Goal: Task Accomplishment & Management: Manage account settings

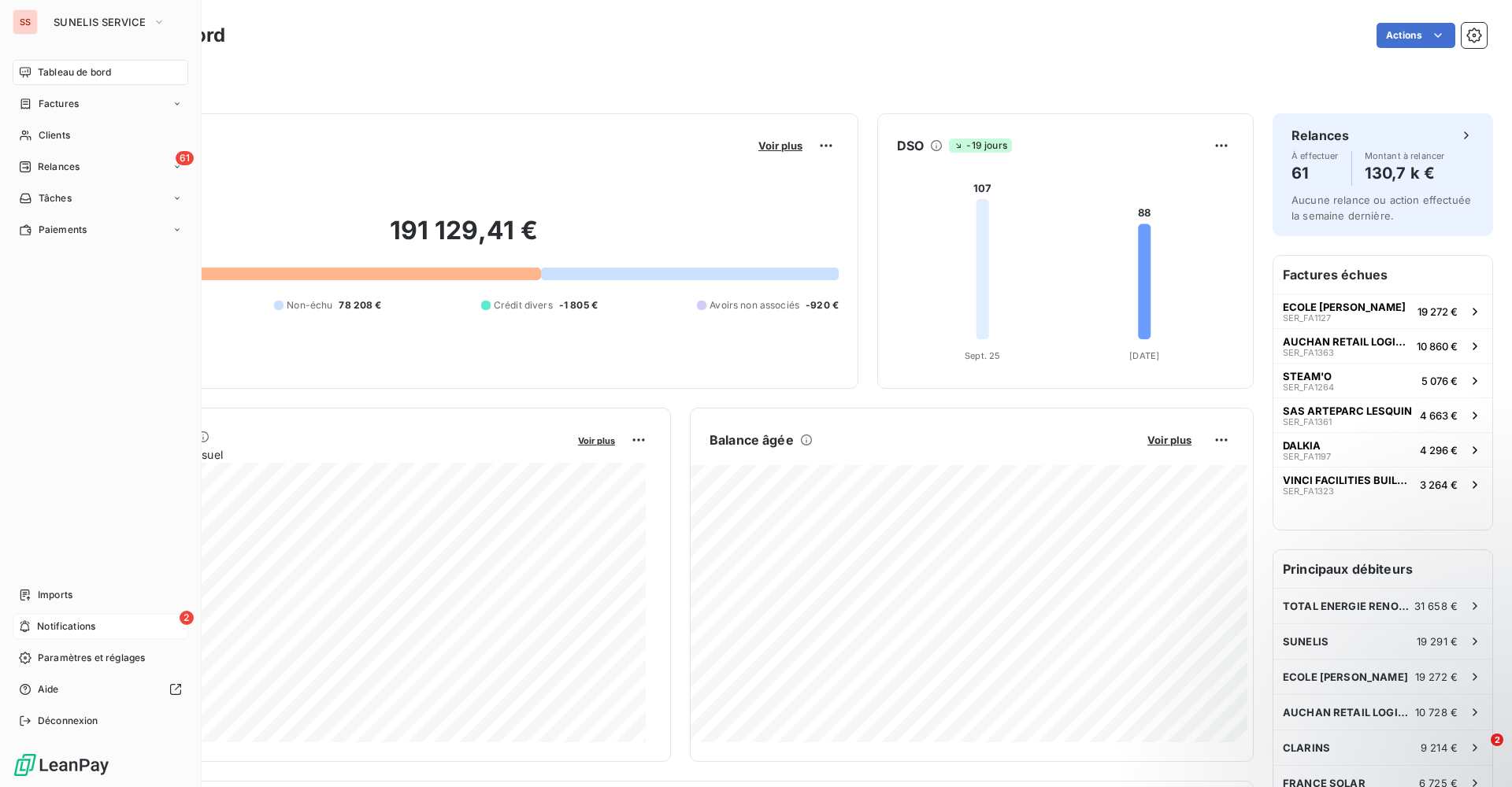
drag, startPoint x: 43, startPoint y: 621, endPoint x: 50, endPoint y: 617, distance: 8.1
click at [43, 621] on span "Notifications" at bounding box center [66, 626] width 58 height 15
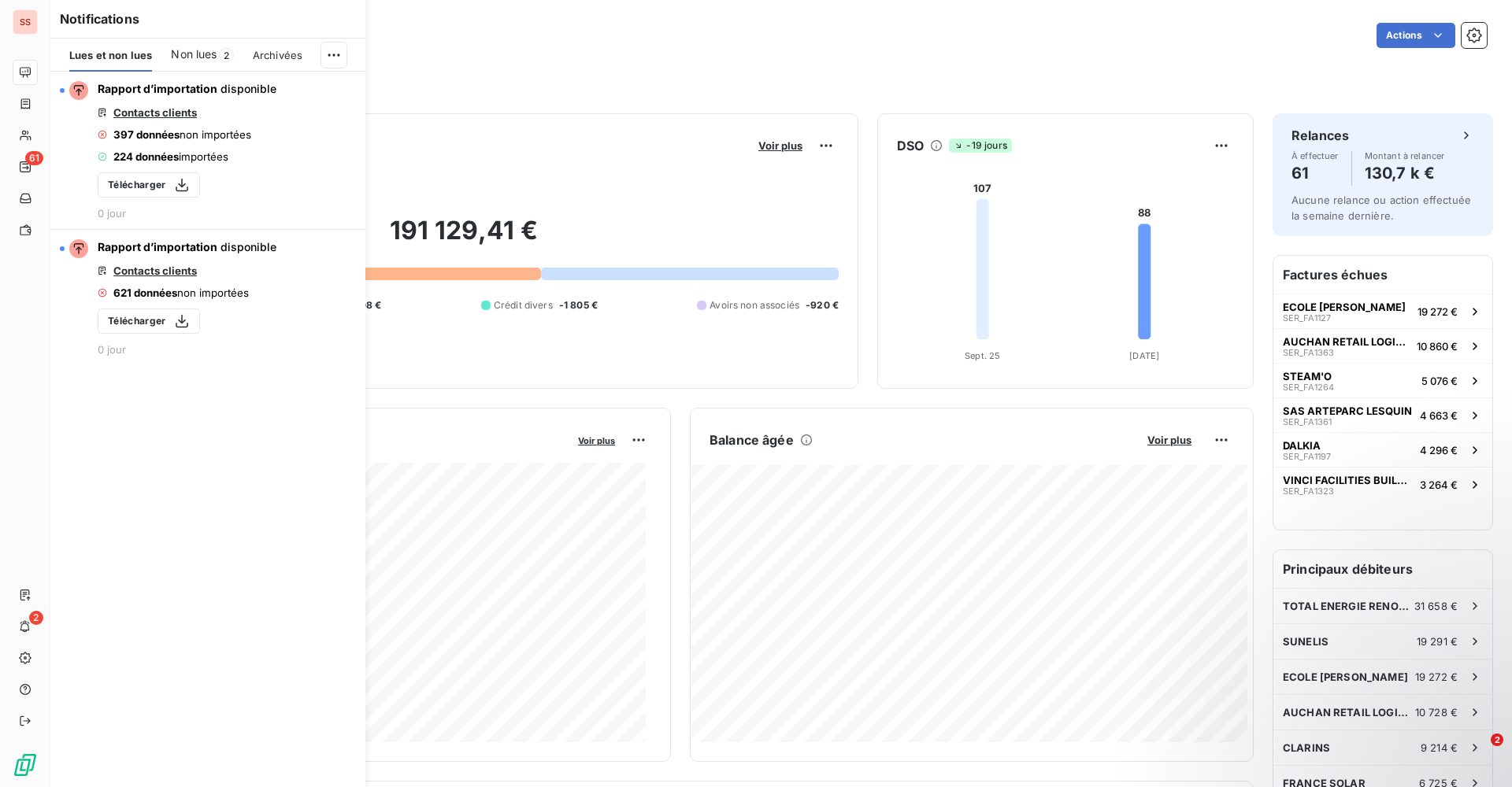
click at [198, 48] on span "Non lues" at bounding box center [193, 54] width 45 height 15
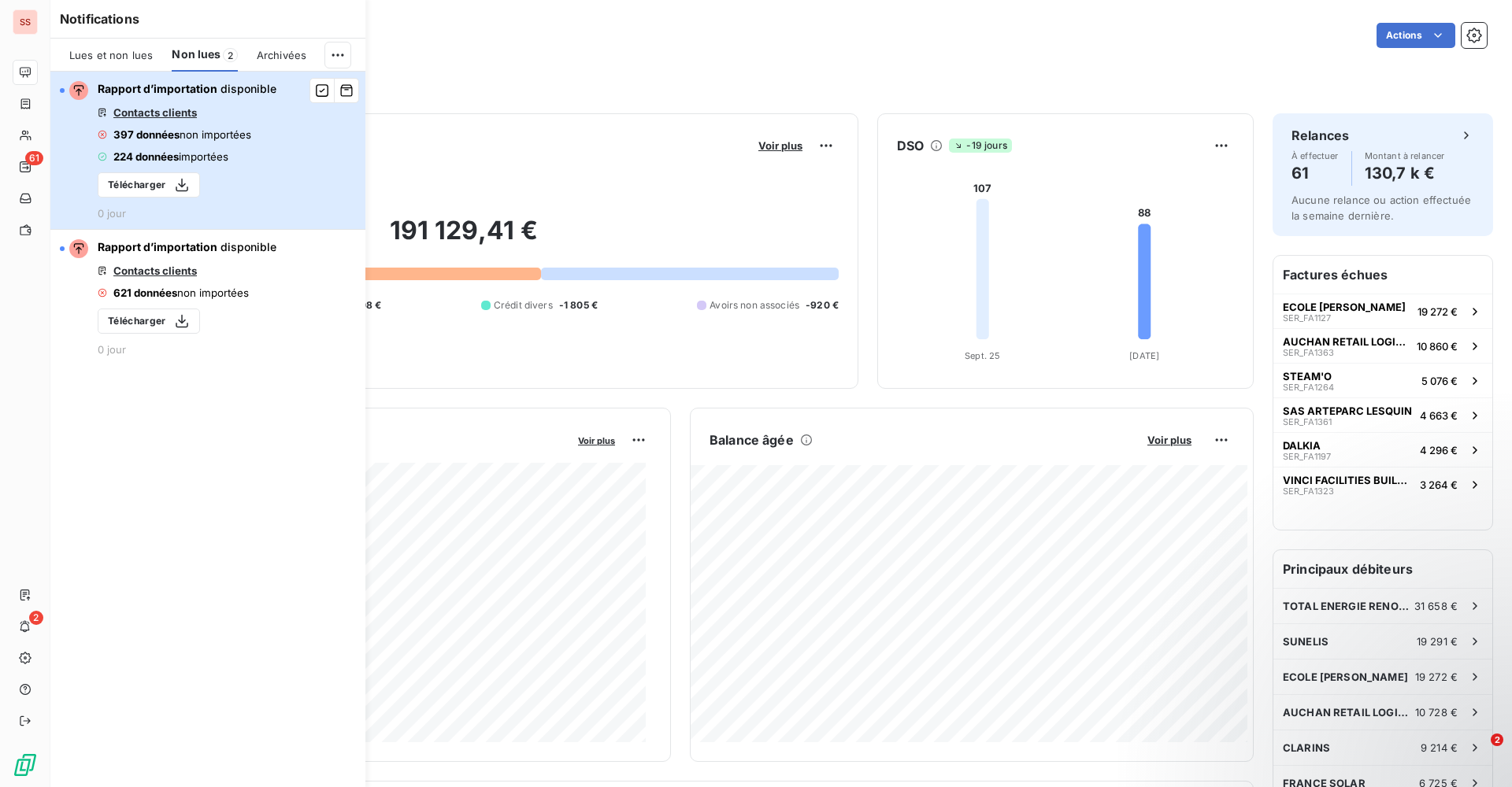
click at [236, 95] on span "Rapport d’importation disponible" at bounding box center [187, 89] width 179 height 15
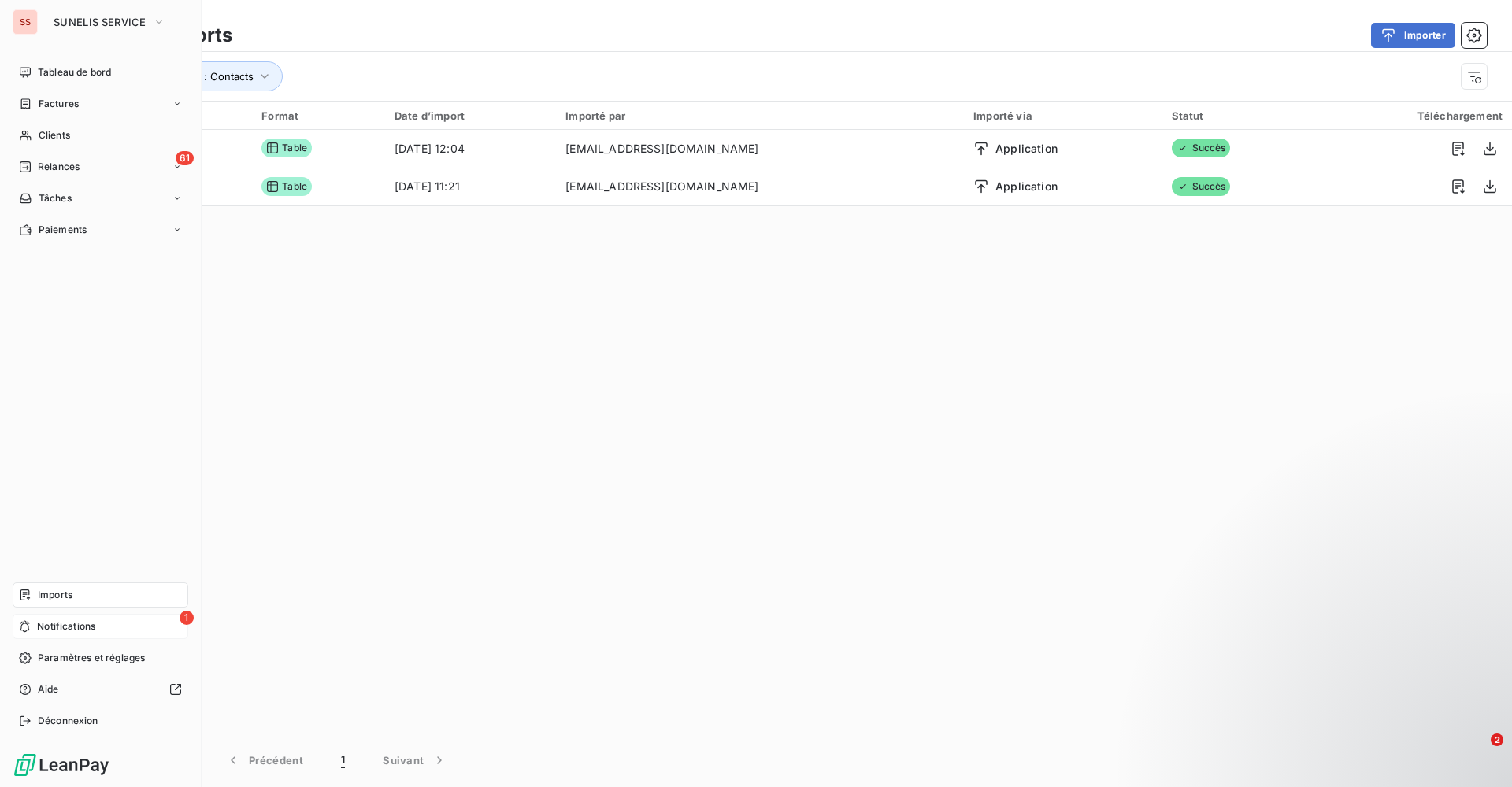
drag, startPoint x: 44, startPoint y: 624, endPoint x: 56, endPoint y: 614, distance: 15.6
click at [45, 623] on span "Notifications" at bounding box center [66, 626] width 58 height 15
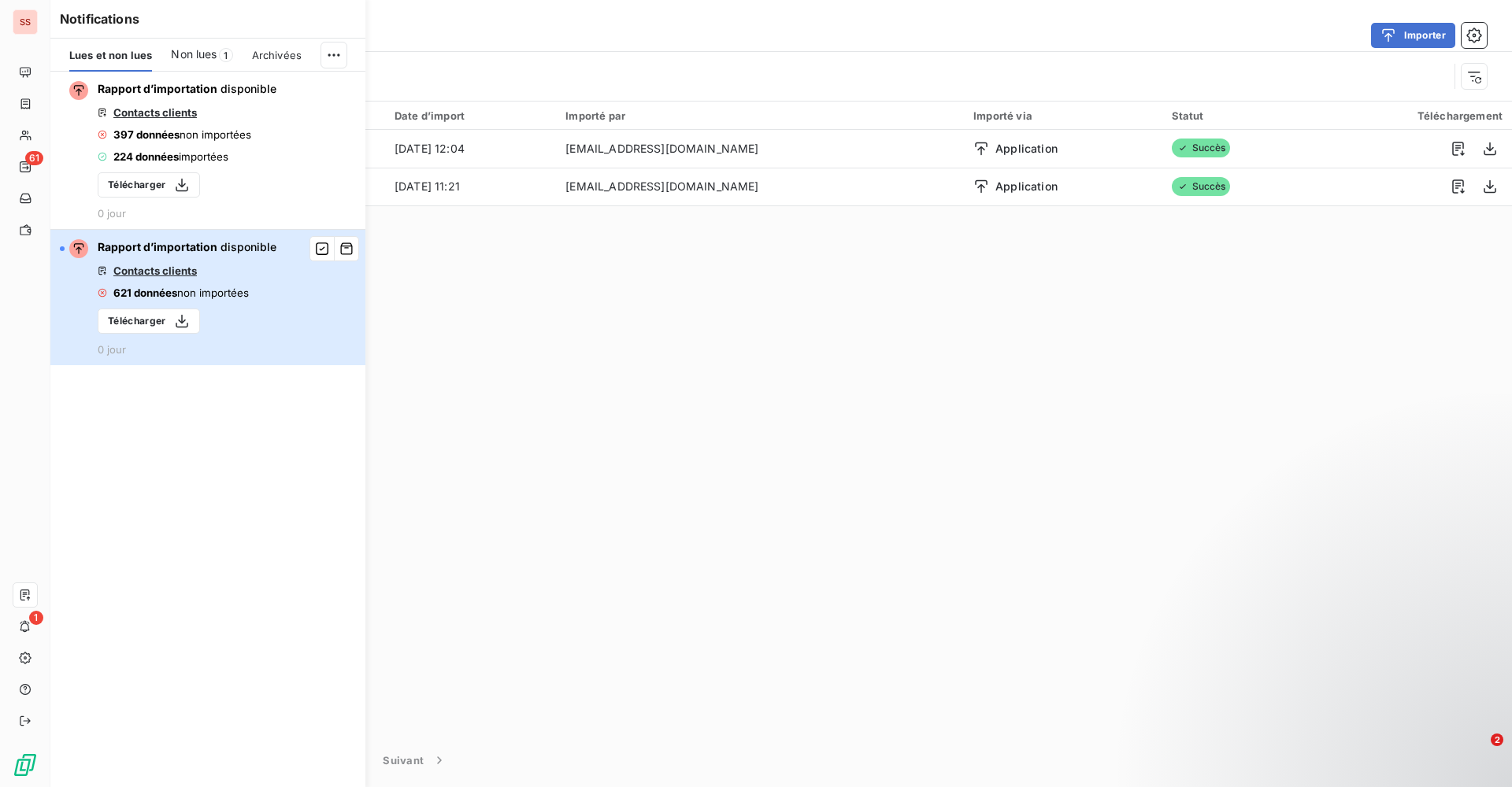
click at [242, 258] on div "Rapport d’importation disponible Contacts clients 621 données non importées Tél…" at bounding box center [187, 298] width 179 height 116
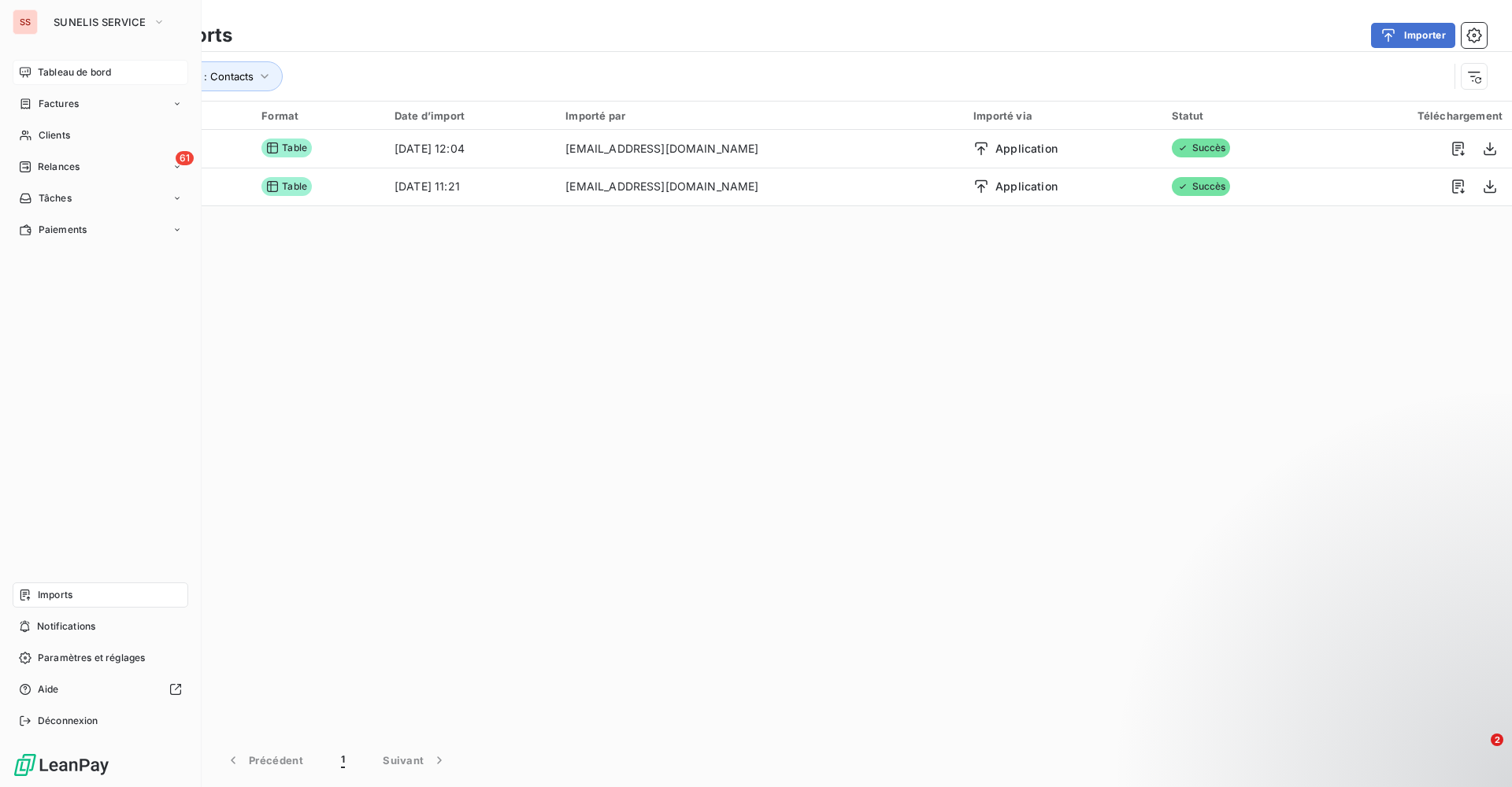
click at [83, 73] on span "Tableau de bord" at bounding box center [74, 72] width 74 height 15
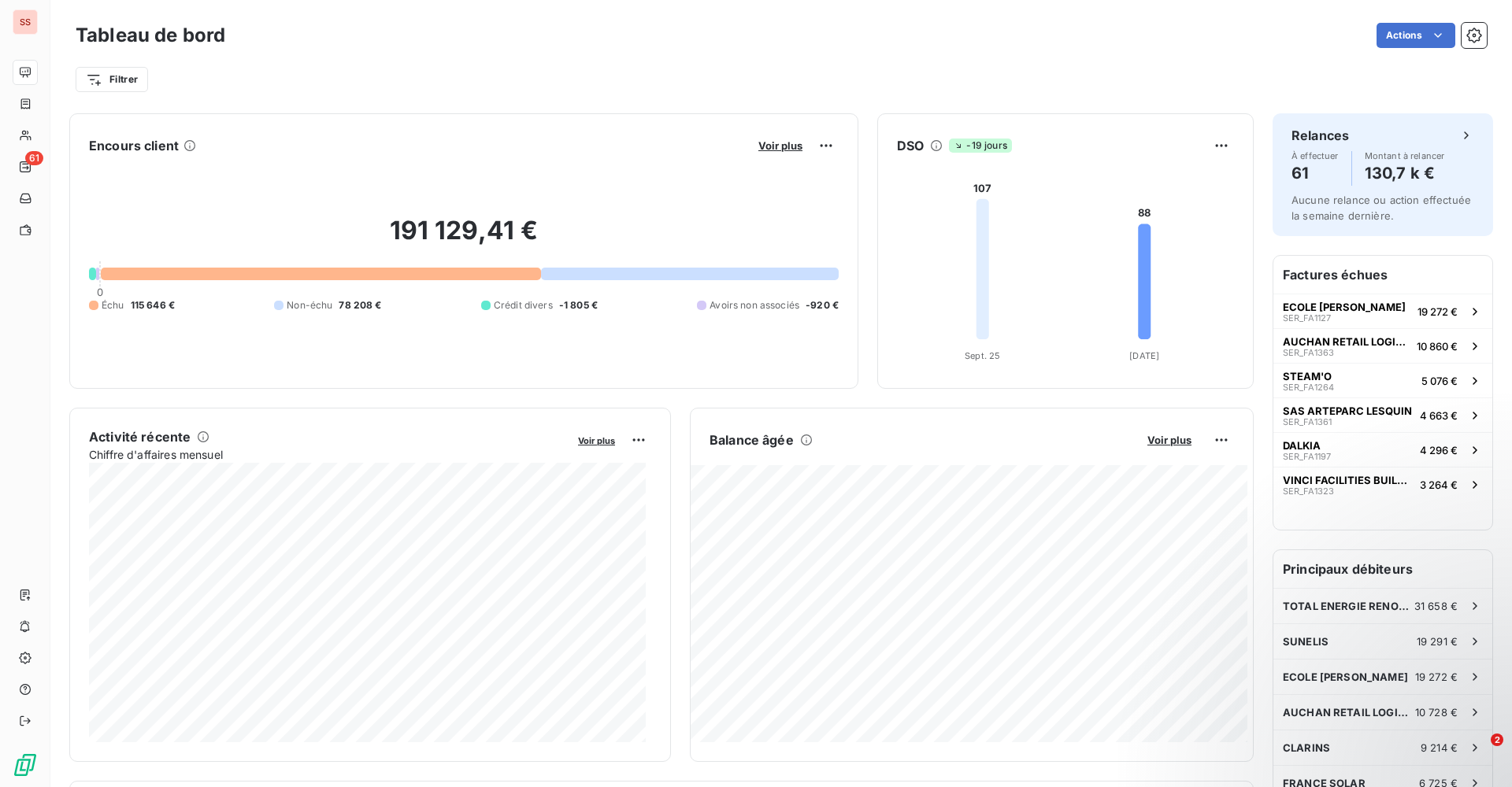
click at [151, 304] on span "115 646 €" at bounding box center [153, 305] width 44 height 15
click at [182, 277] on div at bounding box center [321, 274] width 440 height 13
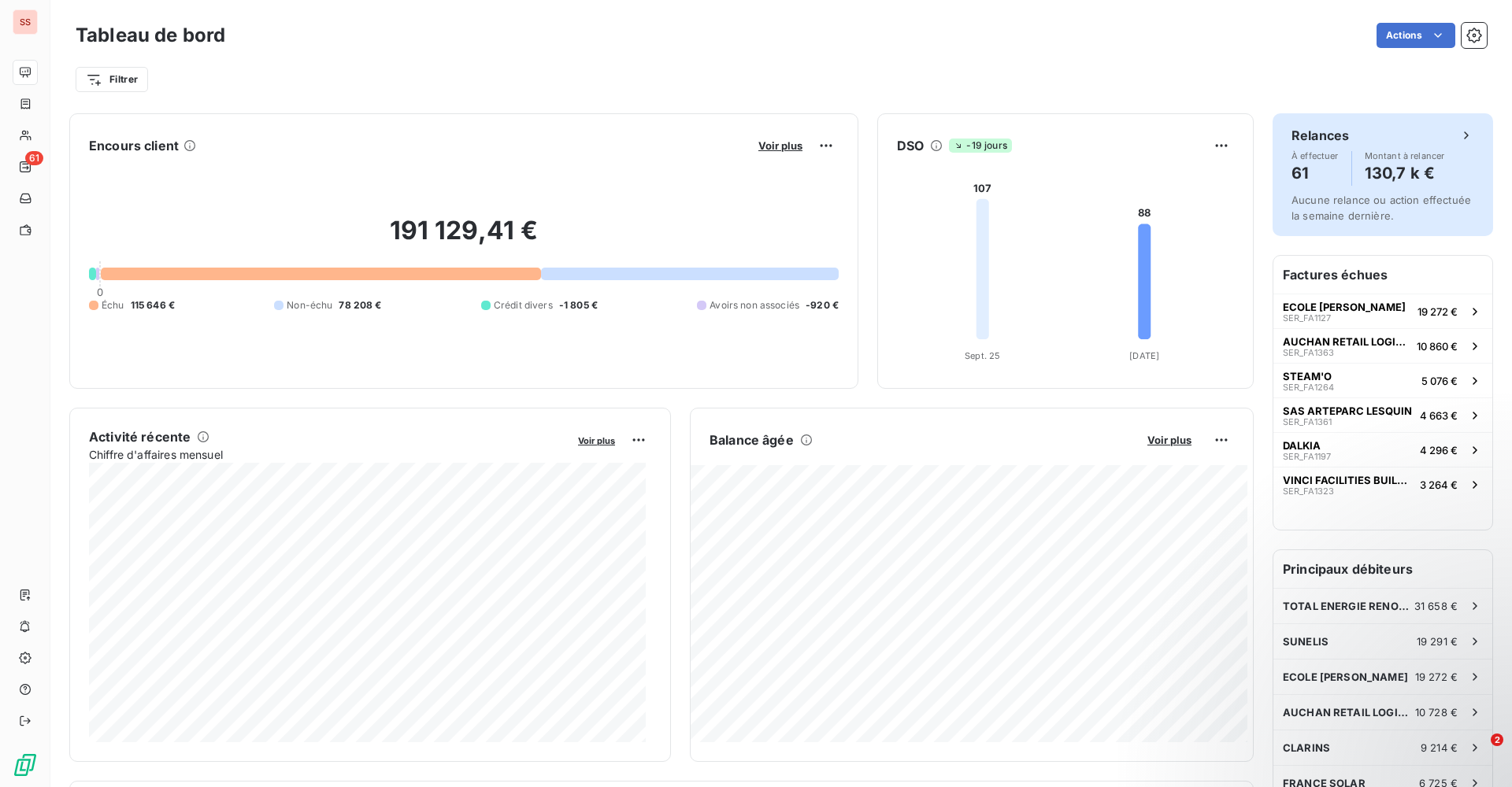
click at [1458, 122] on div "Relances À effectuer 61 Montant à relancer 130,7 k € Aucune relance ou action e…" at bounding box center [1383, 175] width 221 height 123
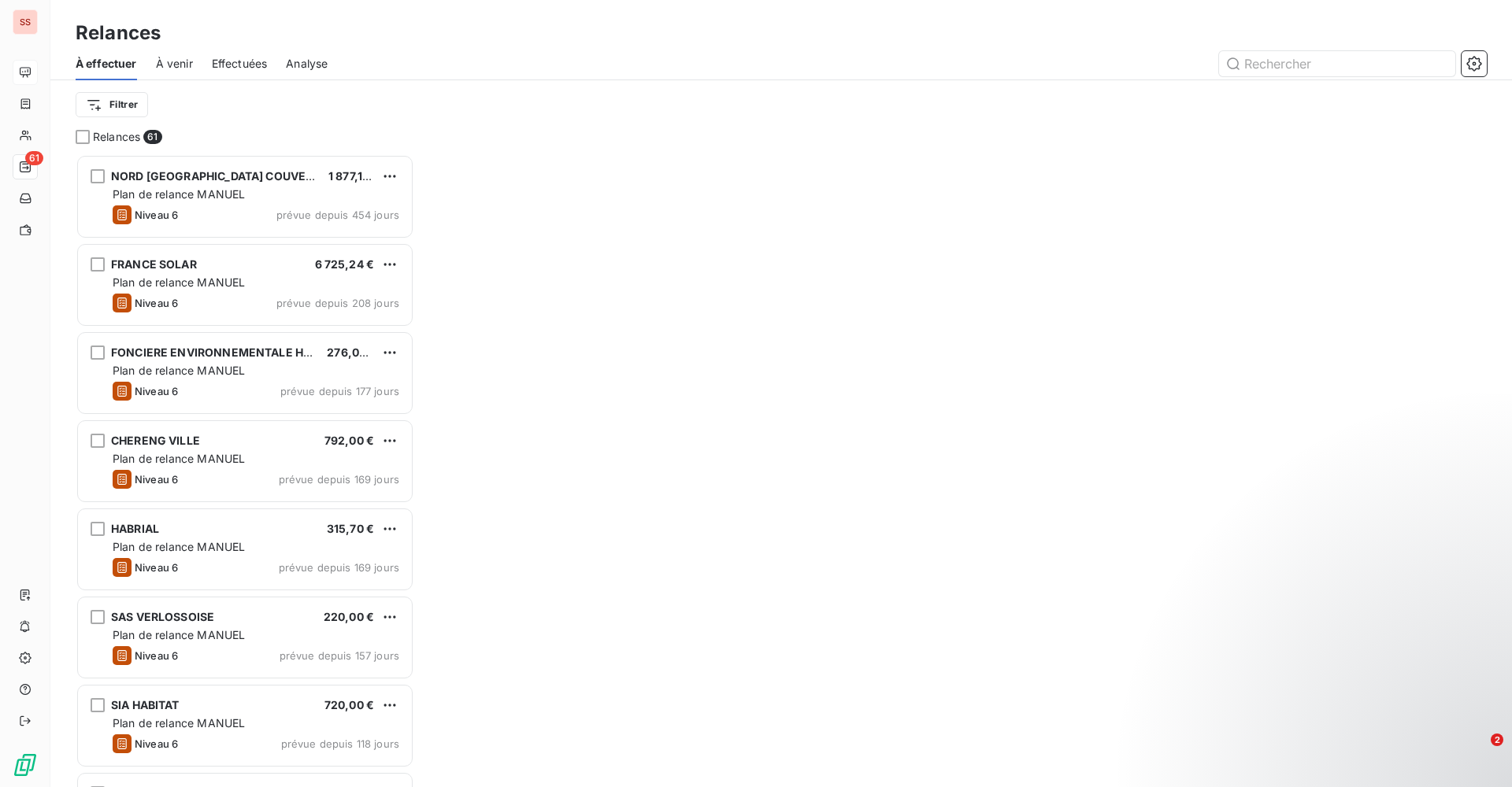
scroll to position [621, 327]
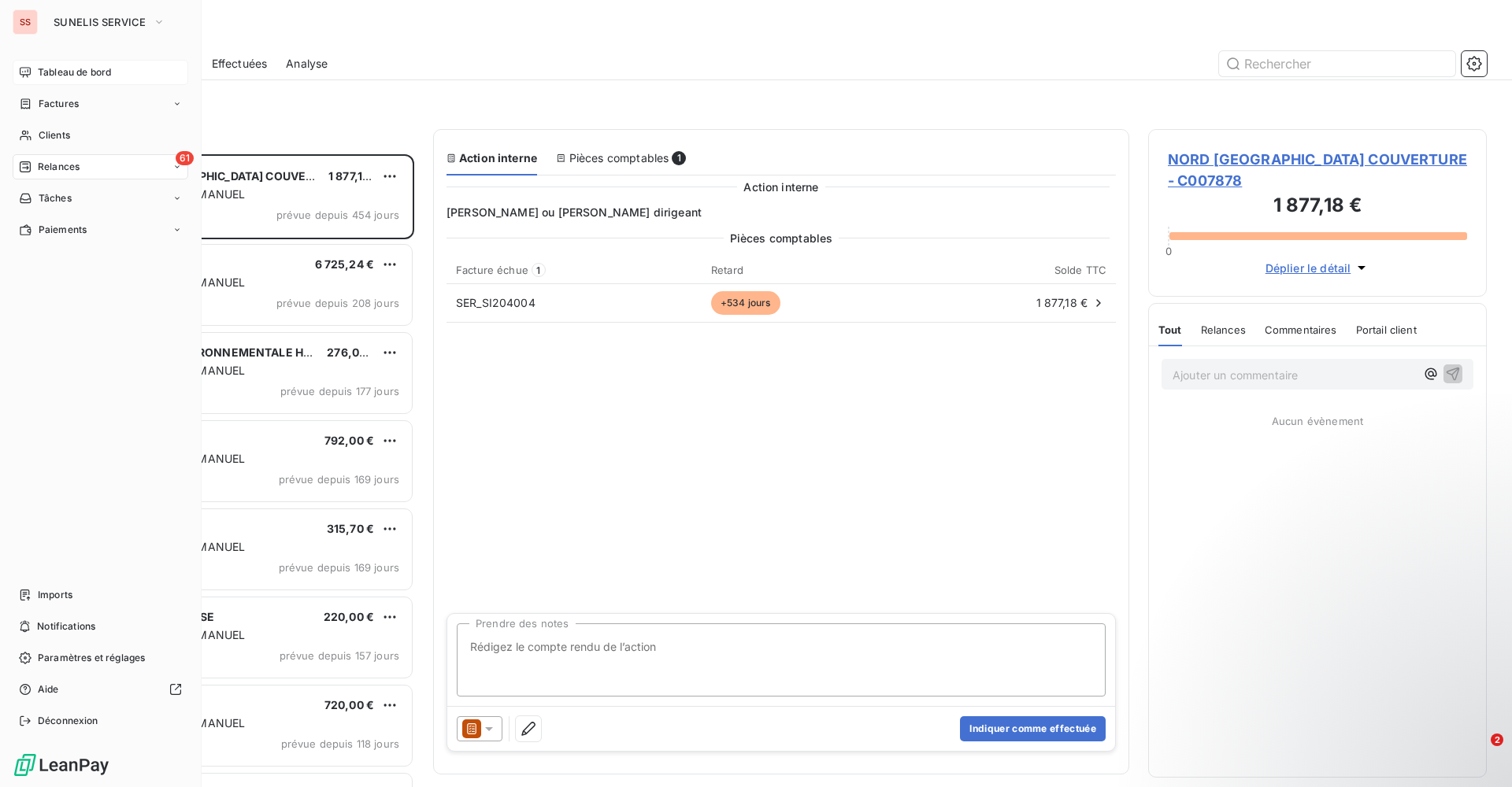
click at [53, 76] on span "Tableau de bord" at bounding box center [74, 72] width 74 height 15
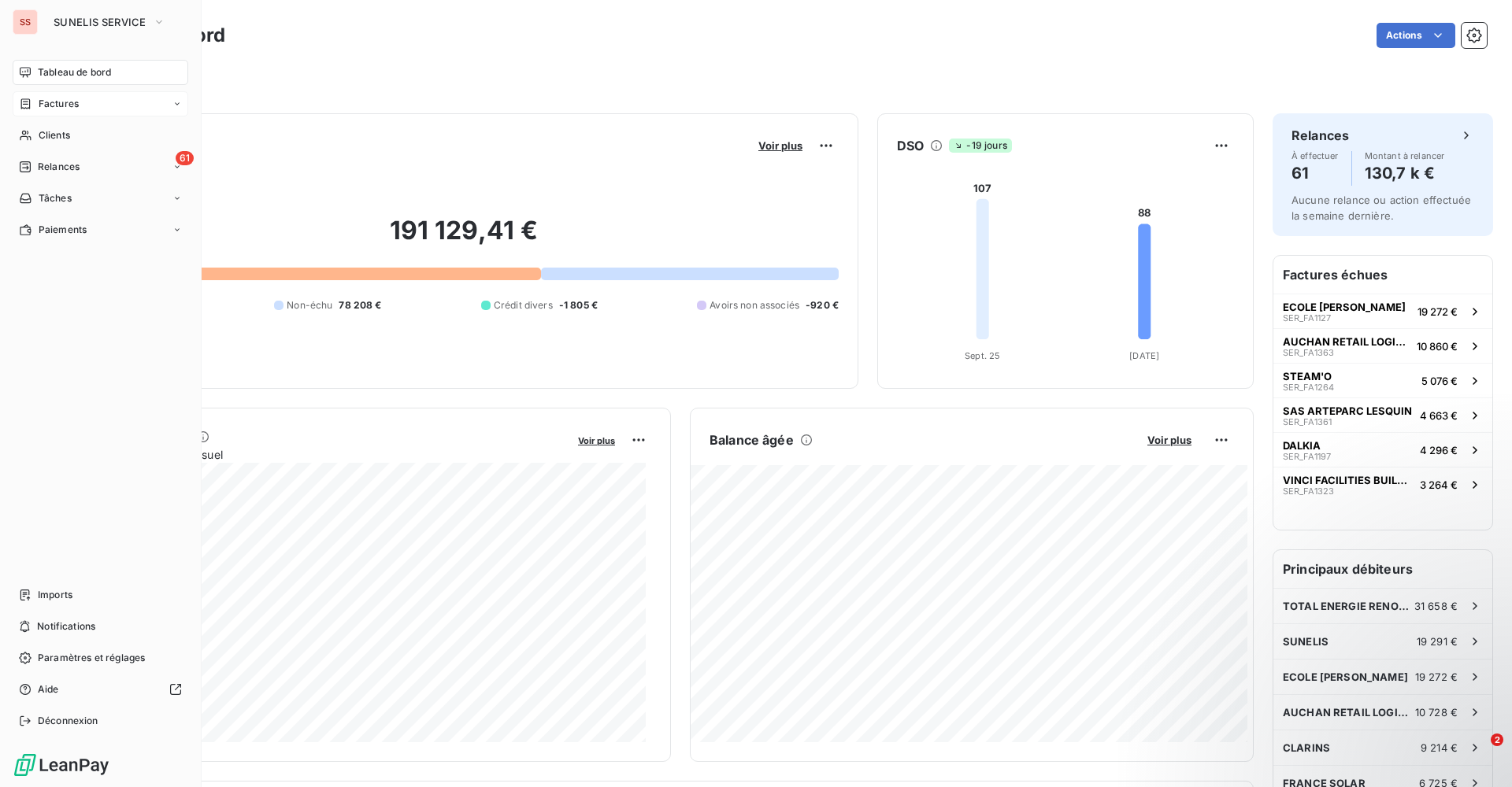
click at [78, 104] on span "Factures" at bounding box center [58, 104] width 40 height 15
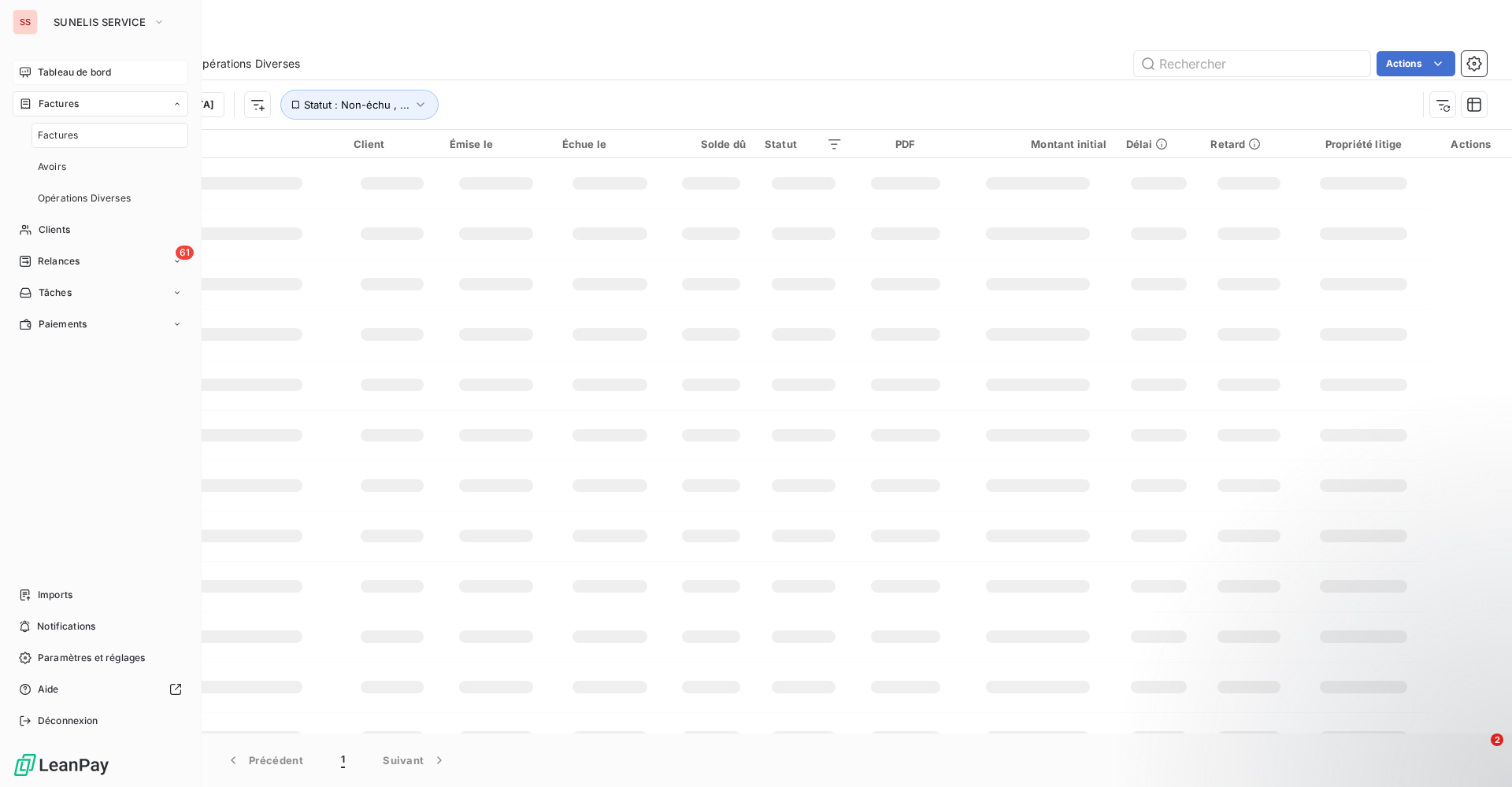
click at [68, 131] on span "Factures" at bounding box center [57, 135] width 40 height 15
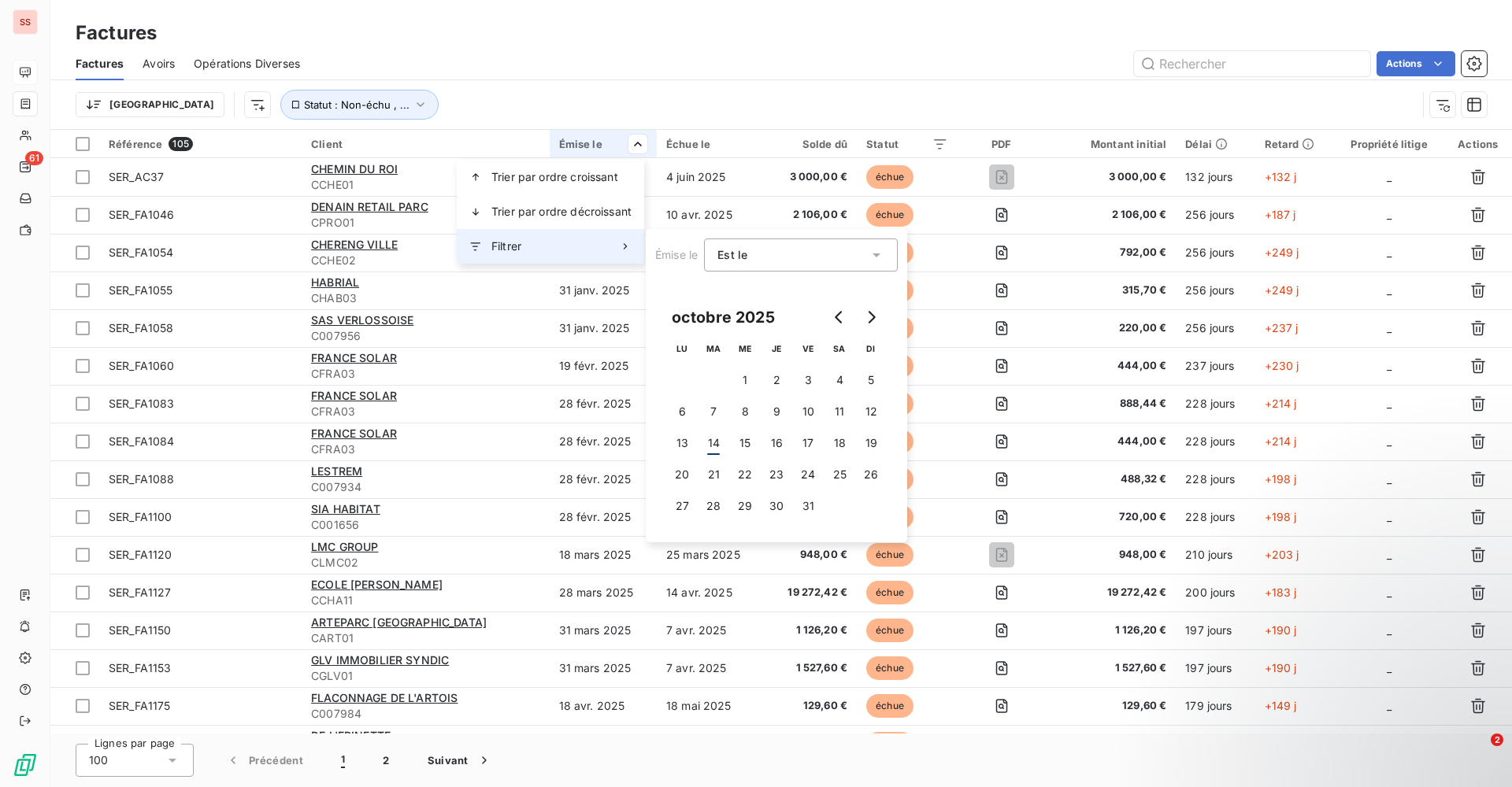
click at [531, 249] on div "Filtrer" at bounding box center [550, 246] width 187 height 34
click at [833, 305] on button "Go to previous month" at bounding box center [839, 317] width 32 height 32
click at [679, 381] on button "1" at bounding box center [681, 380] width 32 height 32
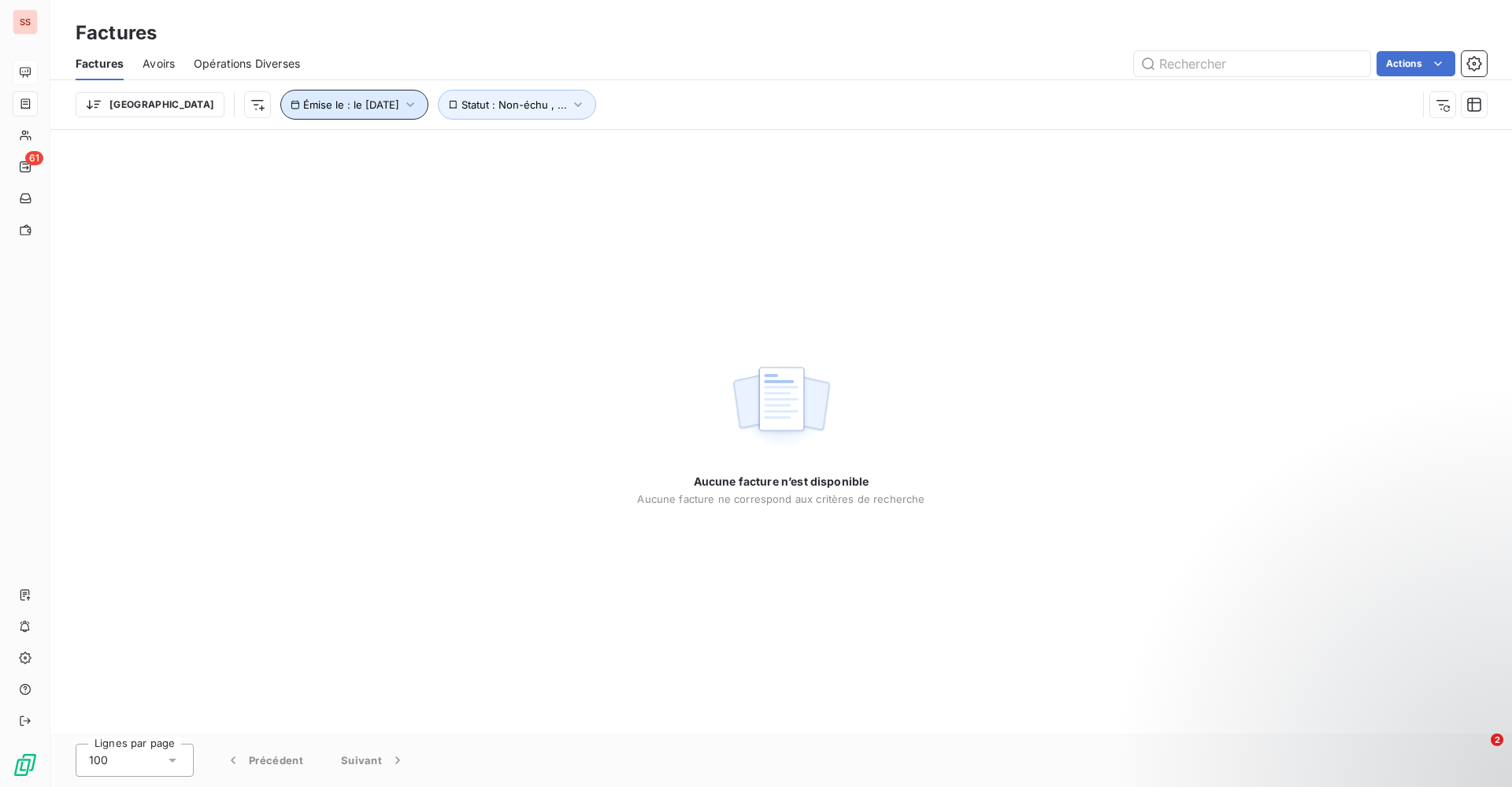
click at [402, 104] on icon "button" at bounding box center [410, 104] width 15 height 15
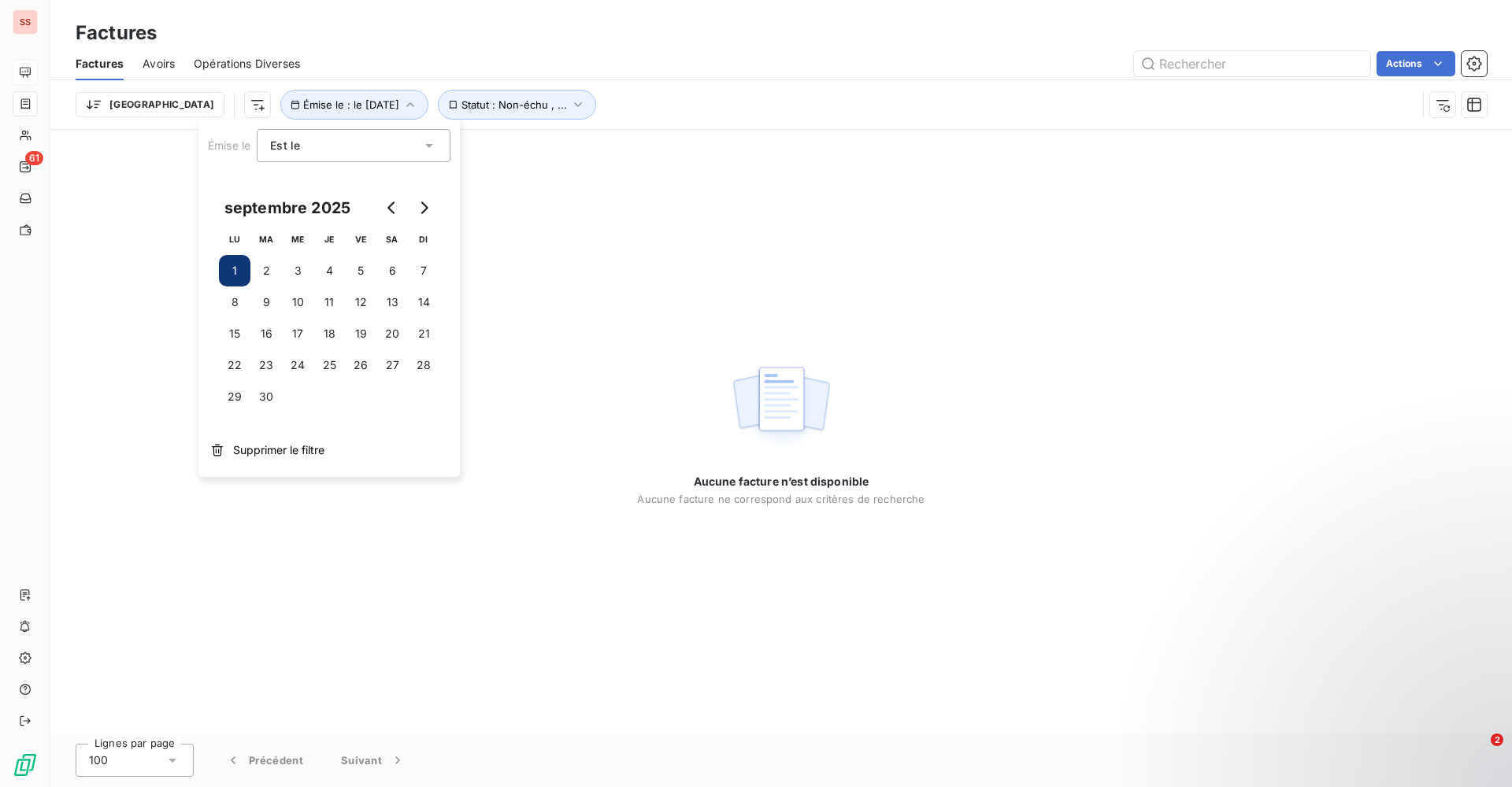
click at [343, 153] on div "Est le eq" at bounding box center [346, 145] width 151 height 22
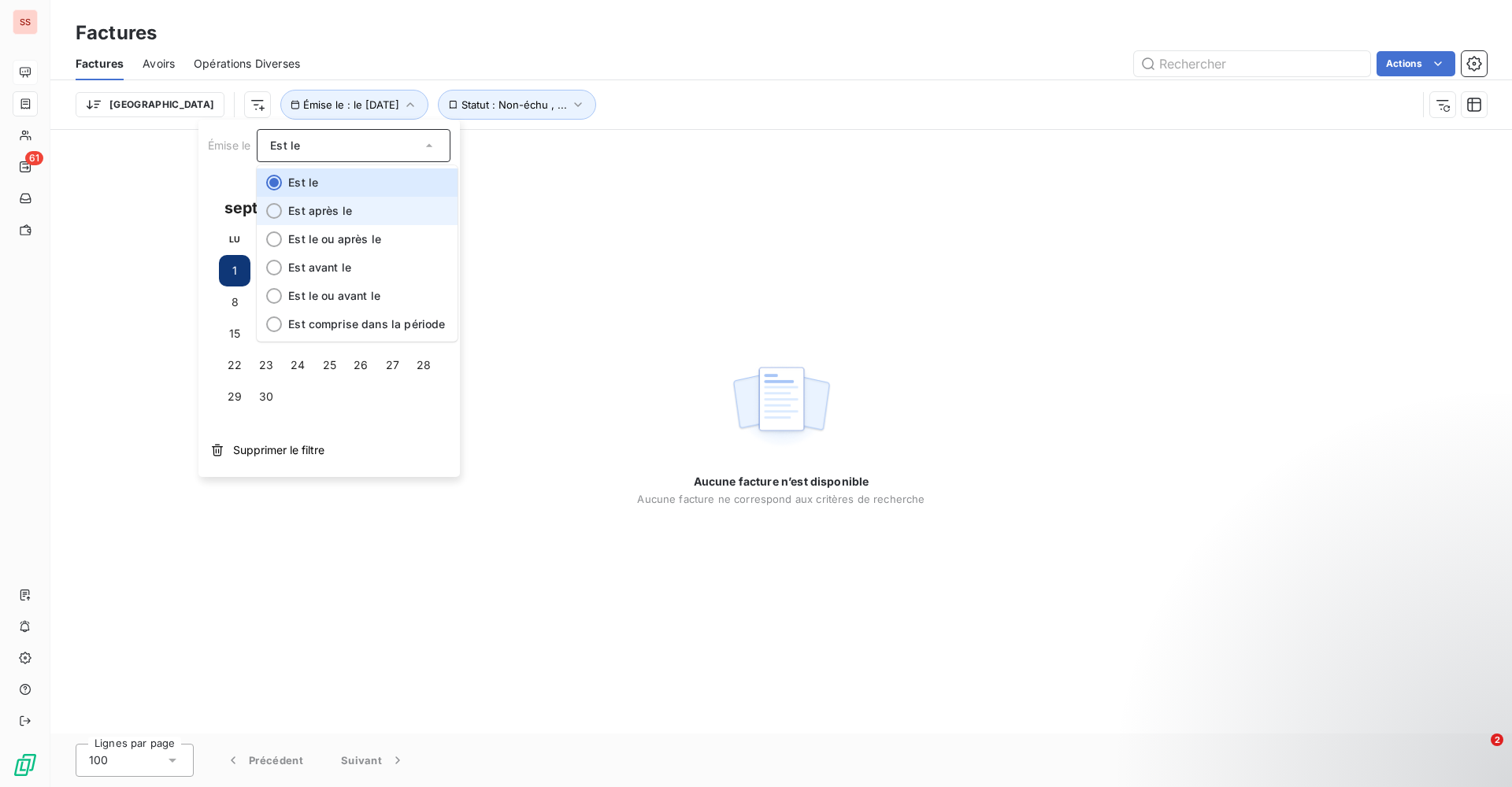
click at [377, 206] on li "Est après le" at bounding box center [357, 210] width 201 height 28
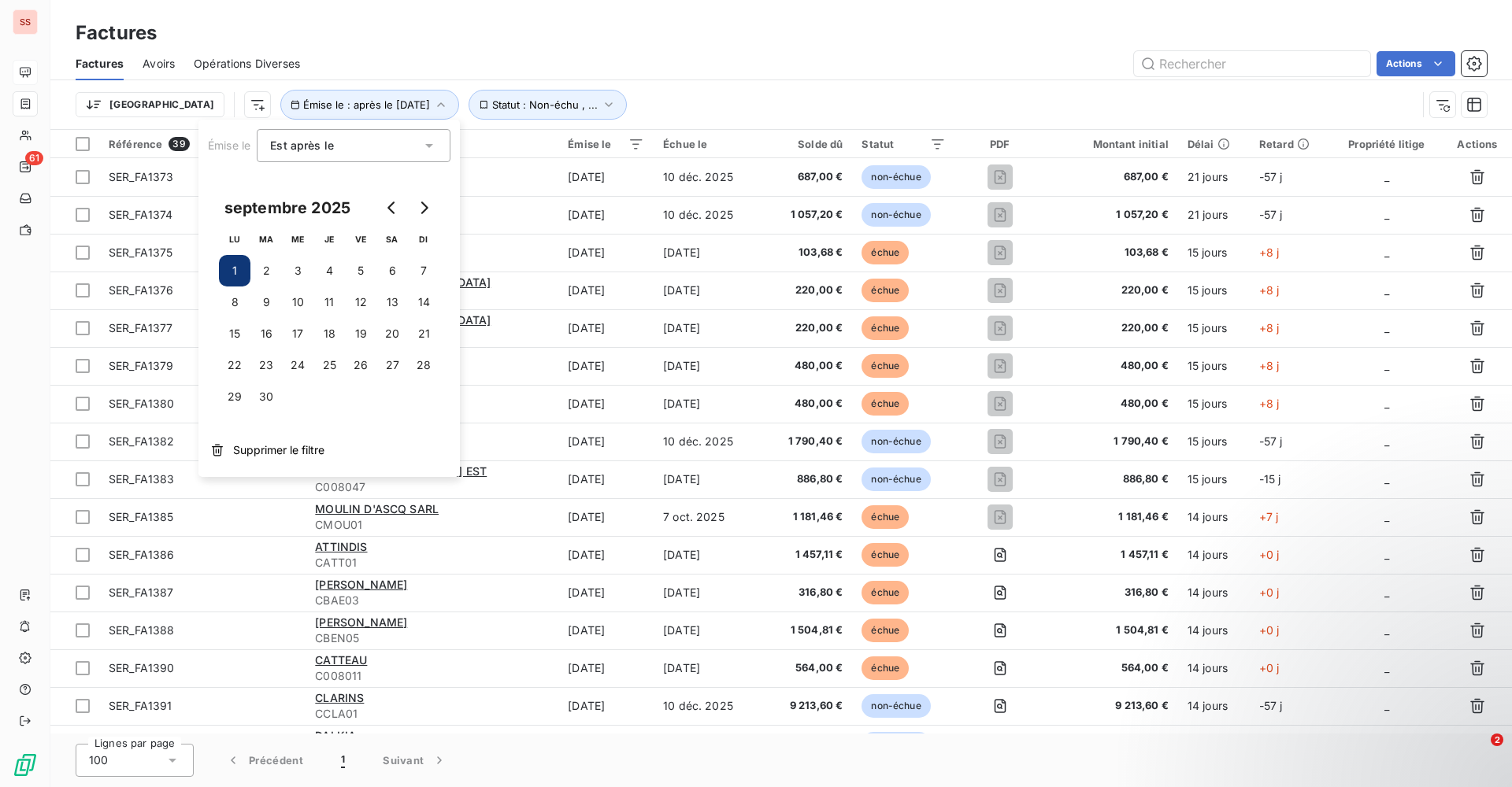
click at [442, 29] on div "Factures" at bounding box center [781, 33] width 1462 height 28
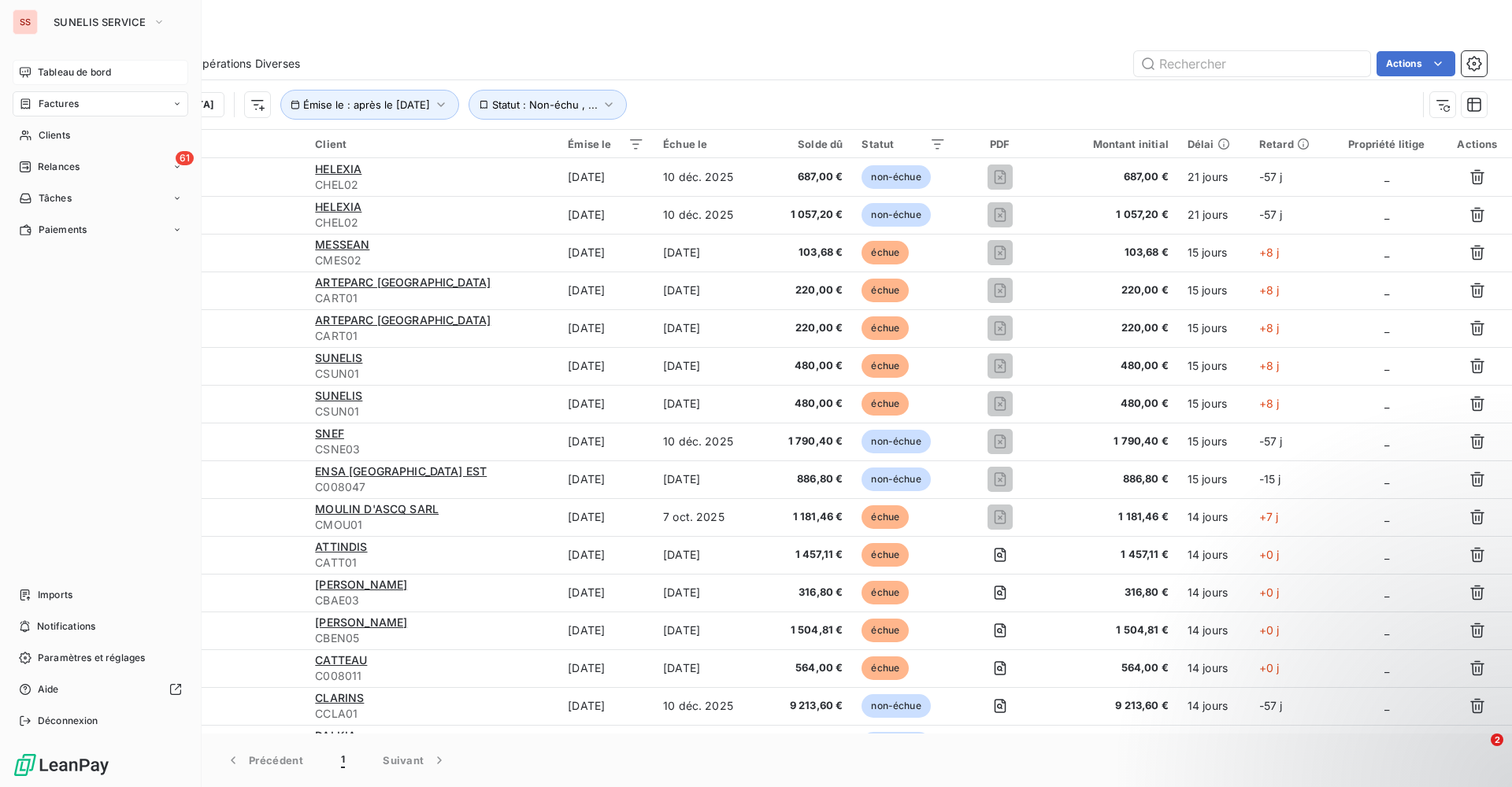
click at [51, 101] on span "Factures" at bounding box center [58, 104] width 40 height 15
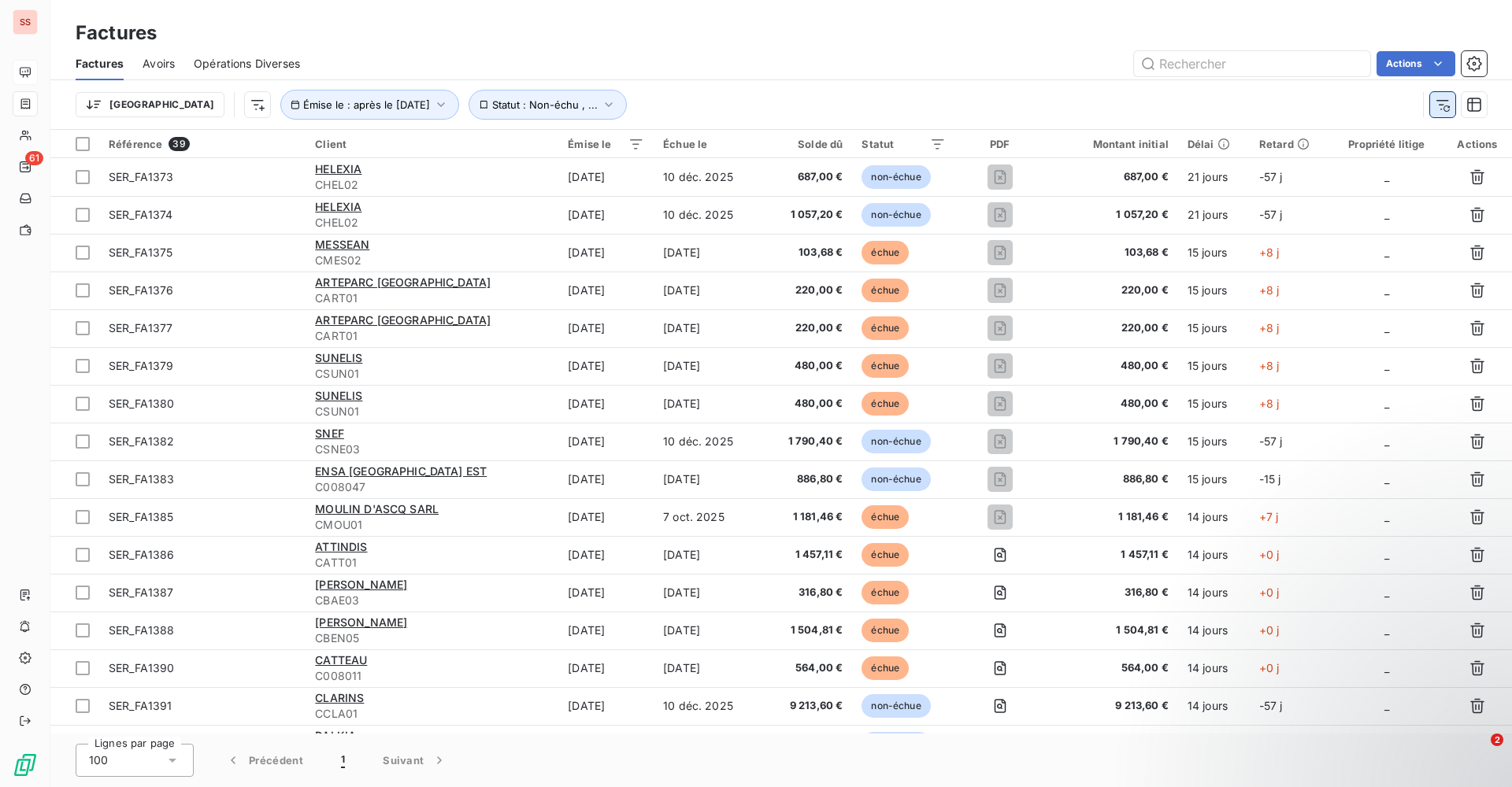
click at [1449, 104] on icon "button" at bounding box center [1443, 104] width 15 height 15
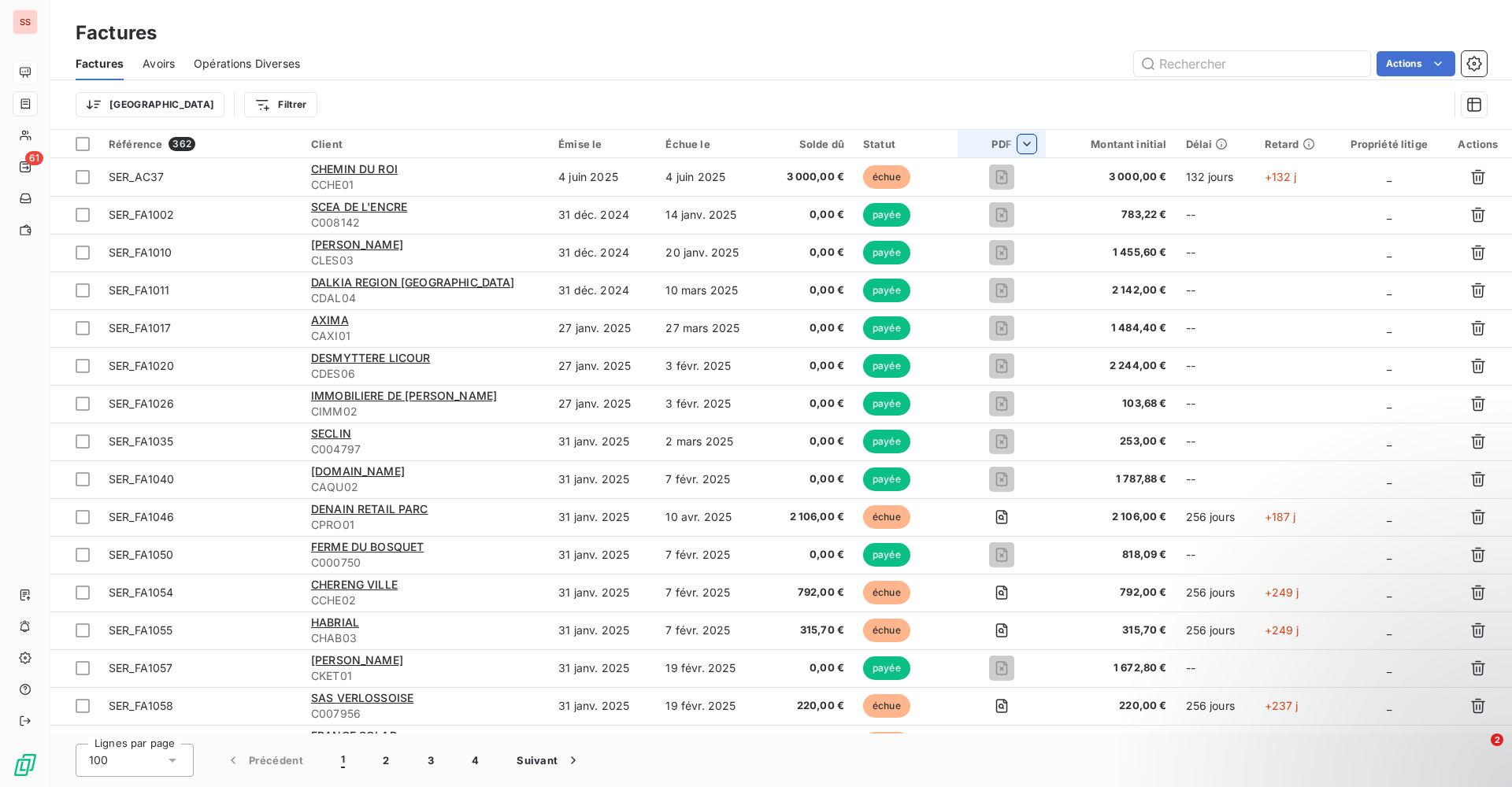
click at [1035, 145] on html "SS 61 Factures Factures Avoirs Opérations Diverses Actions Trier Filtrer Référe…" at bounding box center [756, 394] width 1512 height 787
click at [914, 187] on div "Oui is_true" at bounding box center [936, 186] width 122 height 22
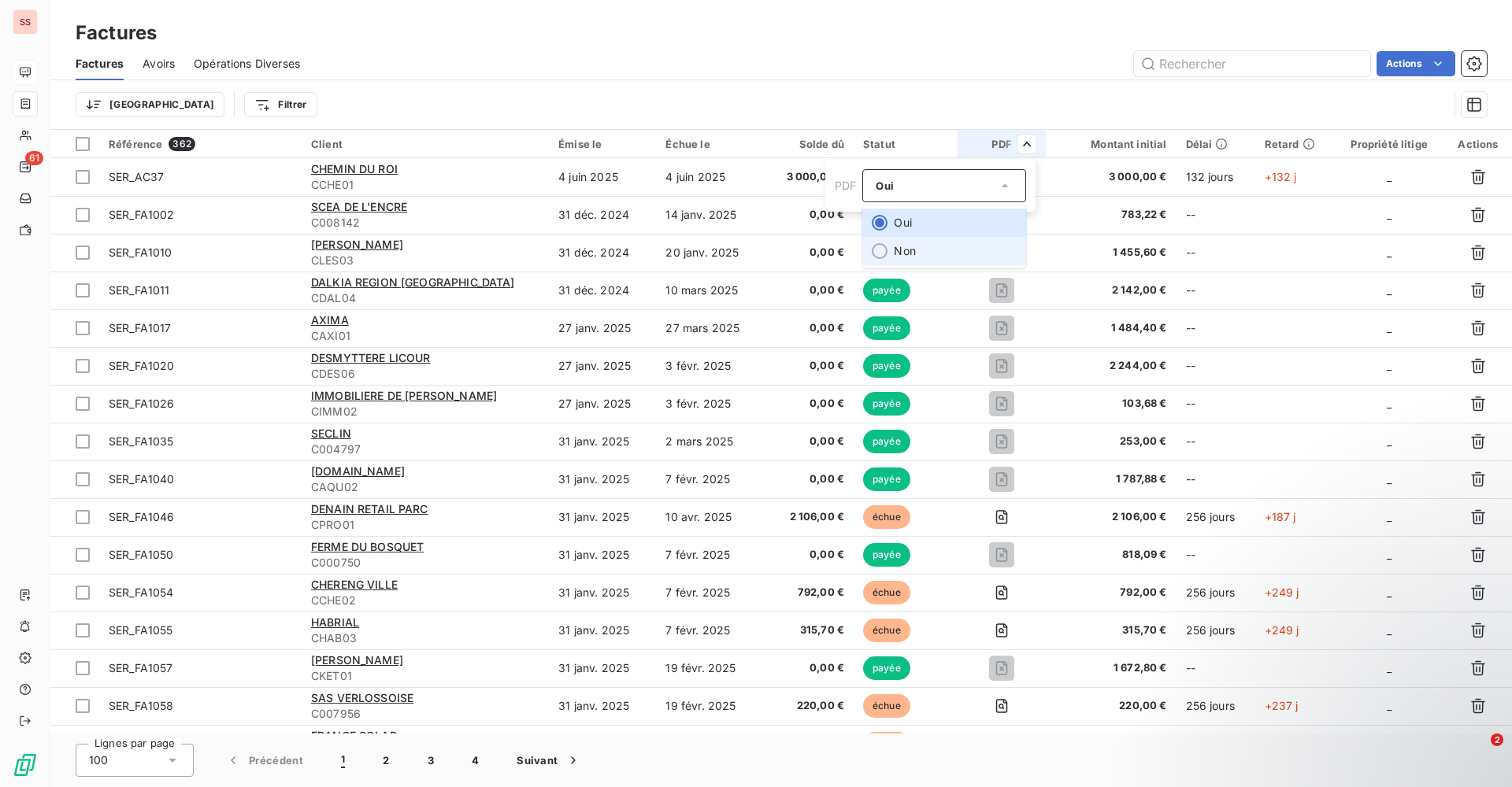
click at [882, 247] on div at bounding box center [880, 251] width 15 height 15
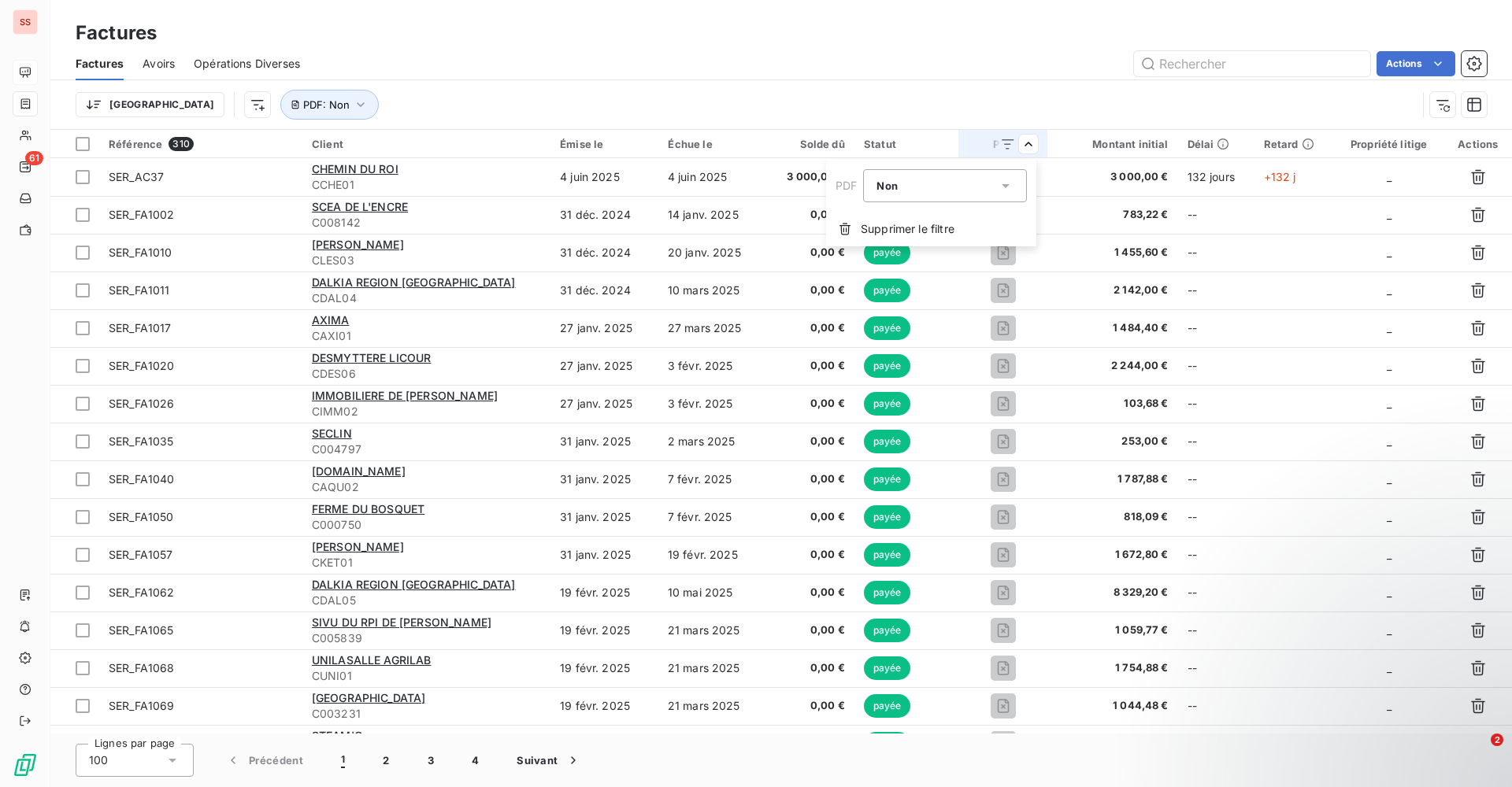
click at [971, 81] on html "SS 61 Factures Factures Avoirs Opérations Diverses Actions Trier PDF : Non Réfé…" at bounding box center [756, 394] width 1512 height 787
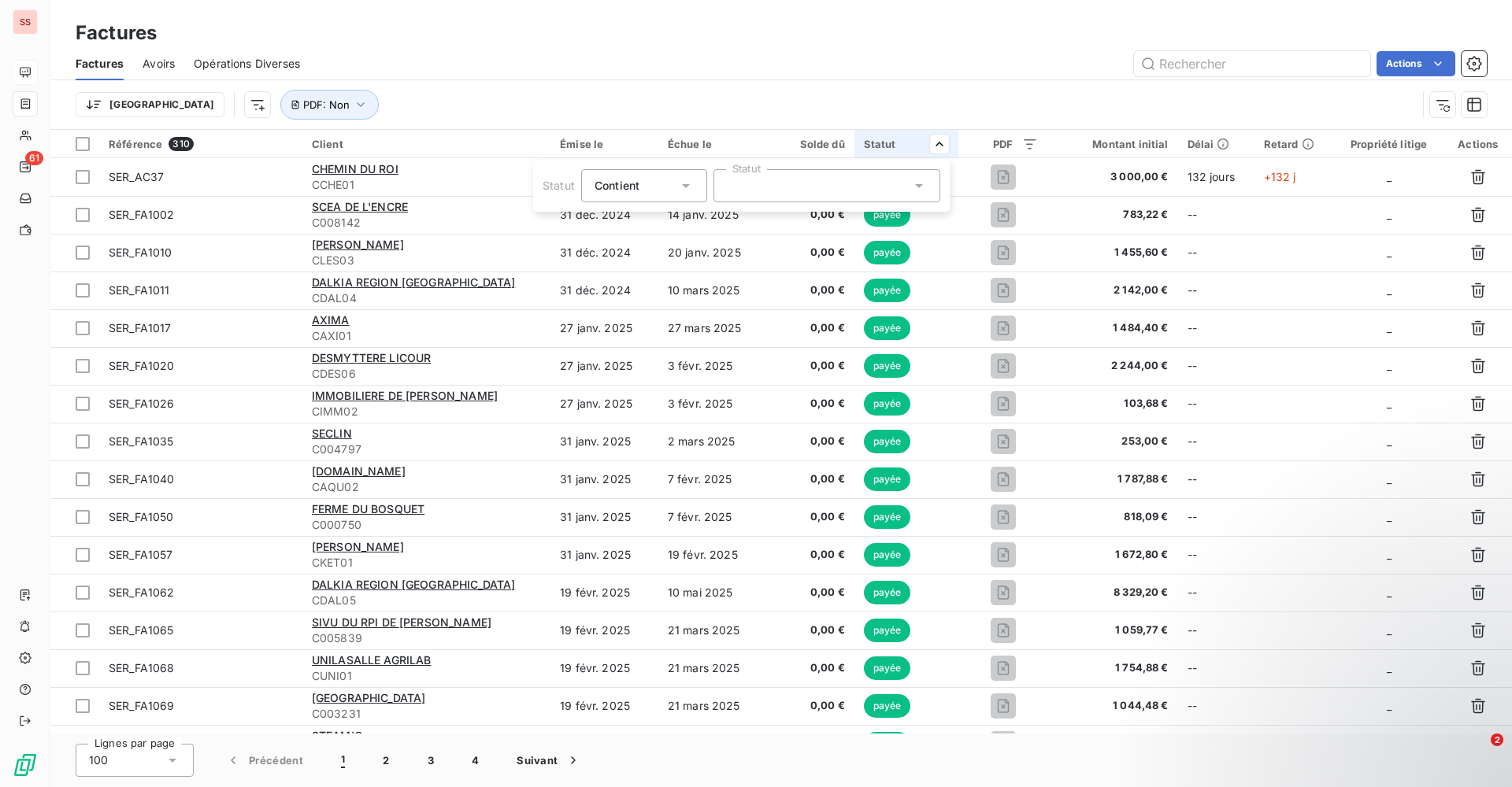
click at [692, 182] on icon at bounding box center [685, 186] width 15 height 15
click at [828, 186] on div at bounding box center [827, 186] width 227 height 33
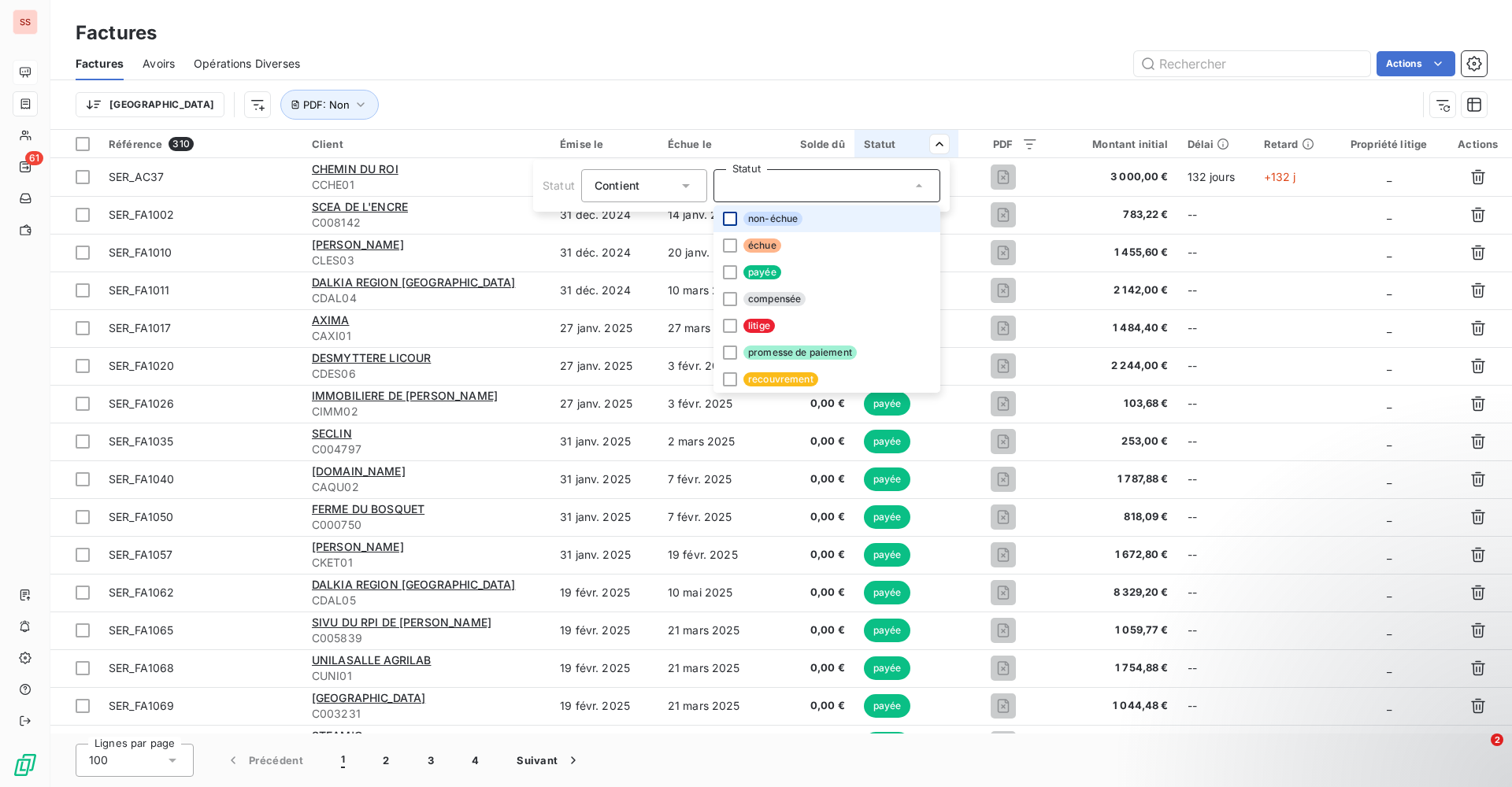
click at [732, 221] on div at bounding box center [730, 219] width 15 height 15
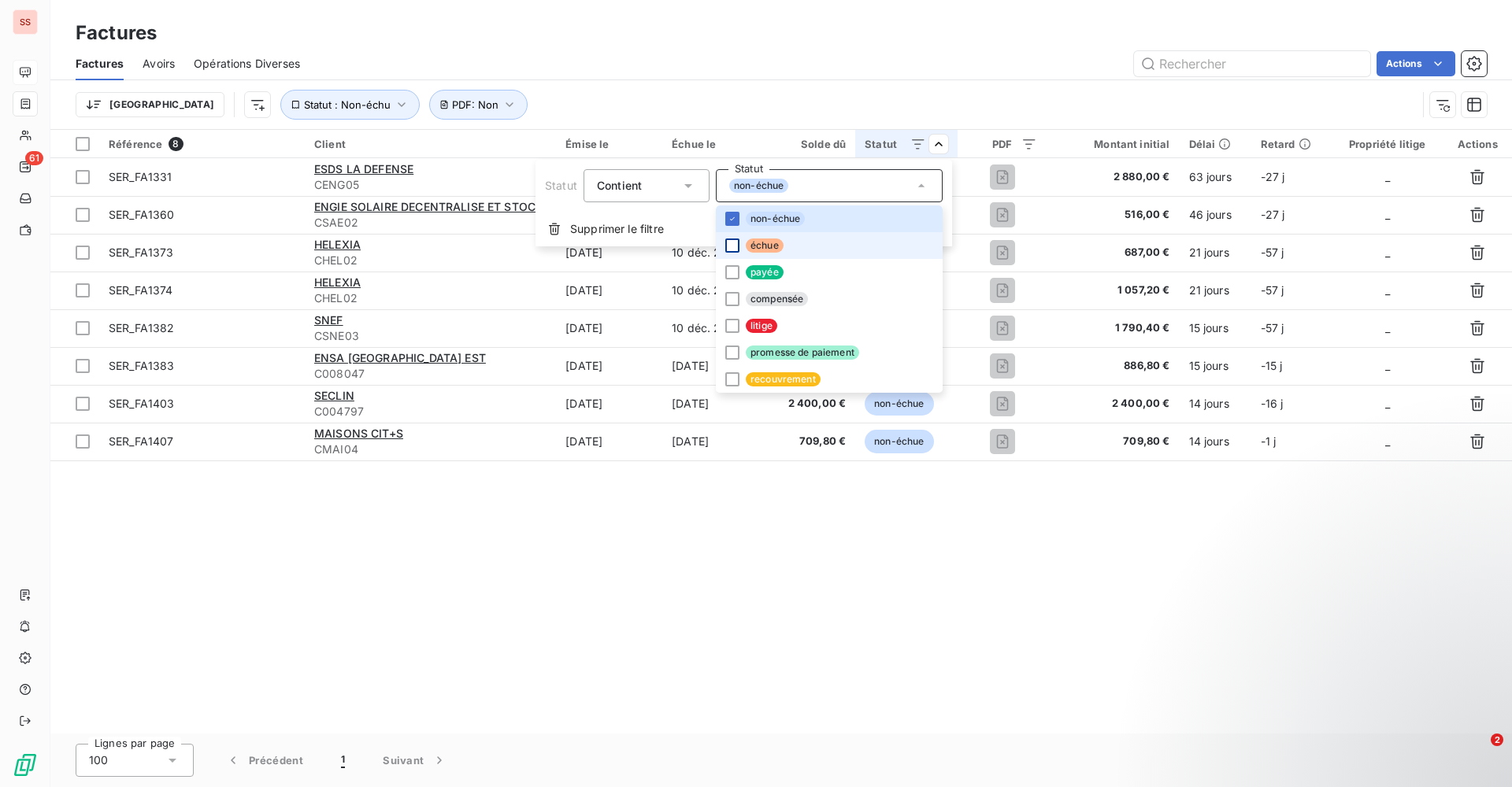
click at [727, 240] on div at bounding box center [732, 246] width 15 height 15
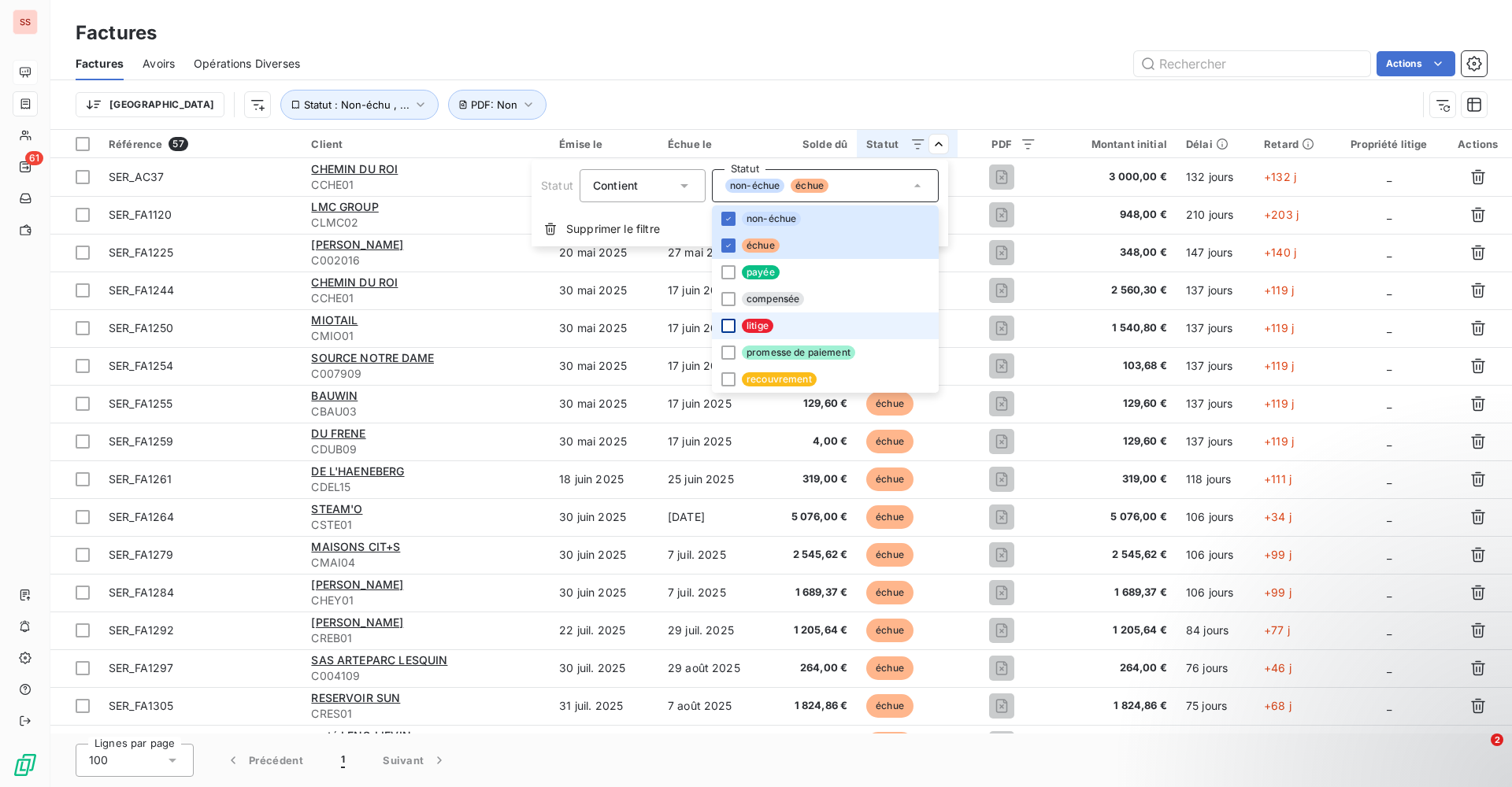
click at [726, 330] on div at bounding box center [728, 326] width 15 height 15
click at [728, 351] on div at bounding box center [728, 352] width 15 height 15
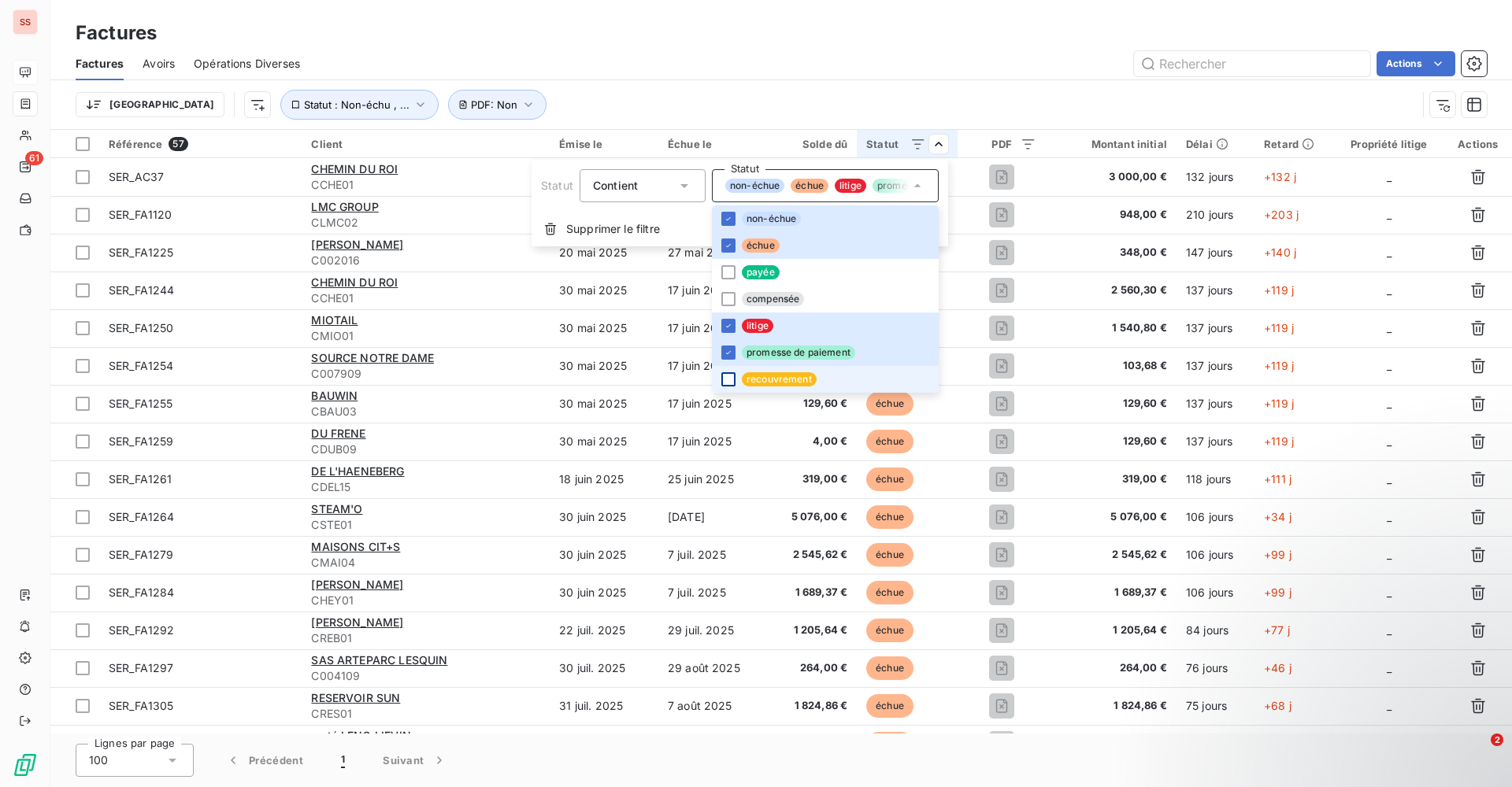
click at [725, 380] on div at bounding box center [728, 379] width 15 height 15
click at [739, 60] on html "SS 61 Factures Factures Avoirs Opérations Diverses Actions Trier Statut : Non-é…" at bounding box center [756, 394] width 1512 height 787
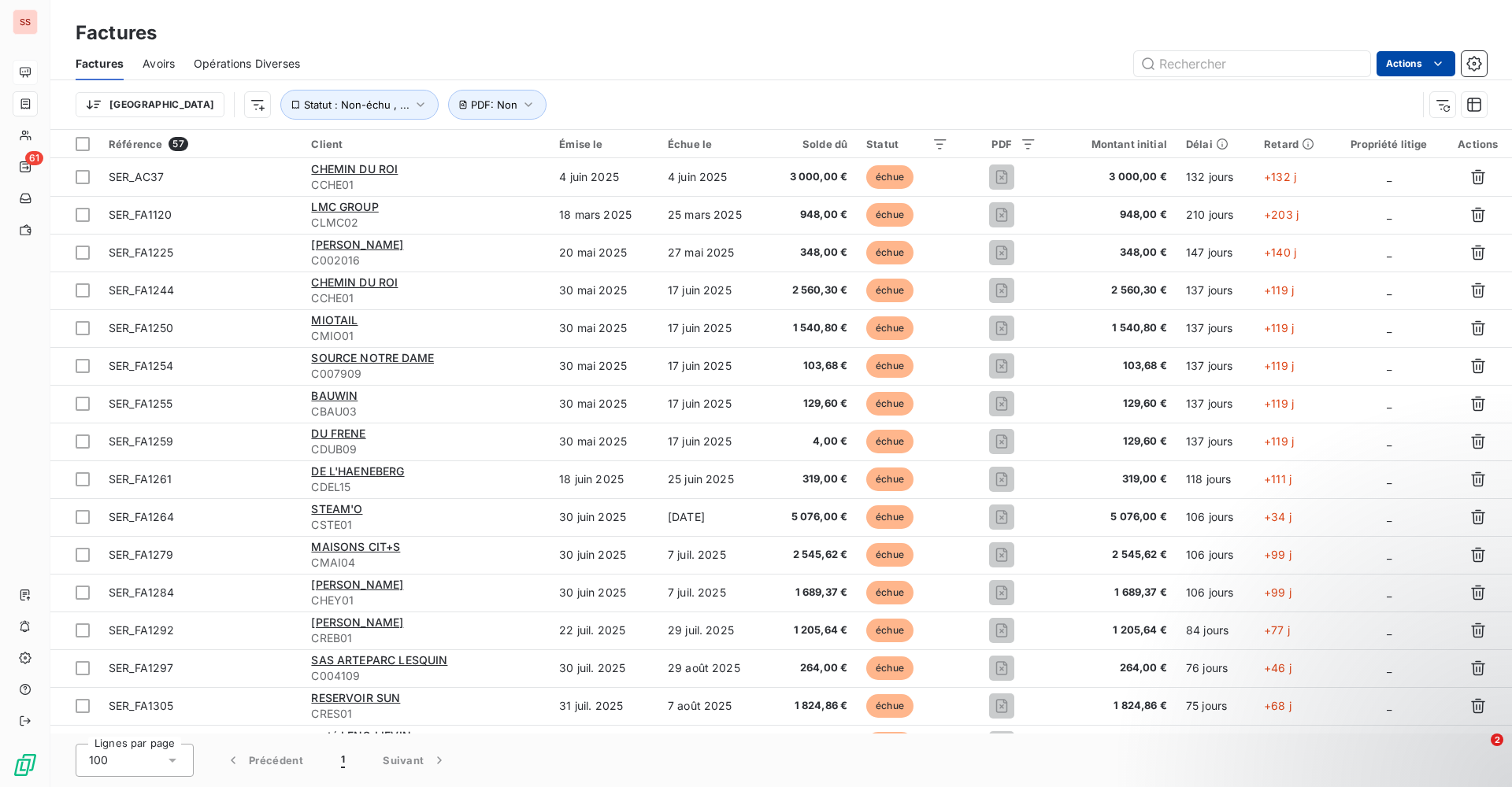
click at [1450, 67] on html "SS 61 Factures Factures Avoirs Opérations Diverses Actions Trier Statut : Non-é…" at bounding box center [756, 394] width 1512 height 787
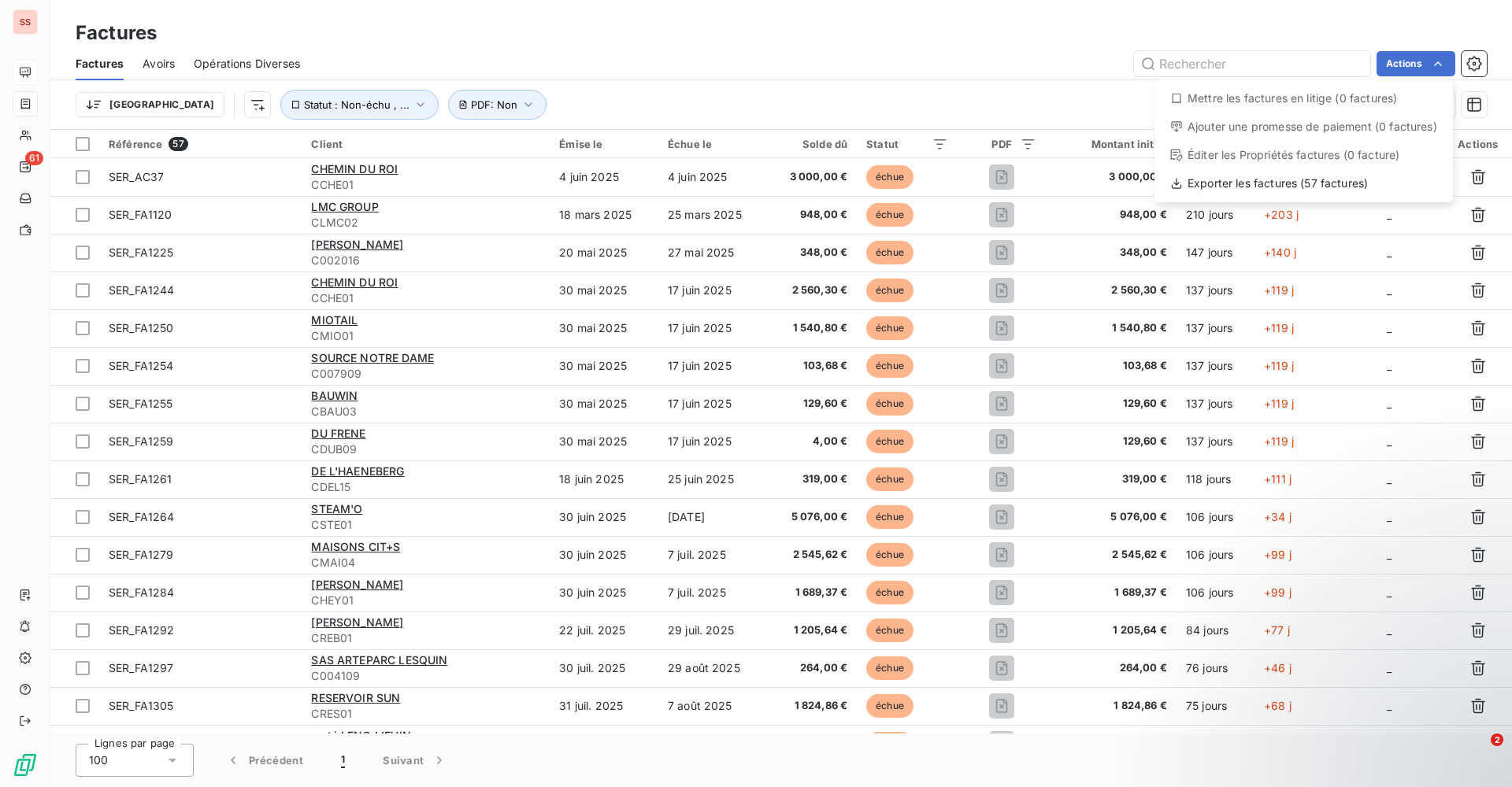
click at [833, 72] on html "SS 61 Factures Factures Avoirs Opérations Diverses Actions Mettre les factures …" at bounding box center [756, 394] width 1512 height 787
click at [252, 141] on div "Référence 57" at bounding box center [200, 144] width 183 height 15
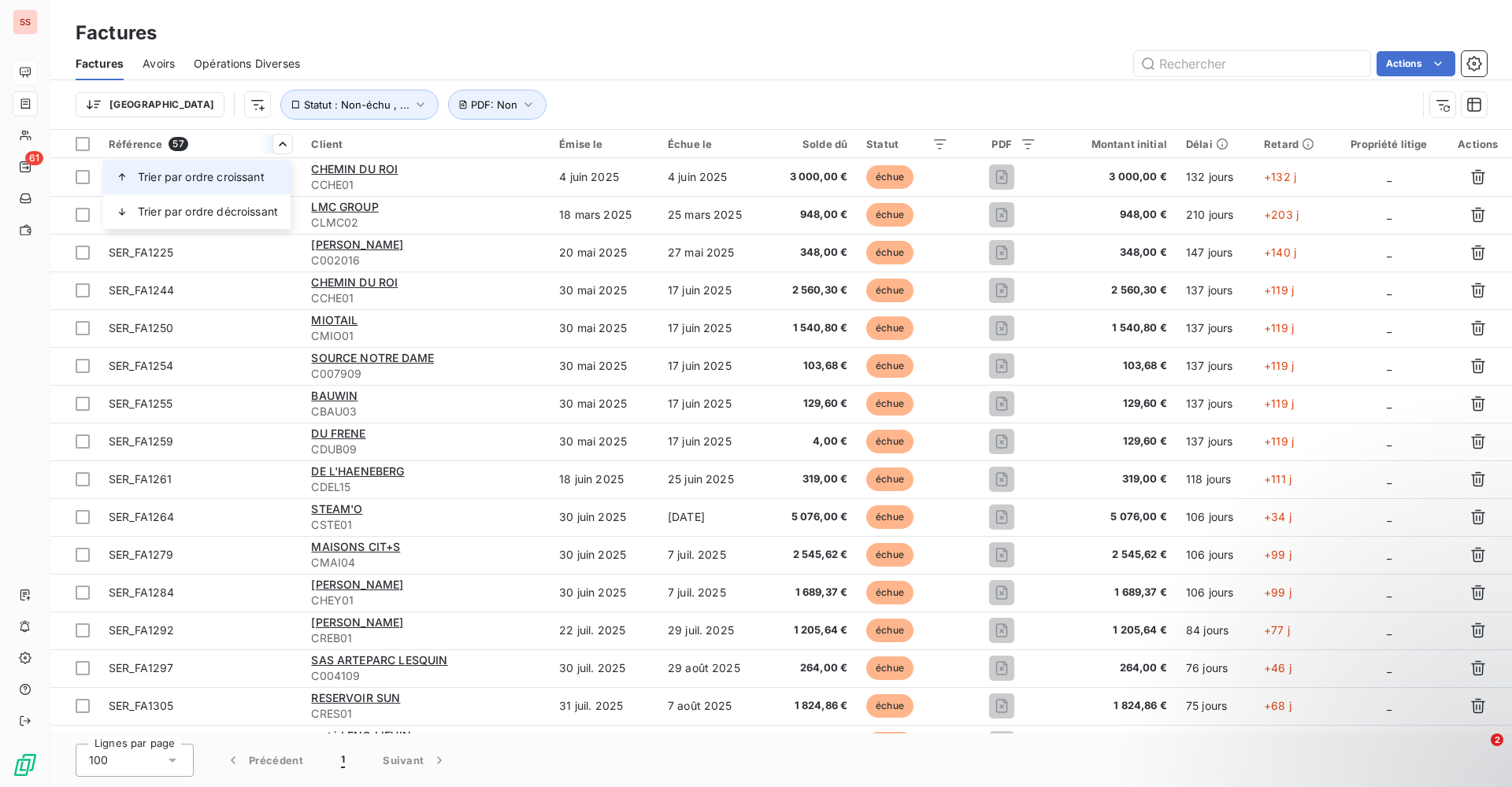
click at [246, 172] on span "Trier par ordre croissant" at bounding box center [201, 177] width 127 height 15
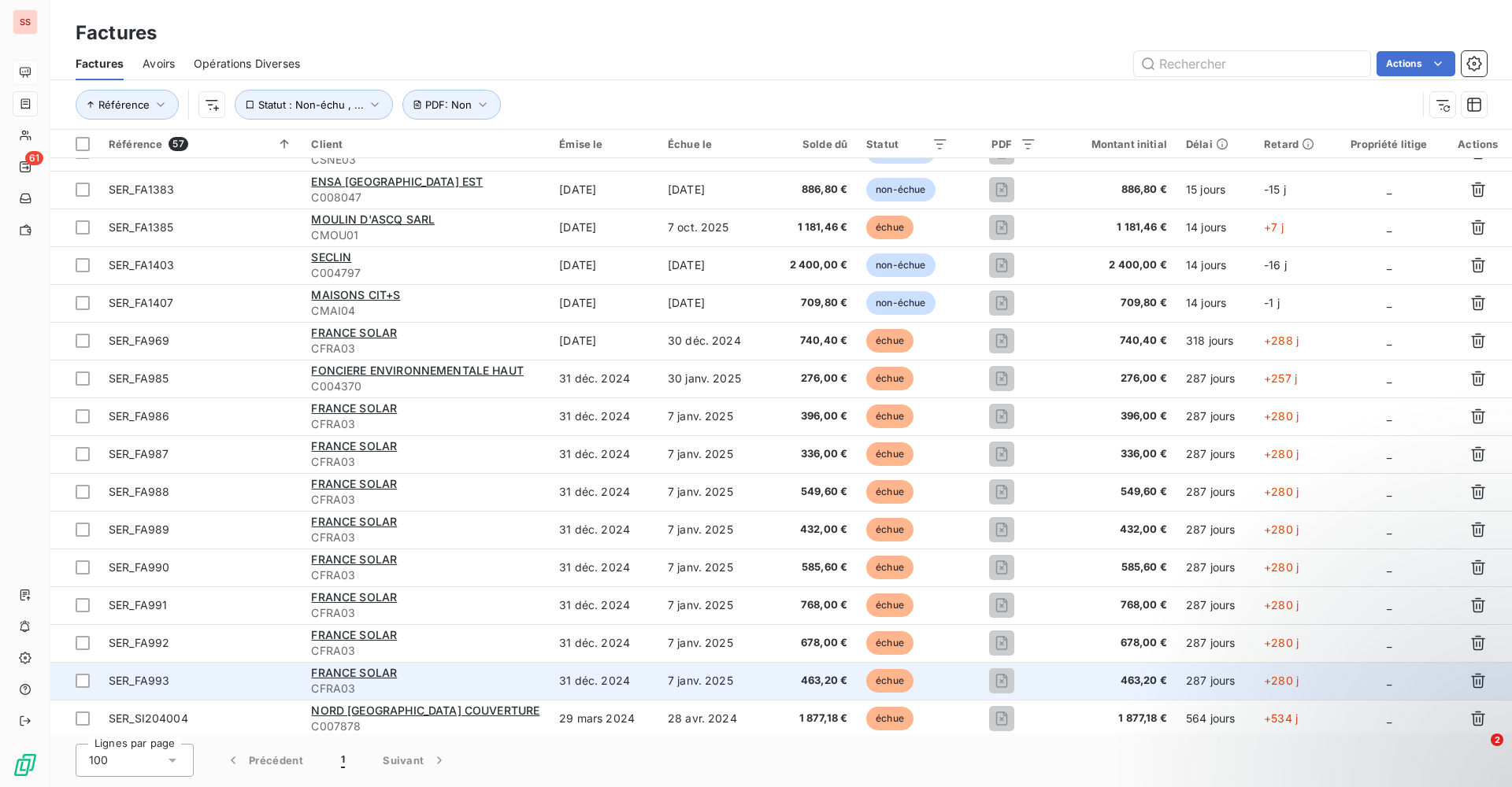
scroll to position [1579, 0]
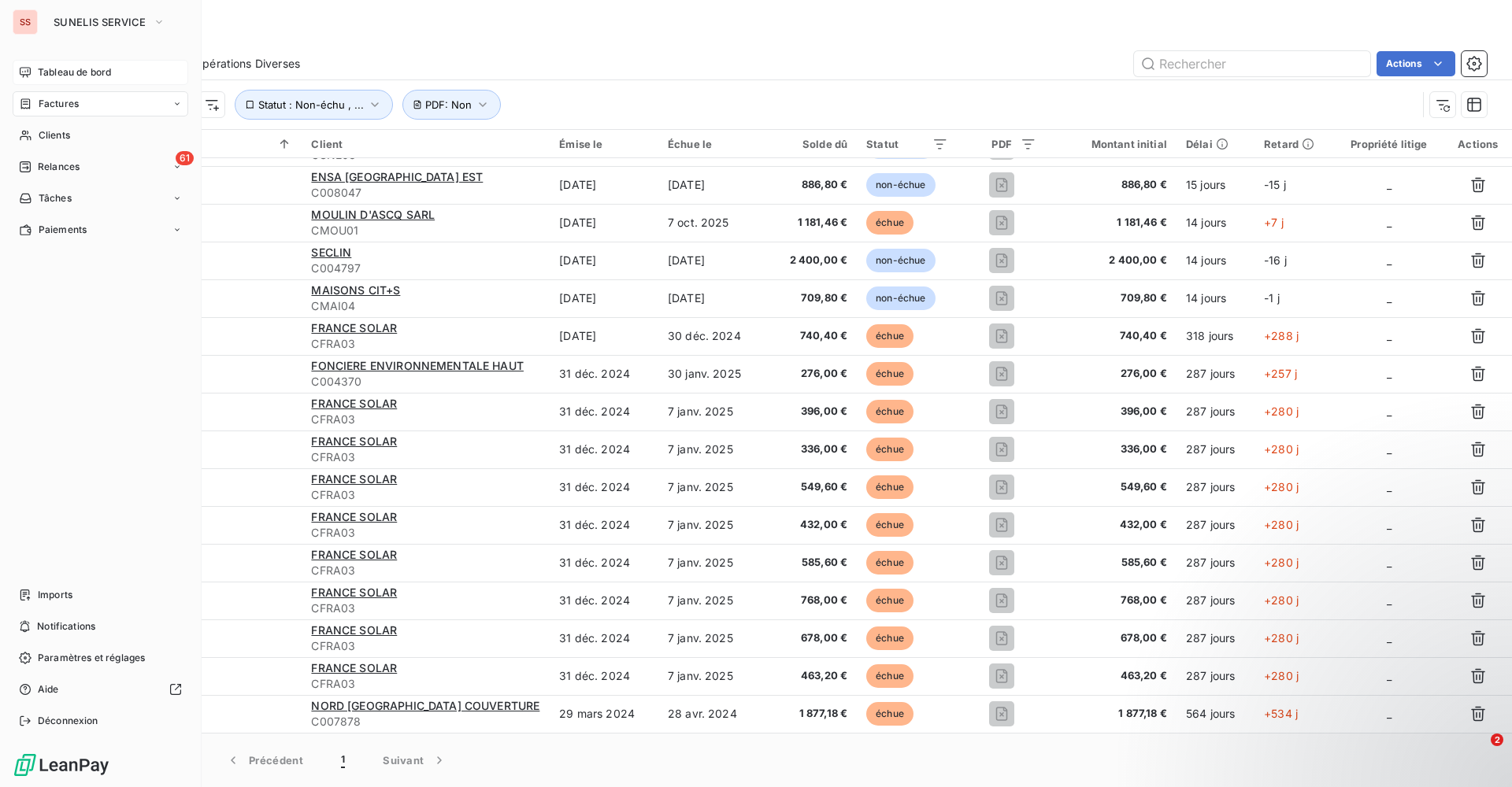
drag, startPoint x: 67, startPoint y: 591, endPoint x: 4, endPoint y: 577, distance: 64.5
click at [67, 591] on span "Imports" at bounding box center [55, 595] width 34 height 15
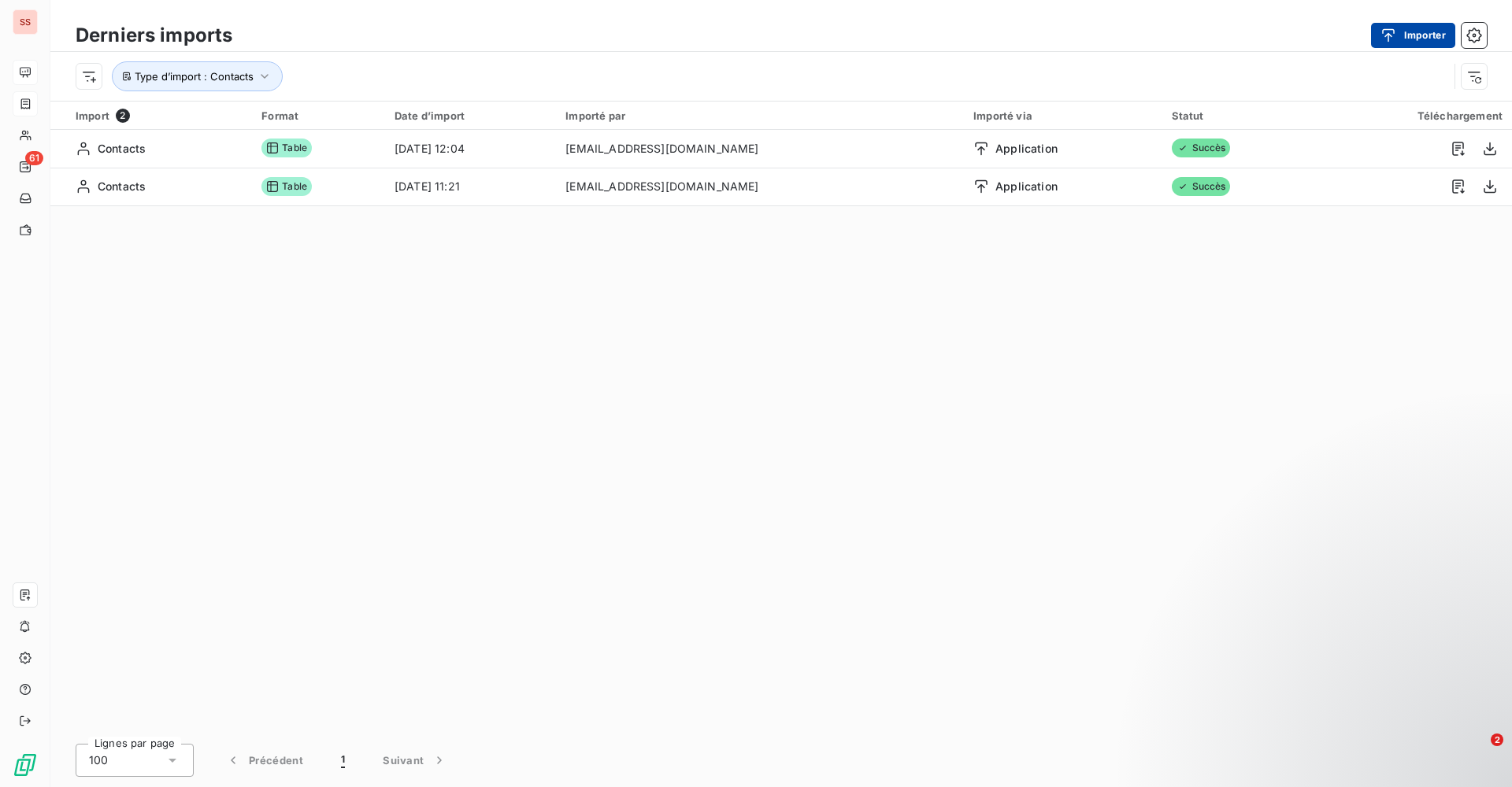
click at [1396, 36] on div "button" at bounding box center [1392, 35] width 24 height 15
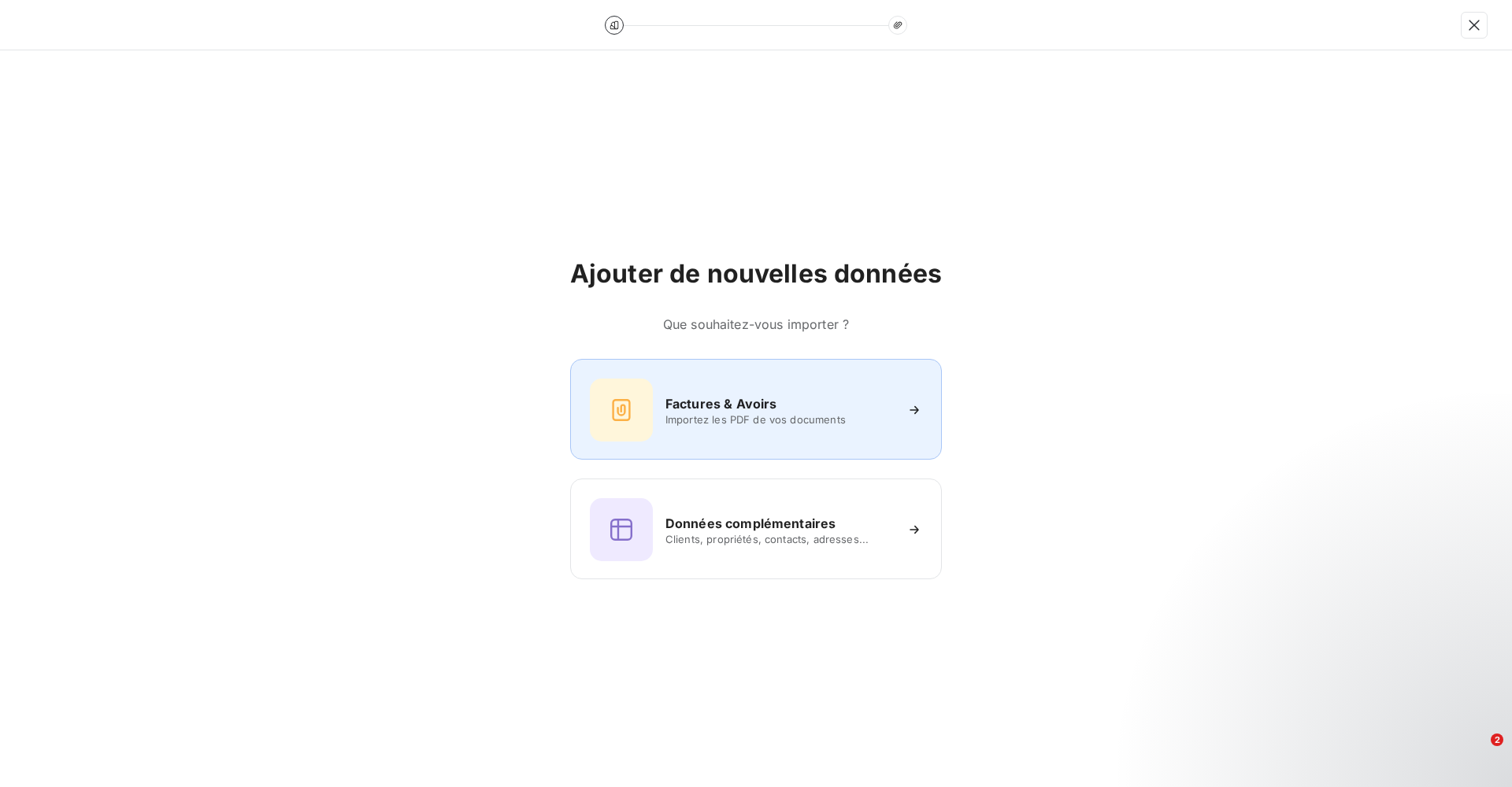
click at [656, 419] on div "Factures & Avoirs Importez les PDF de vos documents" at bounding box center [756, 411] width 332 height 63
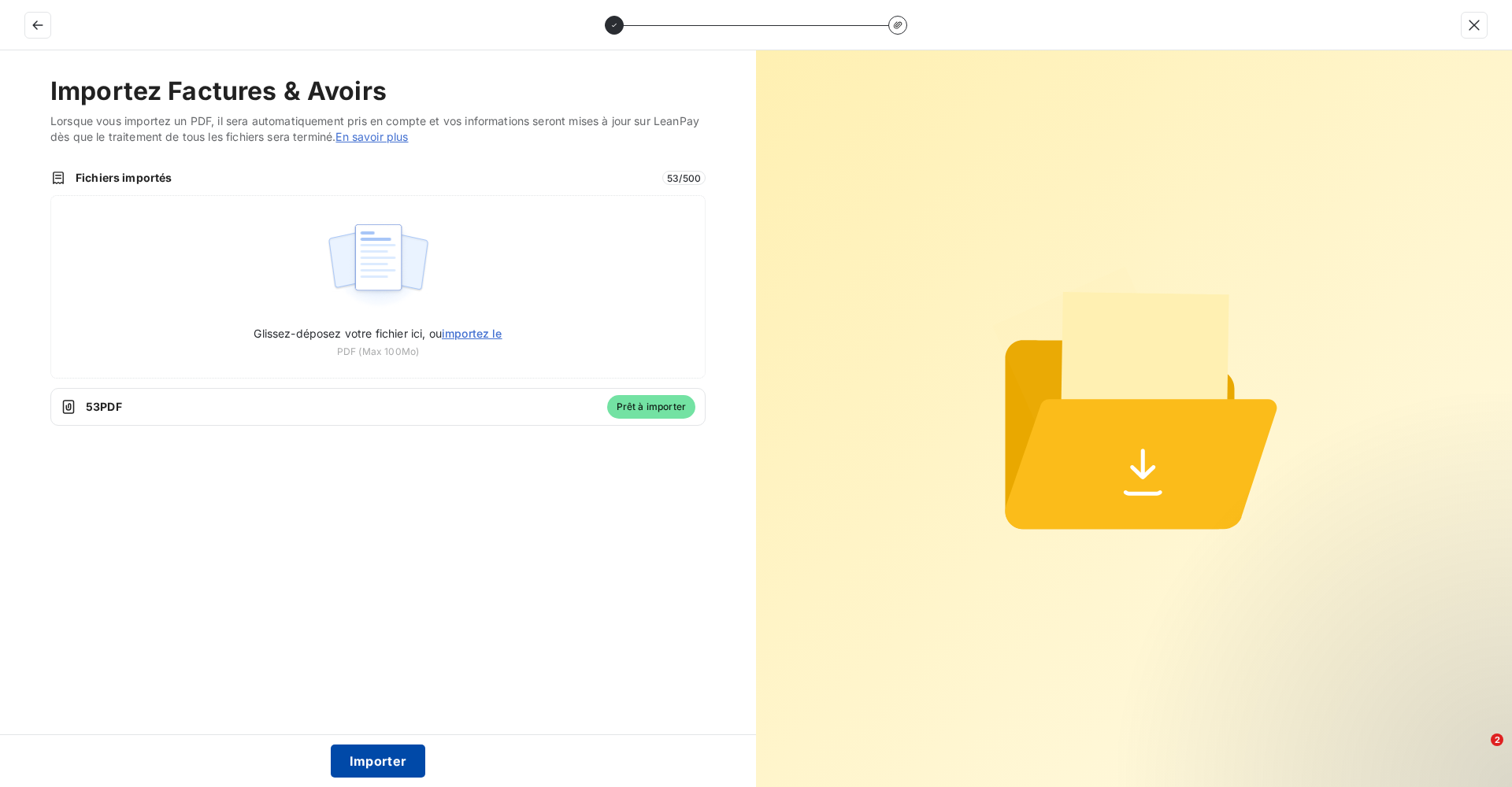
click at [387, 769] on button "Importer" at bounding box center [377, 761] width 95 height 33
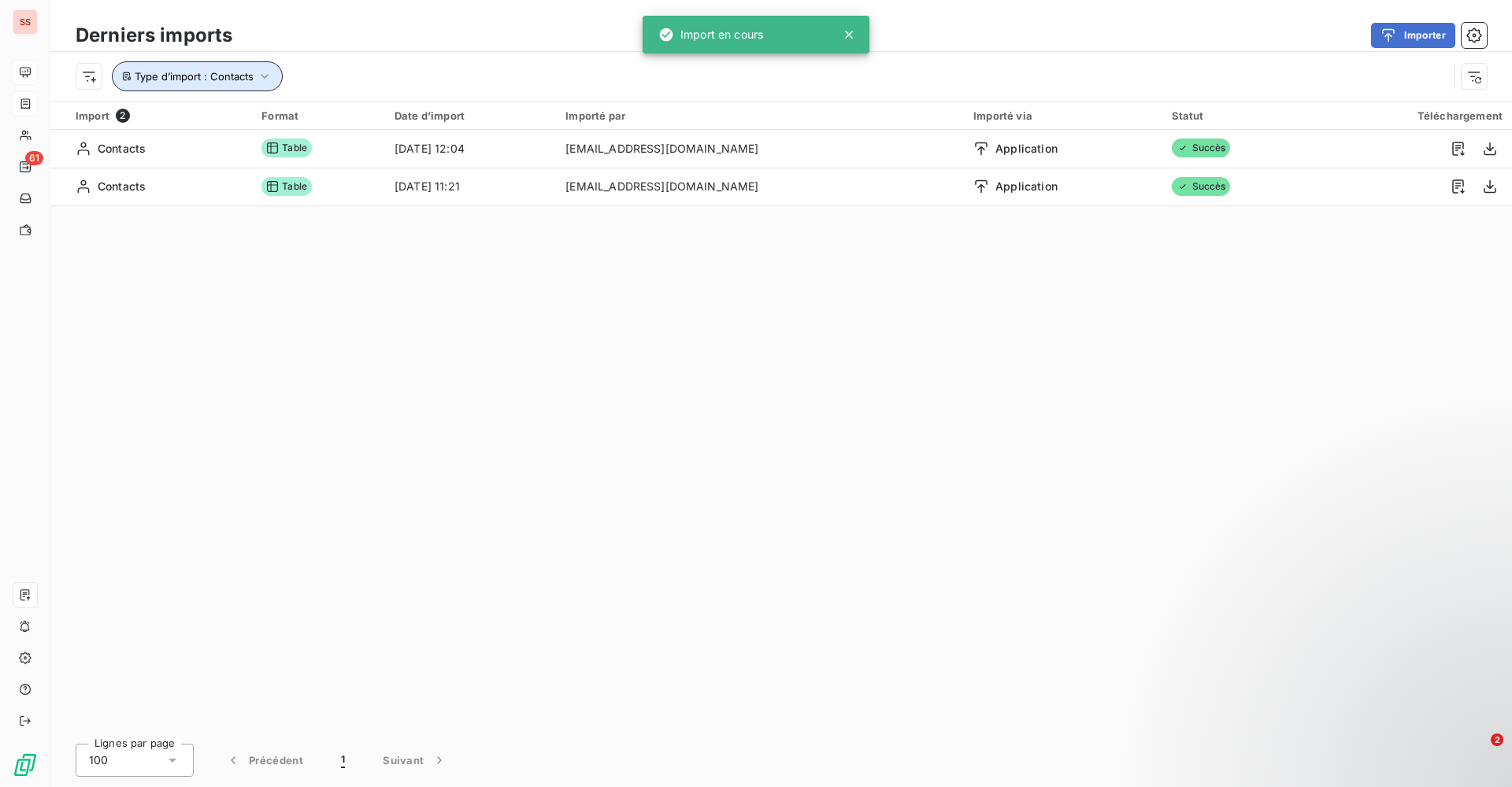
click at [267, 69] on icon "button" at bounding box center [264, 76] width 15 height 15
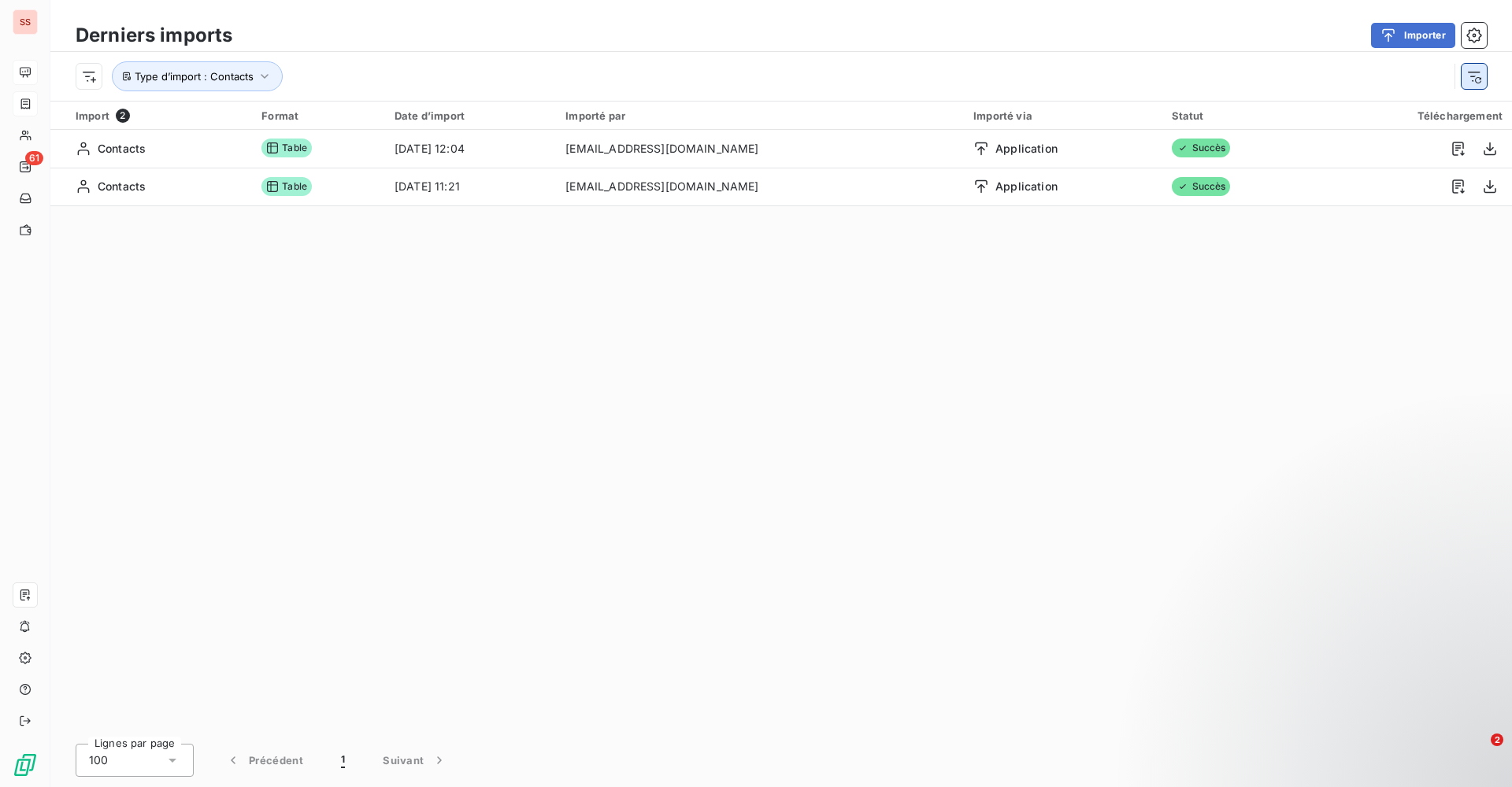
click at [1470, 82] on icon "button" at bounding box center [1473, 76] width 15 height 15
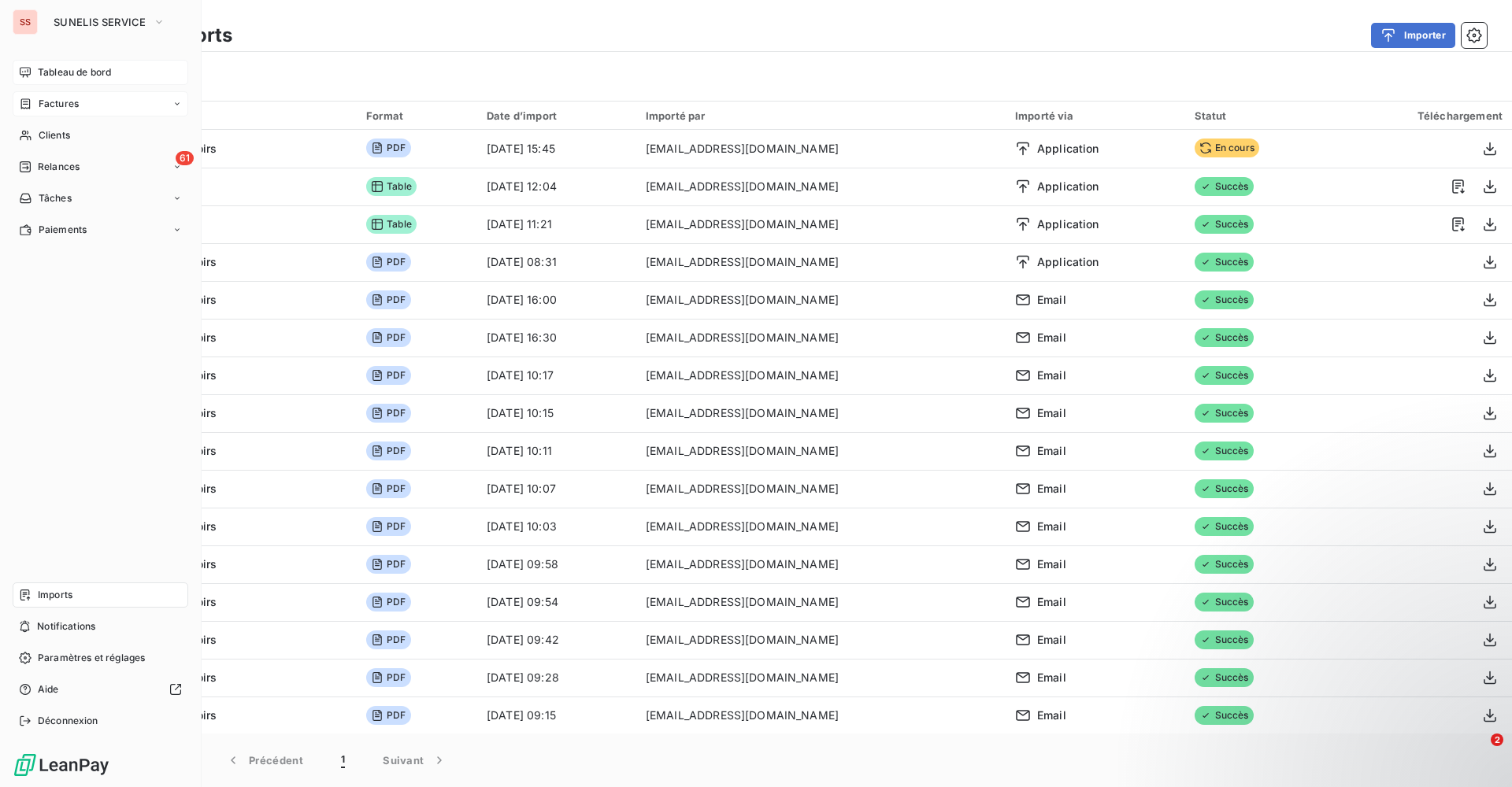
click at [72, 109] on span "Factures" at bounding box center [58, 104] width 40 height 15
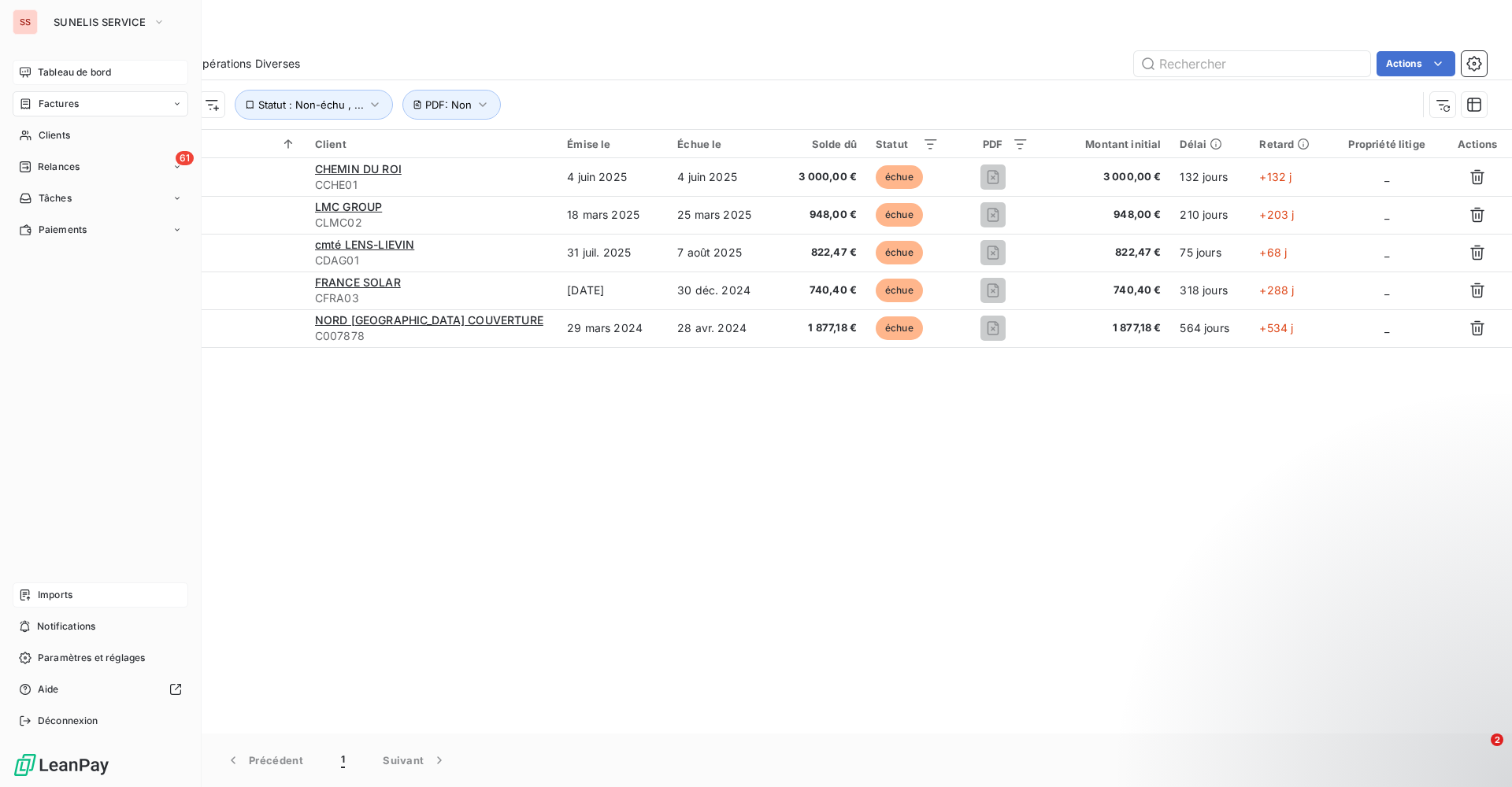
click at [49, 595] on span "Imports" at bounding box center [55, 595] width 34 height 15
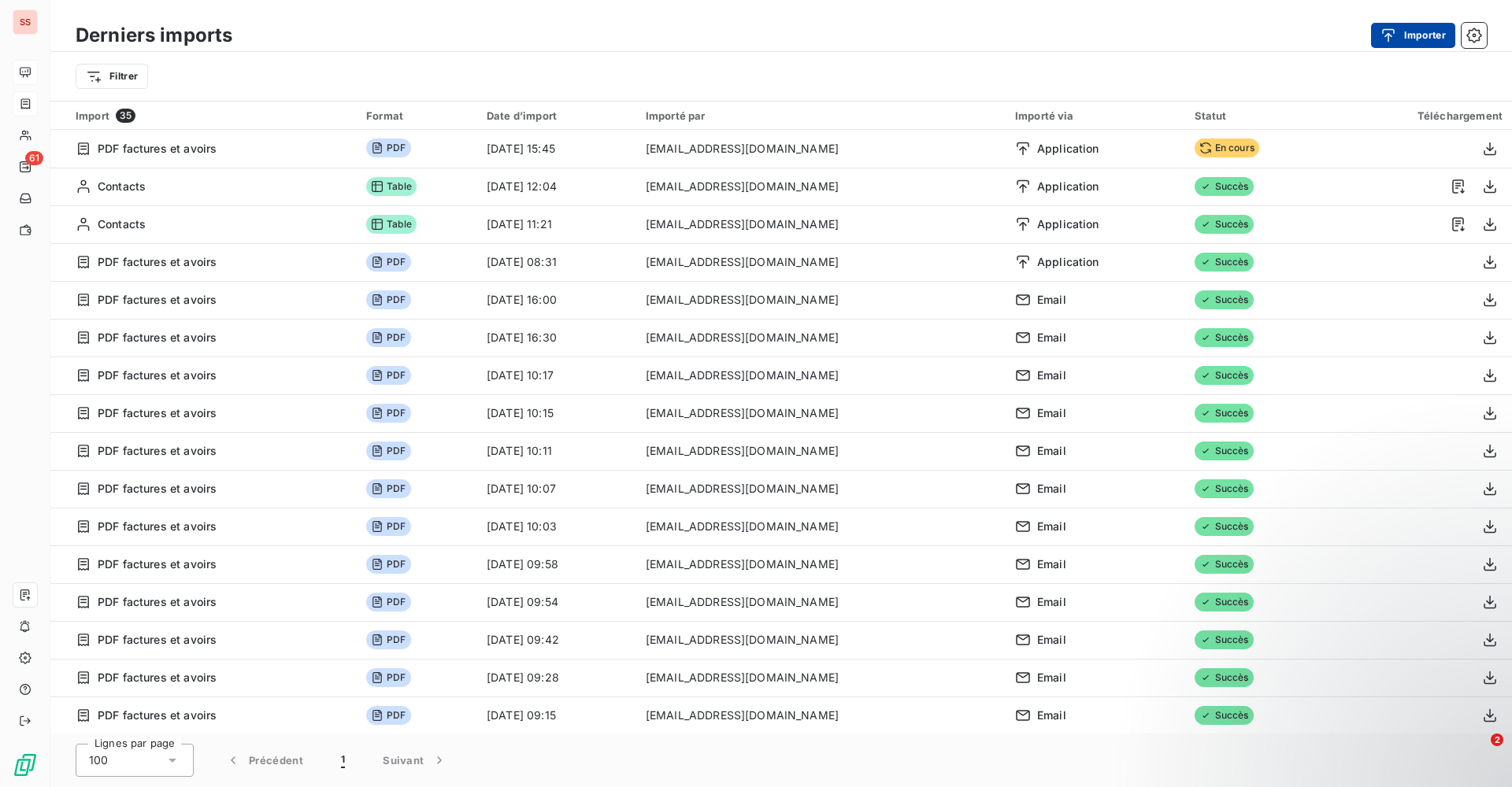
click at [1396, 27] on icon "button" at bounding box center [1388, 35] width 15 height 15
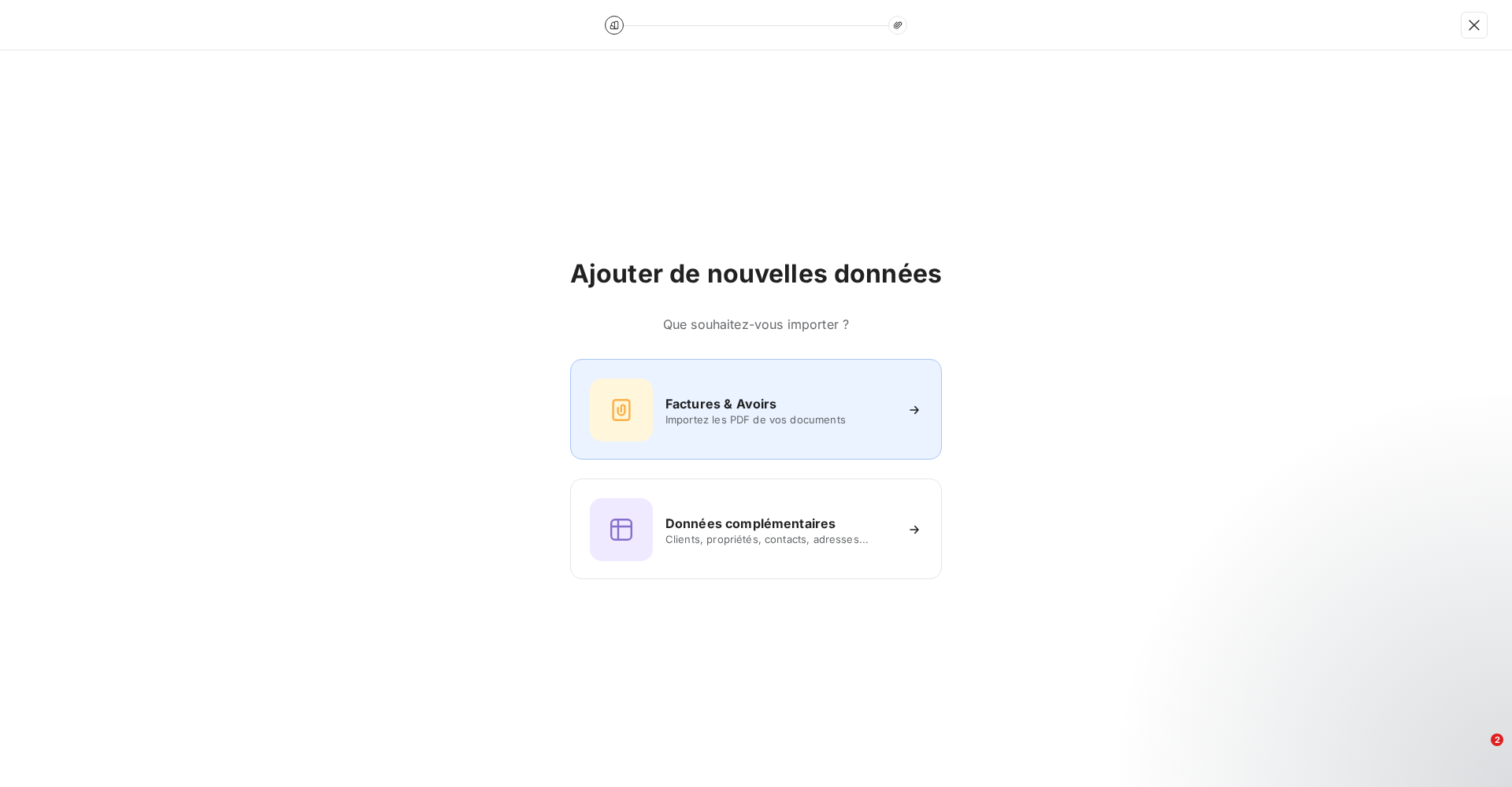
click at [822, 417] on span "Importez les PDF de vos documents" at bounding box center [780, 419] width 228 height 13
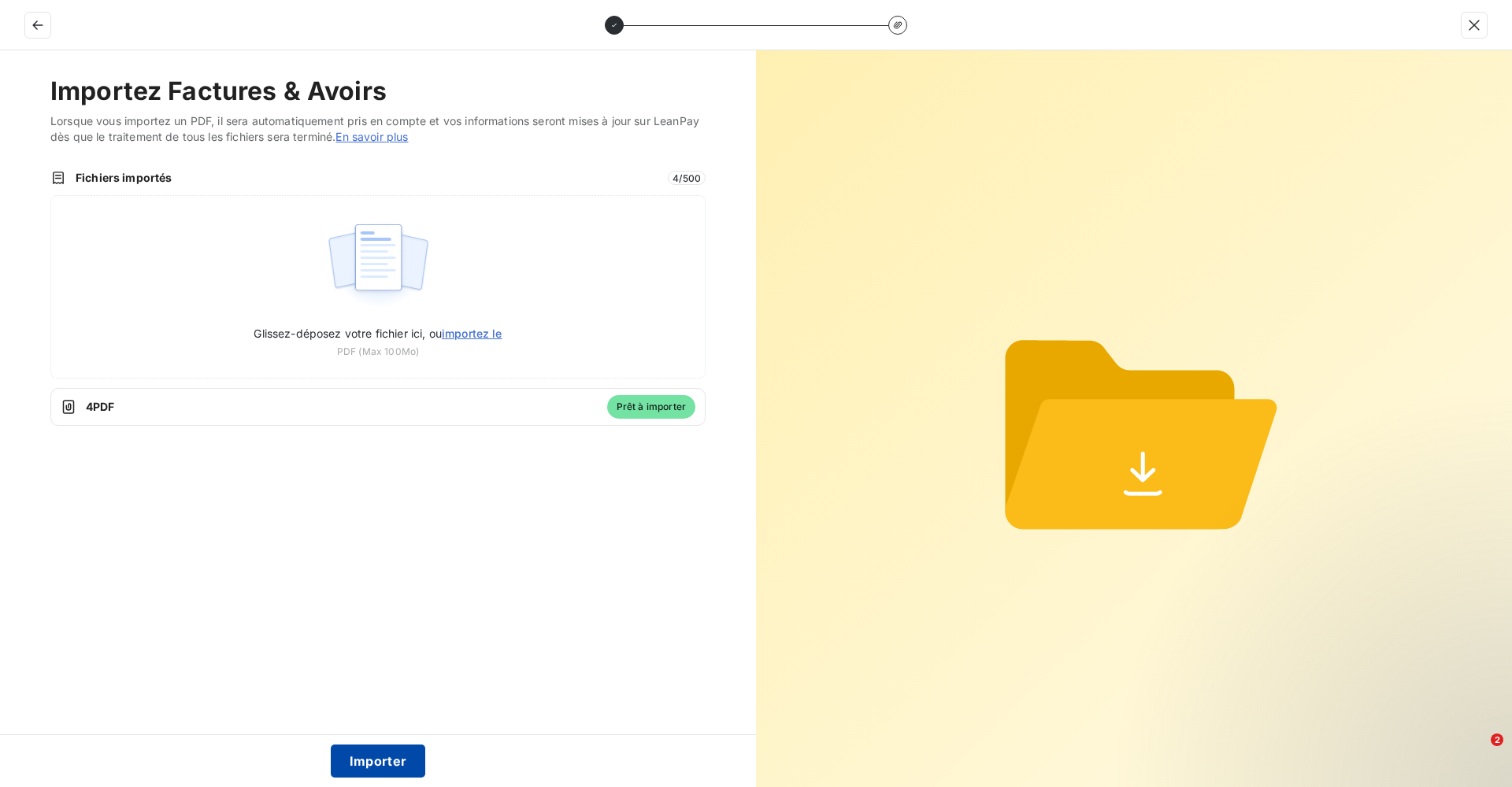
click at [371, 754] on button "Importer" at bounding box center [377, 761] width 95 height 33
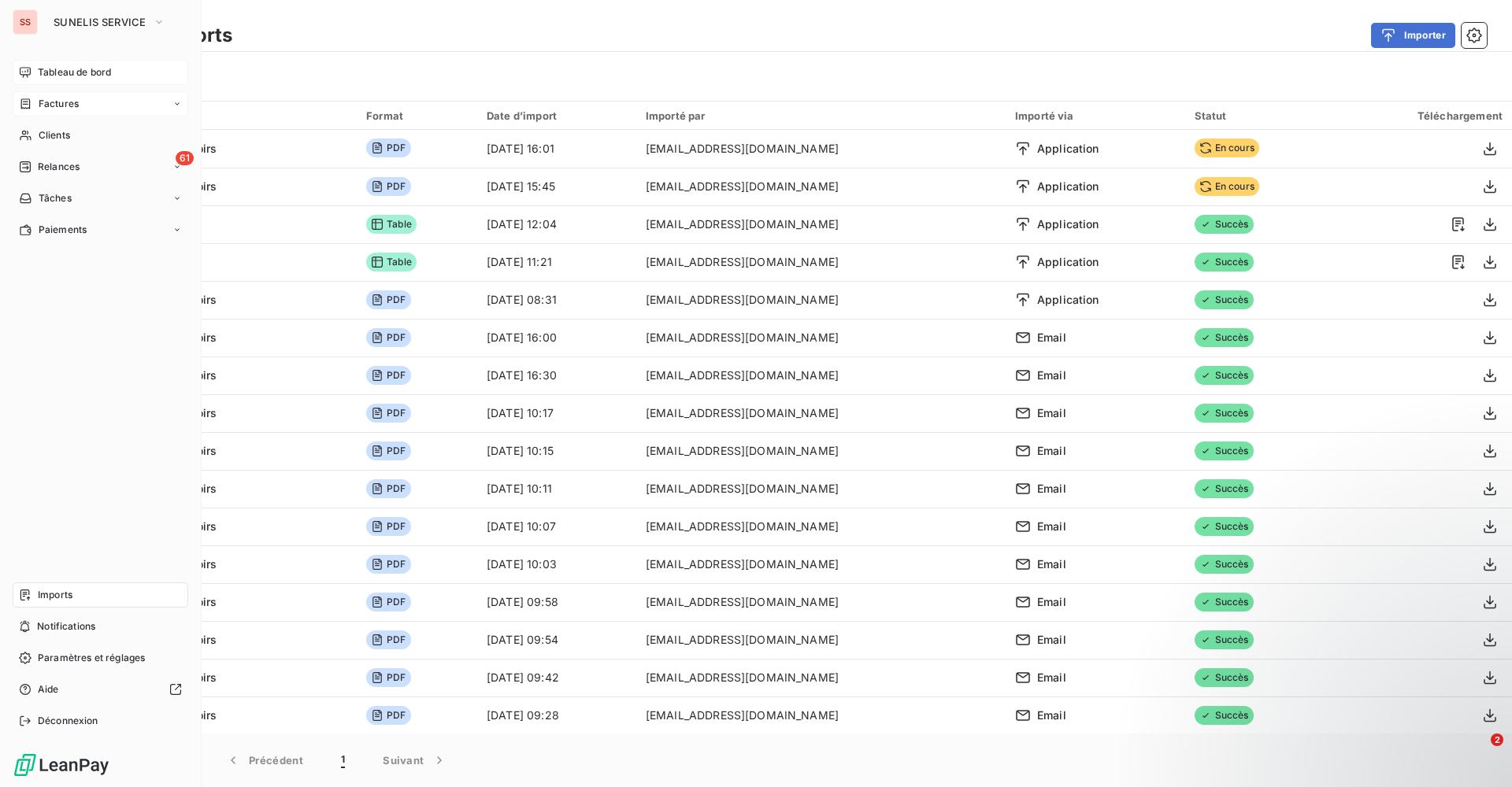
click at [84, 104] on div "Factures" at bounding box center [100, 104] width 175 height 25
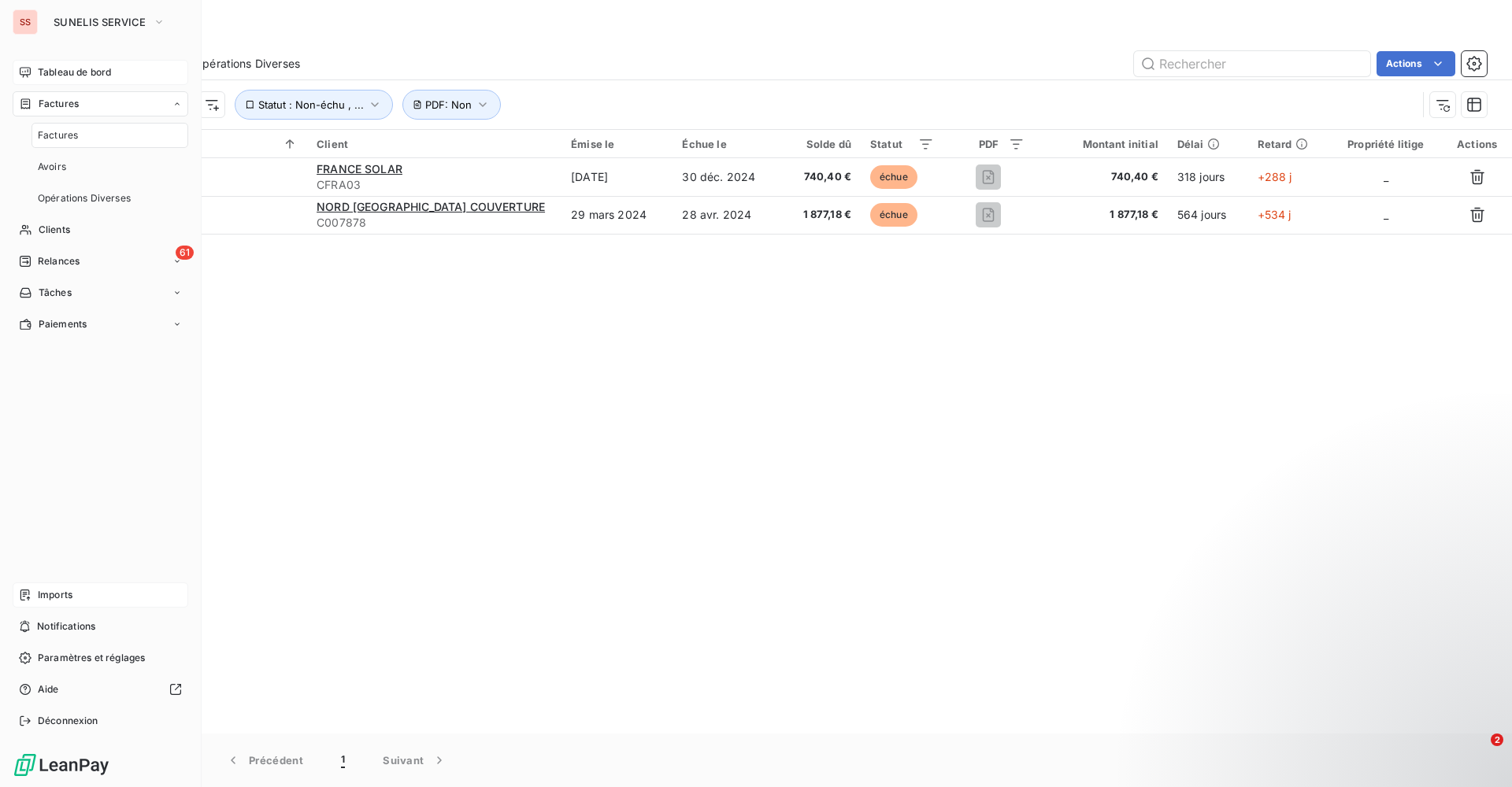
click at [73, 133] on span "Factures" at bounding box center [57, 135] width 40 height 15
click at [28, 75] on icon at bounding box center [25, 72] width 13 height 13
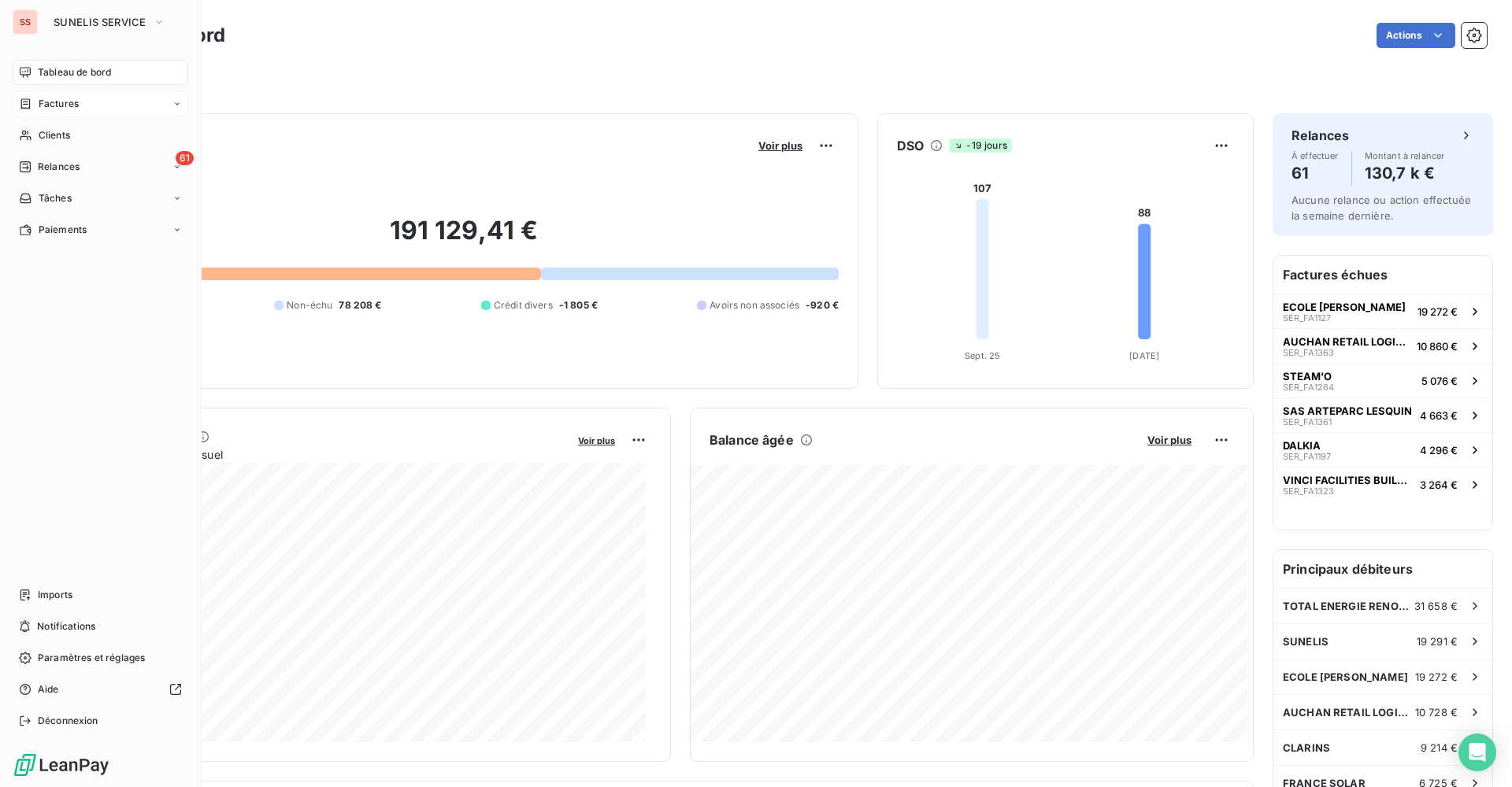
click at [51, 104] on span "Factures" at bounding box center [58, 104] width 40 height 15
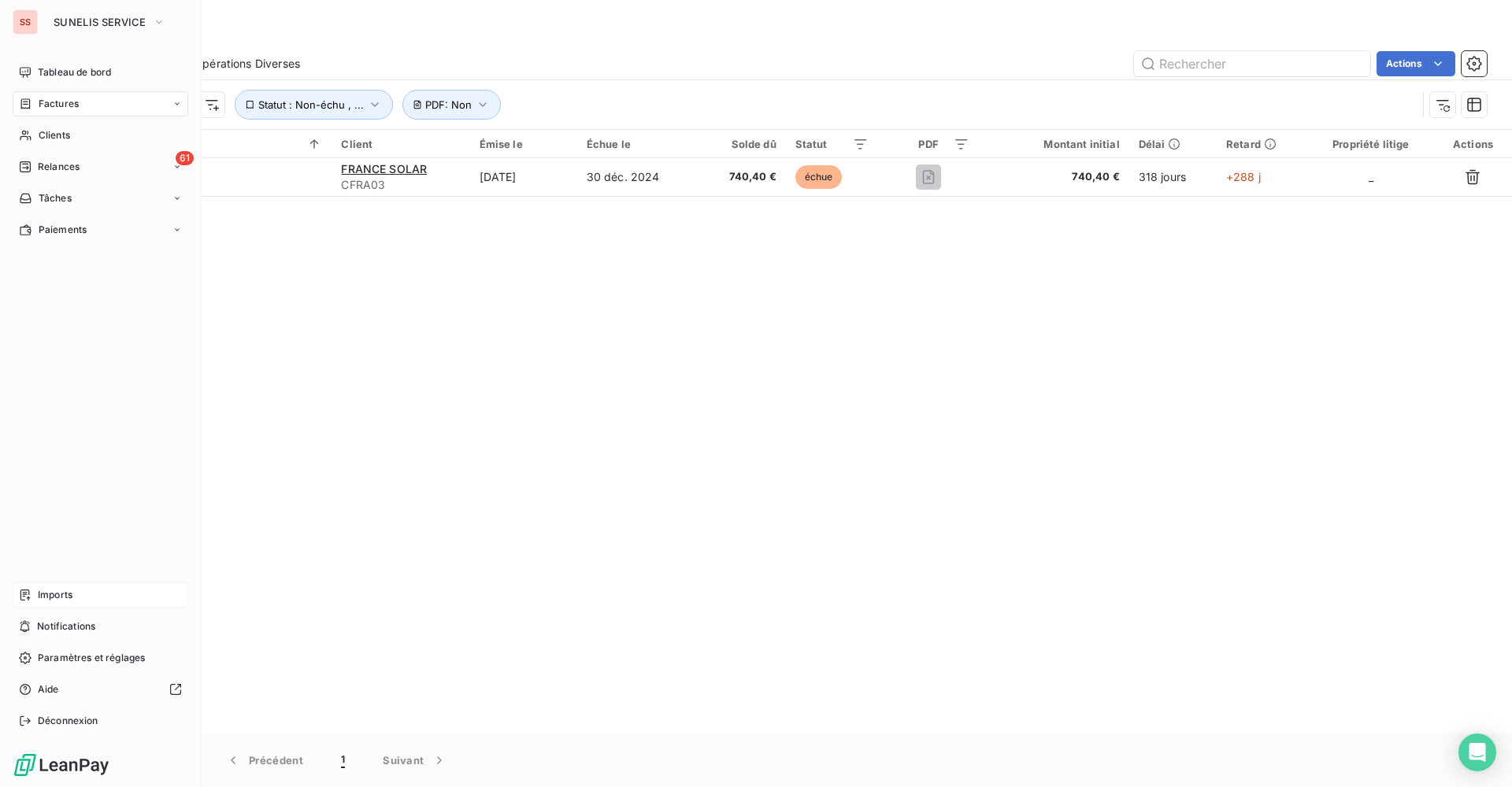
click at [71, 586] on div "Imports" at bounding box center [100, 595] width 175 height 25
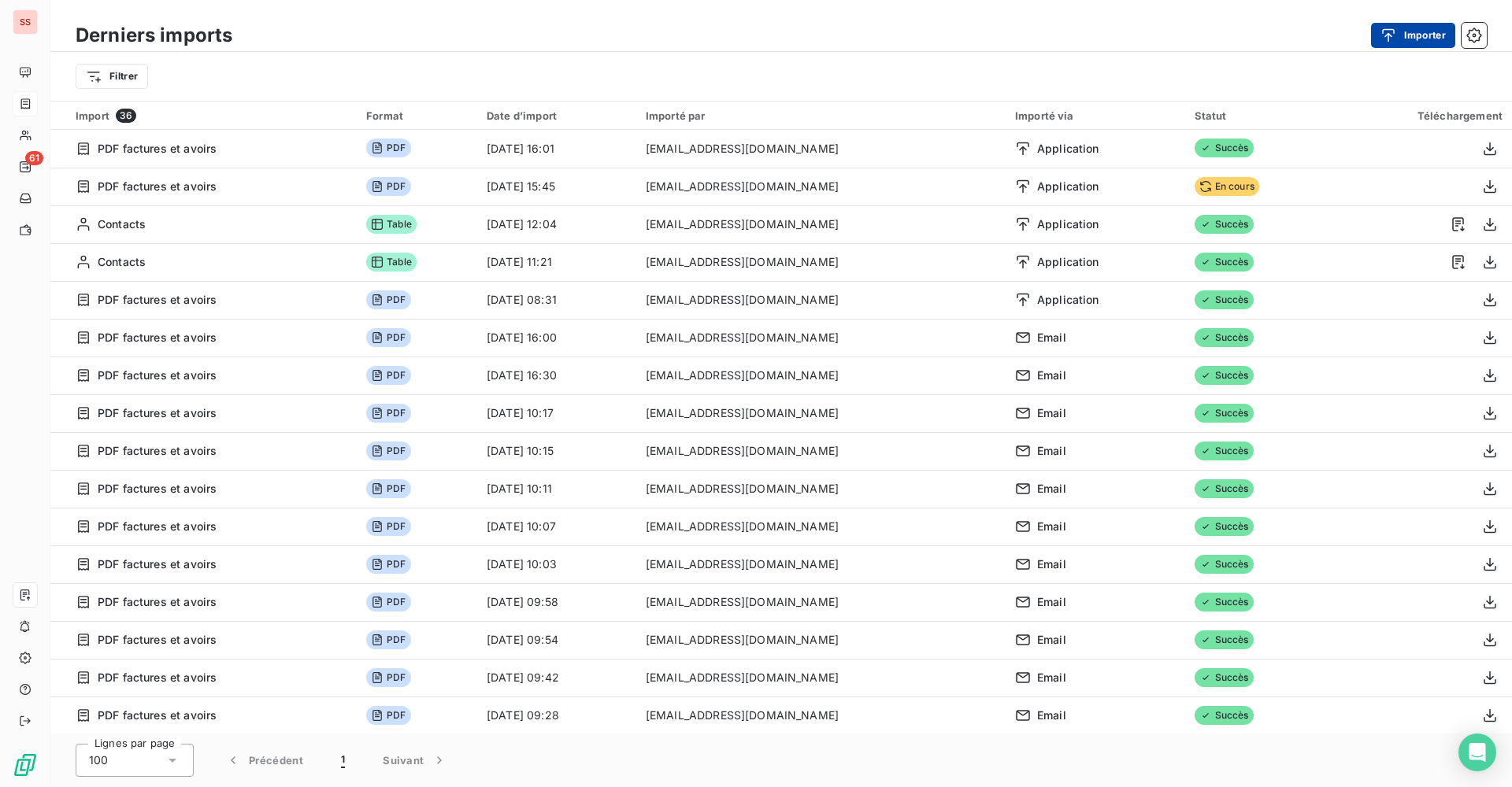
click at [1407, 37] on button "Importer" at bounding box center [1413, 35] width 84 height 25
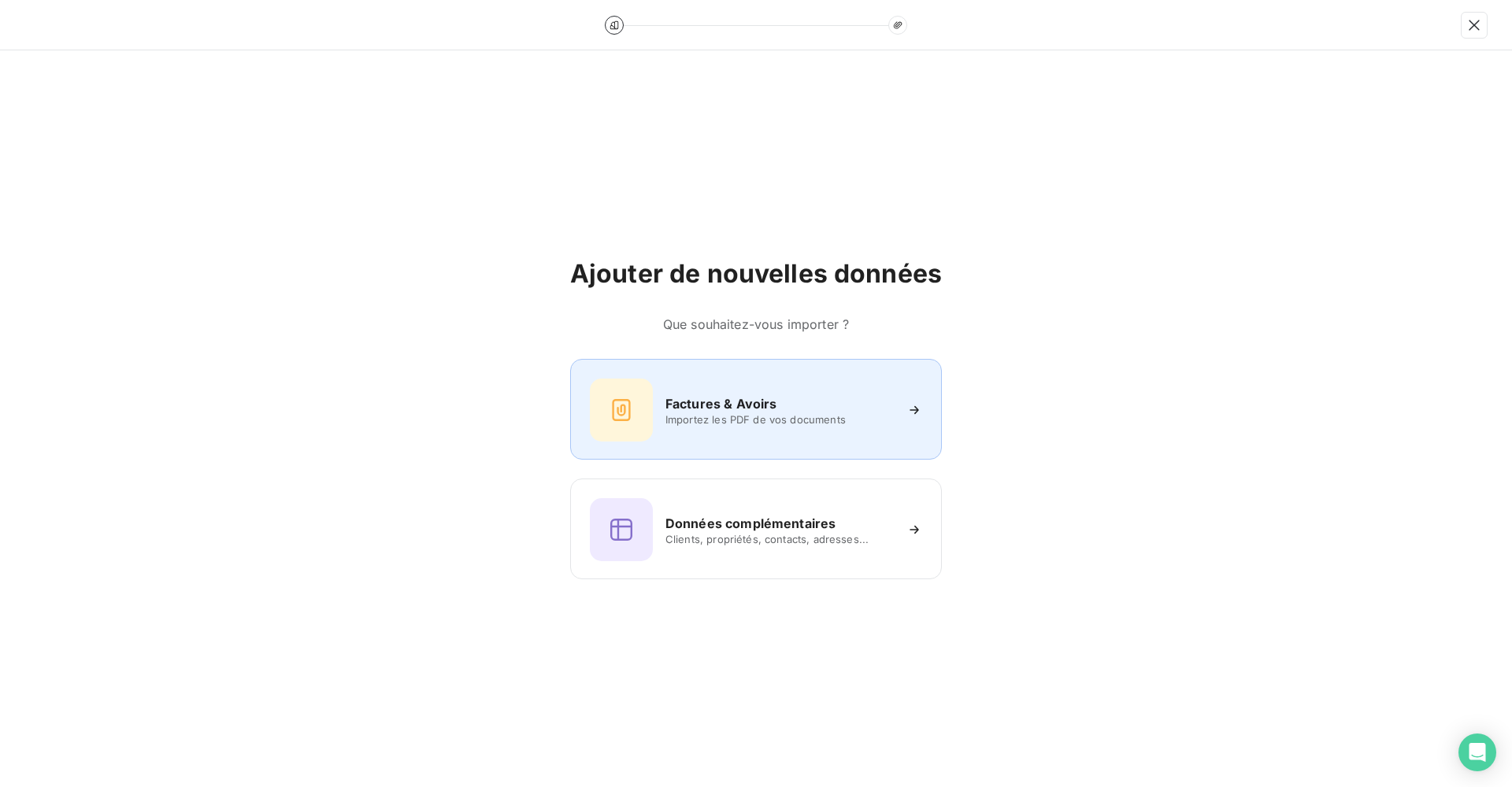
click at [739, 396] on h6 "Factures & Avoirs" at bounding box center [721, 404] width 112 height 19
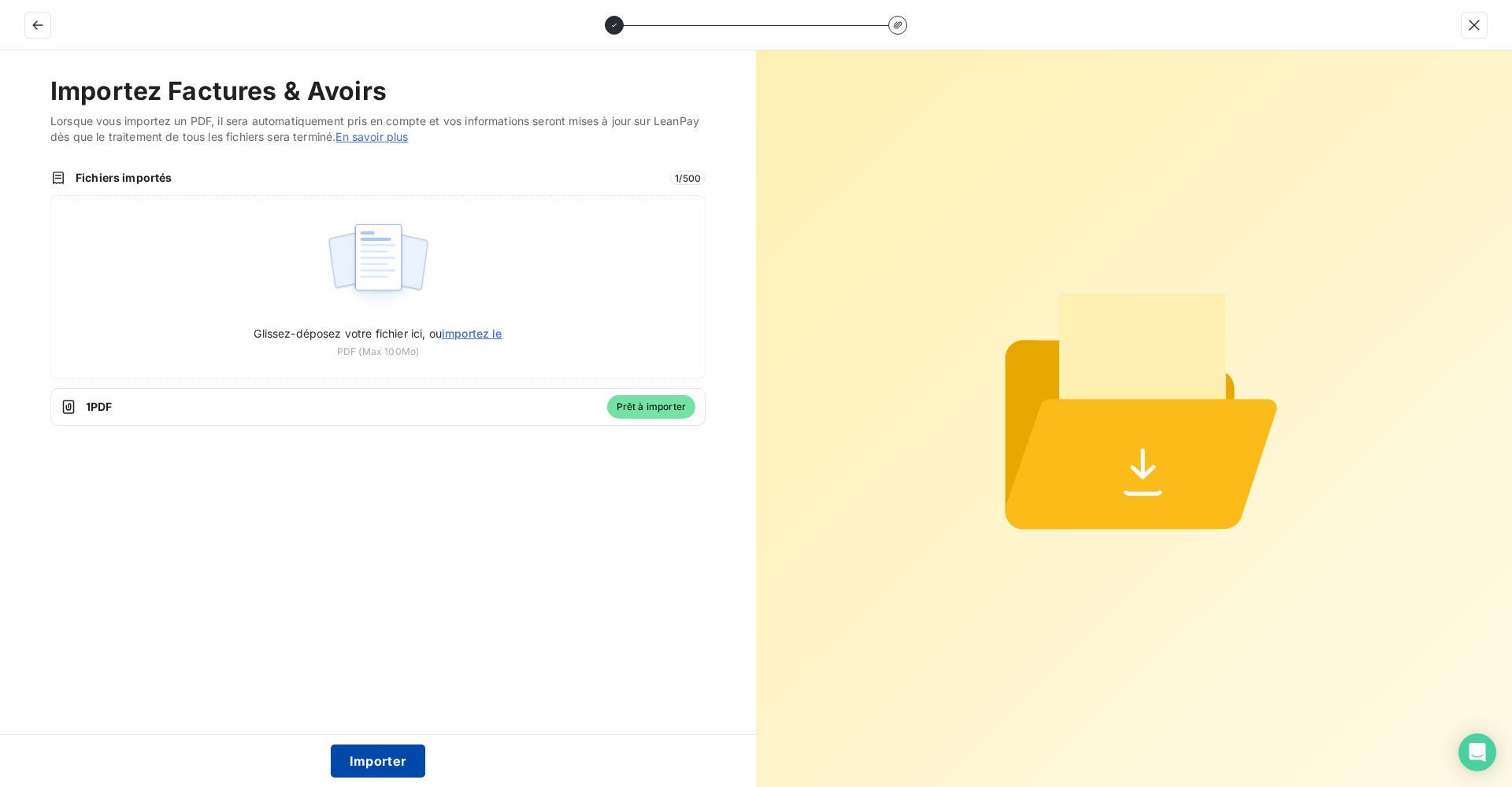
click at [388, 749] on button "Importer" at bounding box center [377, 761] width 95 height 33
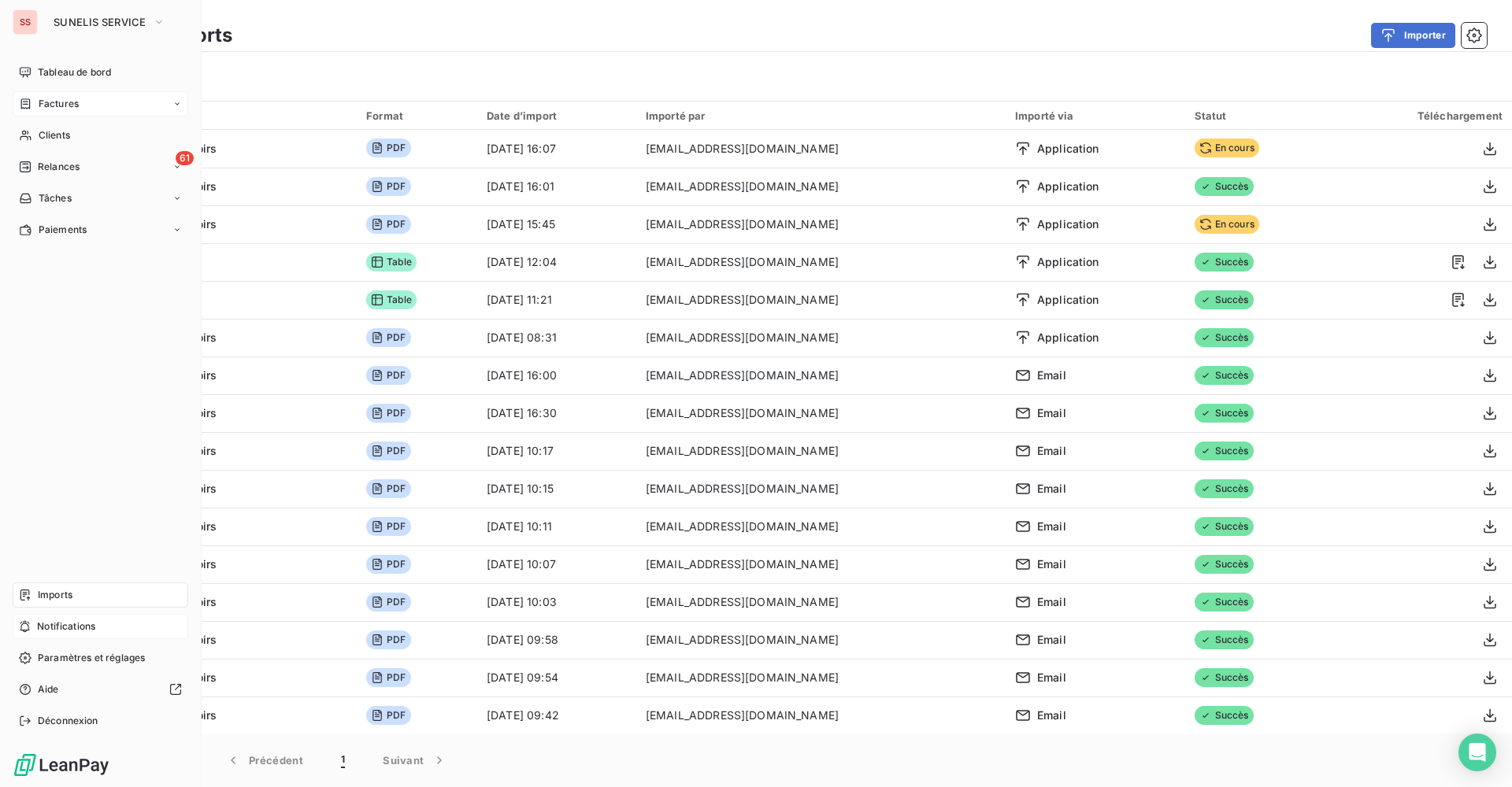
click at [64, 626] on span "Notifications" at bounding box center [66, 626] width 58 height 15
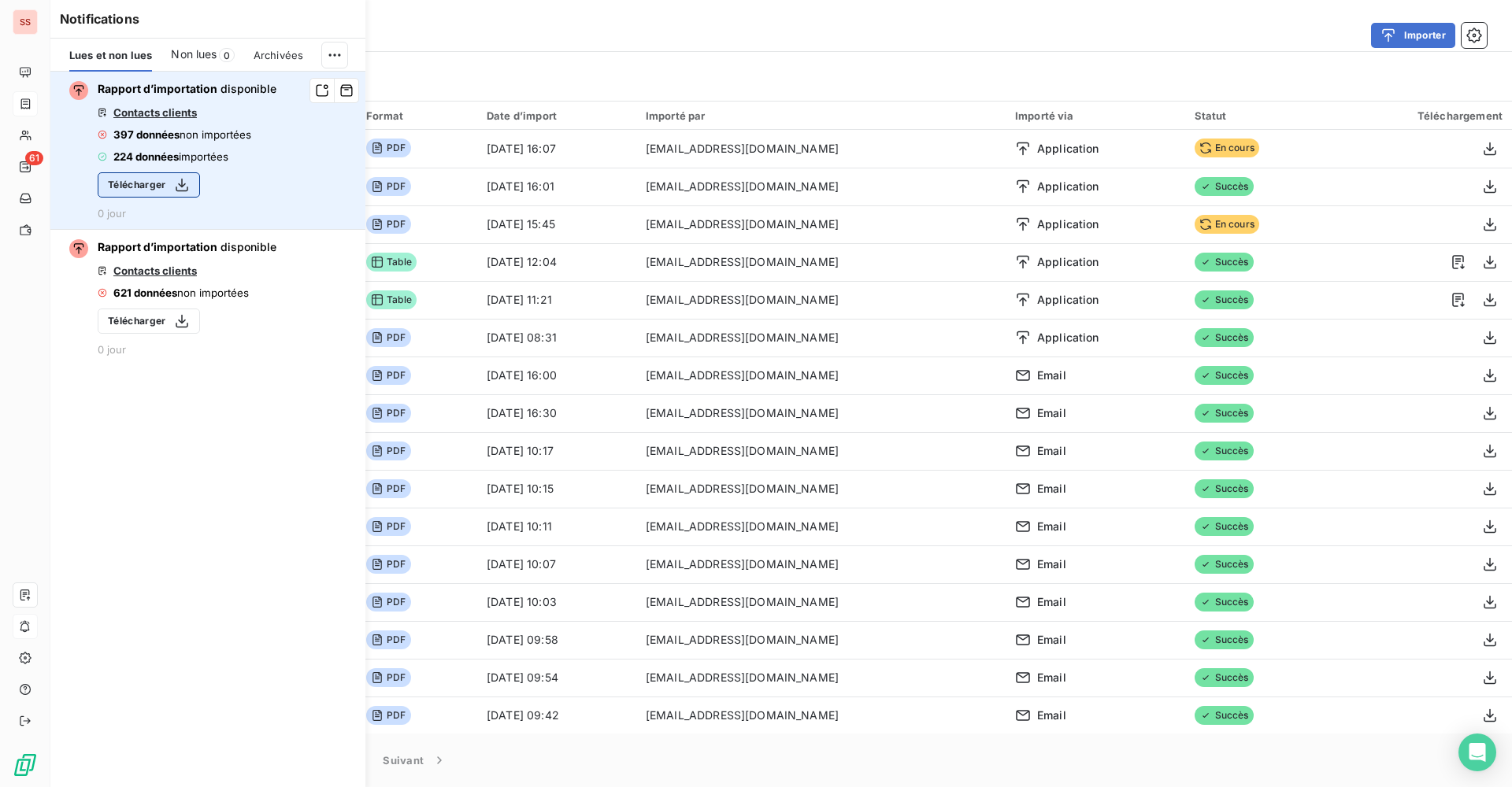
click at [143, 183] on button "Télécharger" at bounding box center [149, 185] width 103 height 25
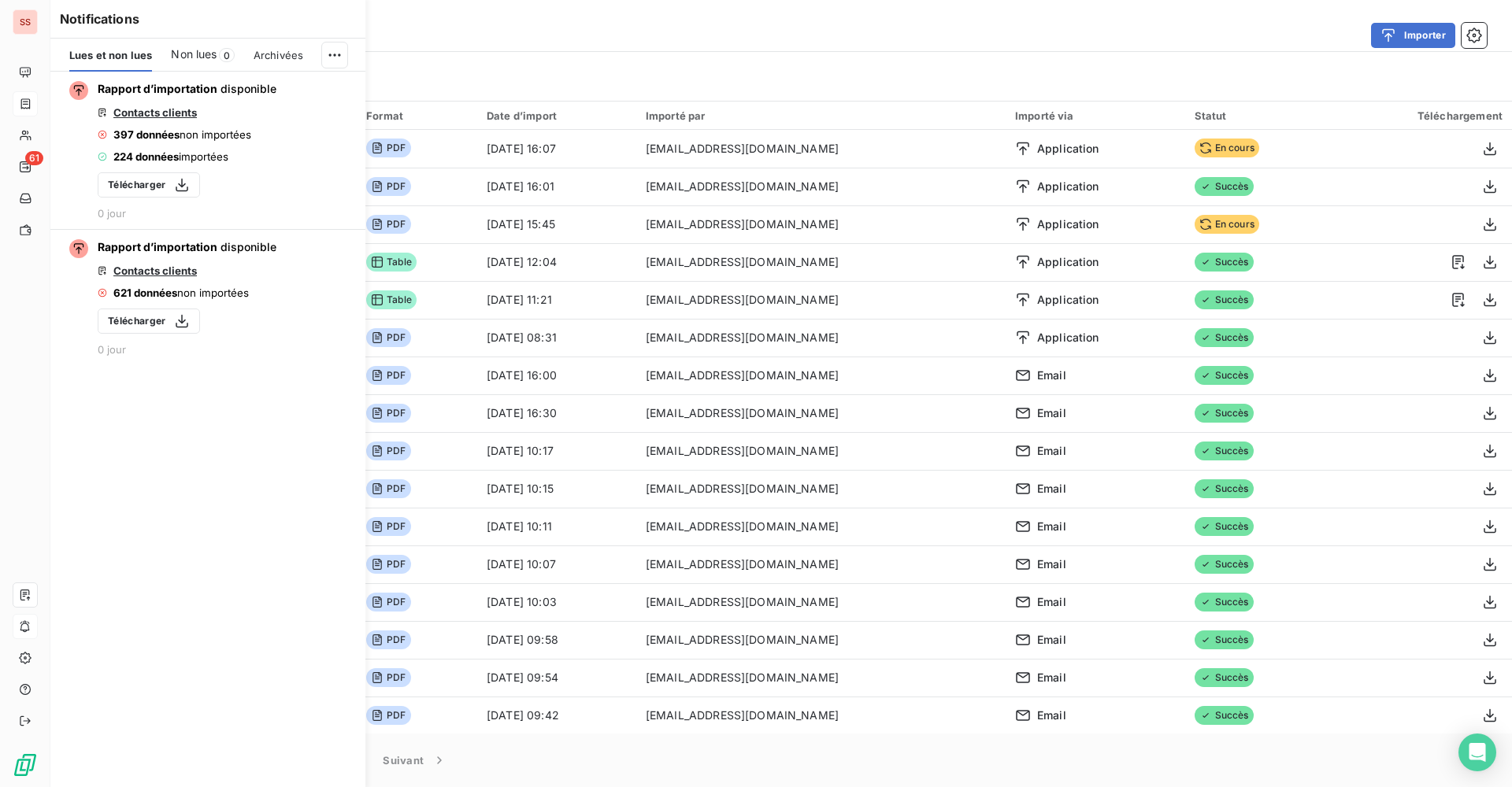
drag, startPoint x: 981, startPoint y: 31, endPoint x: 751, endPoint y: 84, distance: 236.0
click at [981, 31] on div "Importer" at bounding box center [869, 35] width 1236 height 25
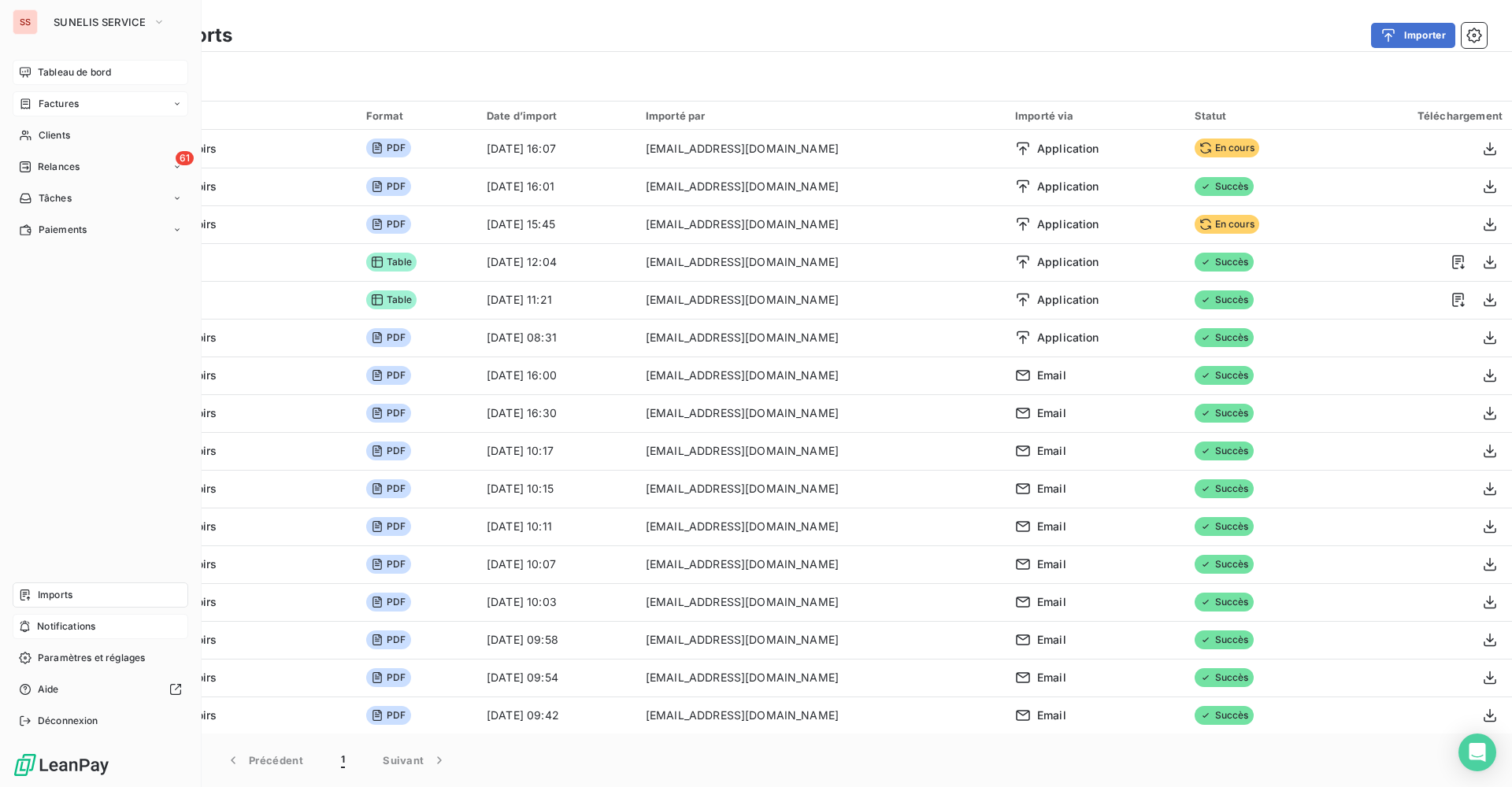
click at [67, 70] on span "Tableau de bord" at bounding box center [74, 72] width 74 height 15
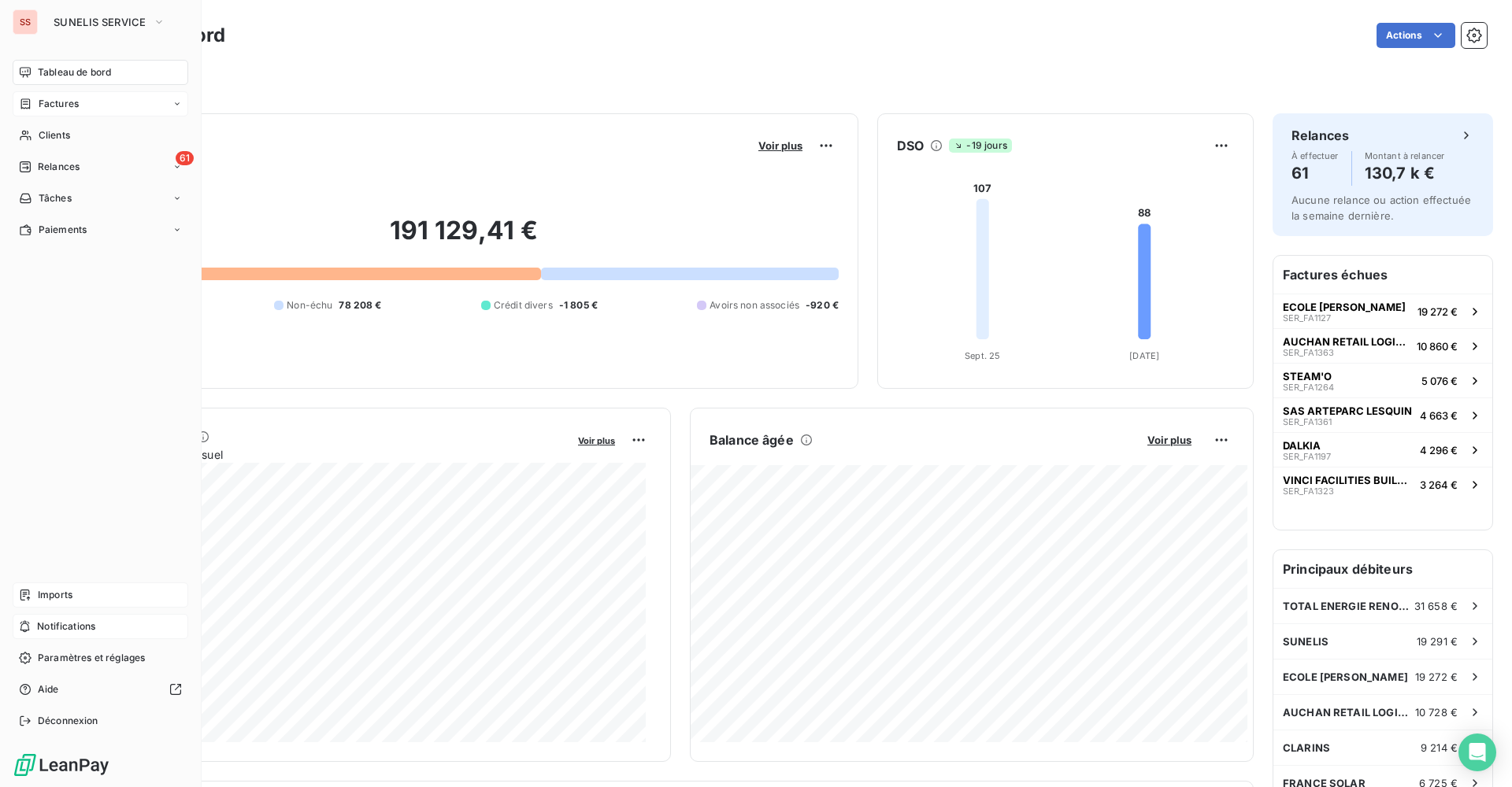
click at [60, 595] on span "Imports" at bounding box center [55, 595] width 34 height 15
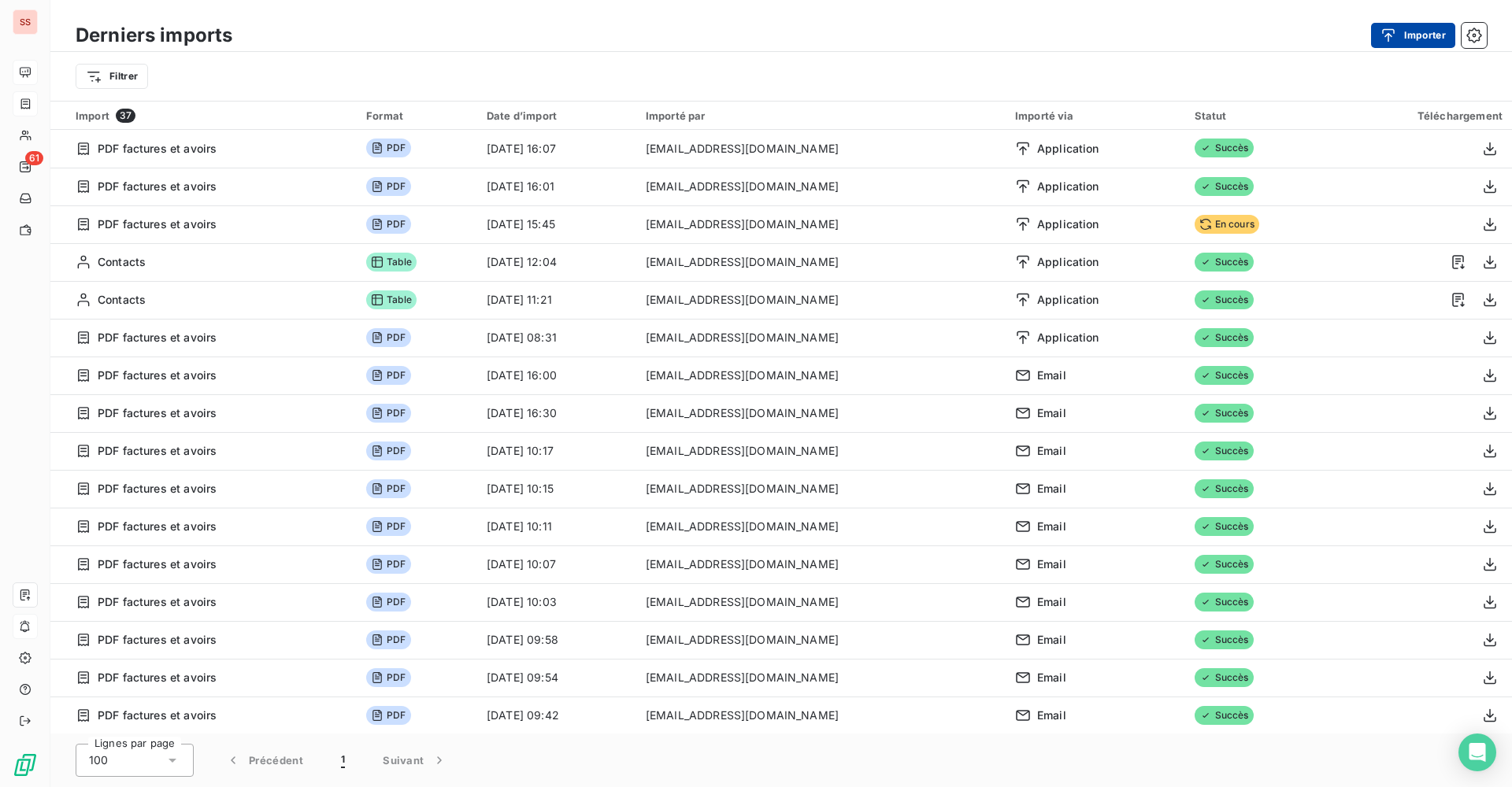
click at [1392, 38] on icon "button" at bounding box center [1388, 35] width 15 height 15
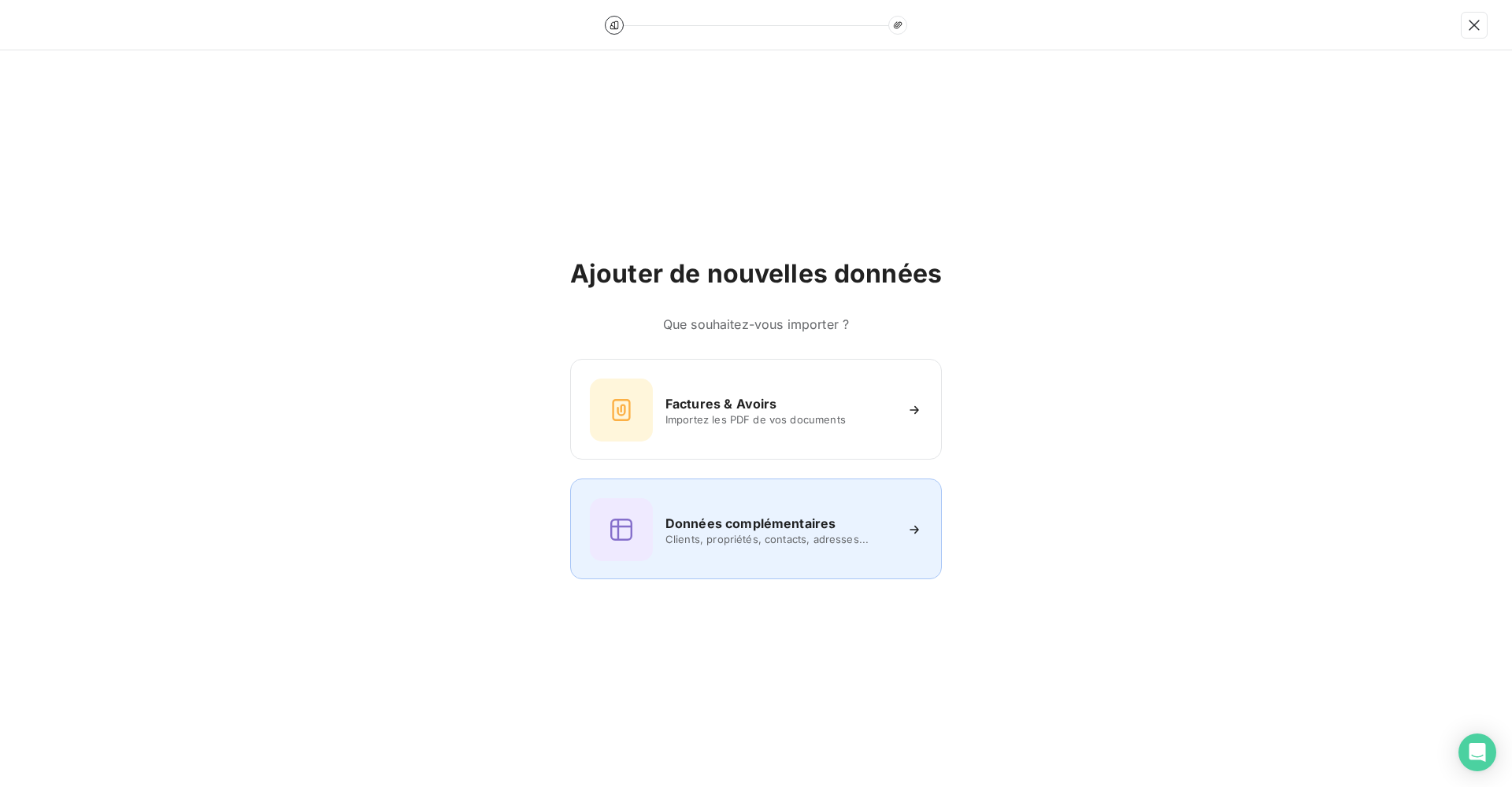
click at [700, 540] on span "Clients, propriétés, contacts, adresses..." at bounding box center [780, 539] width 228 height 13
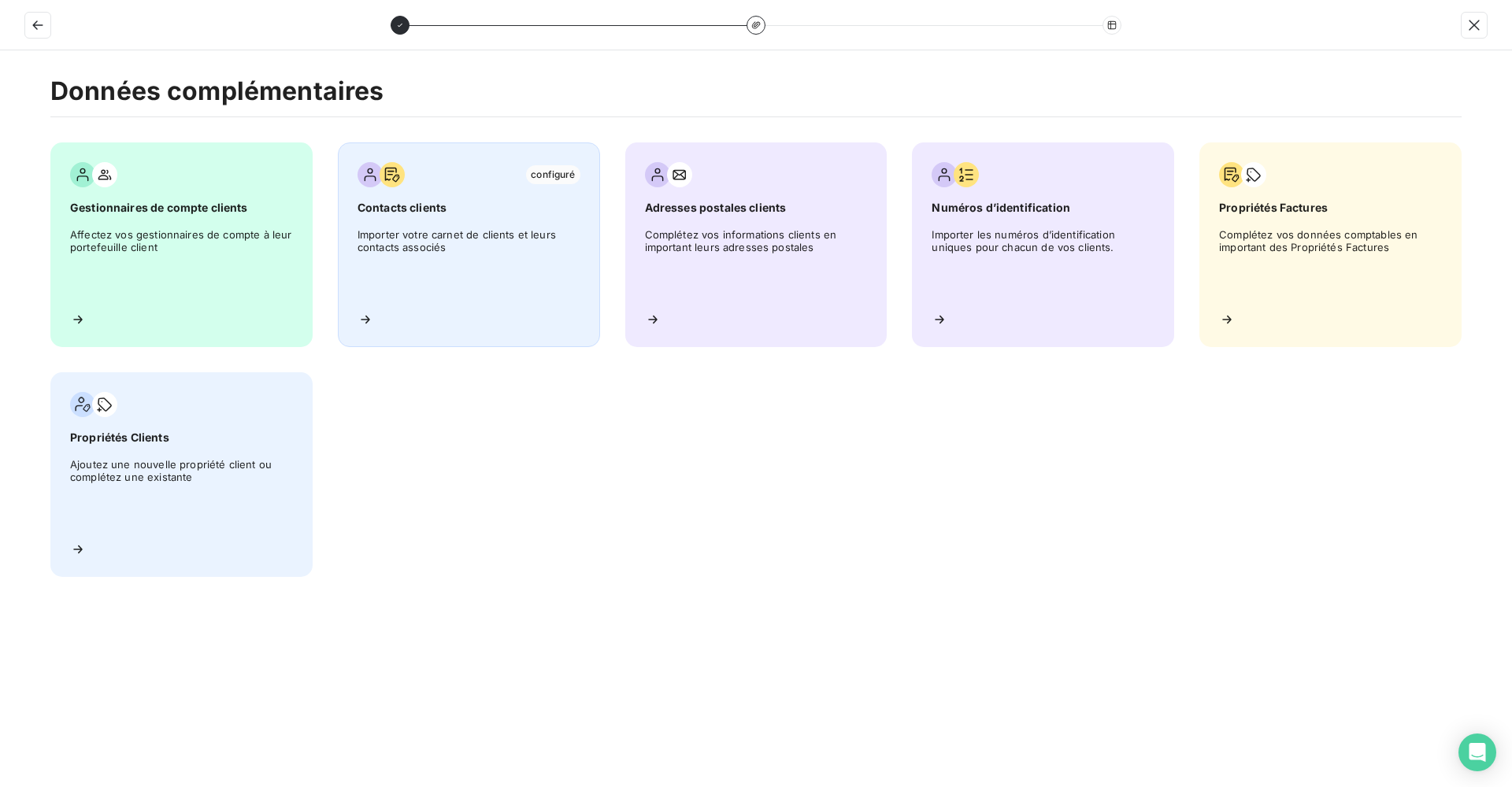
click at [421, 236] on span "Importer votre carnet de clients et leurs contacts associés" at bounding box center [469, 263] width 222 height 71
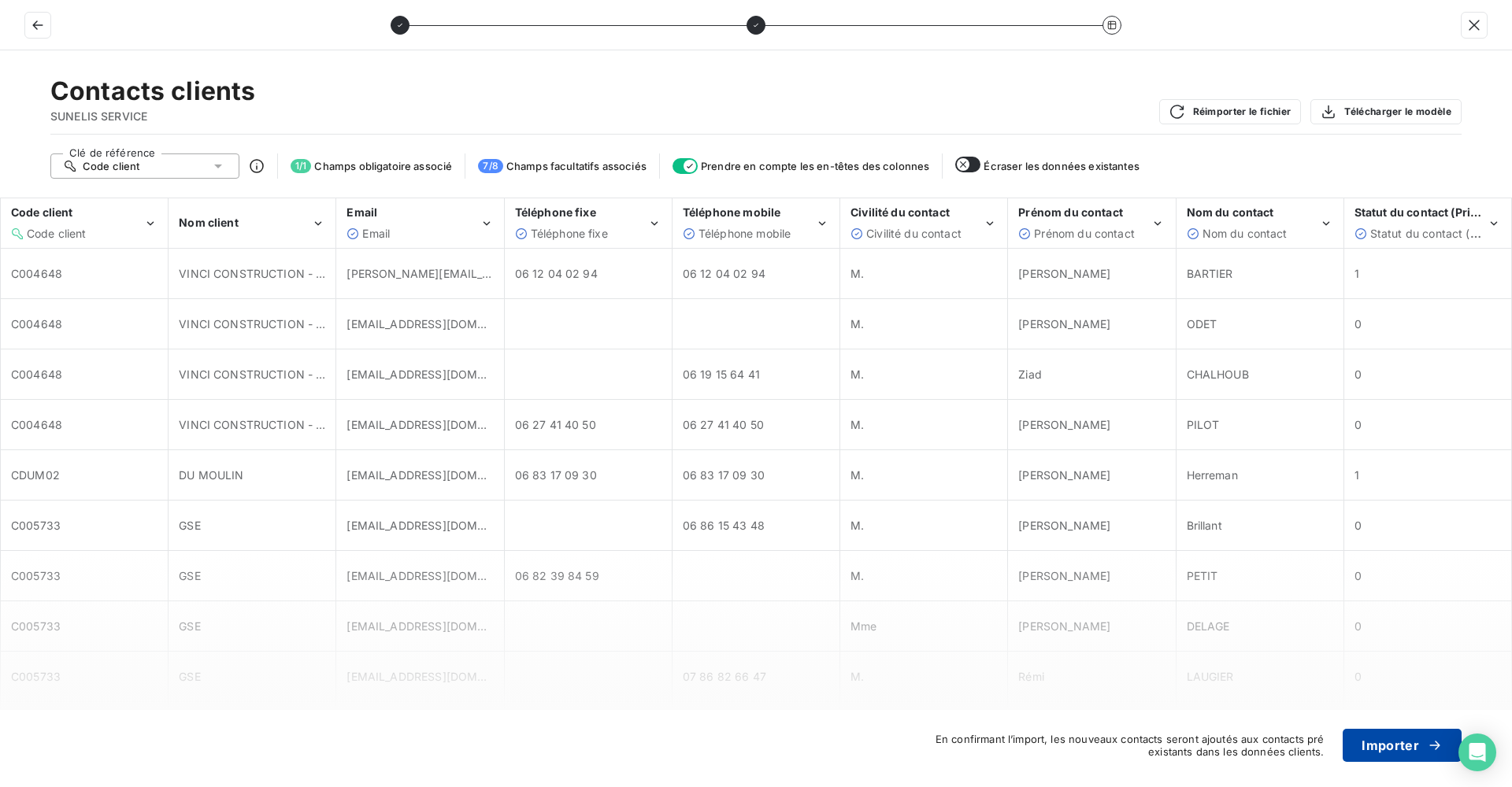
click at [1377, 737] on button "Importer" at bounding box center [1402, 745] width 119 height 33
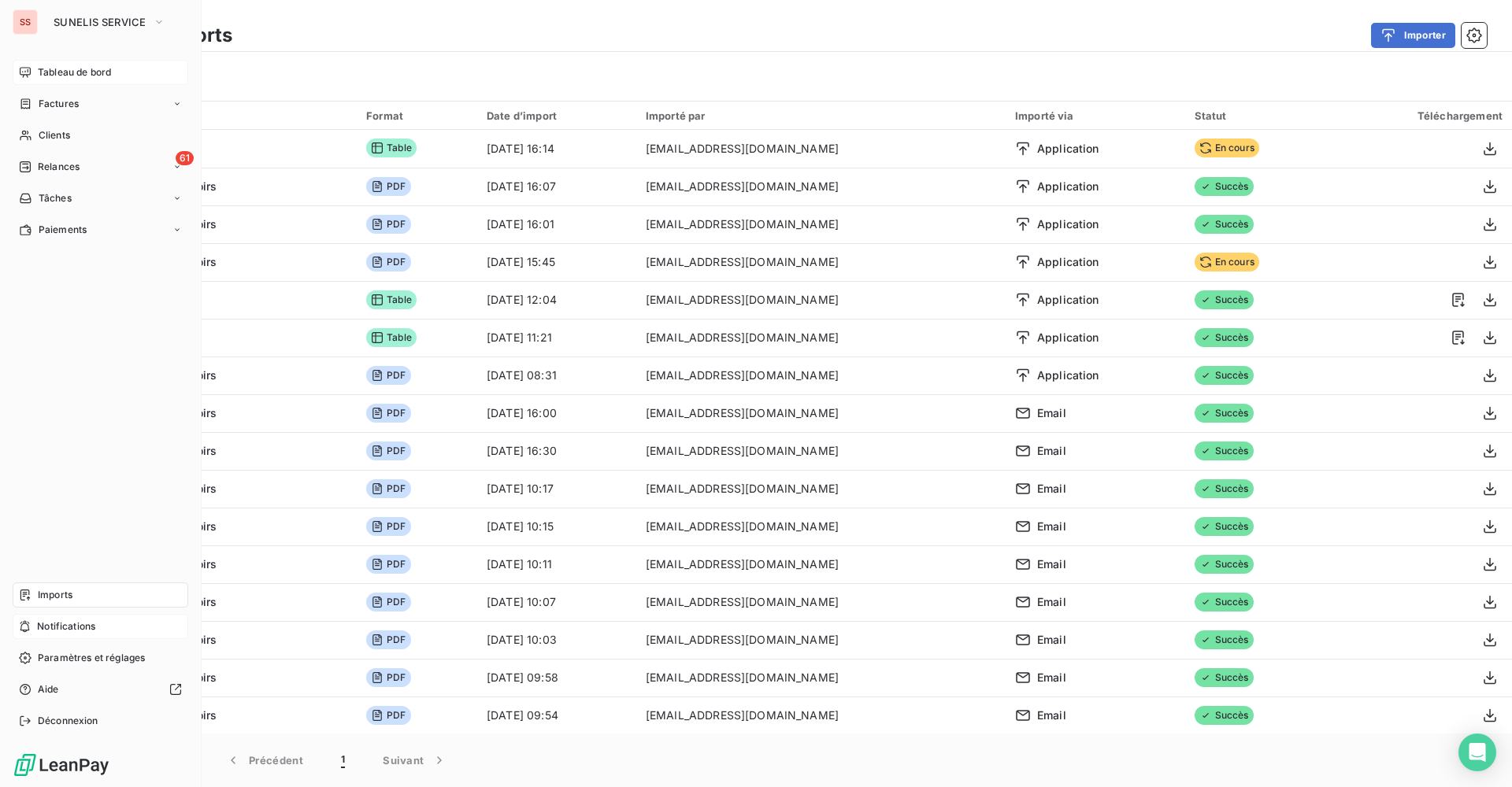
click at [33, 70] on div "Tableau de bord" at bounding box center [100, 72] width 175 height 25
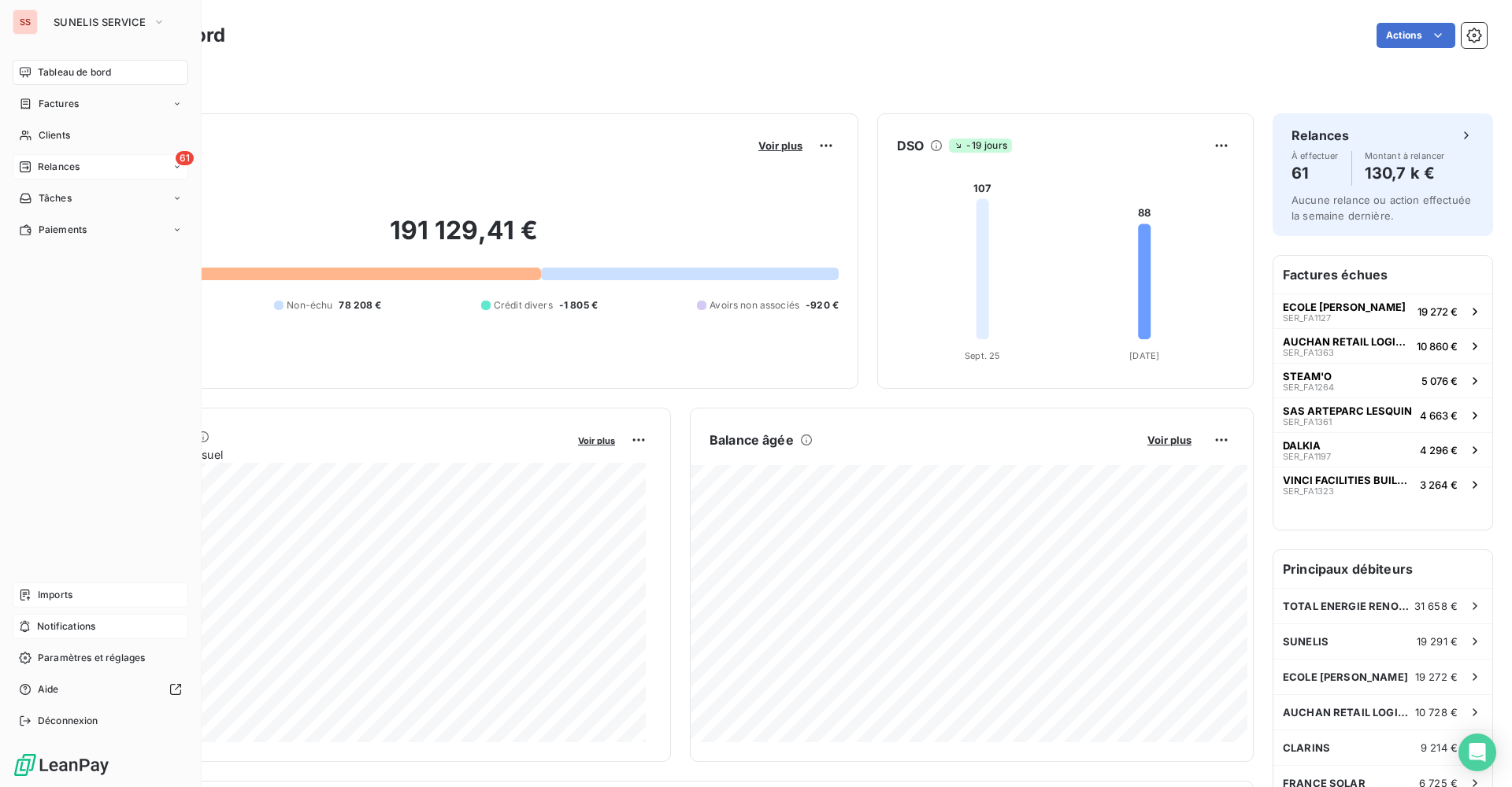
click at [35, 164] on div "Relances" at bounding box center [49, 167] width 61 height 15
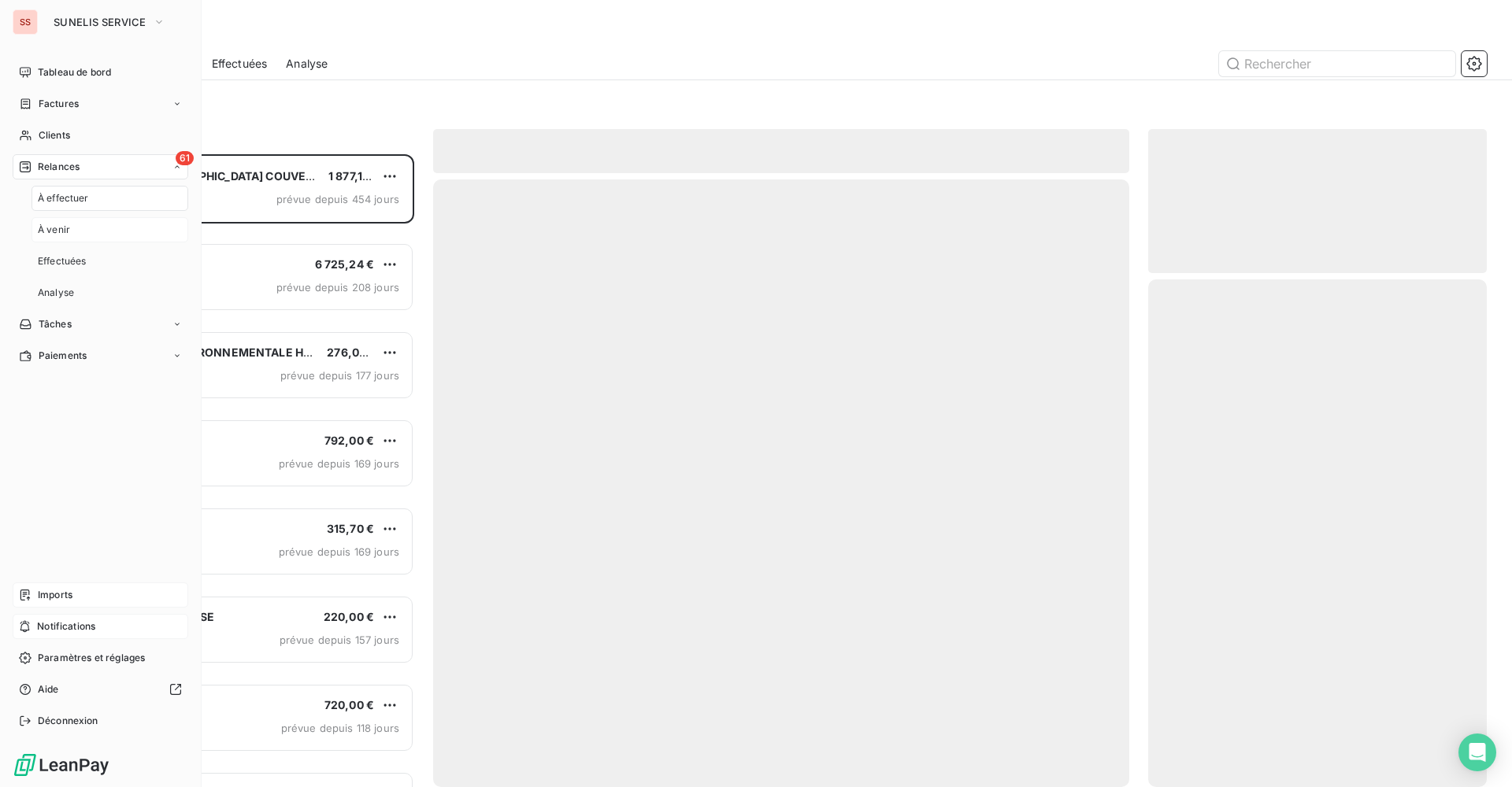
scroll to position [621, 327]
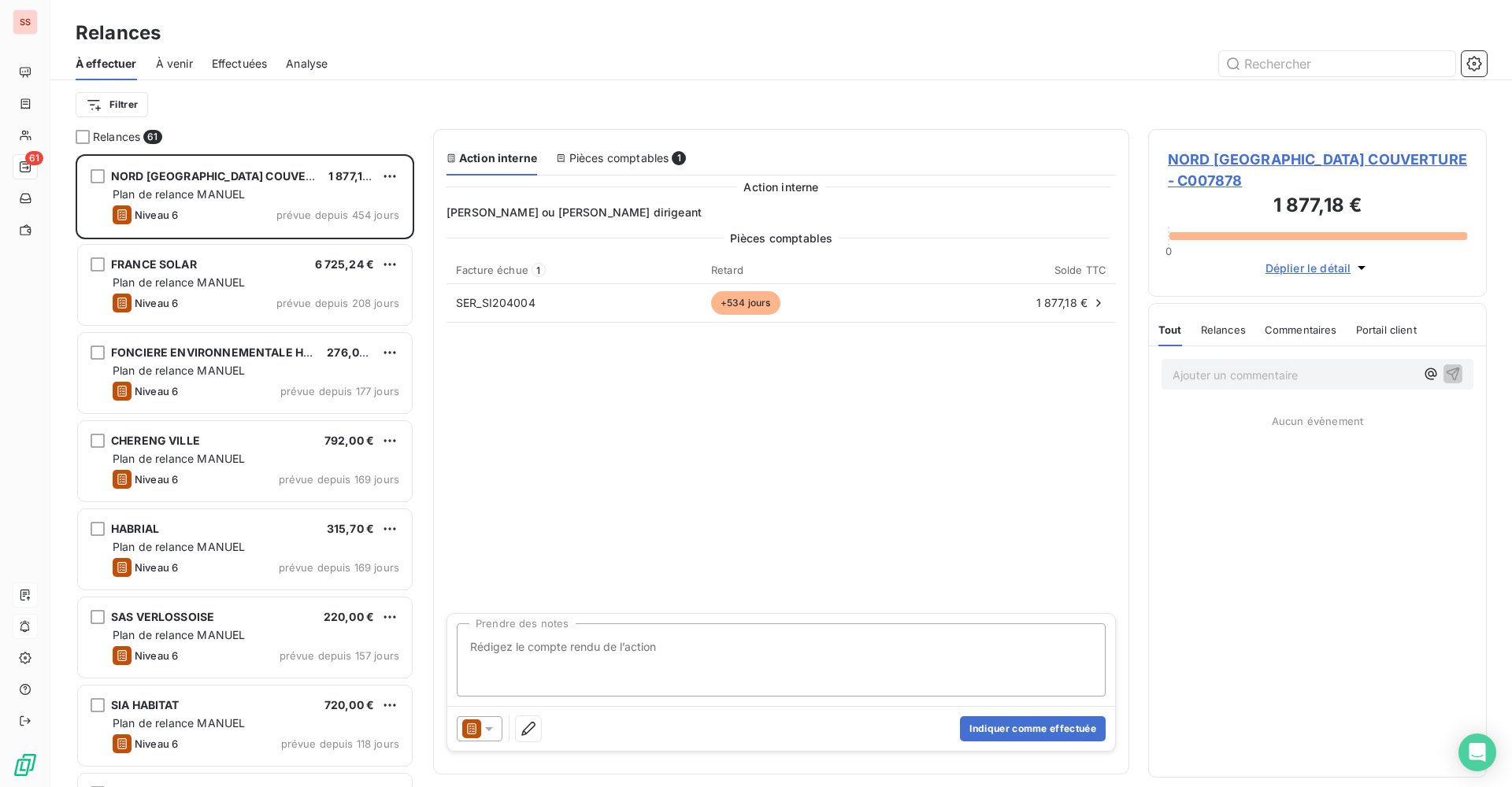
click at [177, 64] on span "À venir" at bounding box center [174, 63] width 37 height 15
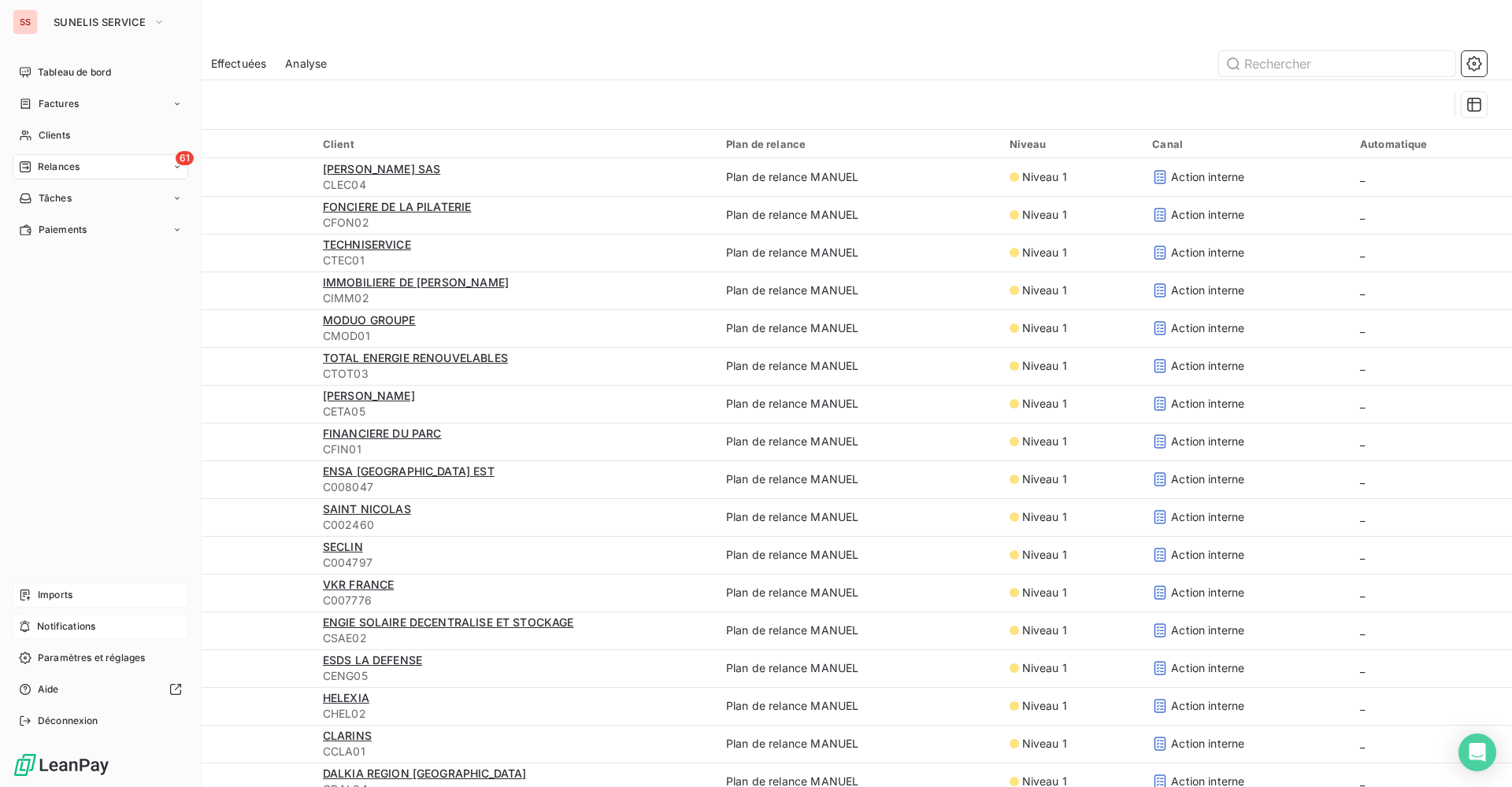
click at [40, 99] on span "Factures" at bounding box center [58, 104] width 40 height 15
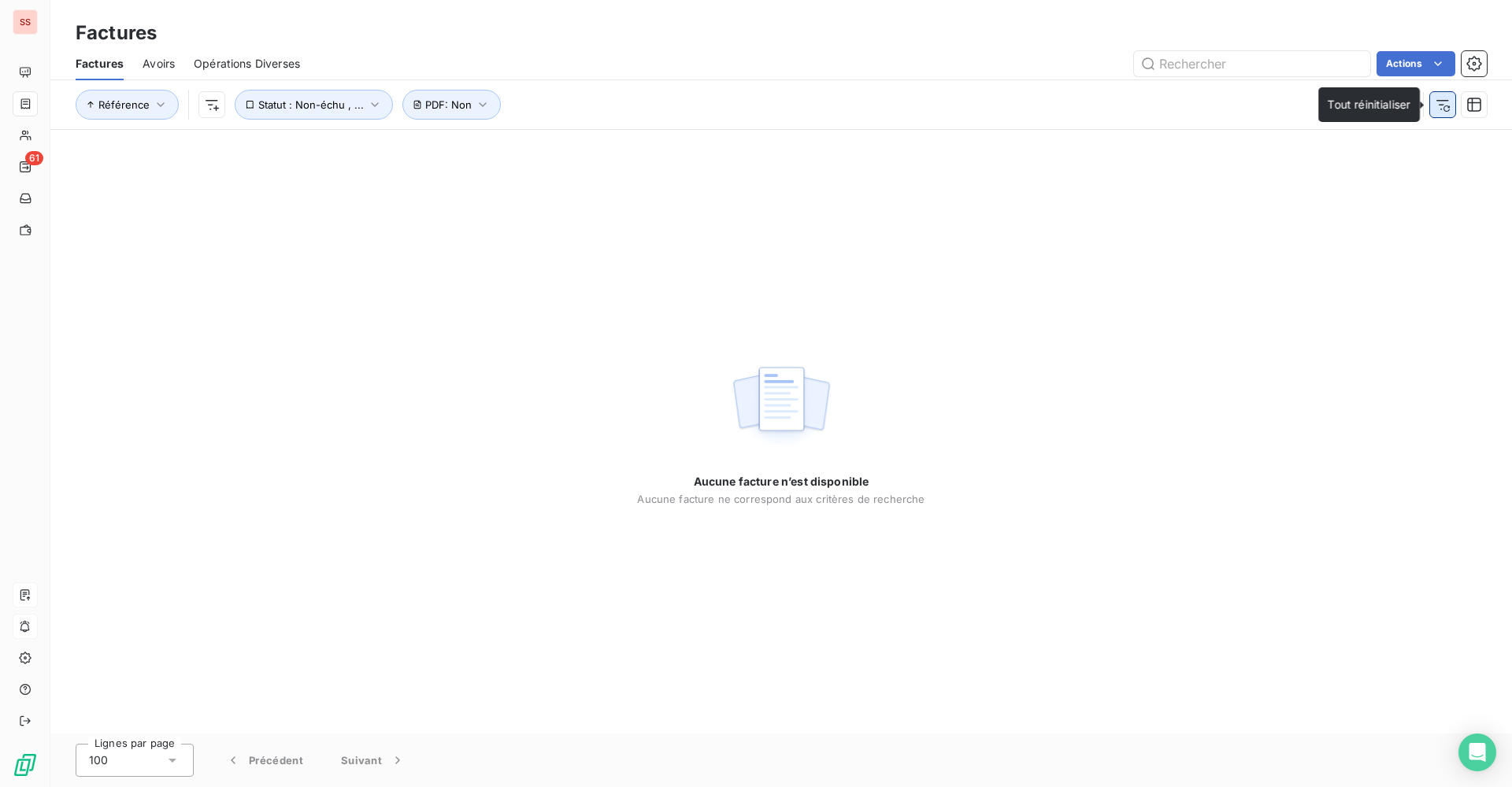
click at [1450, 115] on button "button" at bounding box center [1442, 104] width 25 height 25
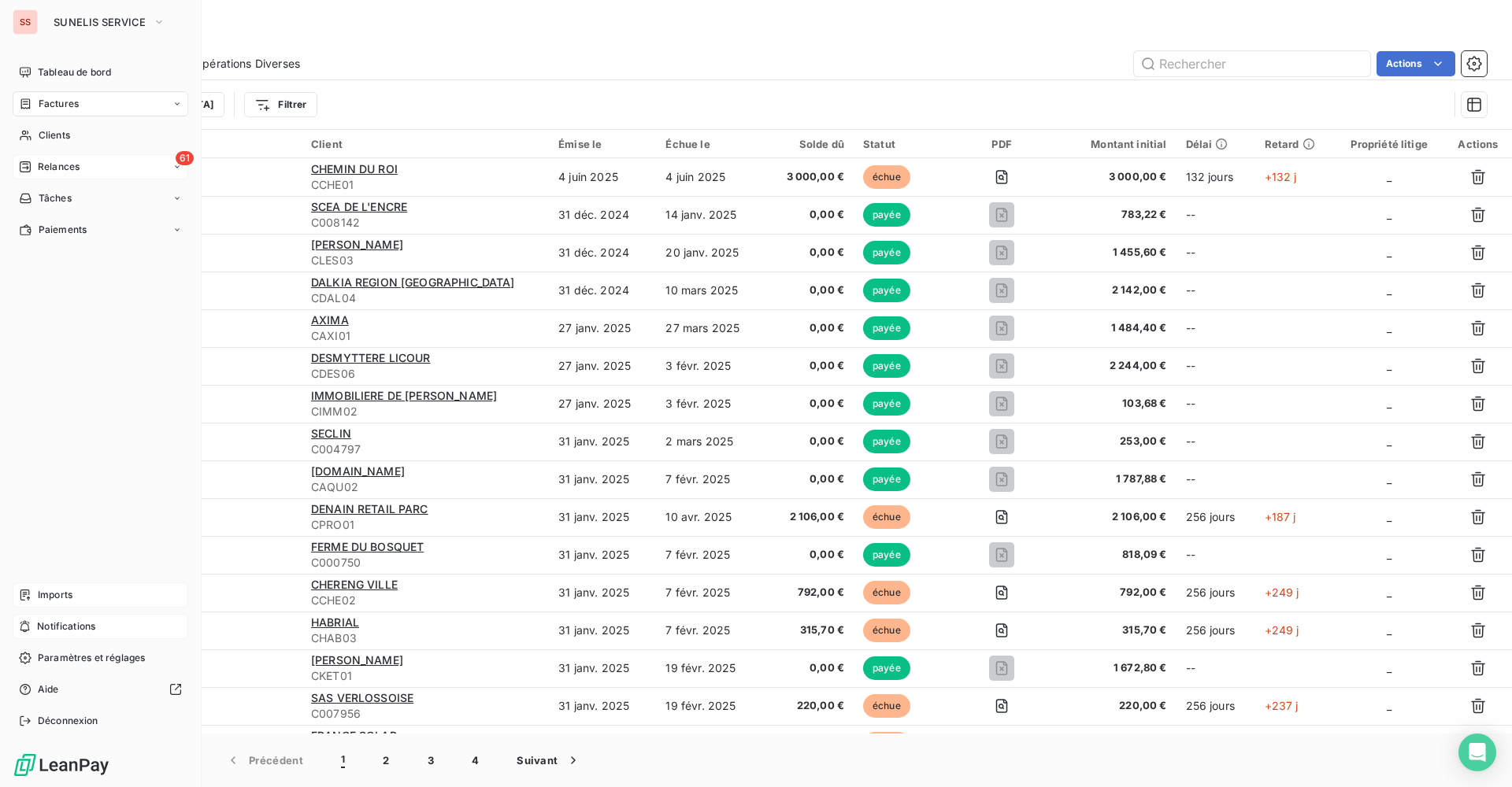
click at [16, 160] on div "61 Relances" at bounding box center [100, 166] width 175 height 25
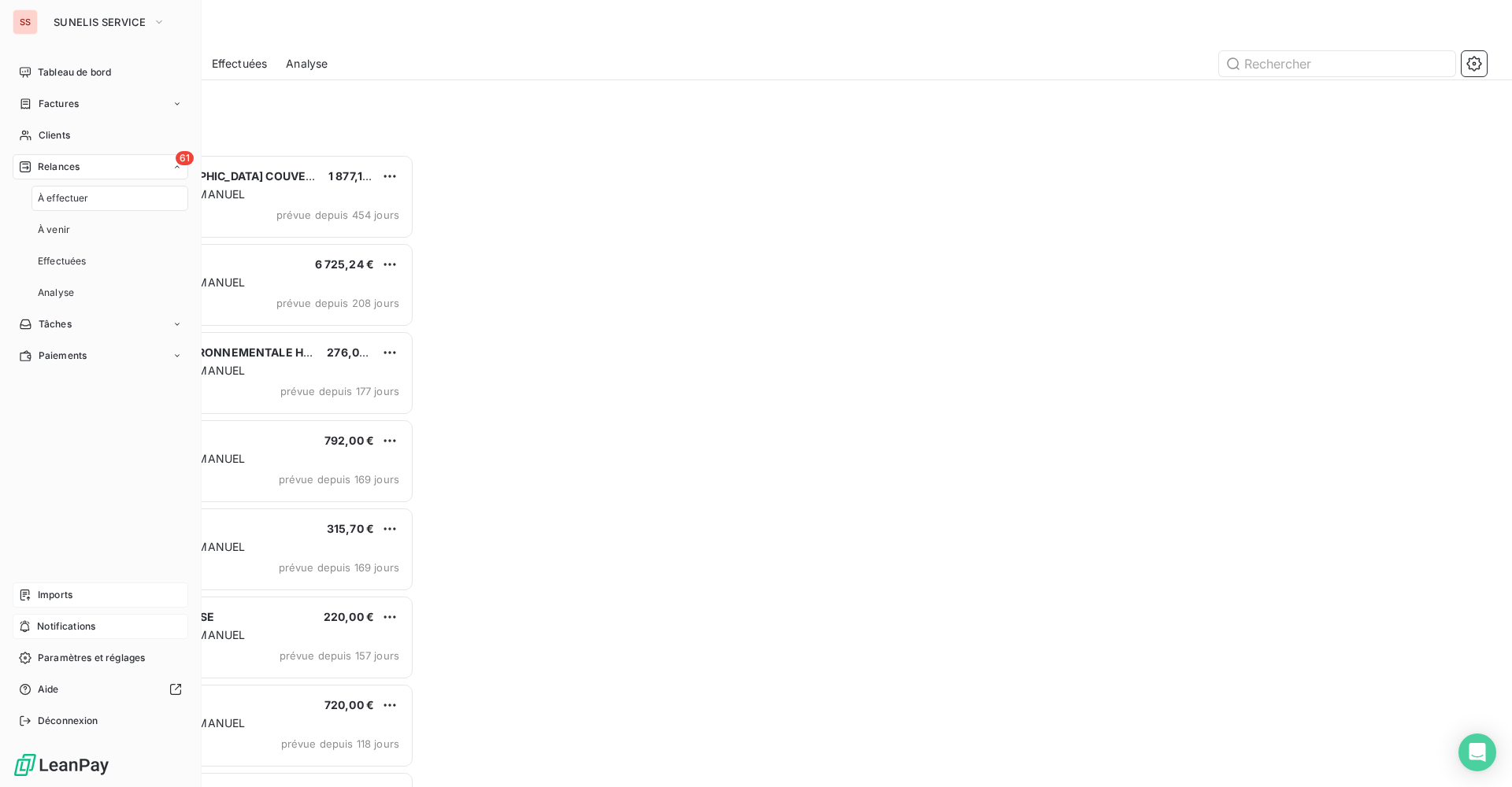
scroll to position [621, 327]
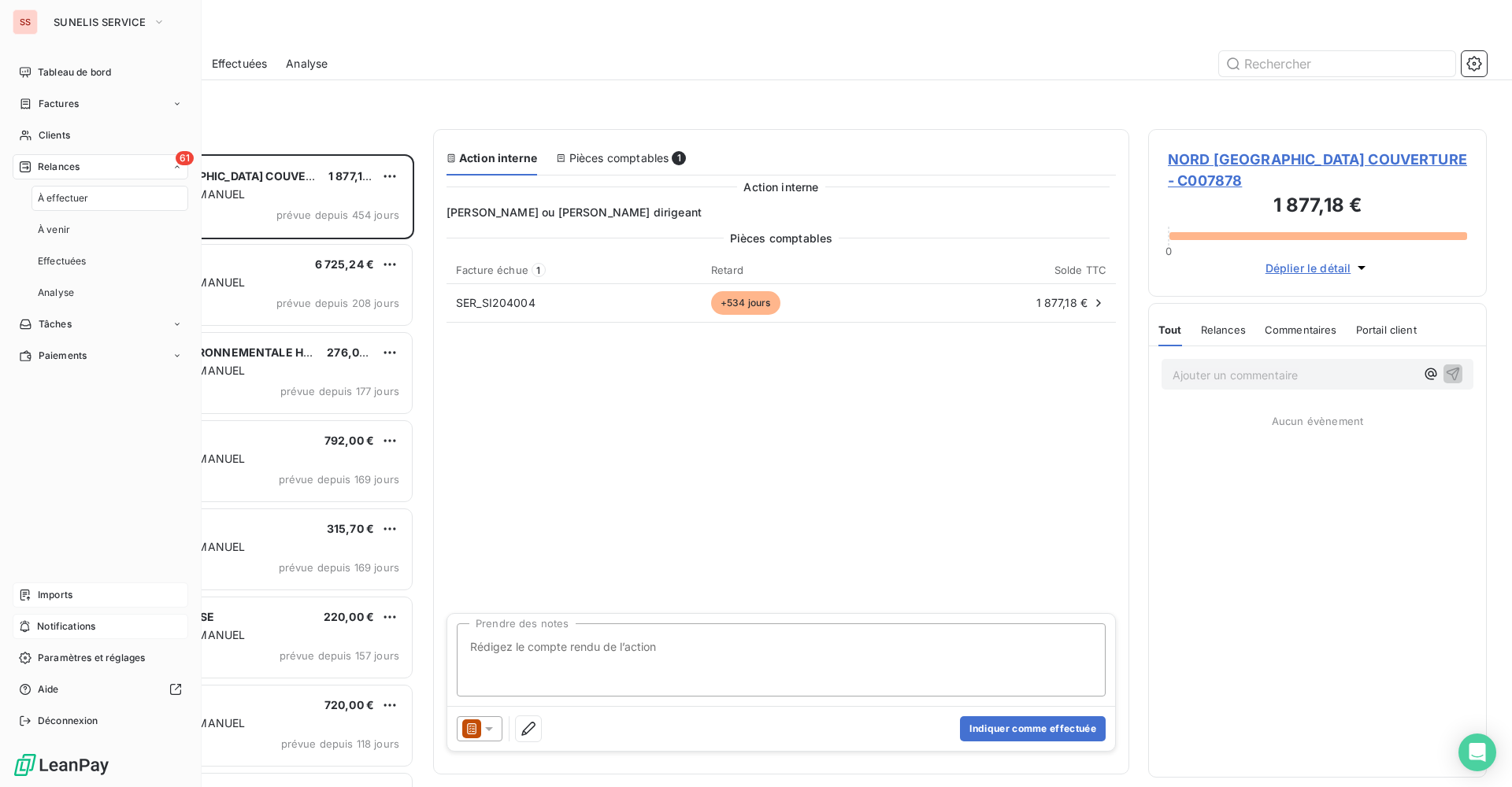
click at [75, 198] on span "À effectuer" at bounding box center [63, 198] width 51 height 15
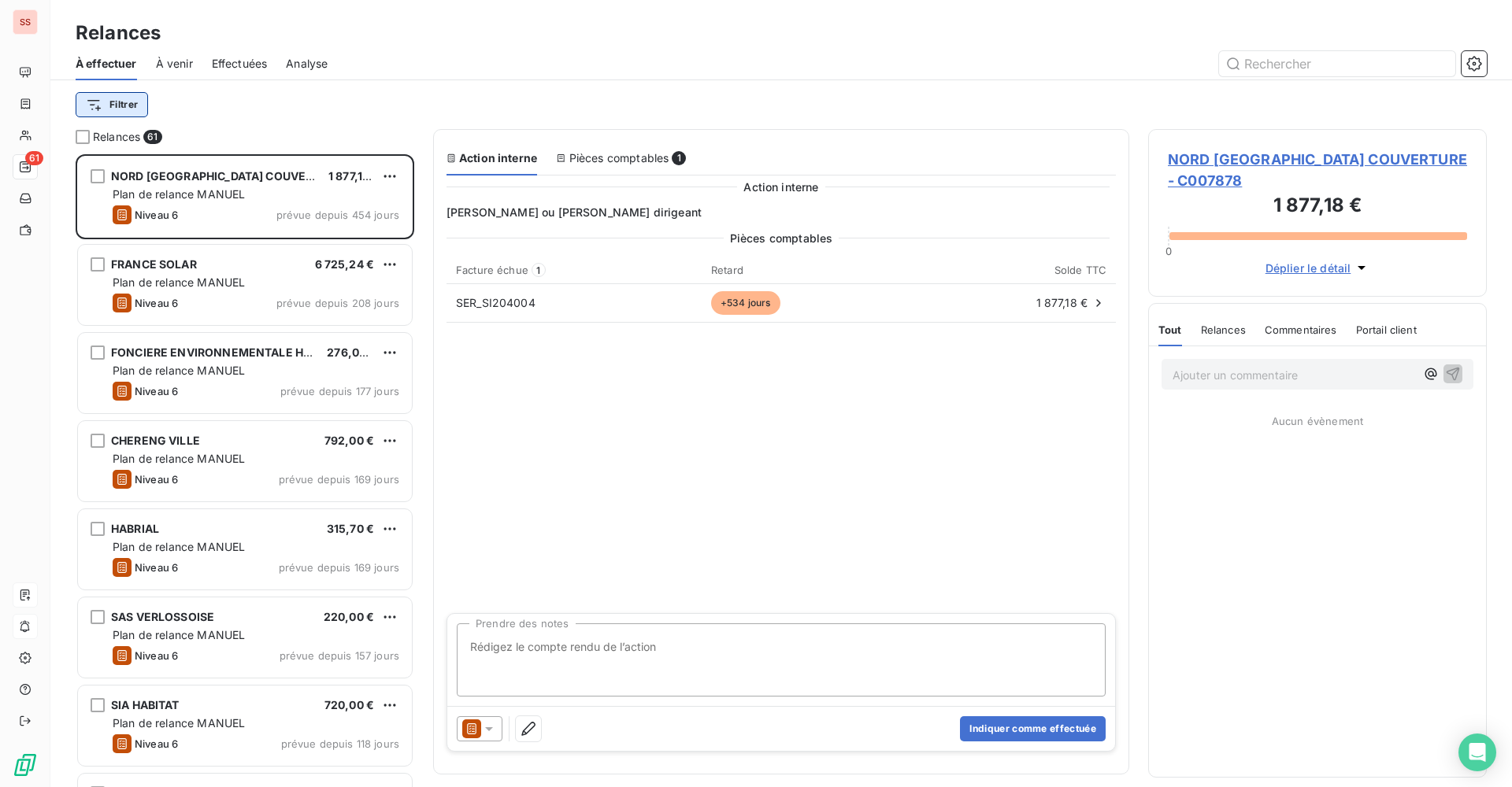
click at [116, 109] on html "SS 61 Relances À effectuer À venir Effectuées Analyse Filtrer Relances 61 NORD …" at bounding box center [756, 394] width 1512 height 787
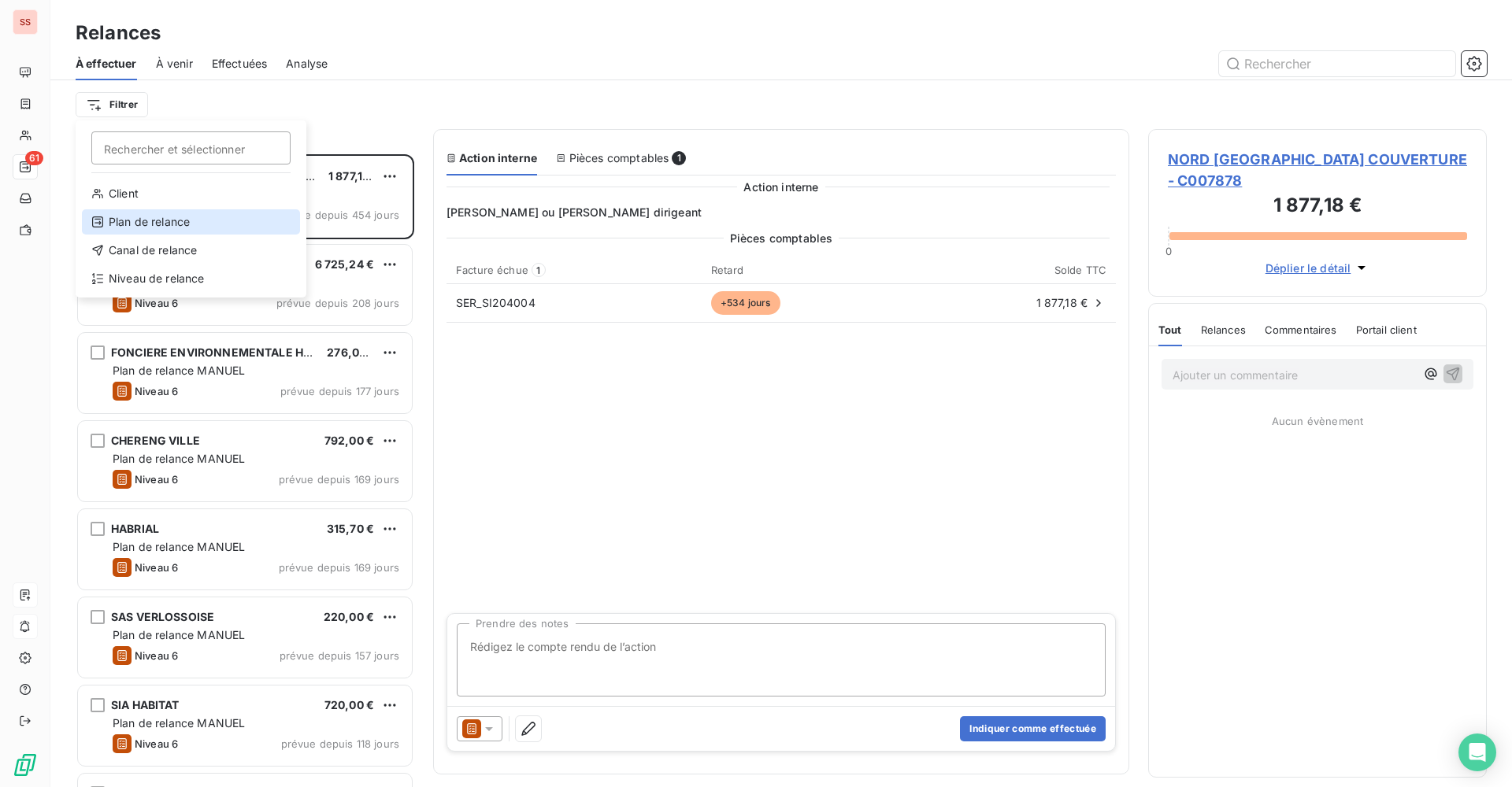
click at [139, 222] on div "Plan de relance" at bounding box center [191, 222] width 218 height 25
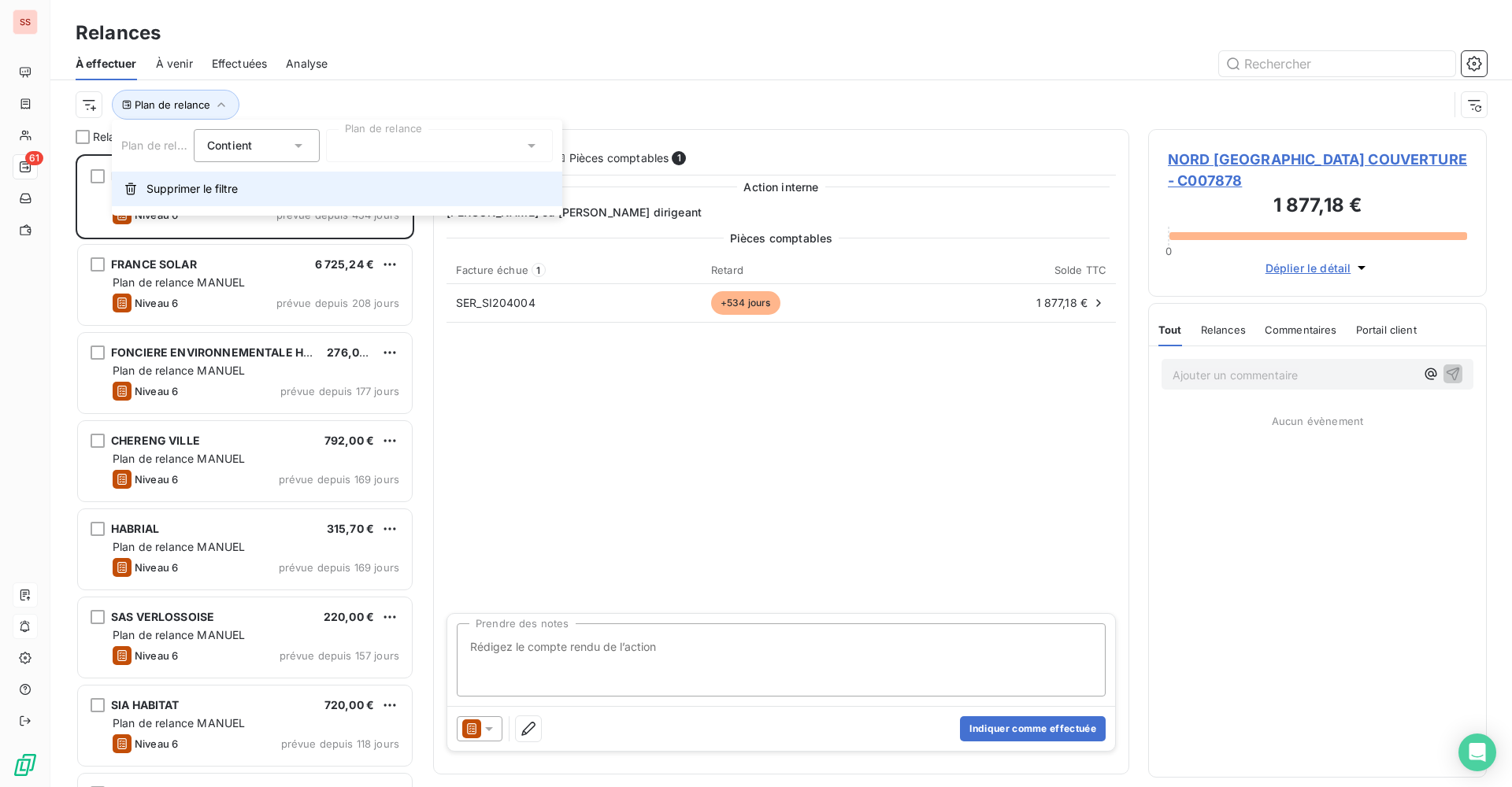
click at [181, 186] on span "Supprimer le filtre" at bounding box center [192, 189] width 92 height 15
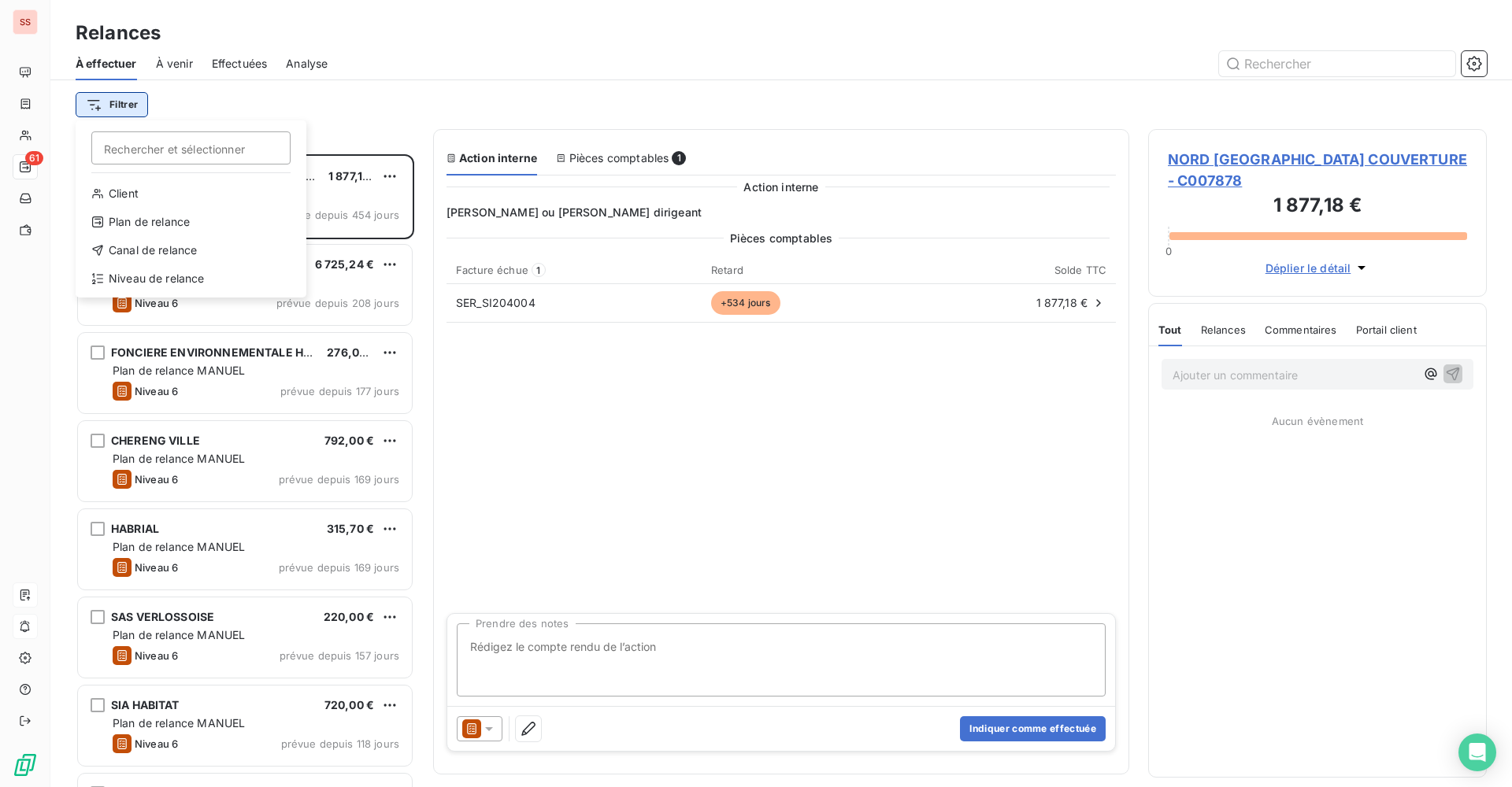
click at [131, 103] on html "SS 61 Relances À effectuer À venir Effectuées Analyse Filtrer Rechercher et sél…" at bounding box center [756, 394] width 1512 height 787
click at [163, 269] on div "Niveau de relance" at bounding box center [191, 278] width 218 height 25
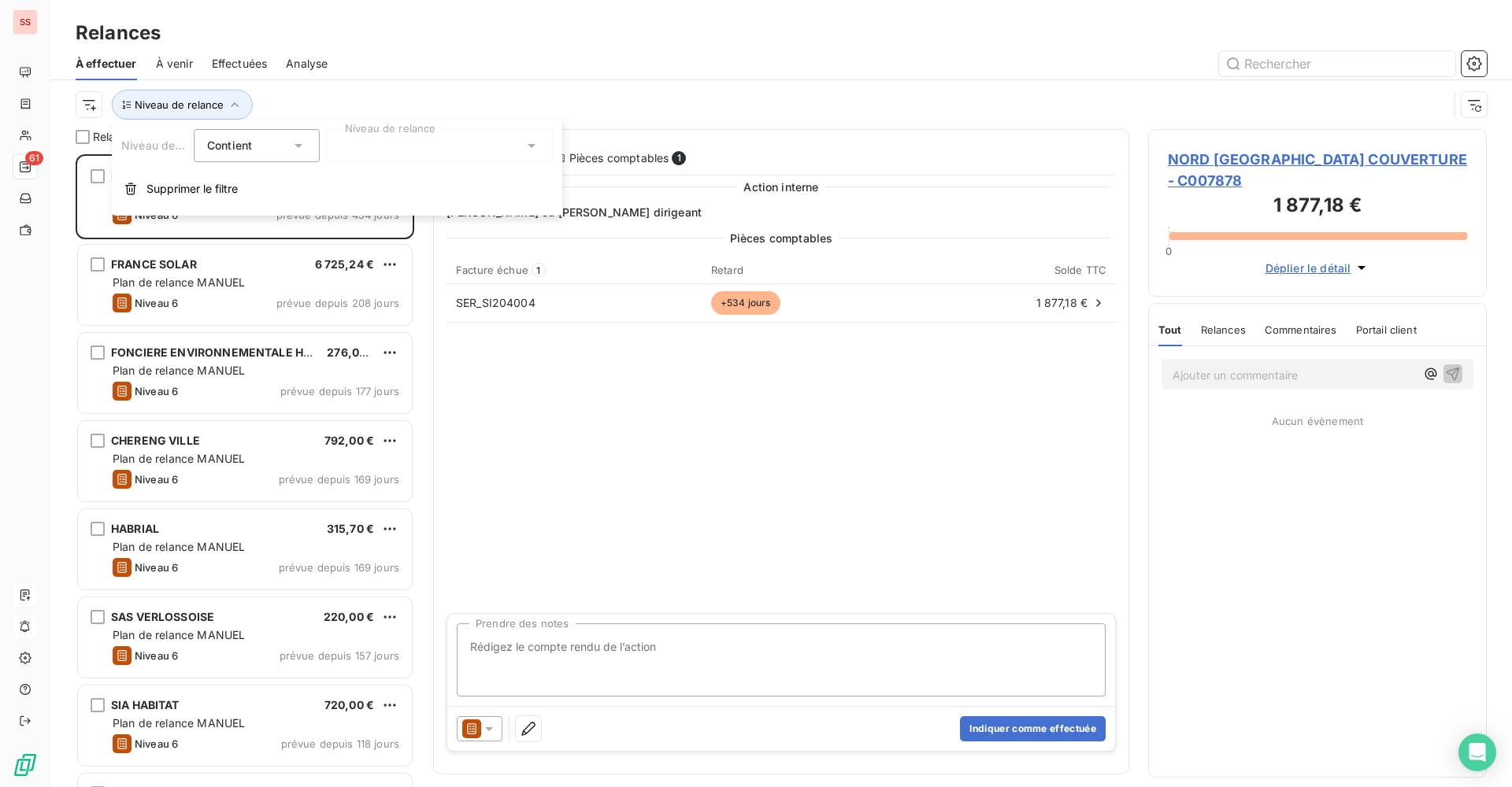
click at [297, 141] on icon at bounding box center [299, 145] width 15 height 15
click at [266, 216] on span "Ne contient pas" at bounding box center [267, 210] width 85 height 14
click at [470, 147] on div at bounding box center [439, 145] width 227 height 33
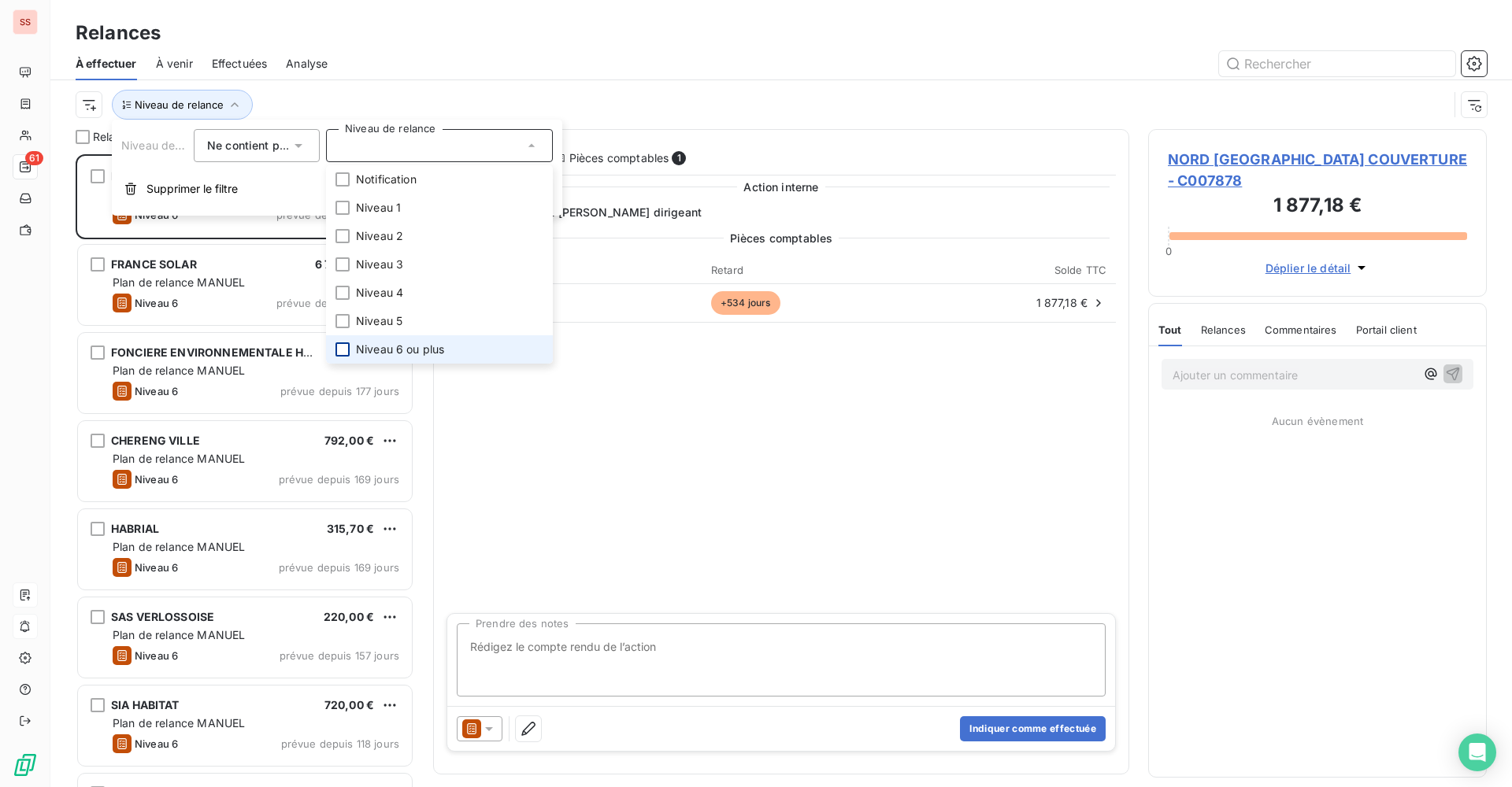
click at [346, 350] on div at bounding box center [342, 349] width 15 height 15
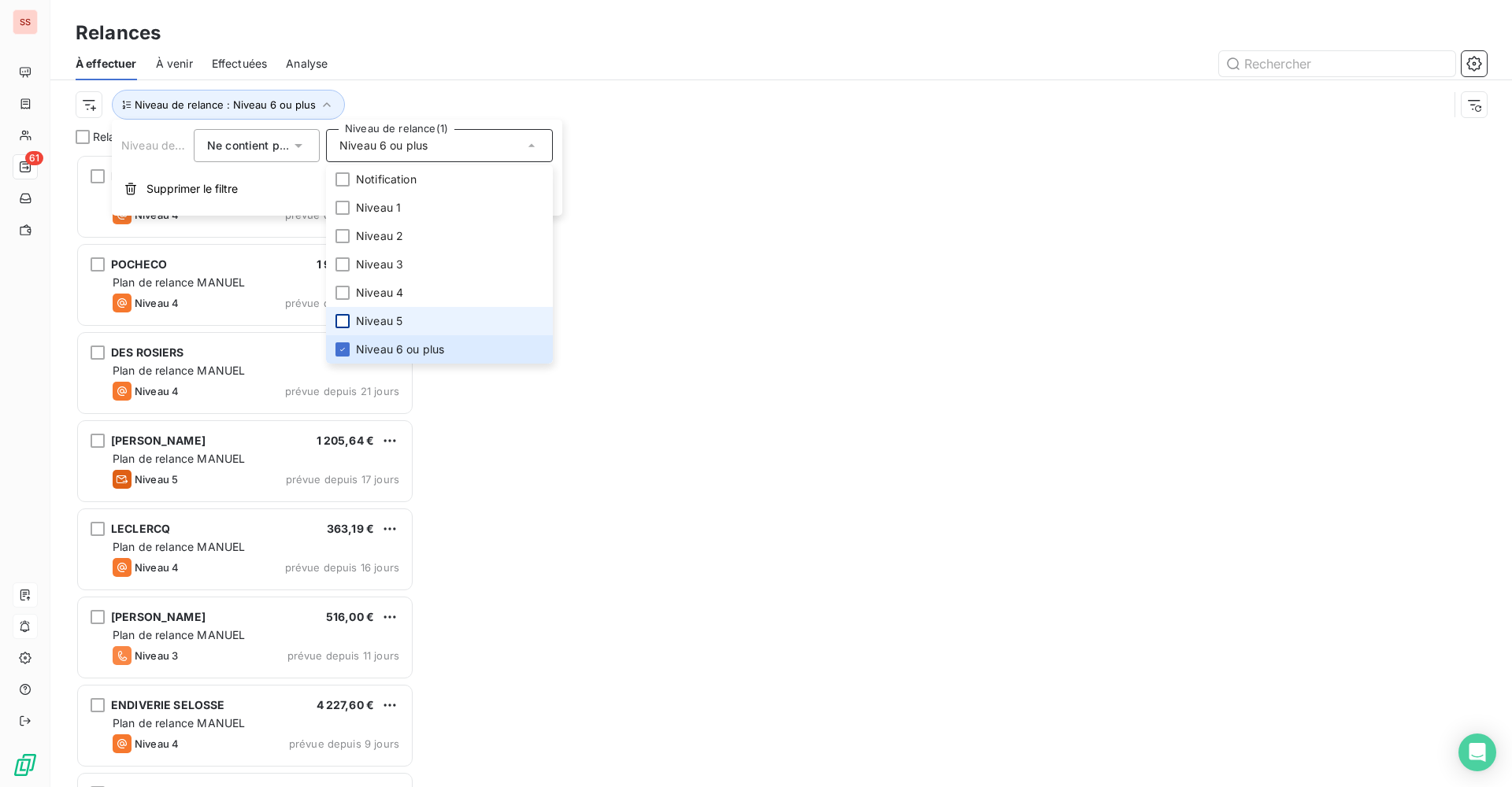
scroll to position [621, 327]
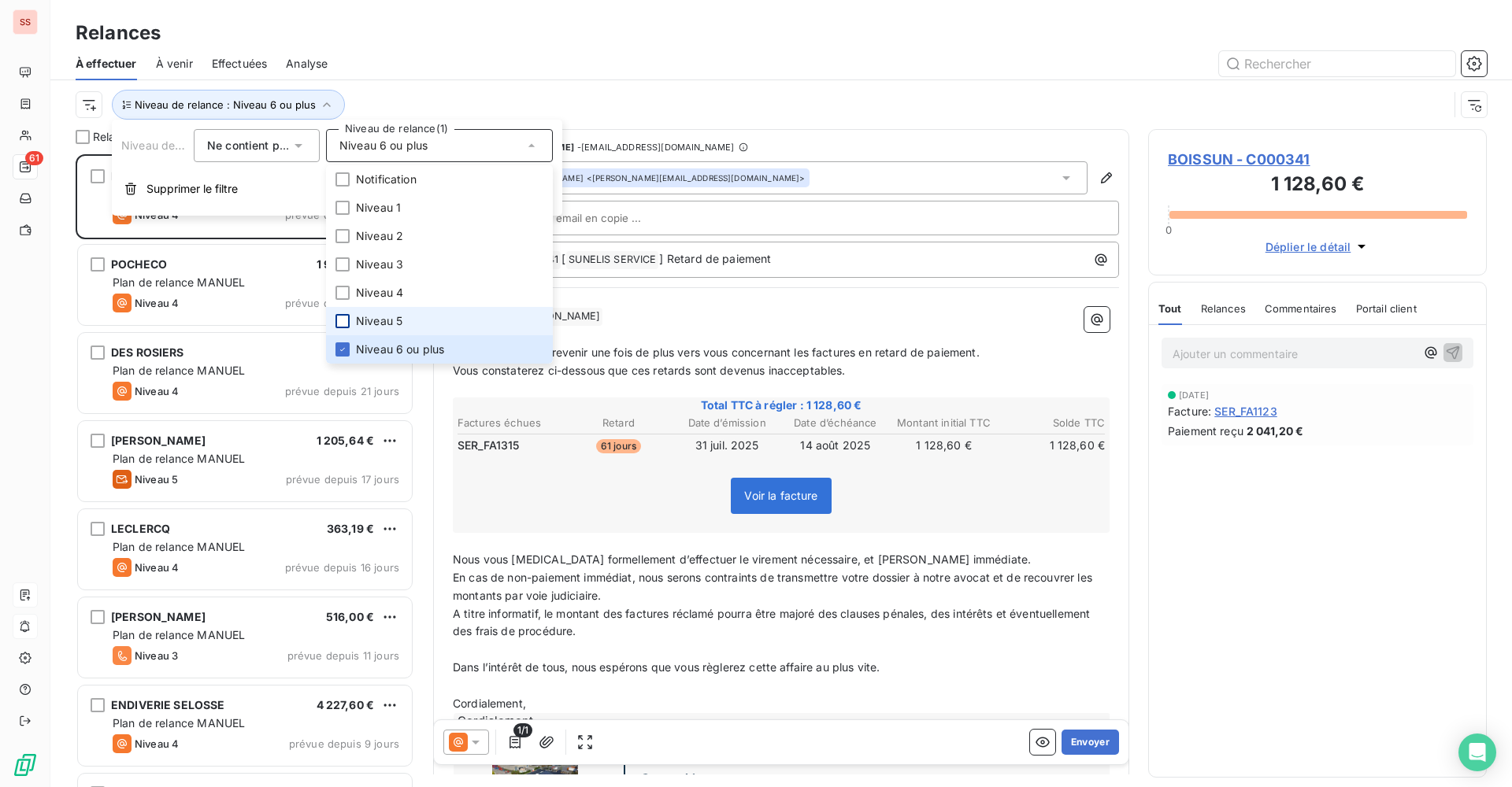
click at [345, 319] on div at bounding box center [342, 321] width 15 height 15
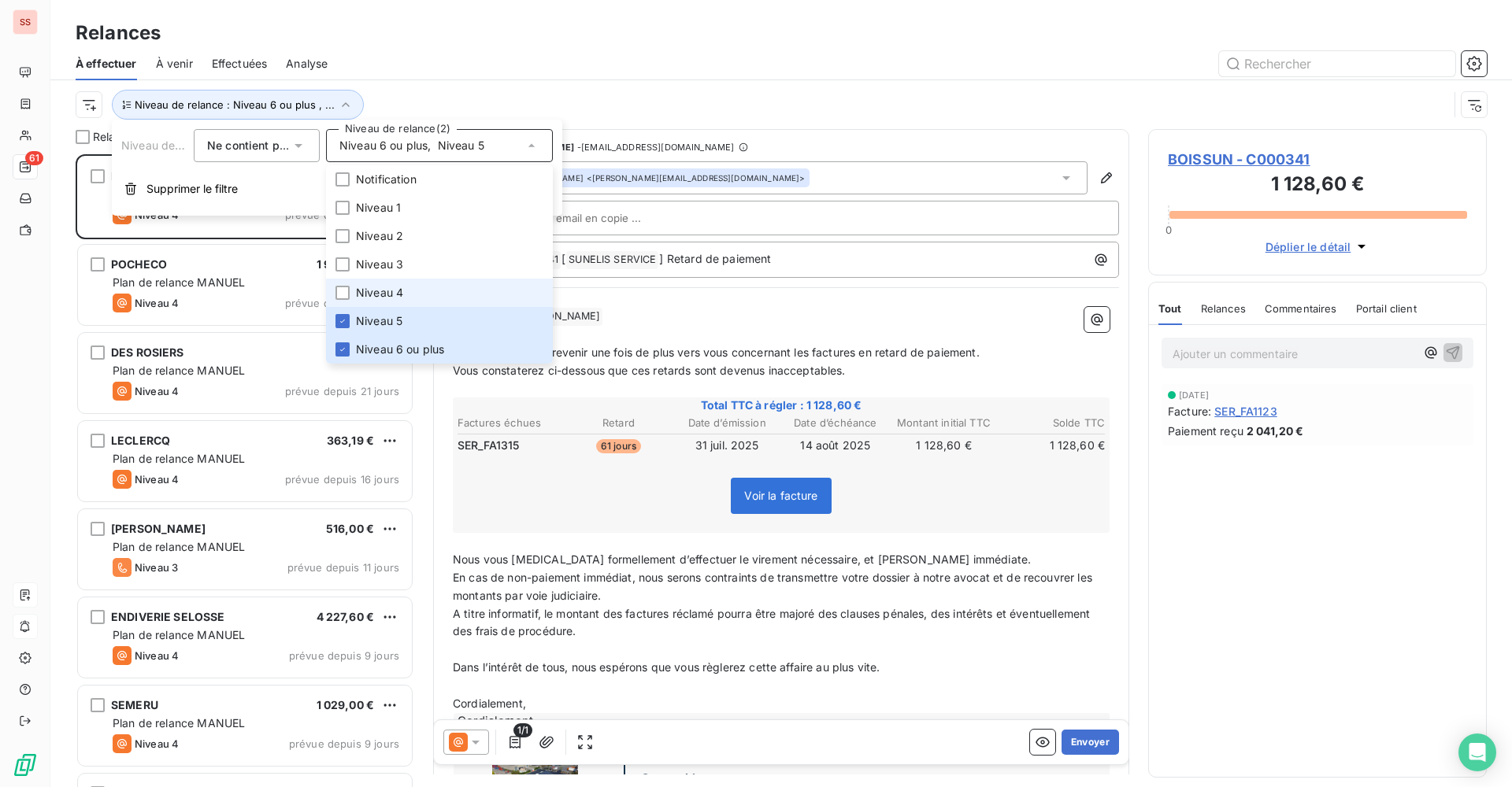
click at [342, 281] on li "Niveau 4" at bounding box center [439, 293] width 227 height 28
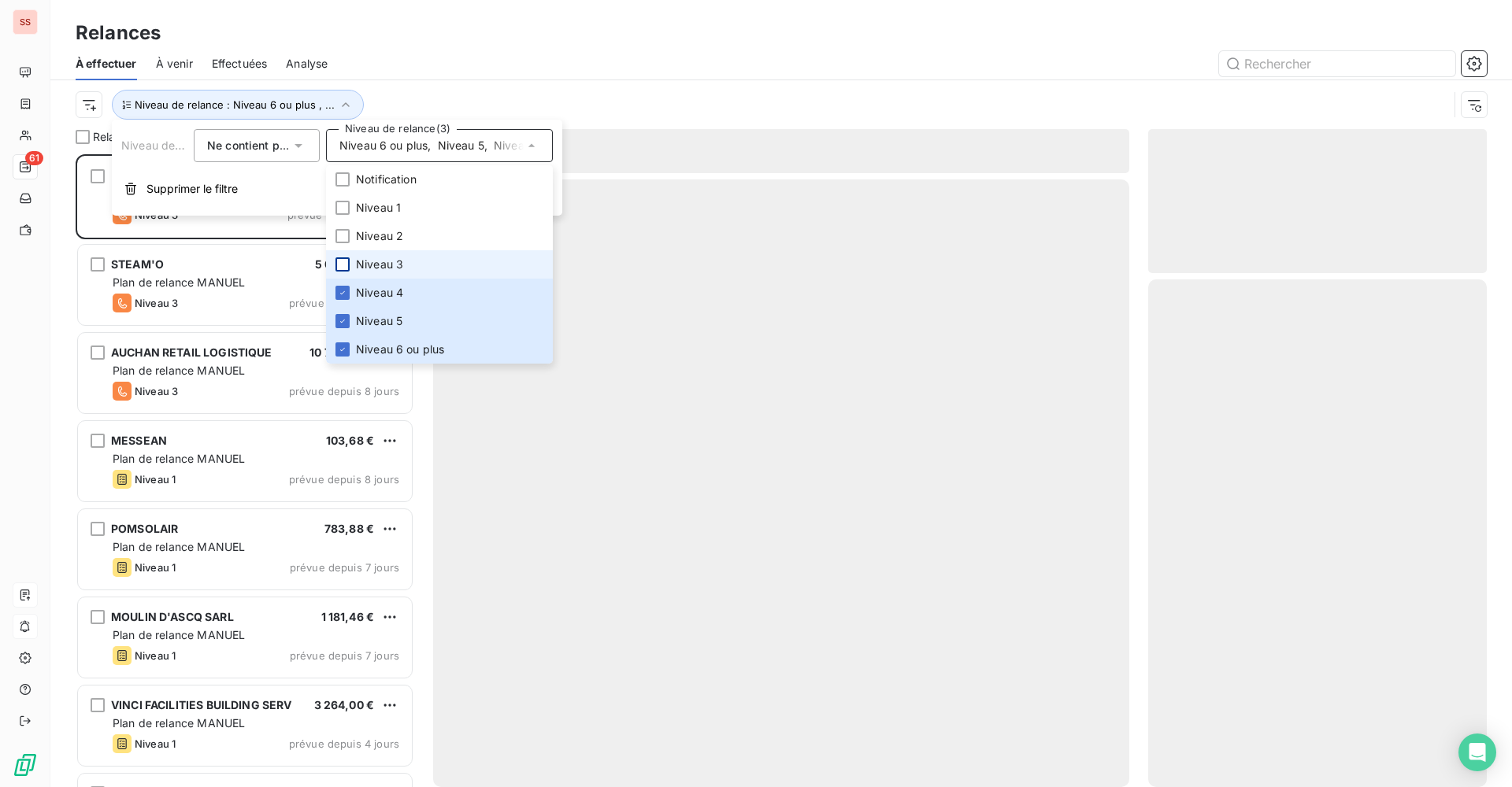
scroll to position [621, 327]
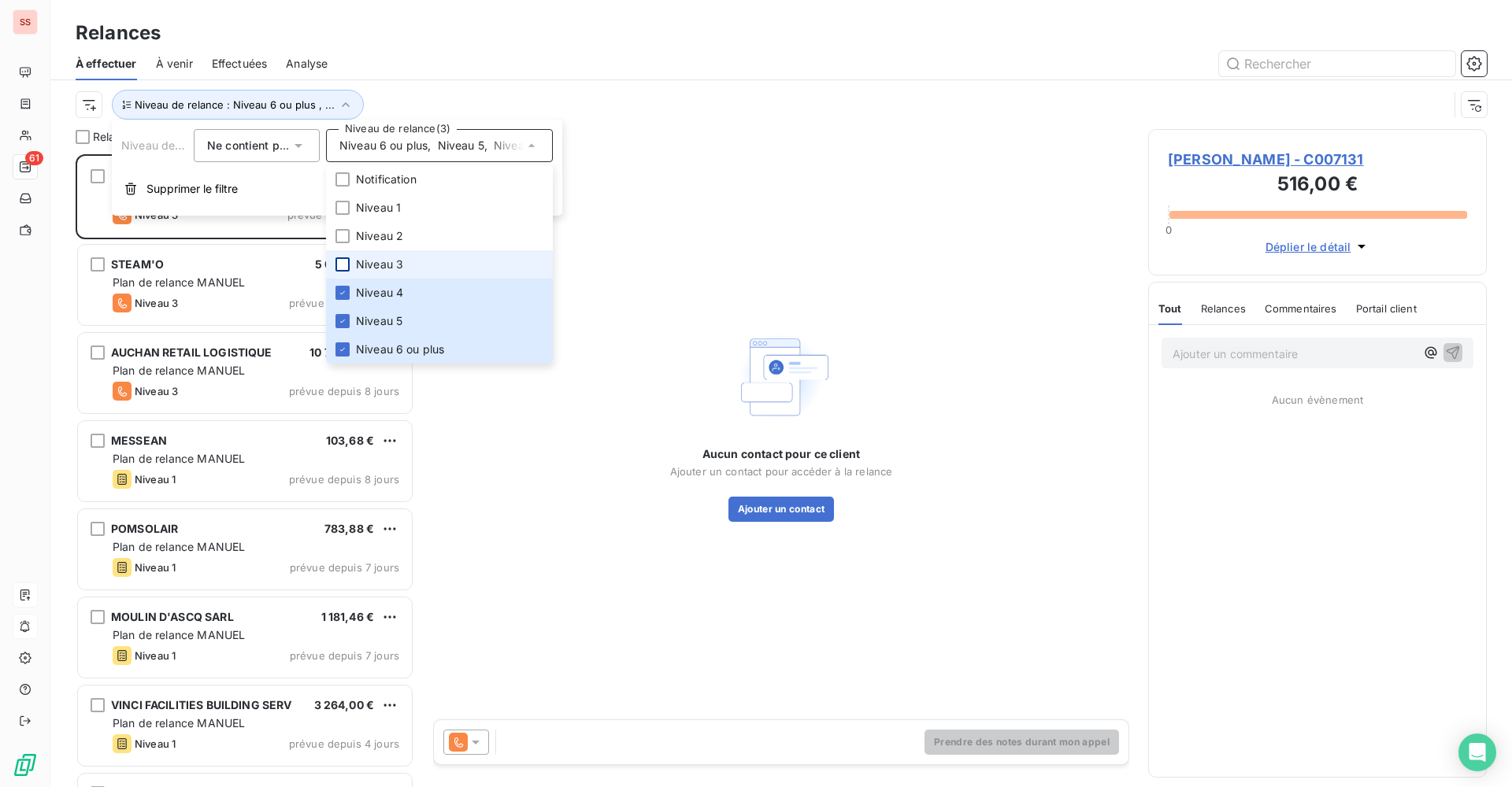
click at [342, 261] on div at bounding box center [342, 264] width 15 height 15
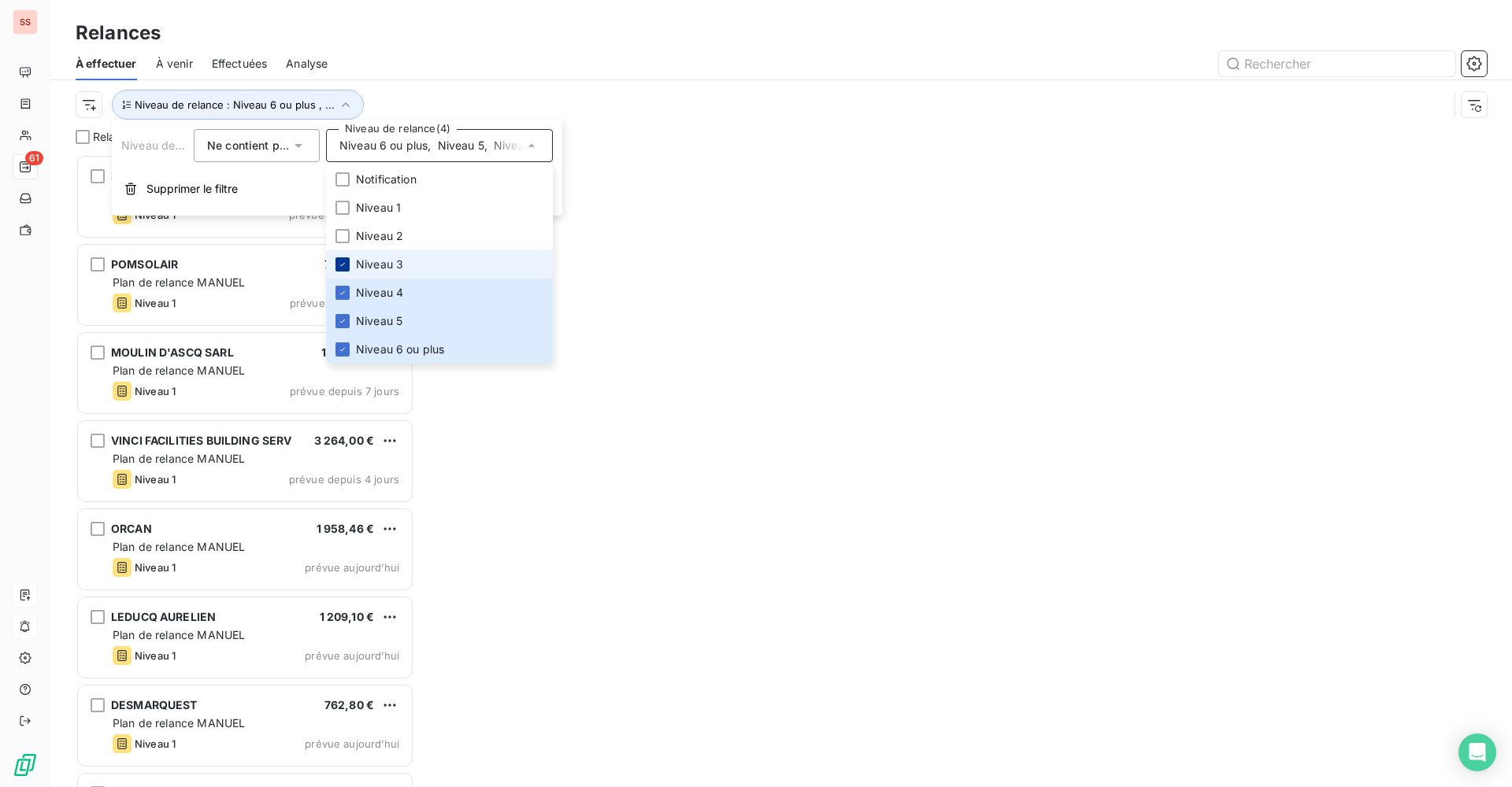
scroll to position [621, 327]
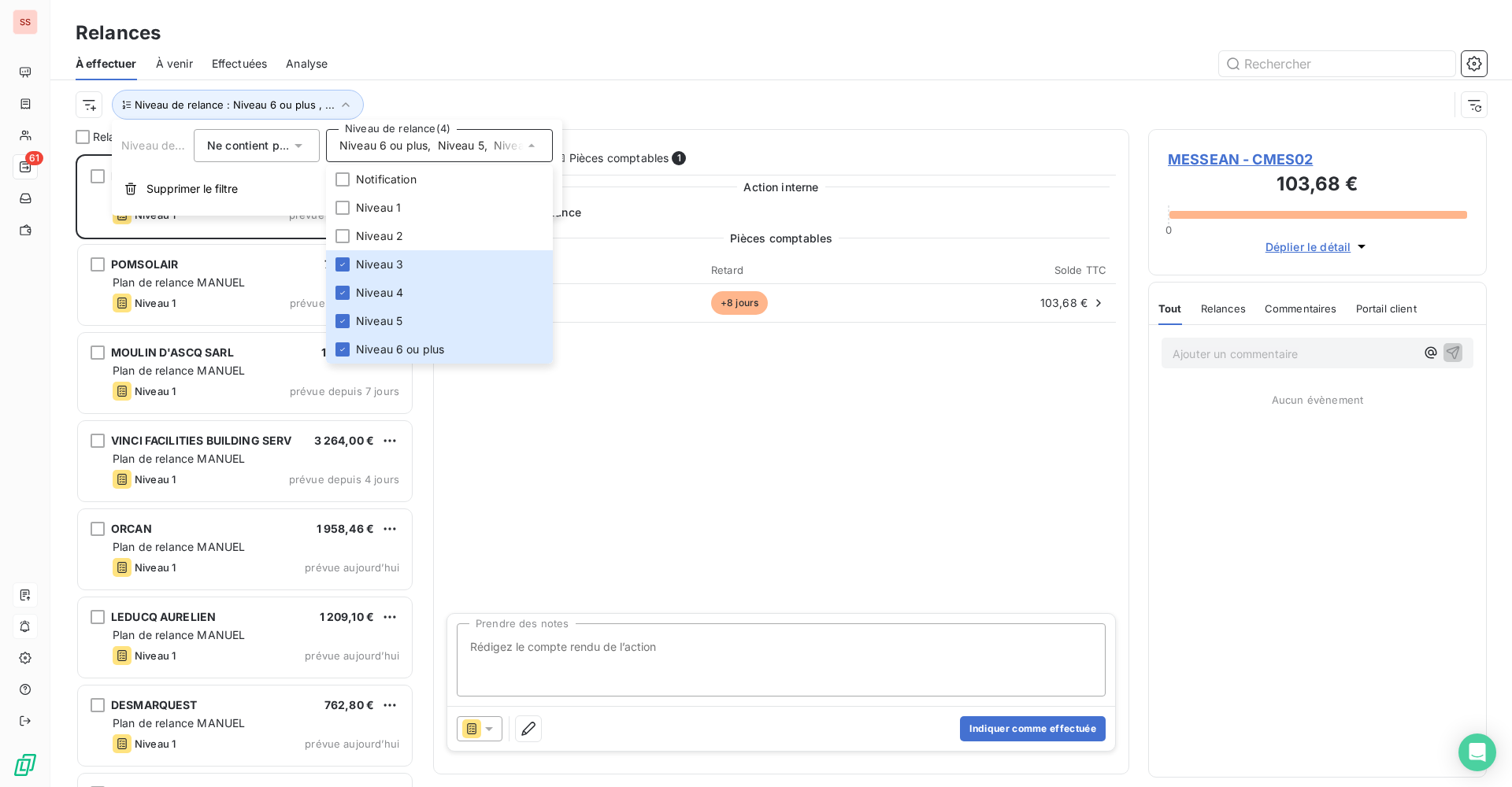
click at [410, 77] on div "À effectuer À venir Effectuées Analyse" at bounding box center [781, 63] width 1462 height 33
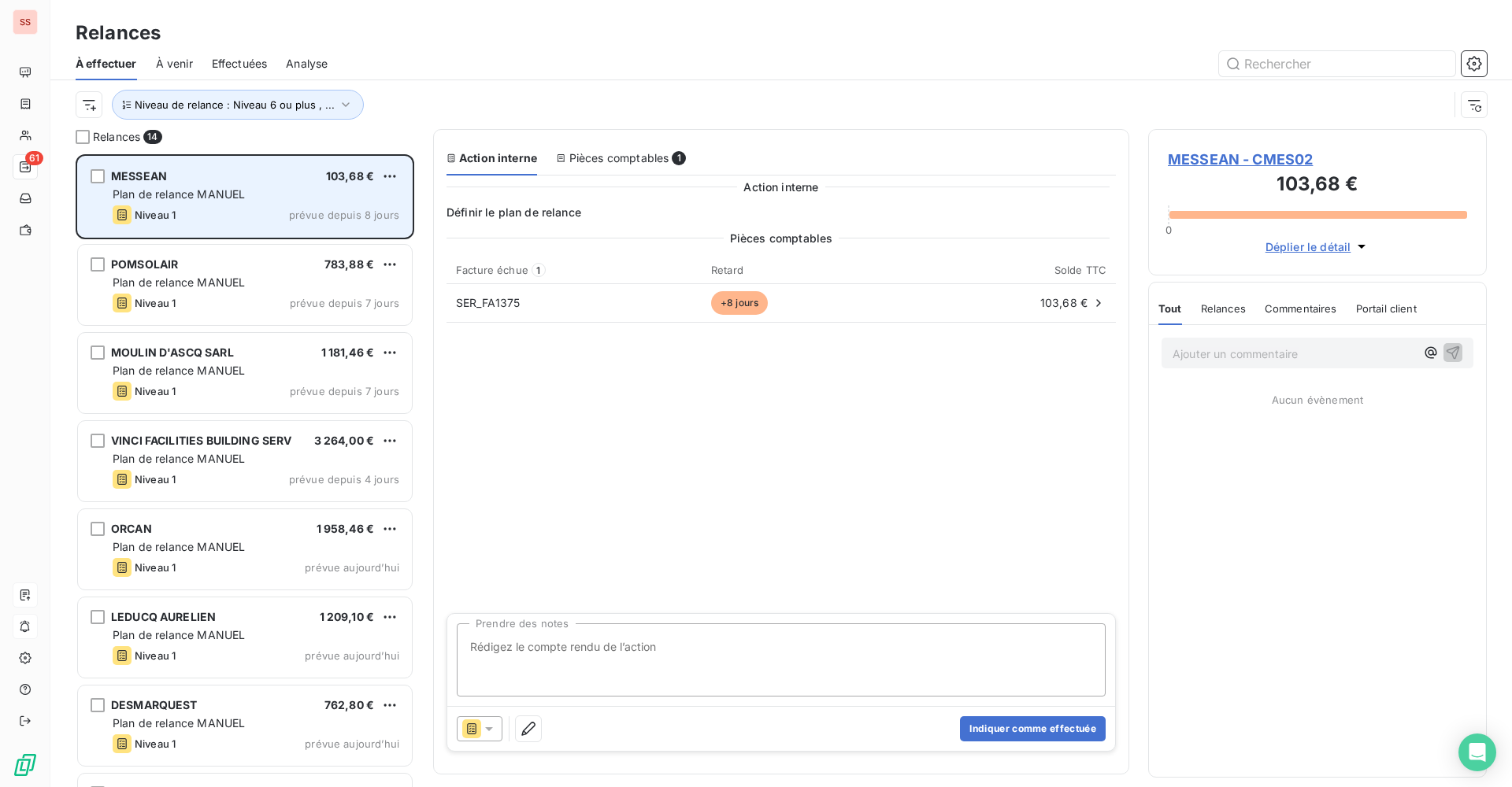
click at [145, 173] on span "MESSEAN" at bounding box center [139, 176] width 56 height 14
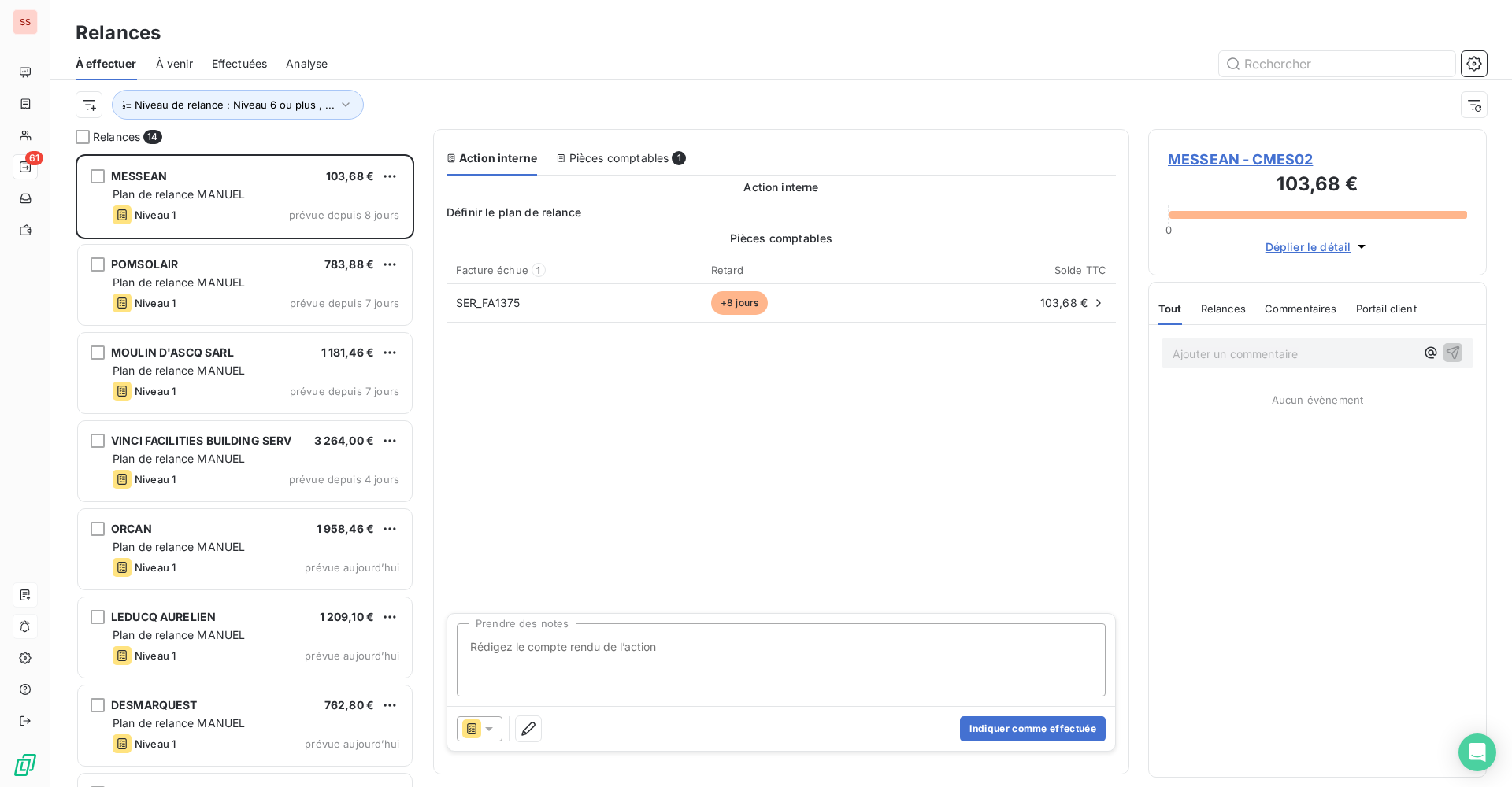
click at [587, 155] on div "Pièces comptables 1" at bounding box center [621, 158] width 130 height 15
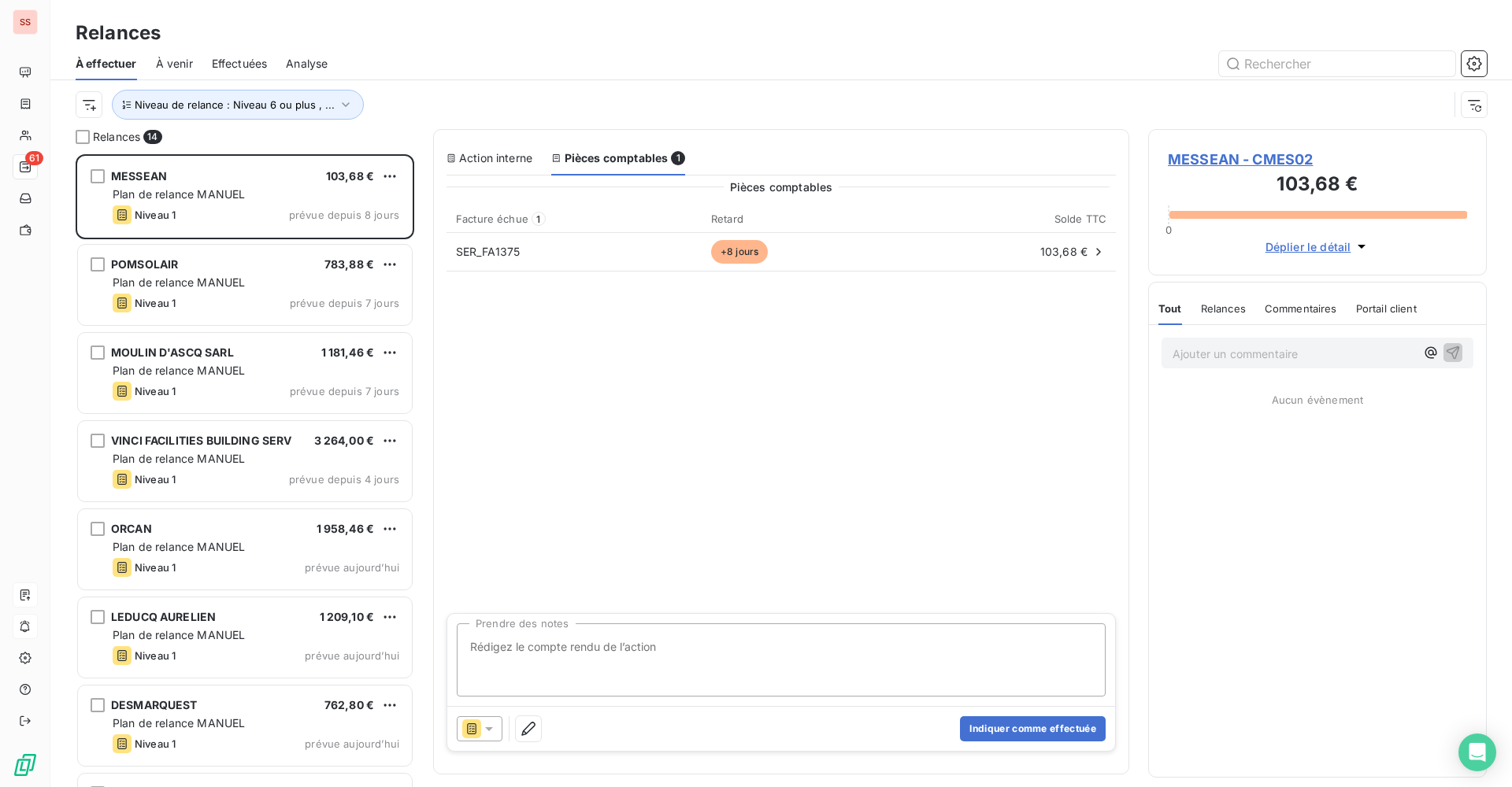
click at [508, 152] on div "Action interne" at bounding box center [489, 158] width 86 height 15
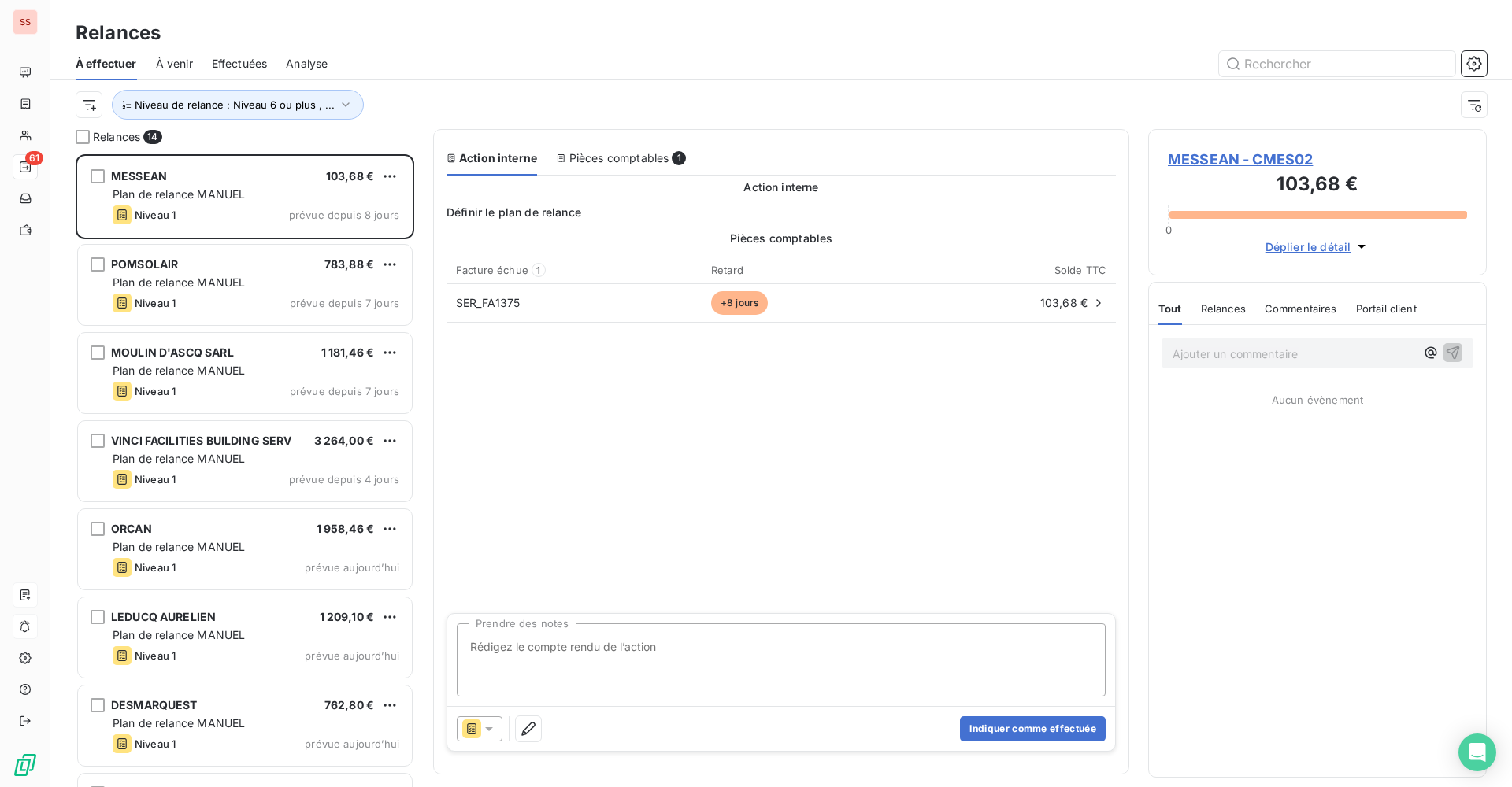
click at [1307, 245] on span "Déplier le détail" at bounding box center [1308, 246] width 86 height 16
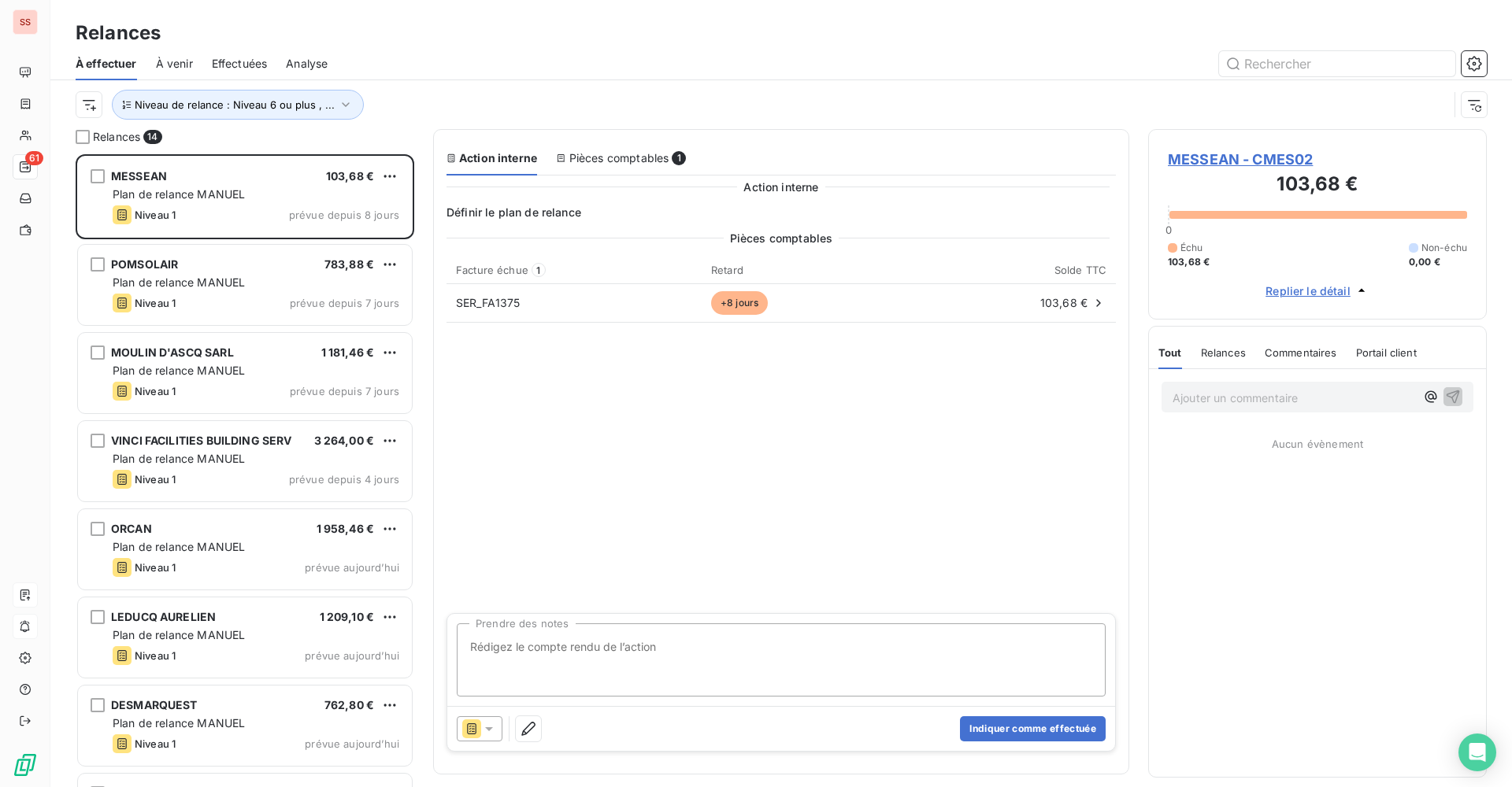
click at [1372, 350] on span "Portail client" at bounding box center [1386, 352] width 61 height 13
click at [1302, 351] on span "Commentaires" at bounding box center [1299, 352] width 73 height 13
click at [1229, 348] on span "Relances" at bounding box center [1221, 352] width 44 height 13
click at [1162, 346] on span "Tout" at bounding box center [1170, 352] width 22 height 13
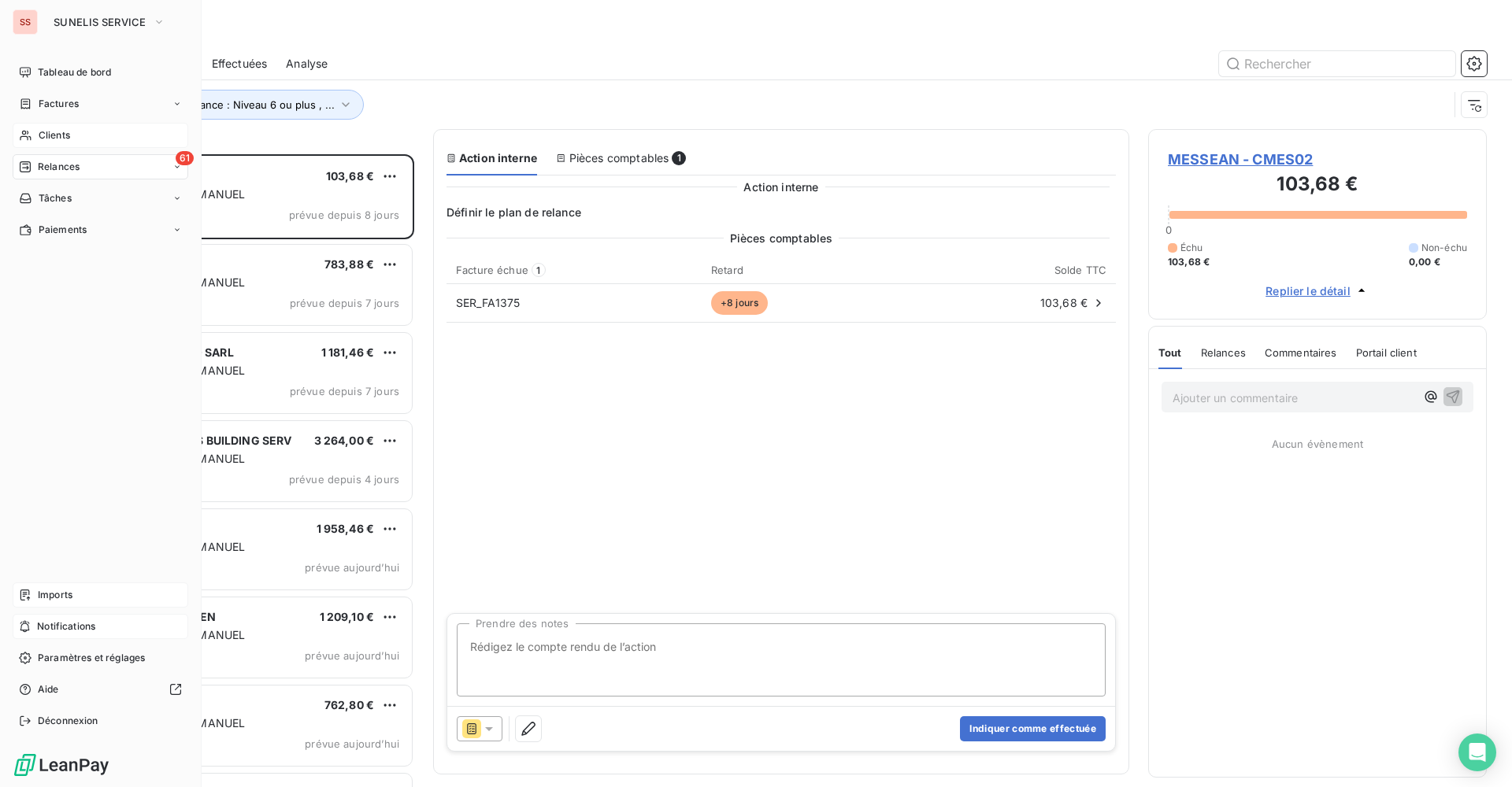
click at [61, 135] on span "Clients" at bounding box center [54, 135] width 32 height 15
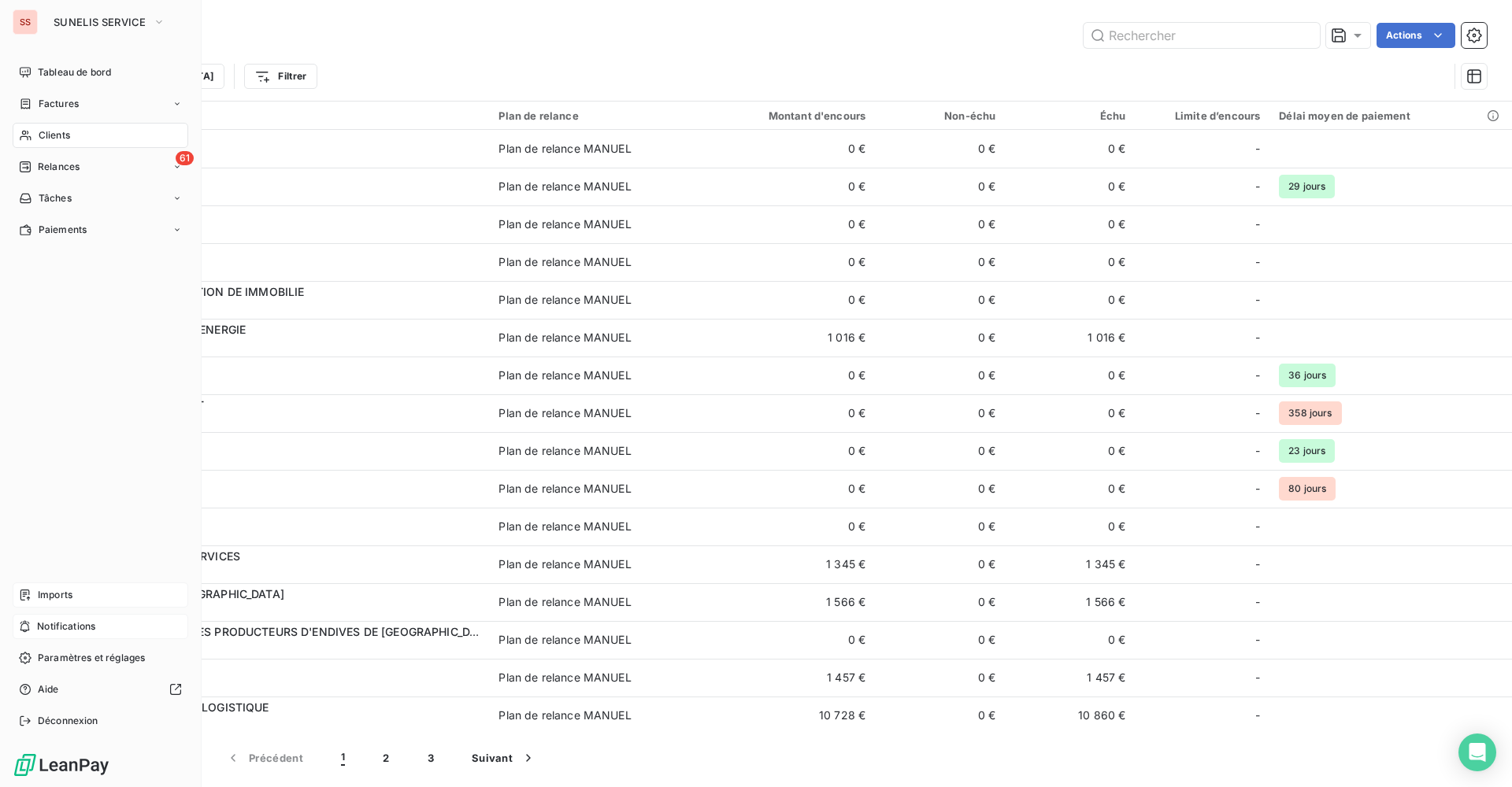
click at [64, 98] on span "Factures" at bounding box center [58, 104] width 40 height 15
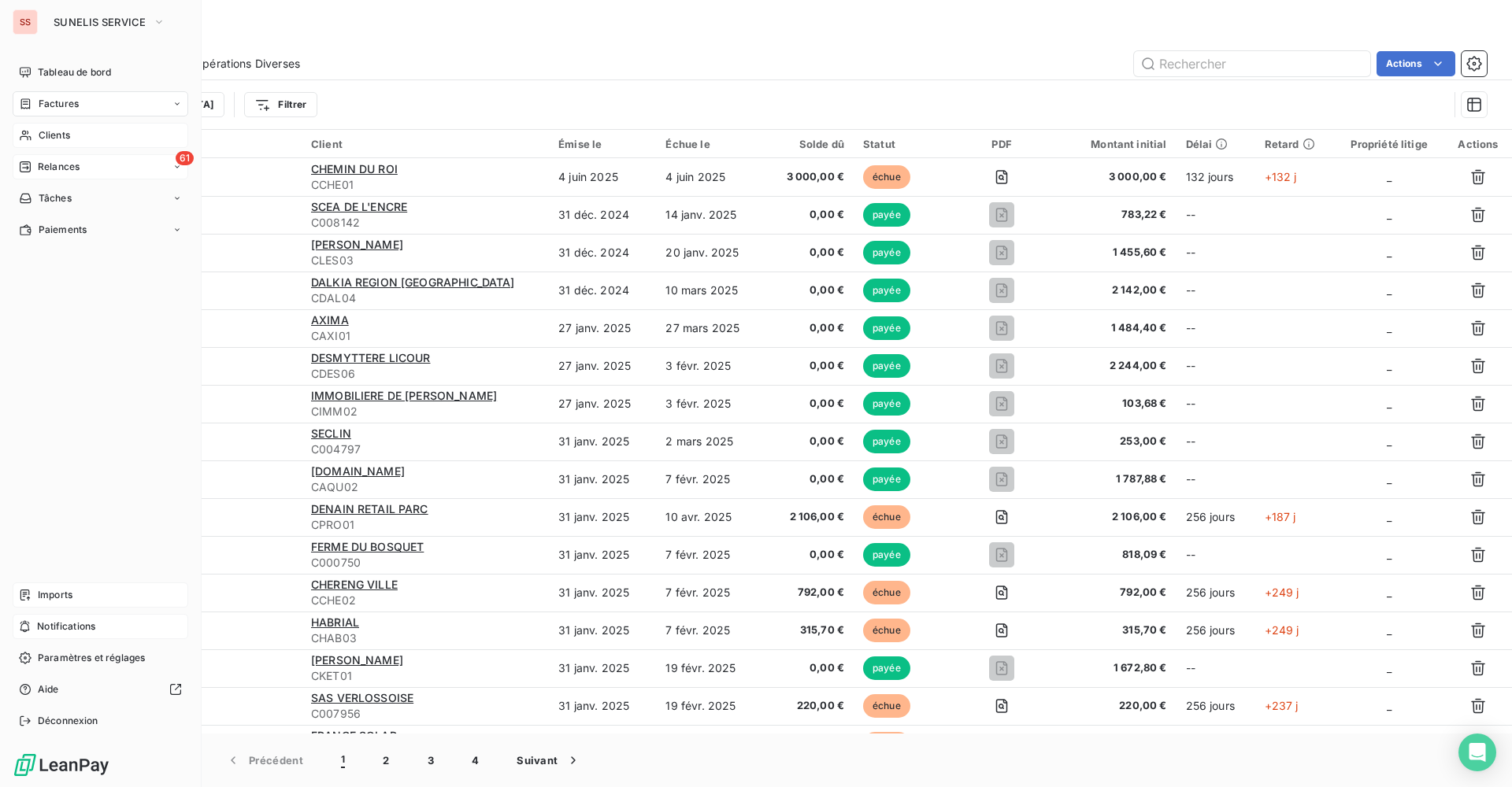
click at [44, 163] on span "Relances" at bounding box center [58, 167] width 42 height 15
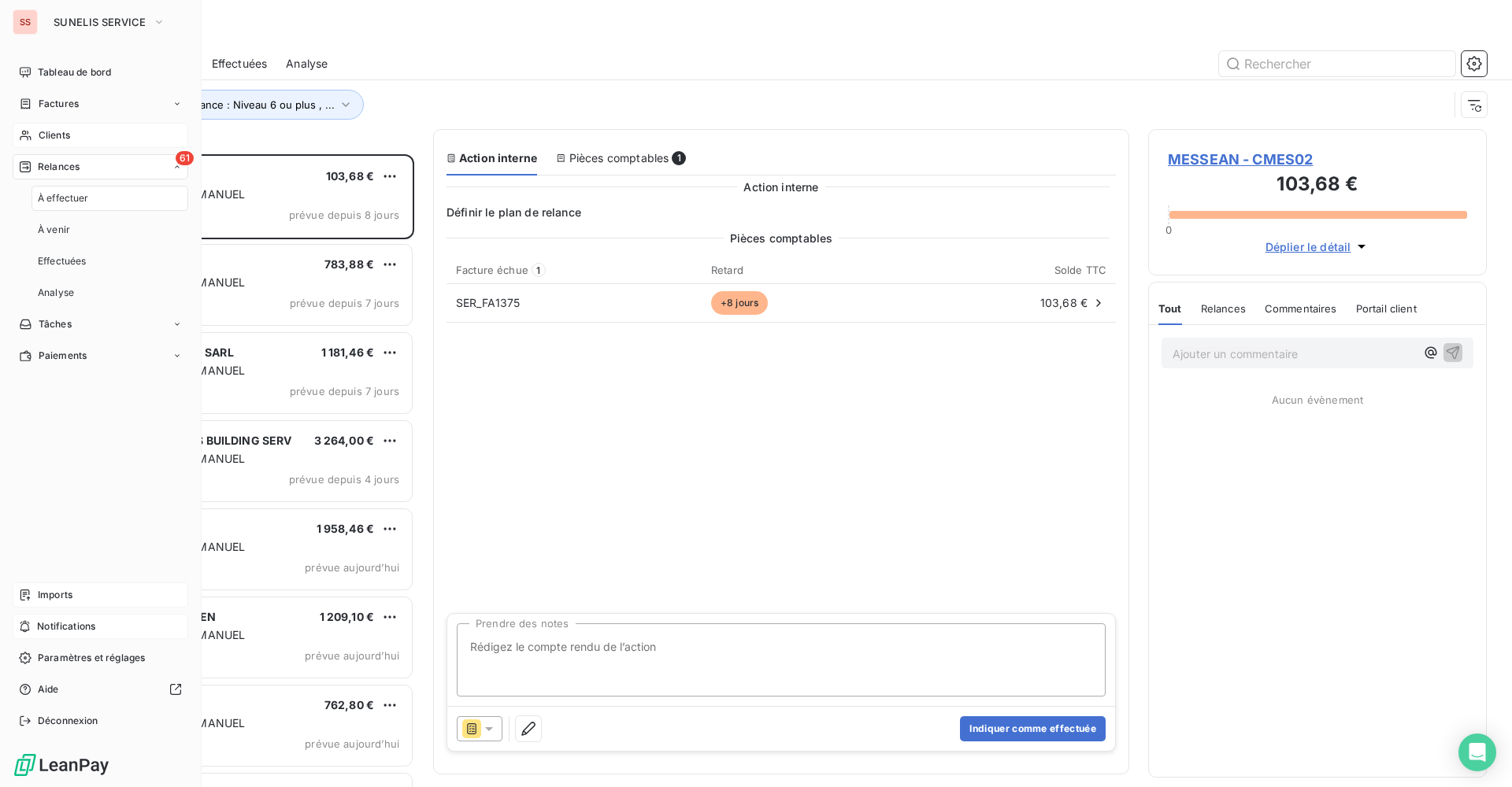
scroll to position [621, 327]
click at [64, 198] on span "À effectuer" at bounding box center [63, 198] width 51 height 15
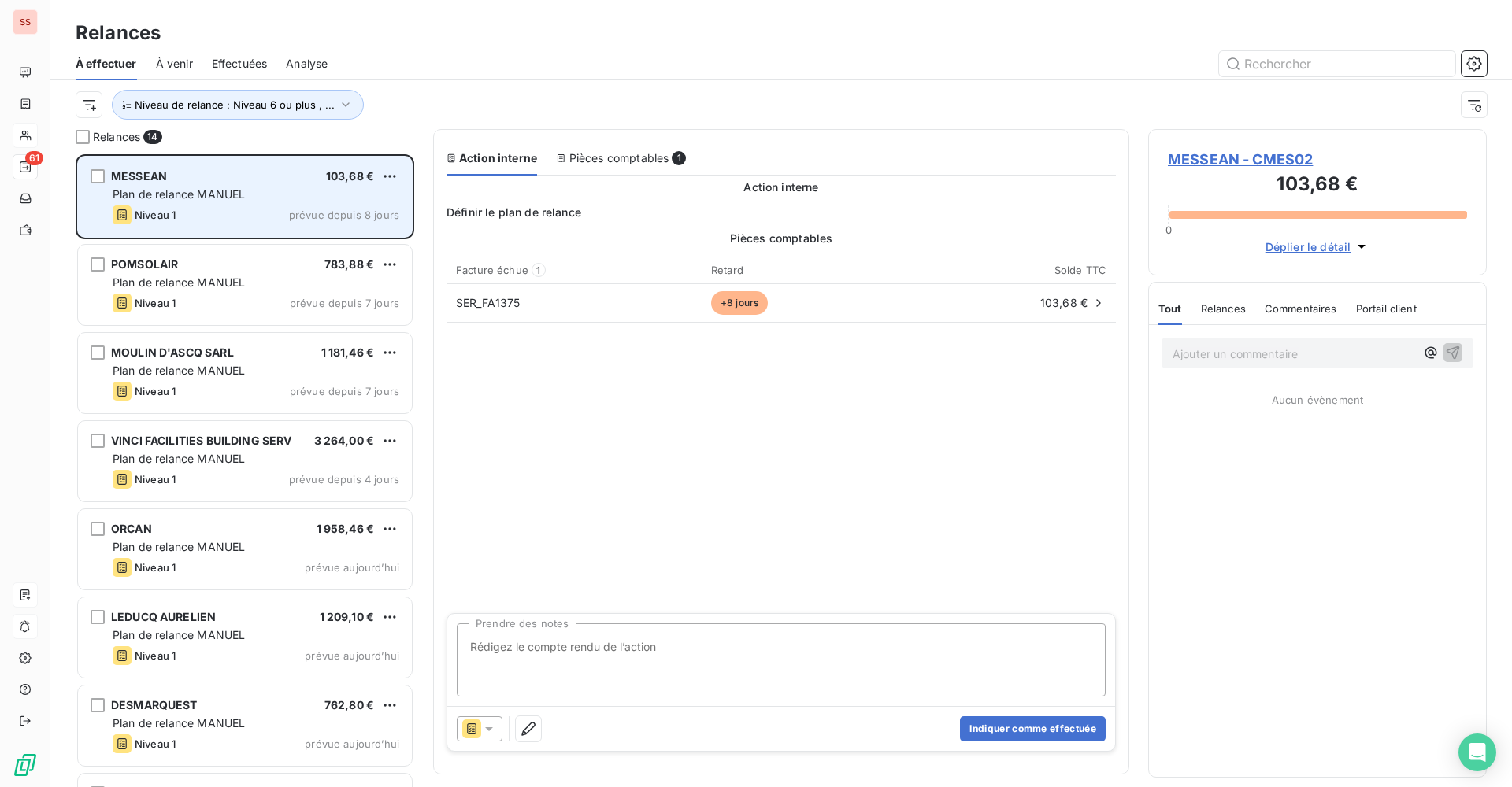
click at [145, 172] on span "MESSEAN" at bounding box center [139, 176] width 56 height 14
click at [392, 175] on html "SS 61 Relances À effectuer À venir Effectuées Analyse Niveau de relance : Nivea…" at bounding box center [756, 394] width 1512 height 787
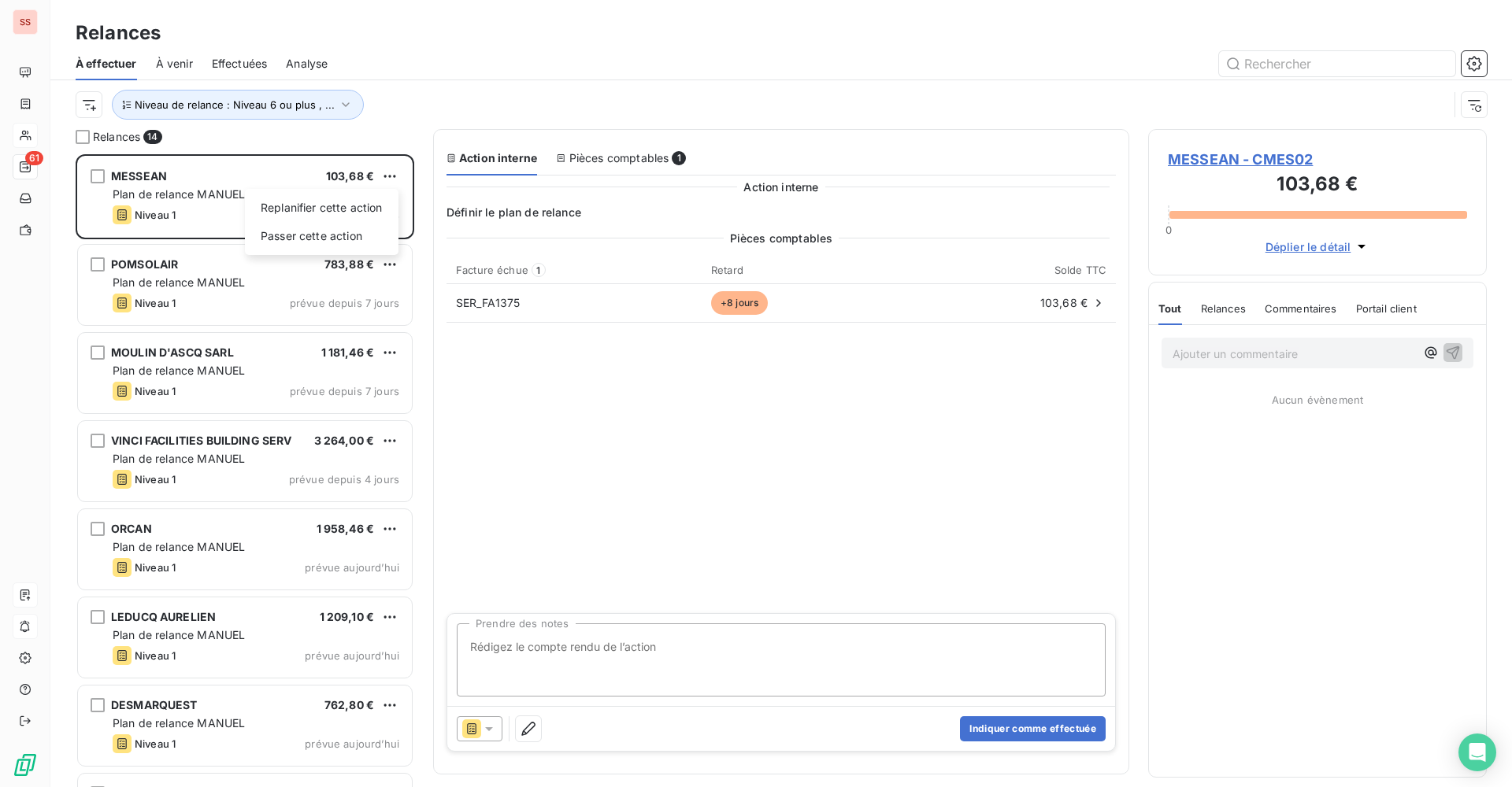
click at [1229, 157] on html "SS 61 Relances À effectuer À venir Effectuées Analyse Niveau de relance : Nivea…" at bounding box center [756, 394] width 1512 height 787
click at [1226, 154] on span "MESSEAN - CMES02" at bounding box center [1318, 159] width 299 height 21
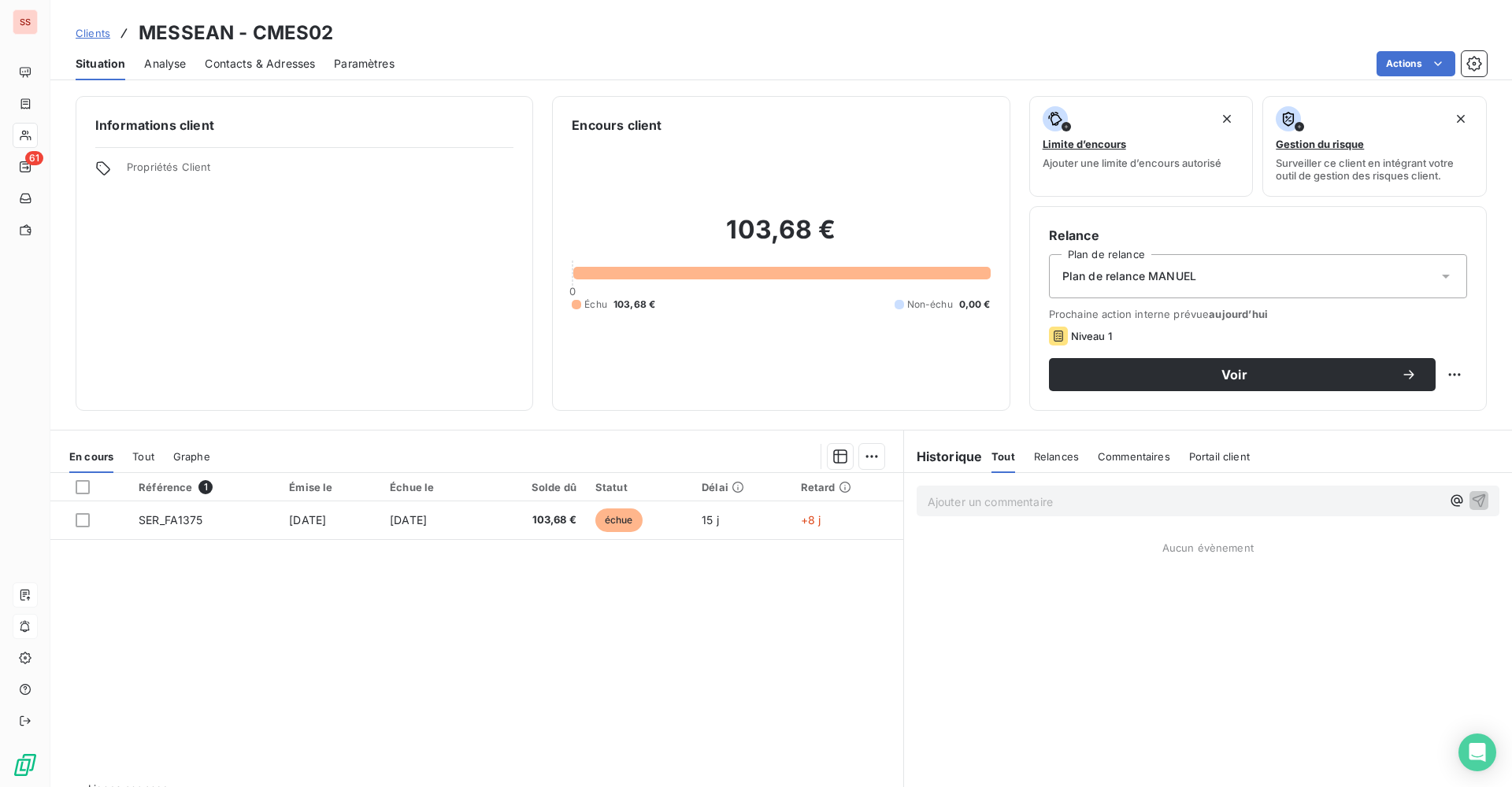
click at [1170, 270] on span "Plan de relance MANUEL" at bounding box center [1129, 276] width 133 height 15
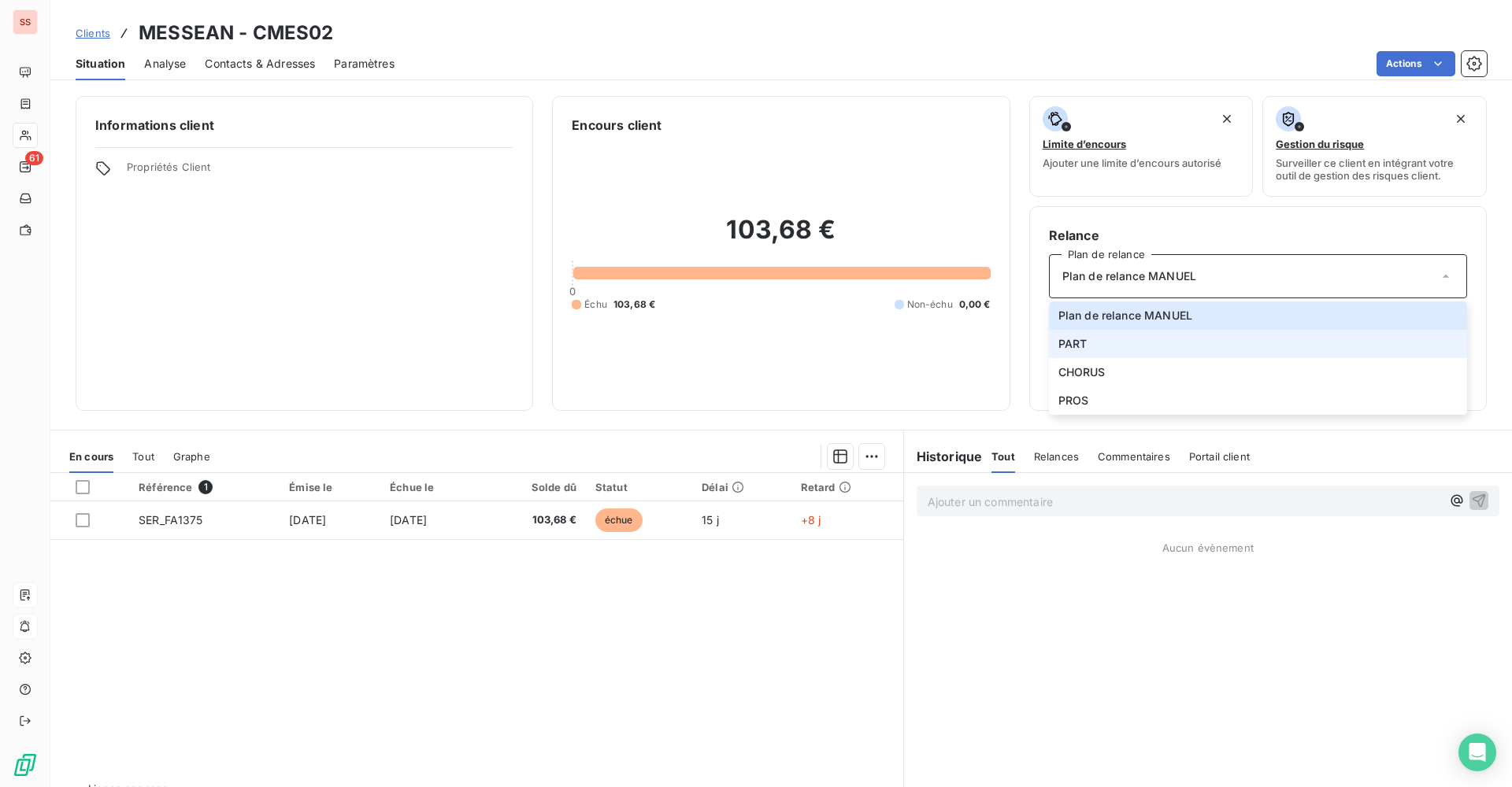
click at [1083, 344] on li "PART" at bounding box center [1258, 344] width 418 height 28
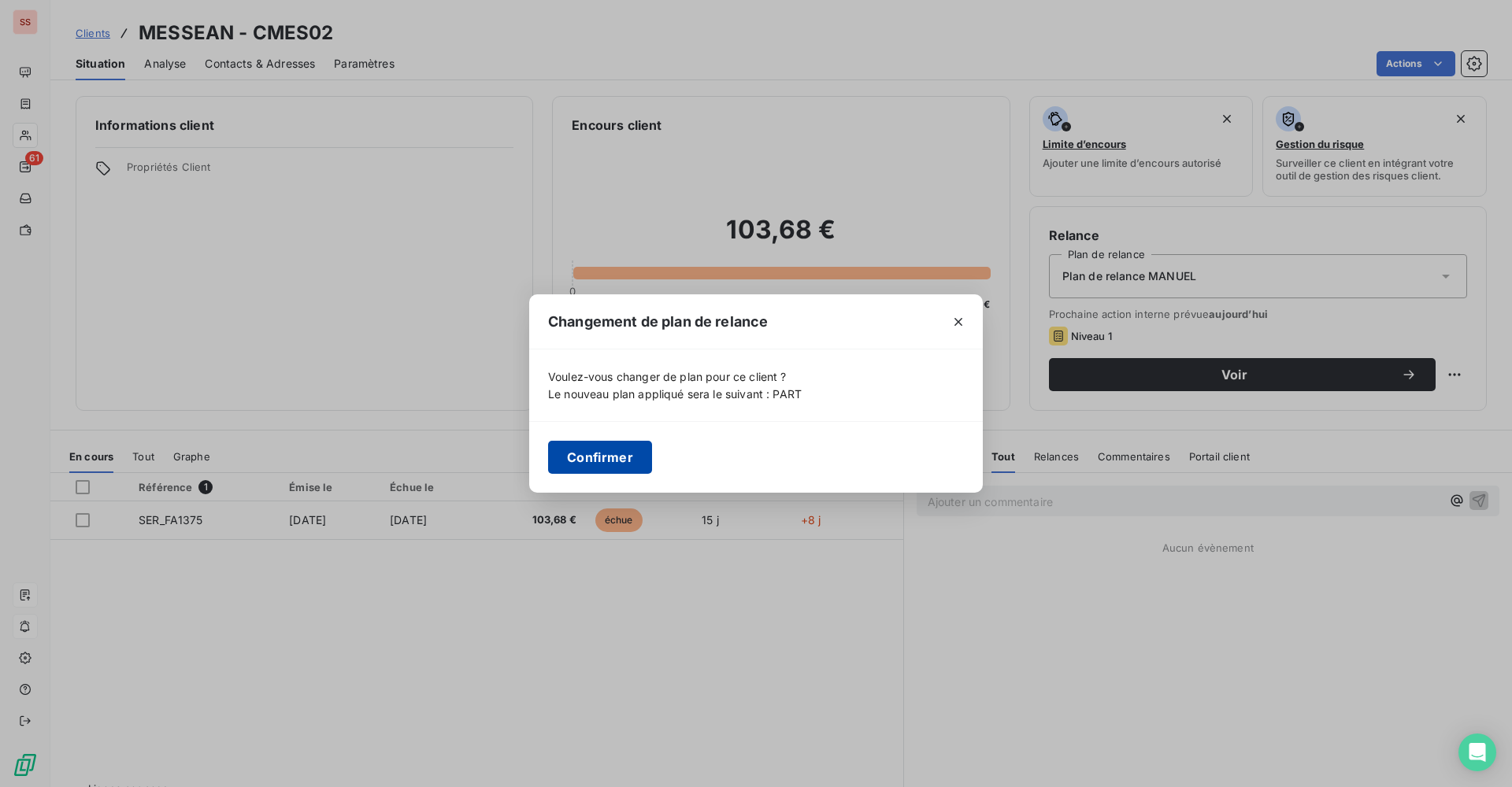
click at [595, 451] on button "Confirmer" at bounding box center [599, 457] width 104 height 33
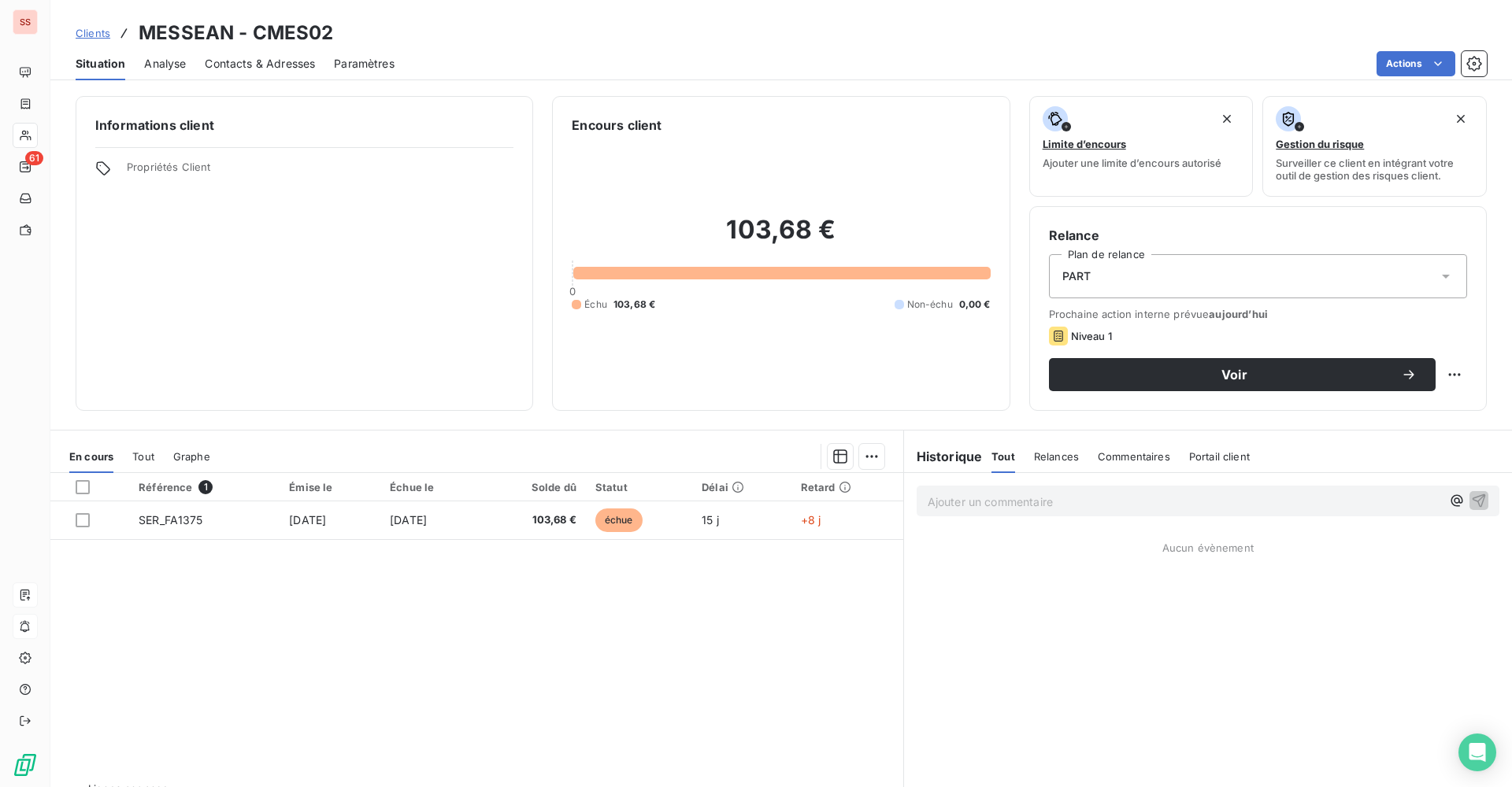
click at [91, 33] on span "Clients" at bounding box center [92, 33] width 34 height 13
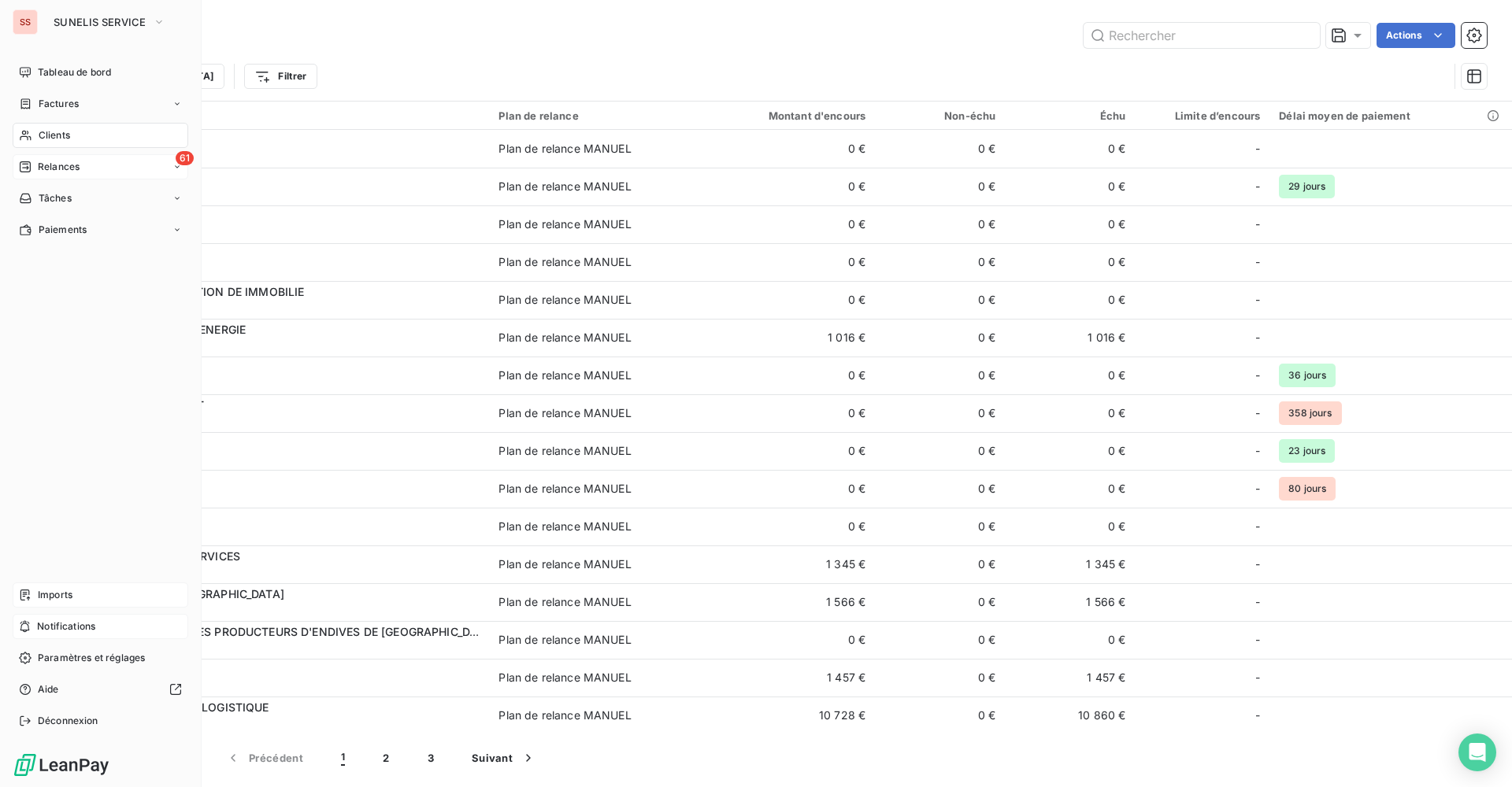
click at [67, 160] on span "Relances" at bounding box center [58, 167] width 42 height 15
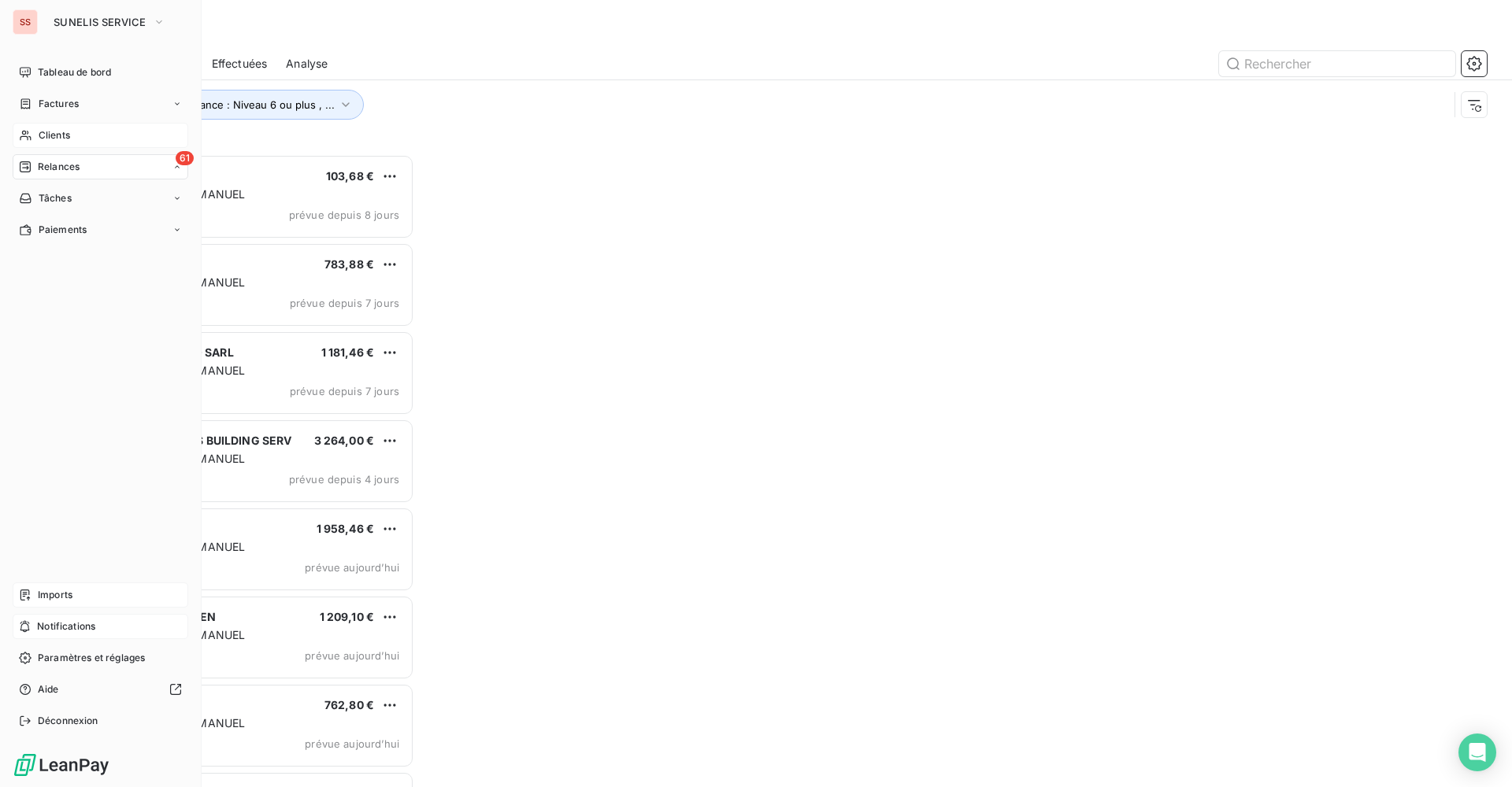
scroll to position [621, 327]
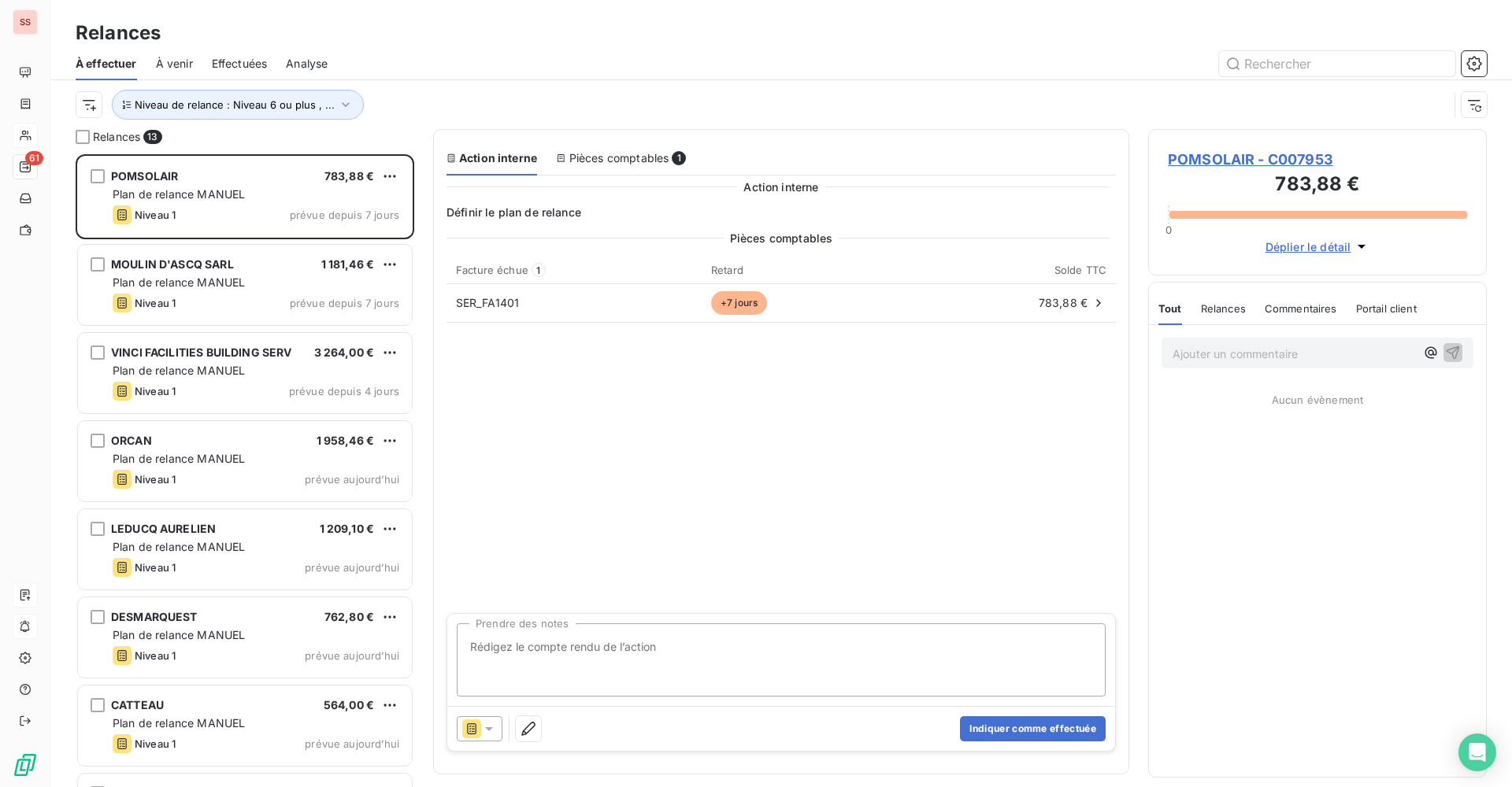
click at [608, 153] on div "Pièces comptables 1" at bounding box center [621, 158] width 130 height 15
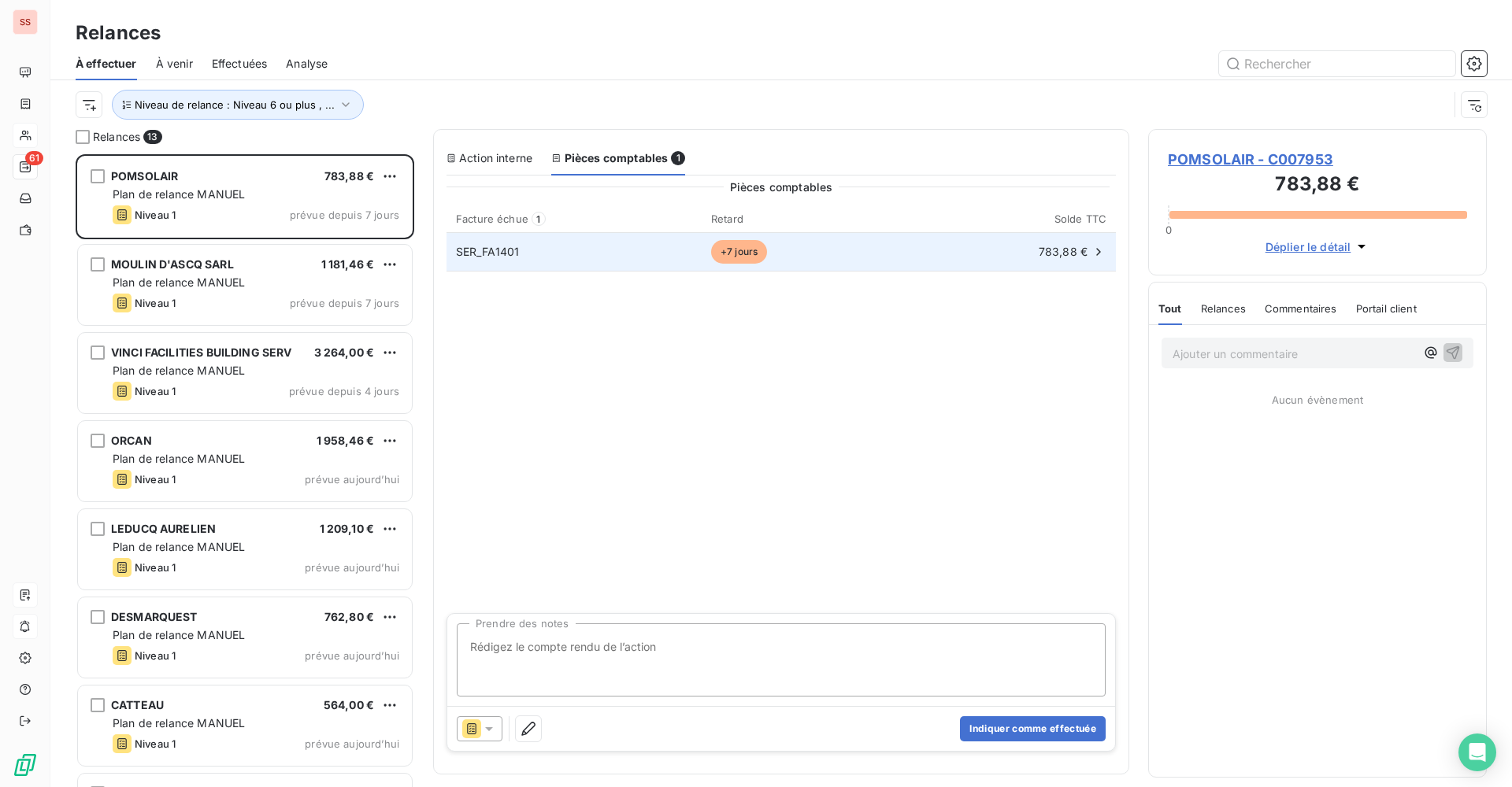
click at [492, 252] on span "SER_FA1401" at bounding box center [488, 251] width 64 height 14
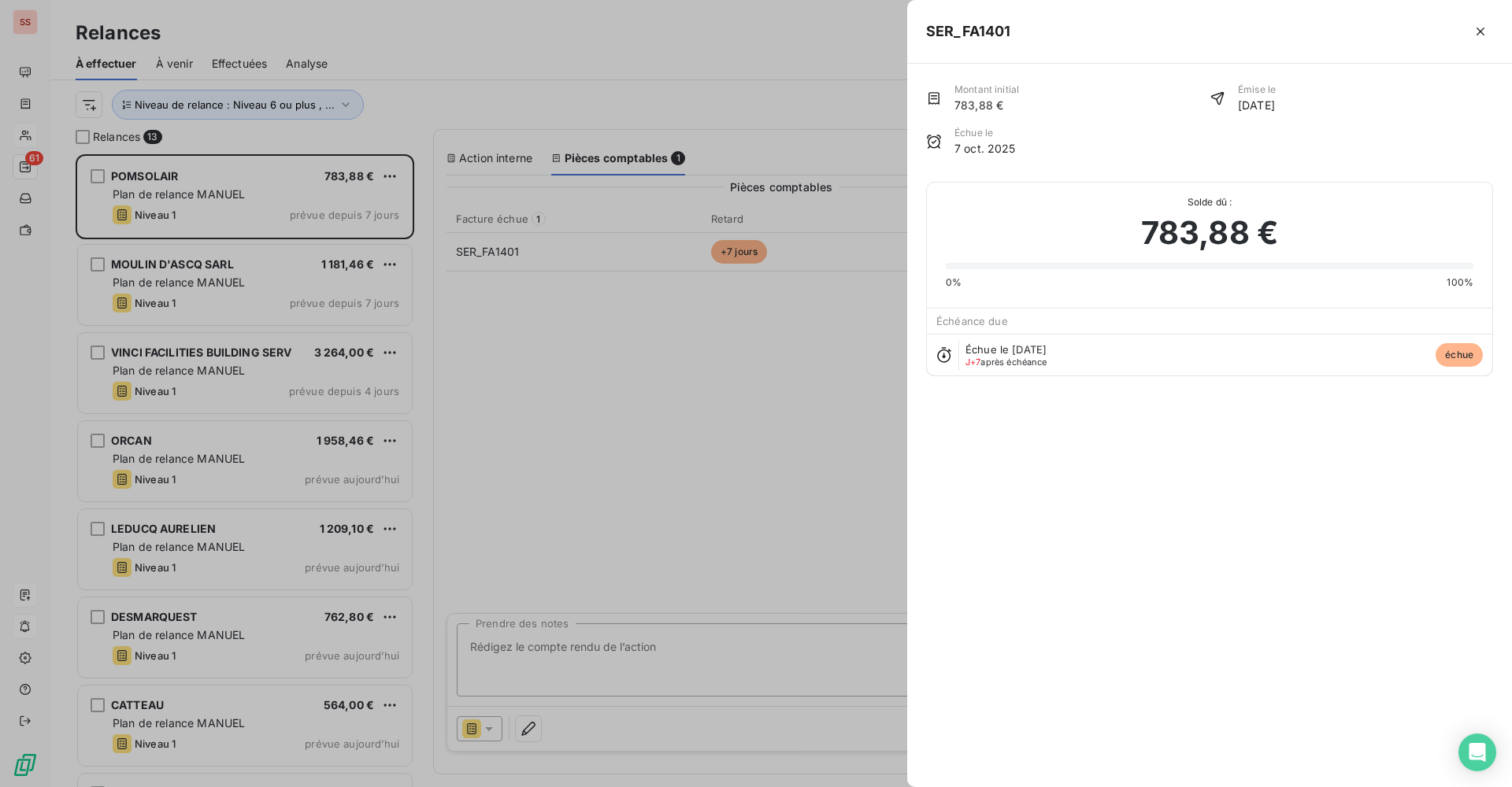
click at [713, 371] on div at bounding box center [756, 394] width 1512 height 787
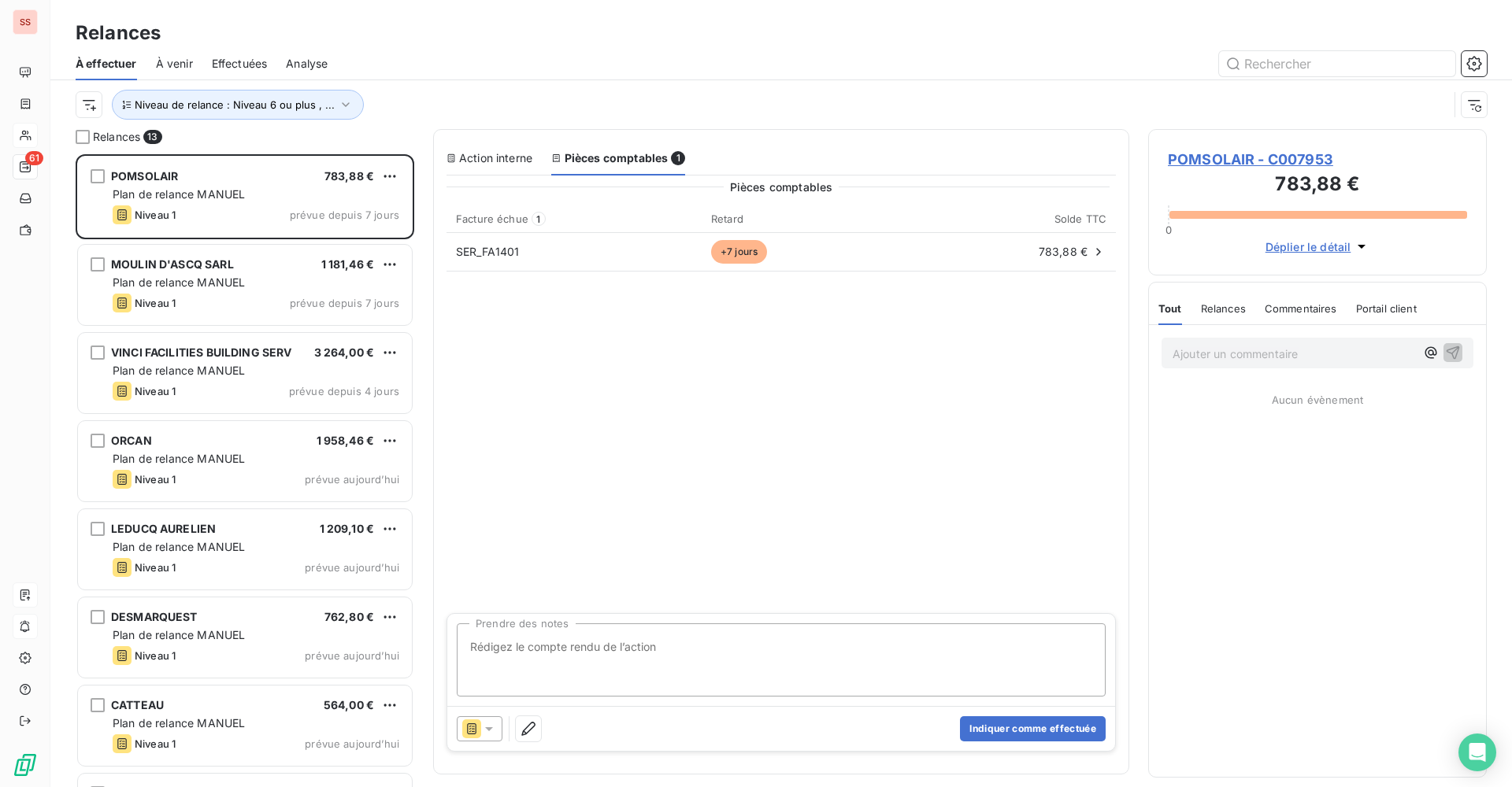
click at [1223, 157] on span "POMSOLAIR - C007953" at bounding box center [1318, 159] width 299 height 21
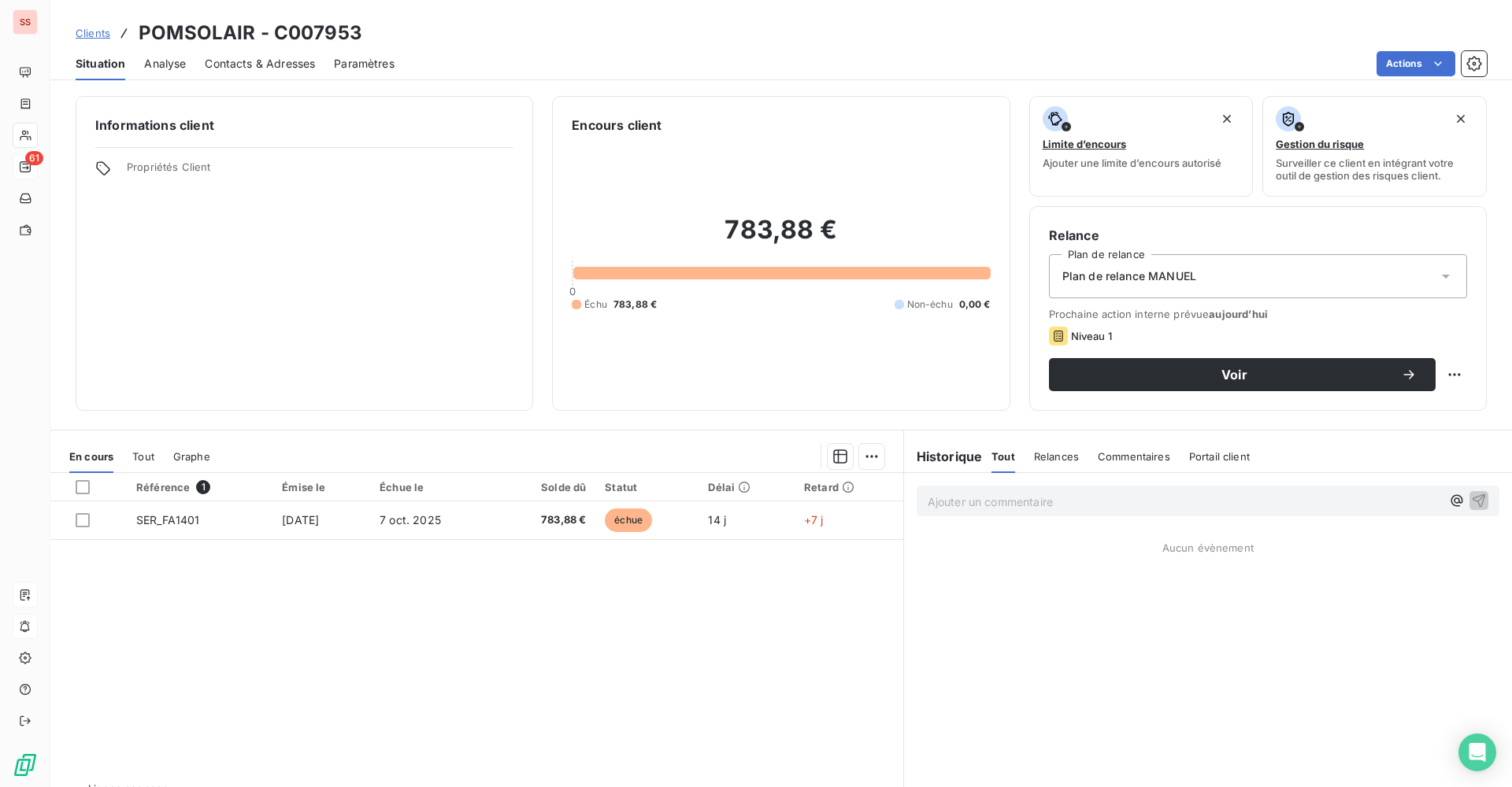
click at [1133, 282] on span "Plan de relance MANUEL" at bounding box center [1129, 276] width 133 height 15
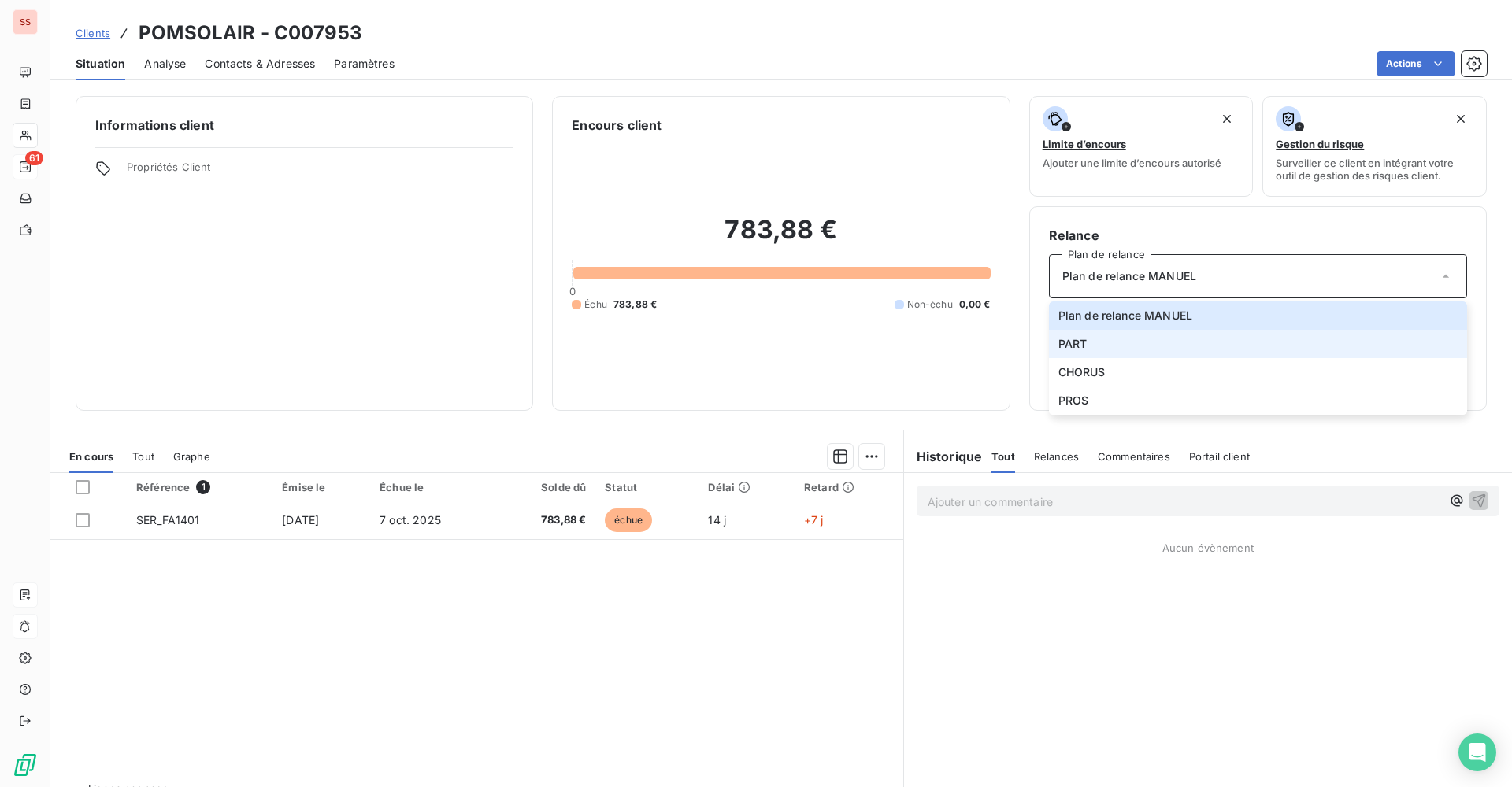
click at [1107, 340] on li "PART" at bounding box center [1258, 344] width 418 height 28
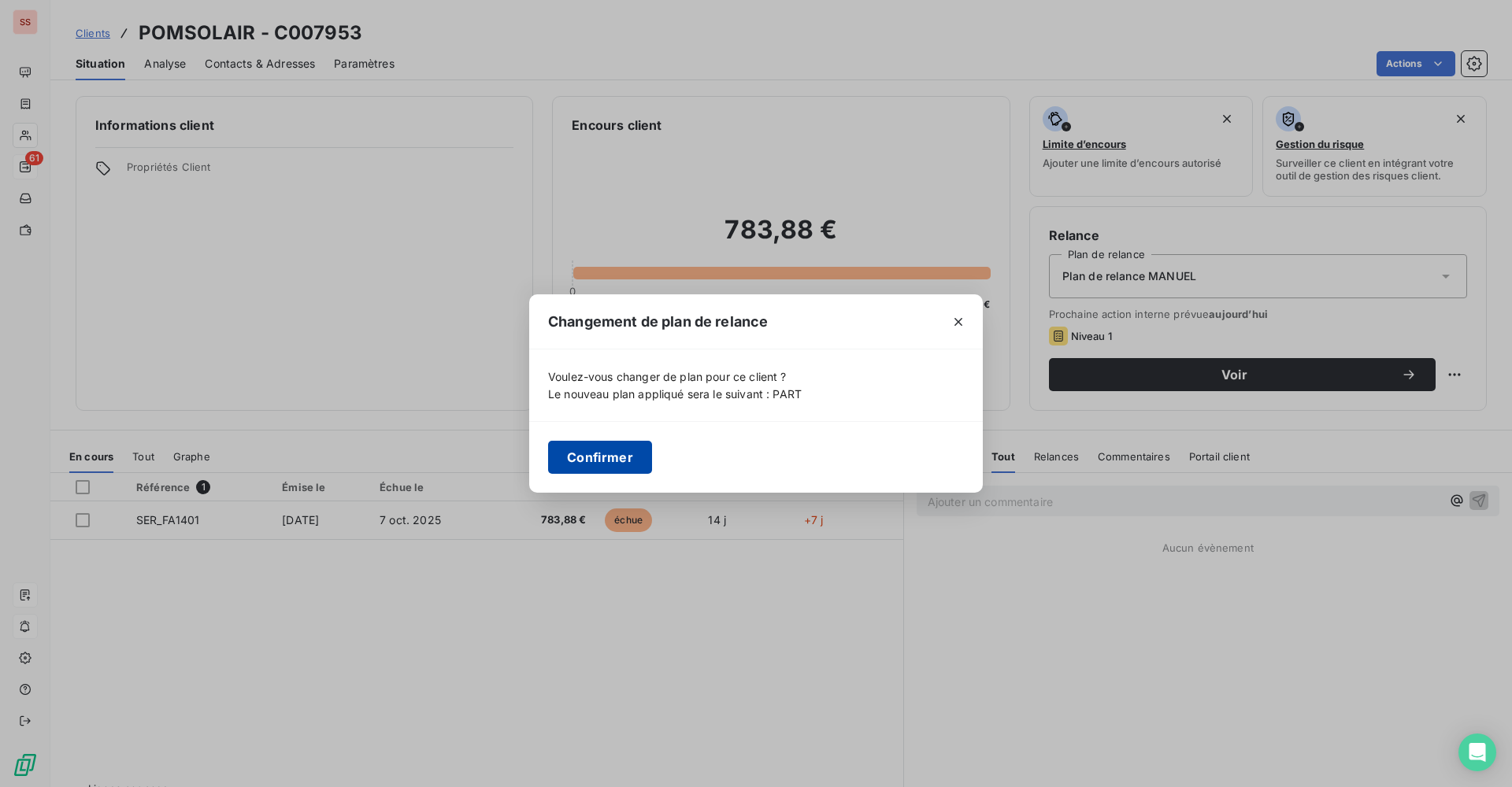
click at [597, 459] on button "Confirmer" at bounding box center [599, 457] width 104 height 33
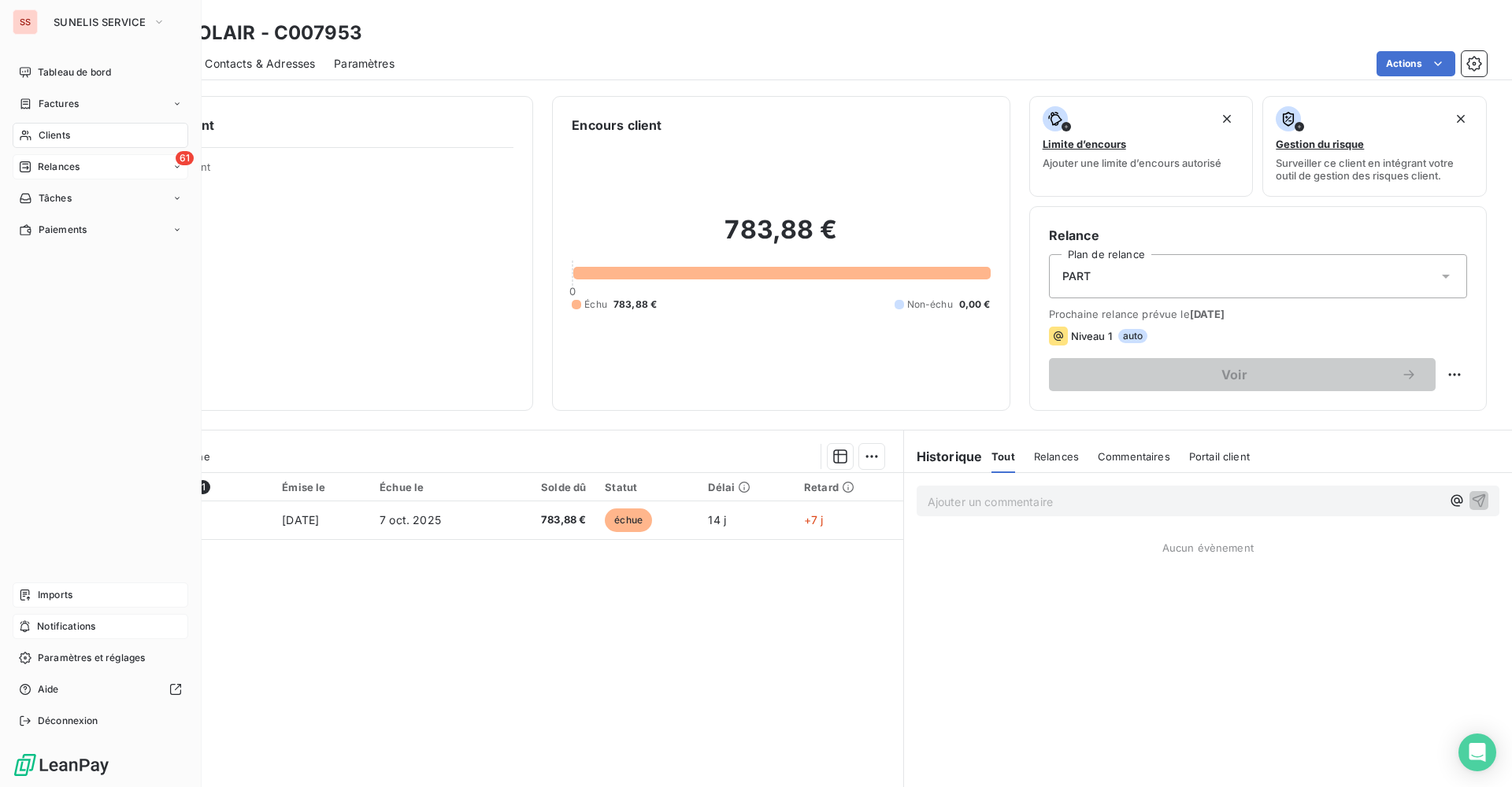
click at [65, 167] on span "Relances" at bounding box center [58, 167] width 42 height 15
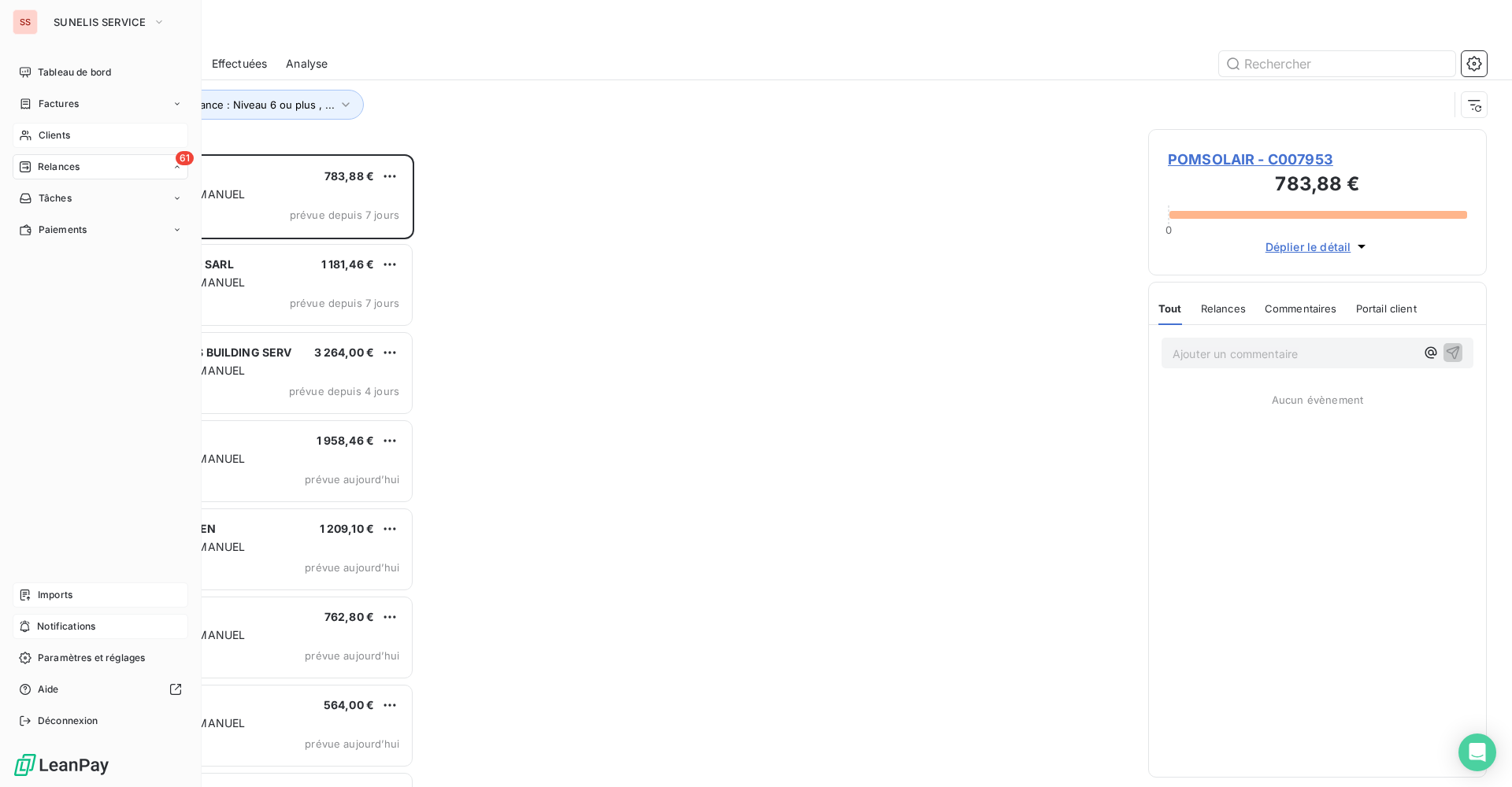
scroll to position [621, 327]
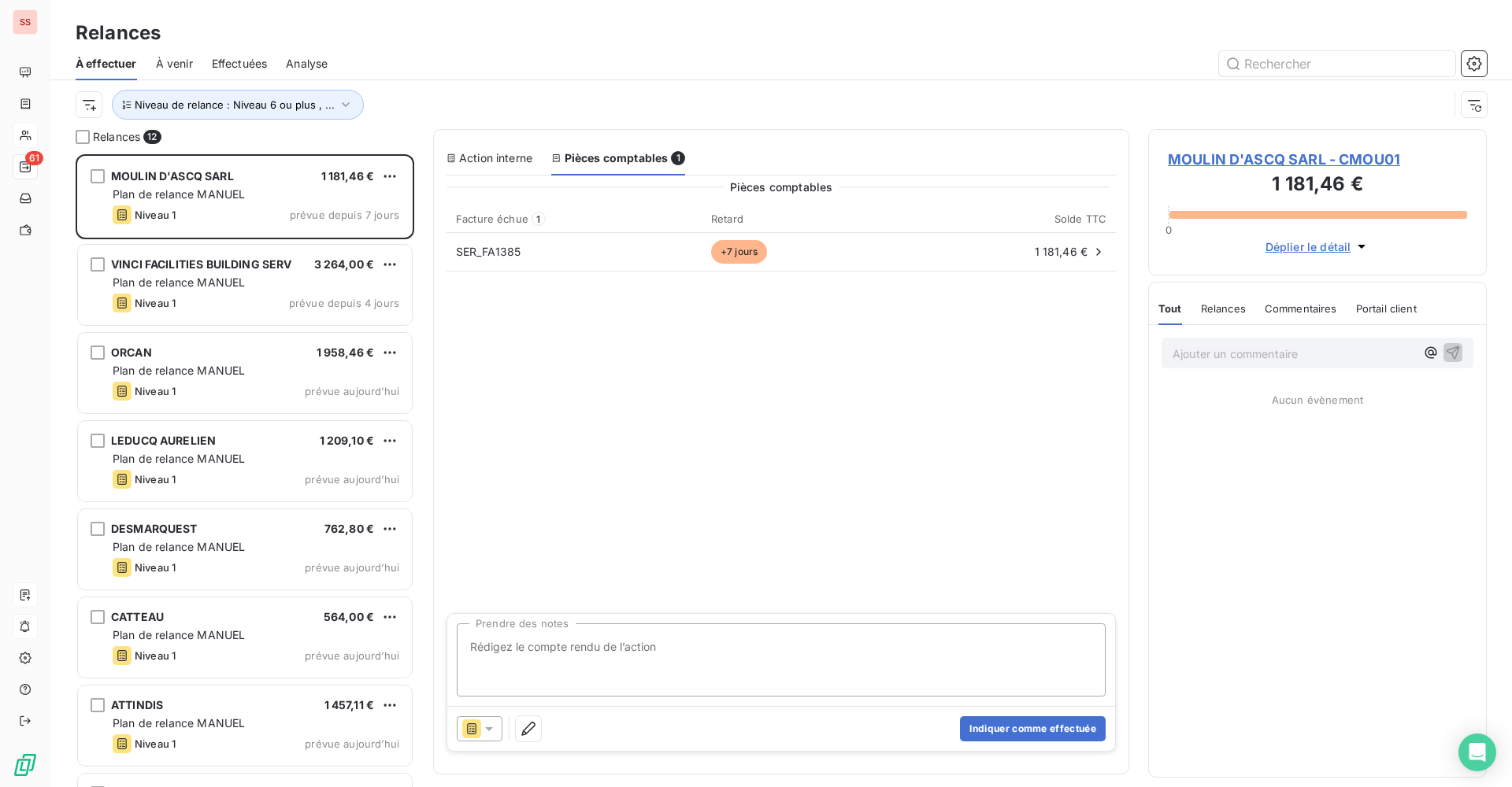
click at [1228, 161] on span "MOULIN D'ASCQ SARL - CMOU01" at bounding box center [1318, 159] width 299 height 21
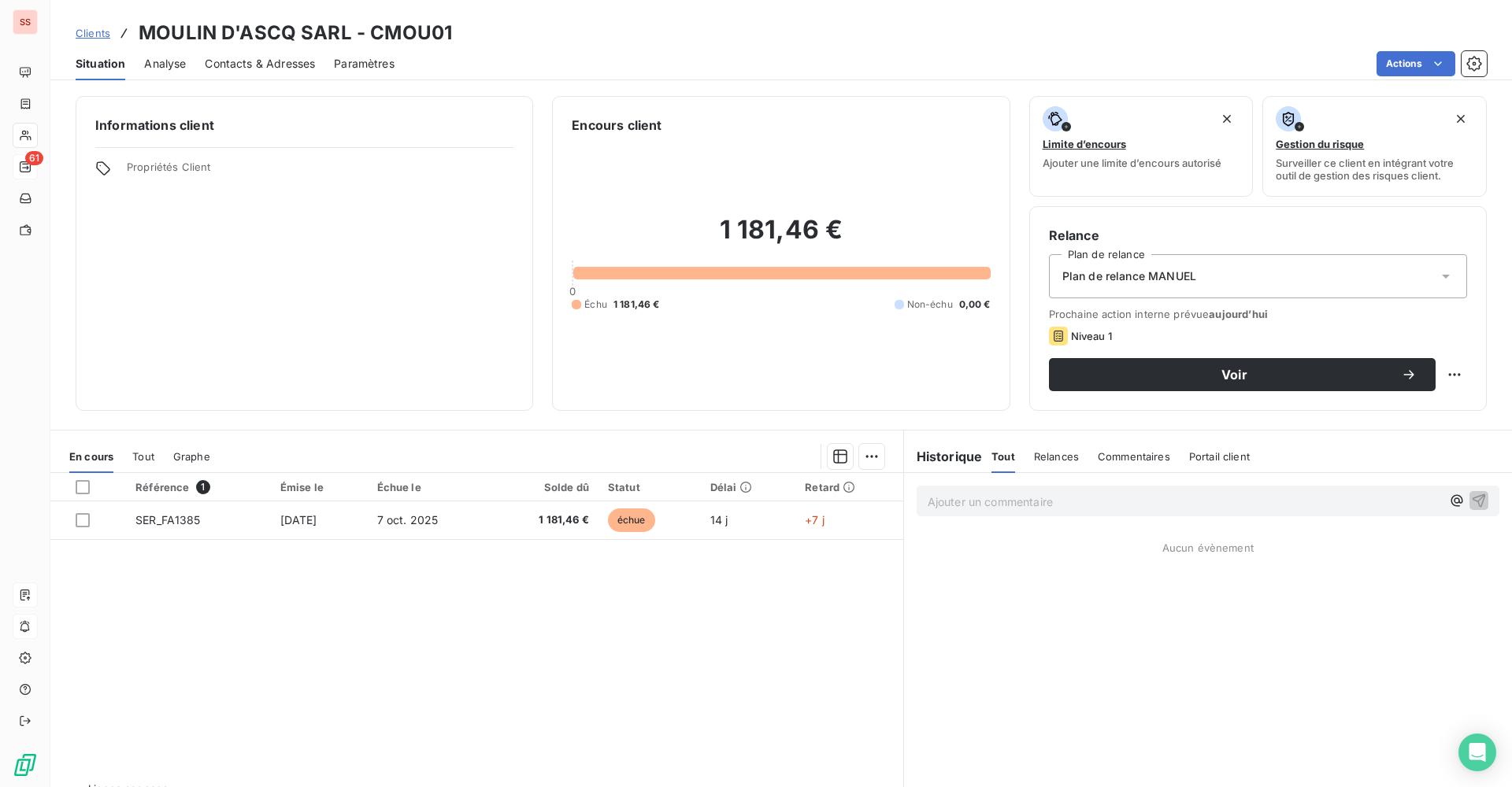
click at [1162, 288] on div "Plan de relance MANUEL" at bounding box center [1258, 276] width 418 height 44
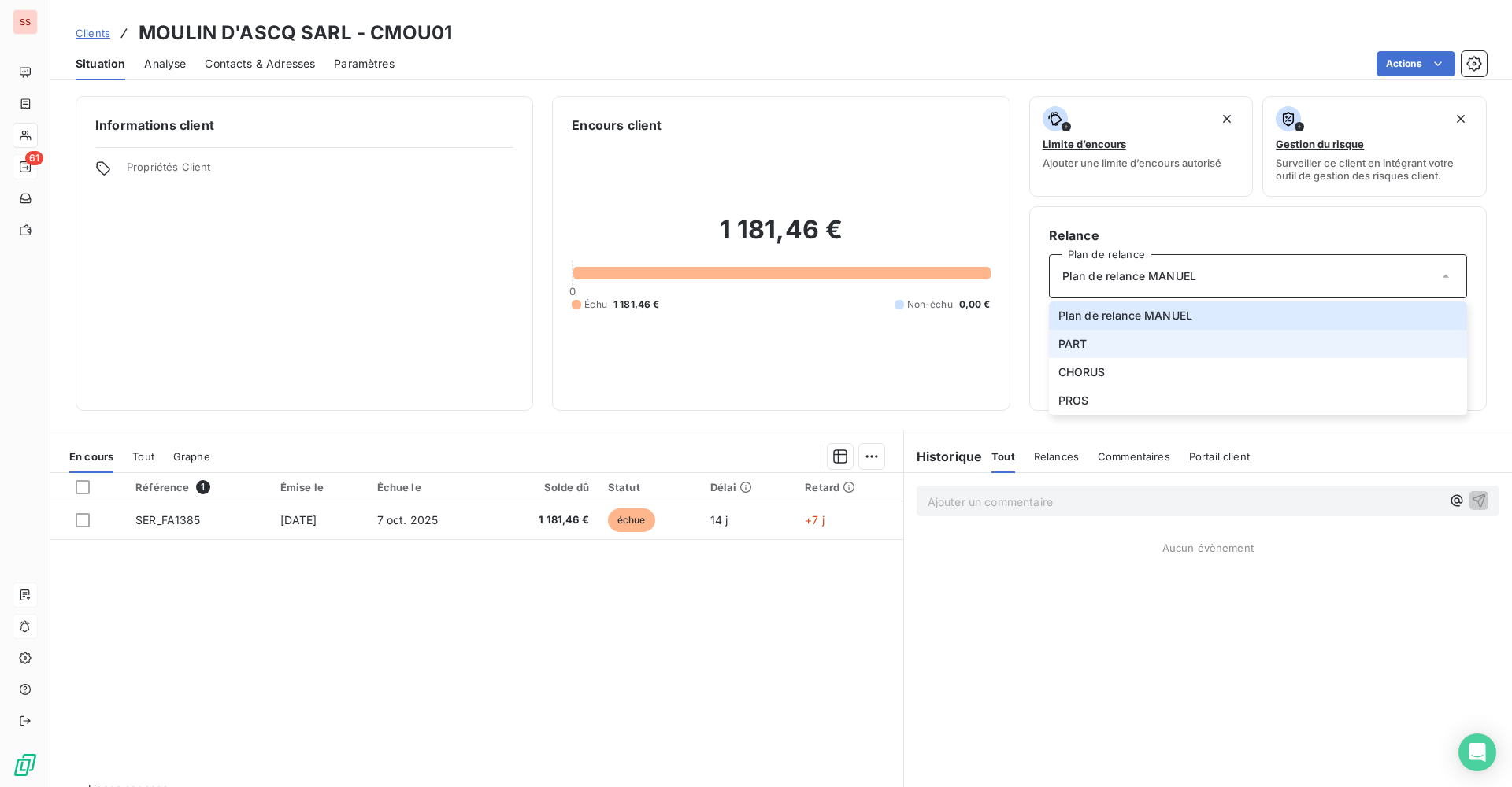
click at [1101, 350] on li "PART" at bounding box center [1258, 344] width 418 height 28
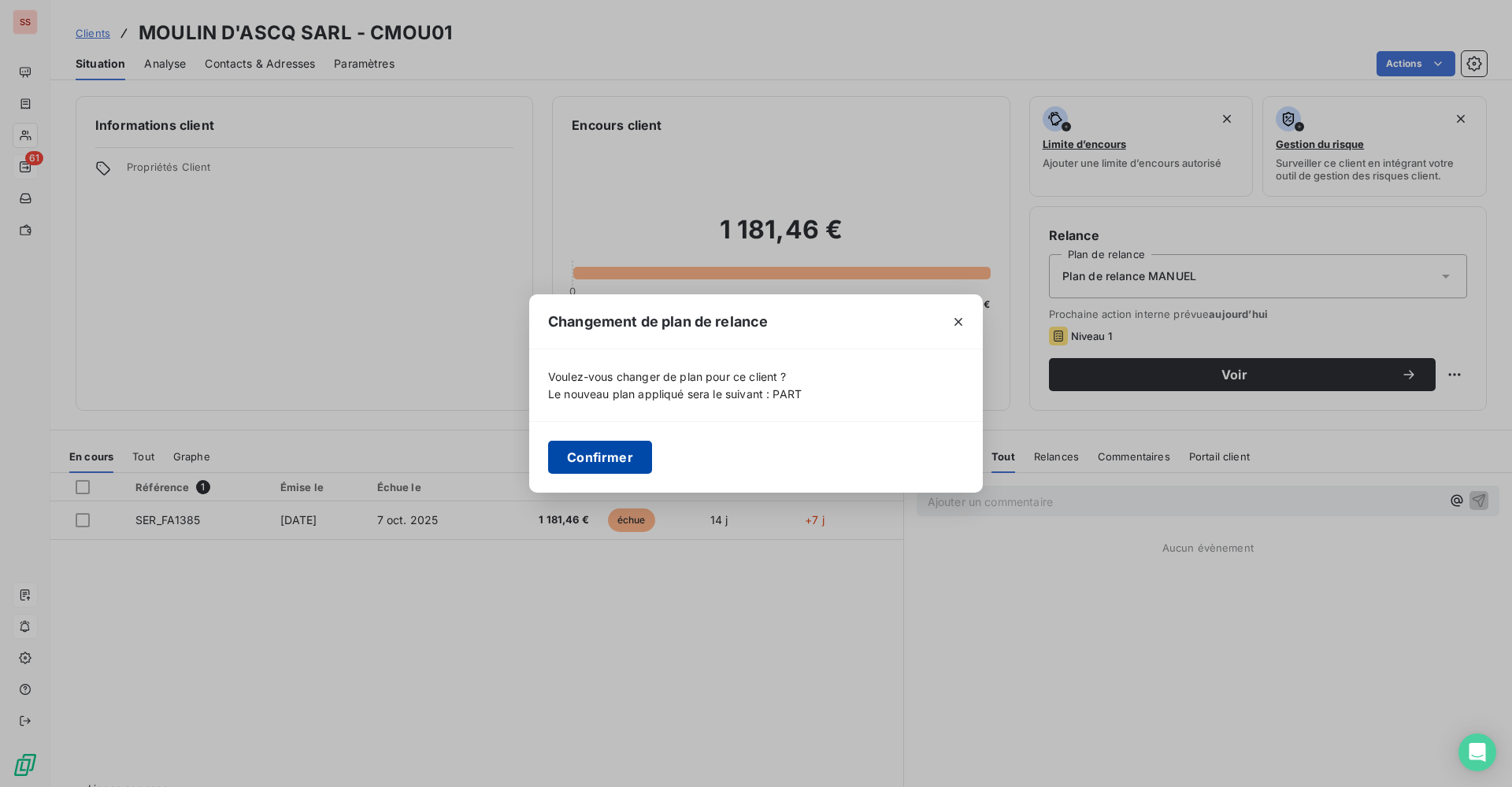
click at [605, 464] on button "Confirmer" at bounding box center [599, 457] width 104 height 33
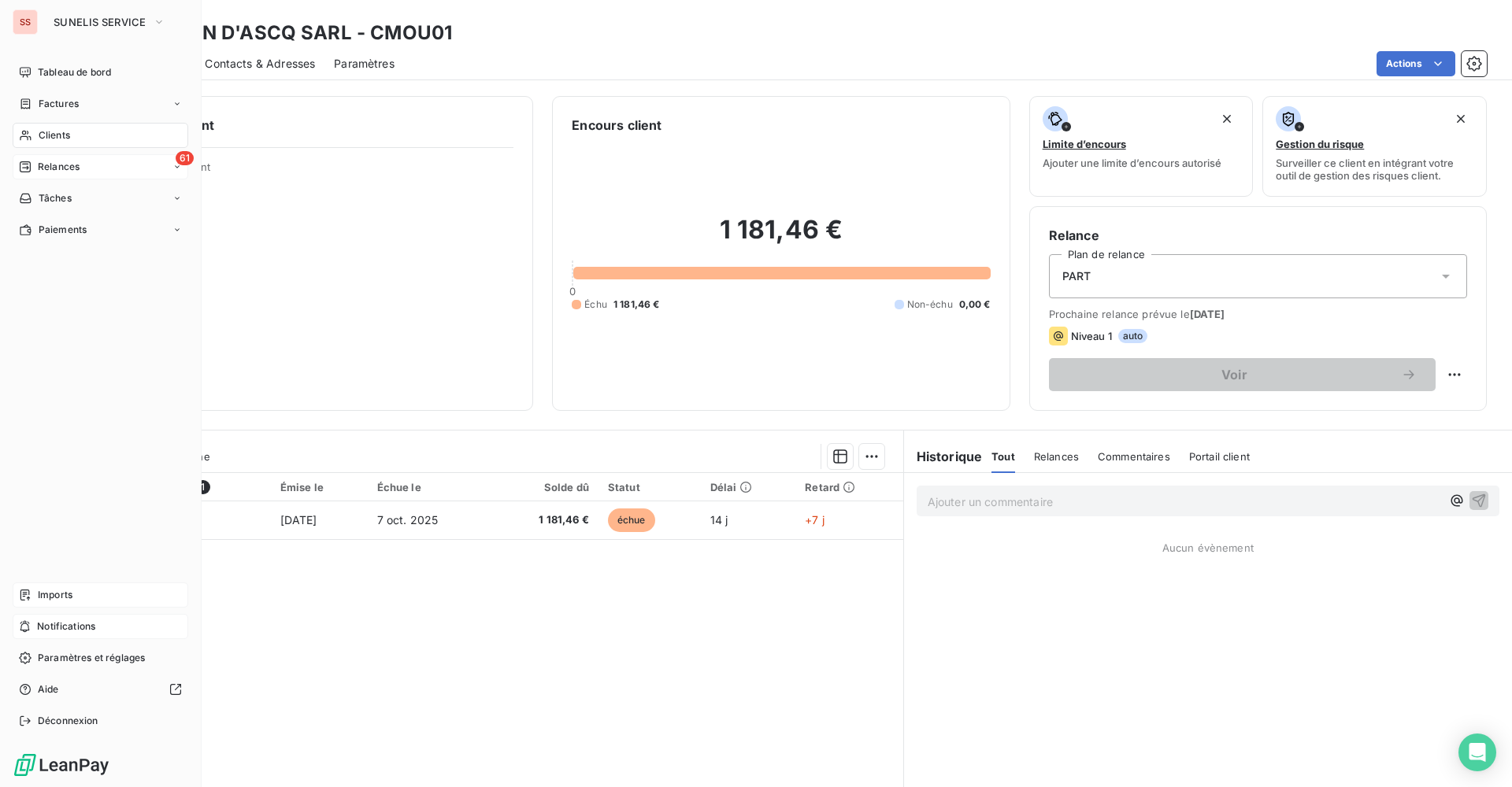
click at [68, 173] on span "Relances" at bounding box center [58, 167] width 42 height 15
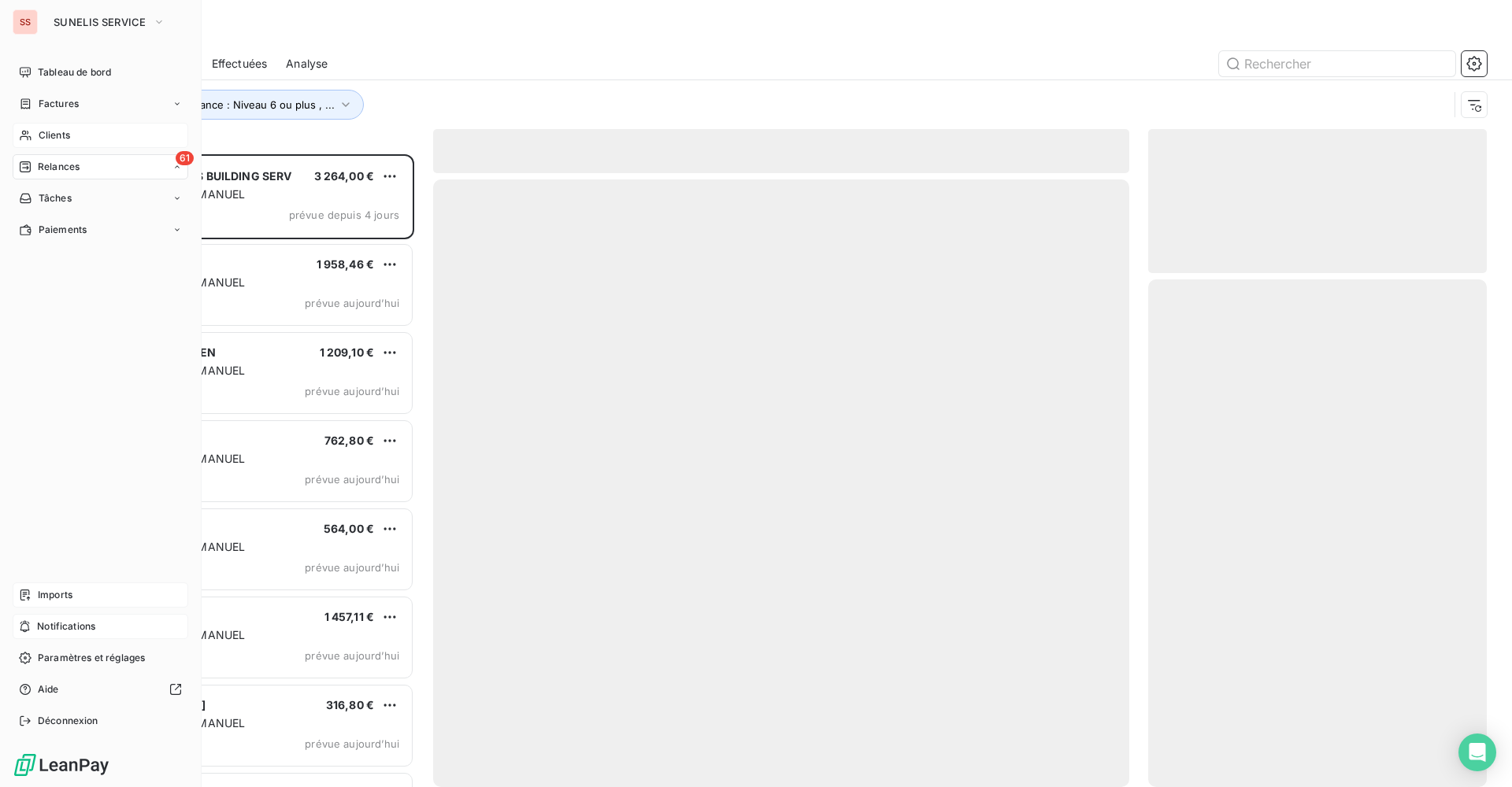
scroll to position [621, 327]
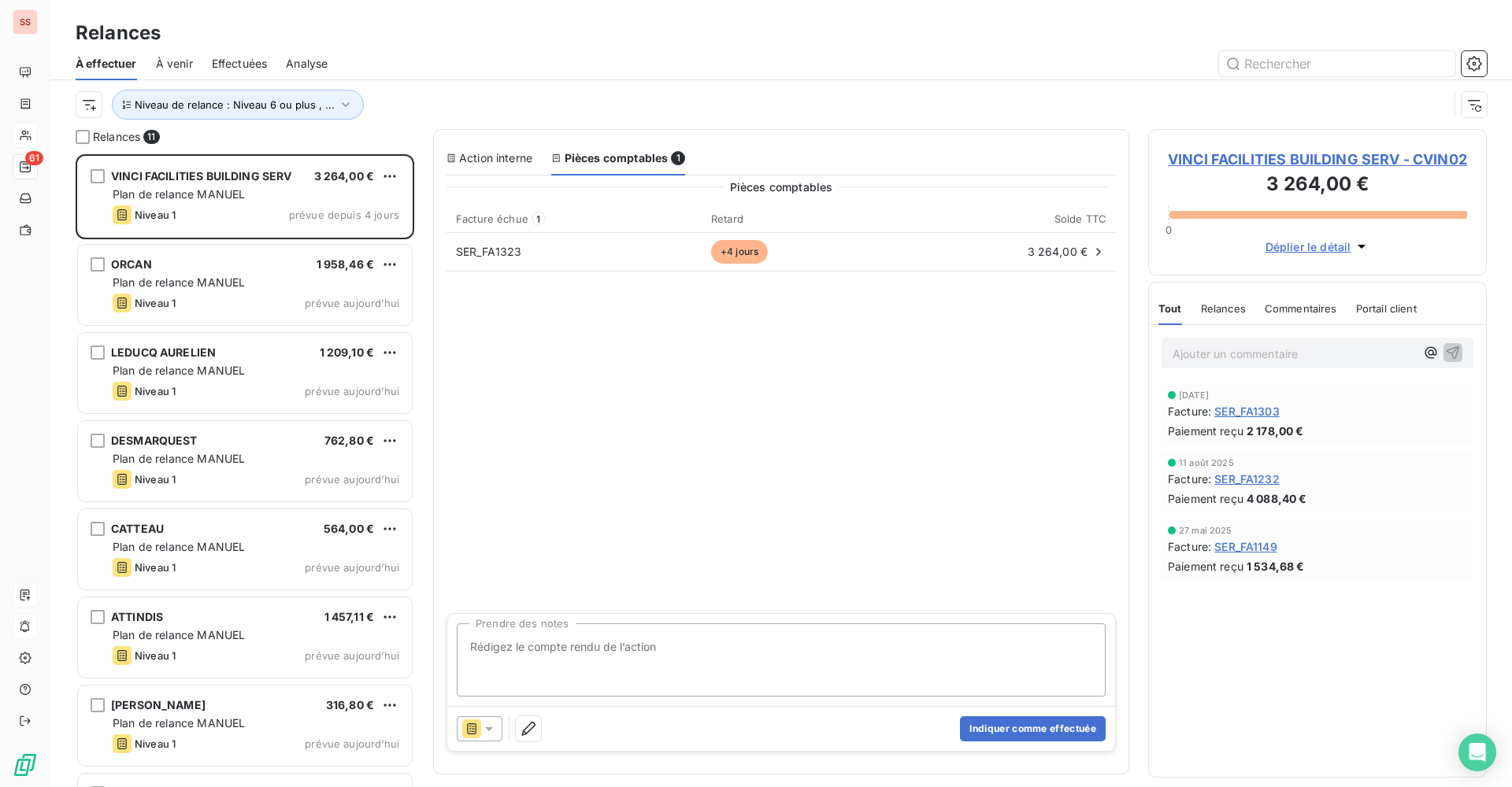
click at [1278, 162] on span "VINCI FACILITIES BUILDING SERV - CVIN02" at bounding box center [1318, 159] width 299 height 21
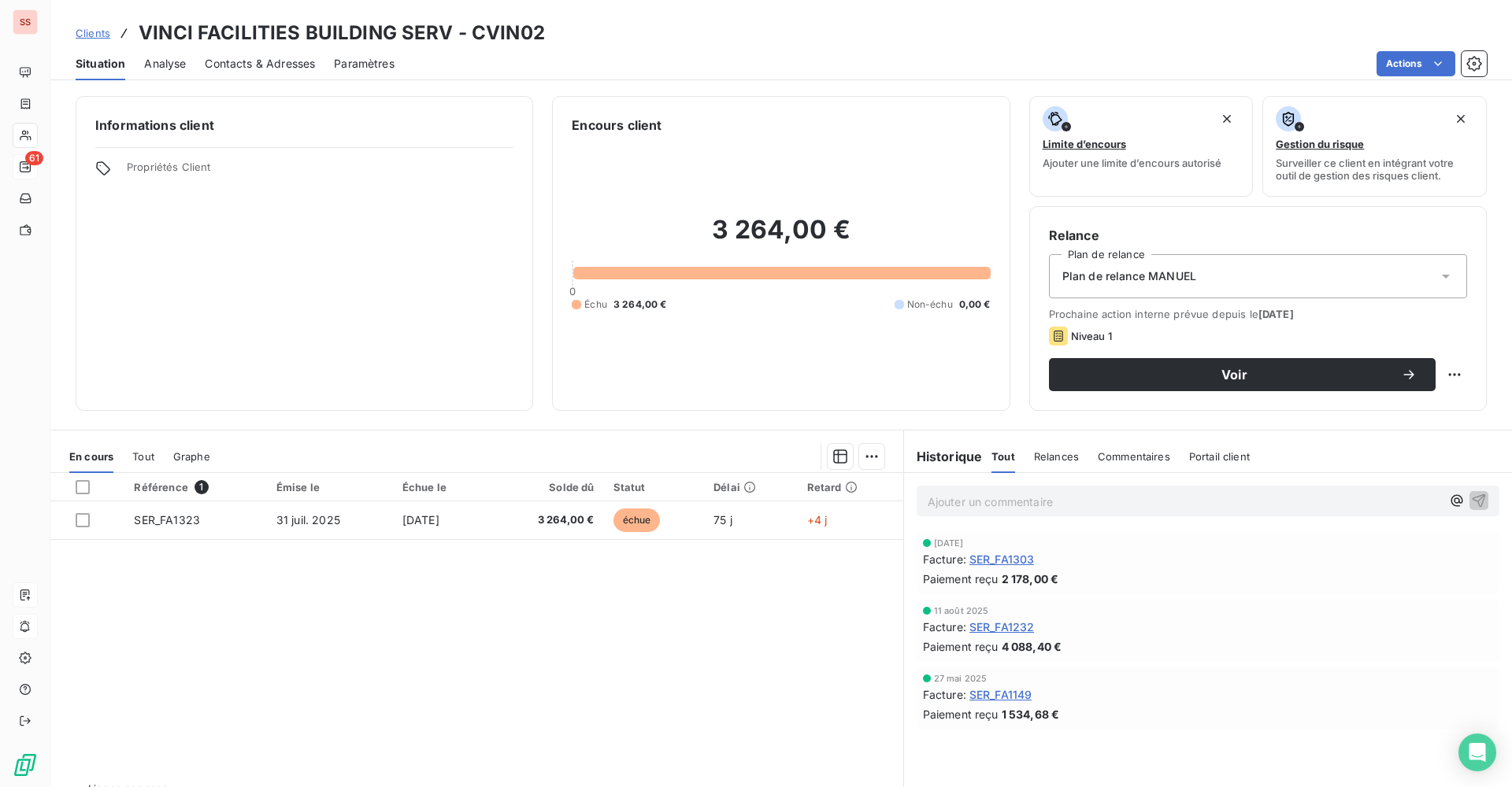
click at [1147, 269] on span "Plan de relance MANUEL" at bounding box center [1129, 276] width 133 height 15
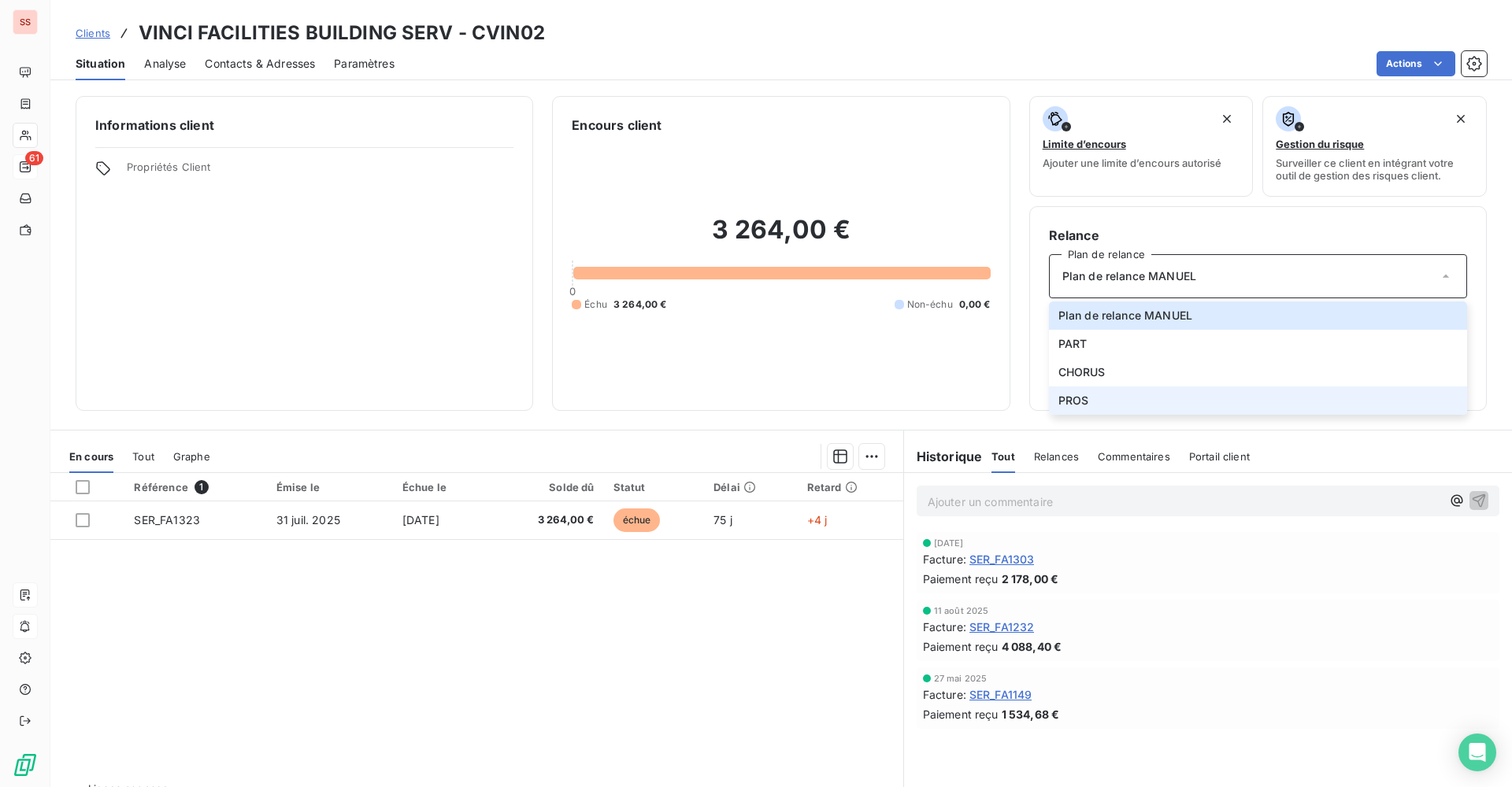
click at [1087, 396] on li "PROS" at bounding box center [1258, 400] width 418 height 28
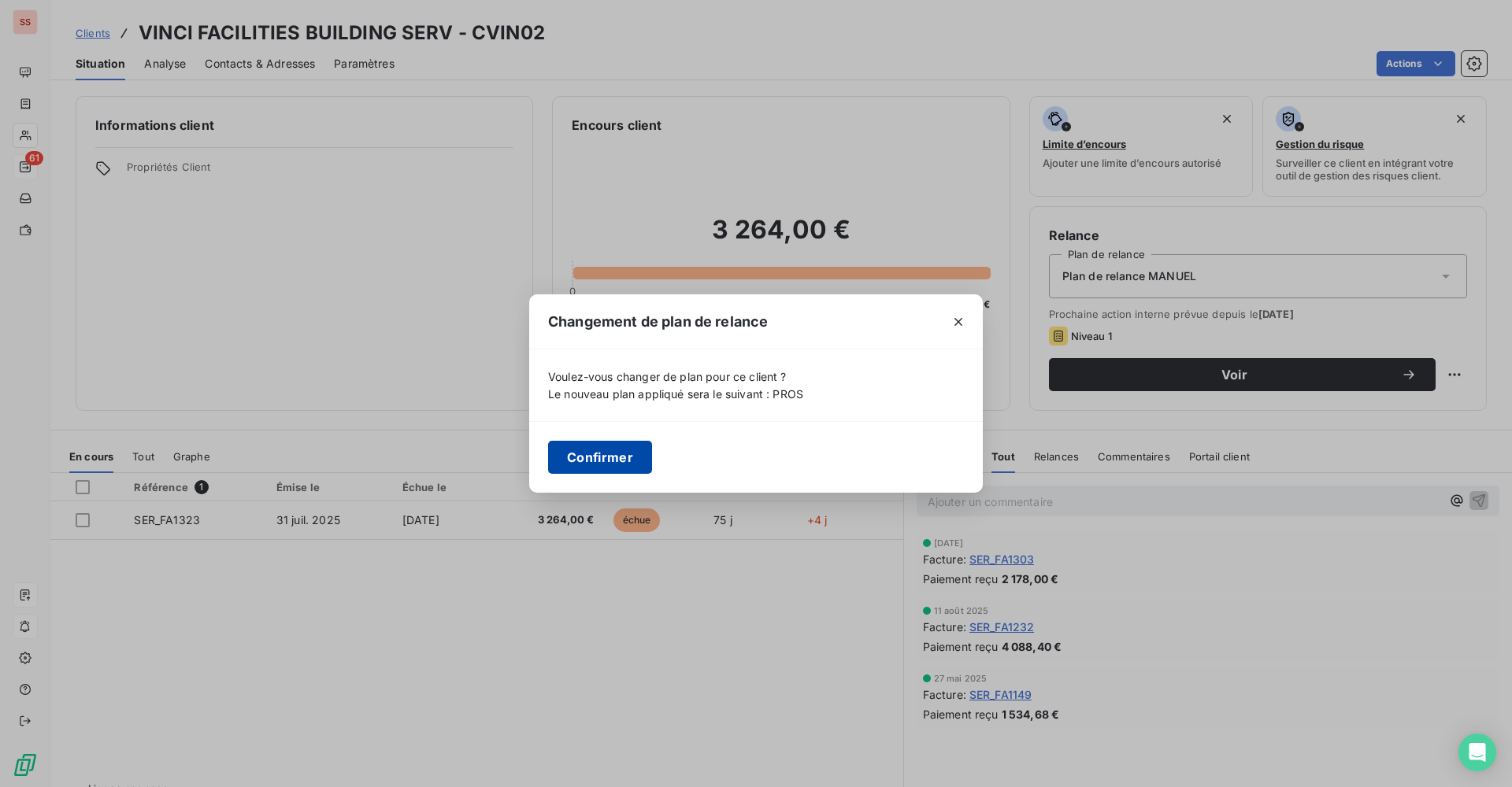
click at [614, 459] on button "Confirmer" at bounding box center [599, 457] width 104 height 33
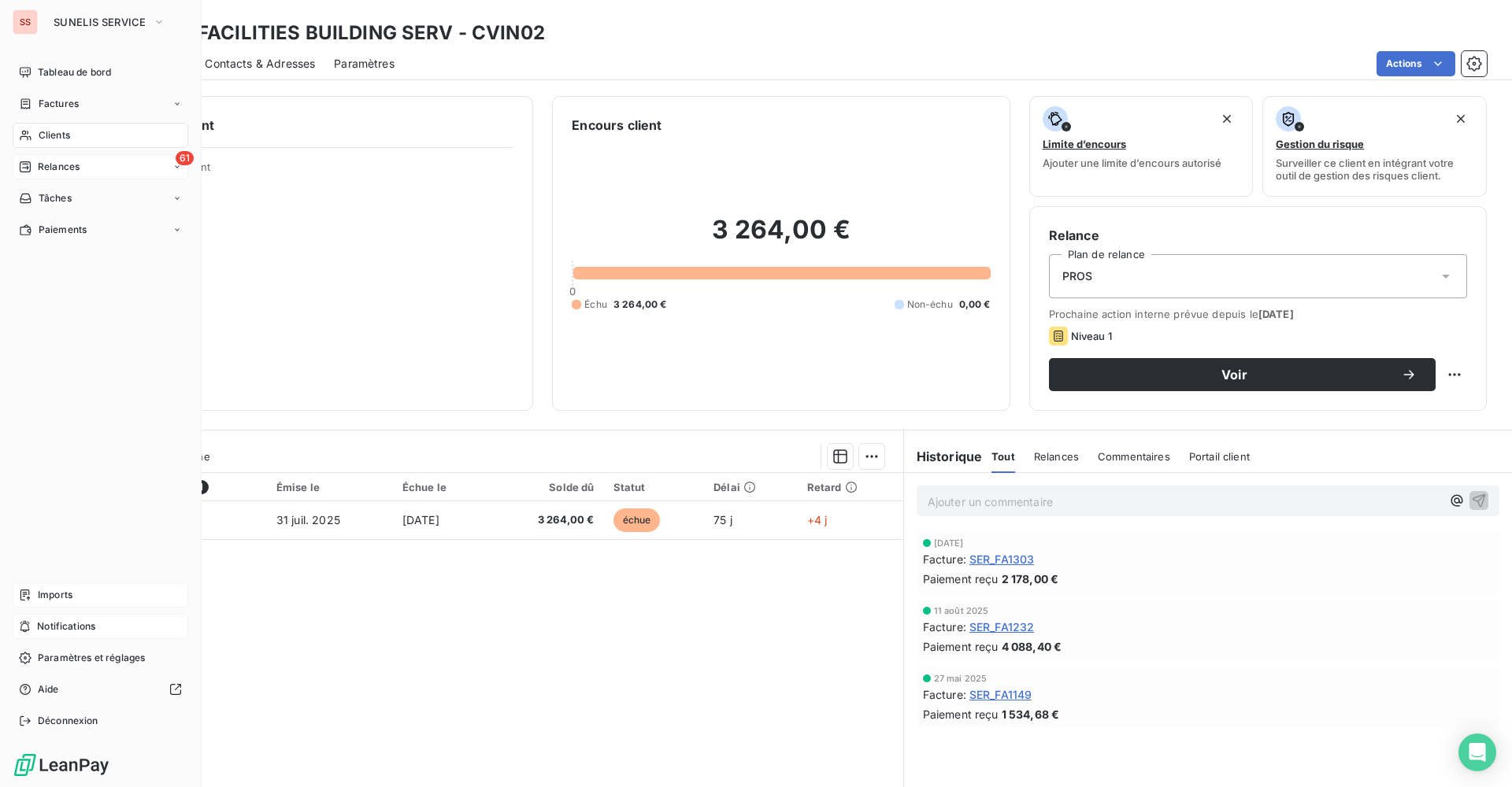
click at [66, 173] on span "Relances" at bounding box center [58, 167] width 42 height 15
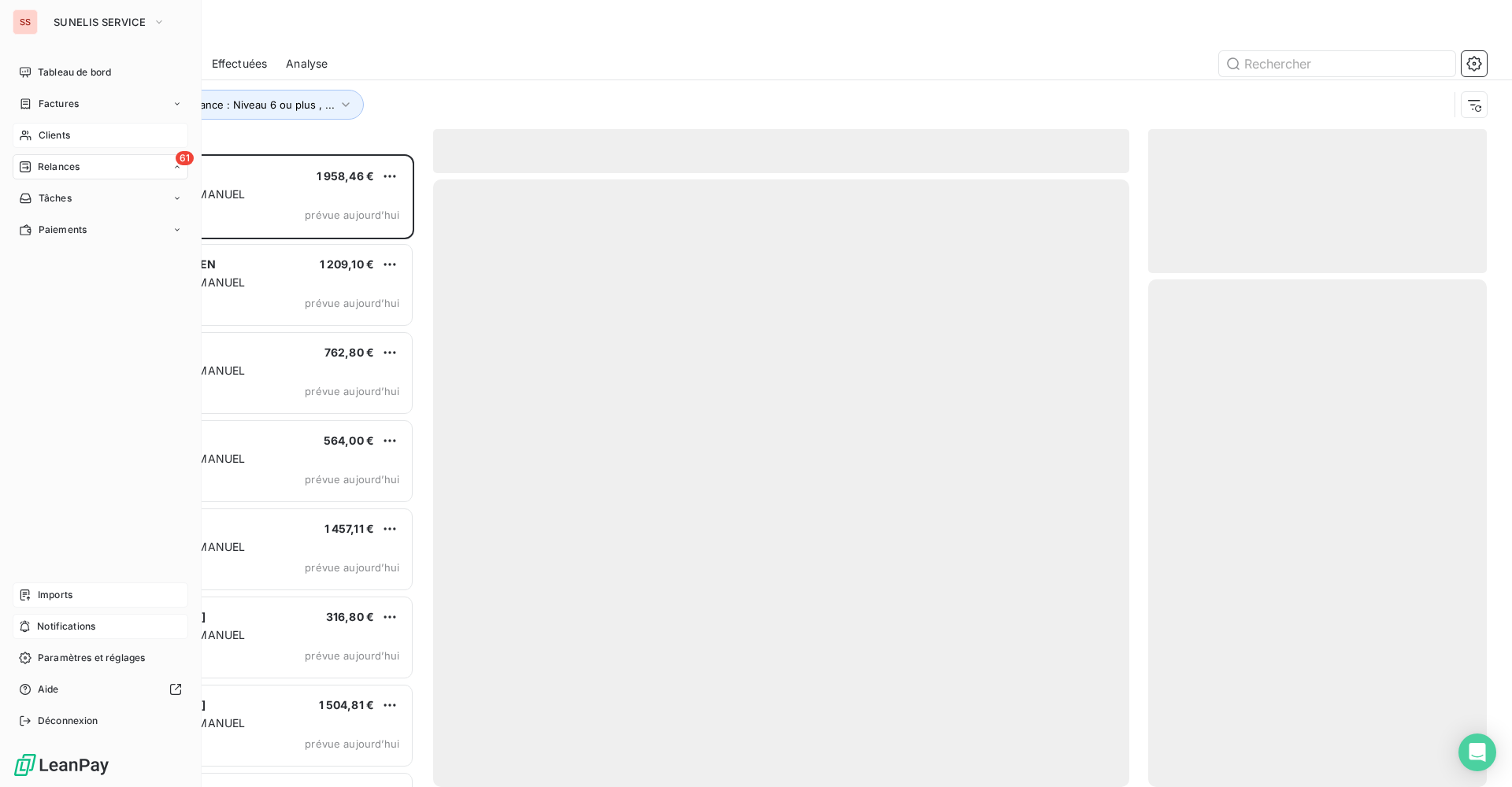
scroll to position [621, 327]
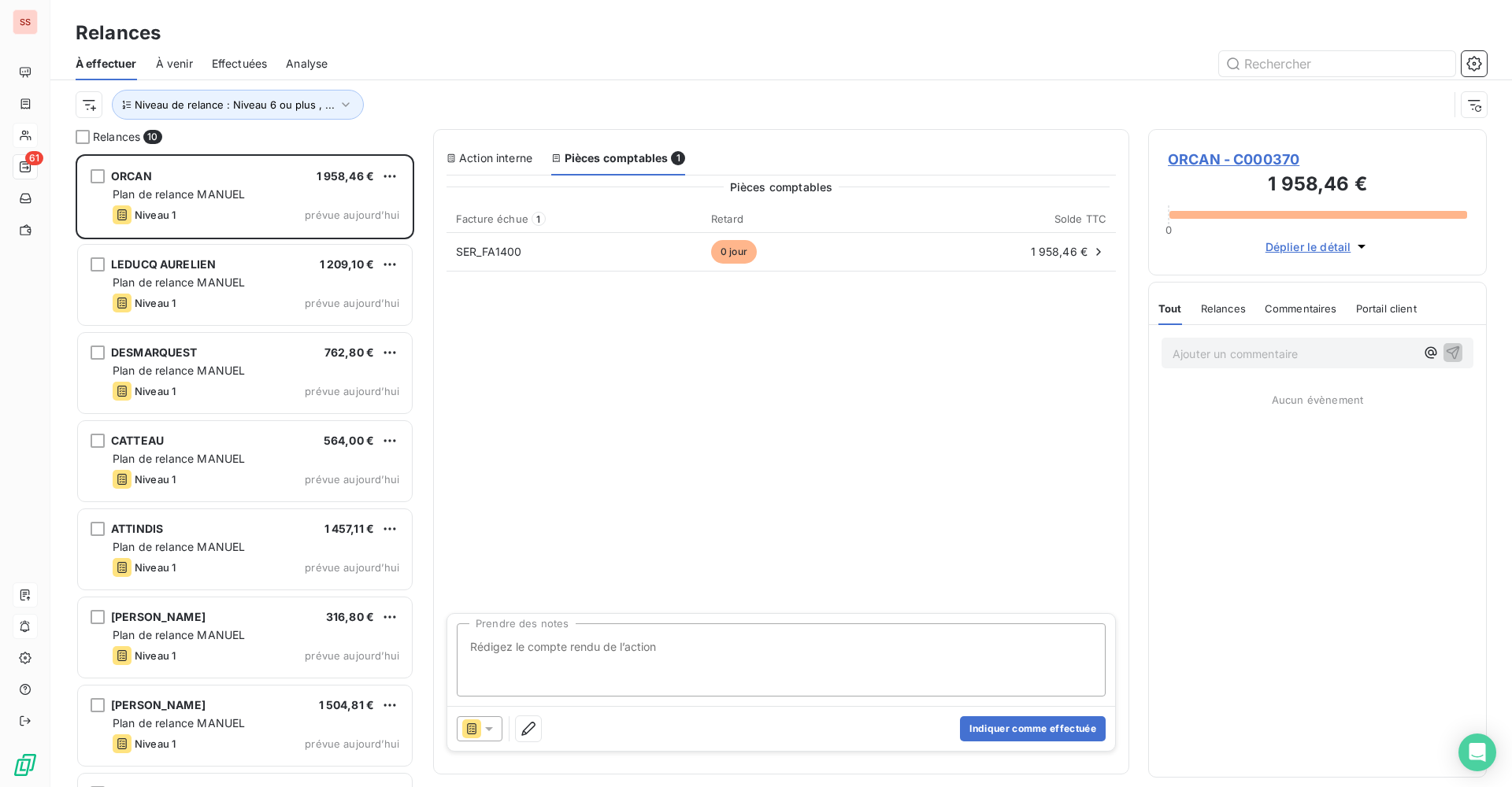
click at [1256, 161] on span "ORCAN - C000370" at bounding box center [1318, 159] width 299 height 21
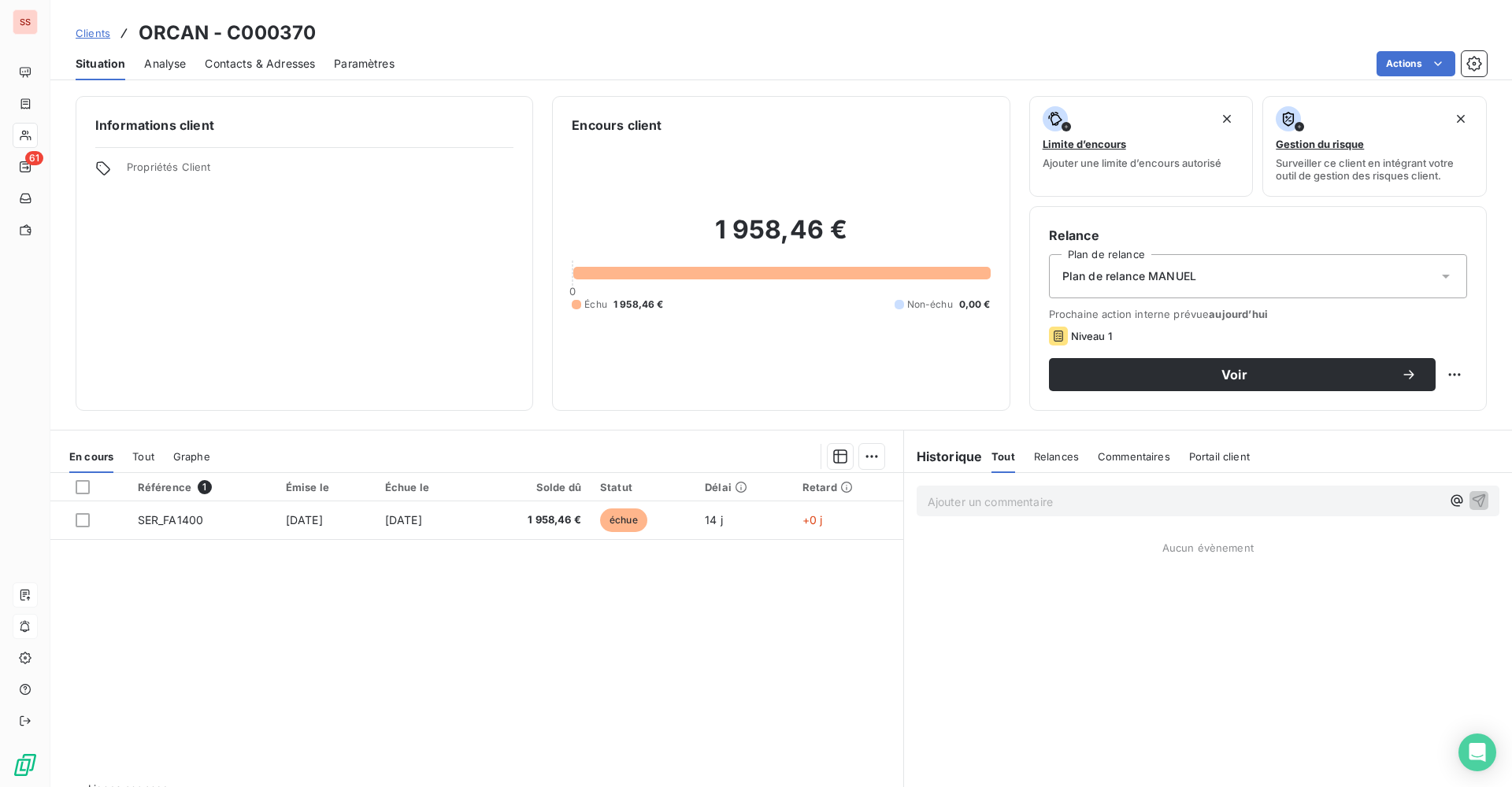
click at [1182, 274] on span "Plan de relance MANUEL" at bounding box center [1129, 276] width 133 height 15
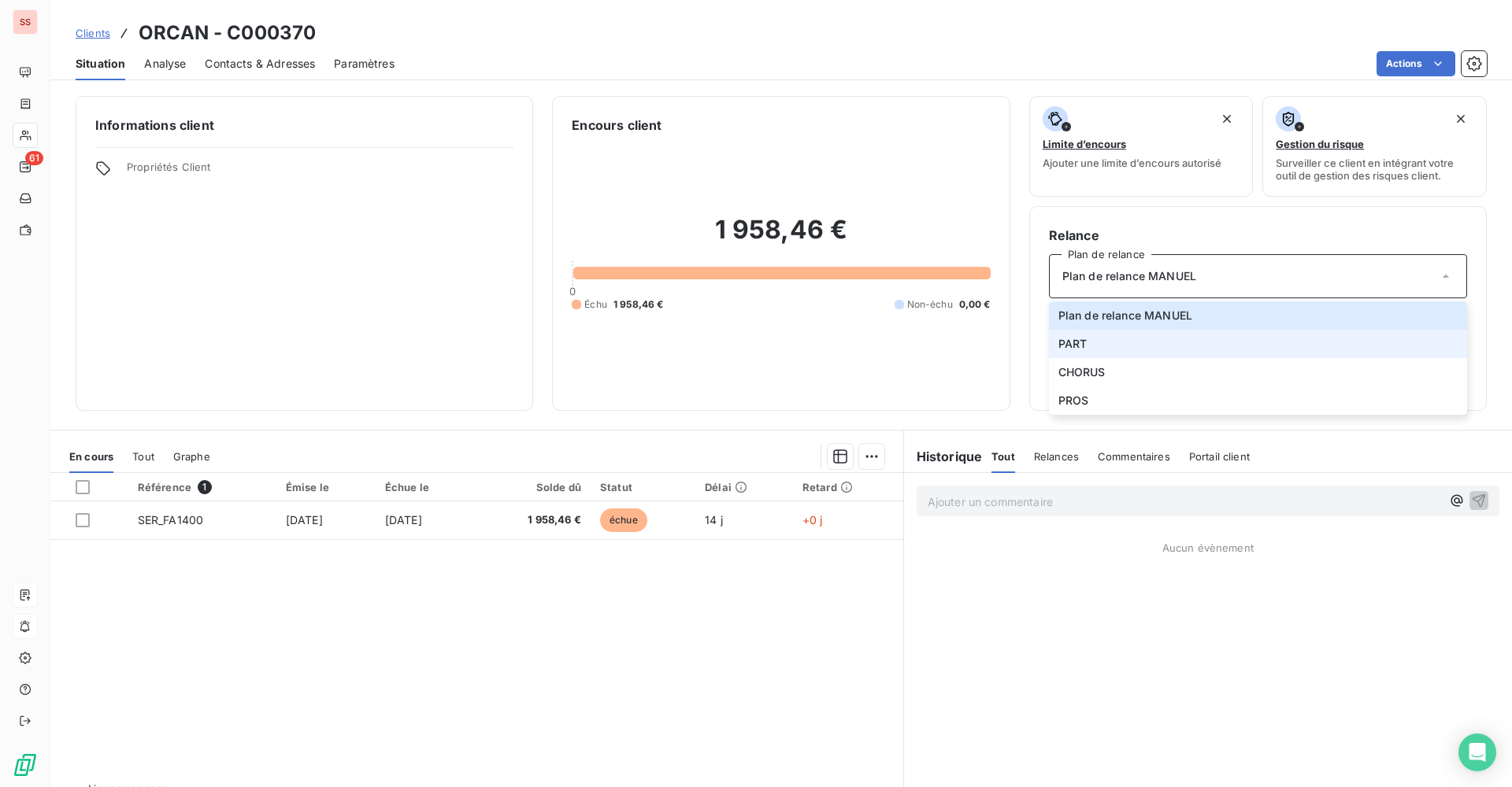
click at [1102, 342] on li "PART" at bounding box center [1258, 344] width 418 height 28
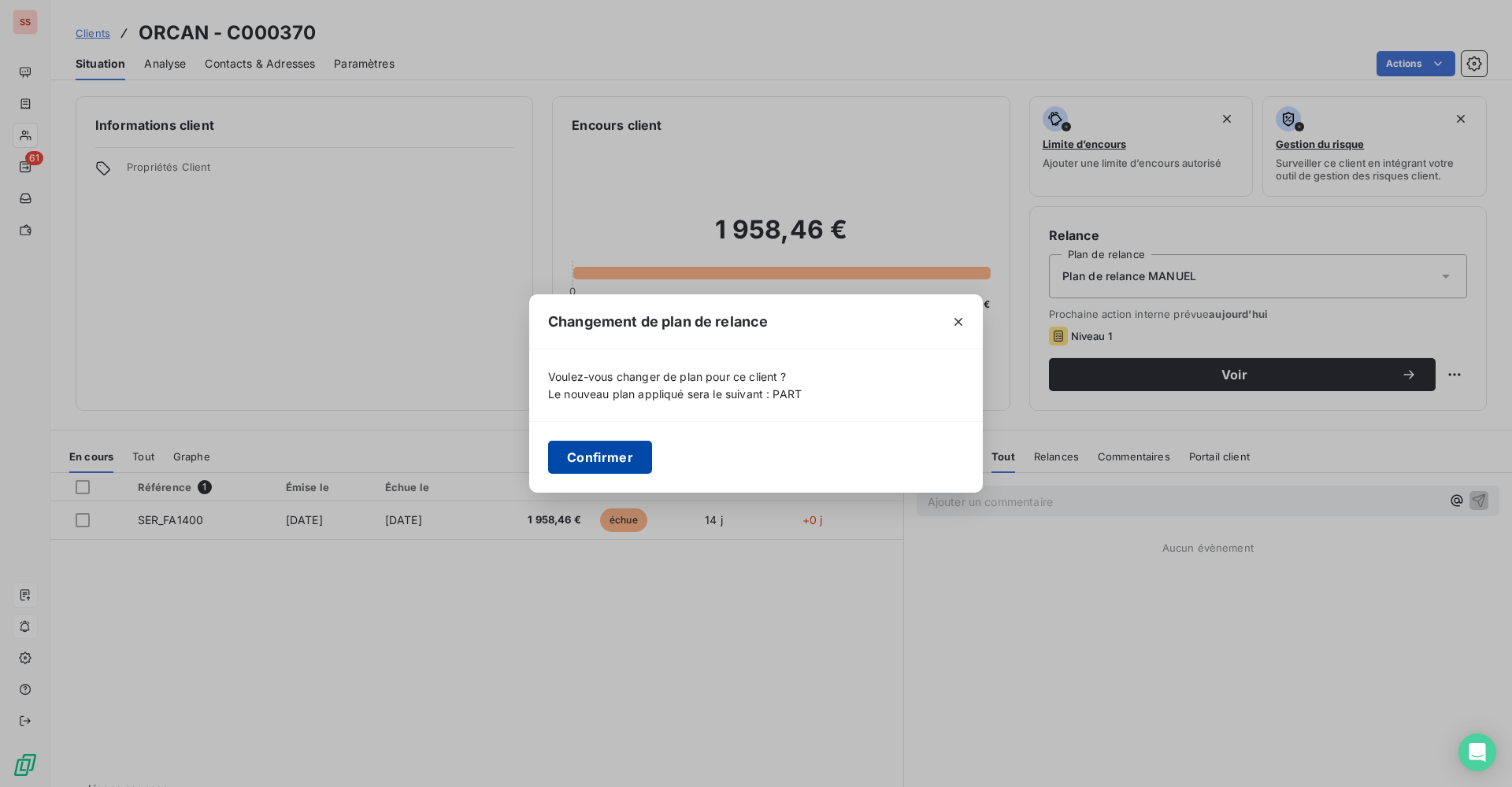
click at [626, 456] on button "Confirmer" at bounding box center [599, 457] width 104 height 33
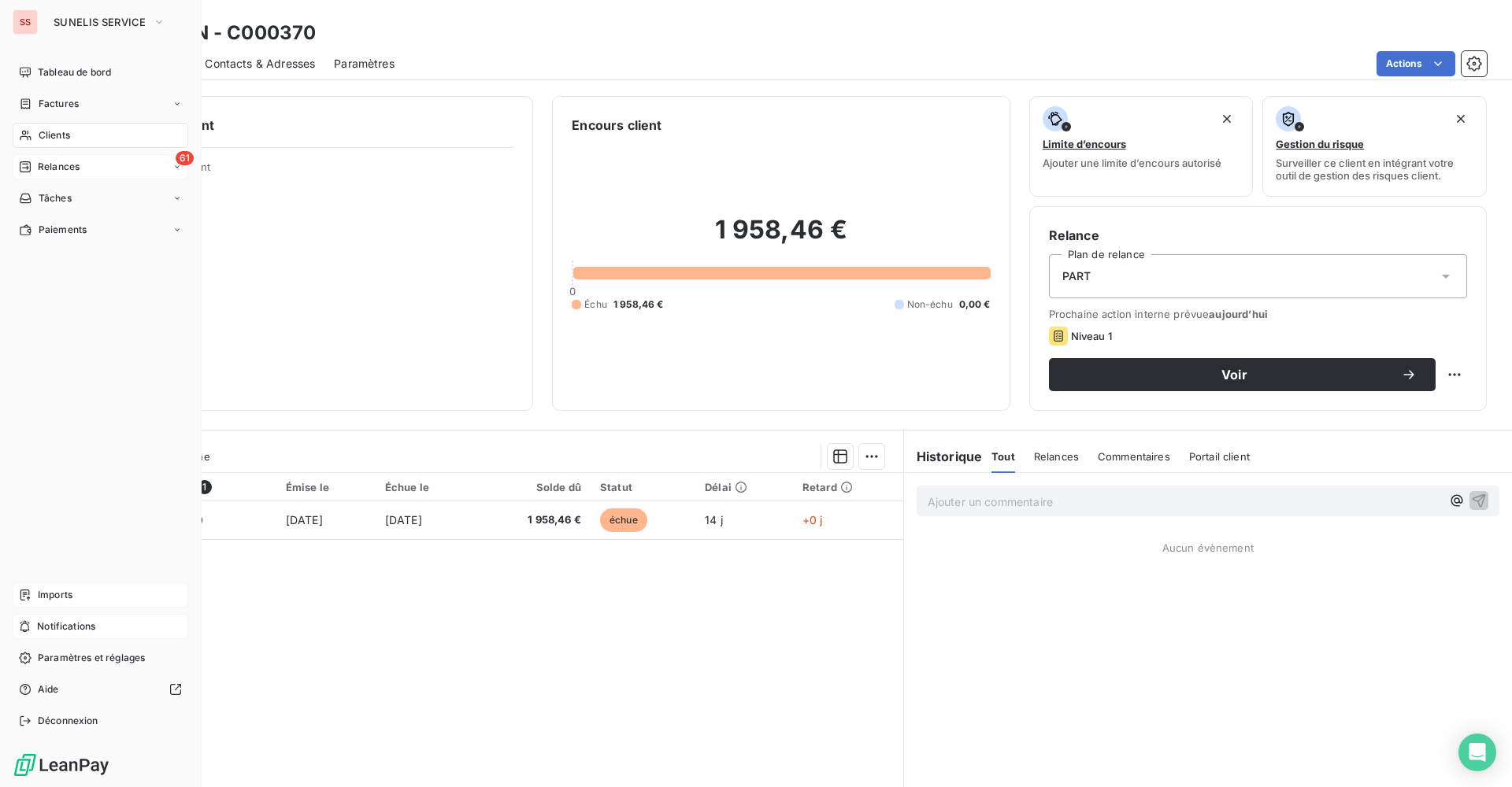
click at [76, 165] on span "Relances" at bounding box center [58, 167] width 42 height 15
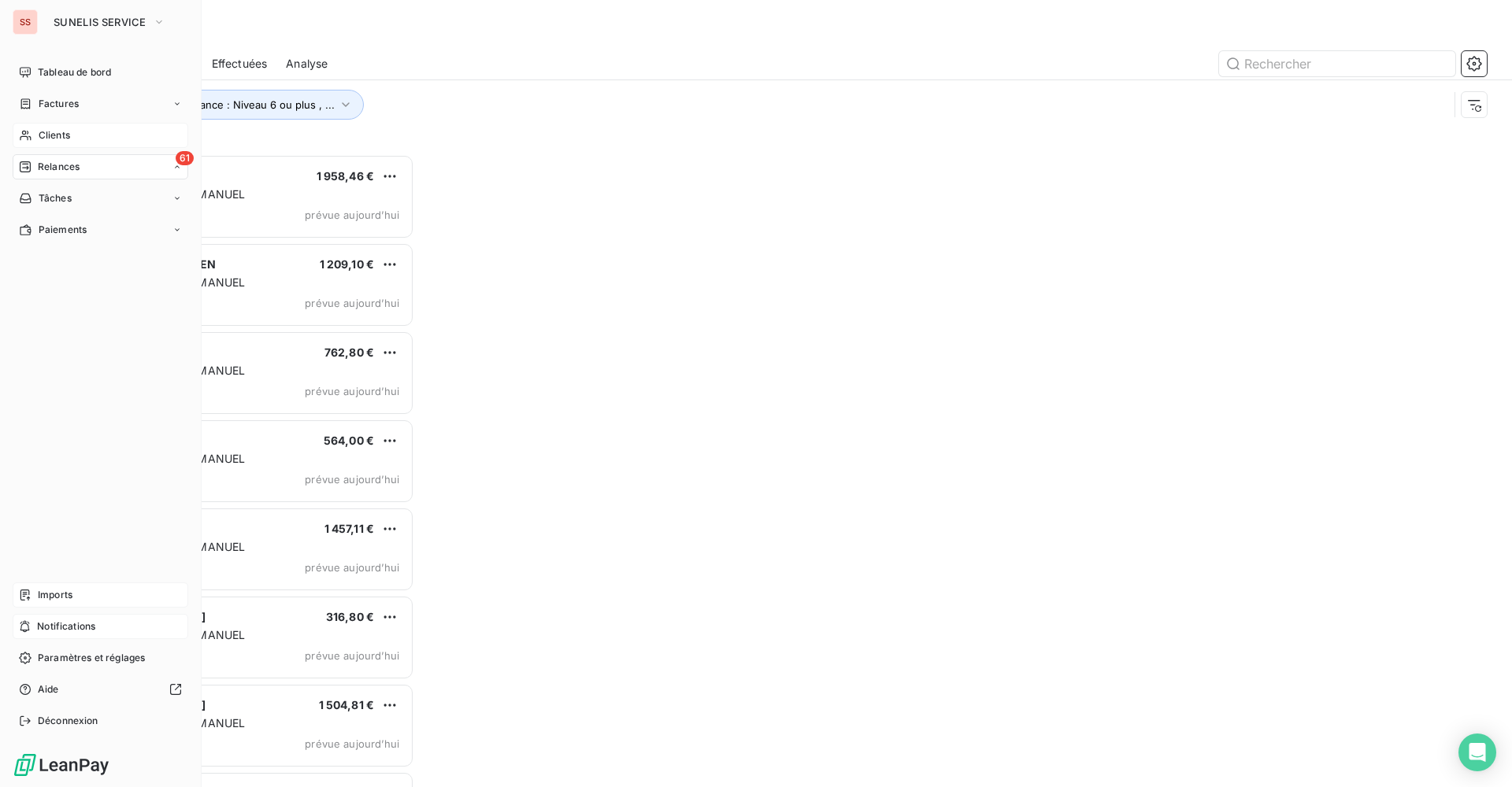
scroll to position [621, 327]
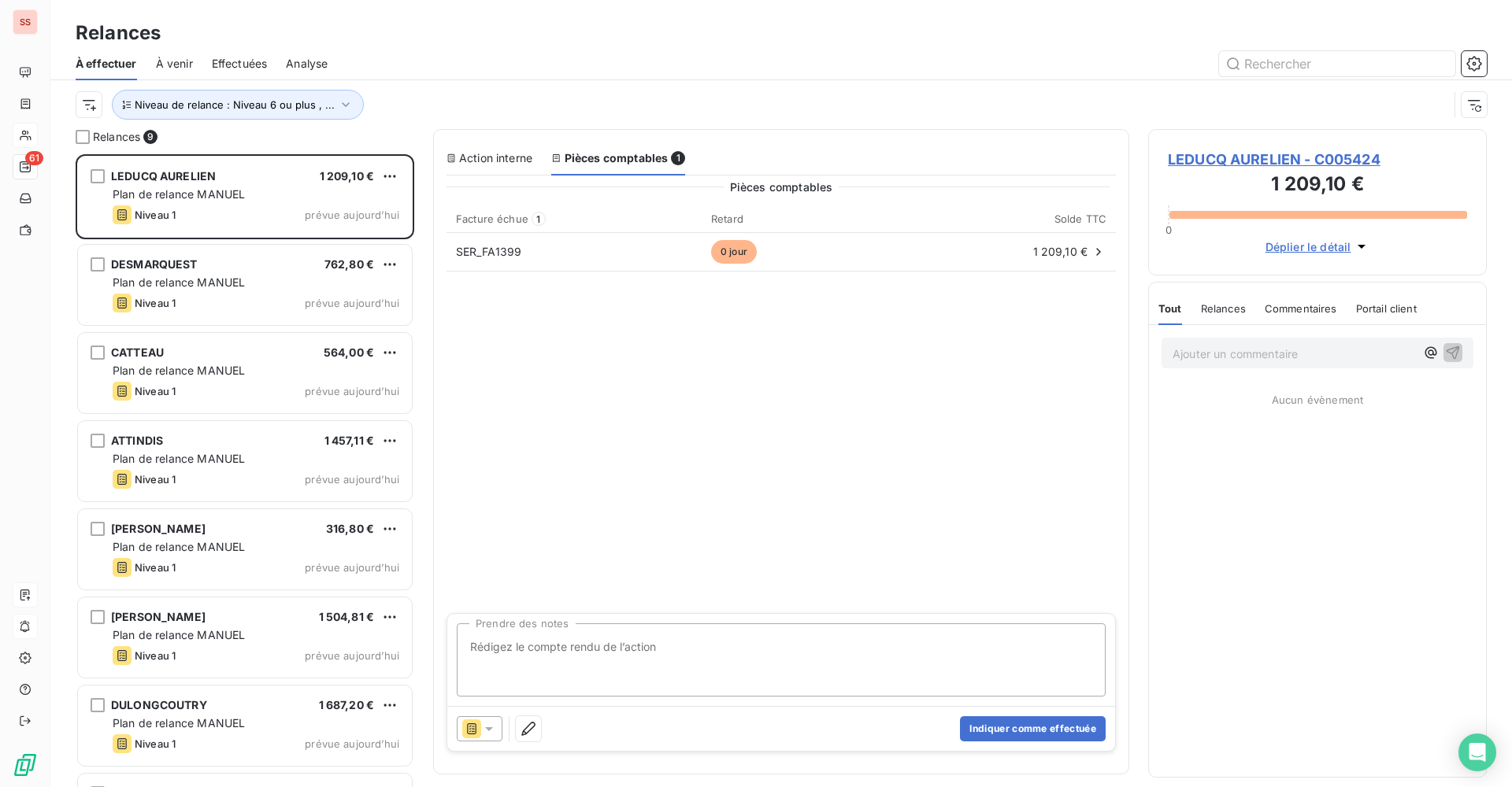
click at [1310, 160] on span "LEDUCQ AURELIEN - C005424" at bounding box center [1318, 159] width 299 height 21
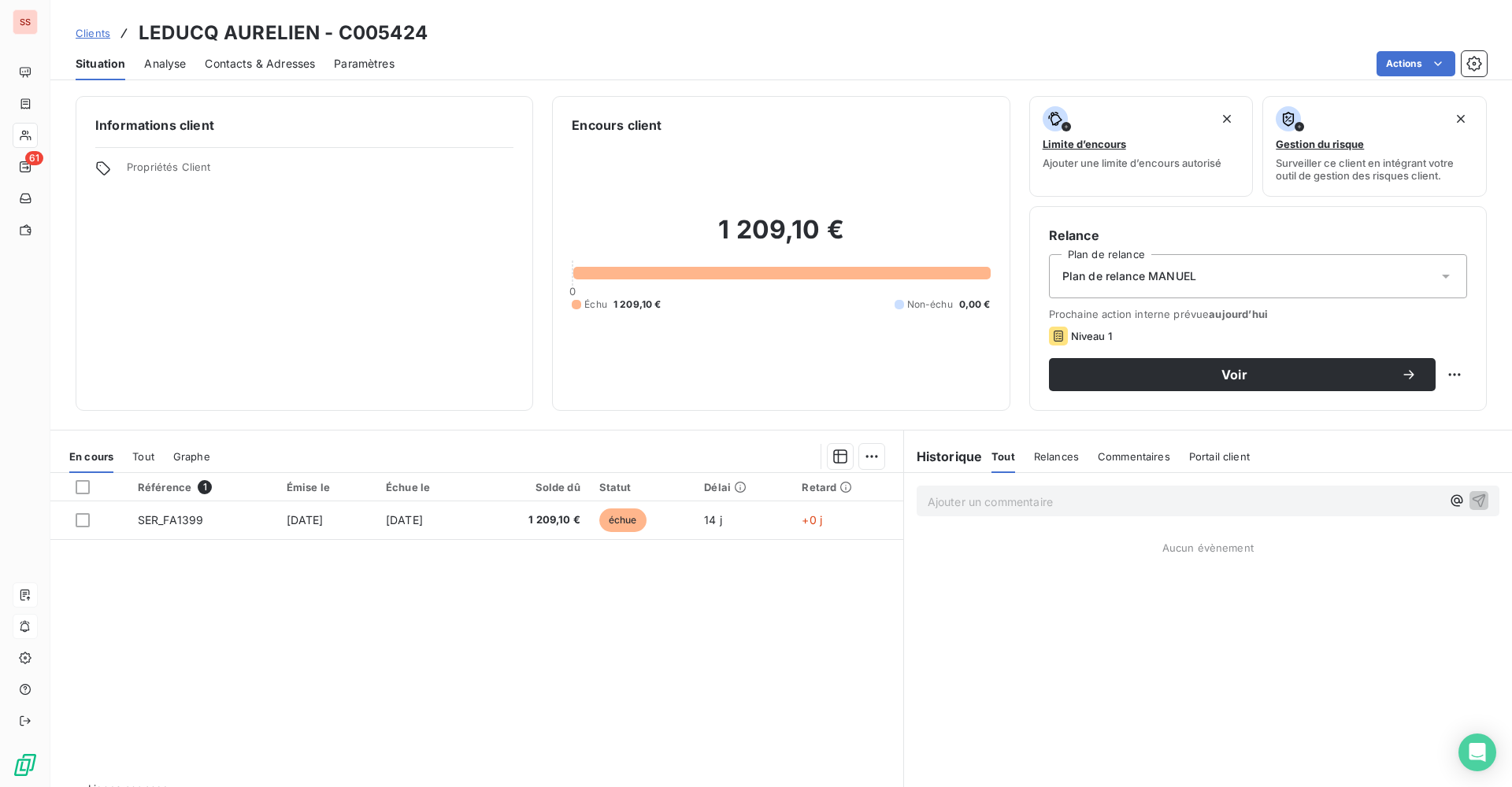
click at [1160, 275] on span "Plan de relance MANUEL" at bounding box center [1129, 276] width 133 height 15
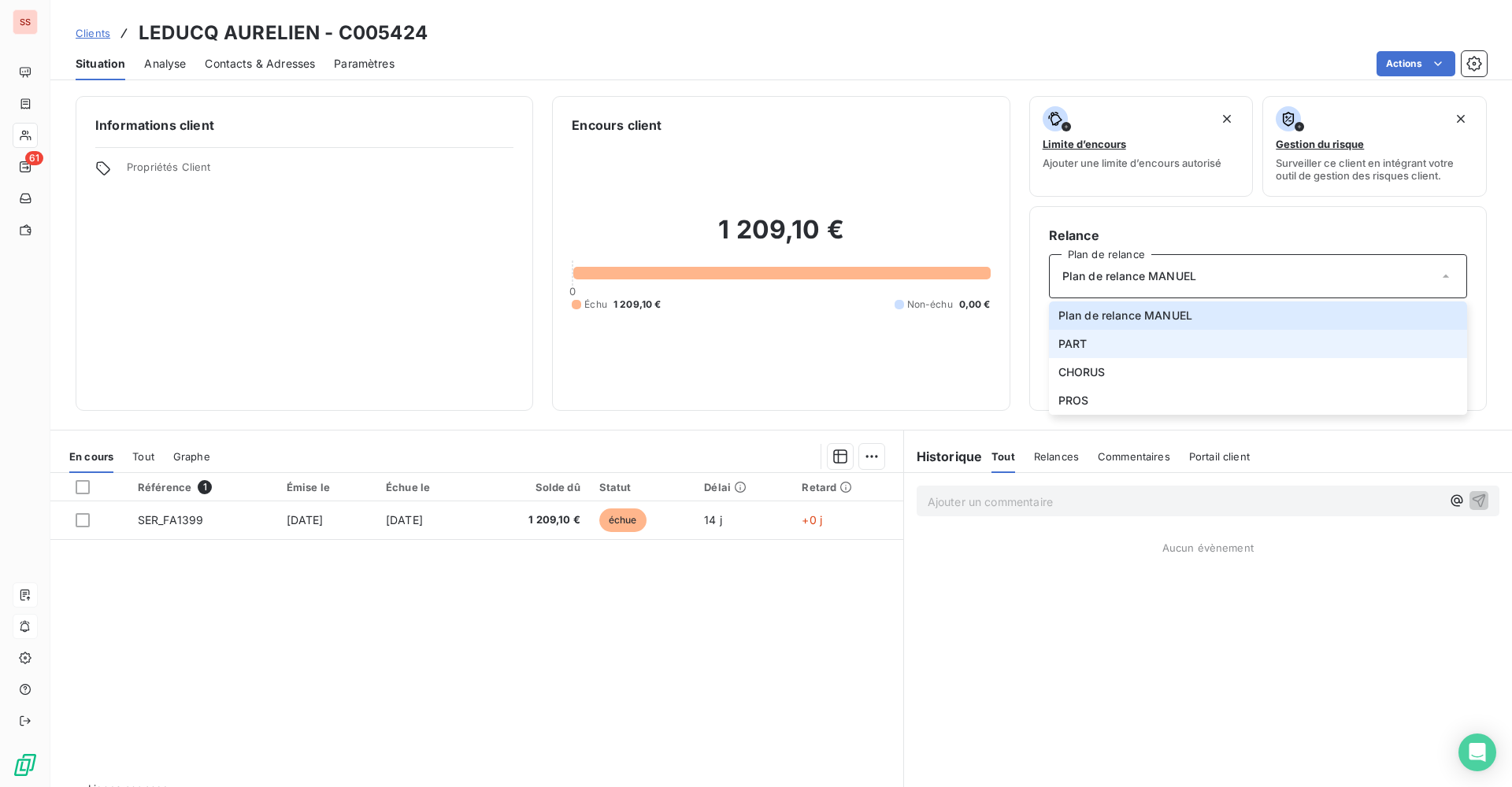
click at [1114, 340] on li "PART" at bounding box center [1258, 344] width 418 height 28
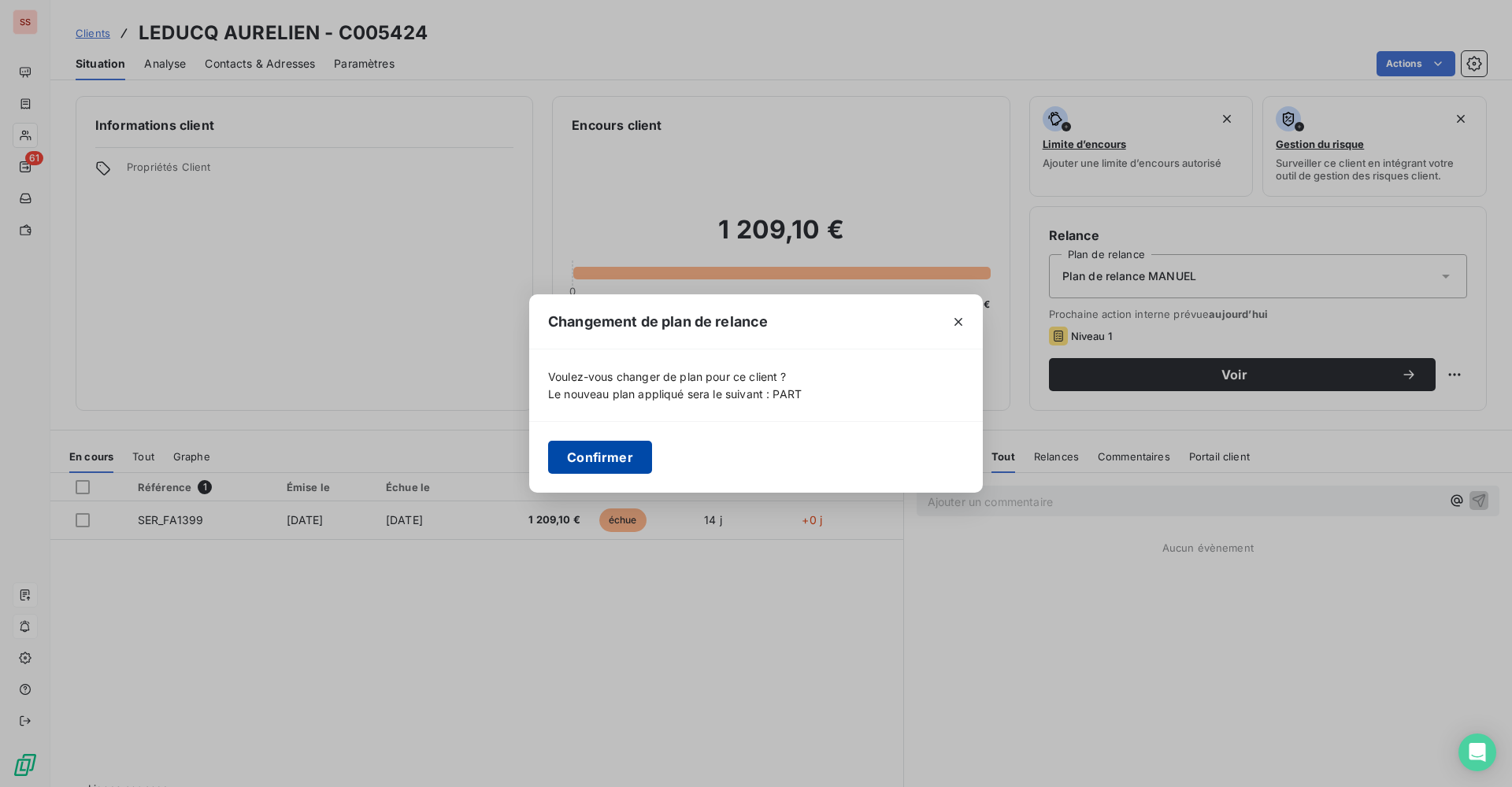
click at [629, 462] on button "Confirmer" at bounding box center [599, 457] width 104 height 33
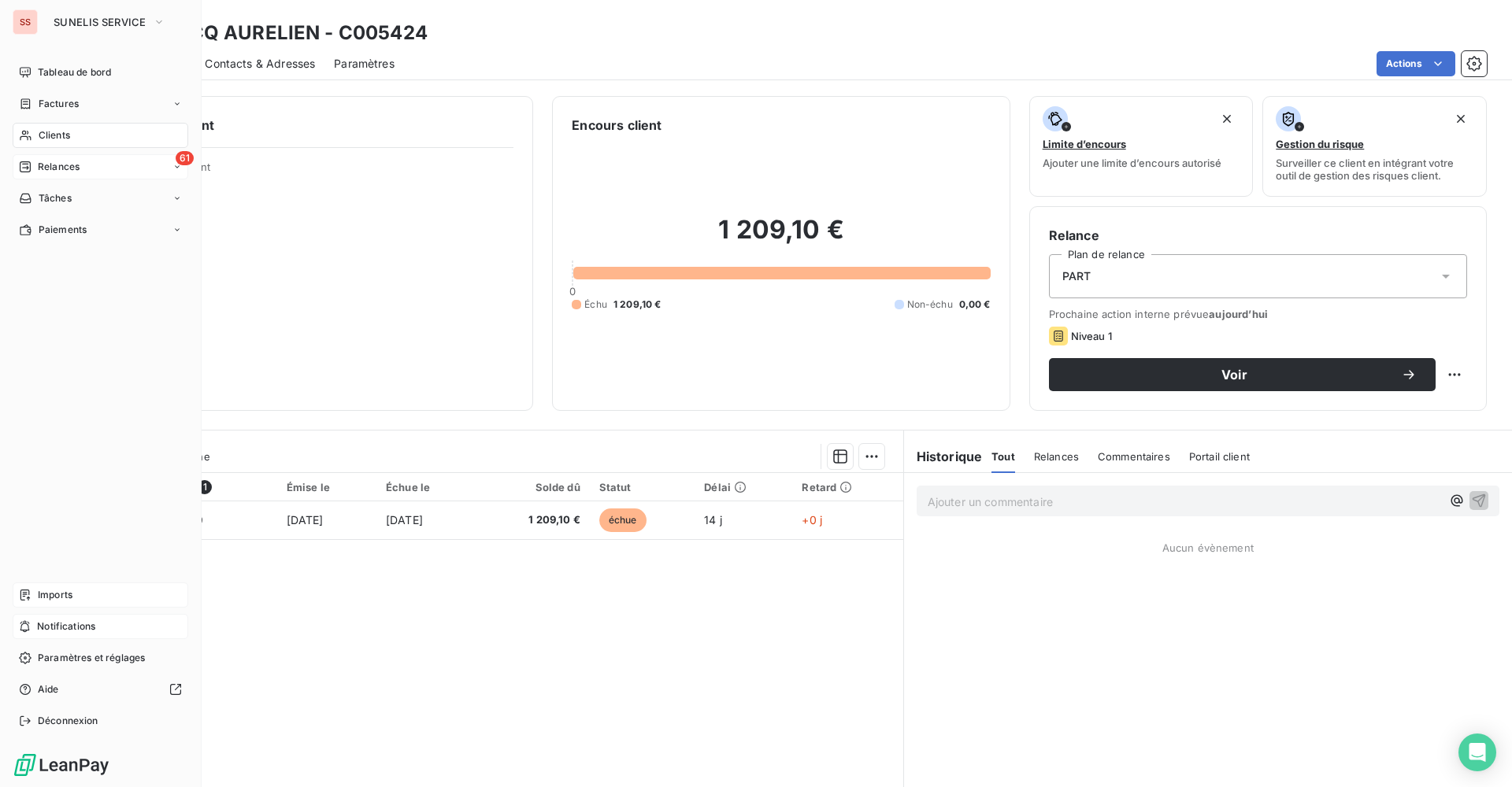
click at [52, 159] on div "61 Relances" at bounding box center [100, 166] width 175 height 25
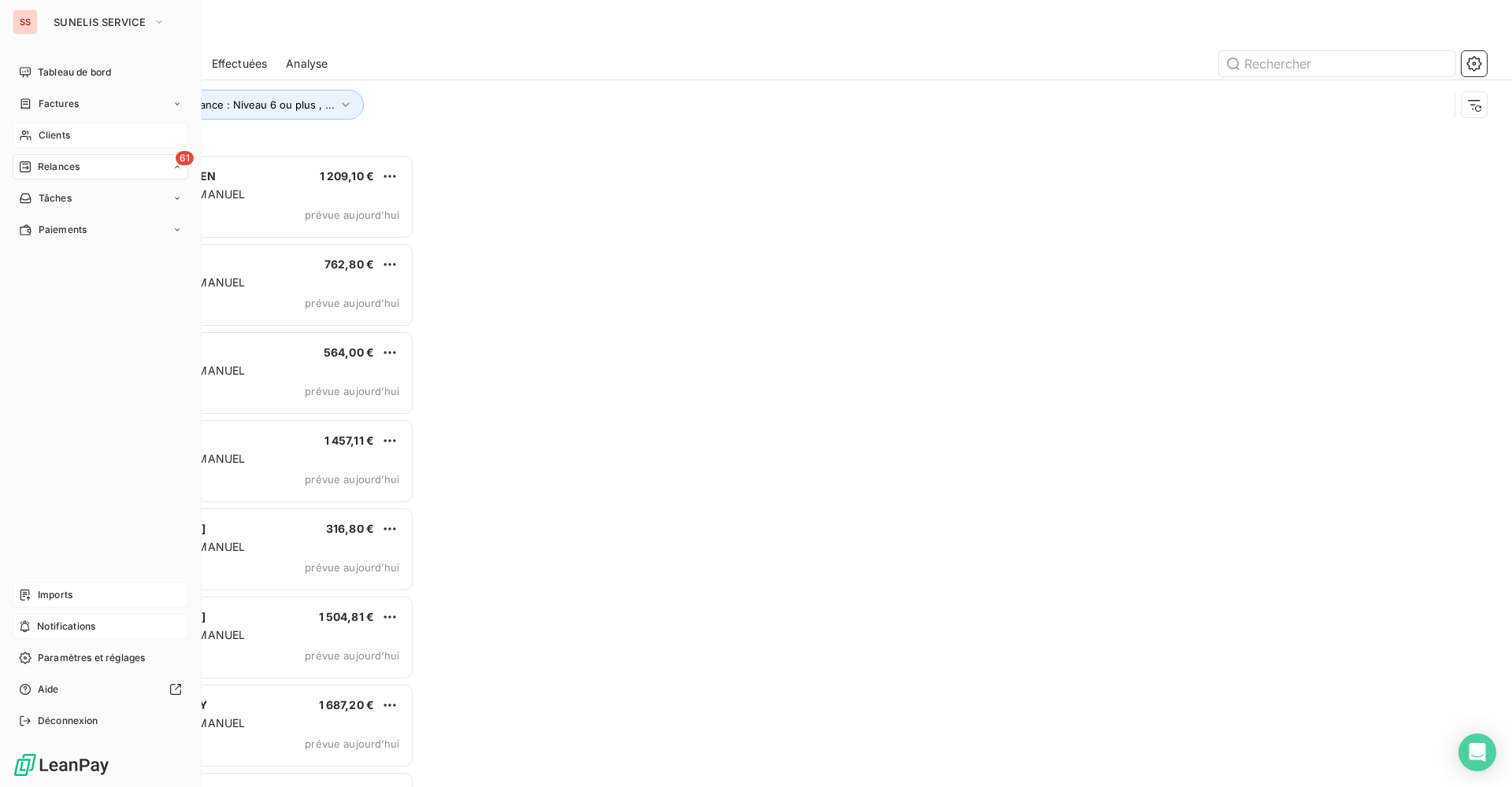
scroll to position [621, 327]
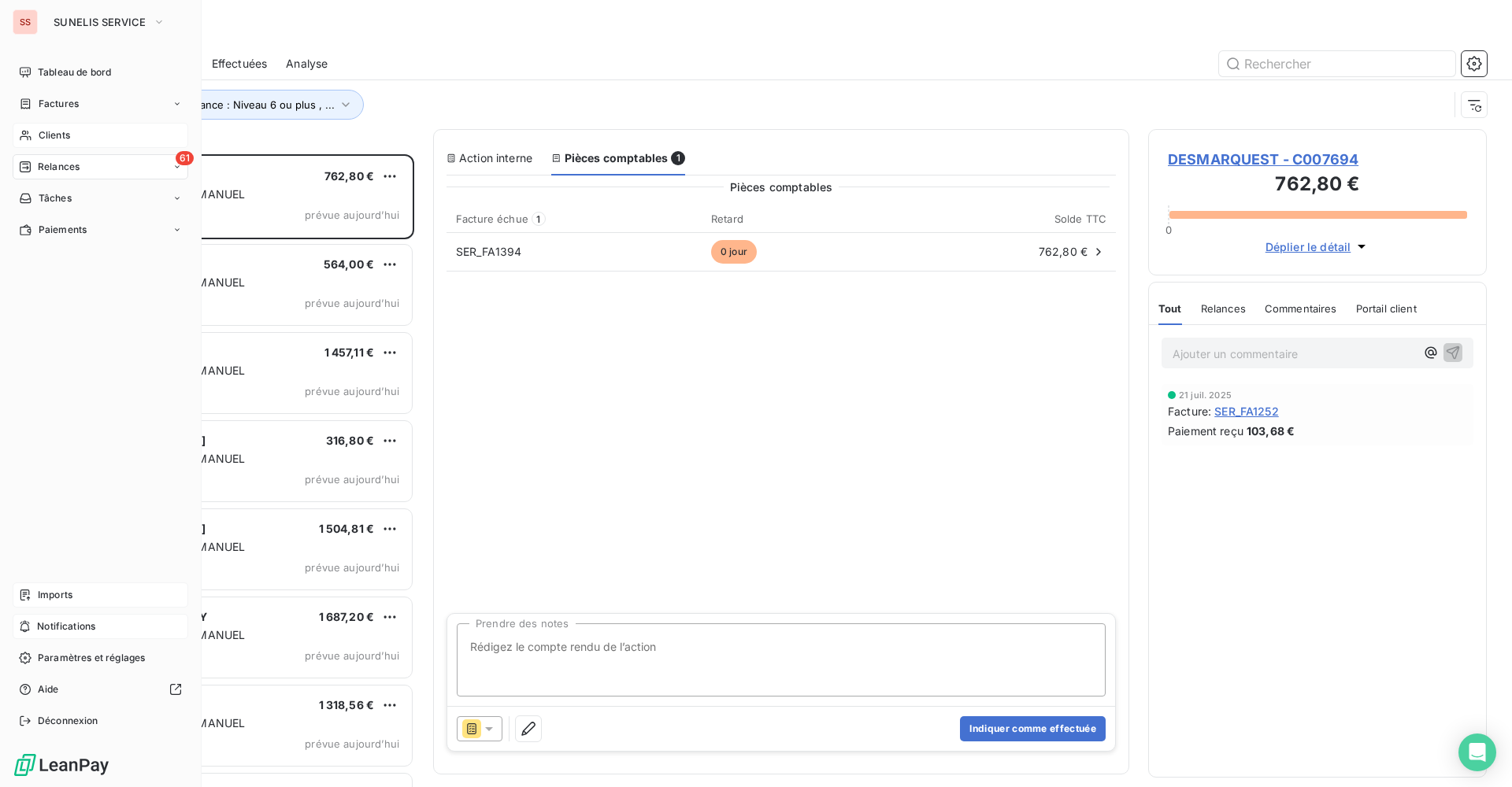
click at [66, 170] on span "Relances" at bounding box center [58, 167] width 42 height 15
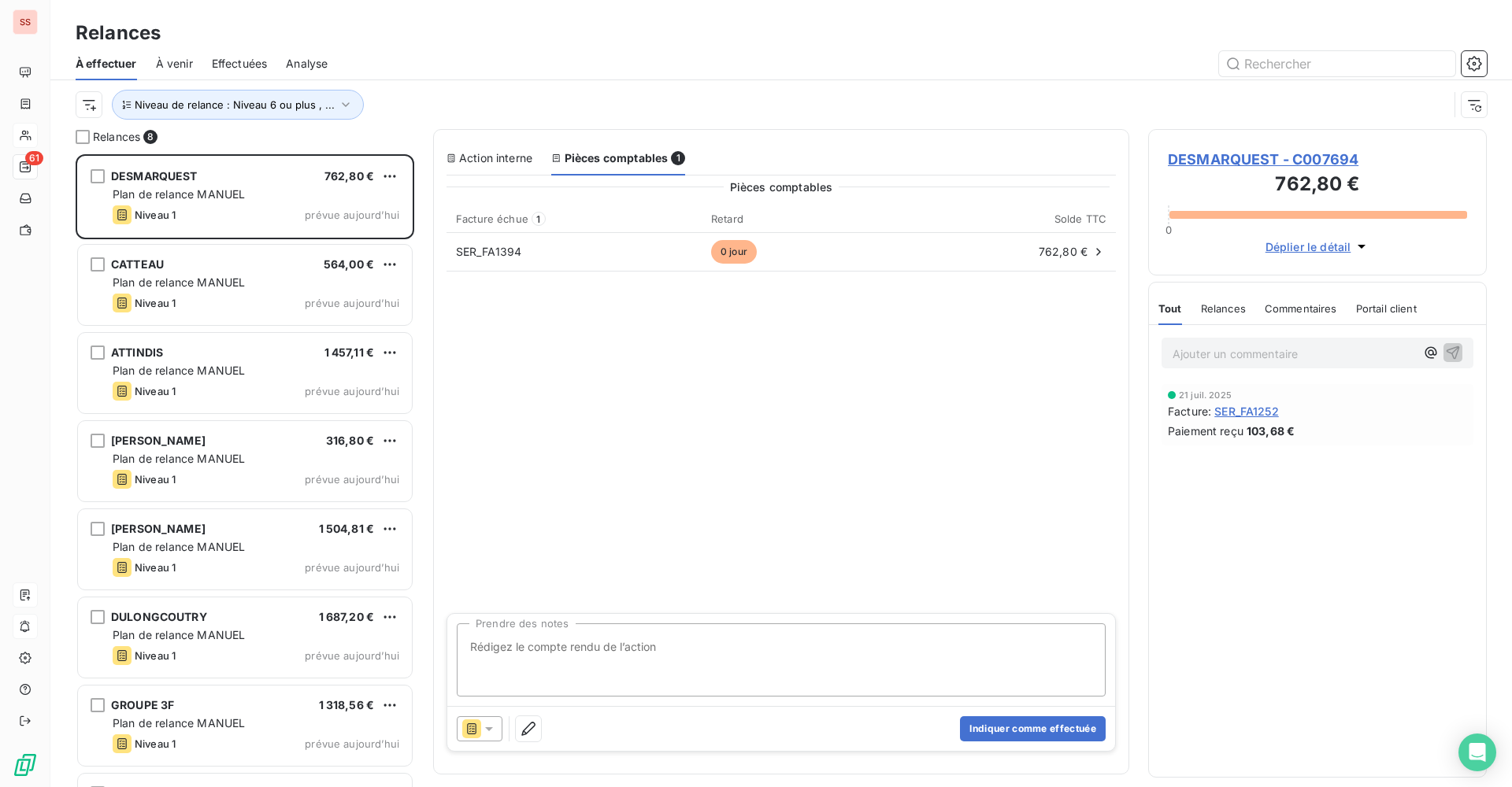
click at [249, 59] on span "Effectuées" at bounding box center [240, 63] width 56 height 15
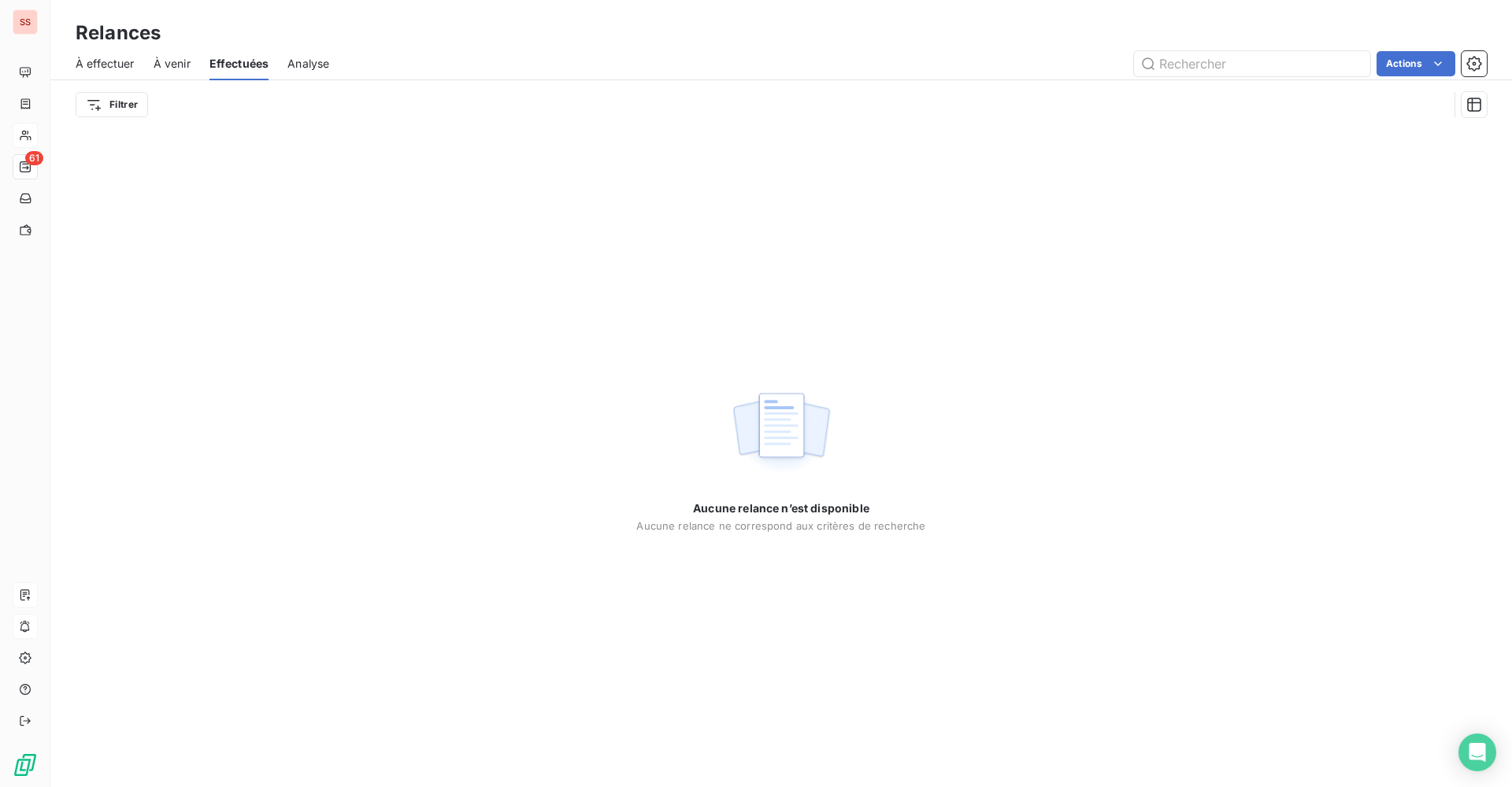
click at [166, 62] on span "À venir" at bounding box center [171, 63] width 37 height 15
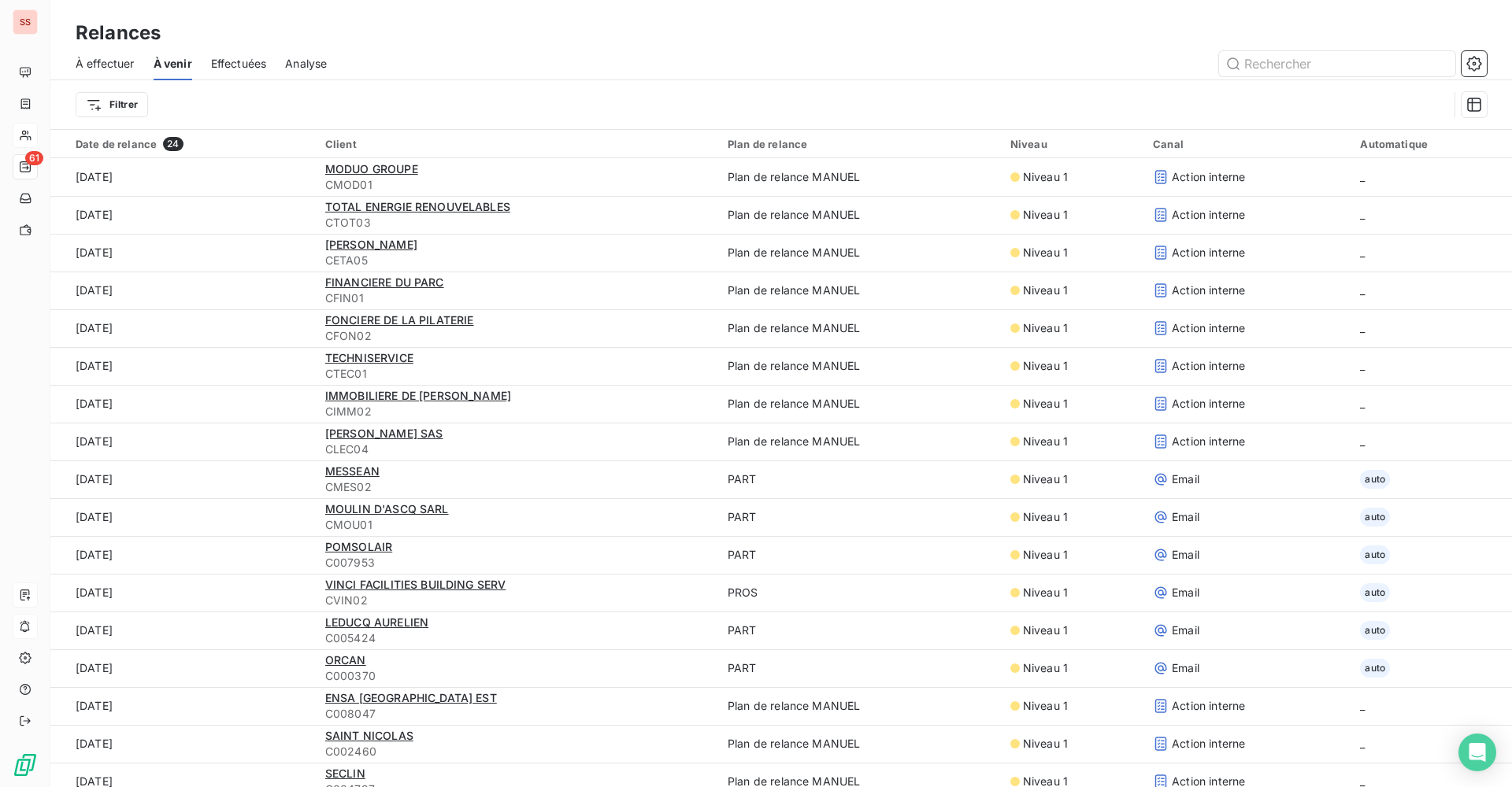
click at [118, 64] on span "À effectuer" at bounding box center [104, 63] width 59 height 15
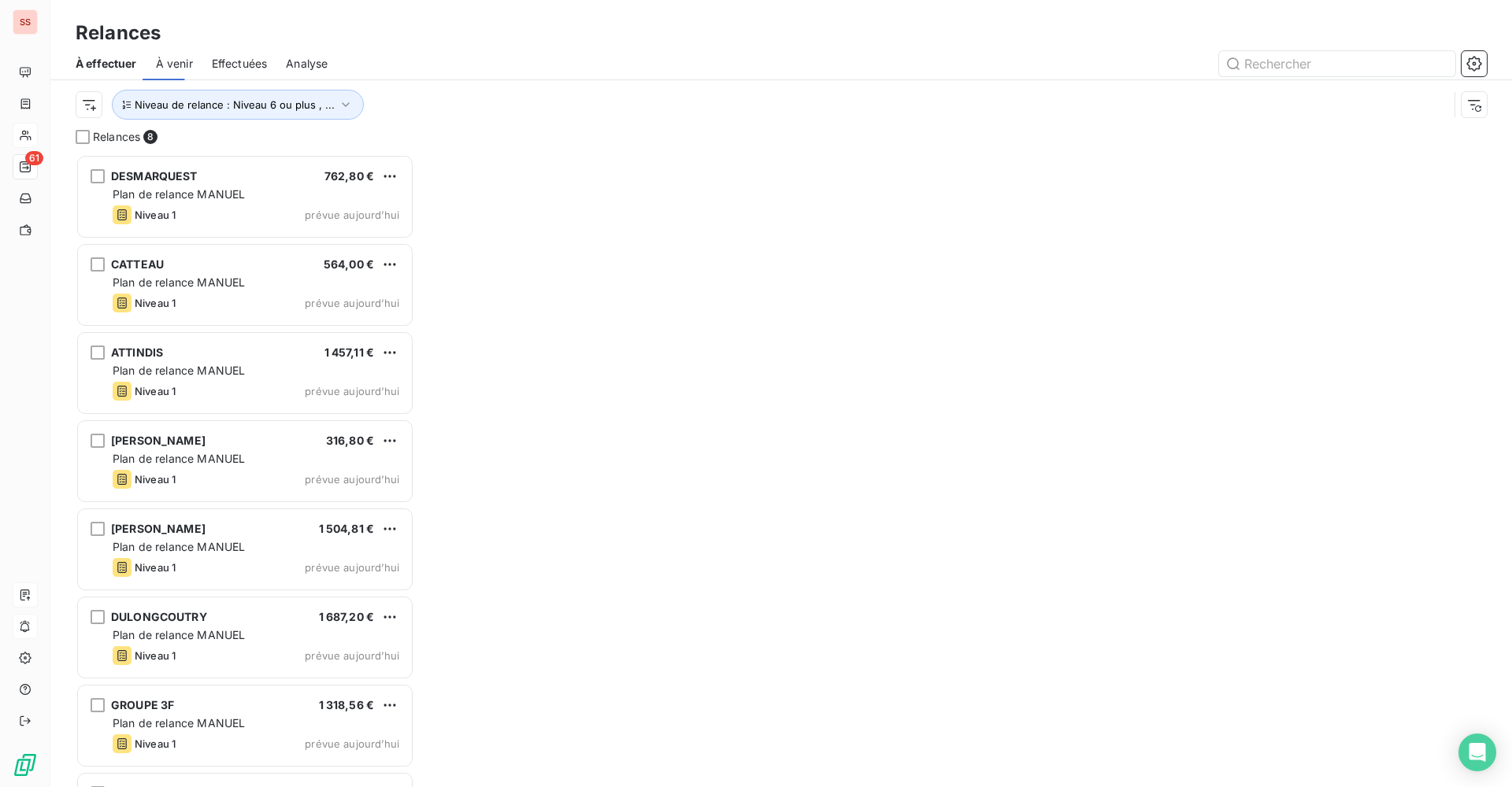
scroll to position [621, 327]
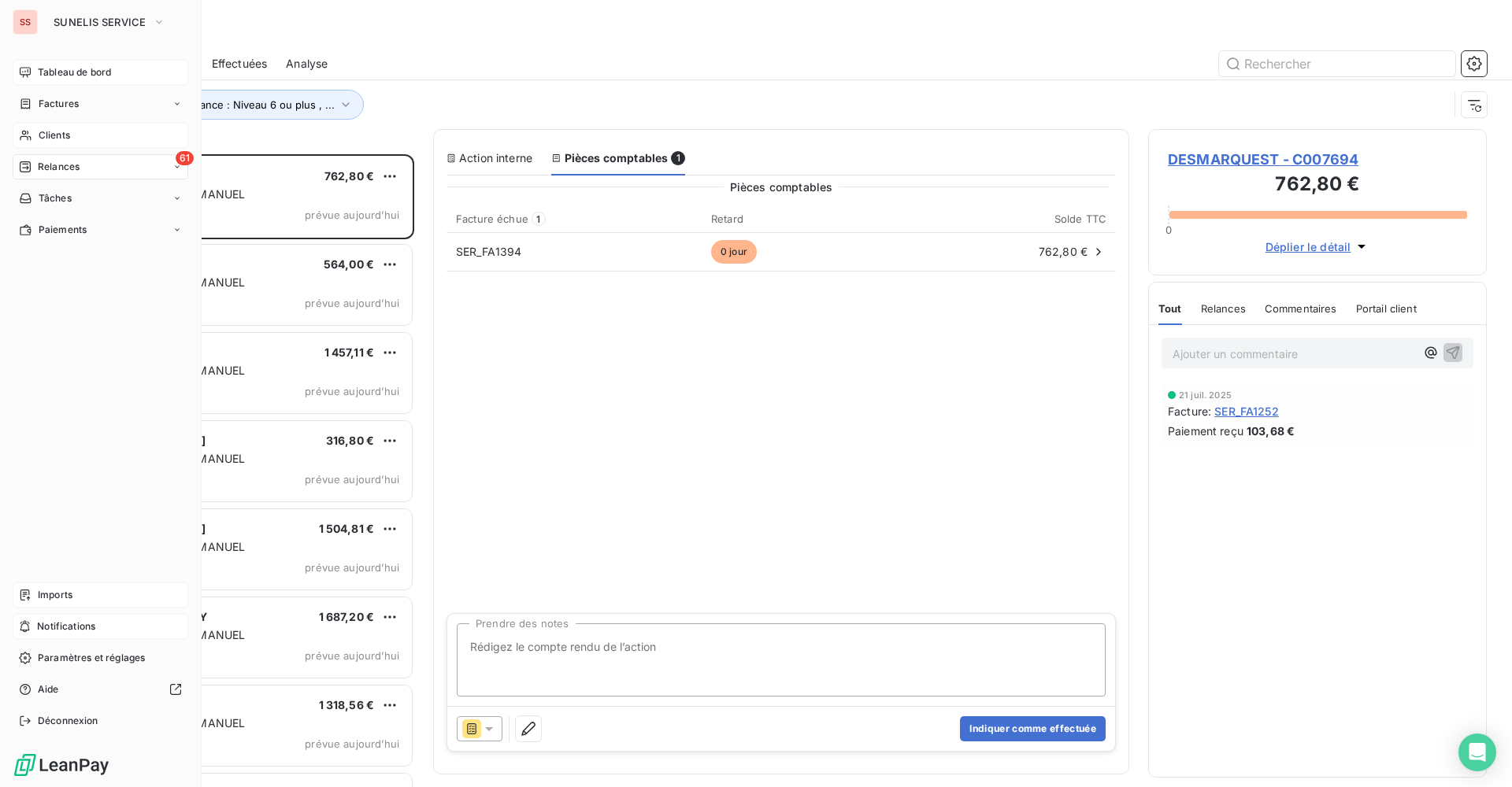
click at [25, 68] on icon at bounding box center [25, 72] width 11 height 10
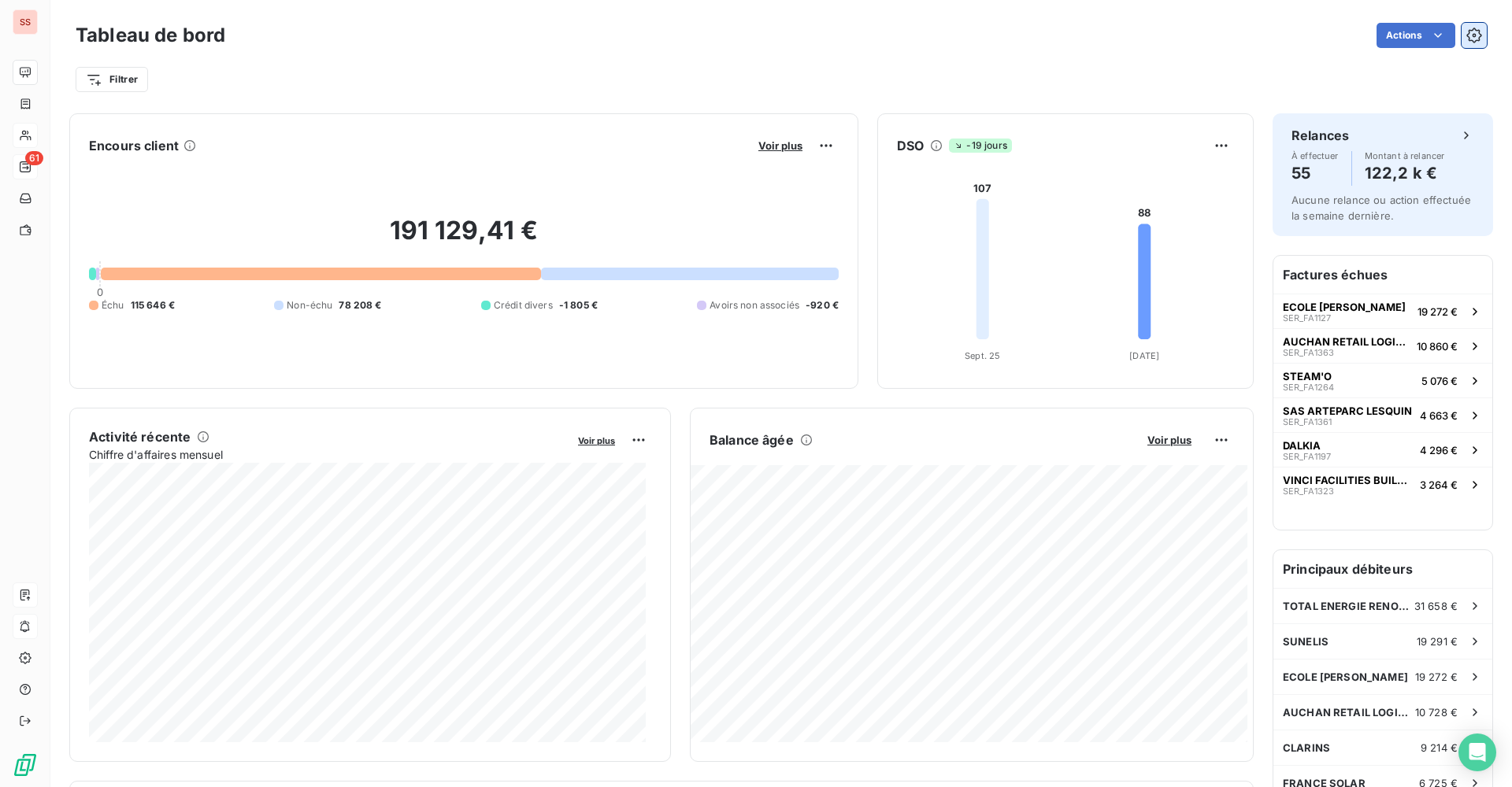
click at [1466, 37] on icon "button" at bounding box center [1473, 35] width 15 height 15
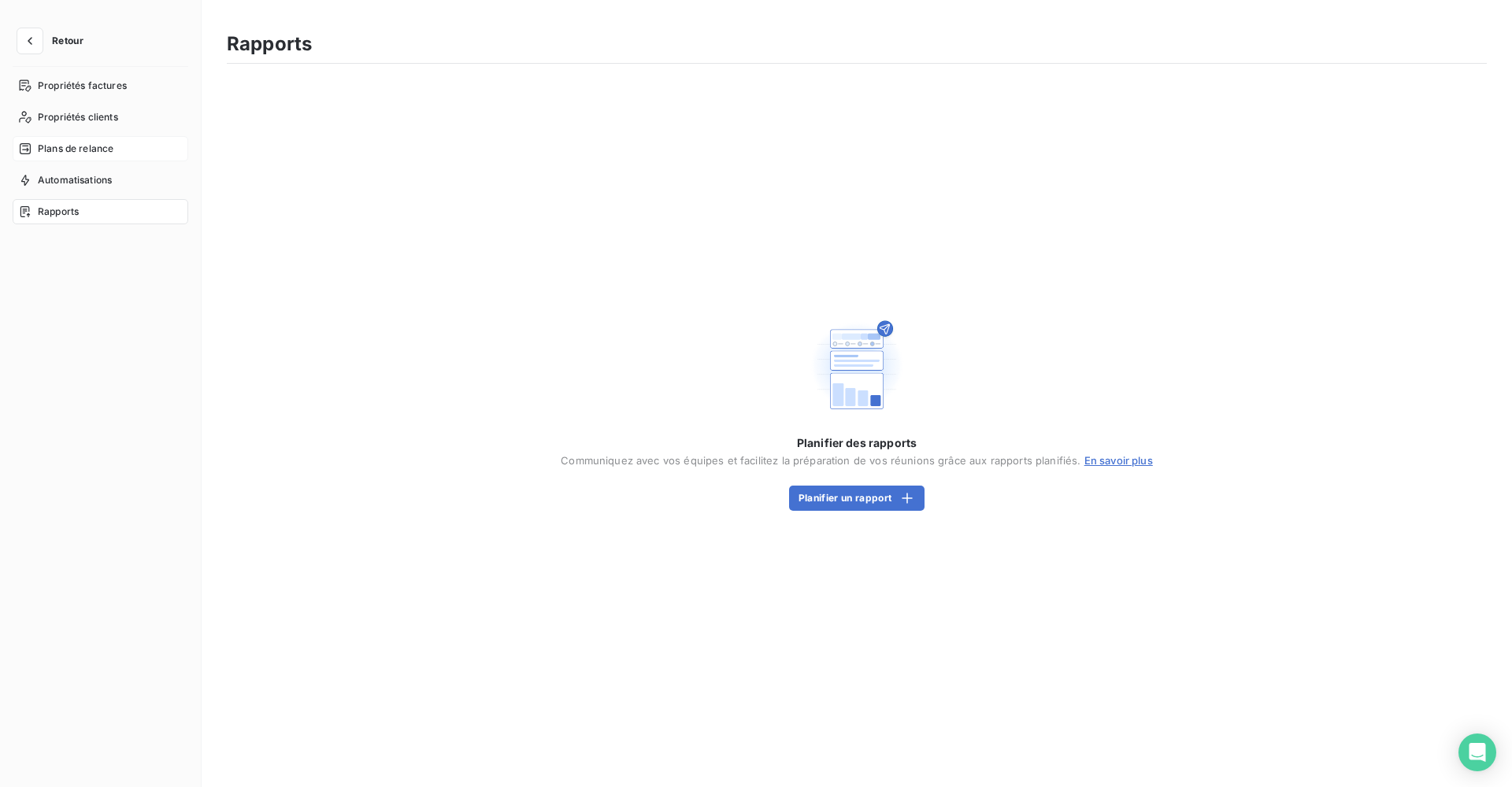
click at [100, 150] on span "Plans de relance" at bounding box center [75, 149] width 75 height 15
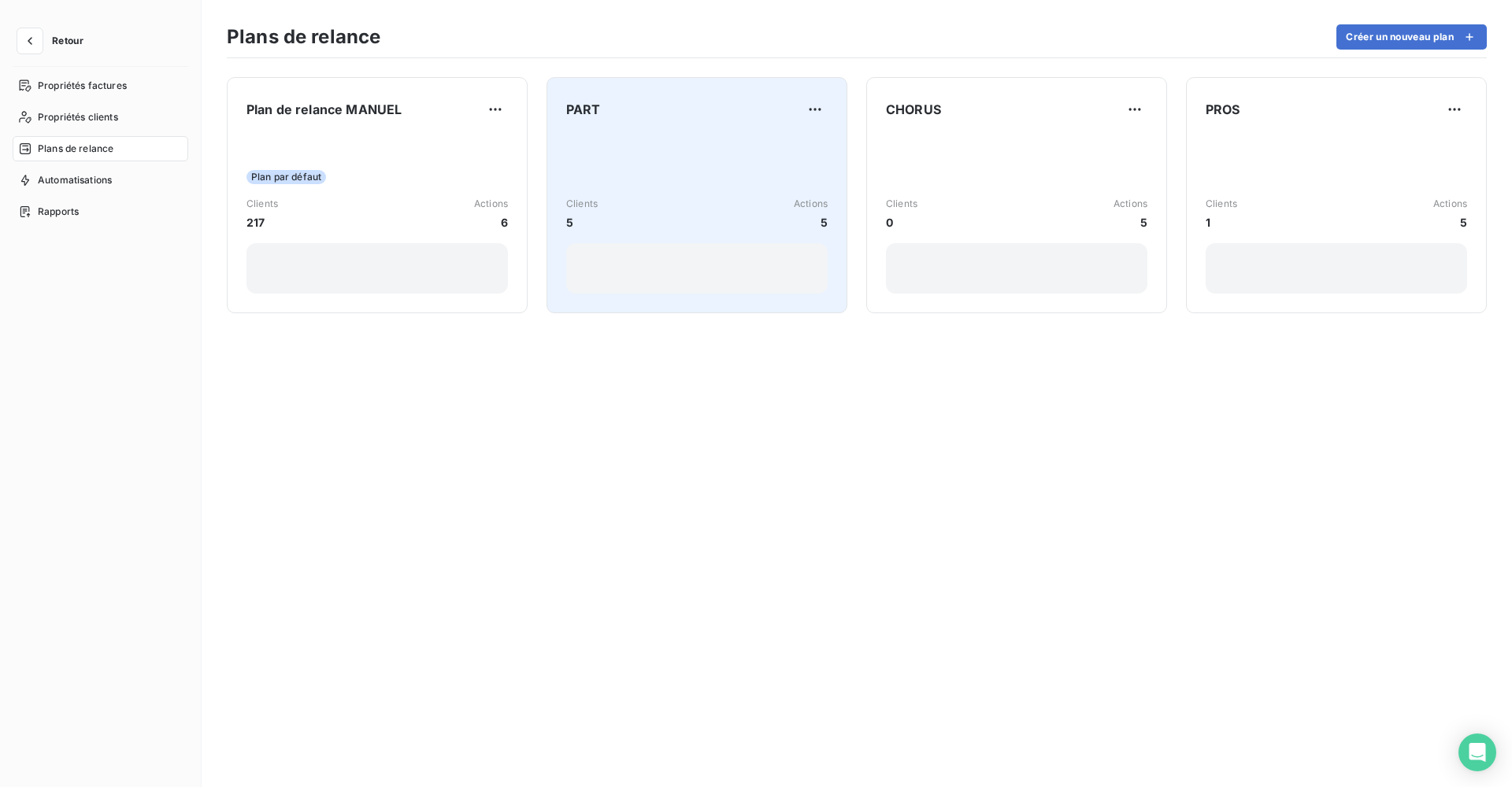
click at [684, 165] on div "Clients 5 Actions 5" at bounding box center [697, 214] width 262 height 159
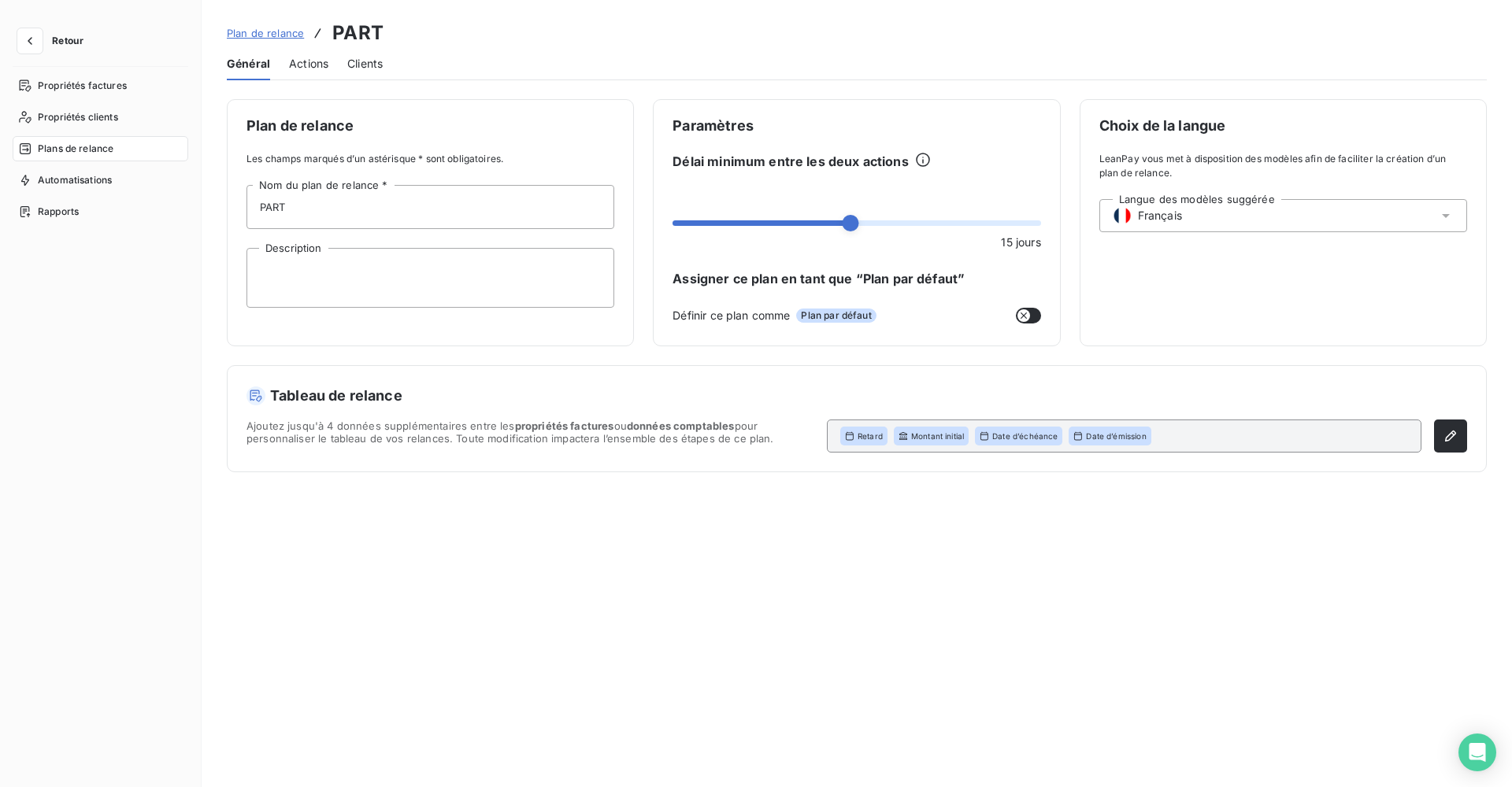
click at [313, 62] on span "Actions" at bounding box center [309, 63] width 39 height 15
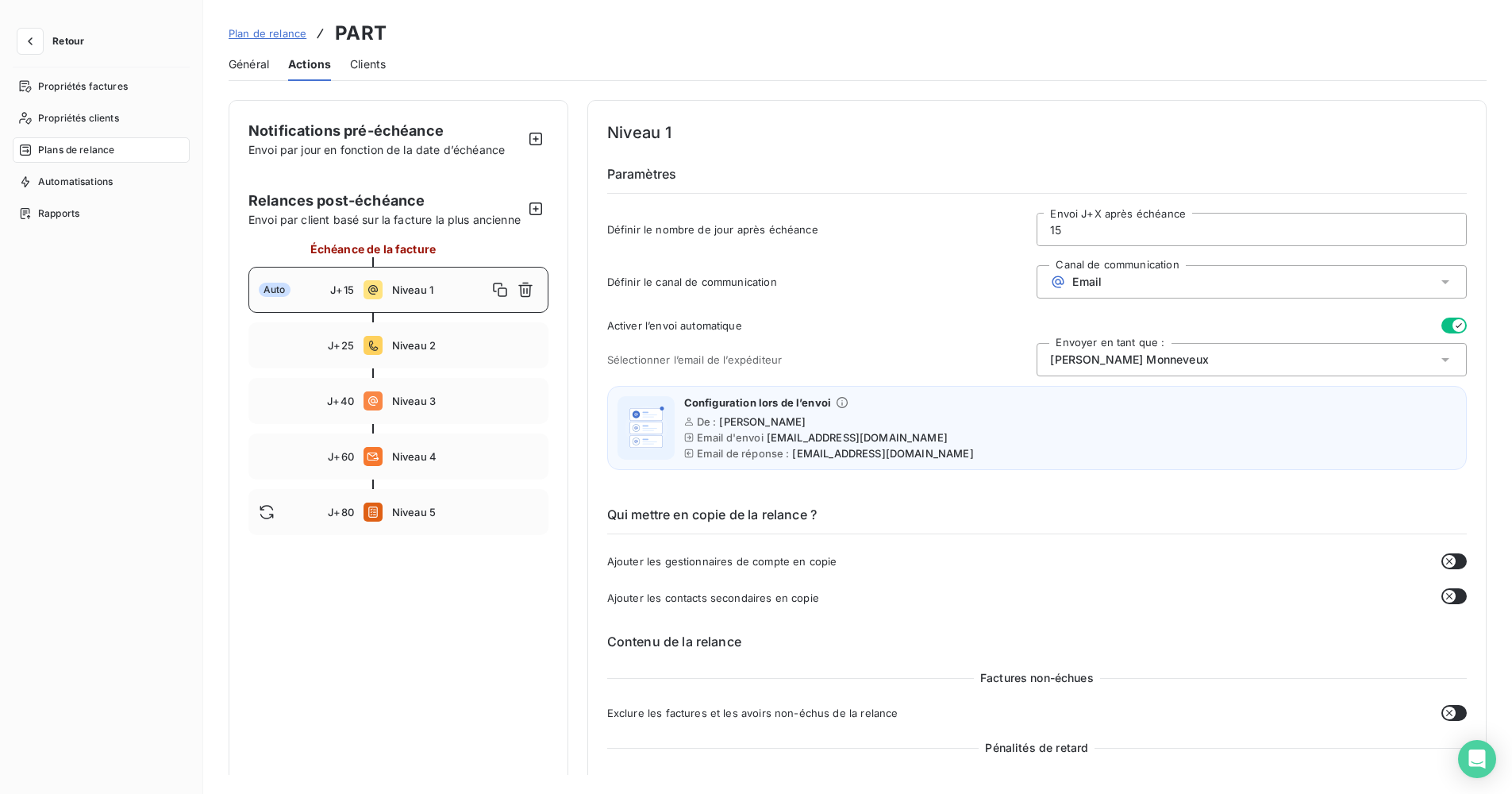
click at [384, 63] on span "Clients" at bounding box center [367, 64] width 35 height 16
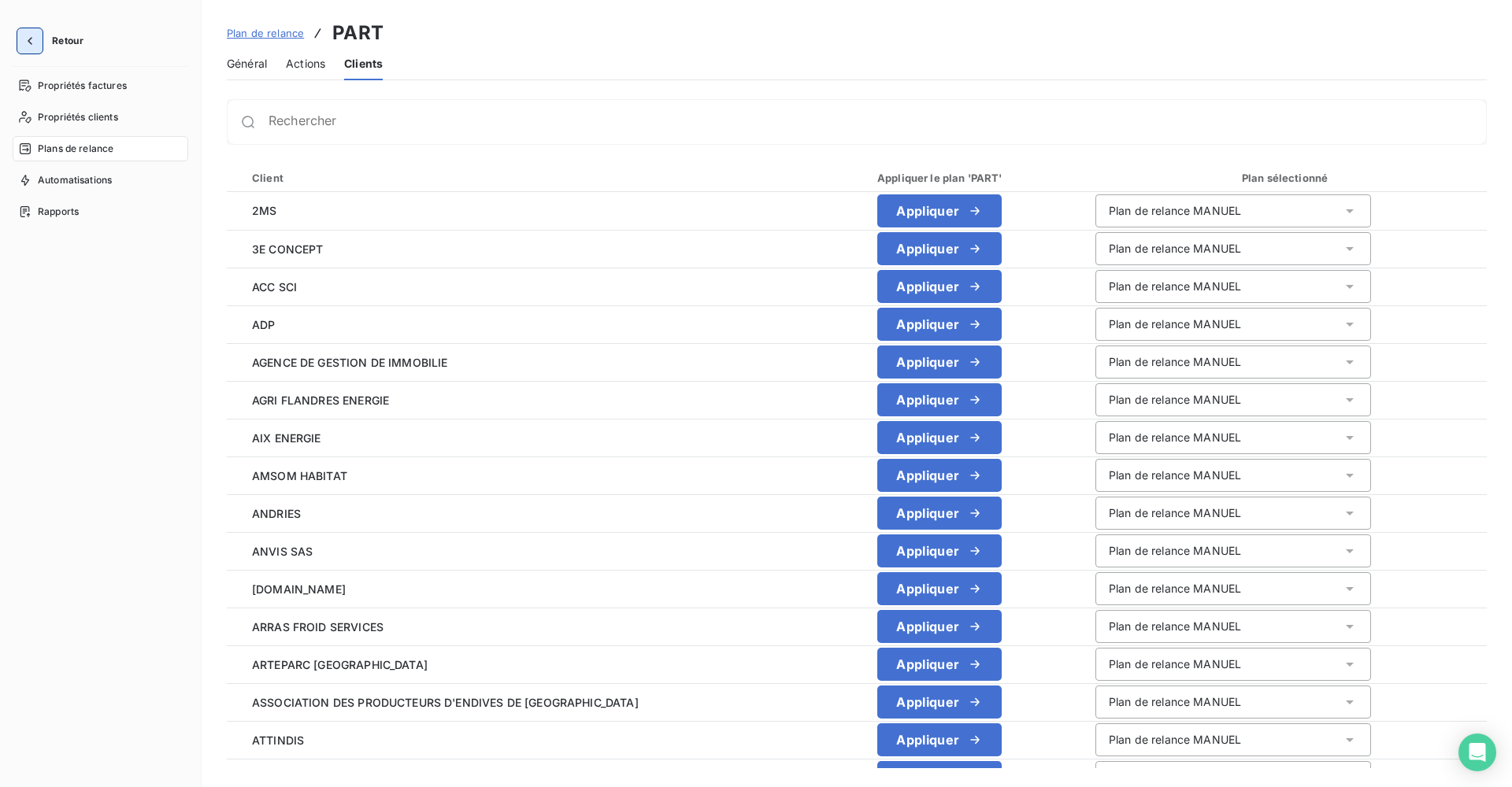
click at [28, 33] on button "button" at bounding box center [29, 40] width 25 height 25
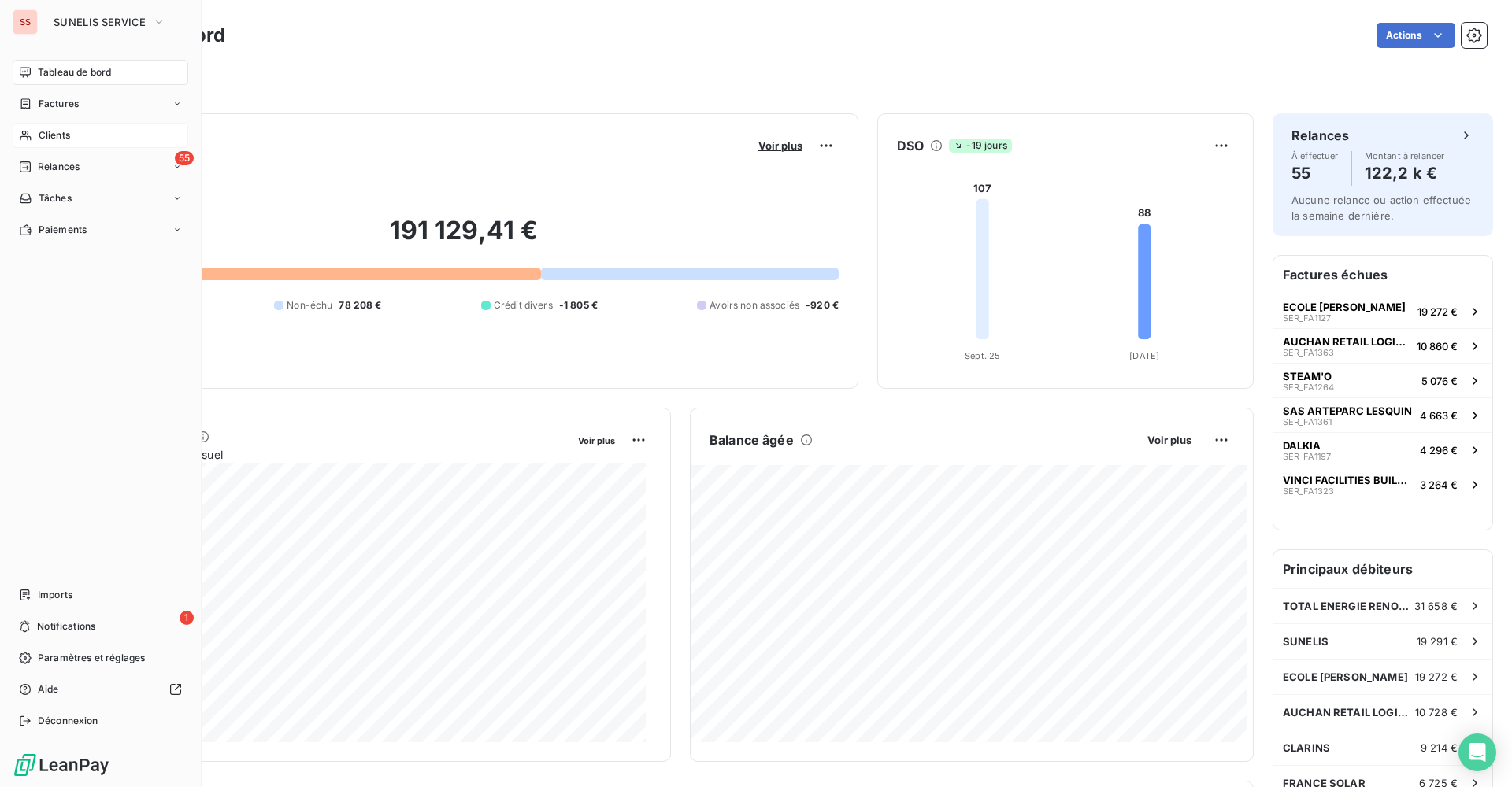
click at [121, 139] on div "Clients" at bounding box center [100, 135] width 175 height 25
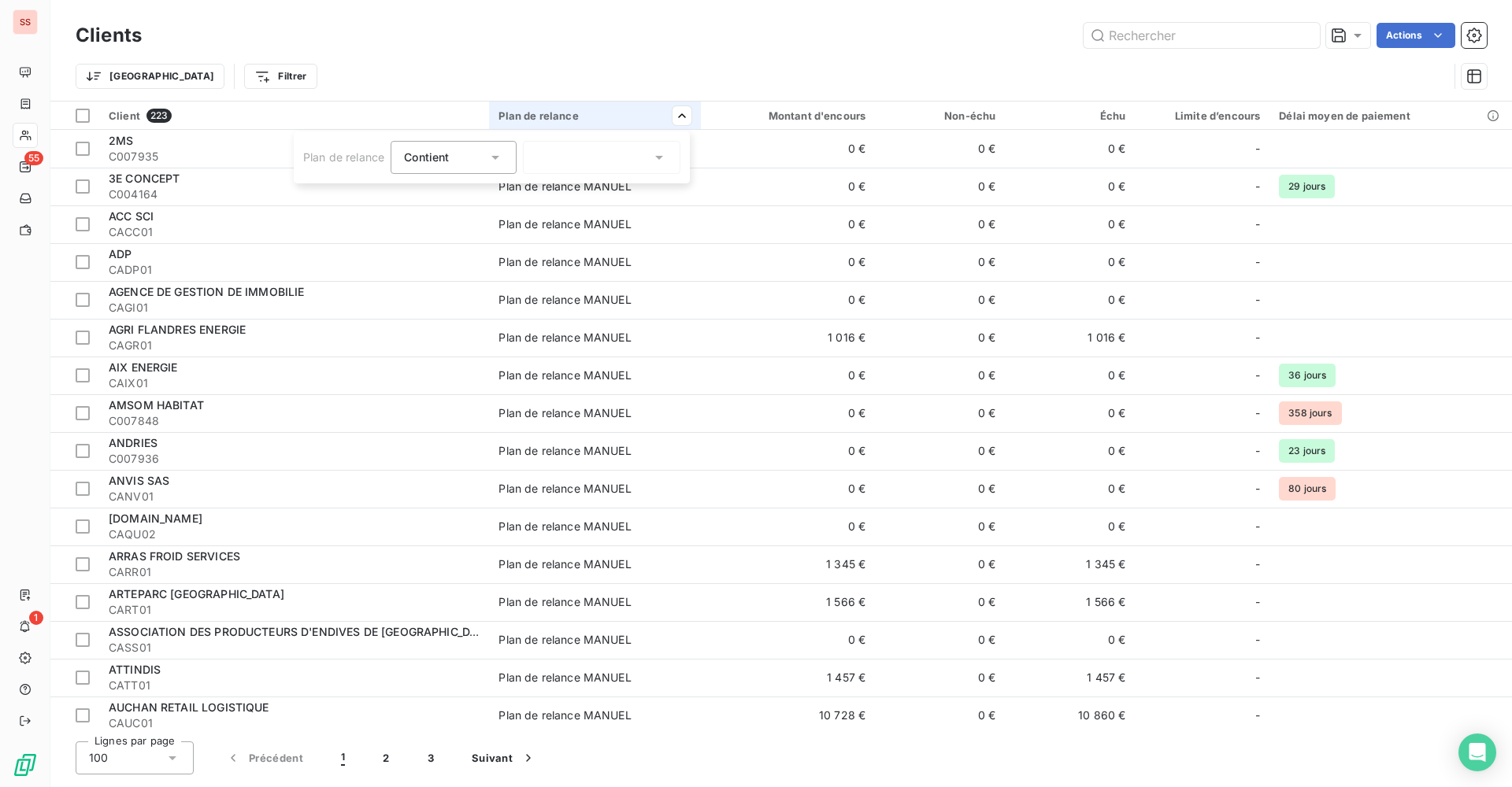
click at [498, 151] on icon at bounding box center [495, 157] width 15 height 15
click at [459, 221] on span "Ne contient pas" at bounding box center [464, 222] width 85 height 14
click at [657, 157] on icon at bounding box center [659, 157] width 8 height 4
click at [546, 192] on div at bounding box center [539, 191] width 15 height 15
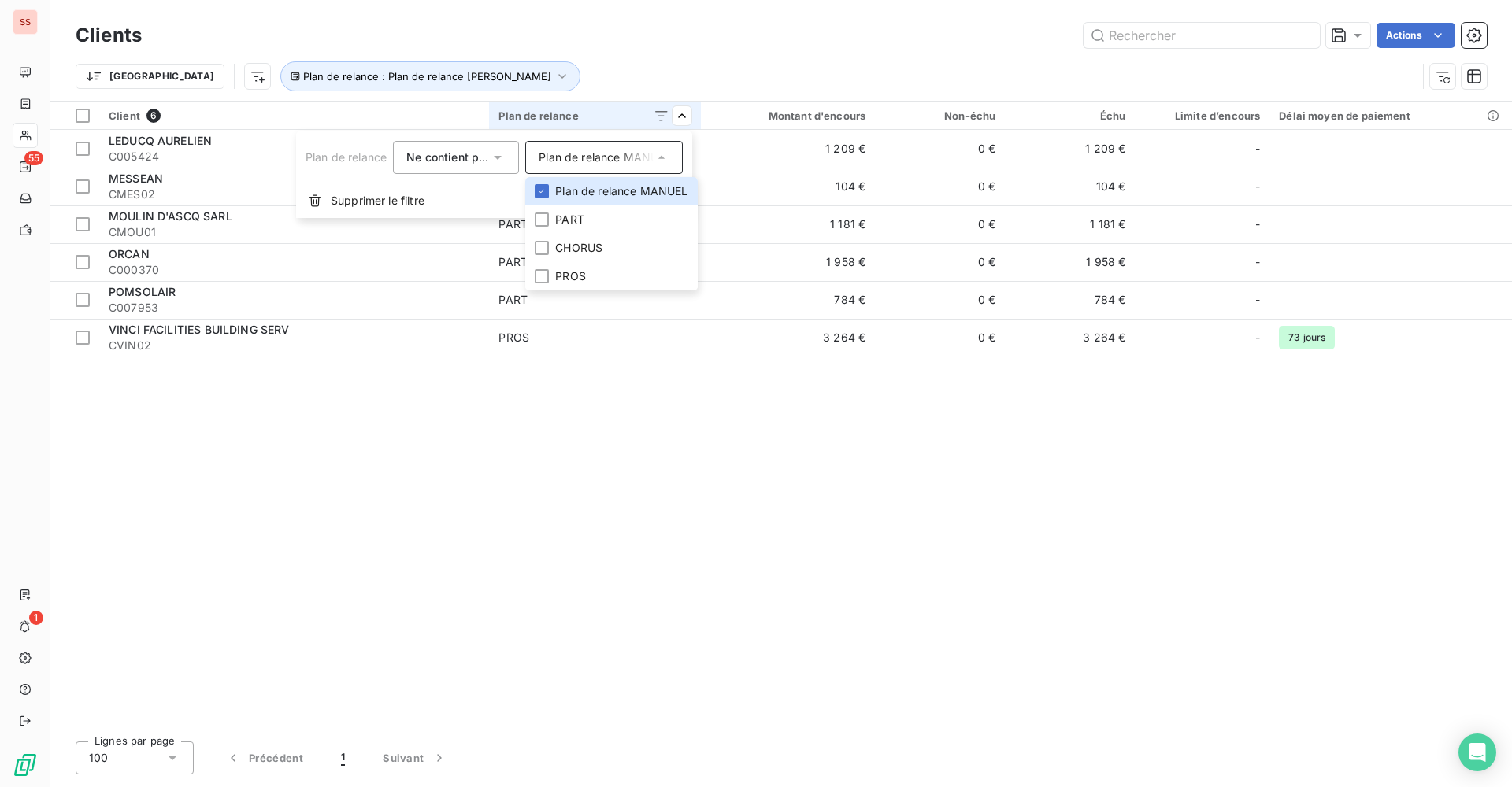
click at [533, 56] on html "SS 55 1 Clients Actions Trier Plan de relance : Plan de relance [PERSON_NAME] C…" at bounding box center [756, 394] width 1512 height 787
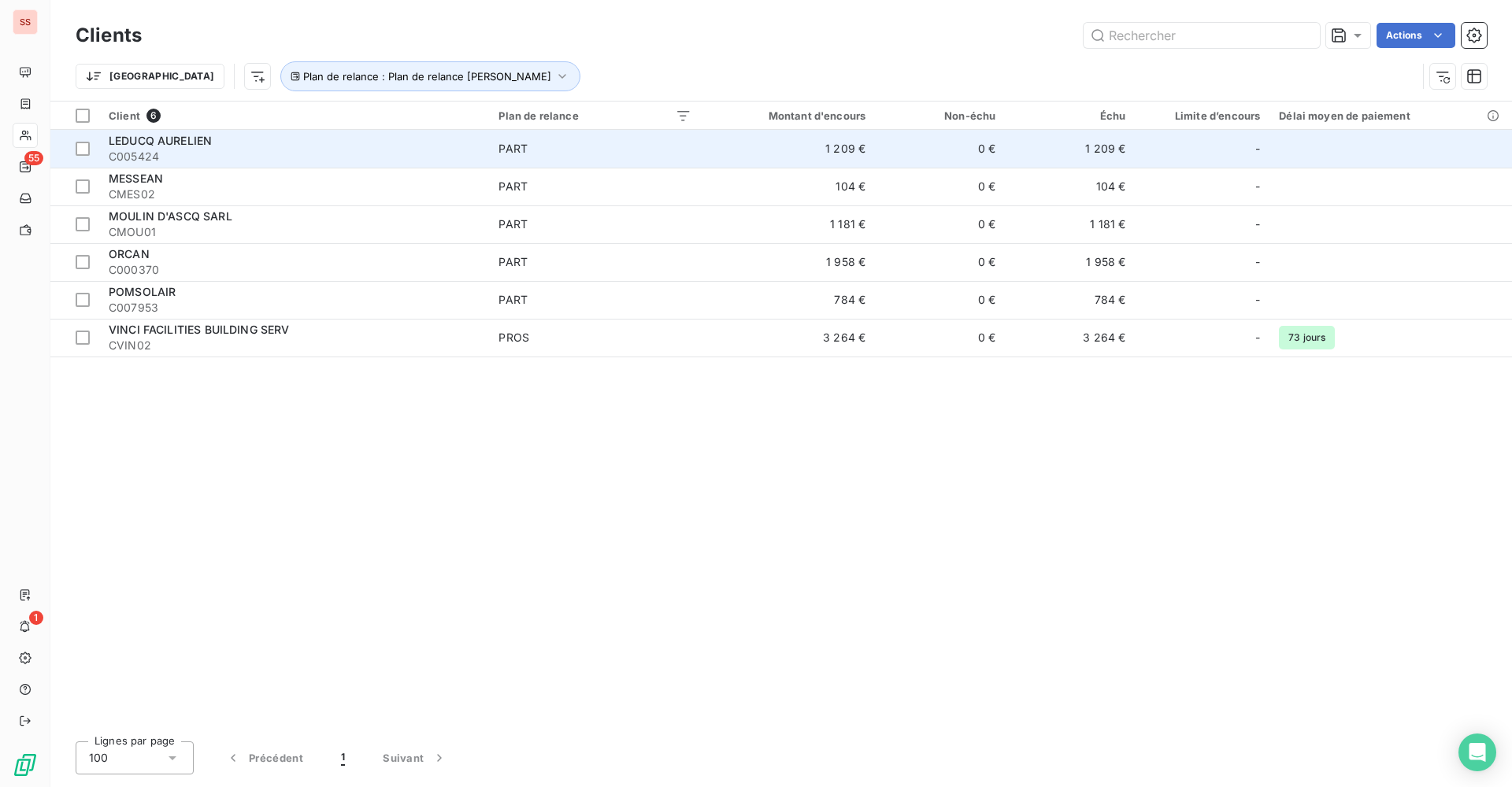
click at [599, 146] on span "PART" at bounding box center [594, 149] width 193 height 15
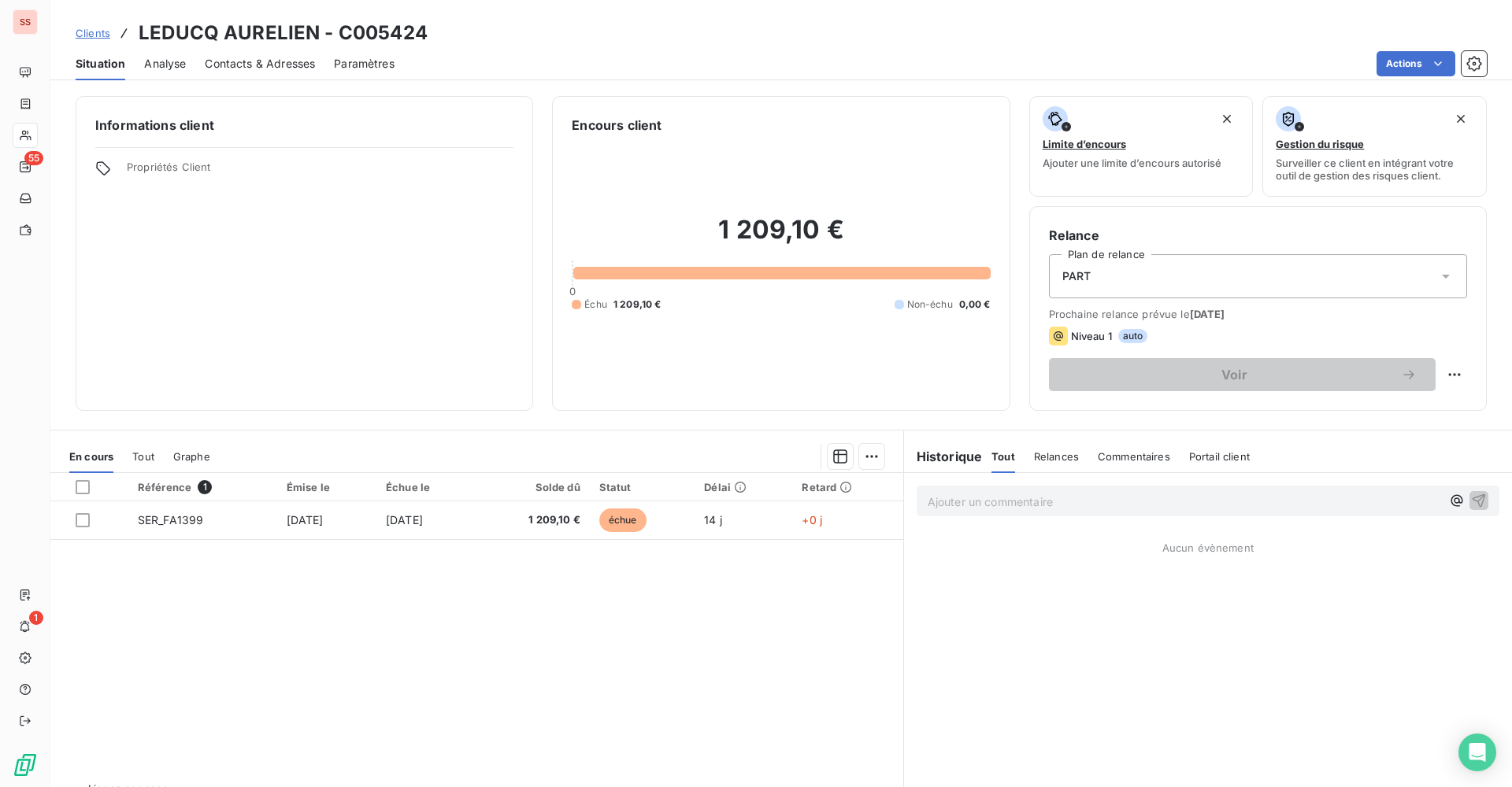
click at [105, 38] on span "Clients" at bounding box center [92, 33] width 34 height 13
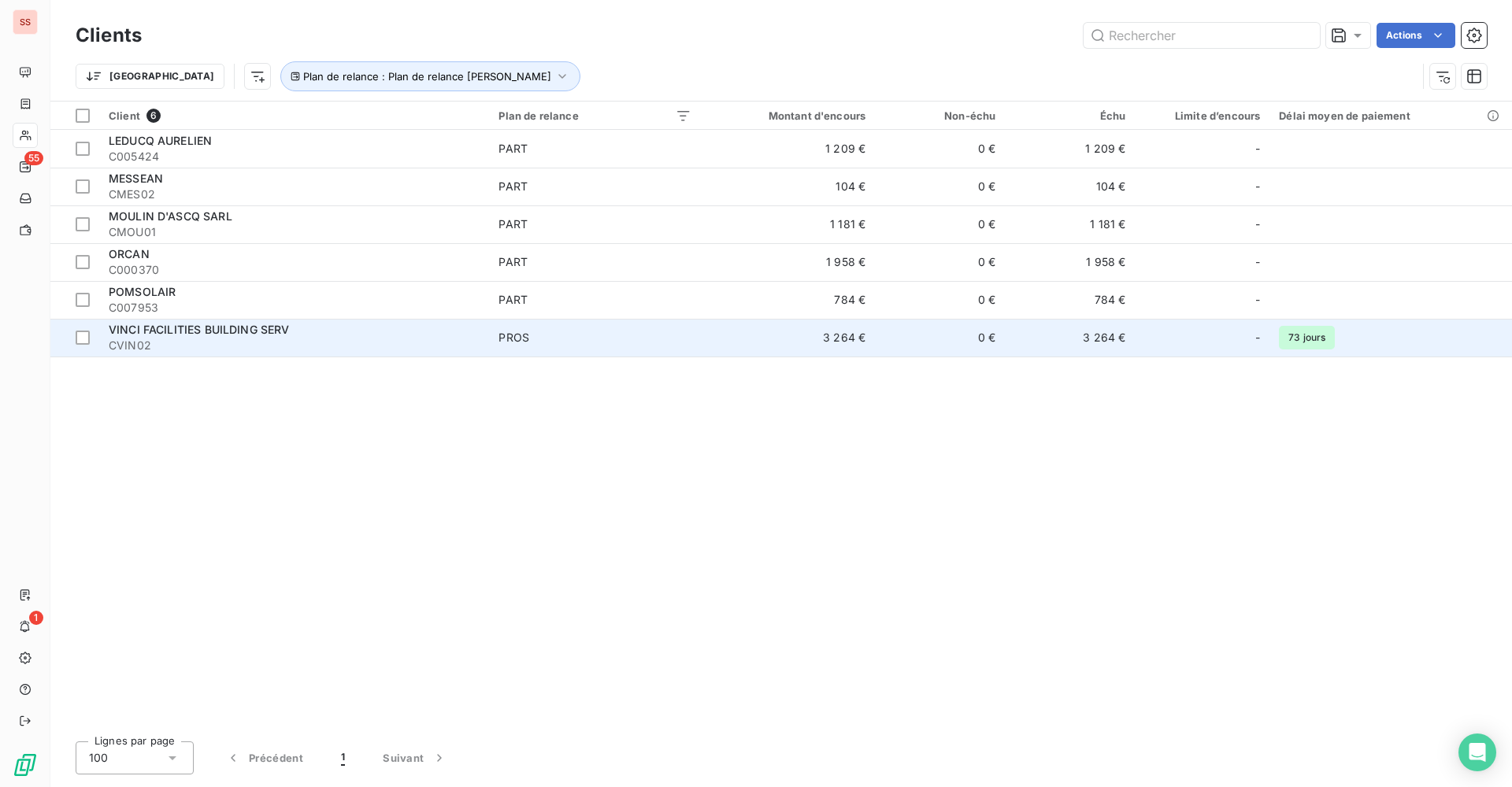
click at [697, 340] on td "PROS" at bounding box center [594, 338] width 211 height 38
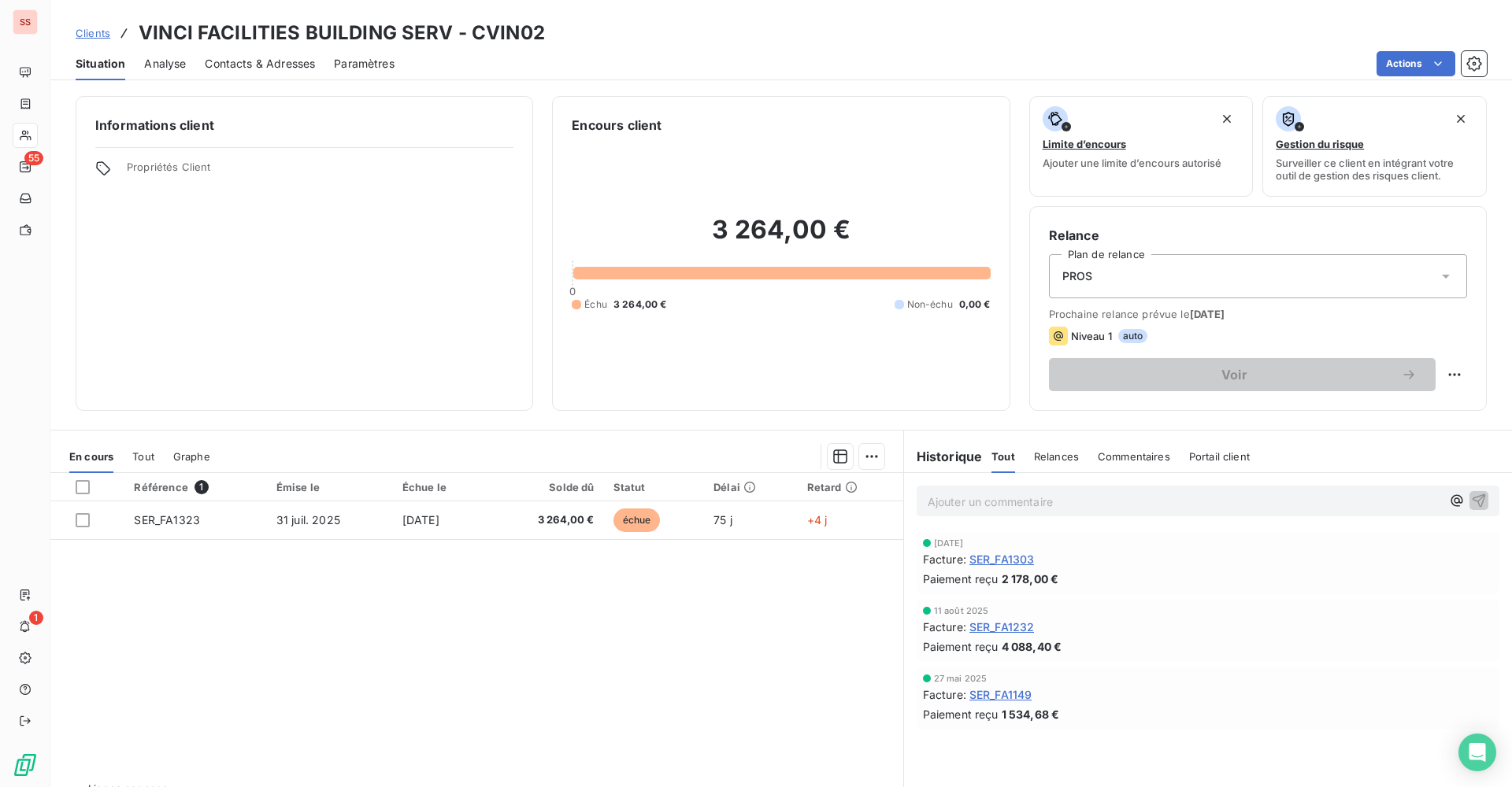
click at [148, 60] on span "Analyse" at bounding box center [164, 63] width 42 height 15
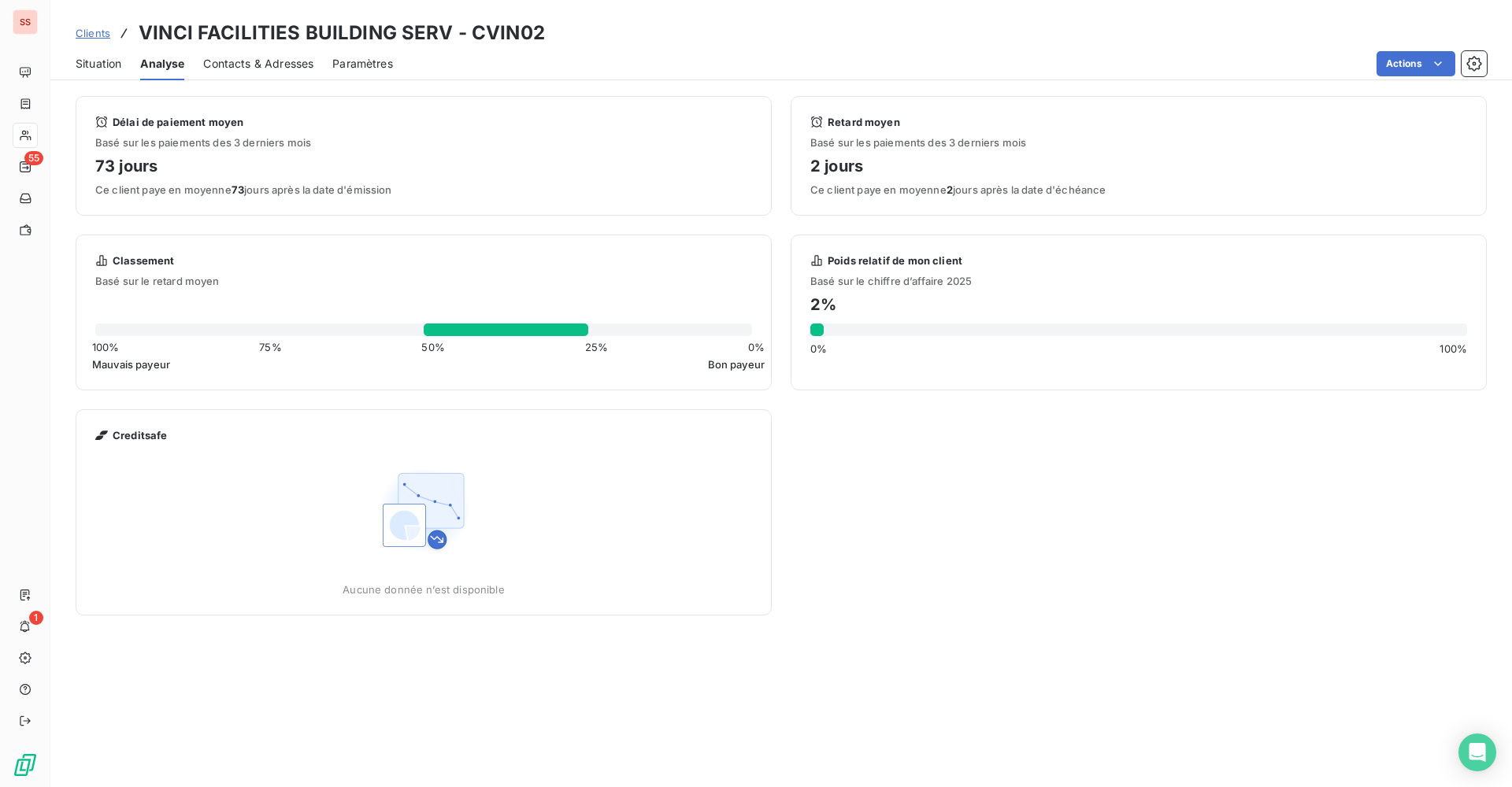
click at [96, 35] on span "Clients" at bounding box center [92, 33] width 34 height 13
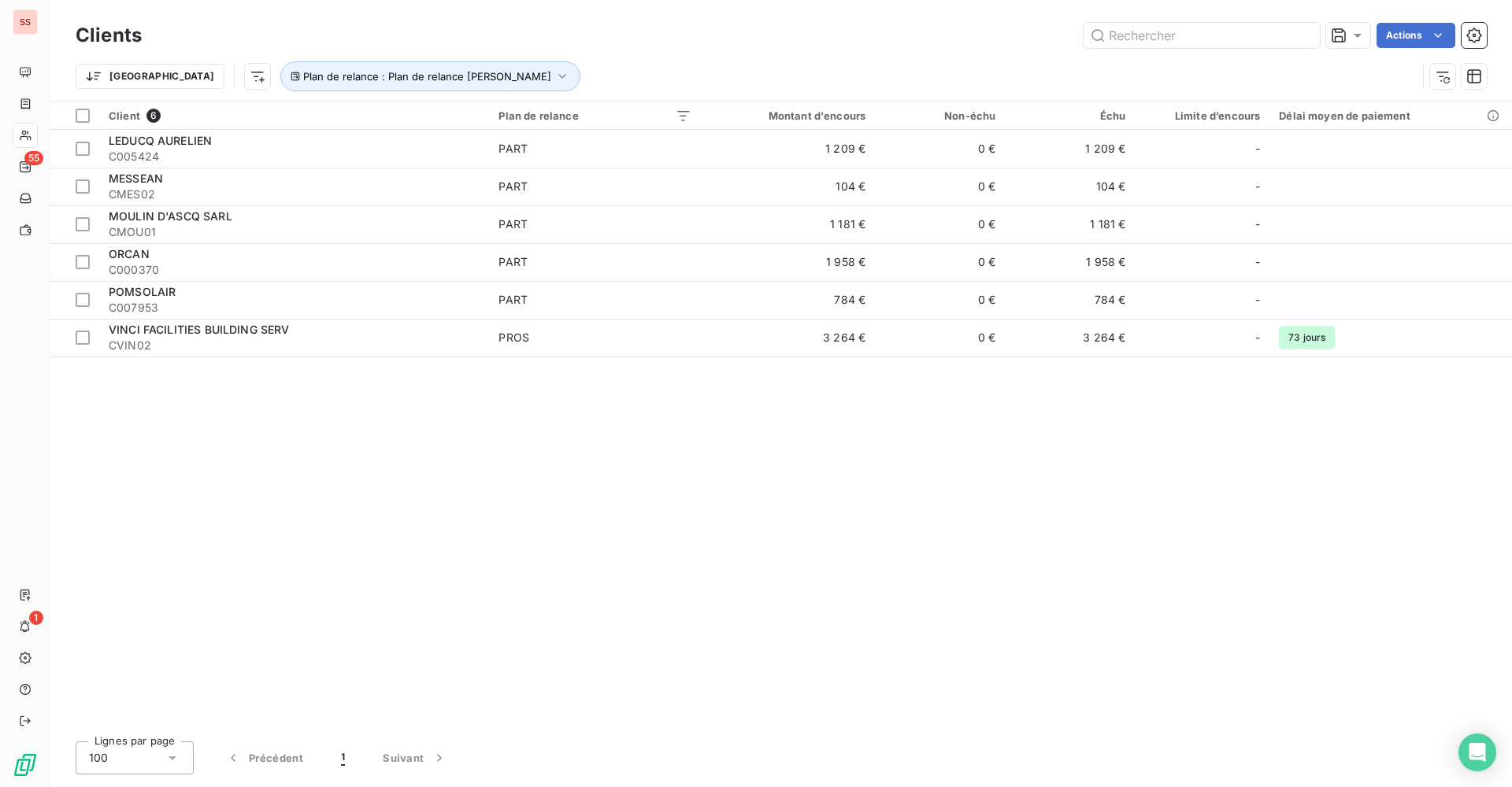
click at [782, 494] on div "Client 6 Plan de relance Montant d'encours Non-échu Échu Limite d’encours Délai…" at bounding box center [781, 415] width 1462 height 627
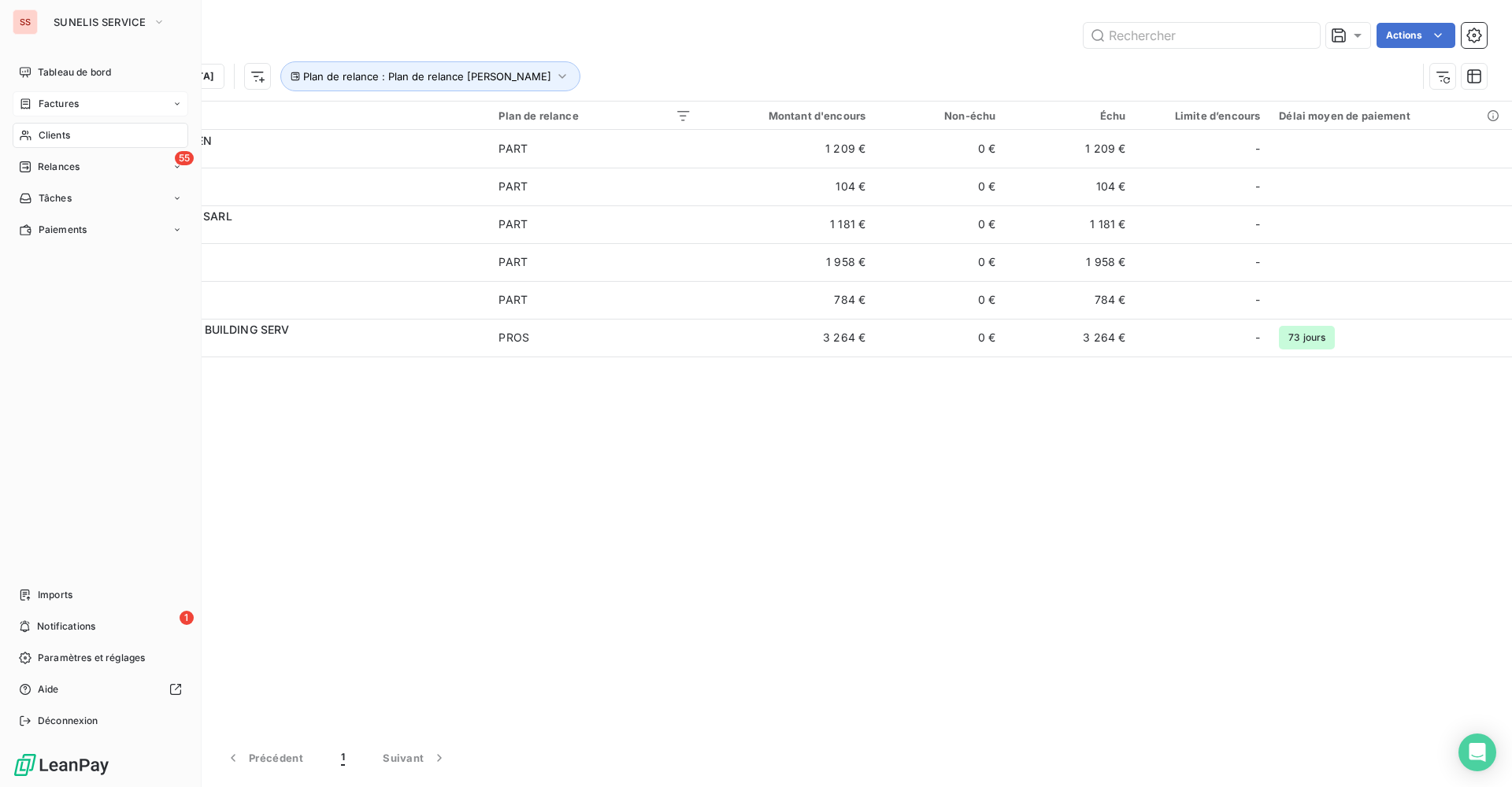
click at [52, 104] on span "Factures" at bounding box center [58, 104] width 40 height 15
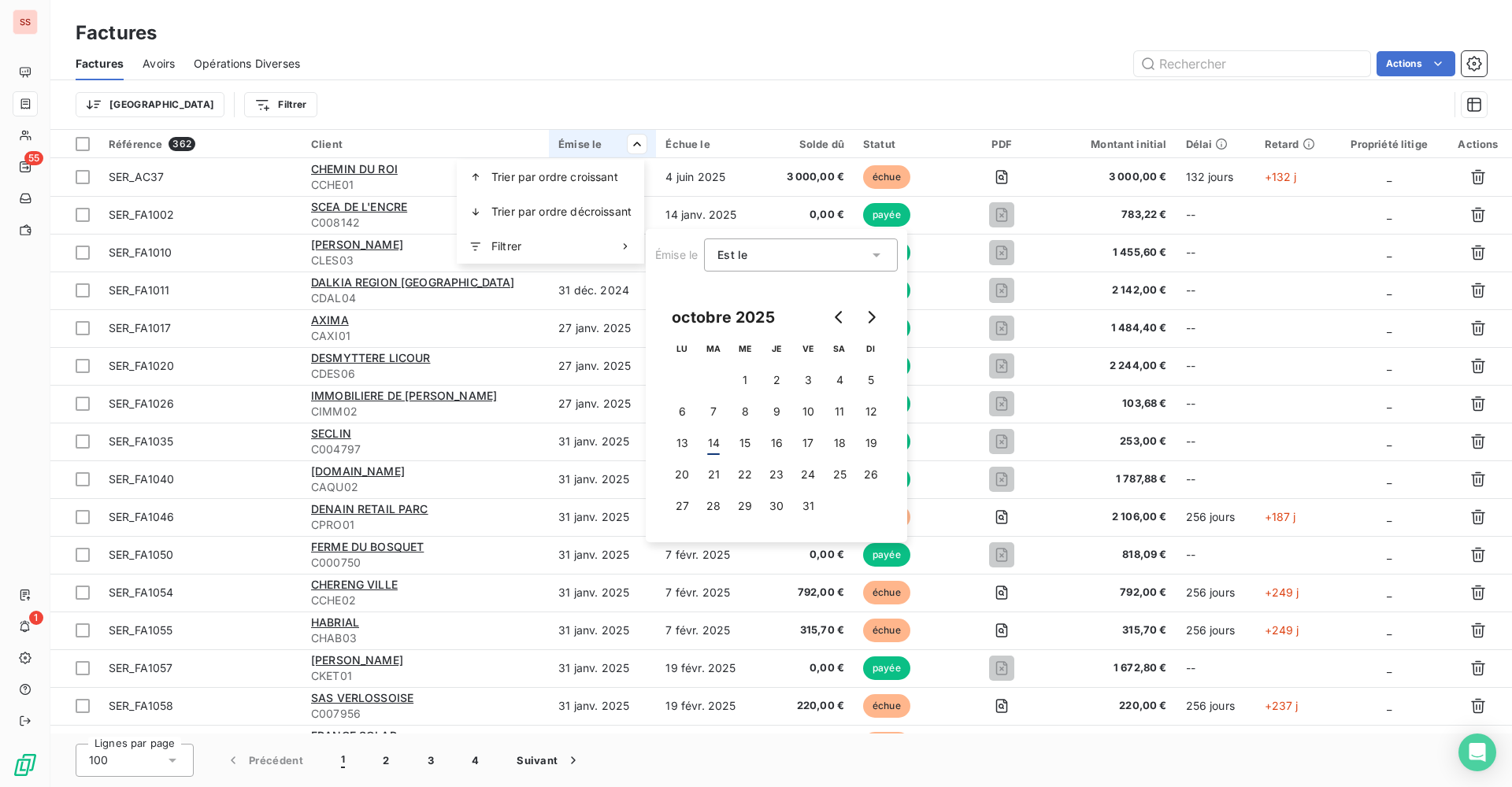
click at [765, 257] on div "Est le eq" at bounding box center [792, 255] width 151 height 22
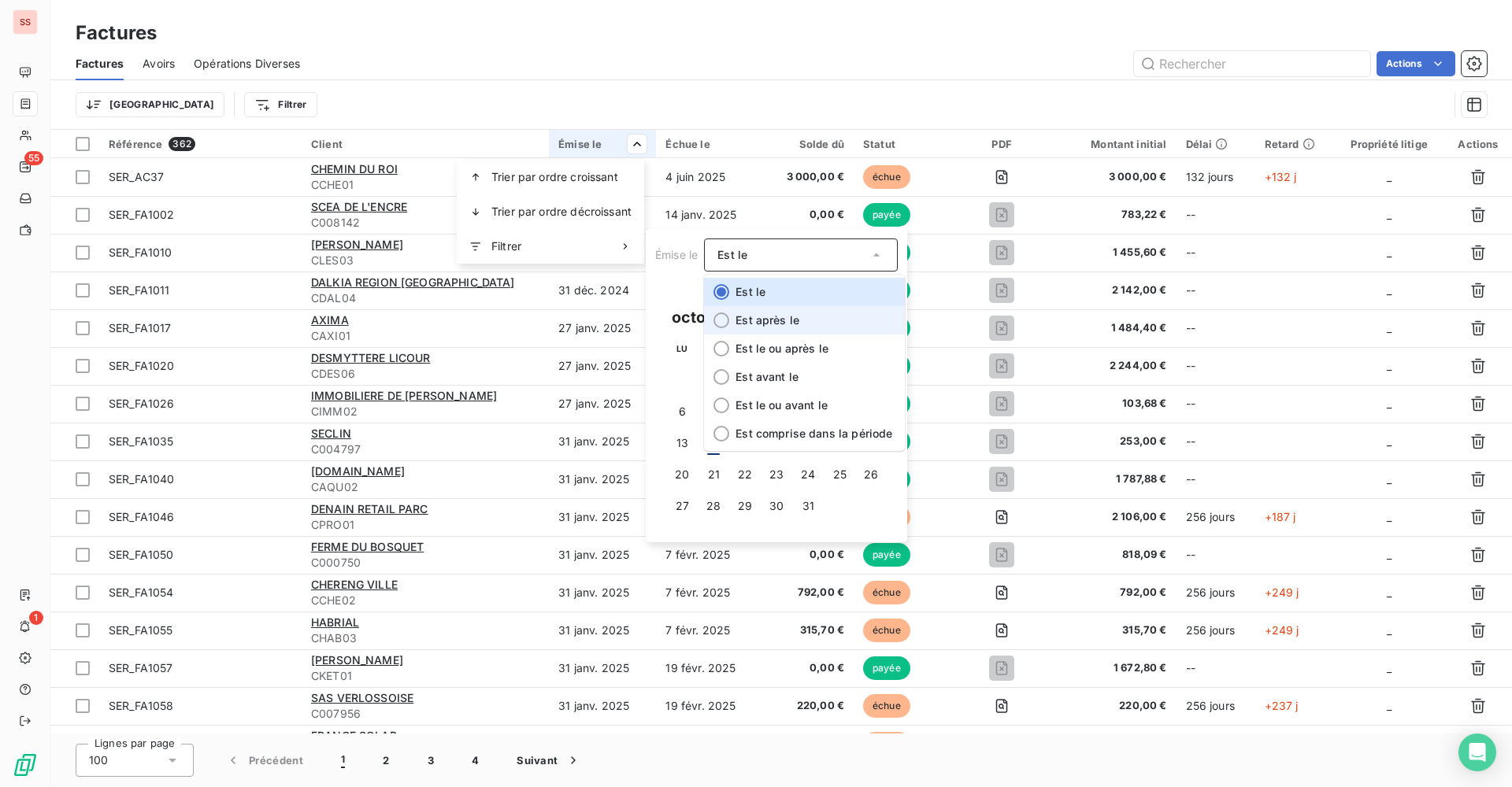
click at [801, 318] on li "Est après le" at bounding box center [804, 320] width 201 height 28
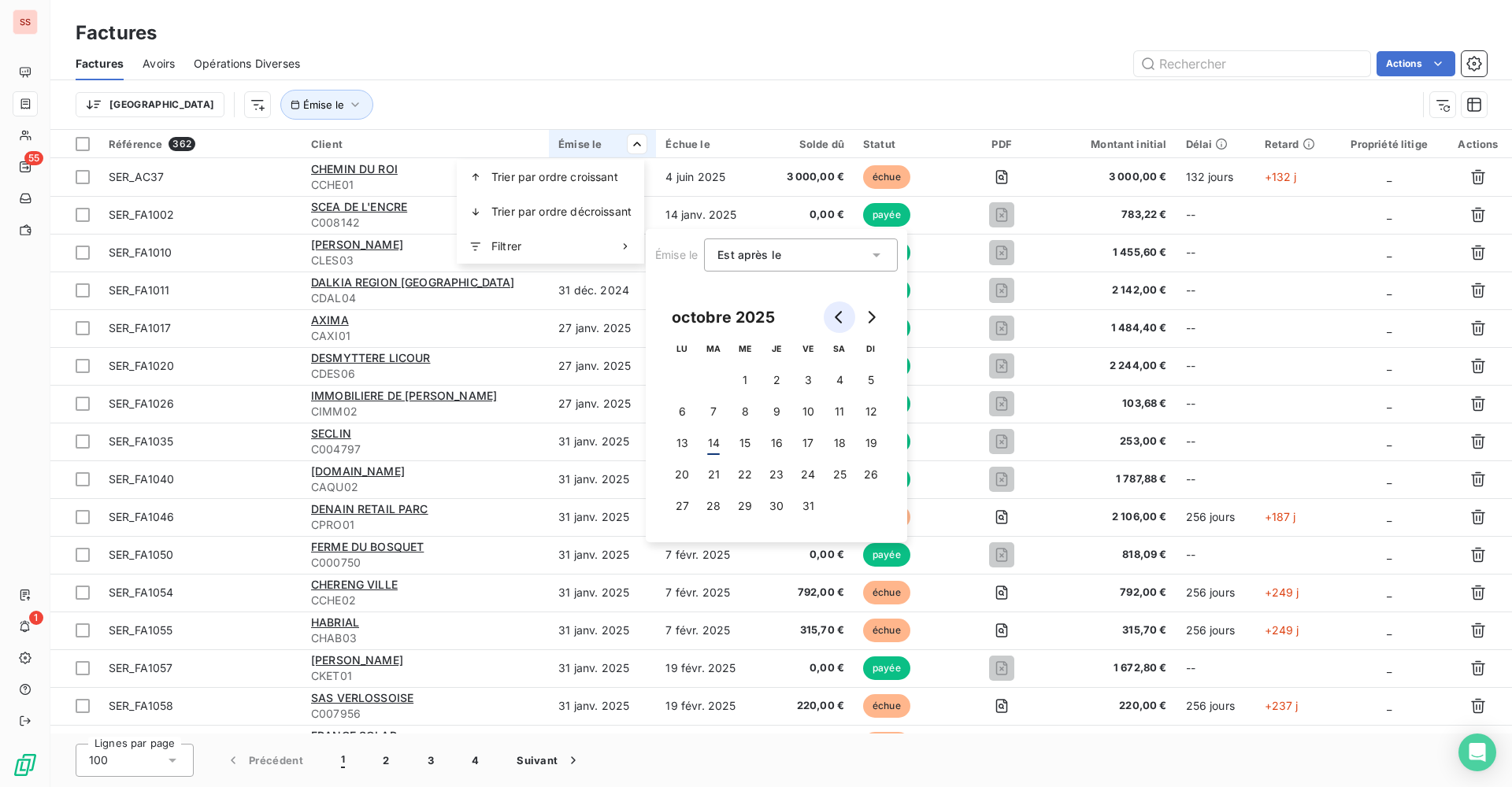
click at [833, 318] on icon "Go to previous month" at bounding box center [839, 317] width 13 height 13
click at [678, 378] on button "1" at bounding box center [681, 380] width 32 height 32
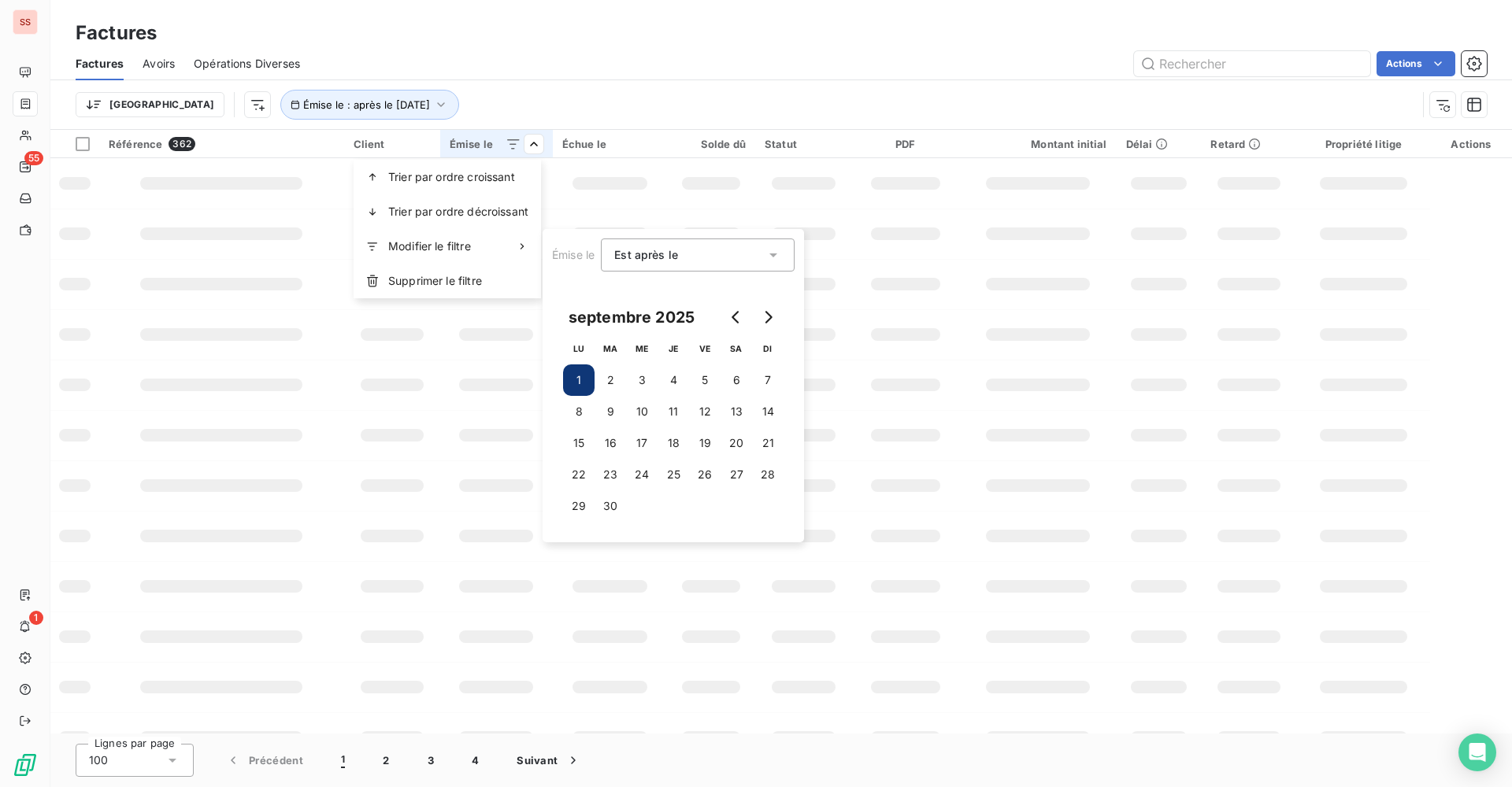
click at [583, 52] on html "SS 55 1 Factures Factures Avoirs Opérations Diverses Actions Trier Émise le : a…" at bounding box center [756, 394] width 1512 height 787
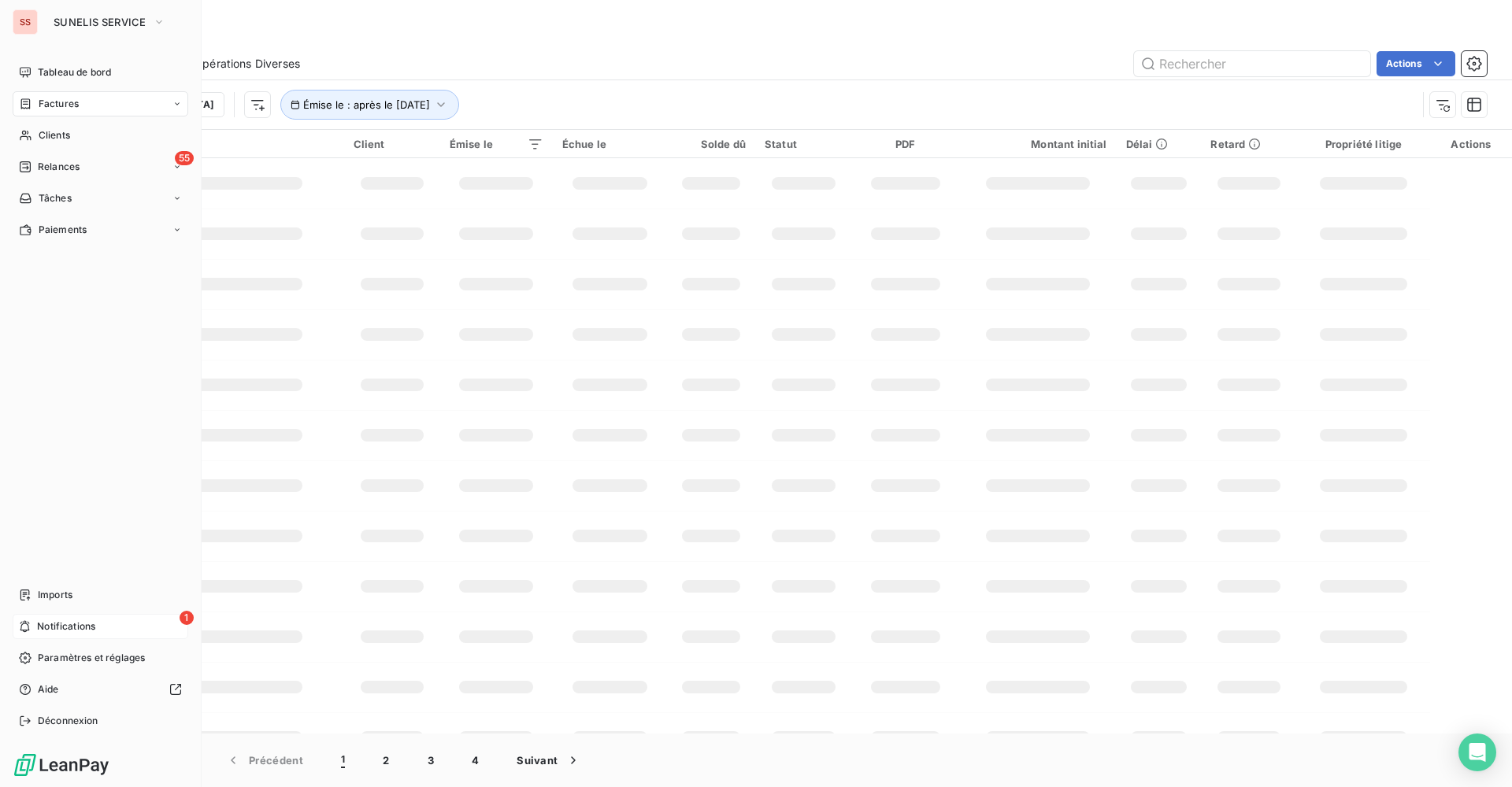
click at [64, 630] on span "Notifications" at bounding box center [66, 626] width 58 height 15
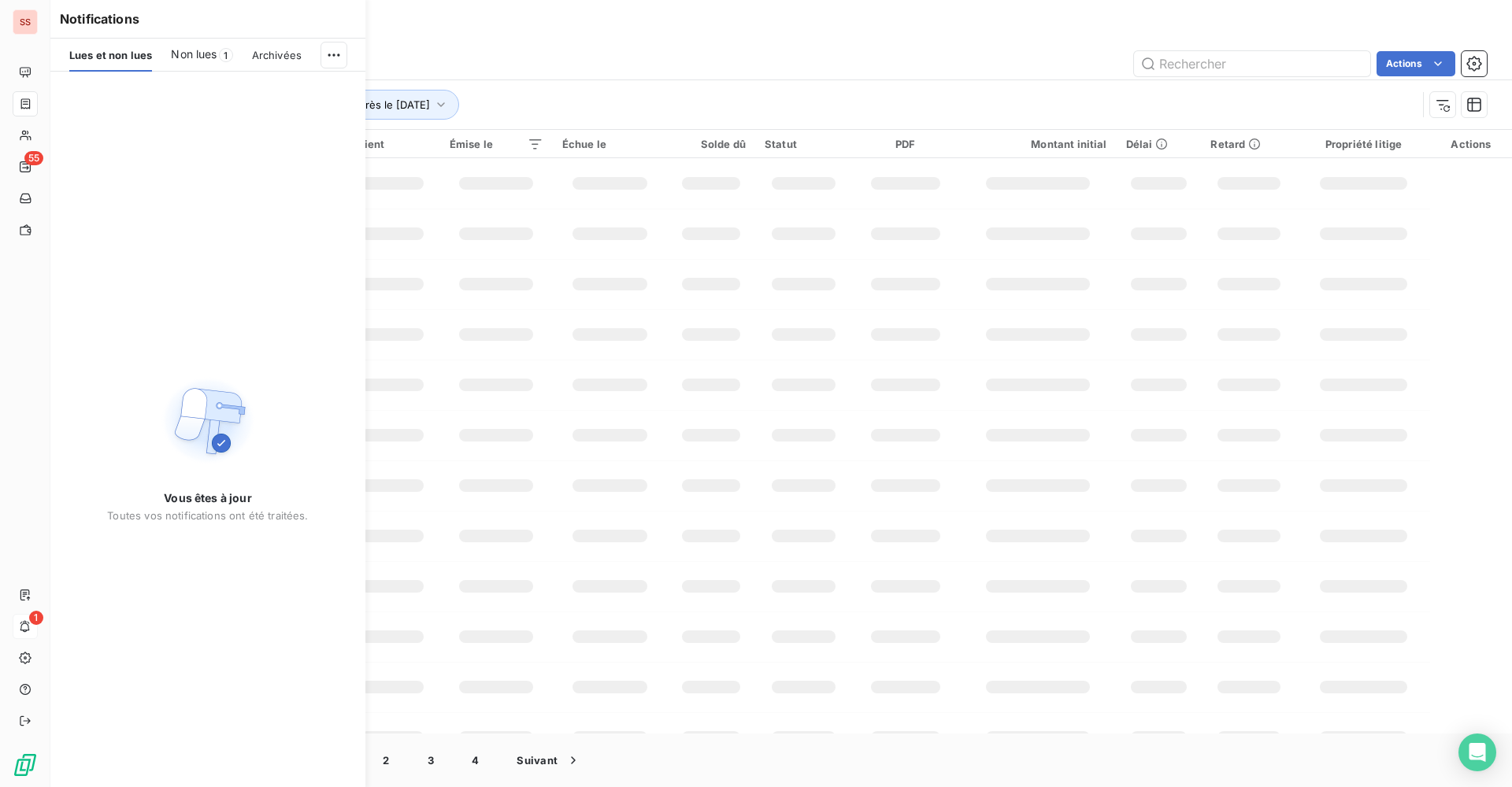
click at [201, 62] on span "Non lues" at bounding box center [193, 54] width 45 height 15
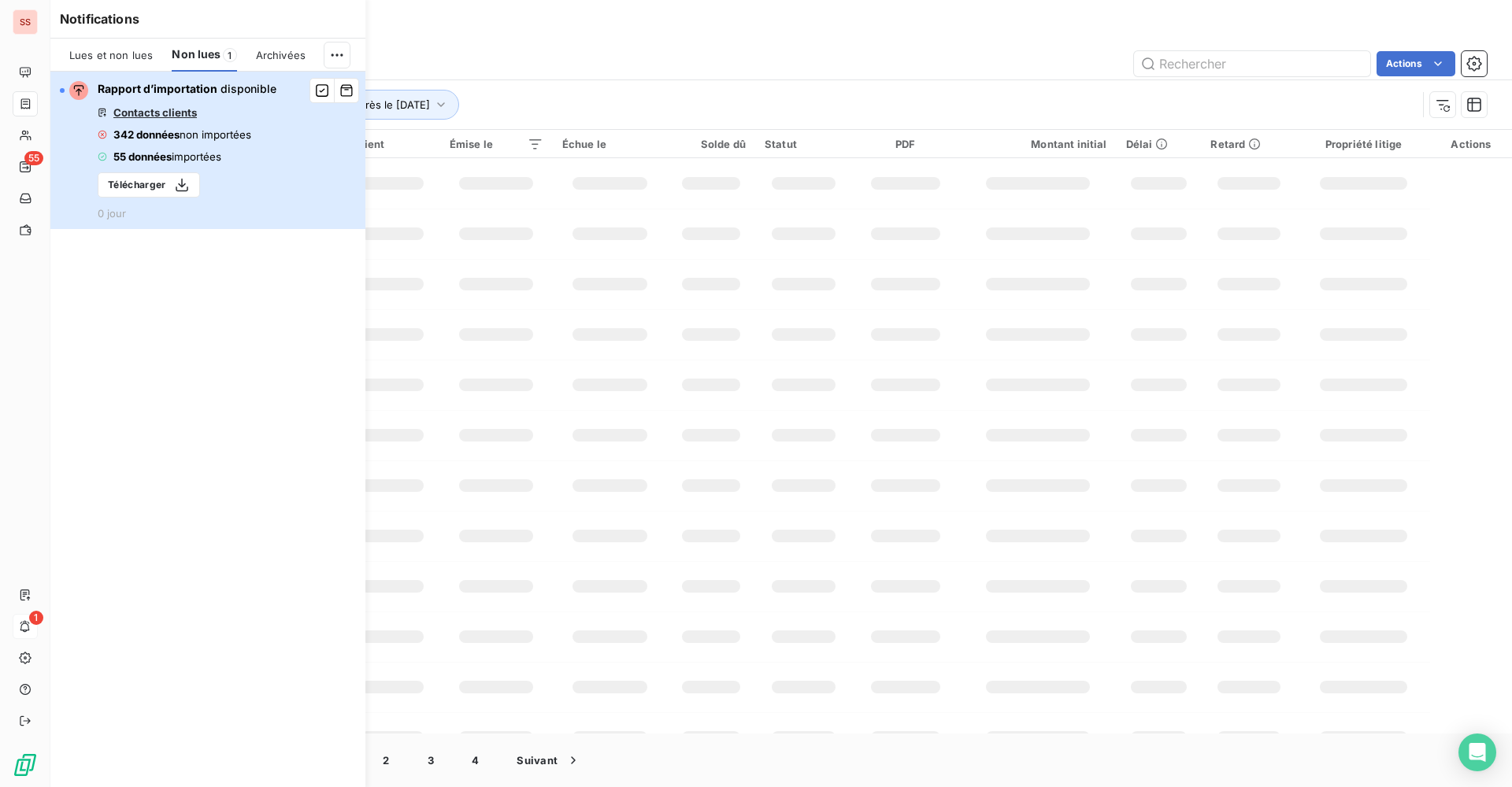
click at [301, 143] on button "Rapport d’importation disponible Contacts clients 342 données non importées 55 …" at bounding box center [208, 151] width 315 height 157
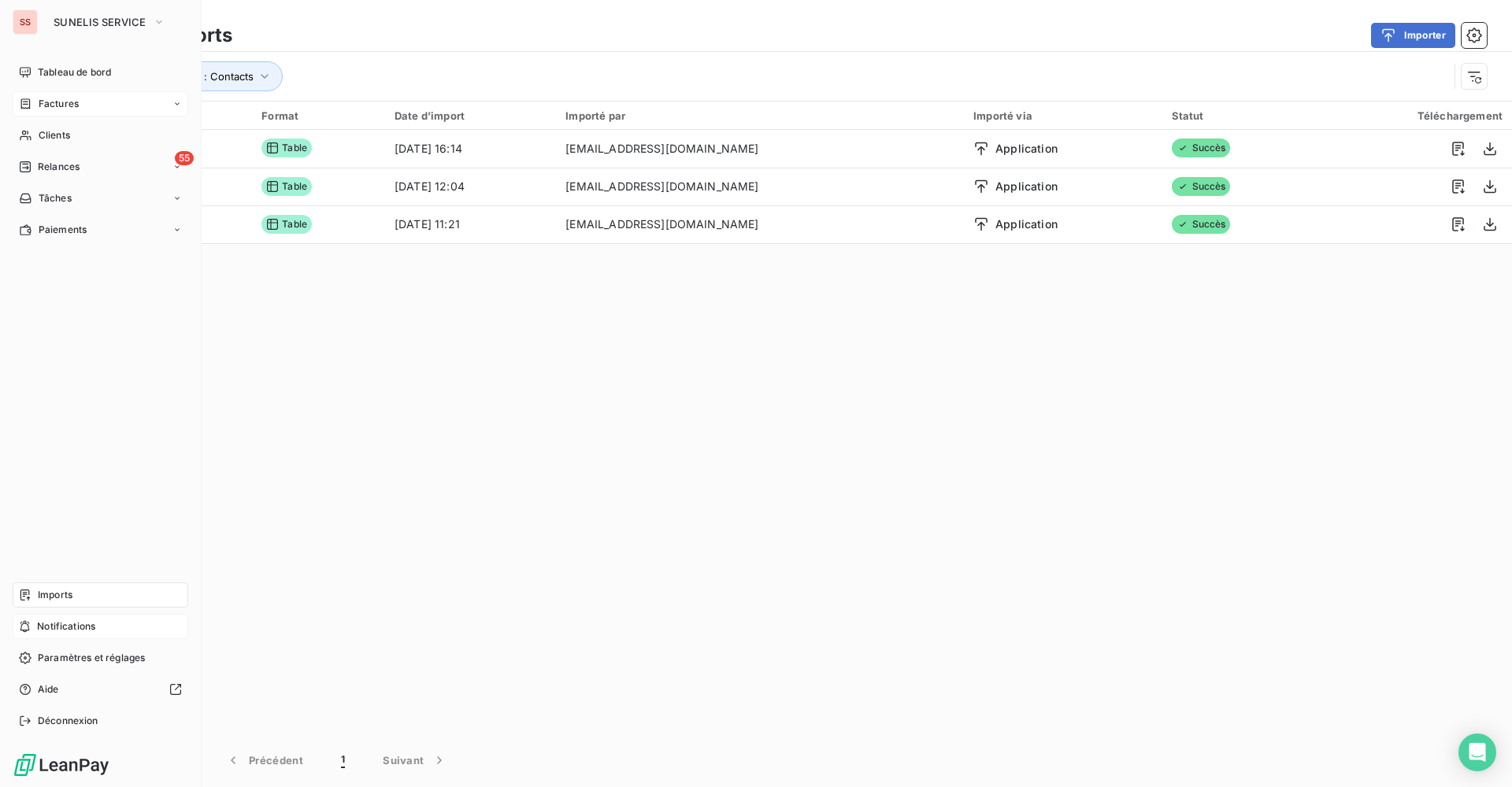
click at [85, 99] on div "Factures" at bounding box center [100, 104] width 175 height 25
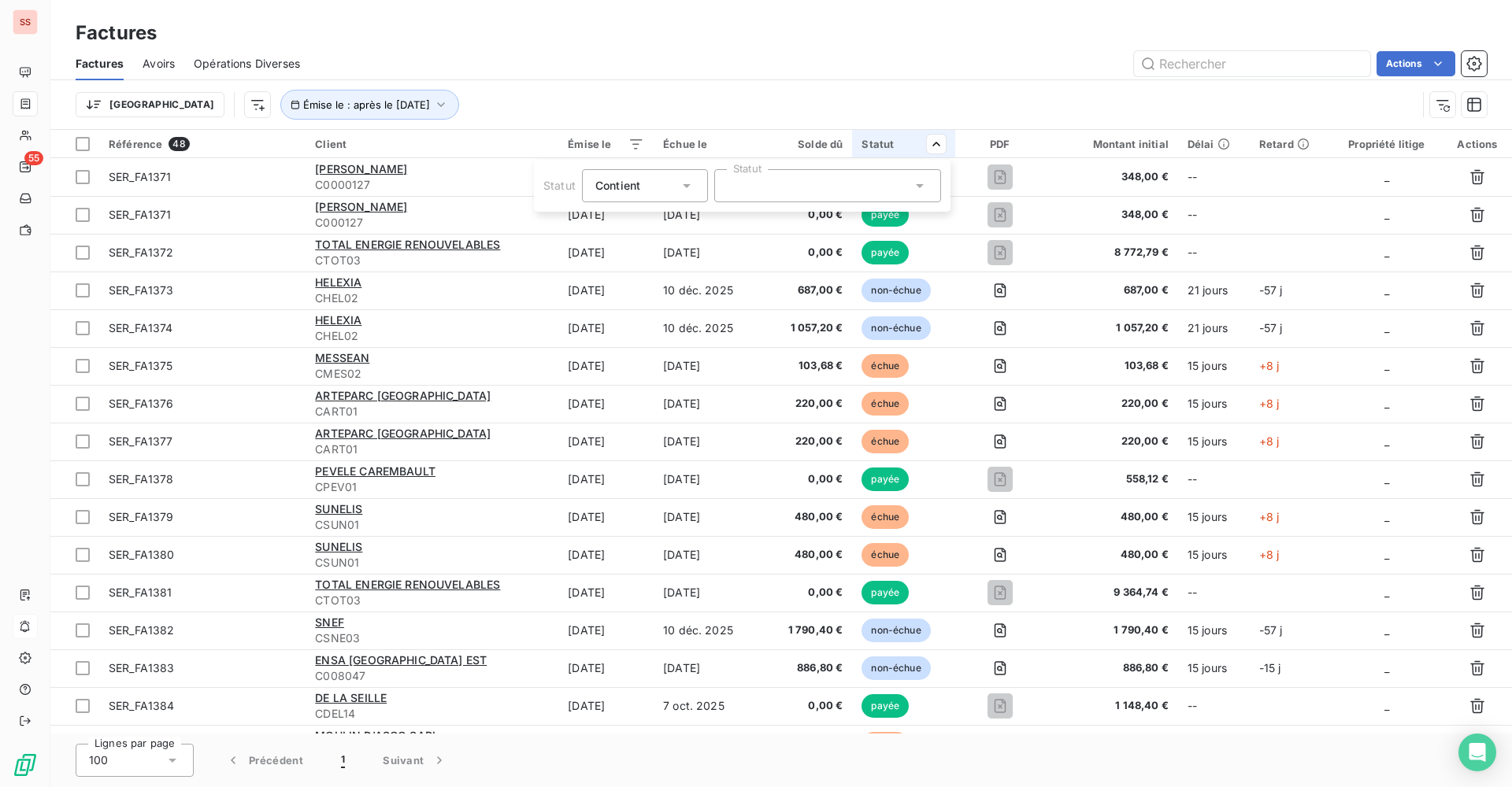
click at [679, 187] on icon at bounding box center [686, 186] width 15 height 15
click at [650, 246] on span "Ne contient pas" at bounding box center [655, 251] width 85 height 14
click at [892, 185] on div at bounding box center [827, 186] width 227 height 33
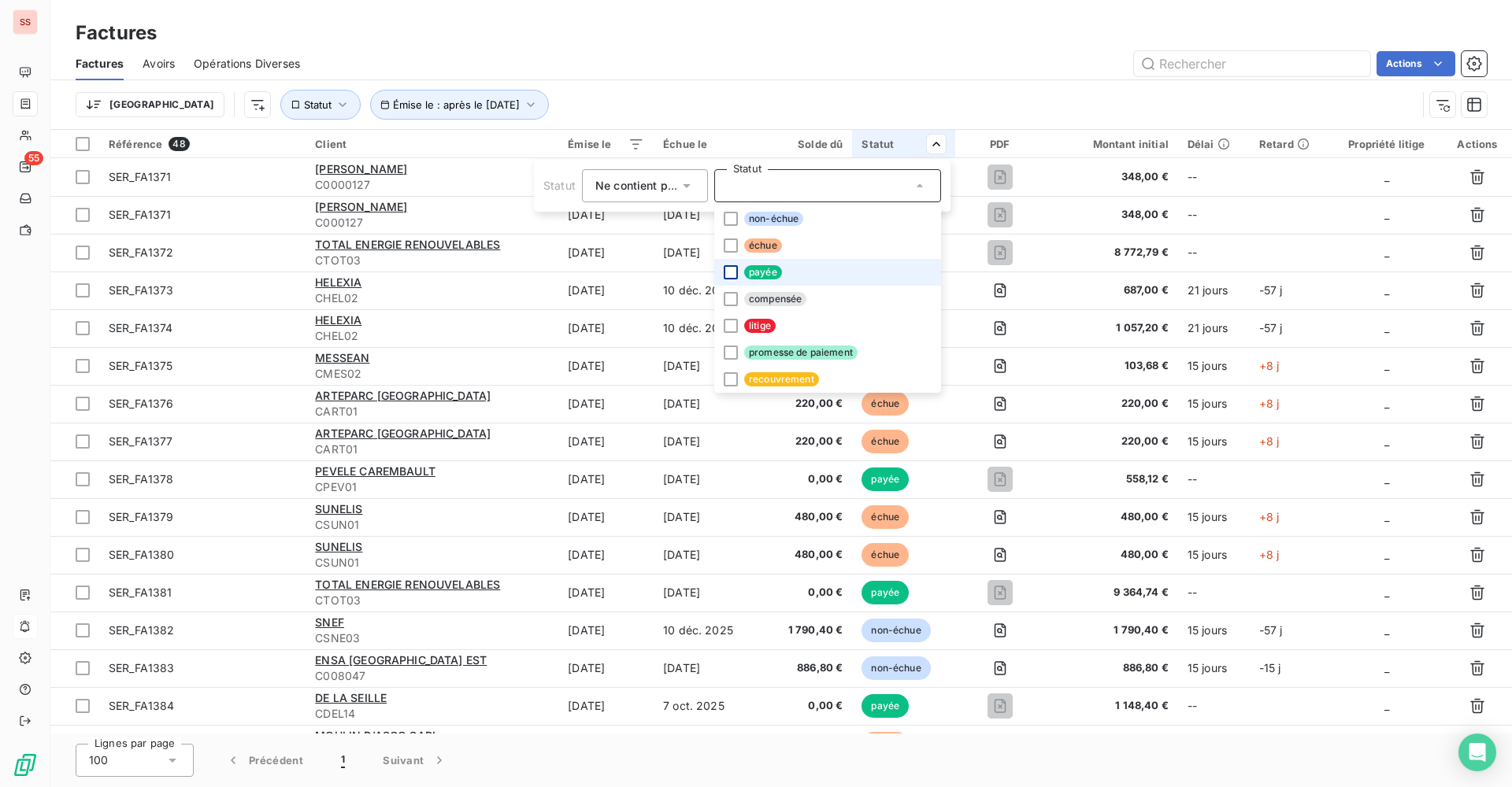
click at [728, 271] on div at bounding box center [731, 272] width 15 height 15
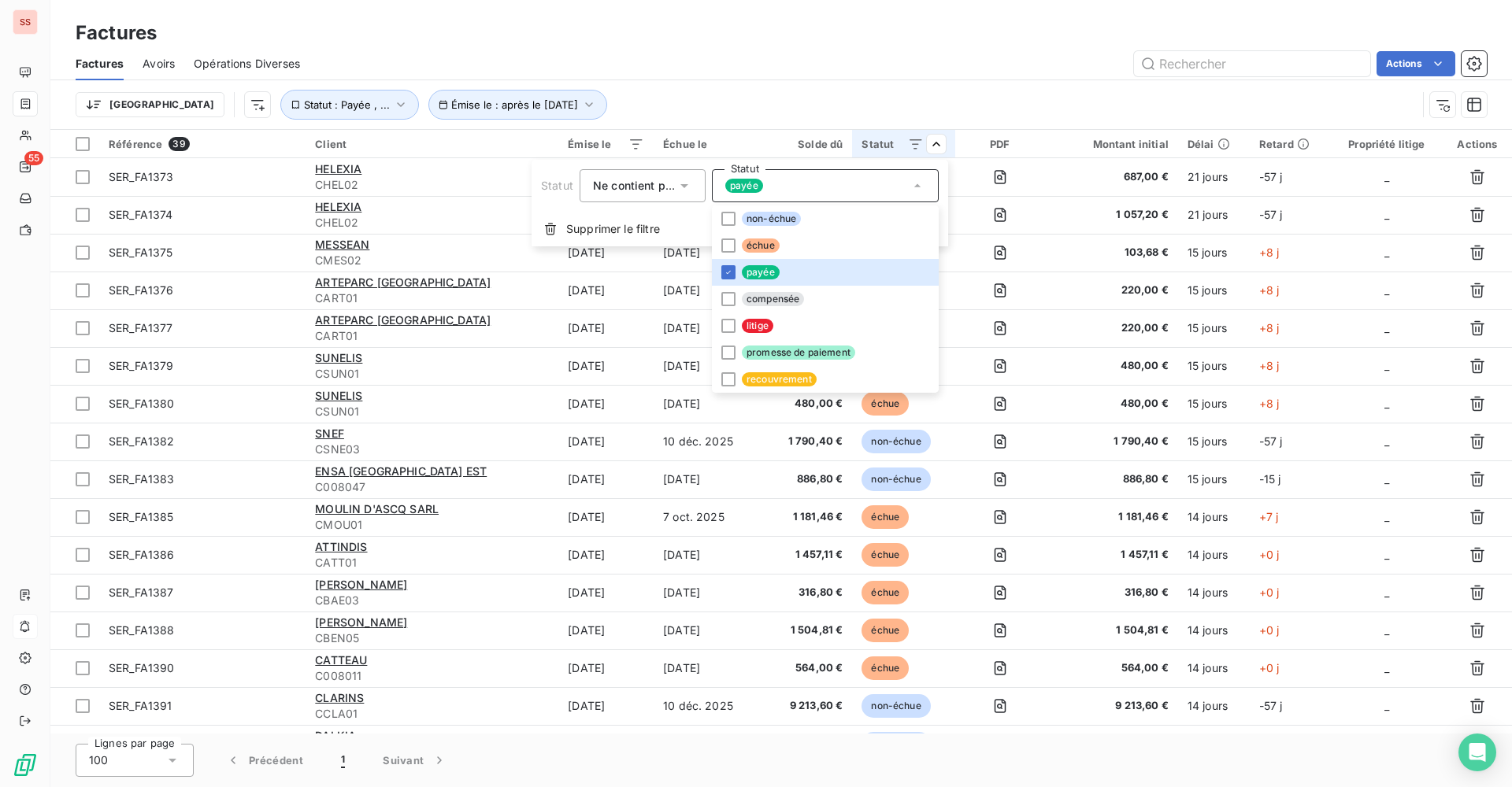
click at [828, 68] on html "SS 55 Factures Factures Avoirs Opérations Diverses Actions Trier Émise le : apr…" at bounding box center [756, 394] width 1512 height 787
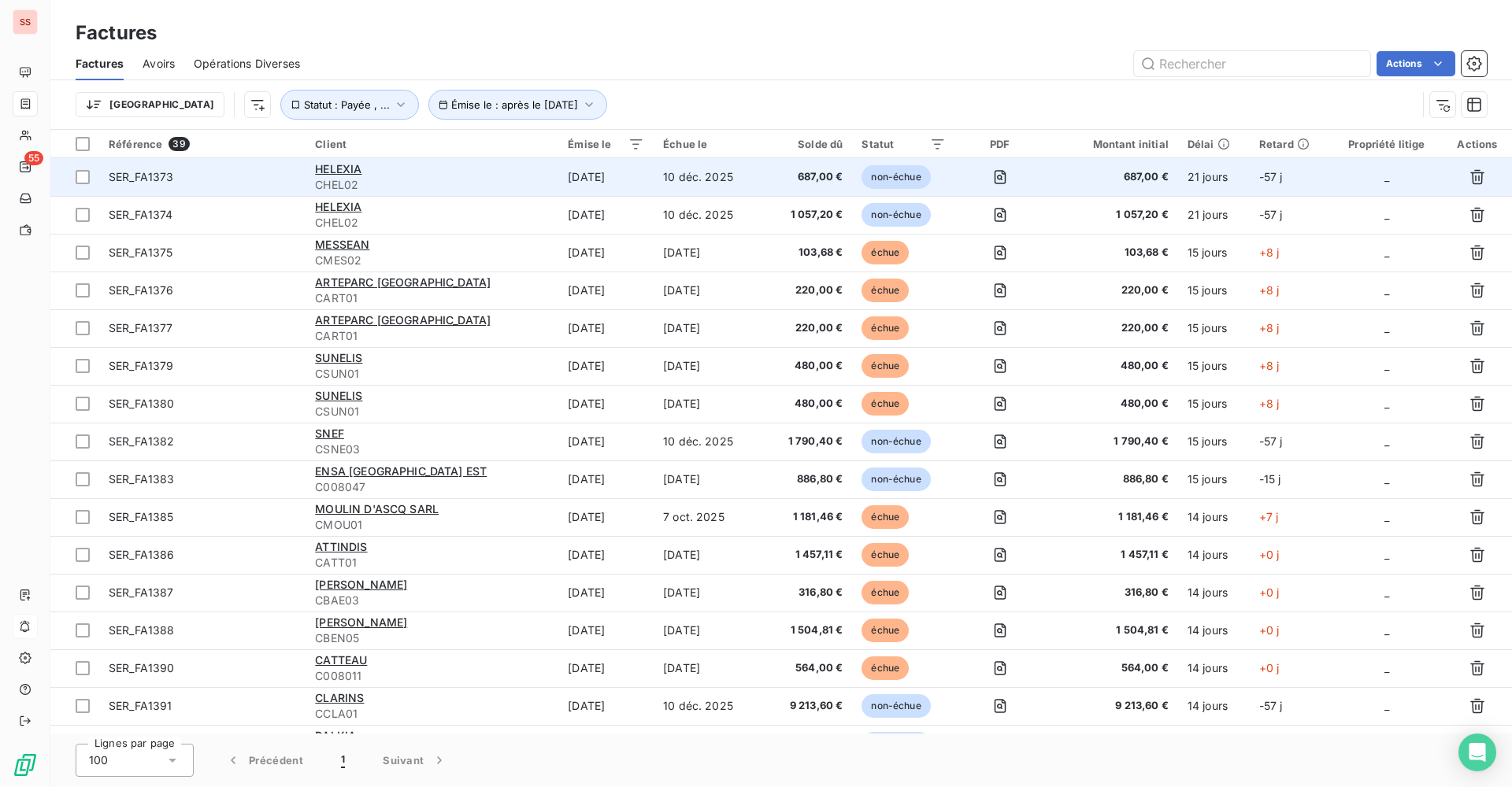
click at [1064, 186] on td "687,00 €" at bounding box center [1112, 177] width 133 height 38
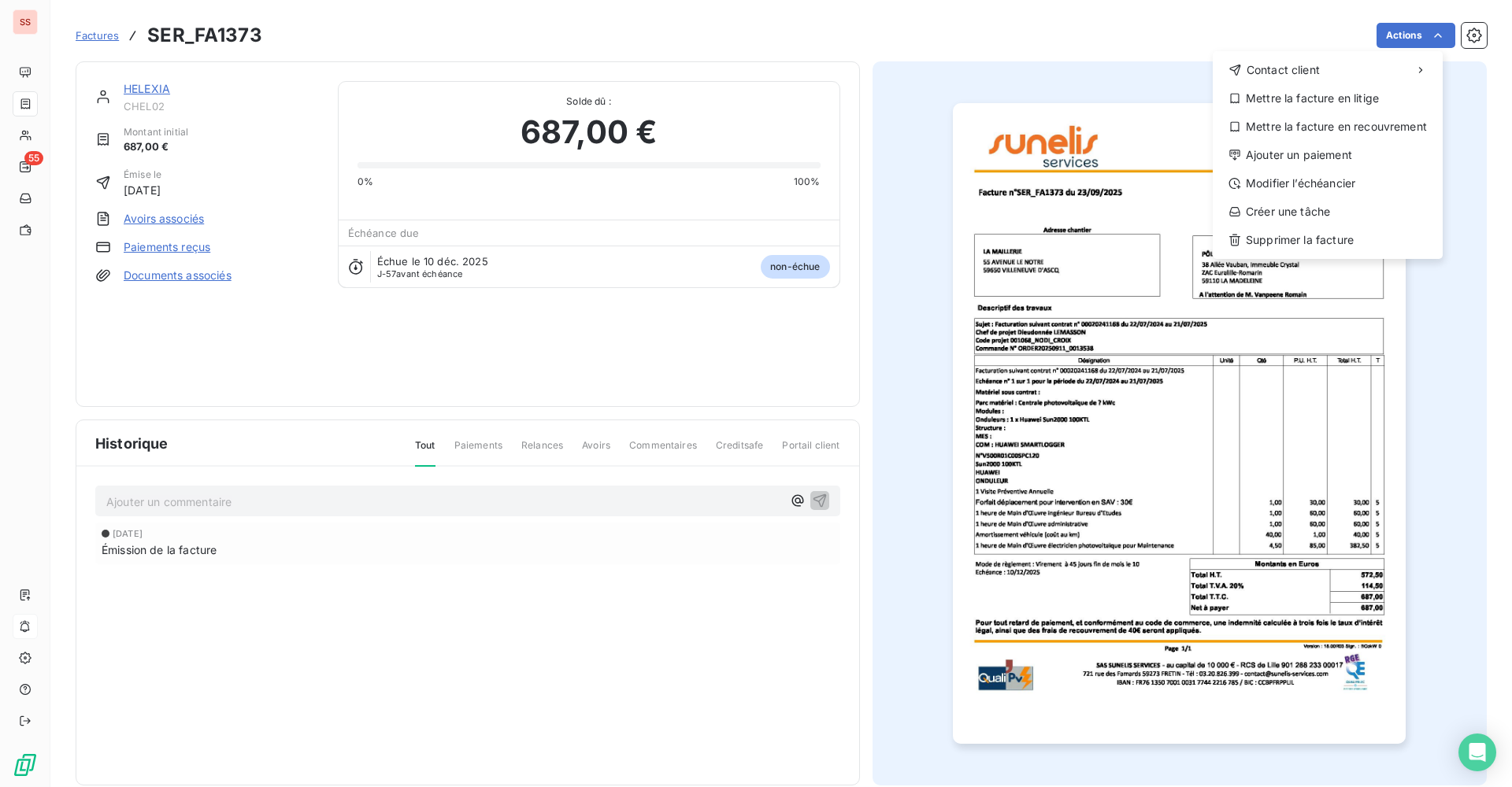
click at [1464, 33] on html "SS 55 Factures SER_FA1373 Actions Contact client Mettre la facture en litige Me…" at bounding box center [756, 394] width 1512 height 787
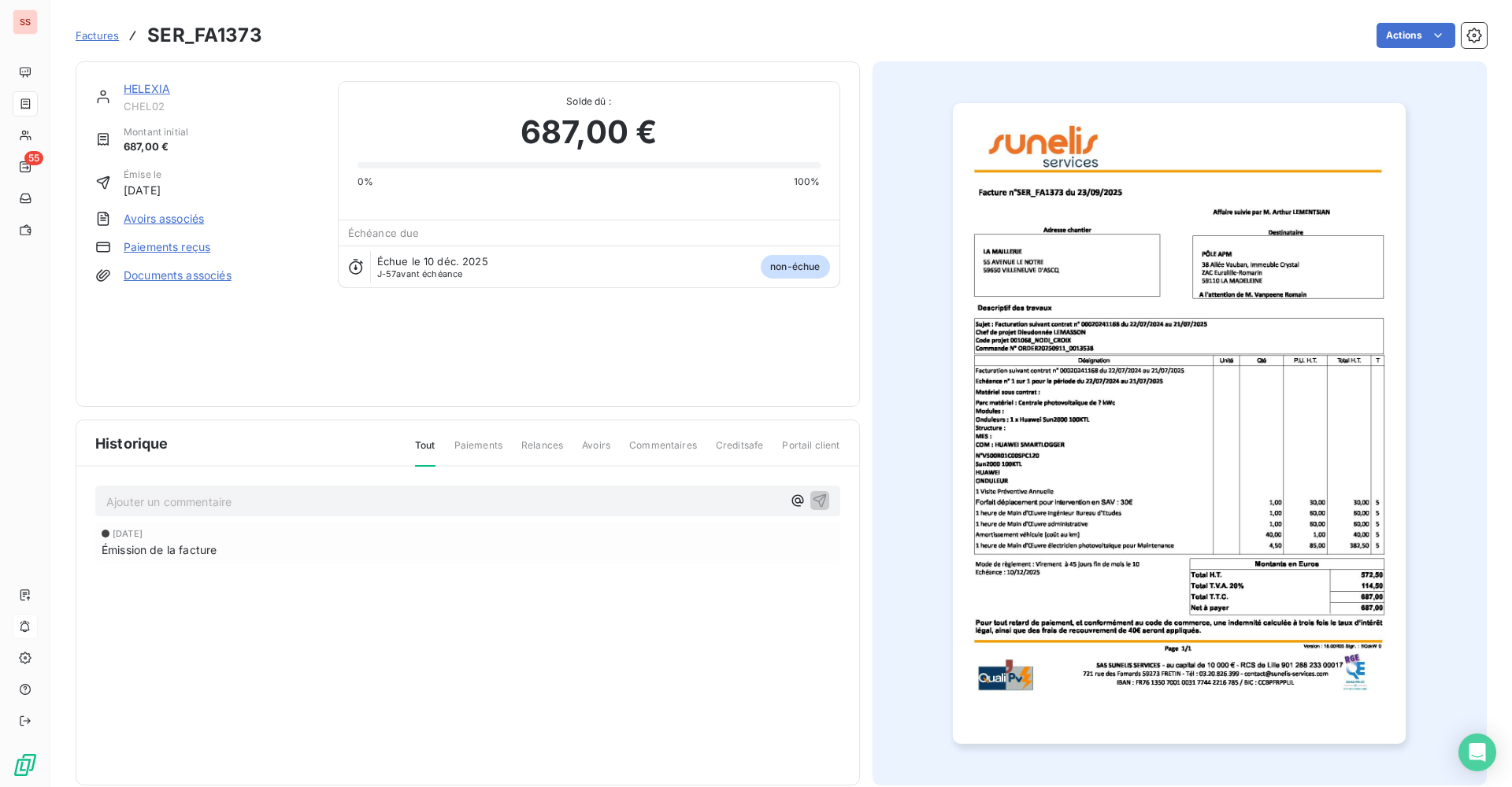
click at [1466, 33] on icon "button" at bounding box center [1473, 35] width 15 height 15
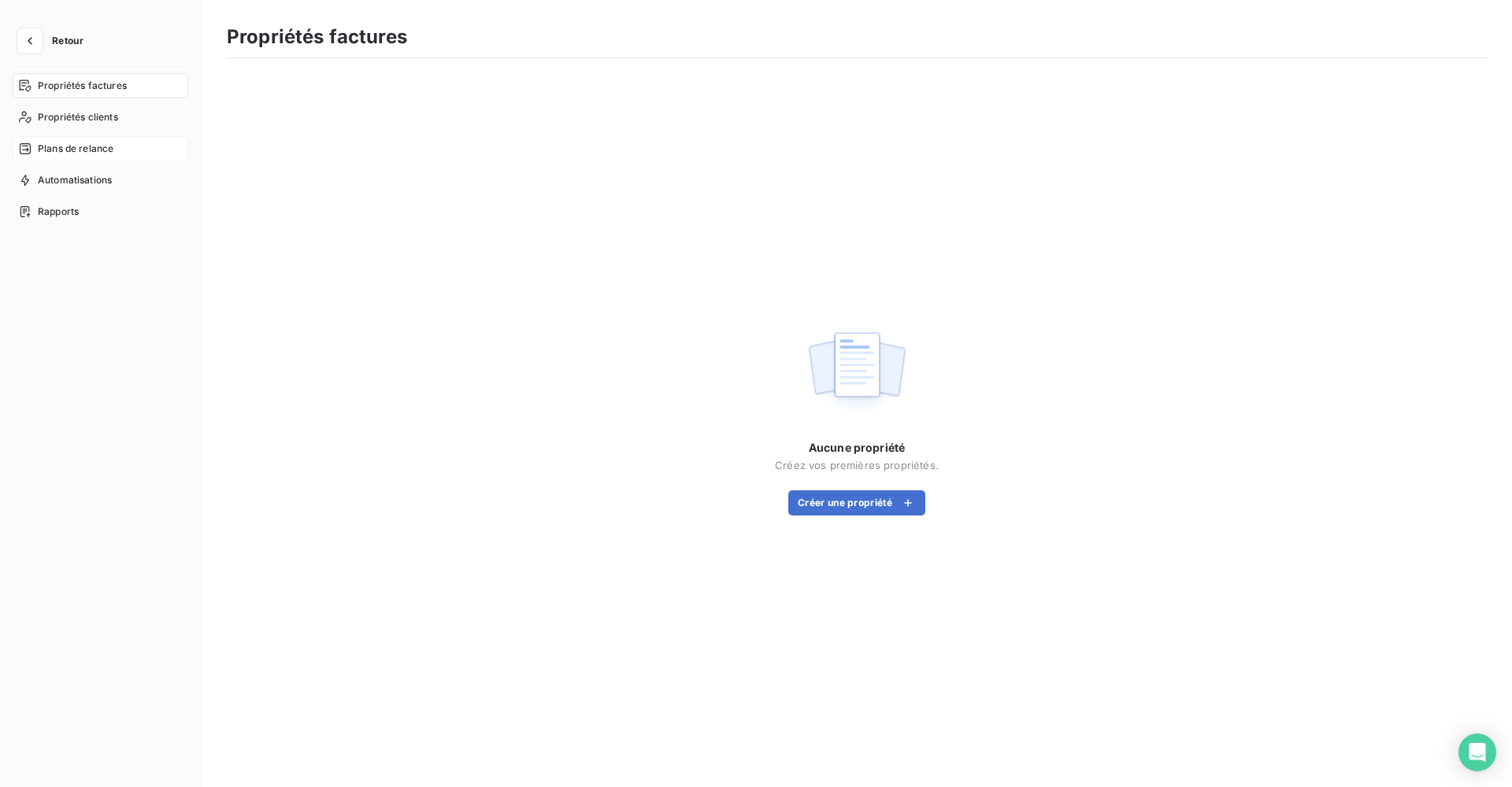
click at [119, 143] on div "Plans de relance" at bounding box center [100, 148] width 175 height 25
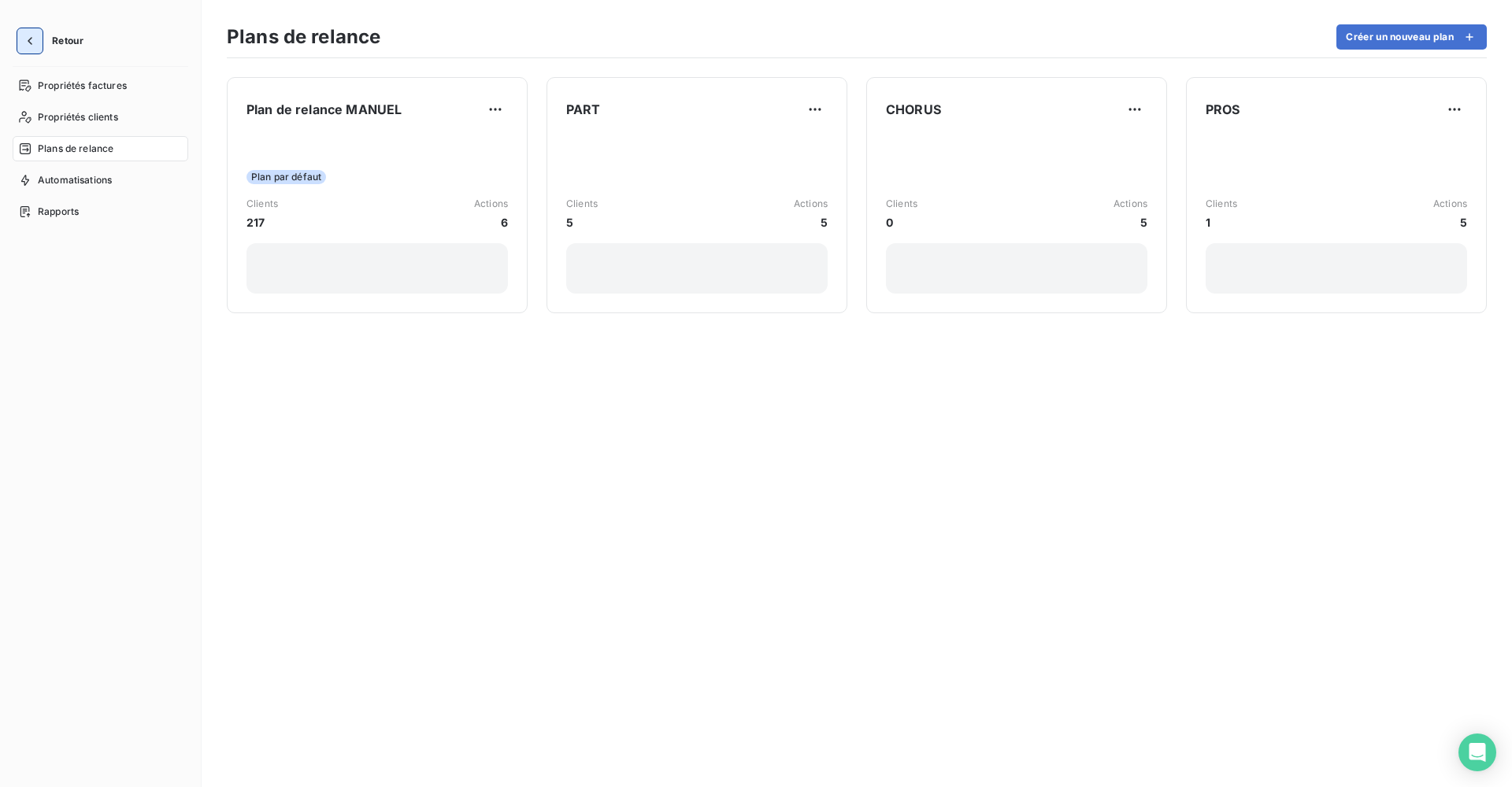
click at [26, 38] on icon "button" at bounding box center [30, 41] width 15 height 15
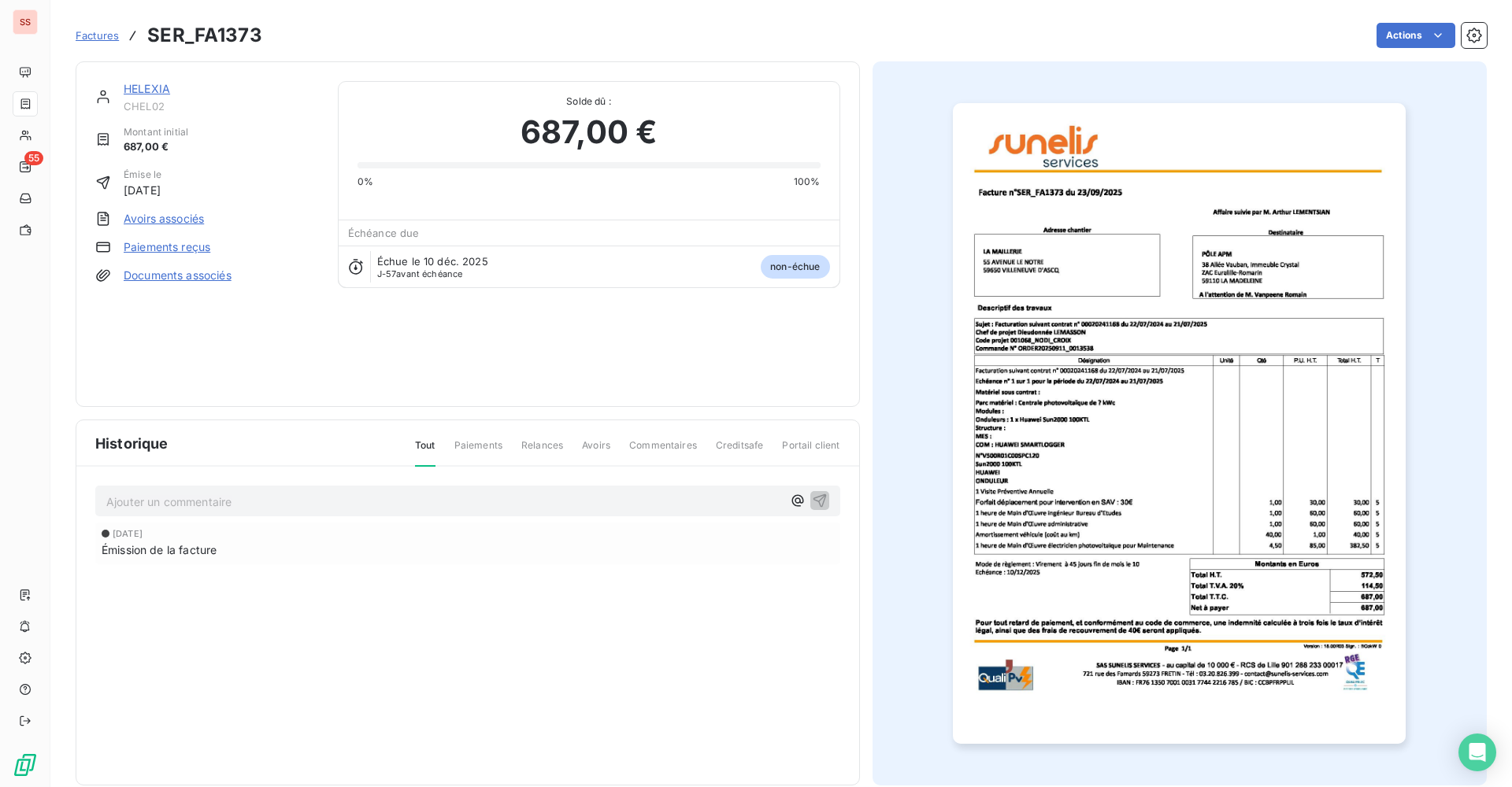
click at [151, 92] on link "HELEXIA" at bounding box center [146, 89] width 46 height 14
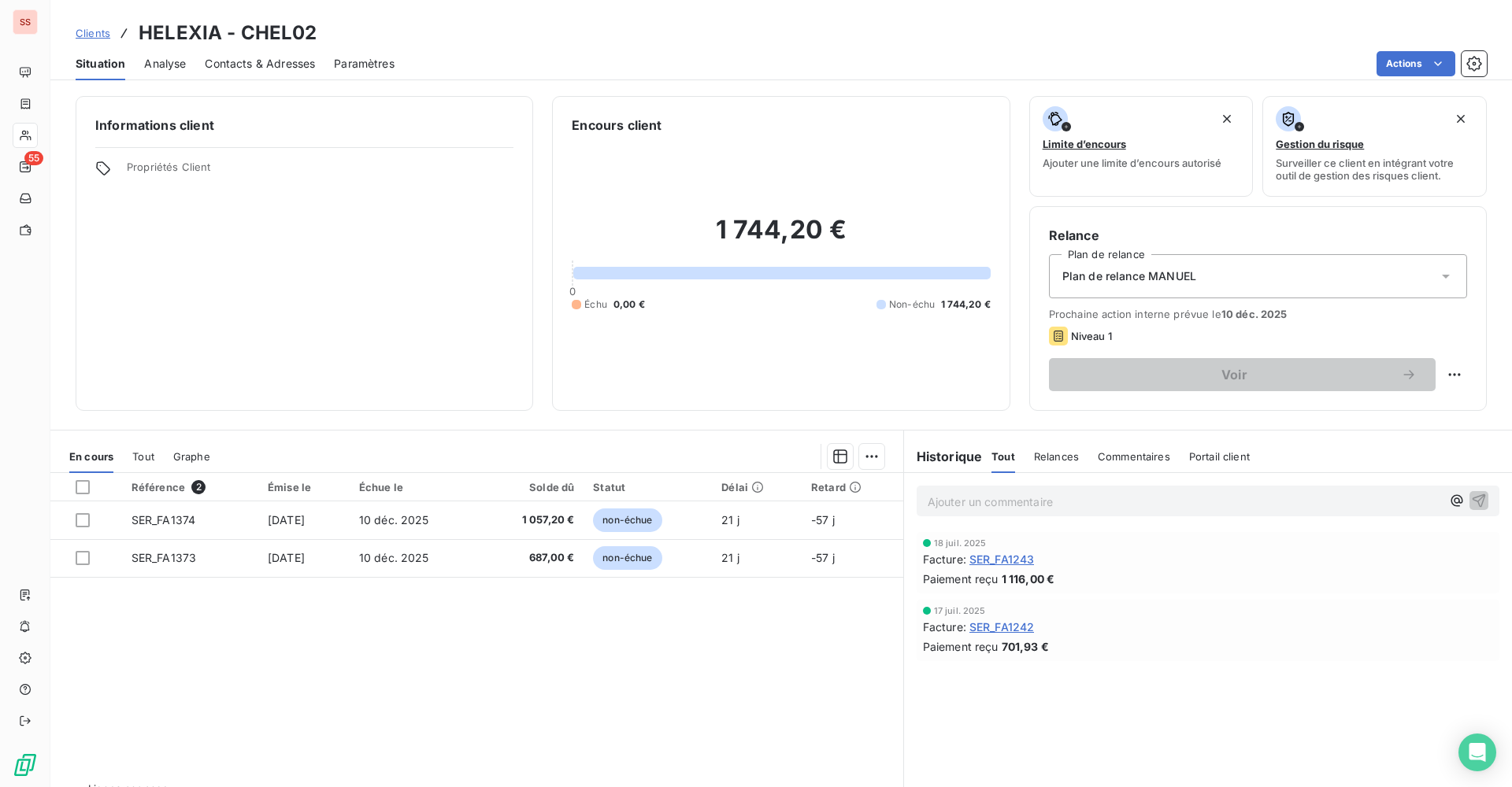
click at [1254, 284] on div "Plan de relance MANUEL" at bounding box center [1258, 276] width 418 height 44
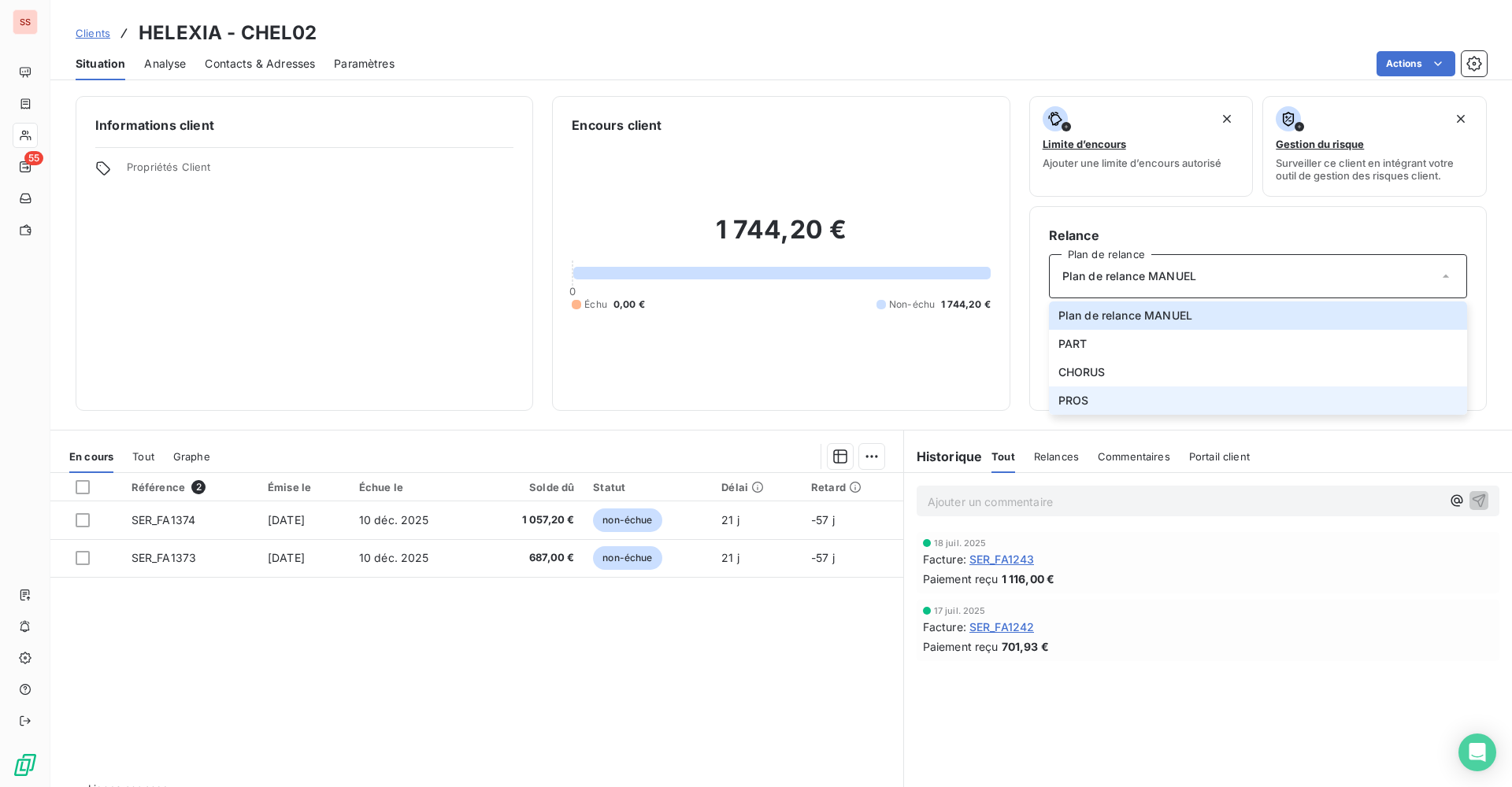
click at [1070, 394] on span "PROS" at bounding box center [1074, 400] width 31 height 15
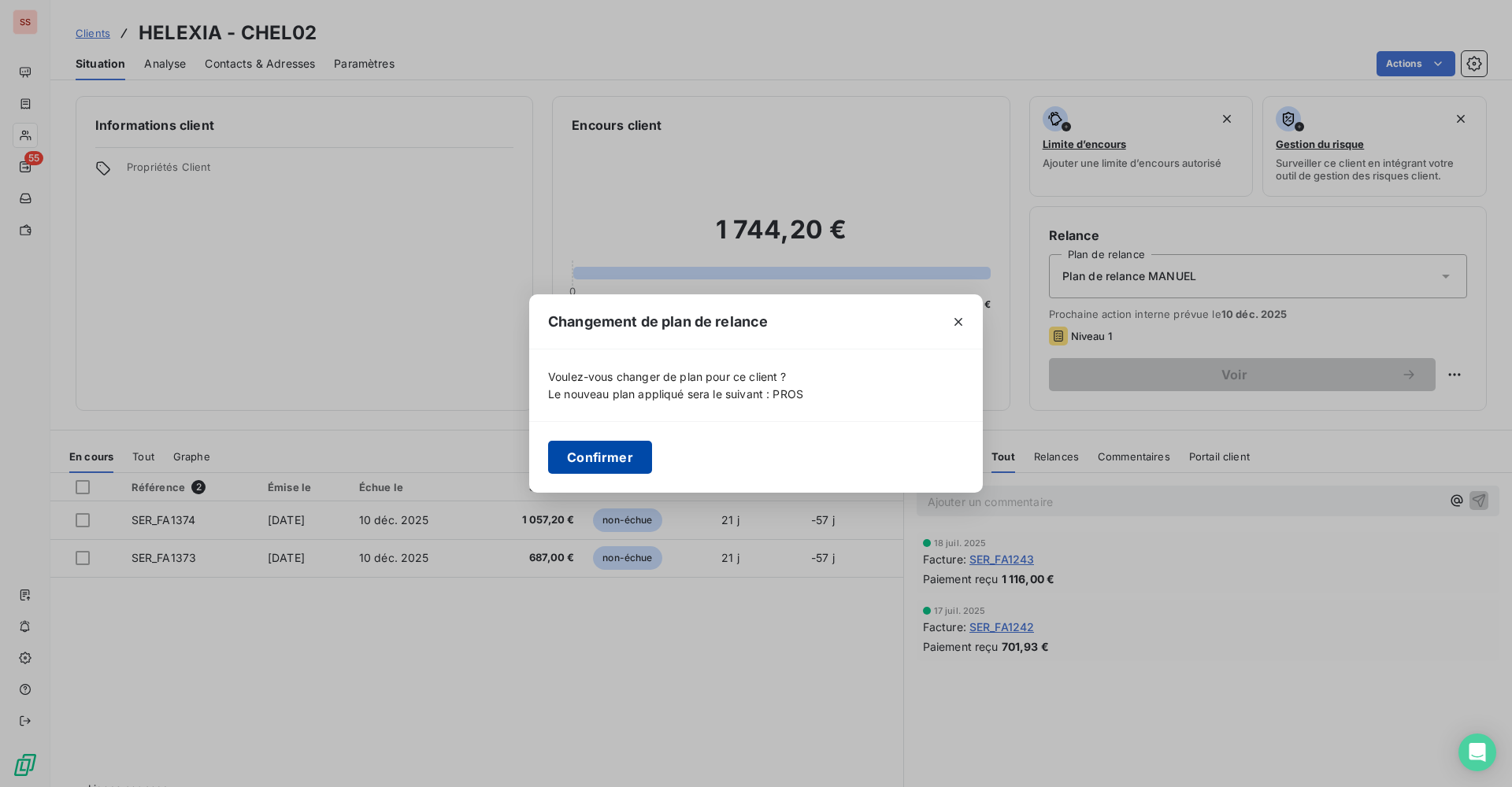
click at [633, 458] on button "Confirmer" at bounding box center [599, 457] width 104 height 33
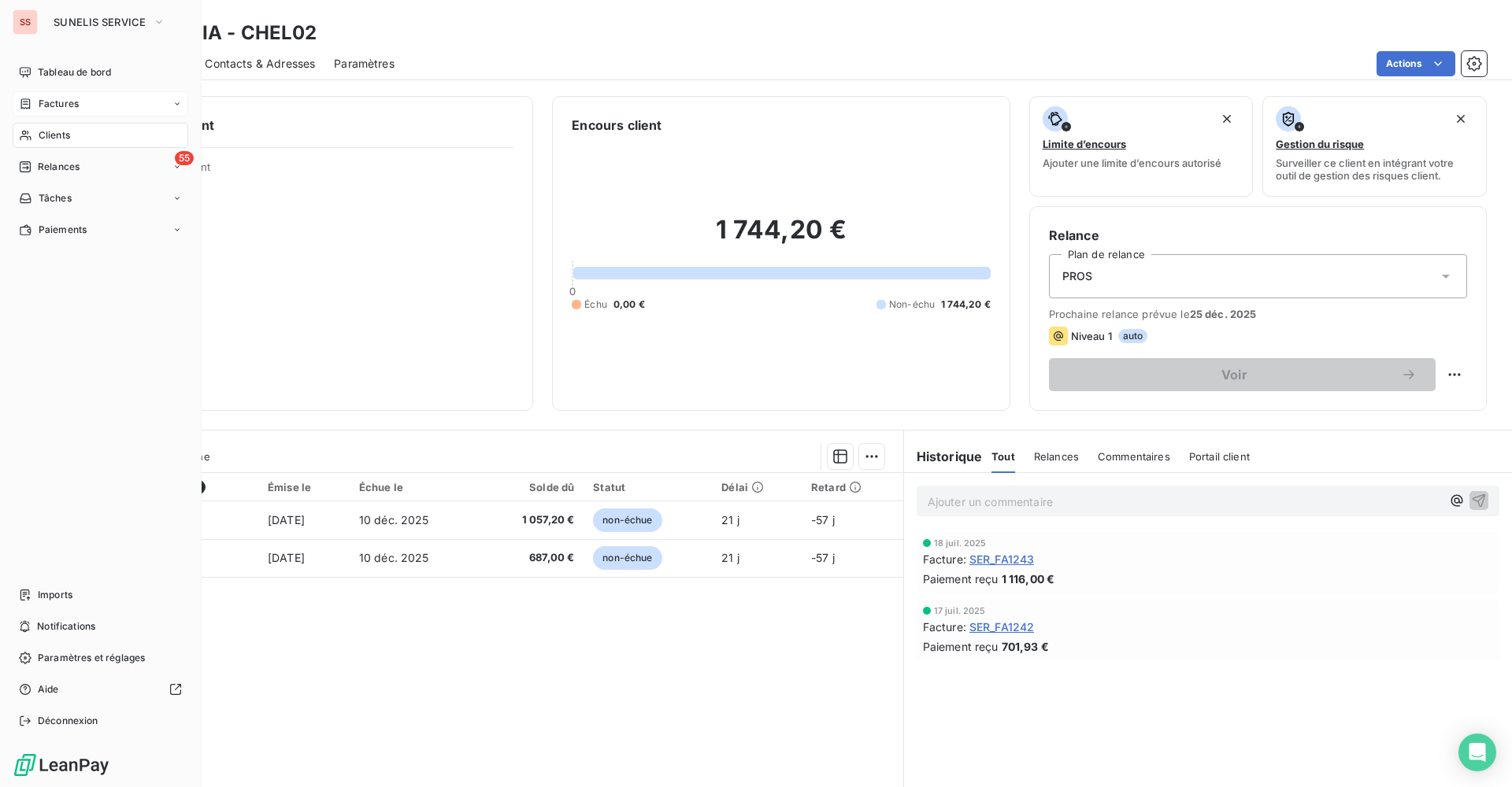
click at [88, 100] on div "Factures" at bounding box center [100, 104] width 175 height 25
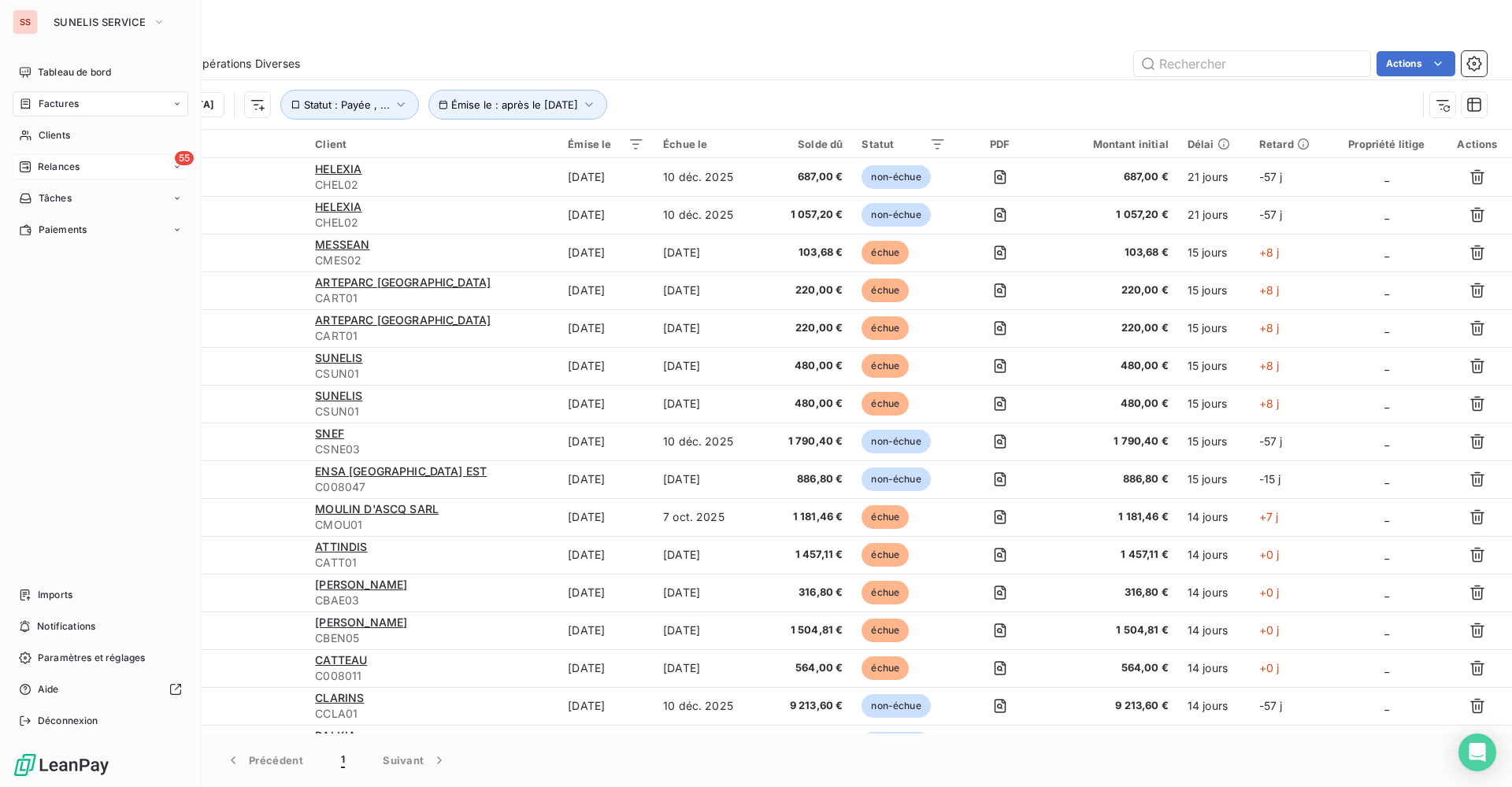
click at [59, 160] on span "Relances" at bounding box center [58, 167] width 42 height 15
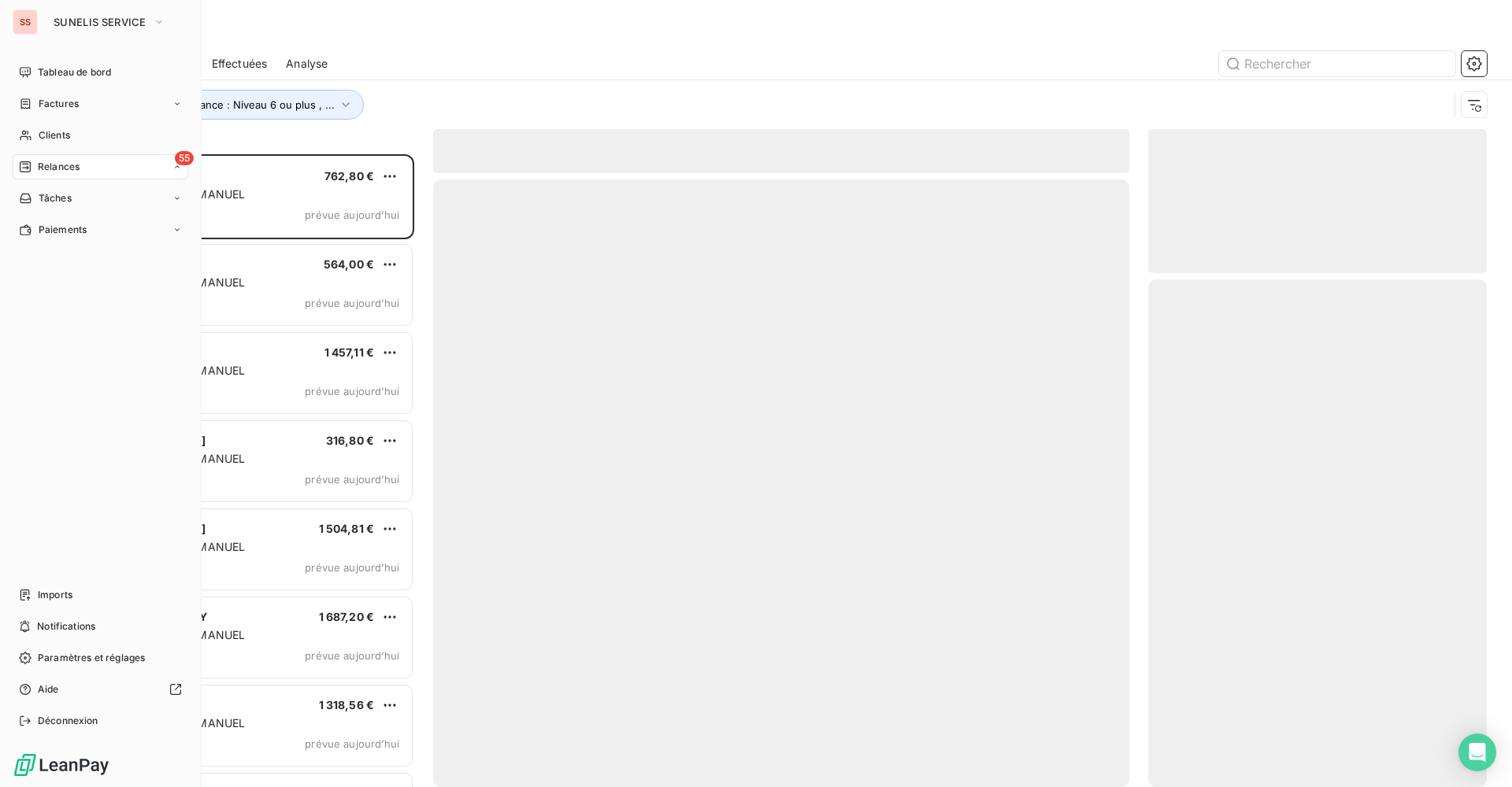
scroll to position [621, 327]
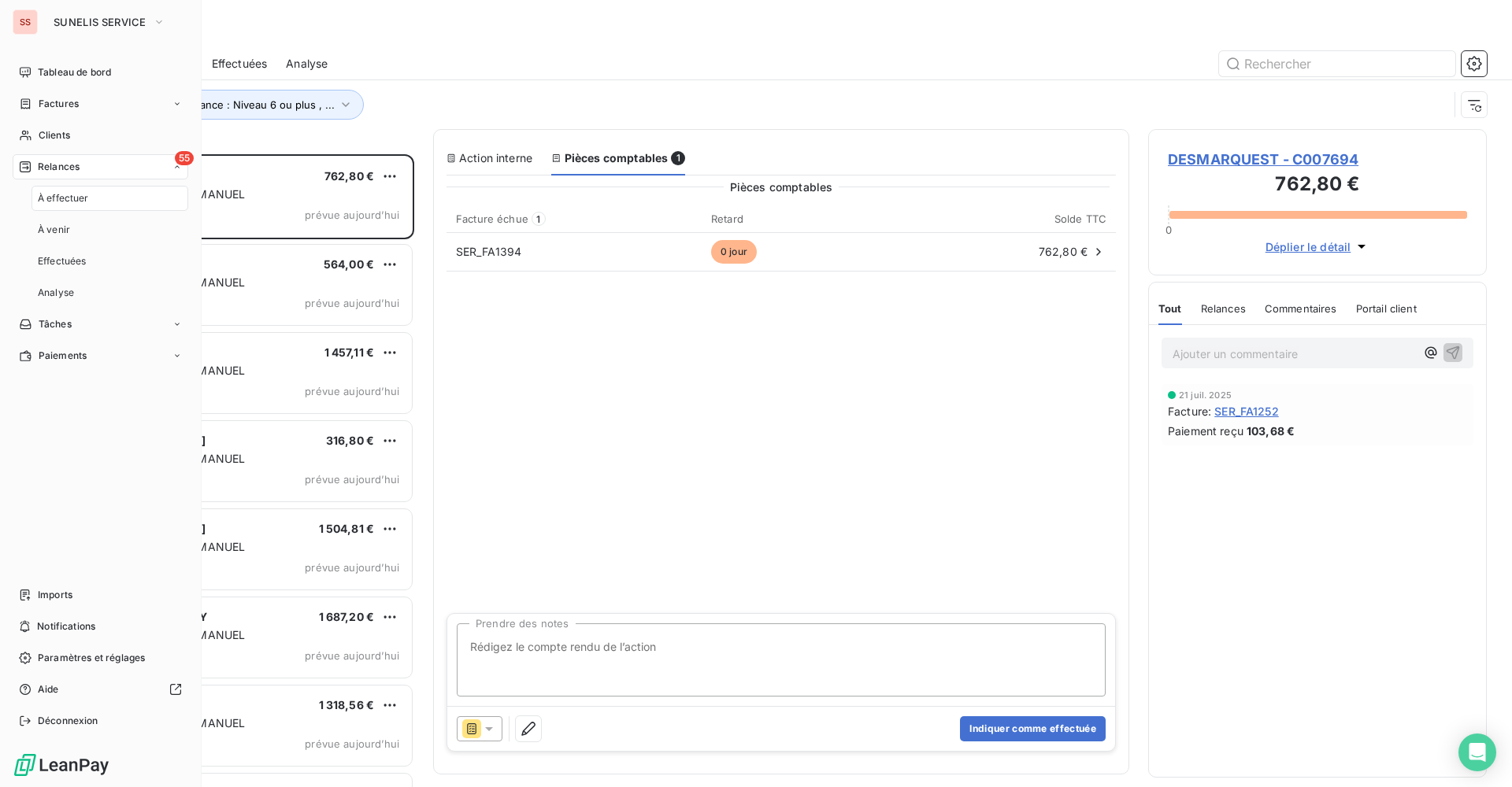
click at [89, 202] on div "À effectuer" at bounding box center [110, 198] width 157 height 25
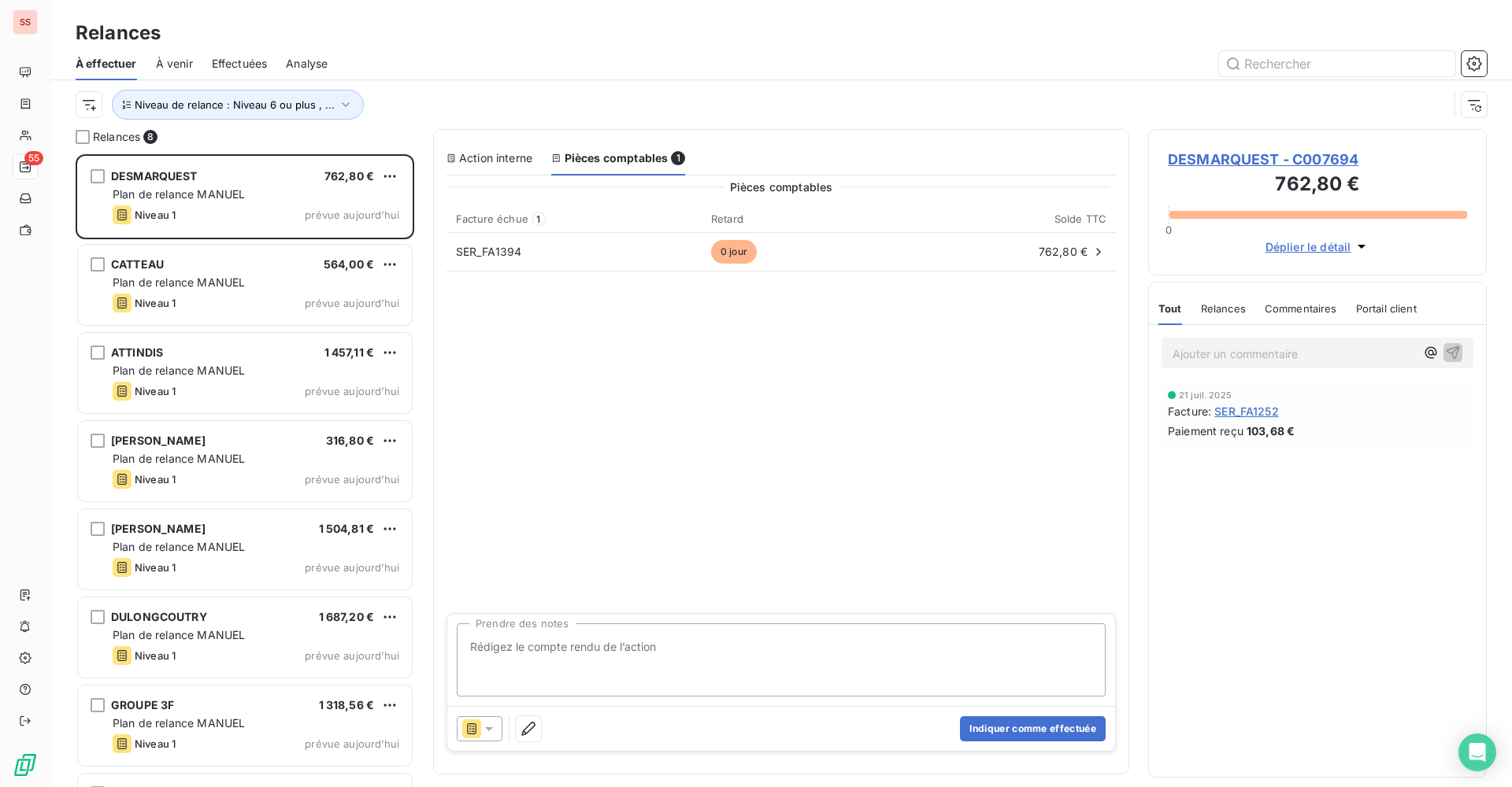
click at [1319, 248] on span "Déplier le détail" at bounding box center [1308, 246] width 86 height 16
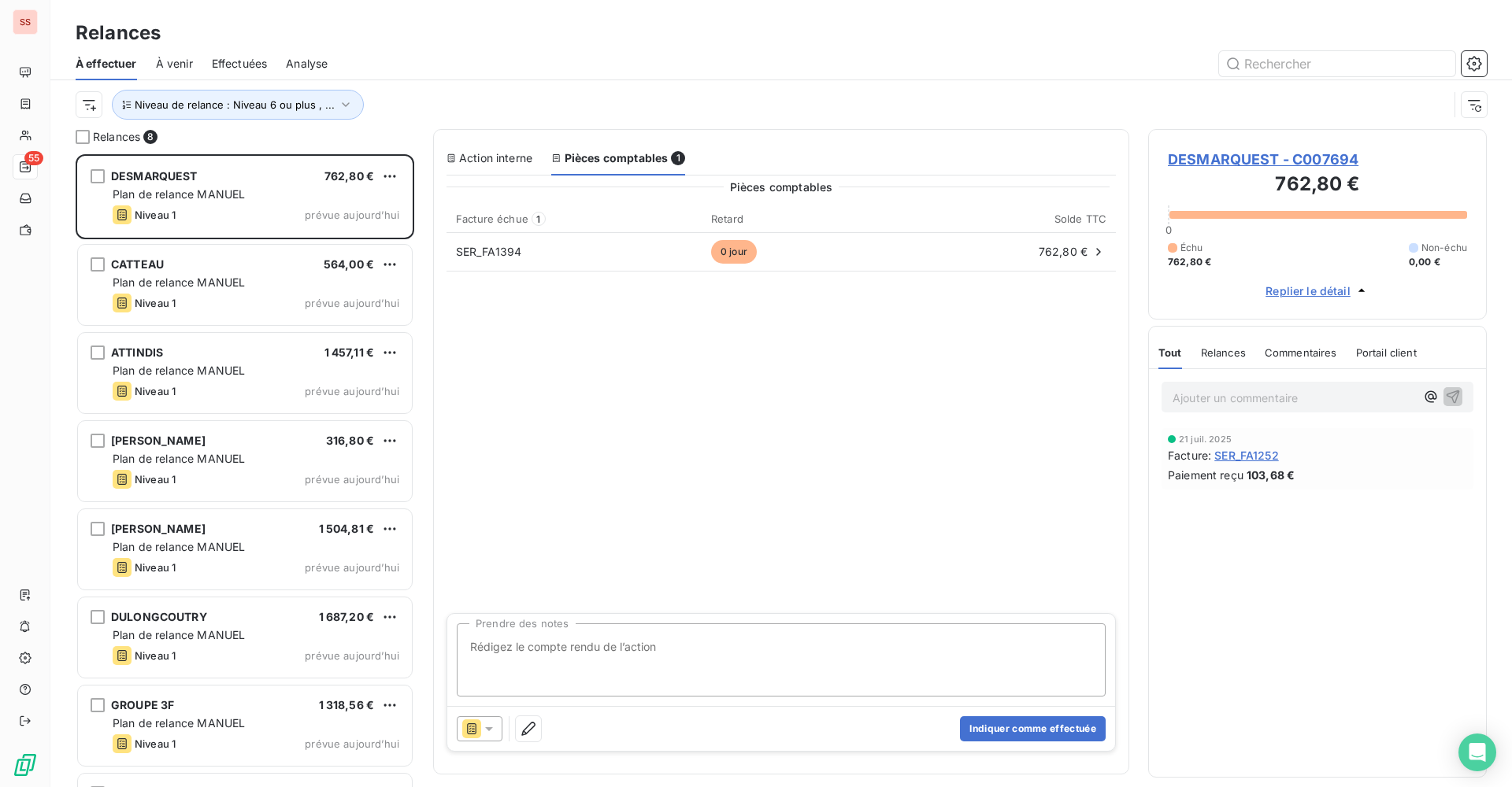
click at [1296, 164] on span "DESMARQUEST - C007694" at bounding box center [1318, 159] width 299 height 21
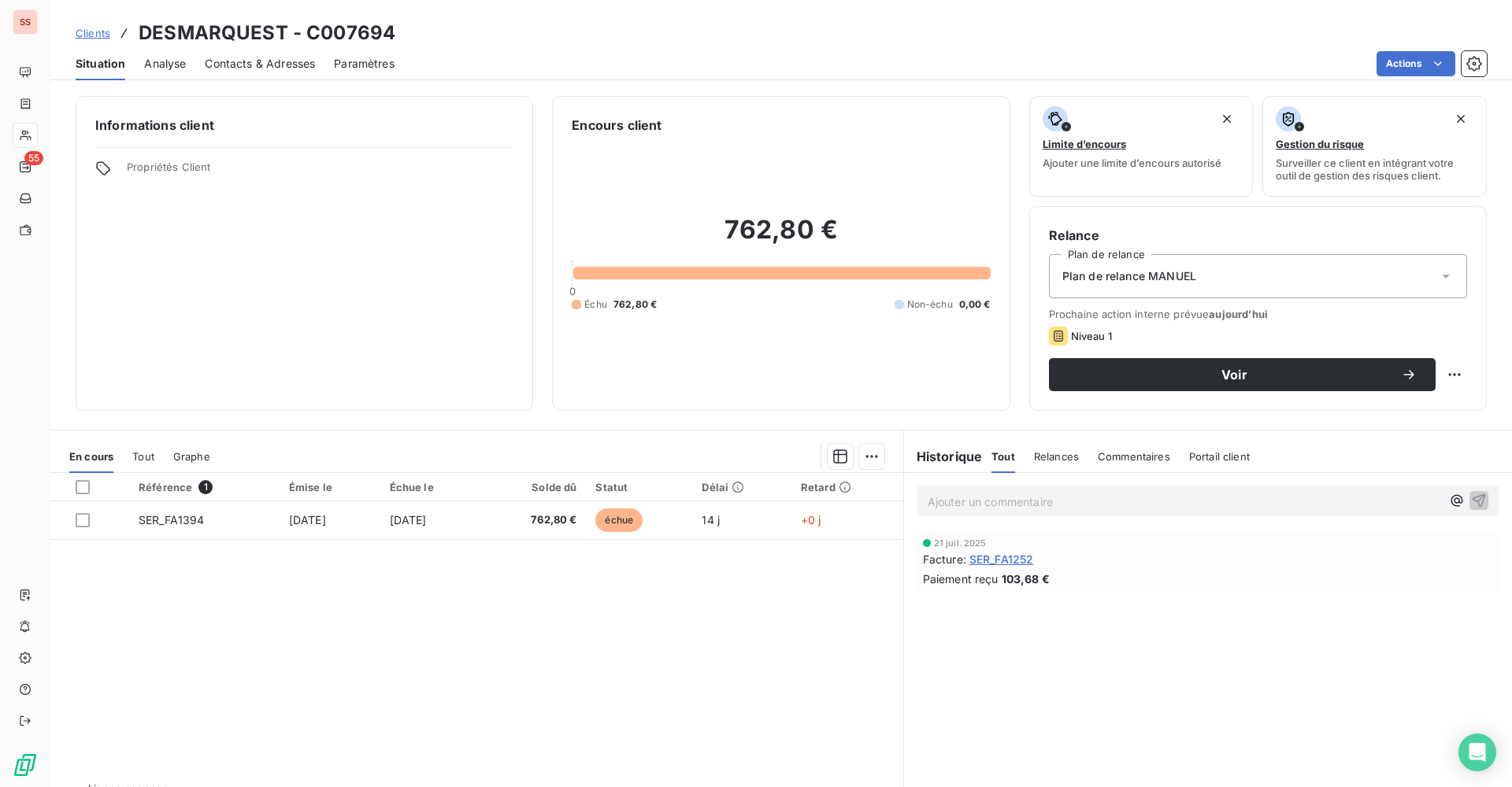
click at [271, 65] on span "Contacts & Adresses" at bounding box center [259, 63] width 110 height 15
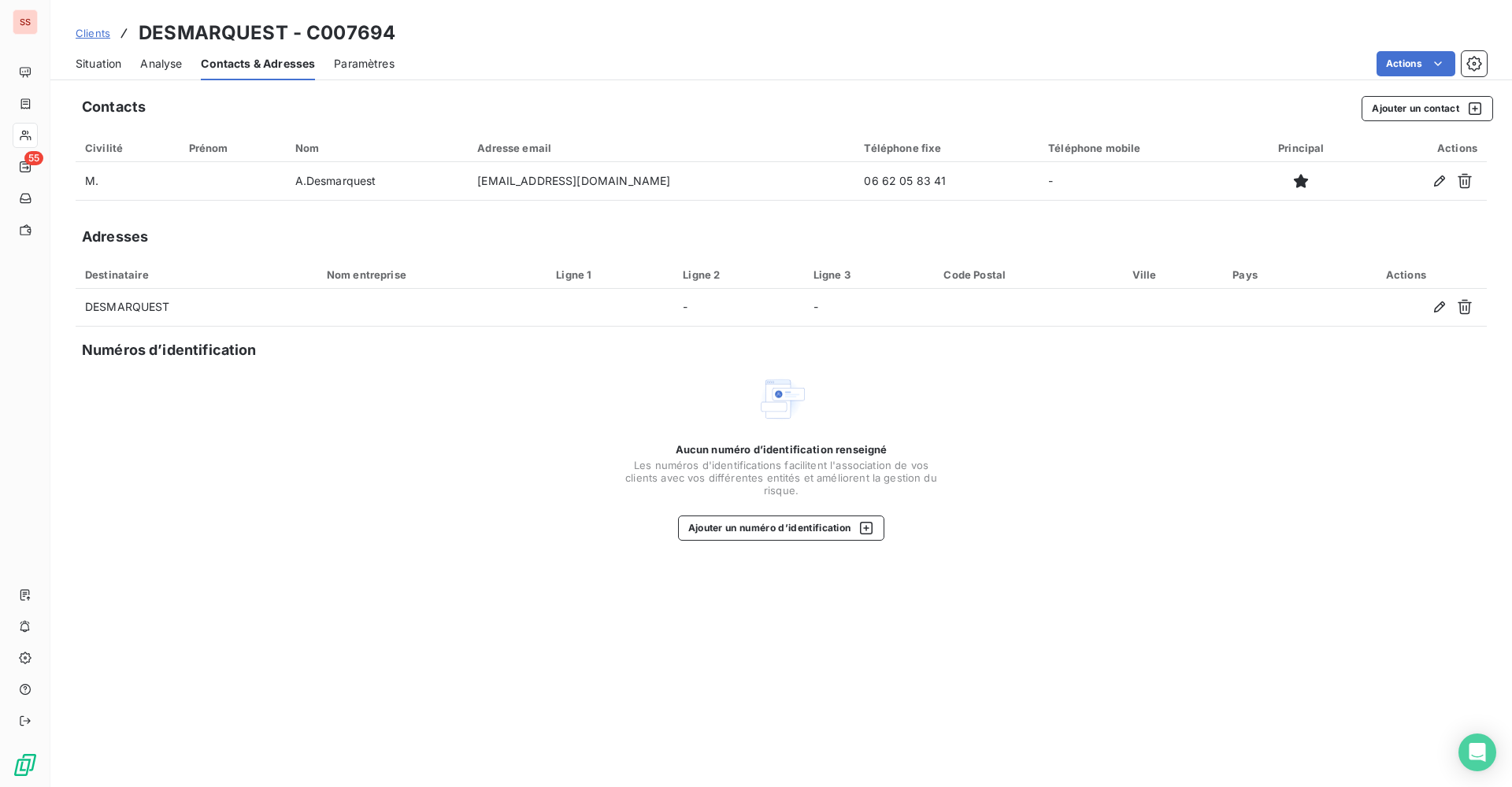
click at [116, 63] on span "Situation" at bounding box center [98, 63] width 45 height 15
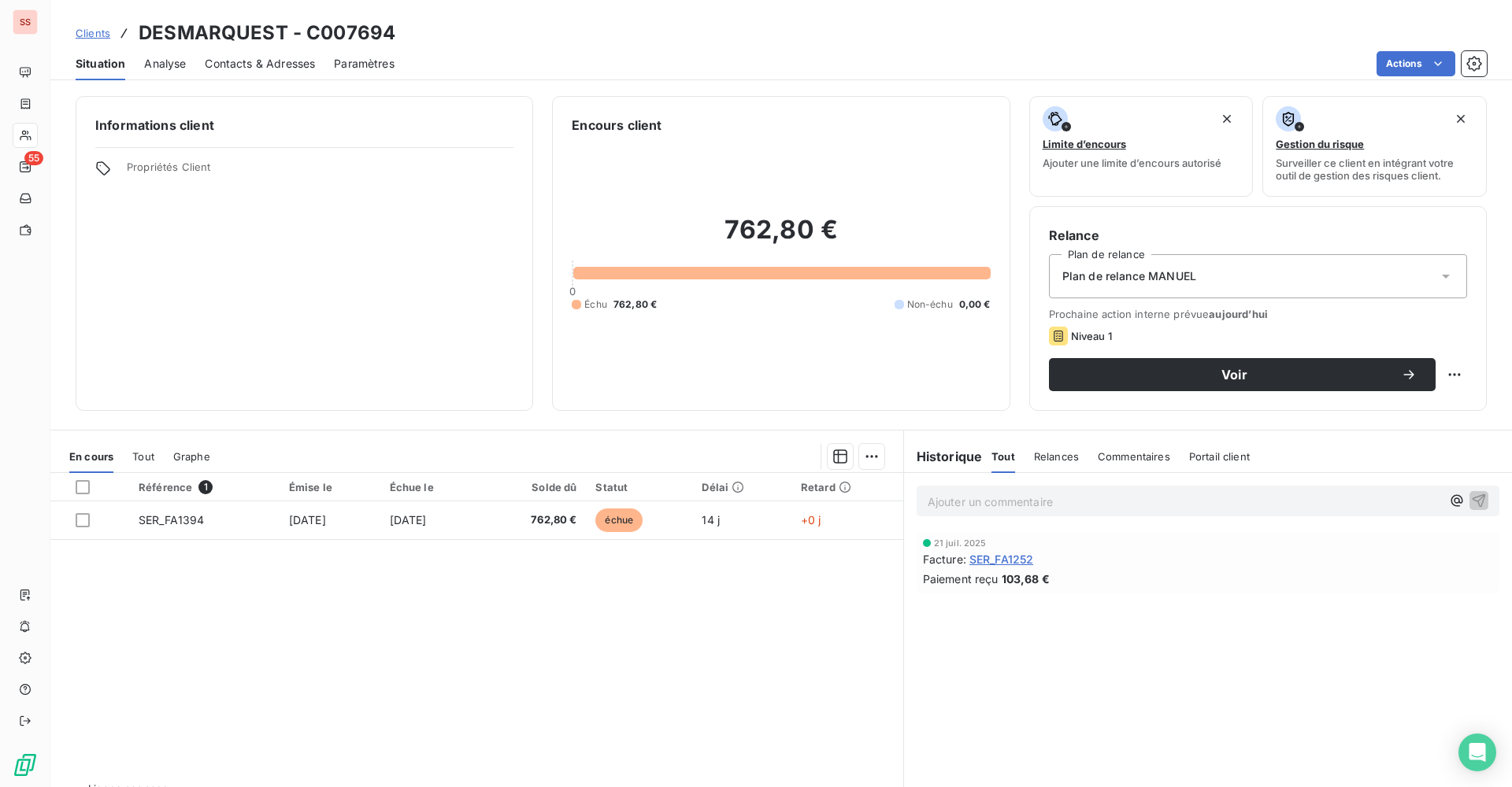
click at [1225, 276] on div "Plan de relance MANUEL" at bounding box center [1258, 276] width 418 height 44
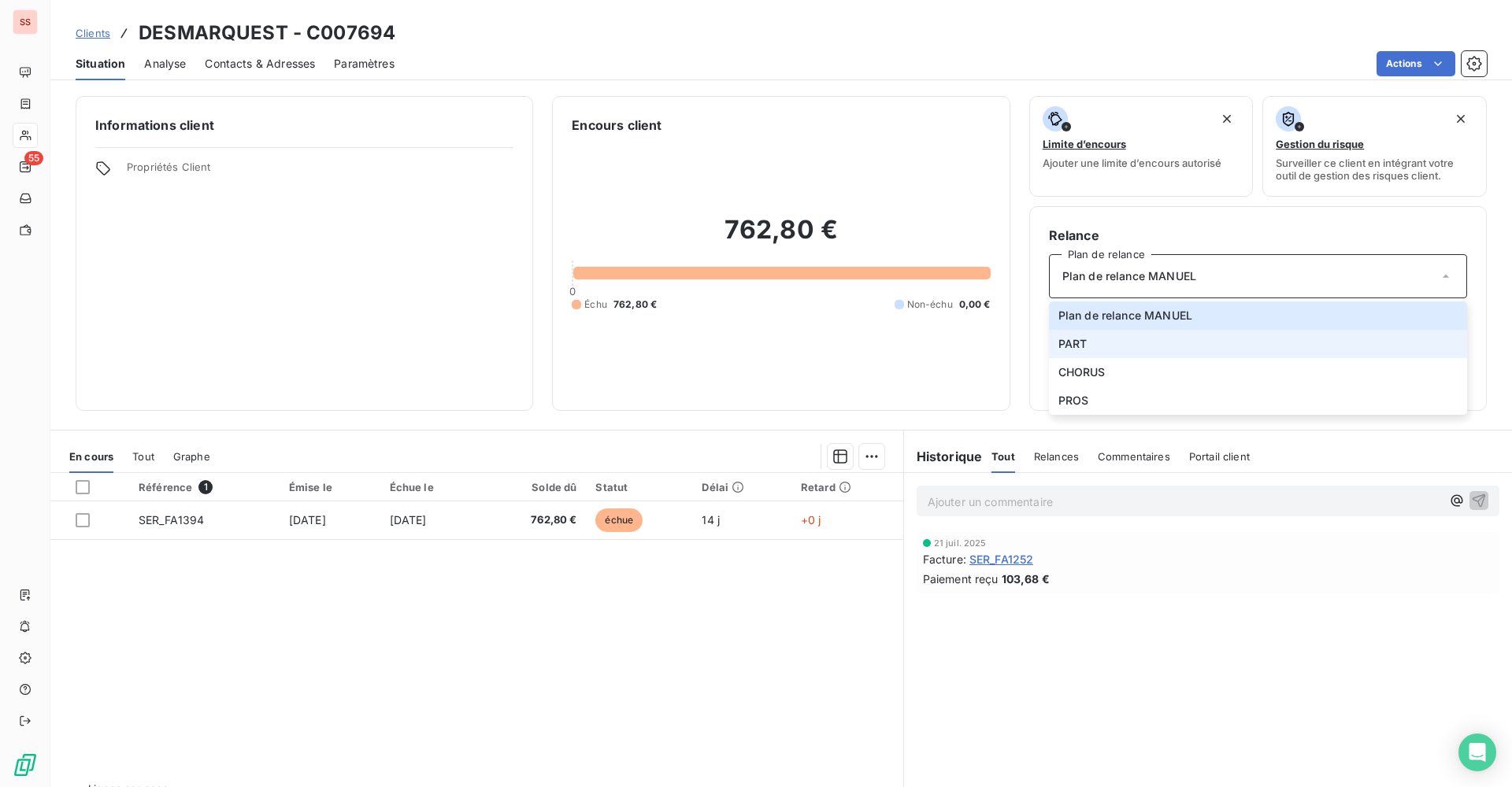
click at [1082, 346] on li "PART" at bounding box center [1258, 344] width 418 height 28
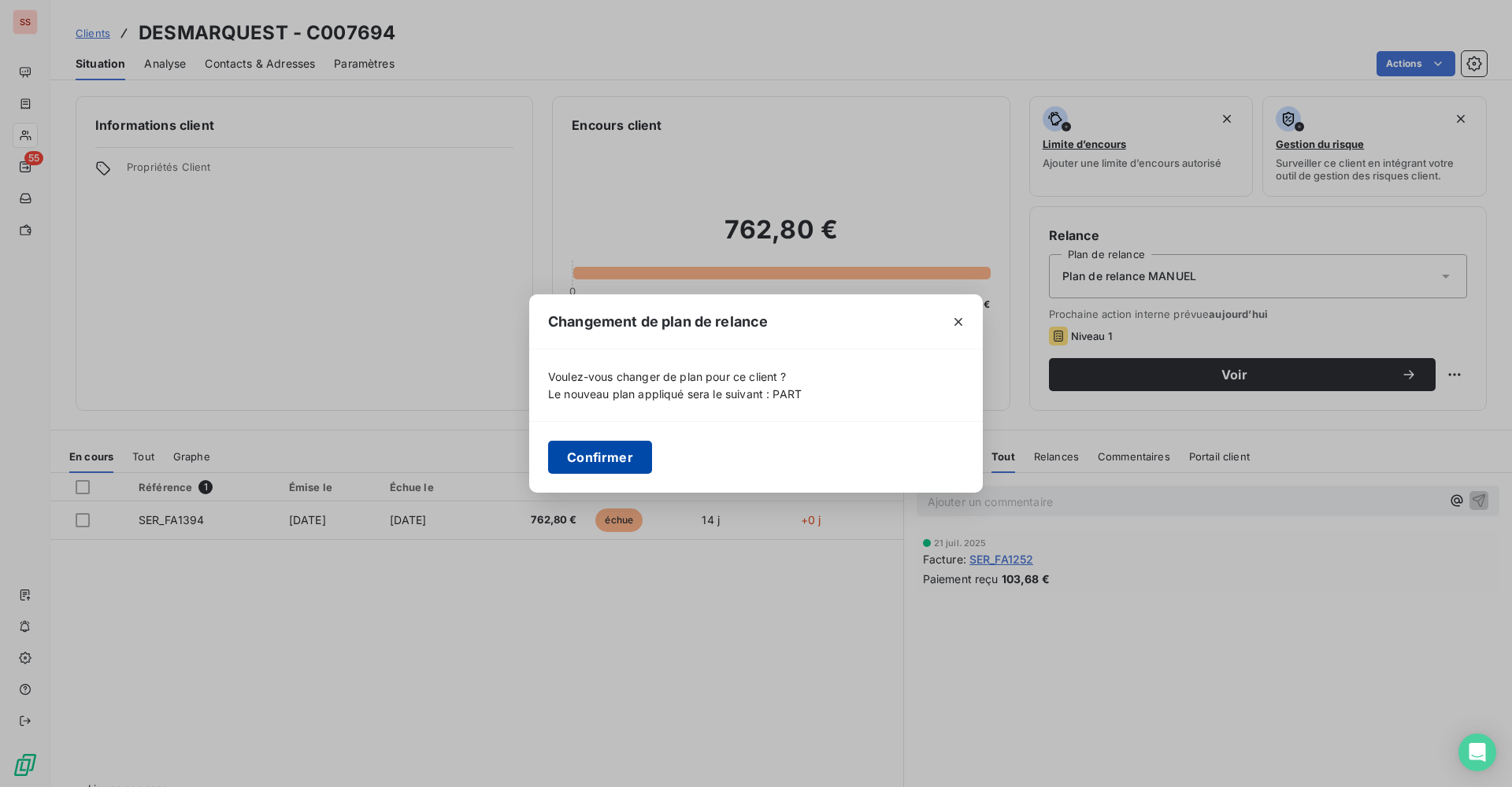
click at [607, 459] on button "Confirmer" at bounding box center [599, 457] width 104 height 33
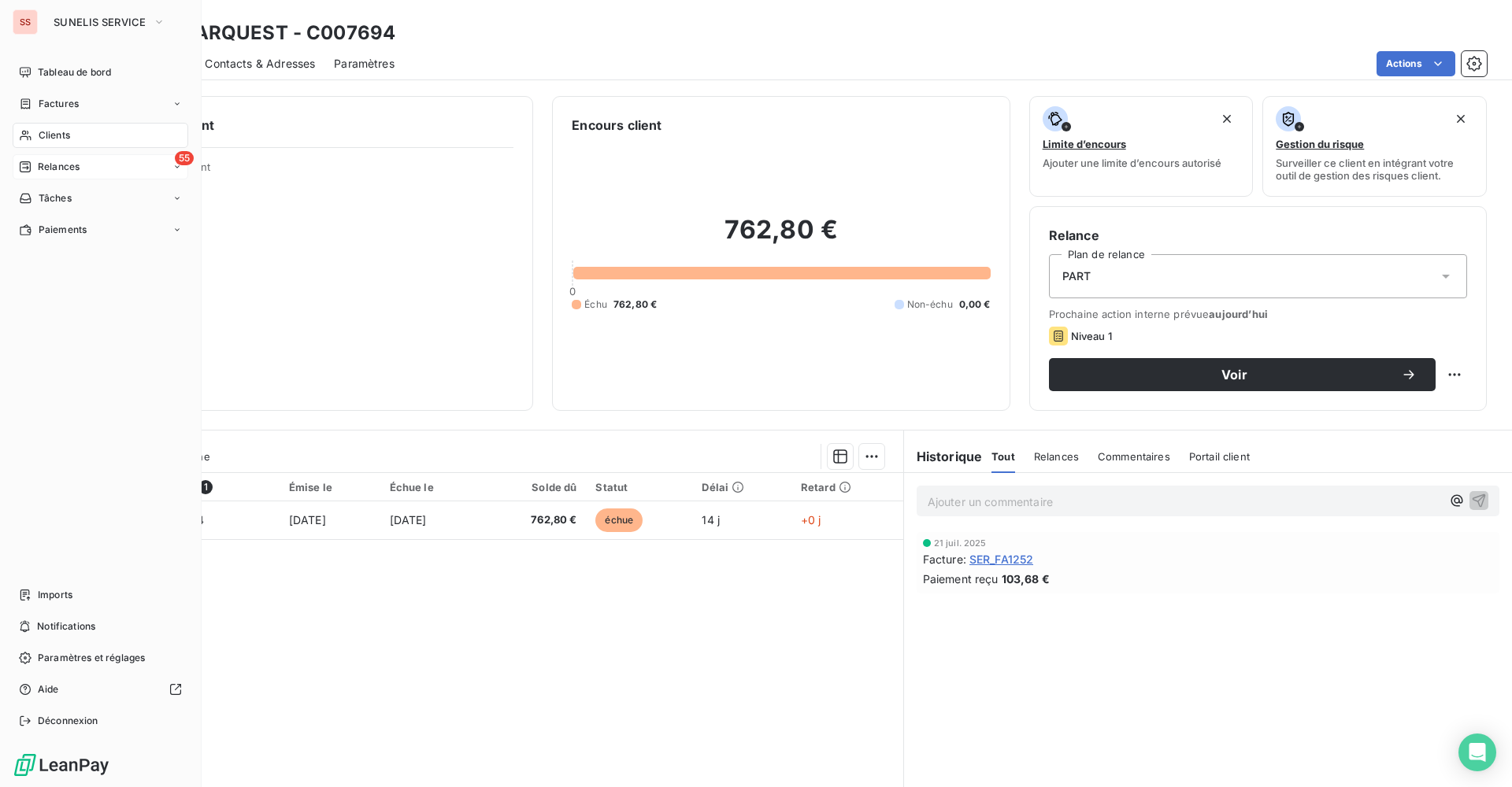
click at [57, 163] on span "Relances" at bounding box center [58, 167] width 42 height 15
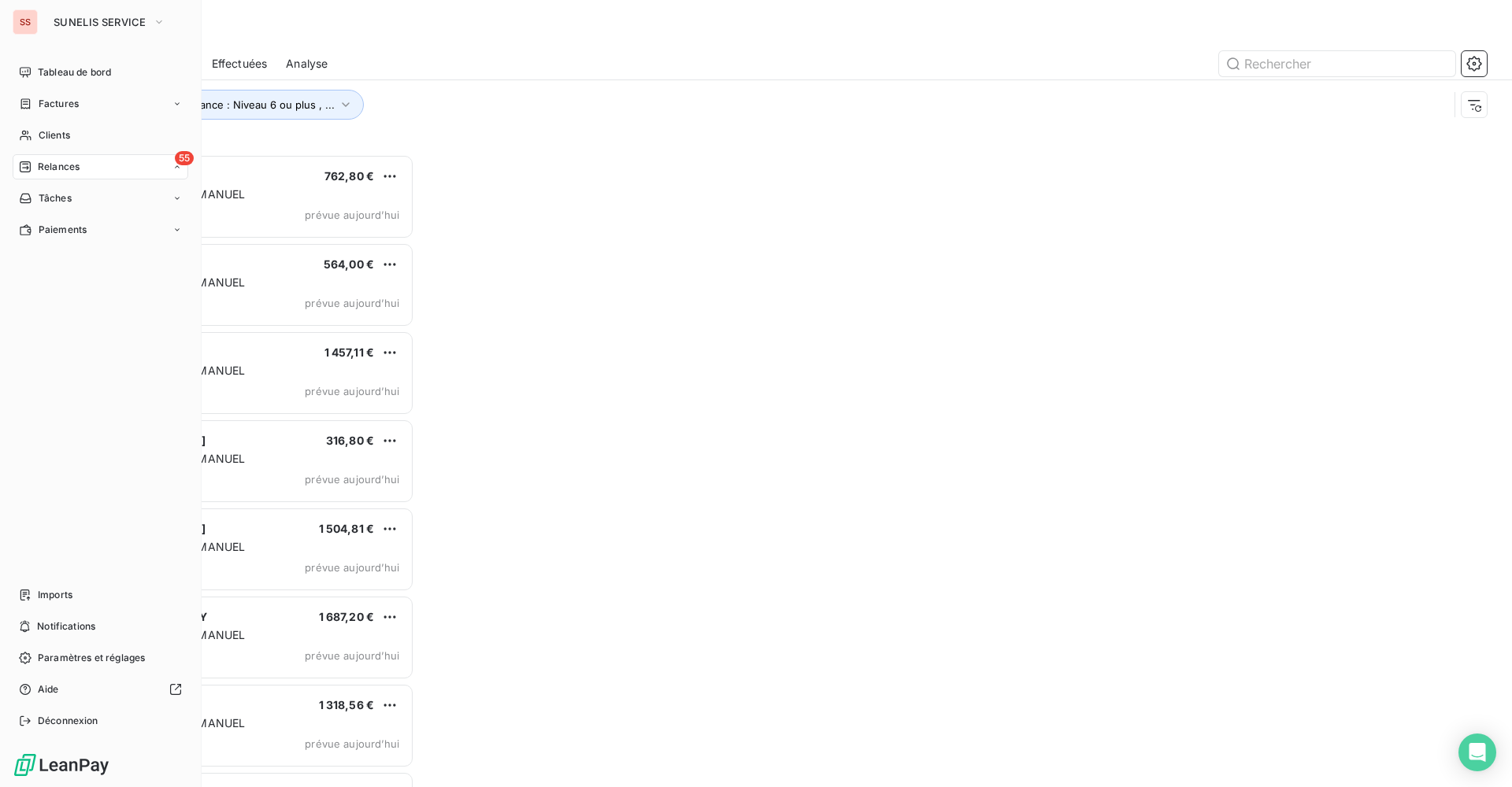
scroll to position [621, 327]
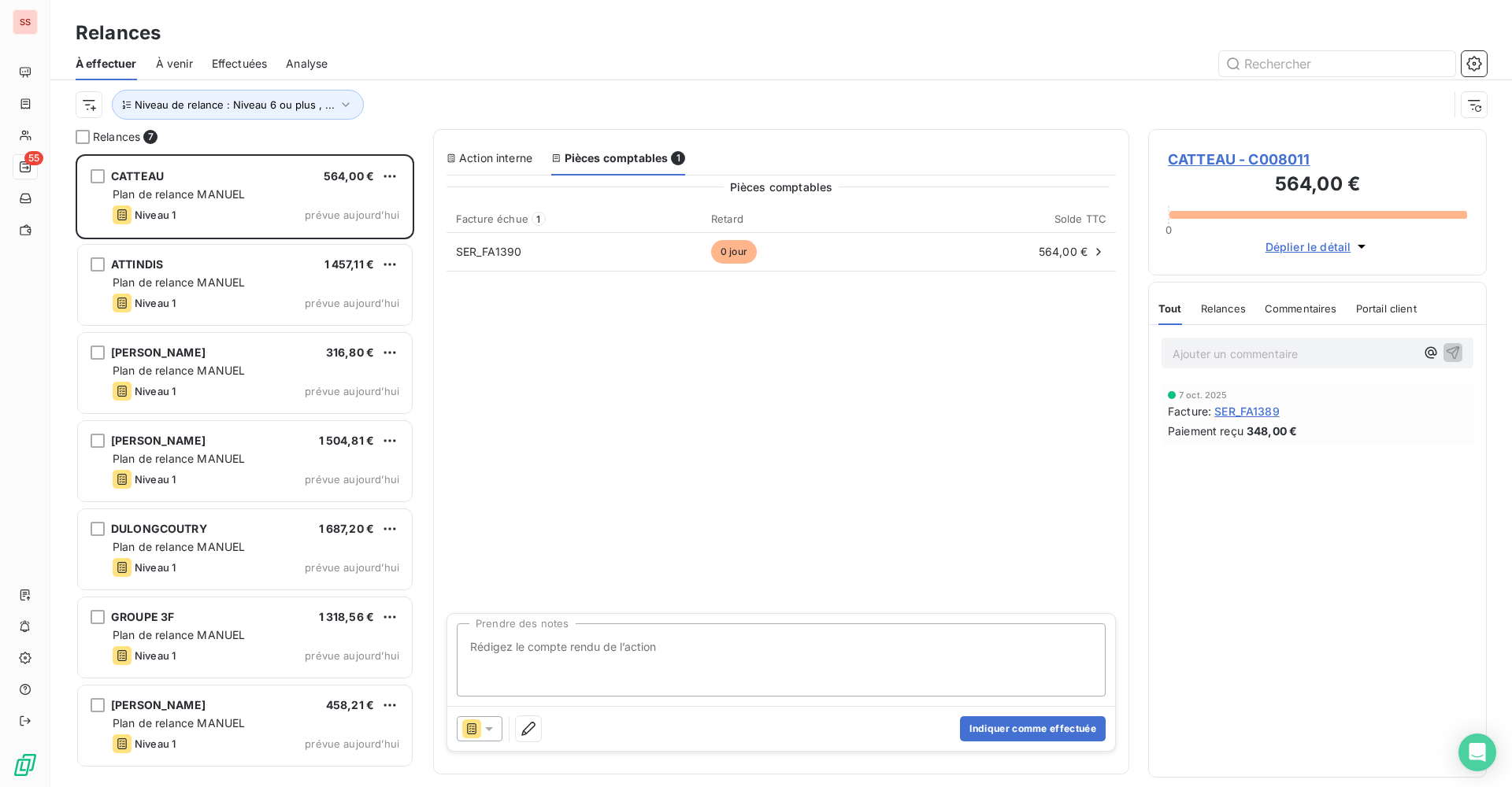
click at [1201, 160] on span "CATTEAU - C008011" at bounding box center [1318, 159] width 299 height 21
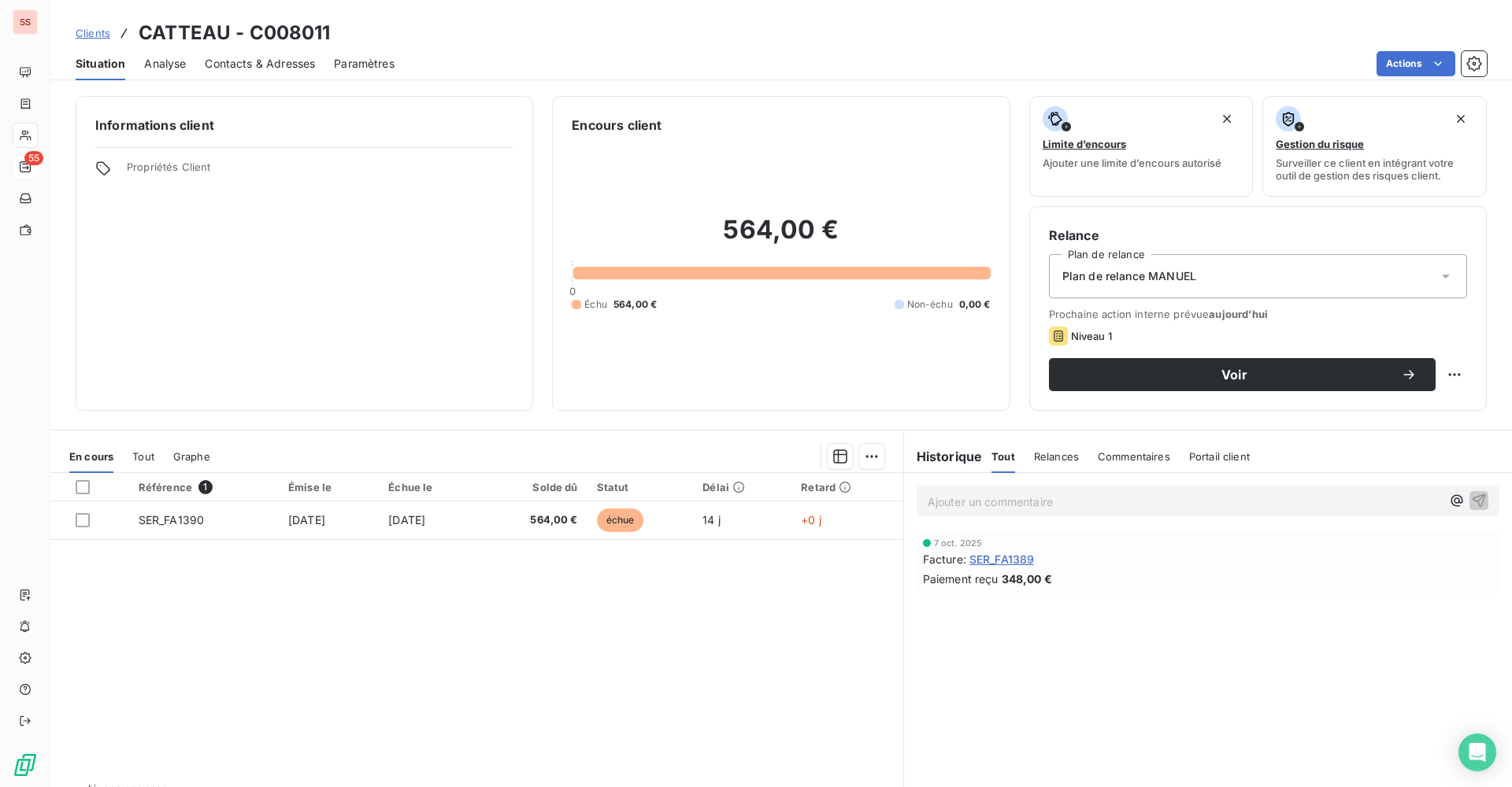
click at [1169, 281] on span "Plan de relance MANUEL" at bounding box center [1129, 276] width 133 height 15
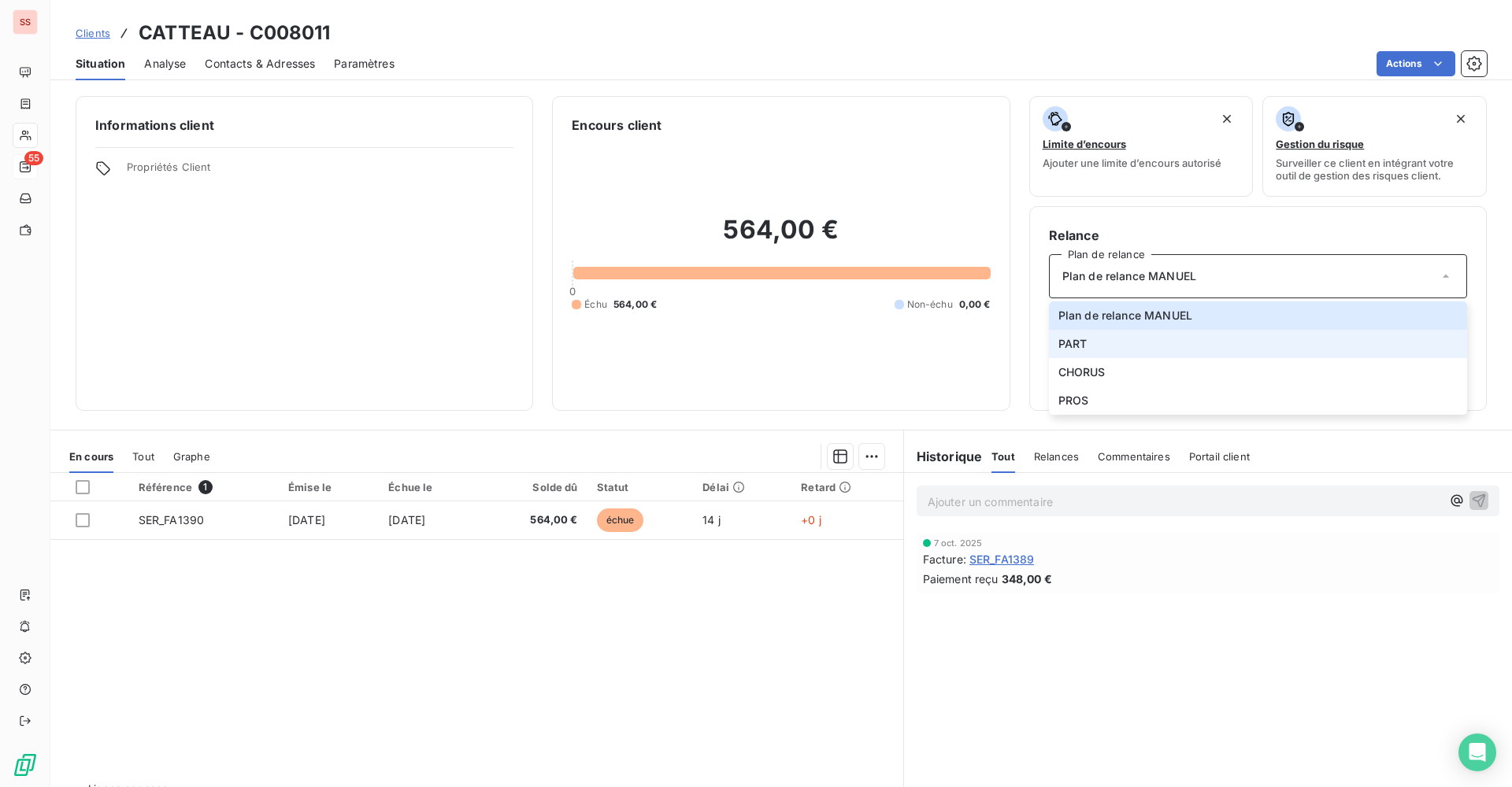
click at [1094, 352] on li "PART" at bounding box center [1258, 344] width 418 height 28
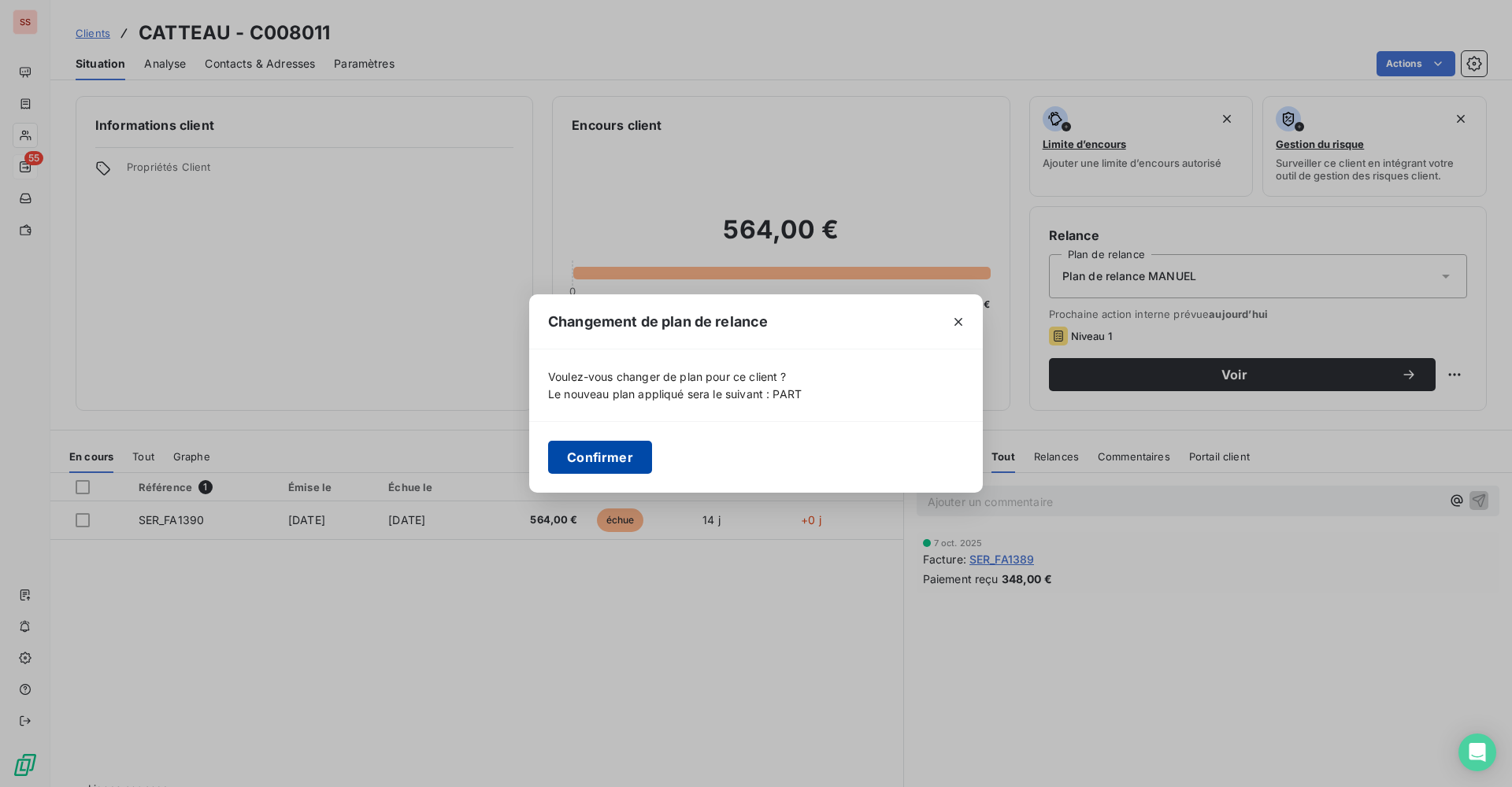
click at [573, 451] on button "Confirmer" at bounding box center [599, 457] width 104 height 33
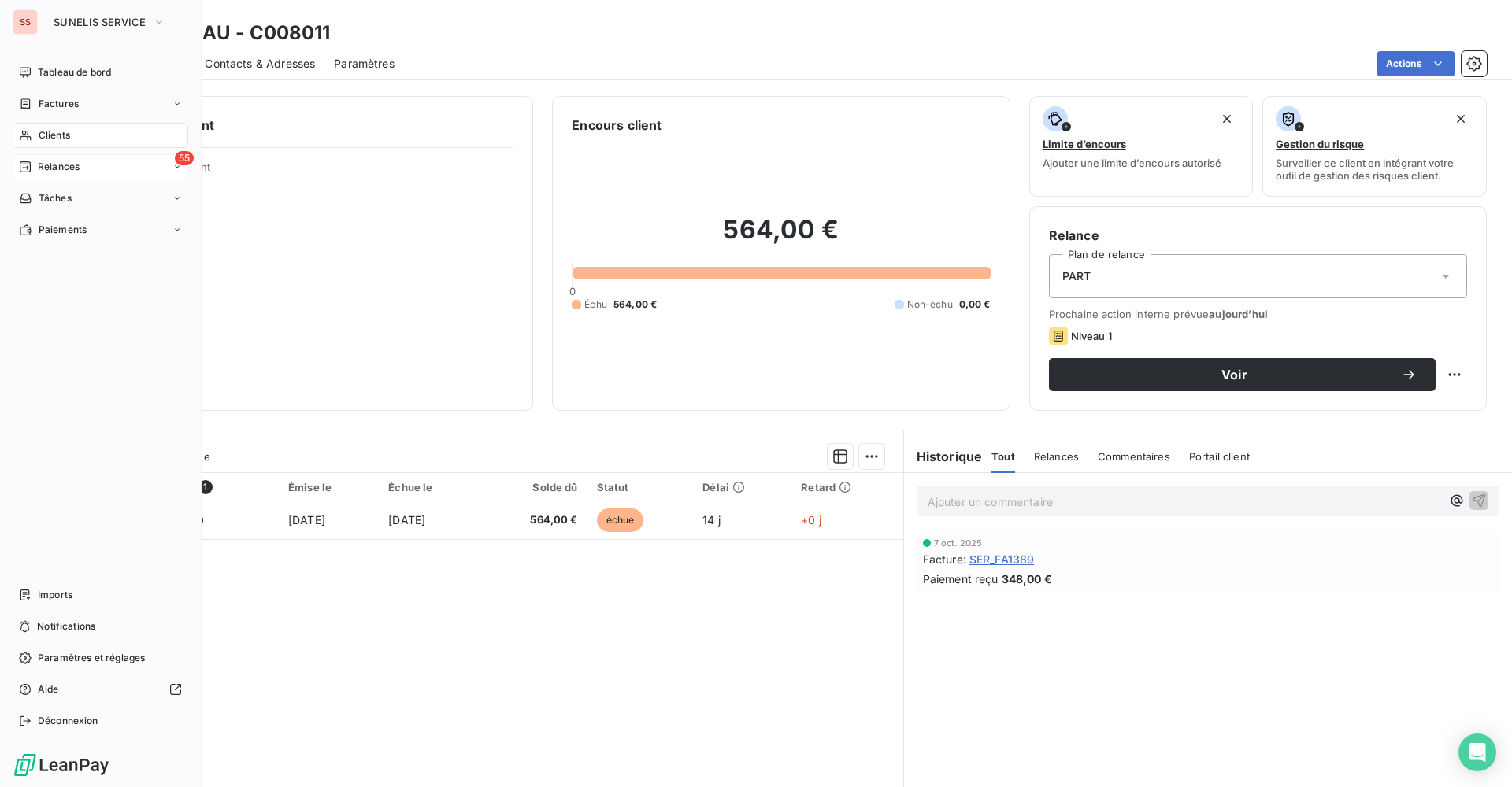
click at [45, 166] on span "Relances" at bounding box center [58, 167] width 42 height 15
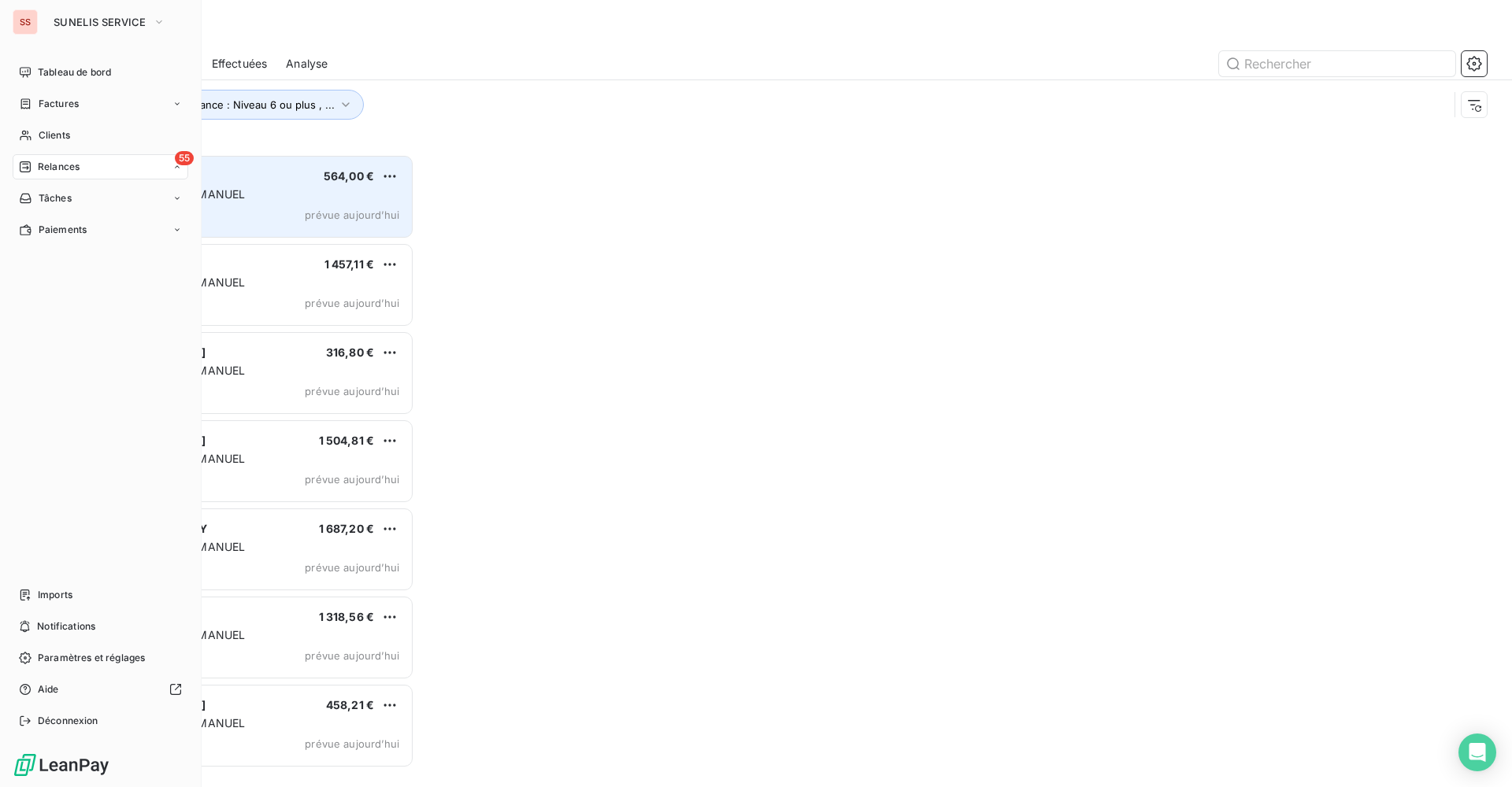
scroll to position [621, 327]
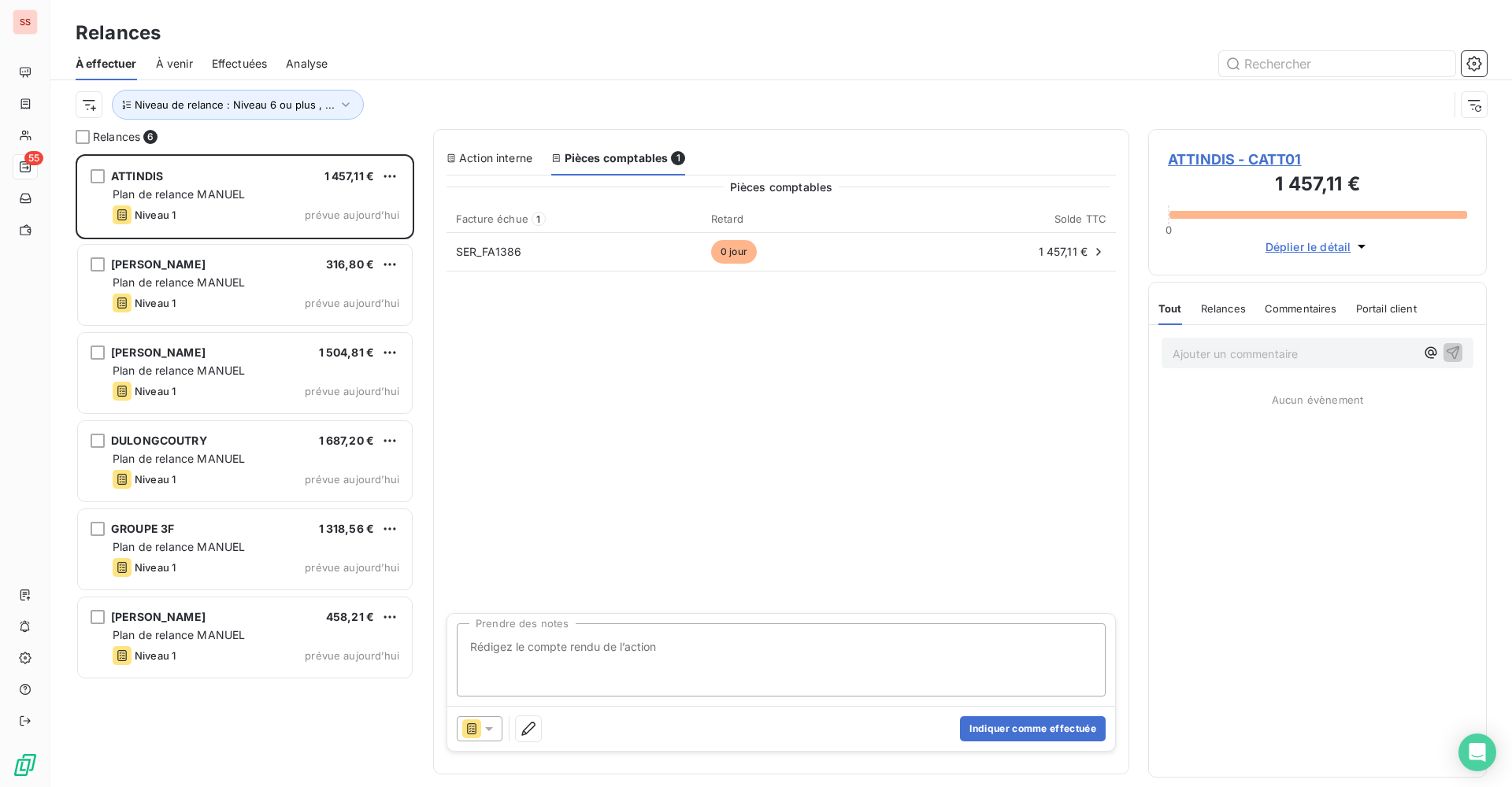
click at [1225, 156] on span "ATTINDIS - CATT01" at bounding box center [1318, 159] width 299 height 21
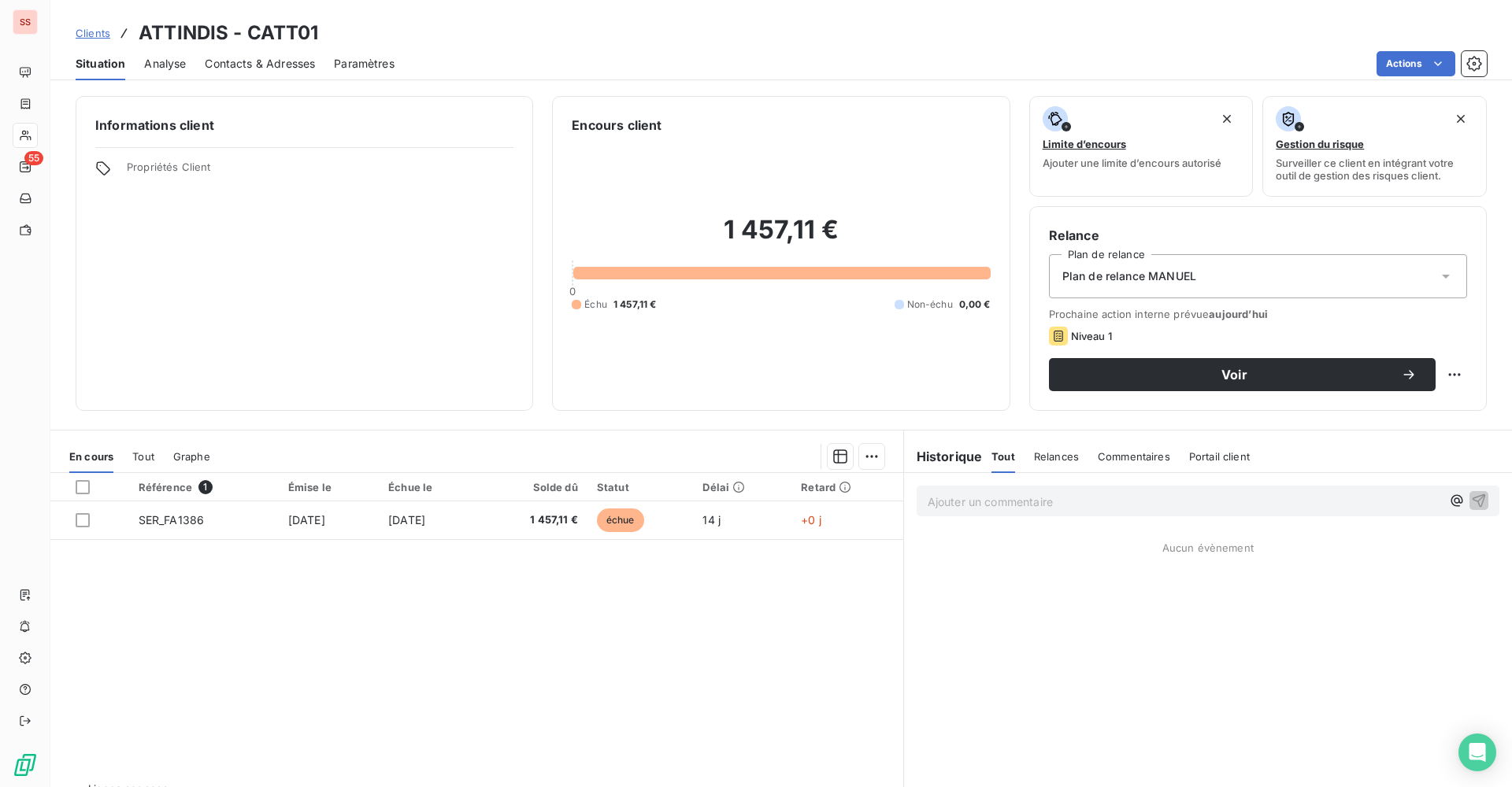
click at [1187, 274] on span "Plan de relance MANUEL" at bounding box center [1129, 276] width 133 height 15
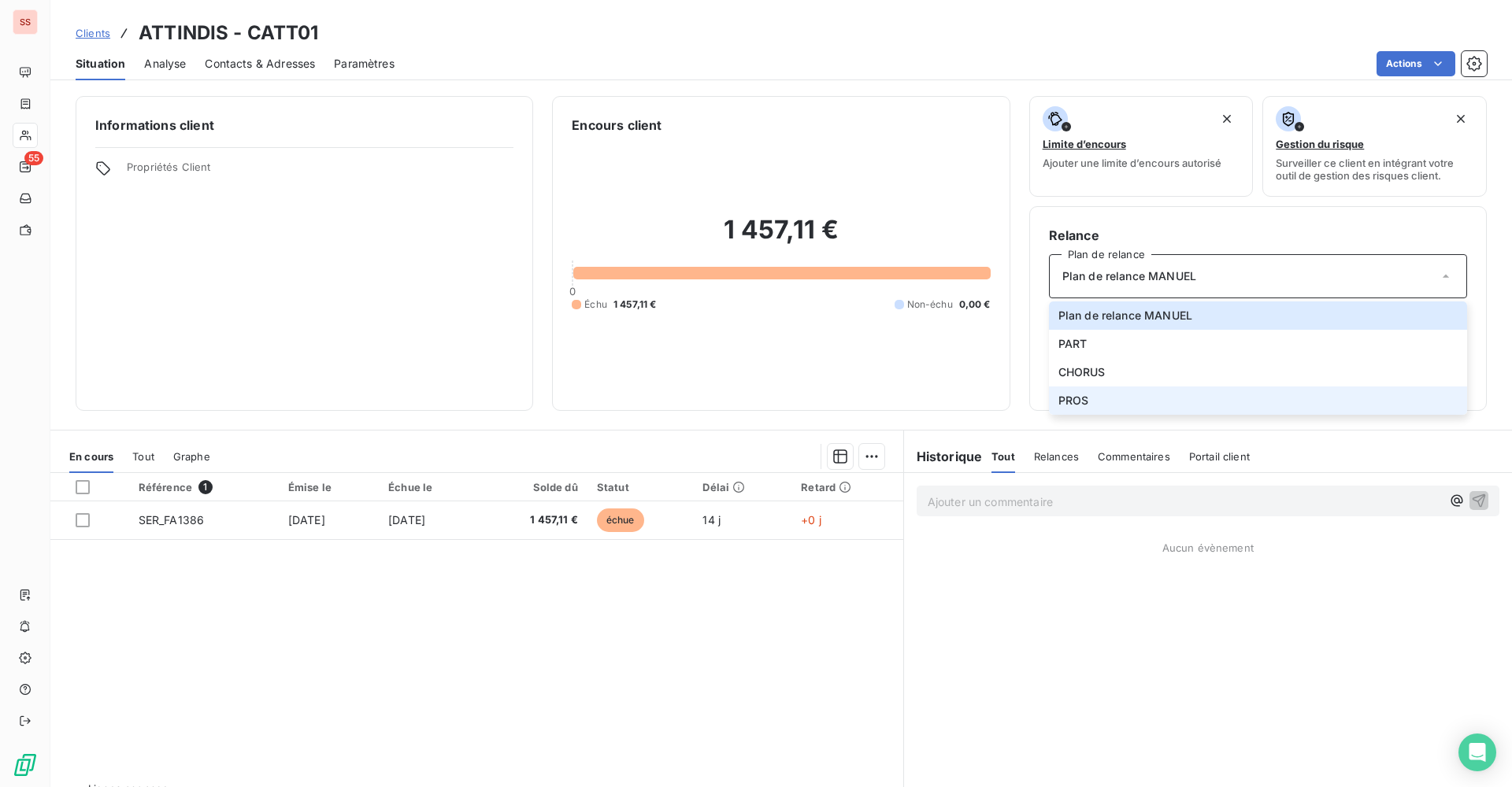
click at [1096, 392] on li "PROS" at bounding box center [1258, 400] width 418 height 28
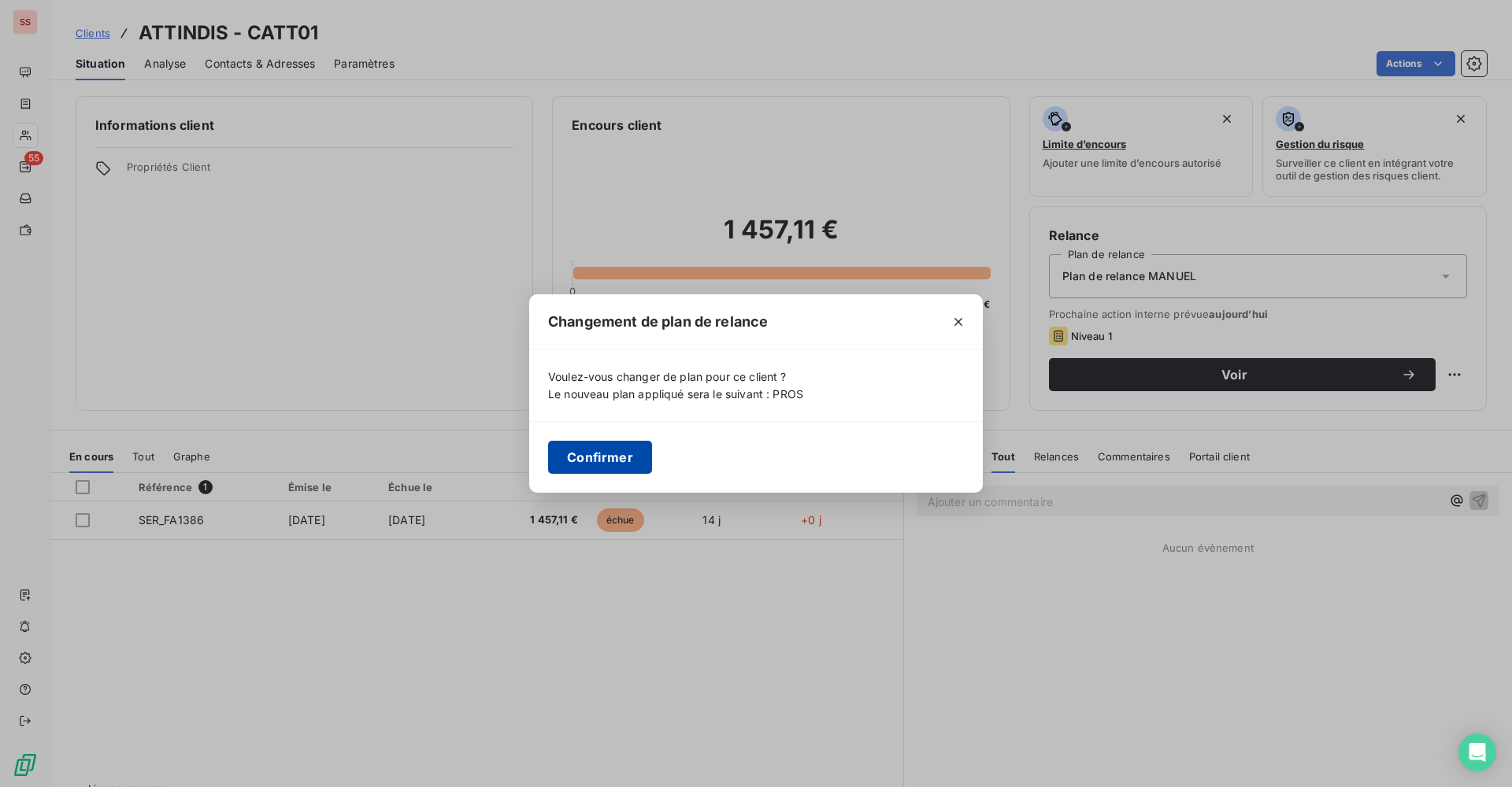
drag, startPoint x: 607, startPoint y: 455, endPoint x: 553, endPoint y: 424, distance: 62.3
click at [607, 454] on button "Confirmer" at bounding box center [599, 457] width 104 height 33
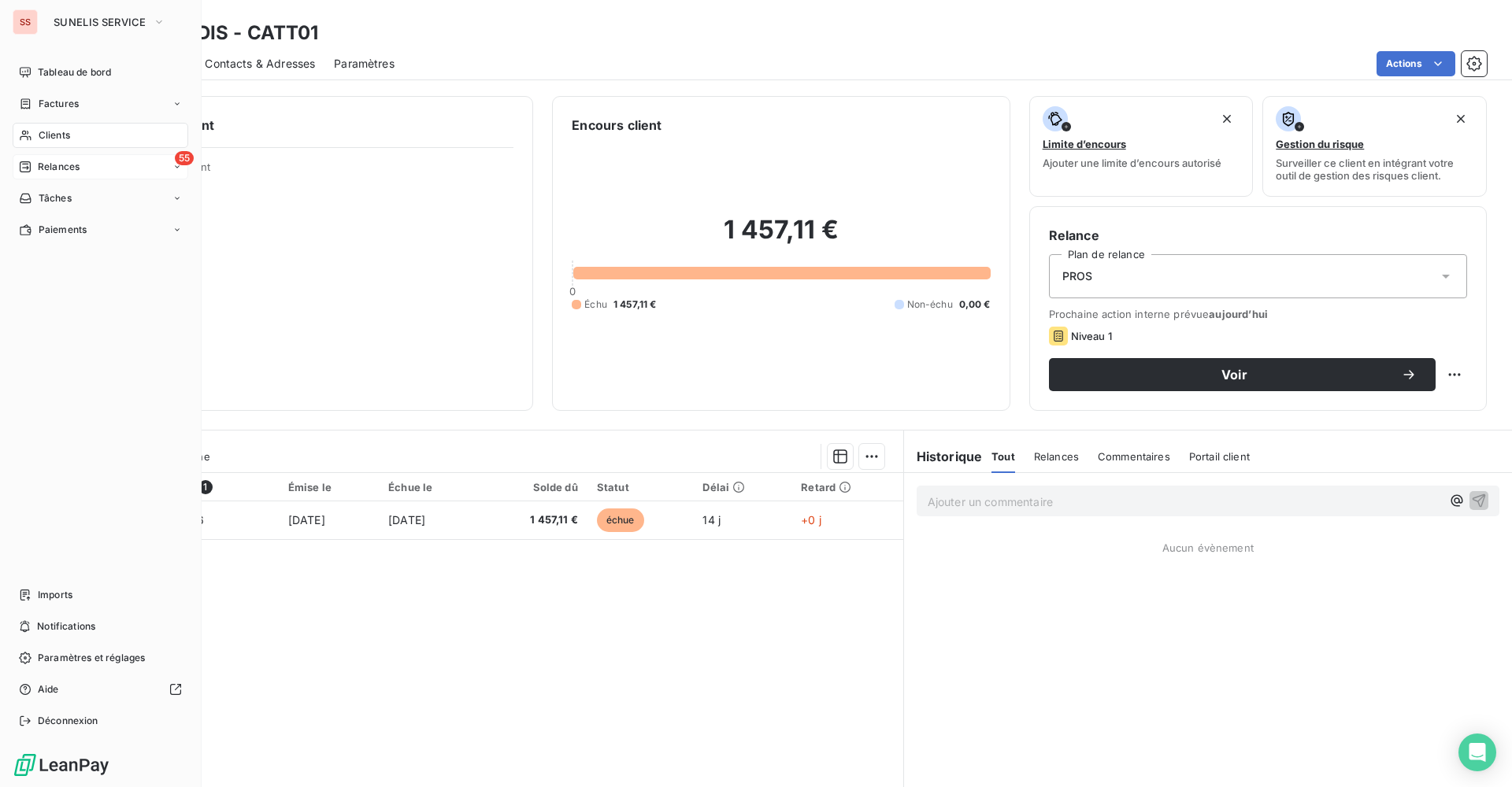
click at [45, 166] on span "Relances" at bounding box center [58, 167] width 42 height 15
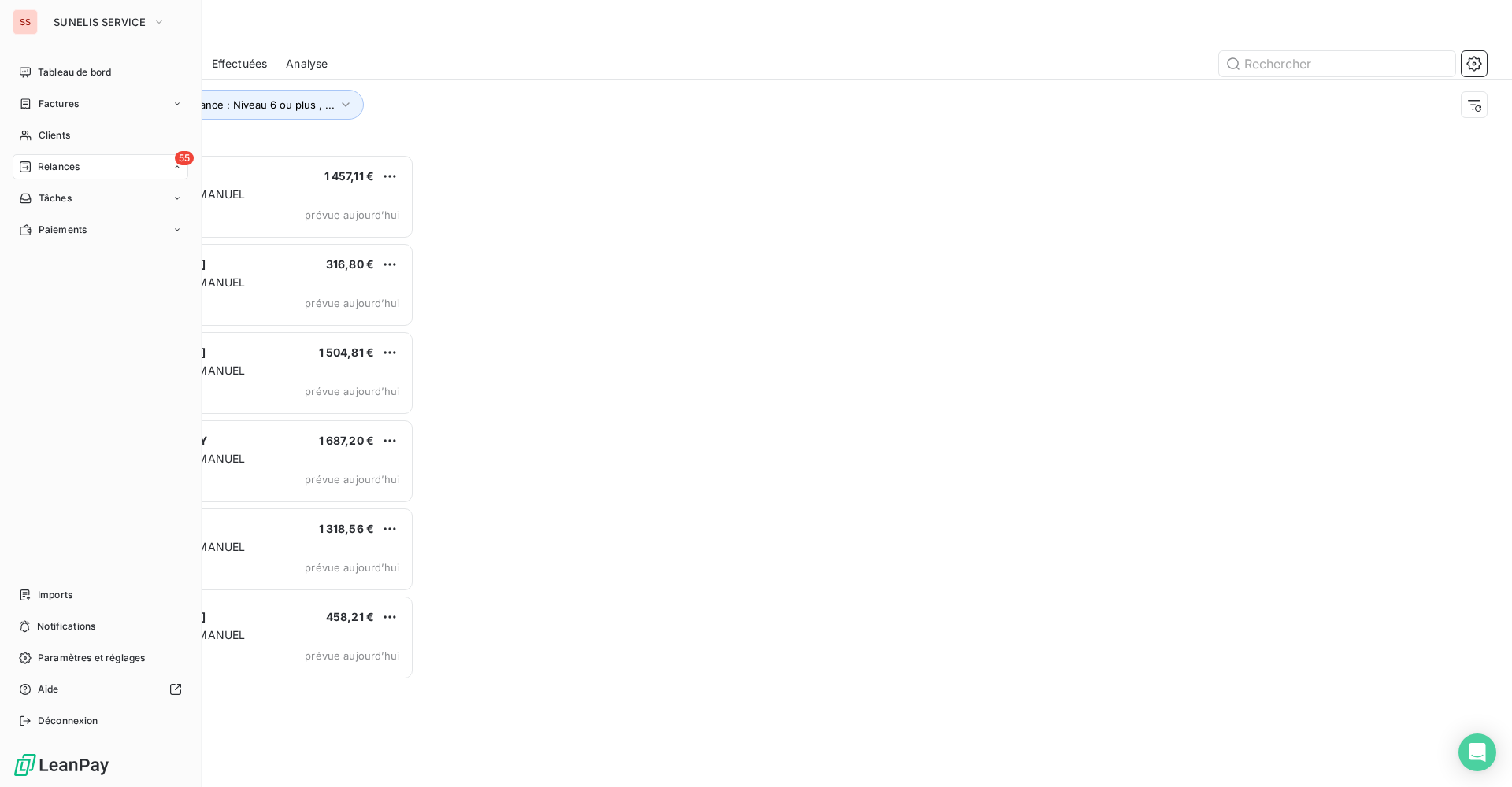
scroll to position [621, 327]
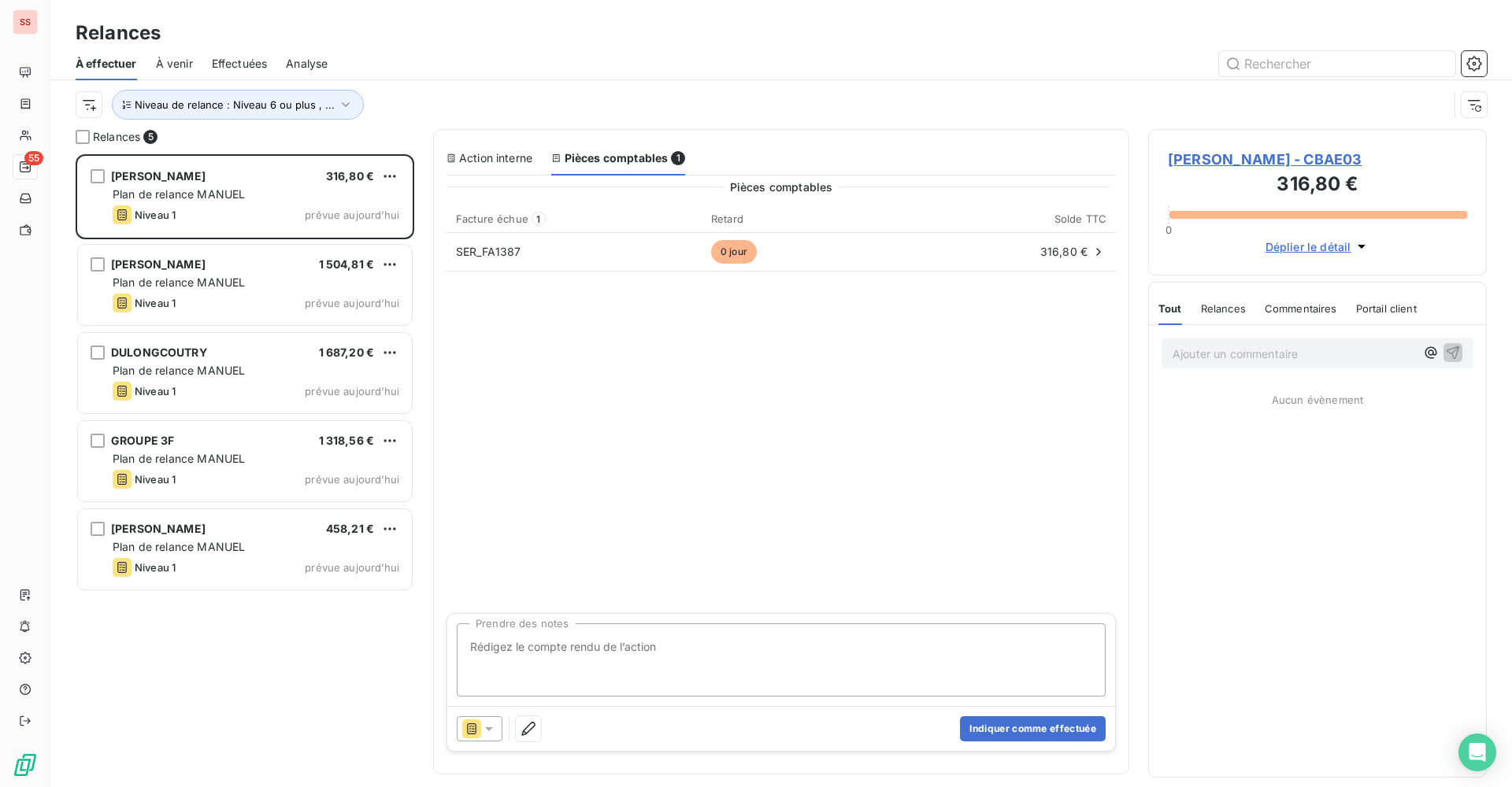
click at [1221, 163] on span "[PERSON_NAME] - CBAE03" at bounding box center [1318, 159] width 299 height 21
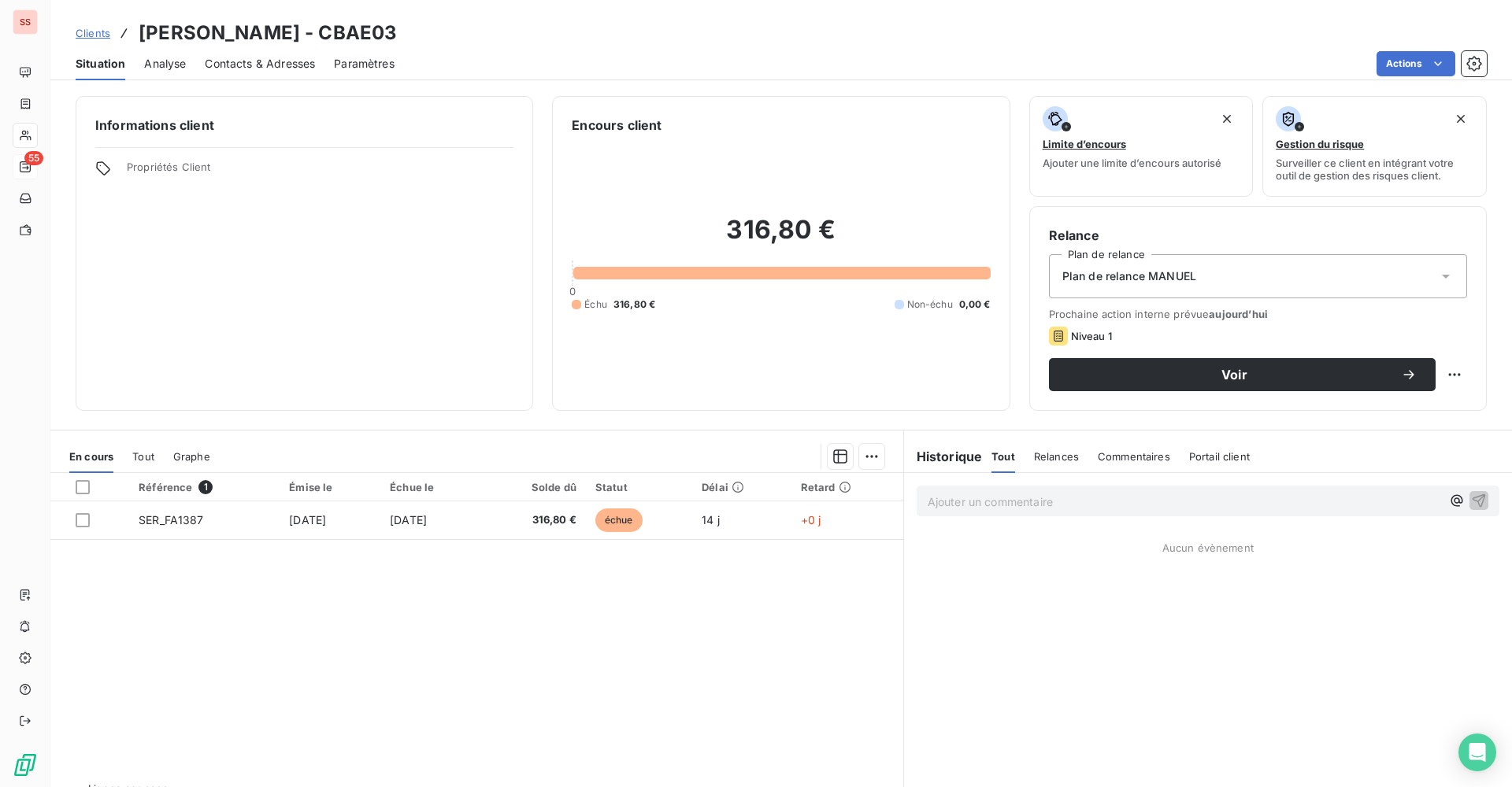
click at [1149, 278] on span "Plan de relance MANUEL" at bounding box center [1129, 276] width 133 height 15
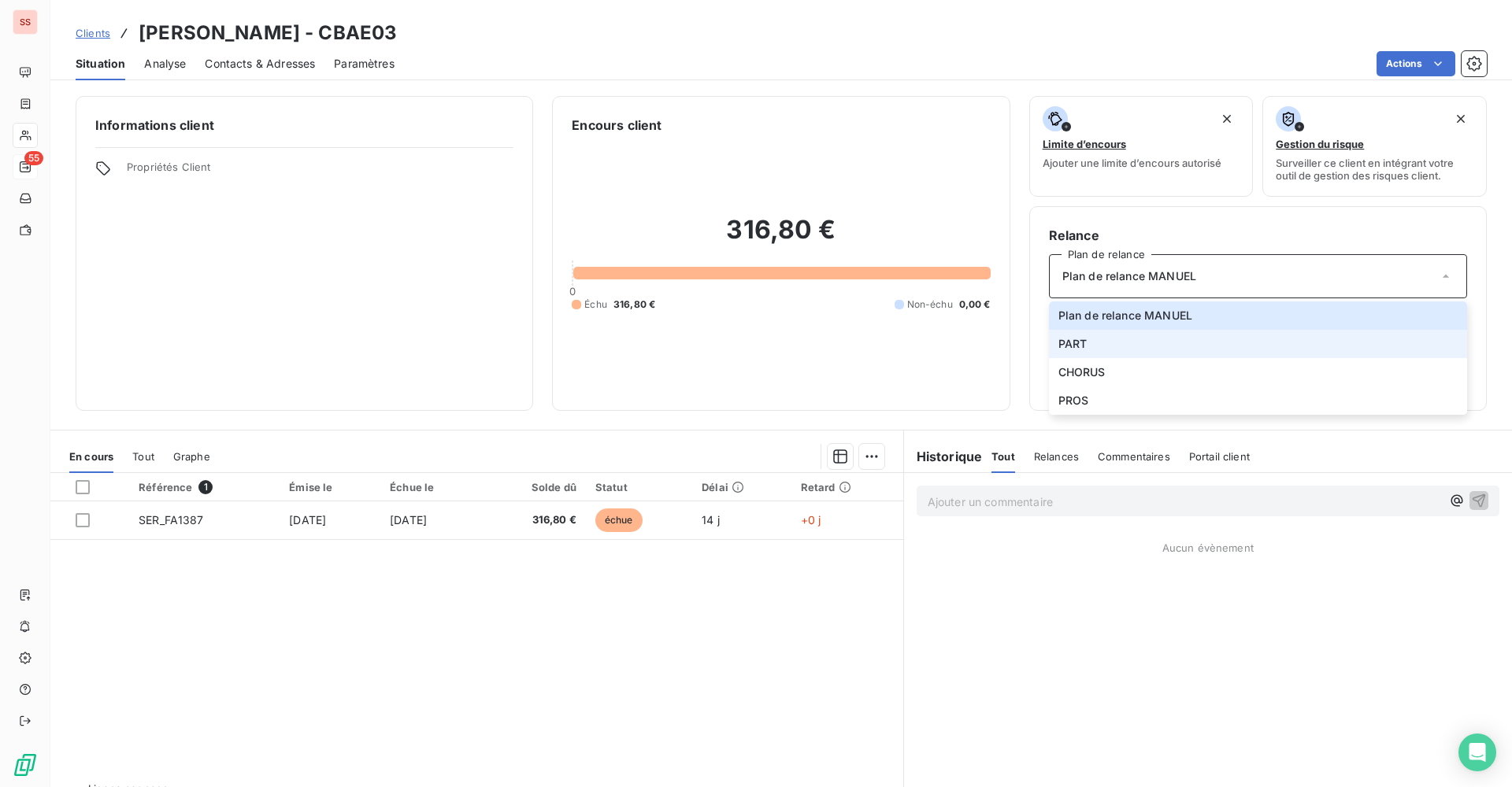
click at [1112, 352] on li "PART" at bounding box center [1258, 344] width 418 height 28
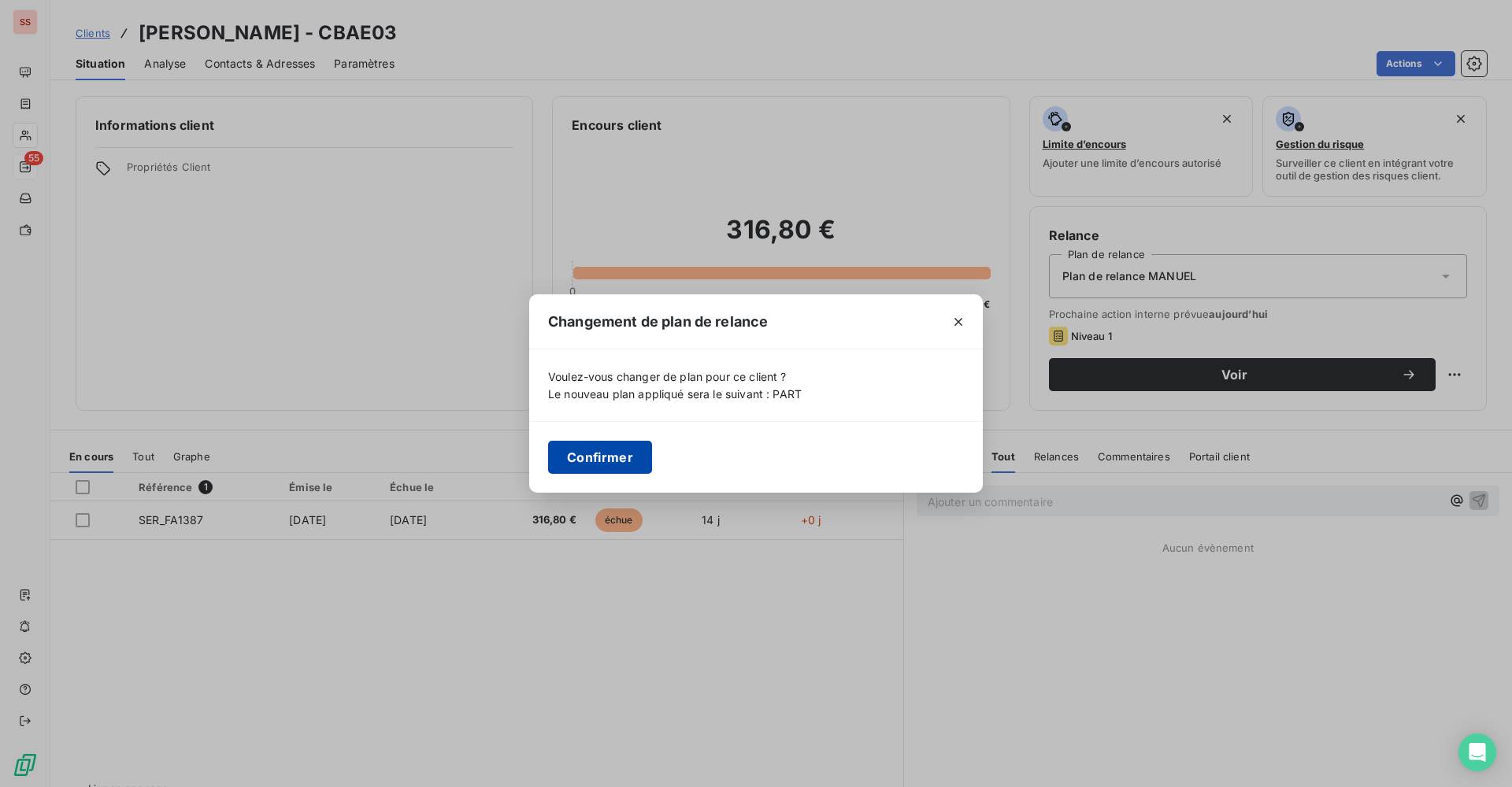
click at [571, 459] on button "Confirmer" at bounding box center [599, 457] width 104 height 33
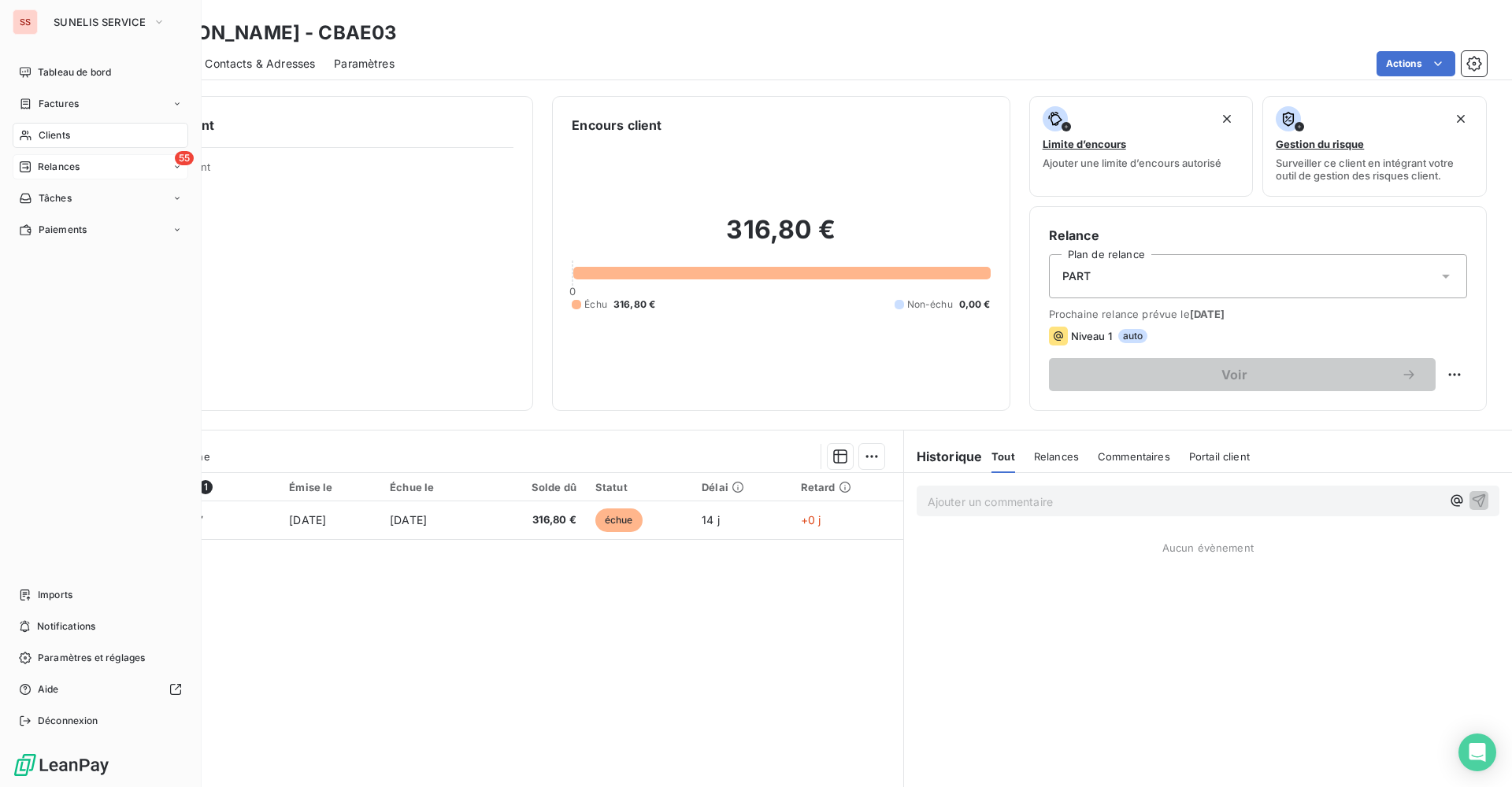
click at [50, 167] on span "Relances" at bounding box center [58, 167] width 42 height 15
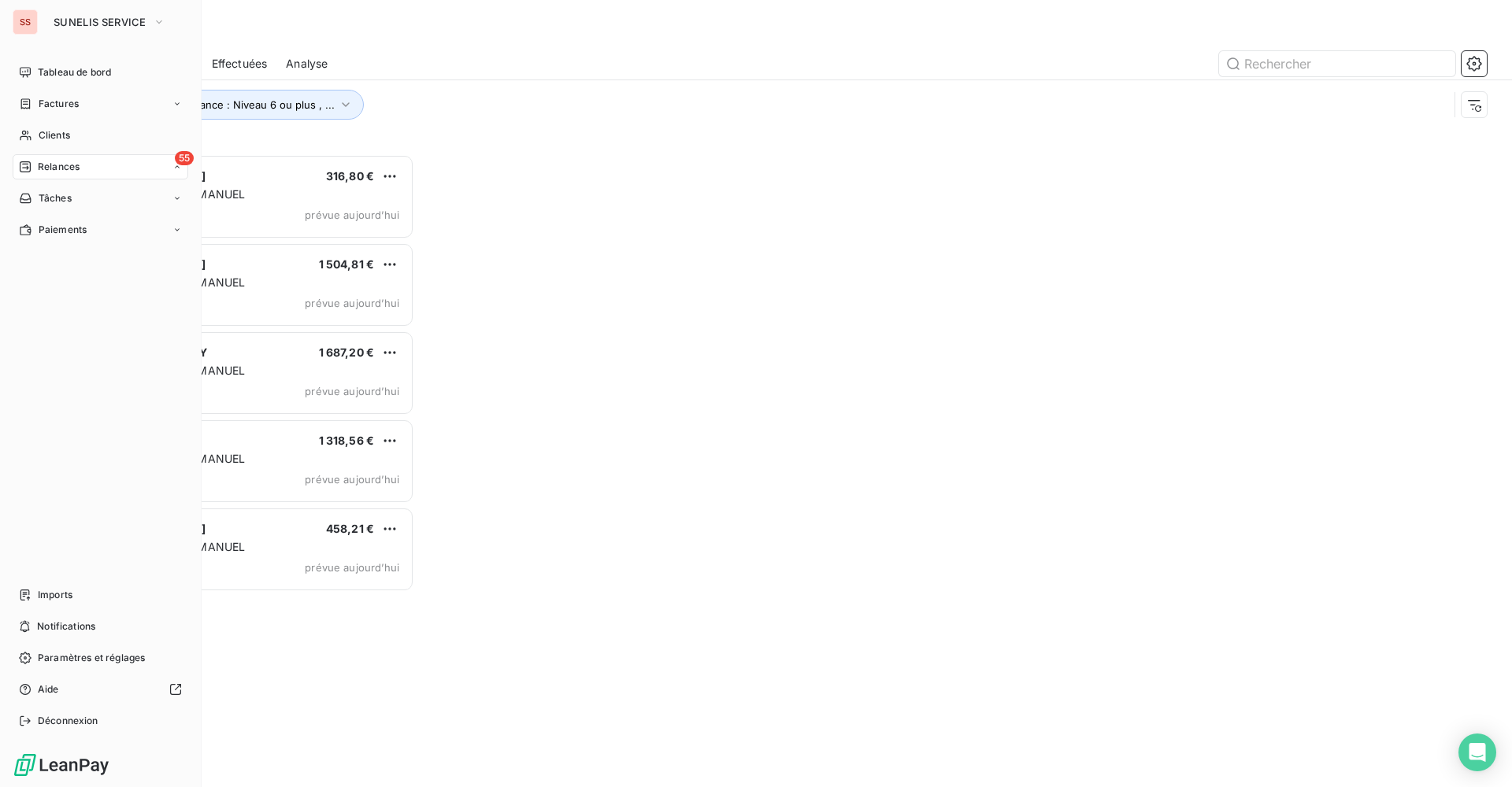
scroll to position [621, 327]
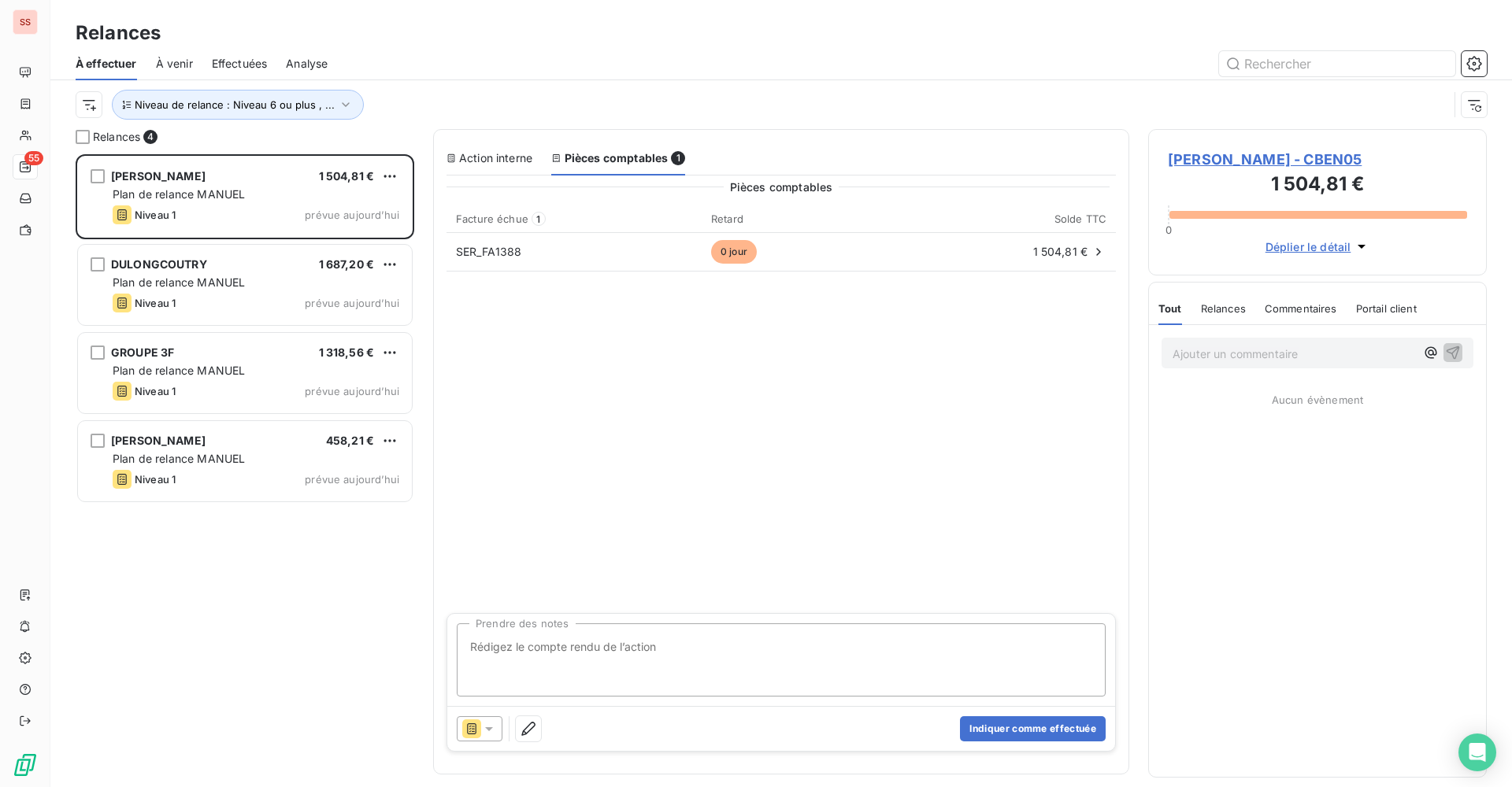
click at [1231, 151] on span "[PERSON_NAME] - CBEN05" at bounding box center [1318, 159] width 299 height 21
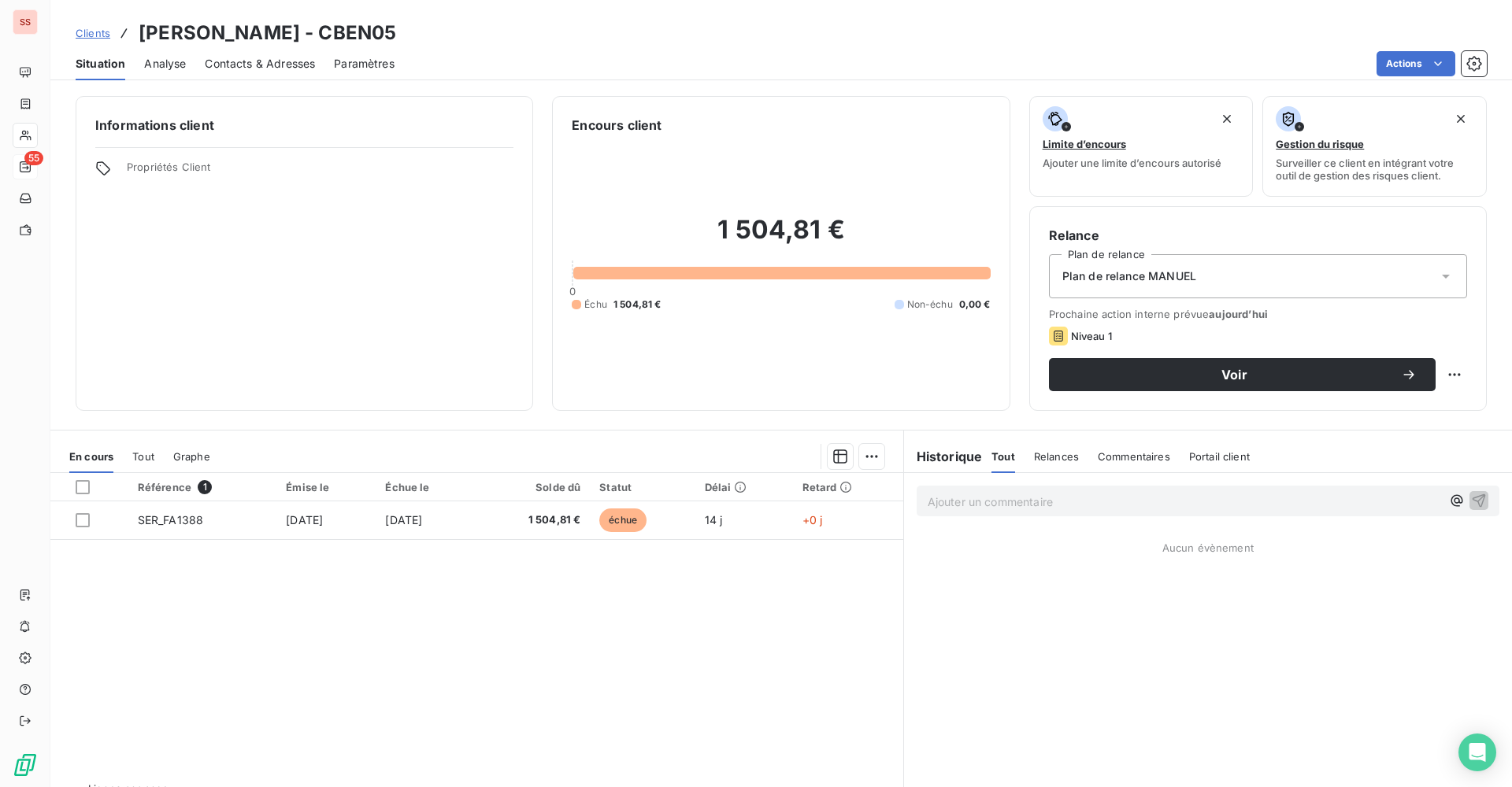
click at [1148, 283] on span "Plan de relance MANUEL" at bounding box center [1129, 276] width 133 height 15
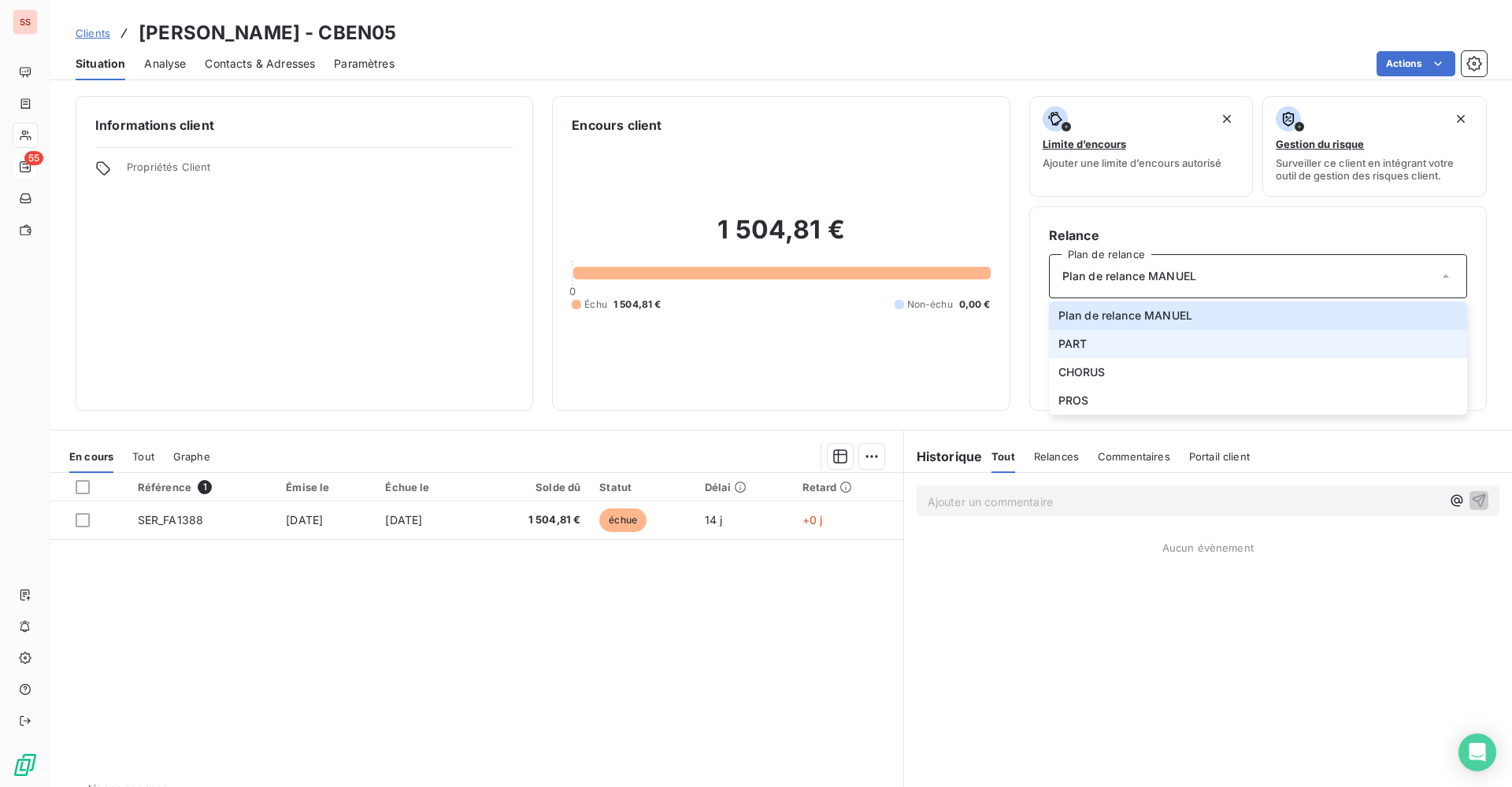
click at [1084, 338] on li "PART" at bounding box center [1258, 344] width 418 height 28
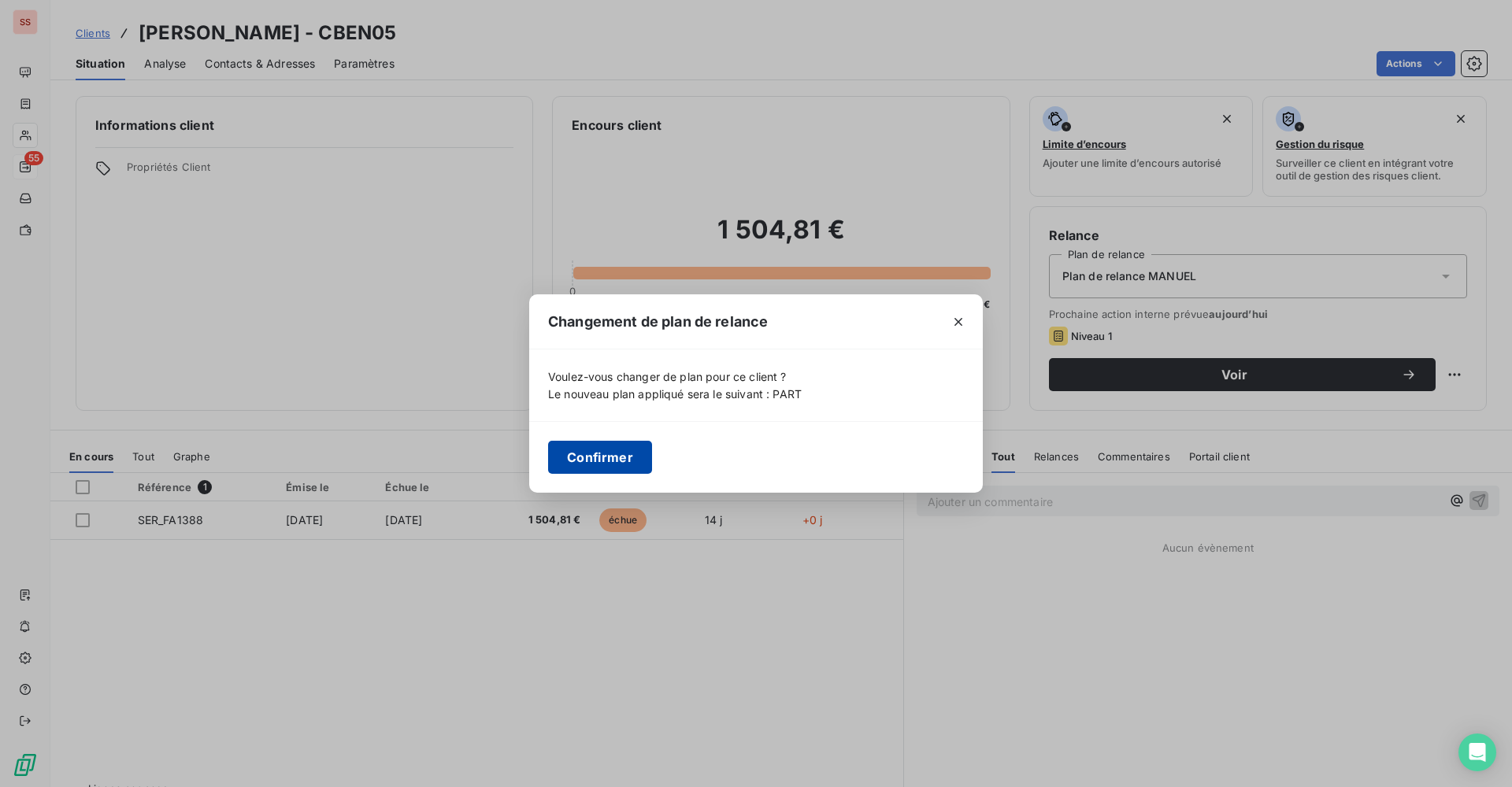
click at [596, 463] on button "Confirmer" at bounding box center [599, 457] width 104 height 33
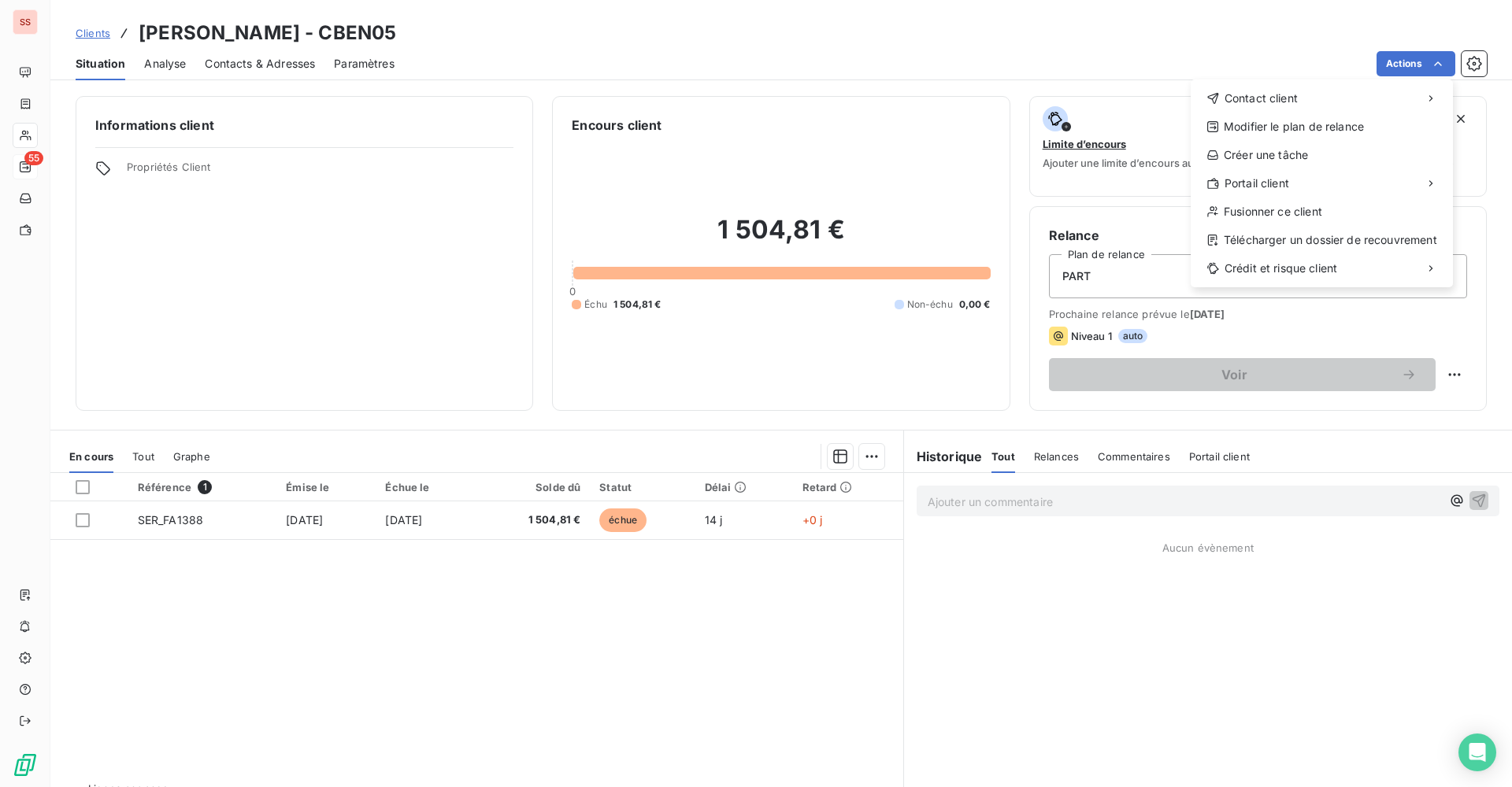
click at [1481, 64] on html "SS 55 Clients [PERSON_NAME] - CBEN05 Situation Analyse Contacts & Adresses Para…" at bounding box center [756, 394] width 1512 height 787
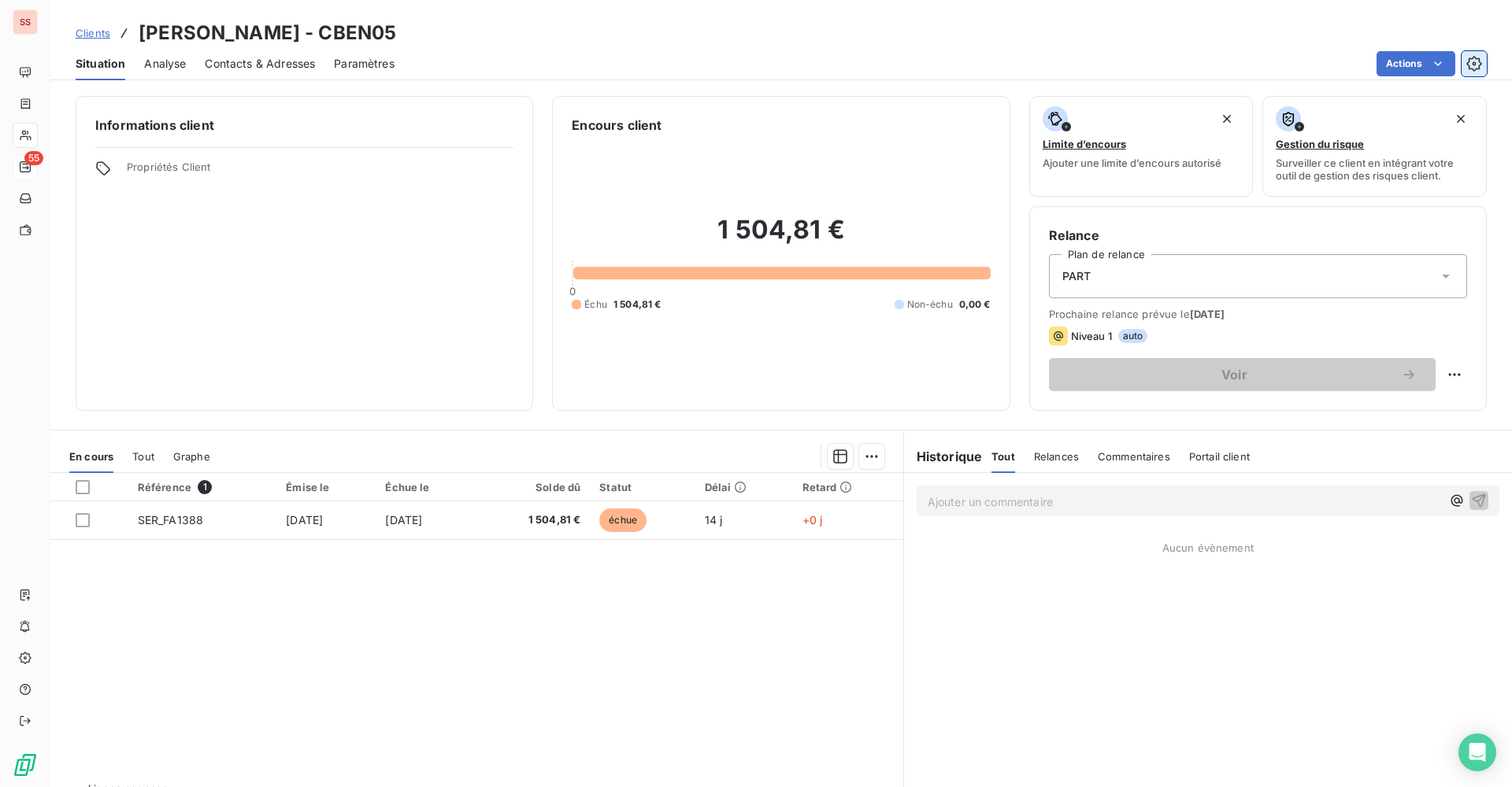
click at [1480, 65] on icon "button" at bounding box center [1473, 63] width 15 height 15
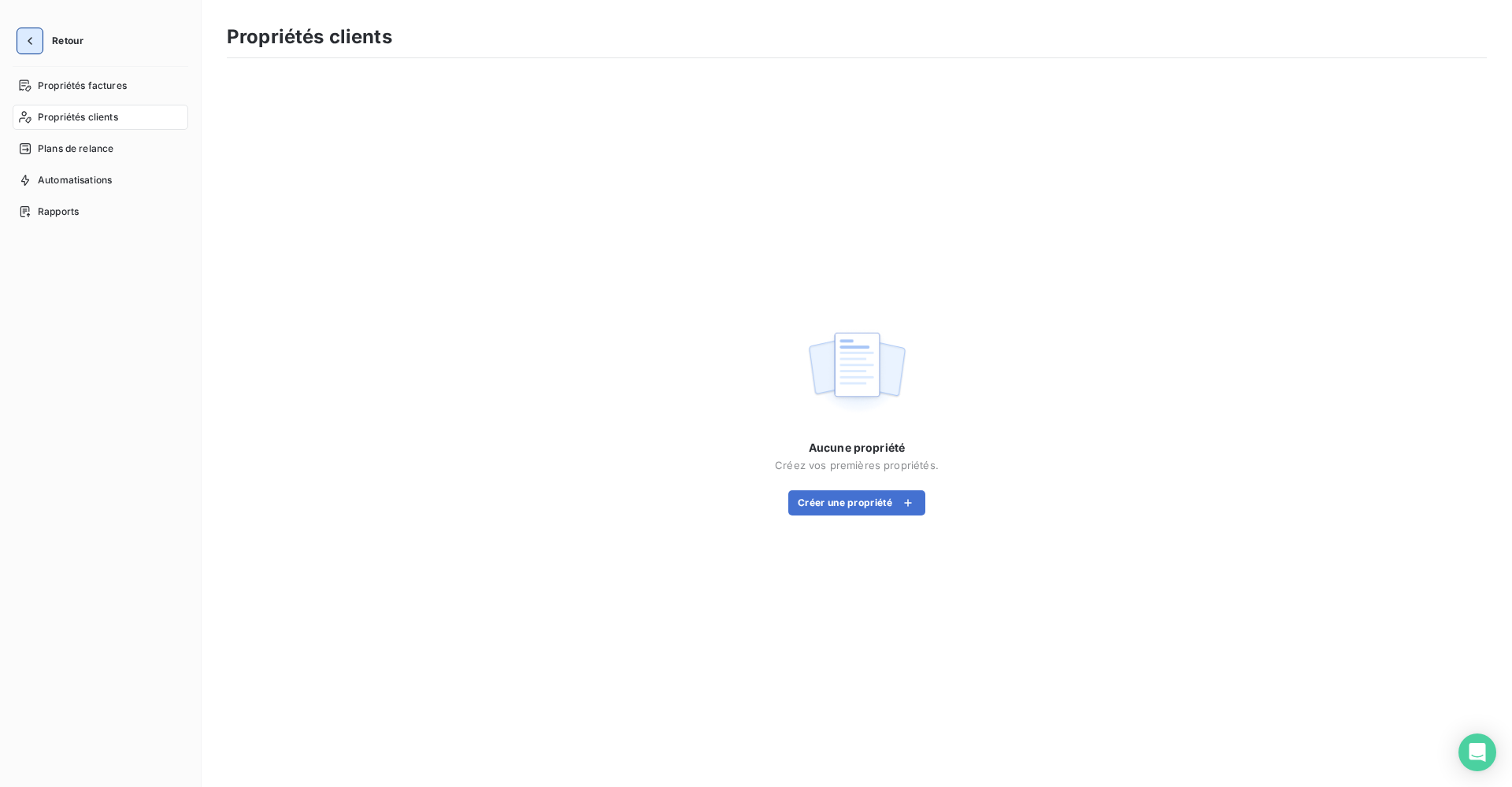
click at [39, 41] on button "button" at bounding box center [29, 40] width 25 height 25
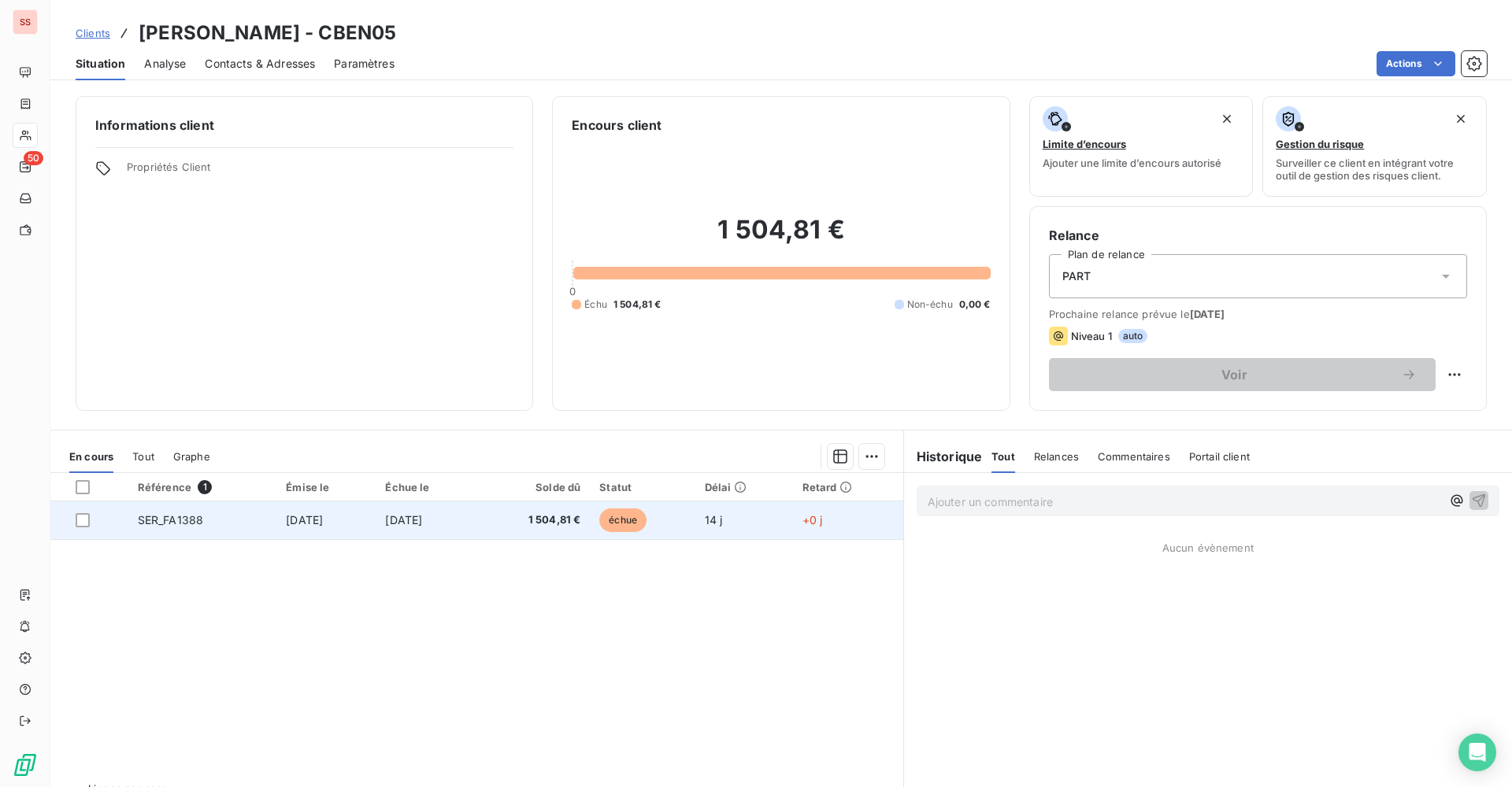
click at [558, 524] on span "1 504,81 €" at bounding box center [533, 520] width 94 height 15
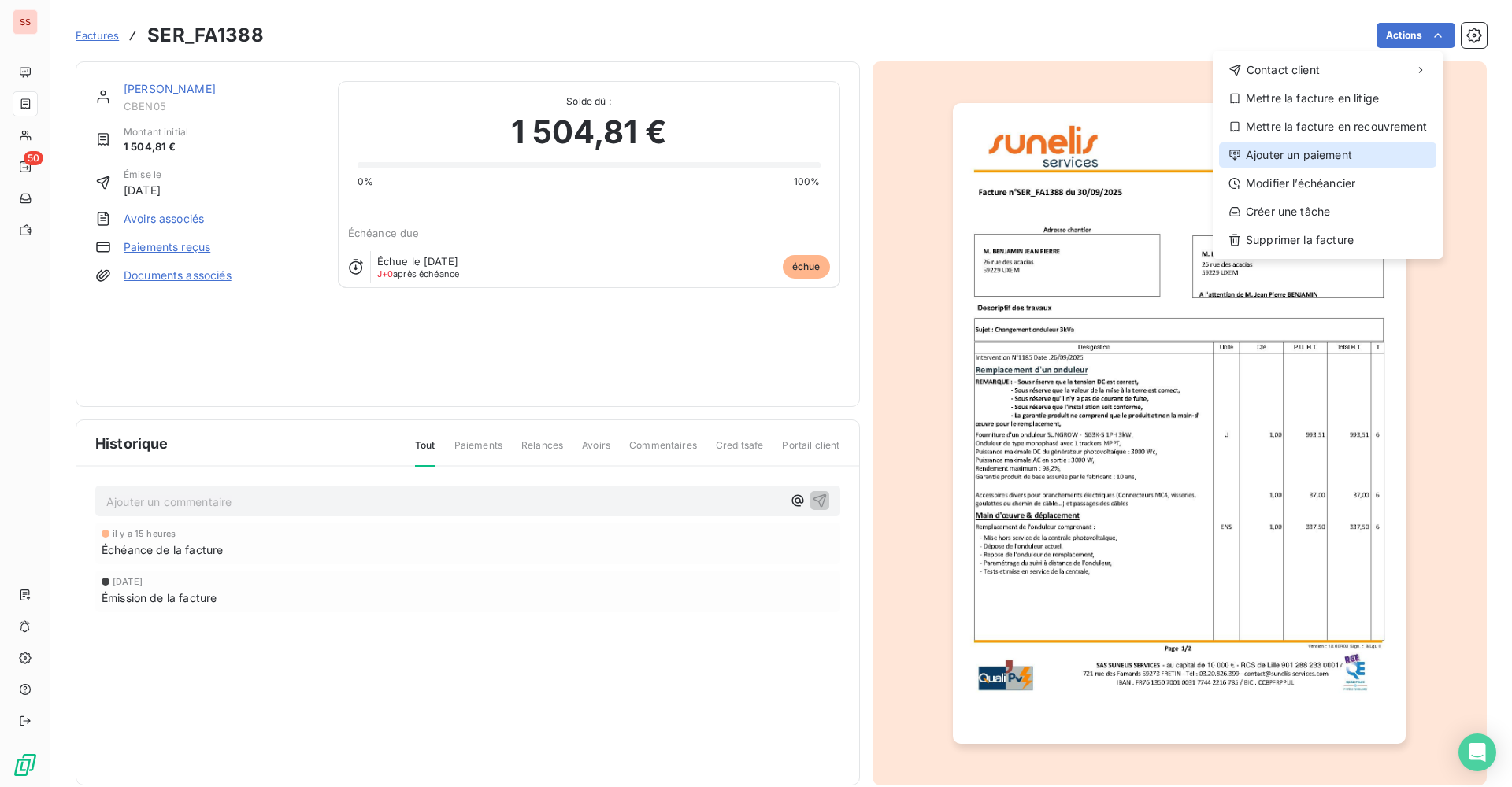
click at [1345, 160] on div "Ajouter un paiement" at bounding box center [1327, 155] width 217 height 25
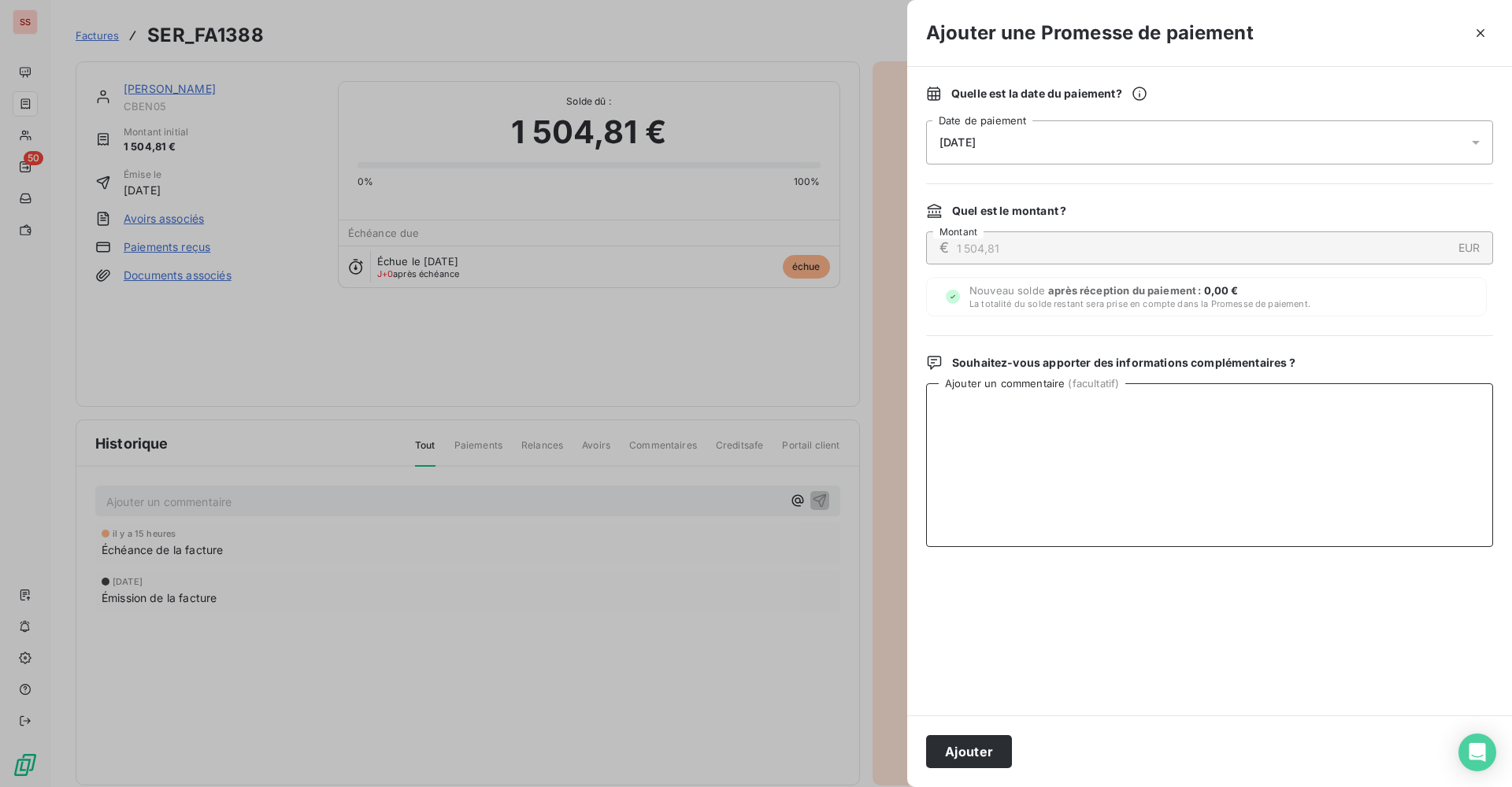
drag, startPoint x: 1116, startPoint y: 376, endPoint x: 1110, endPoint y: 444, distance: 68.3
click at [1110, 444] on textarea "Ajouter un commentaire ( facultatif )" at bounding box center [1209, 465] width 567 height 163
type textarea "[PERSON_NAME] reçu le [DATE]"
click at [1435, 146] on div "[DATE]" at bounding box center [1209, 143] width 567 height 44
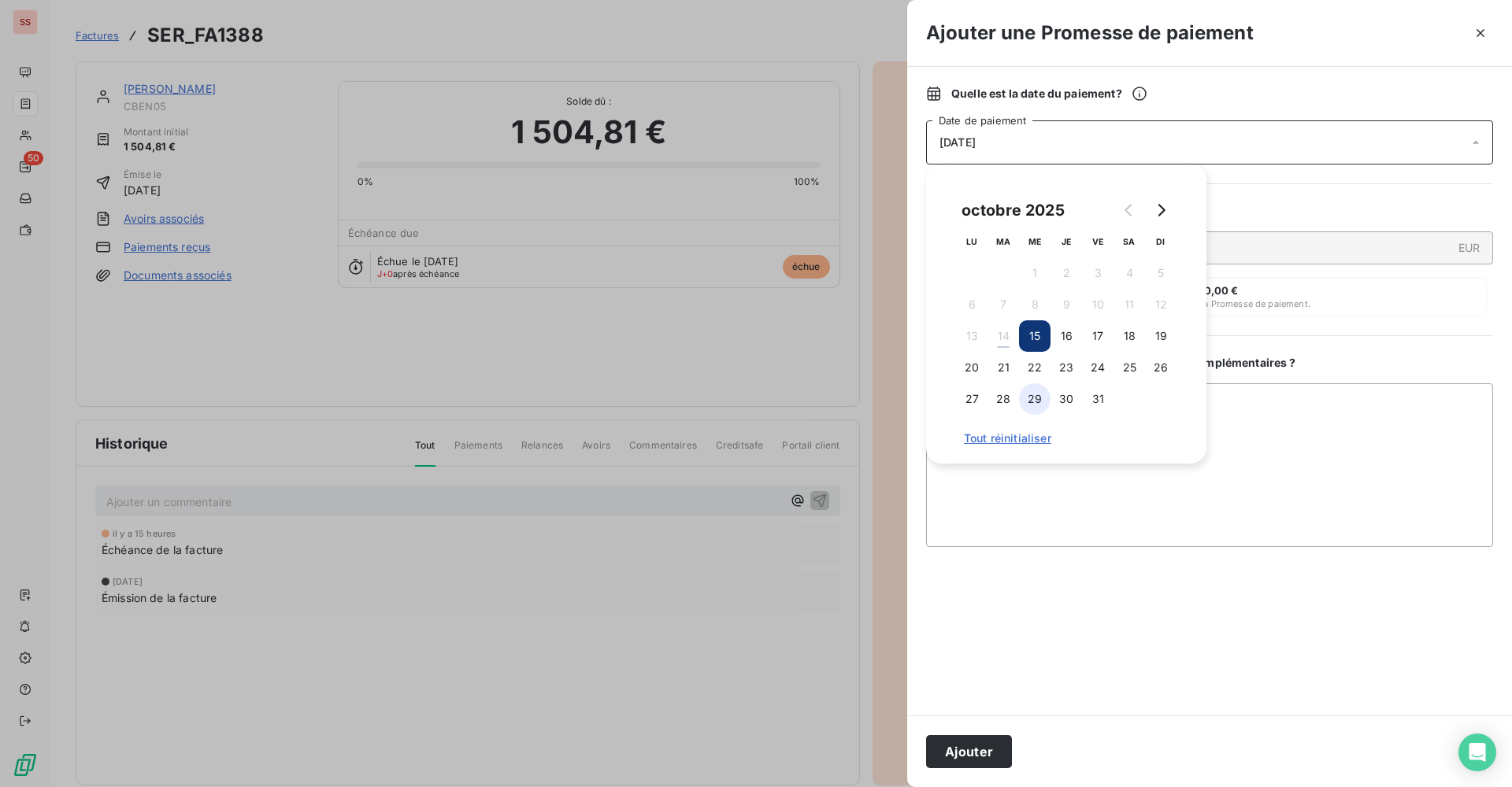
click at [1036, 394] on button "29" at bounding box center [1035, 399] width 32 height 32
click at [979, 748] on button "Ajouter" at bounding box center [969, 751] width 86 height 33
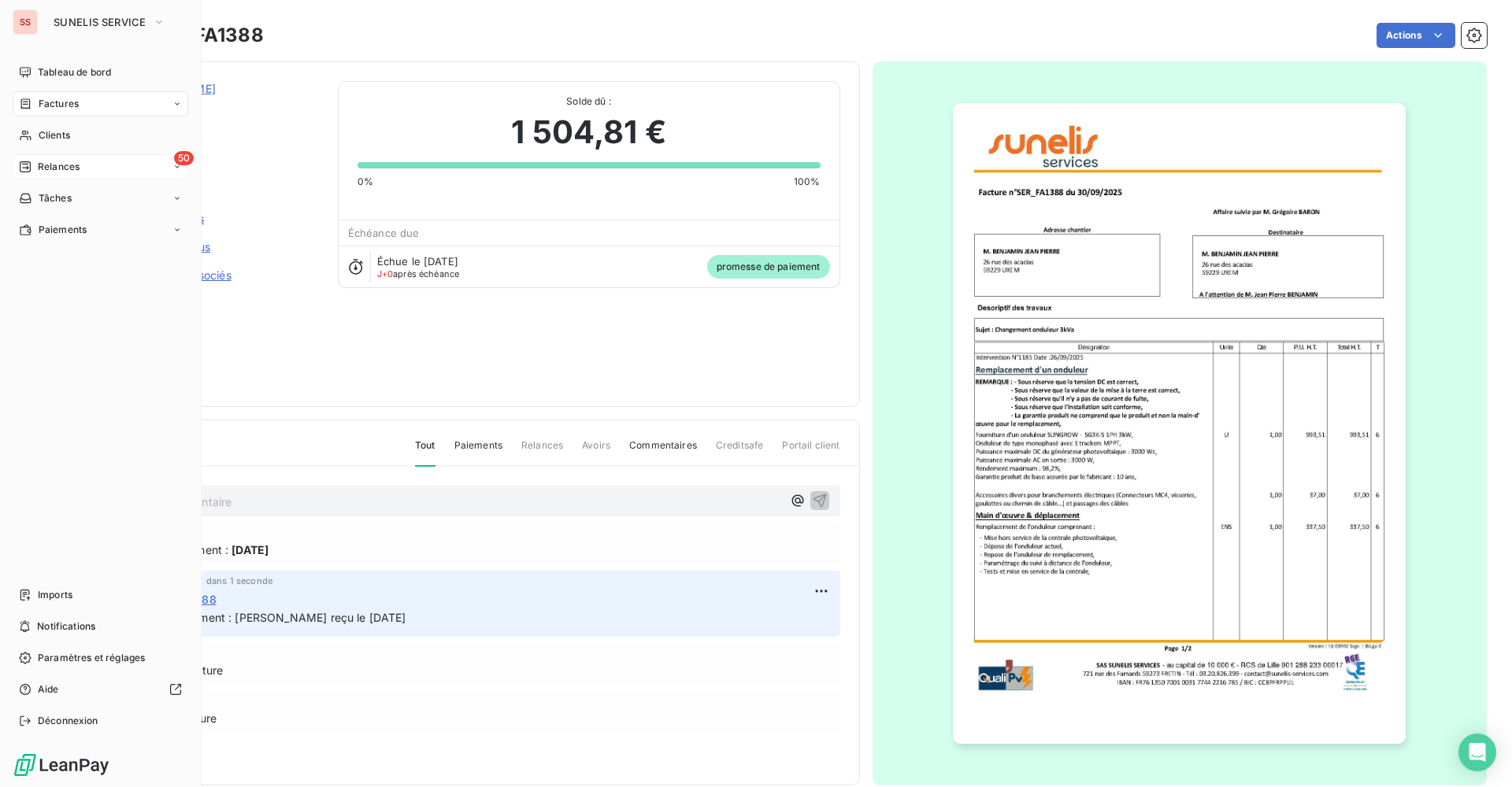
click at [45, 164] on span "Relances" at bounding box center [58, 167] width 42 height 15
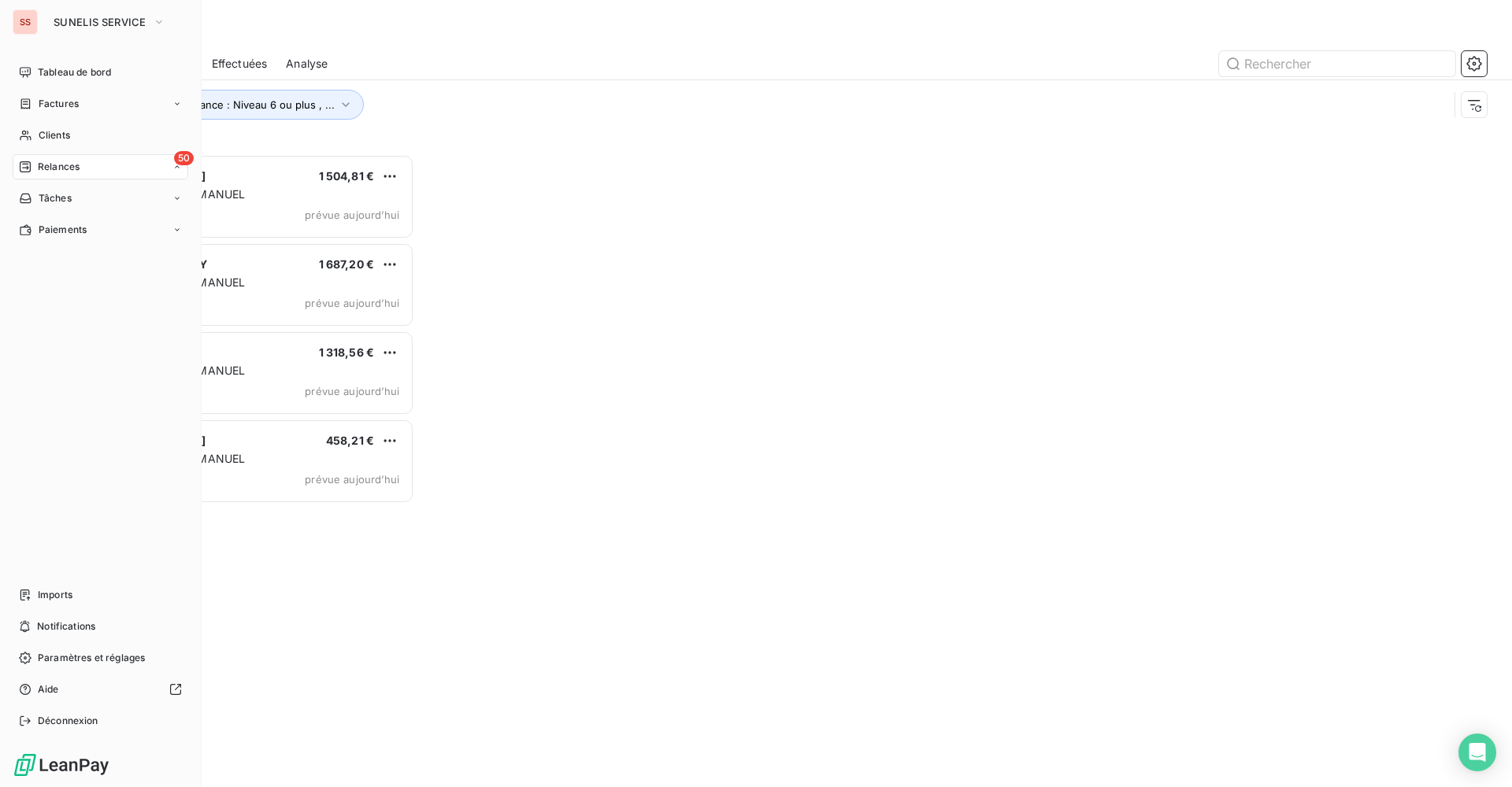
scroll to position [621, 327]
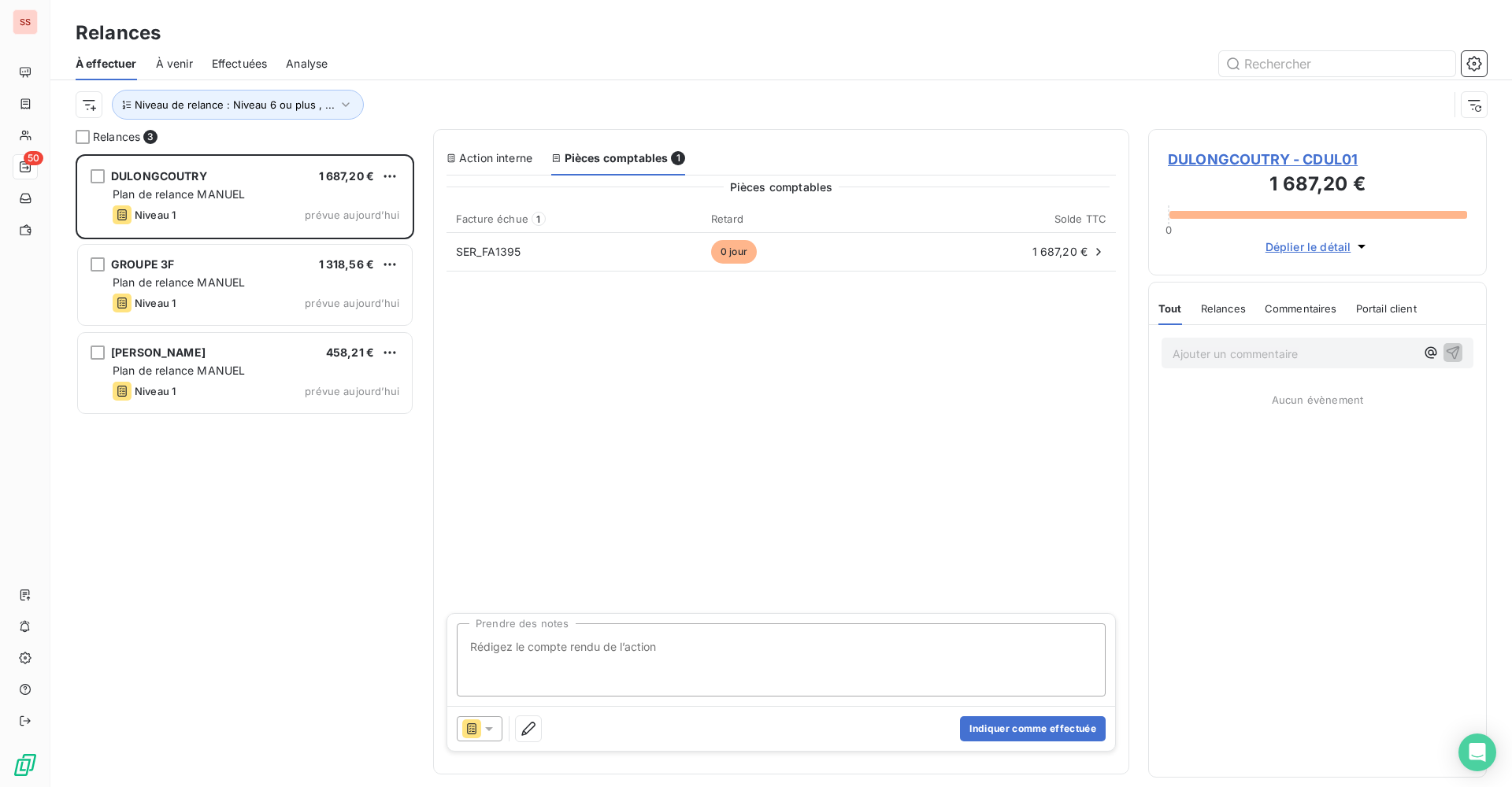
click at [1236, 156] on span "DULONGCOUTRY - CDUL01" at bounding box center [1318, 159] width 299 height 21
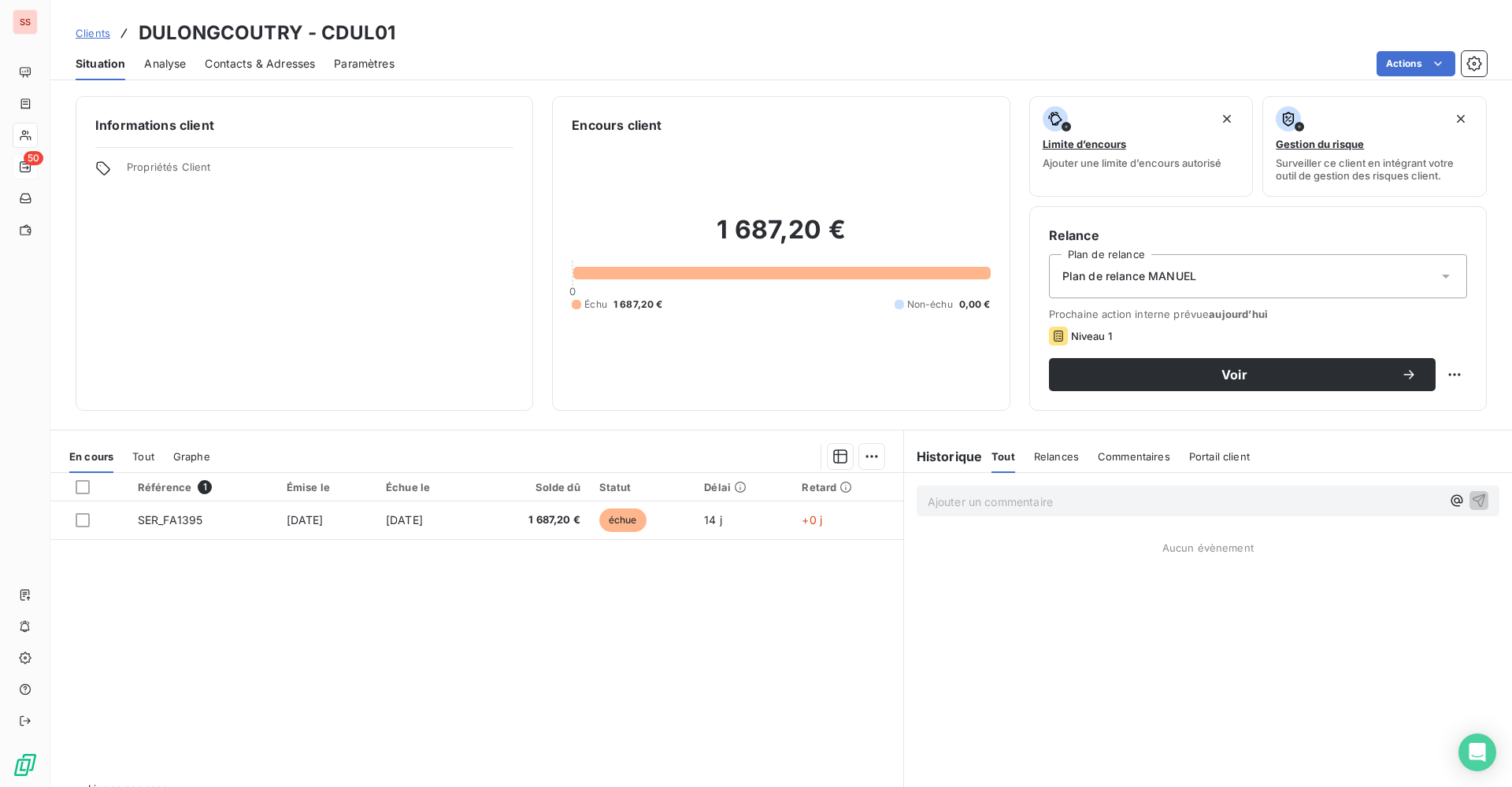
click at [1170, 286] on div "Plan de relance MANUEL" at bounding box center [1258, 276] width 418 height 44
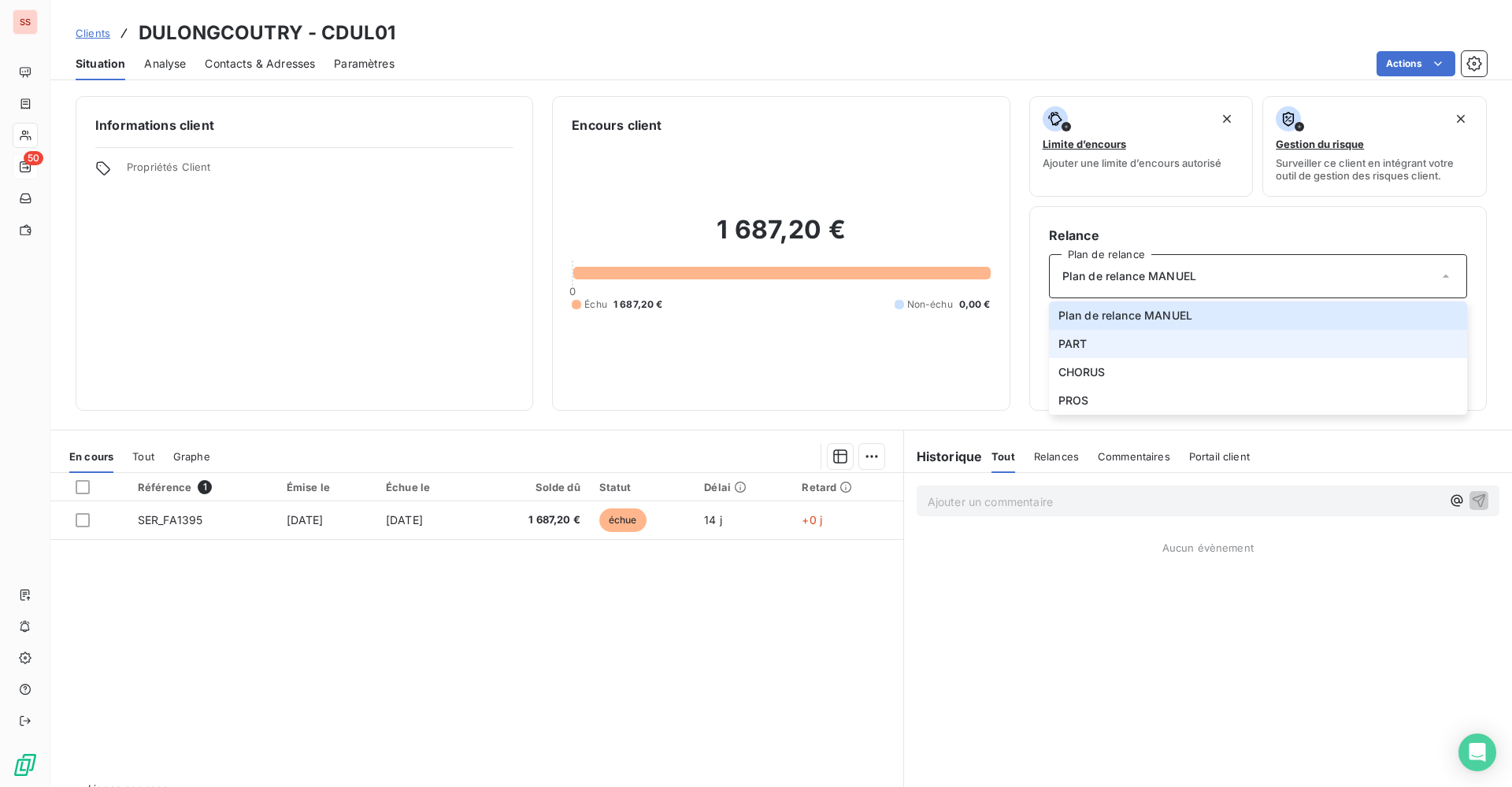
click at [1124, 346] on li "PART" at bounding box center [1258, 344] width 418 height 28
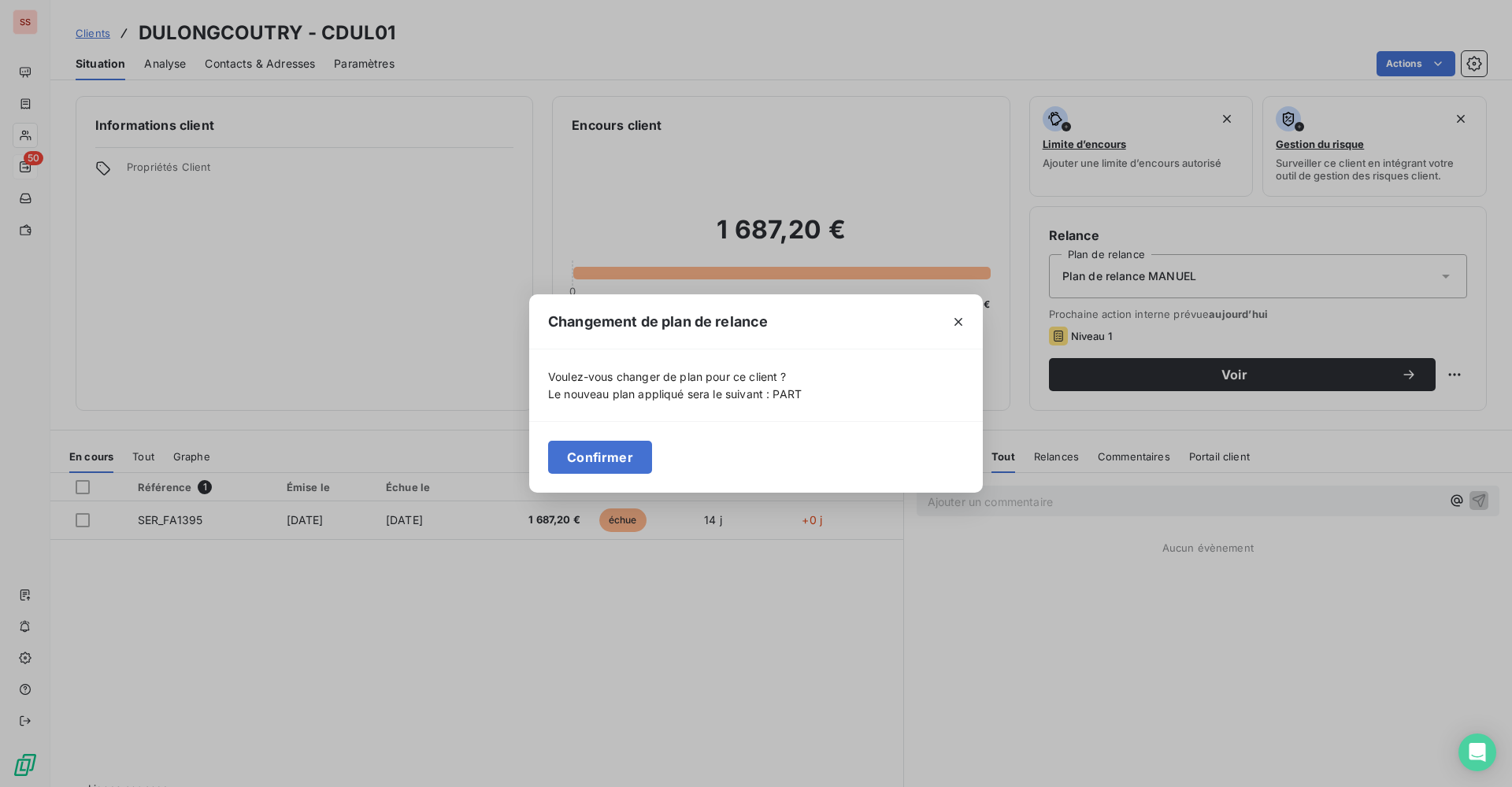
click at [634, 459] on button "Confirmer" at bounding box center [599, 457] width 104 height 33
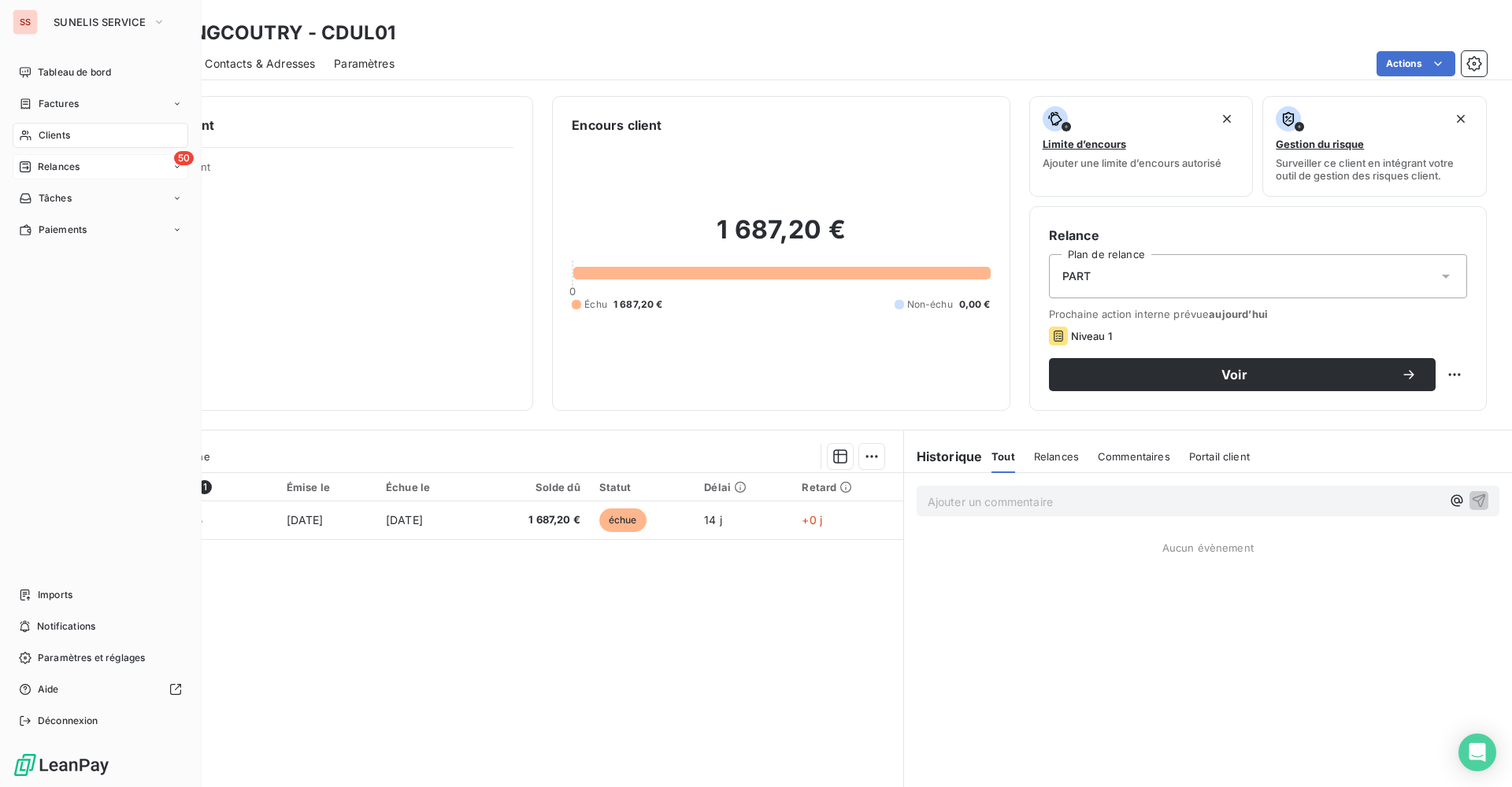
click at [41, 161] on span "Relances" at bounding box center [58, 167] width 42 height 15
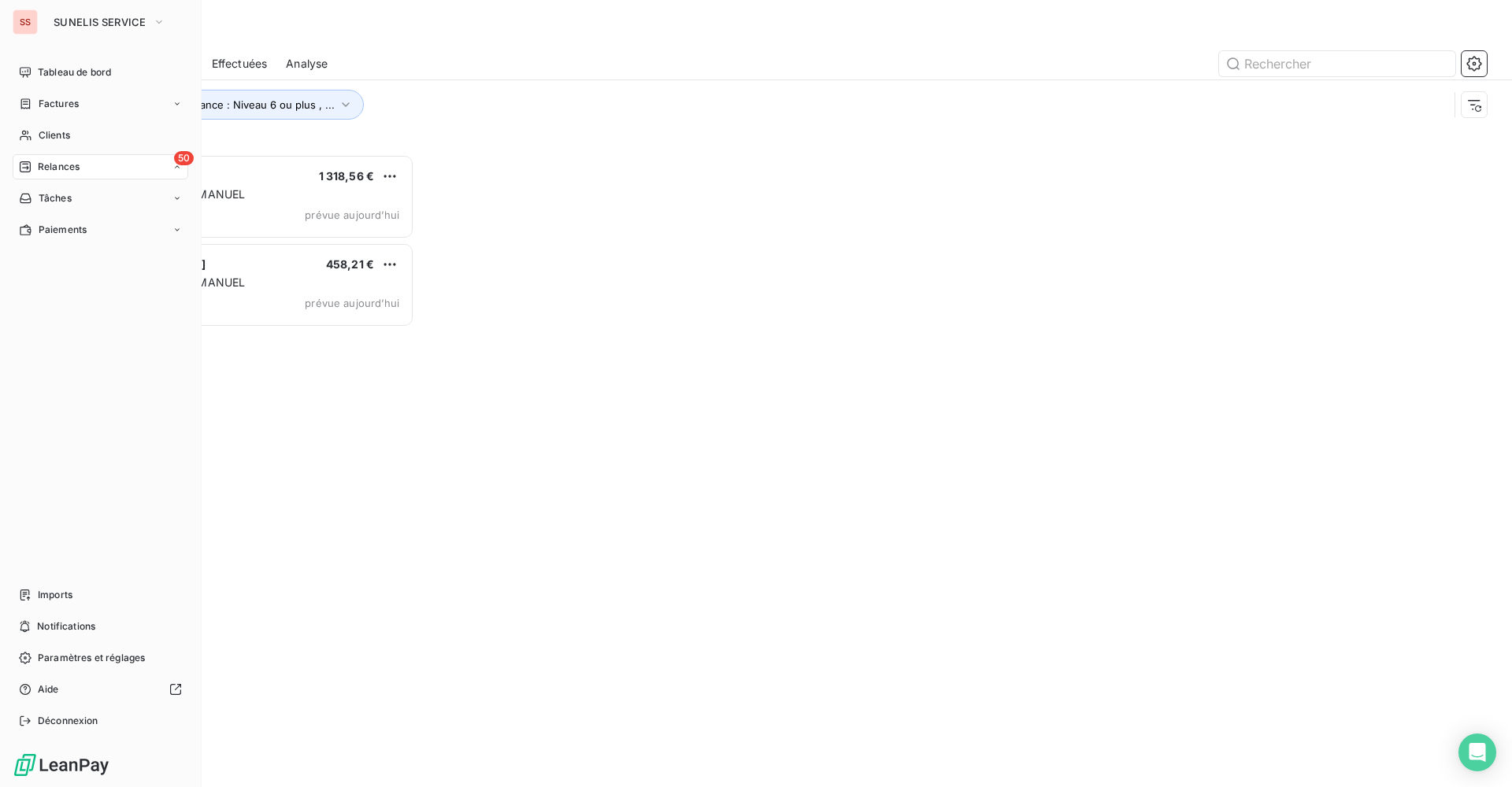
scroll to position [621, 327]
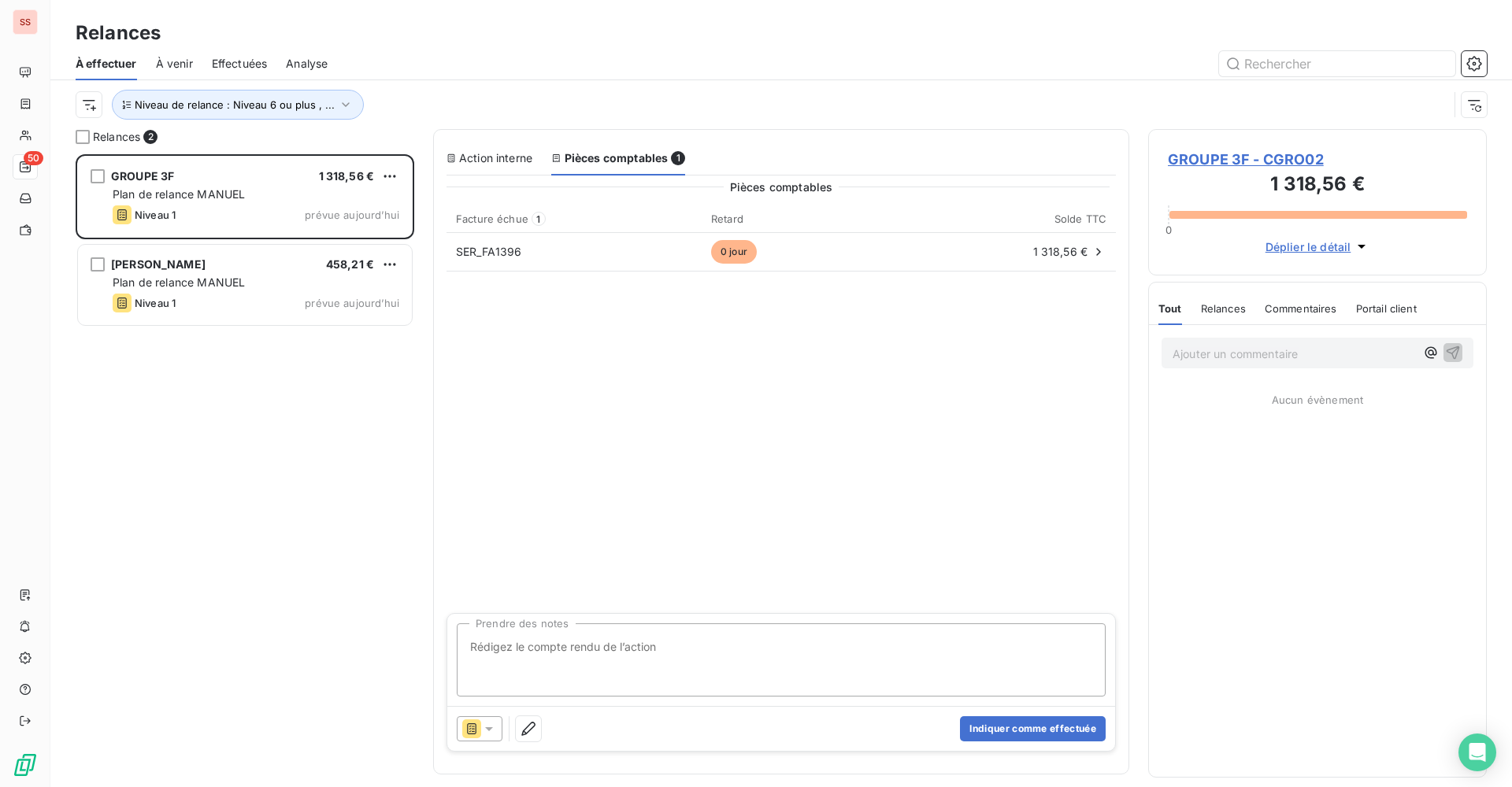
click at [1254, 155] on span "GROUPE 3F - CGRO02" at bounding box center [1318, 159] width 299 height 21
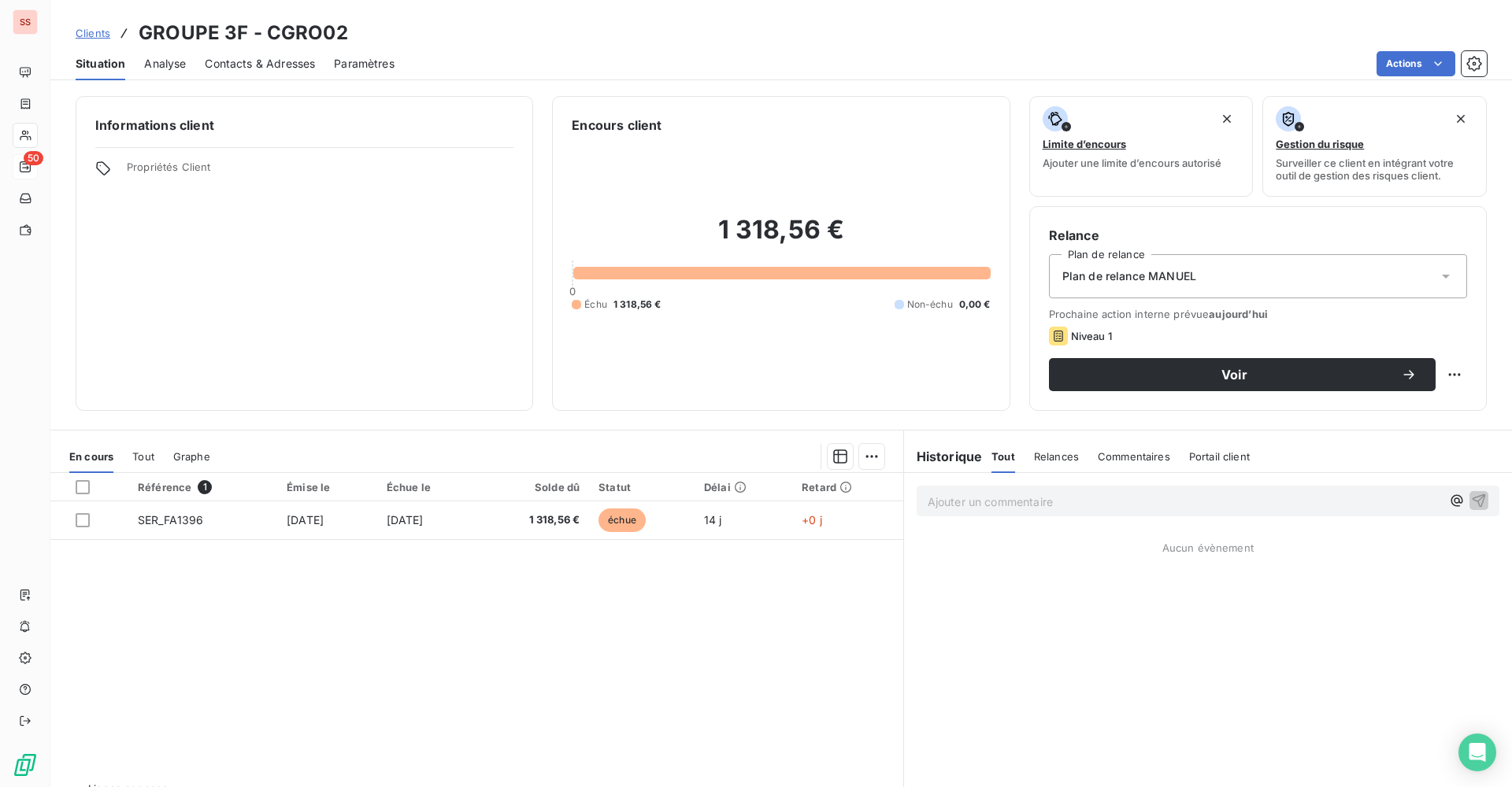
click at [1152, 269] on span "Plan de relance MANUEL" at bounding box center [1129, 276] width 133 height 15
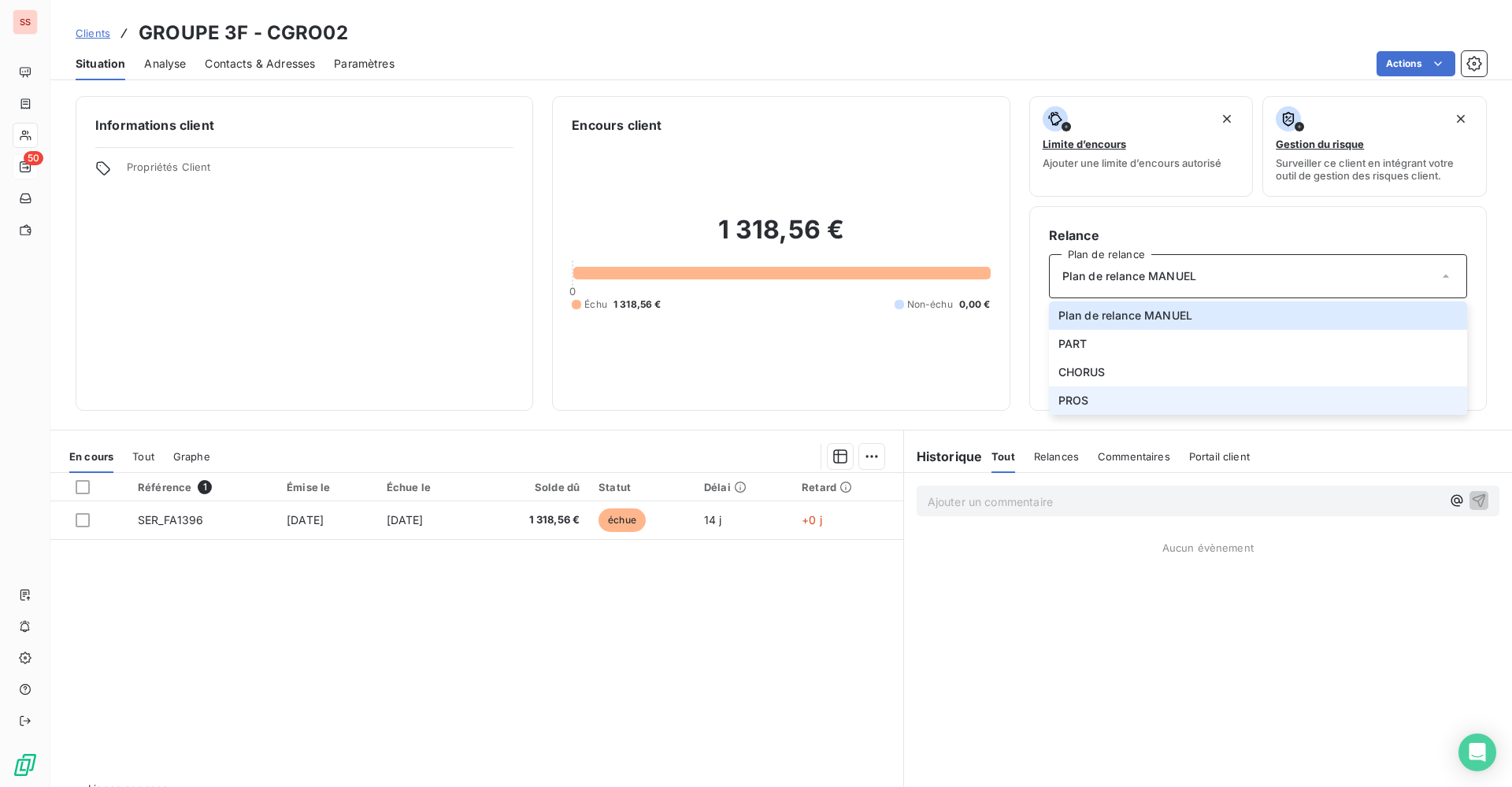
click at [1070, 399] on span "PROS" at bounding box center [1074, 400] width 31 height 15
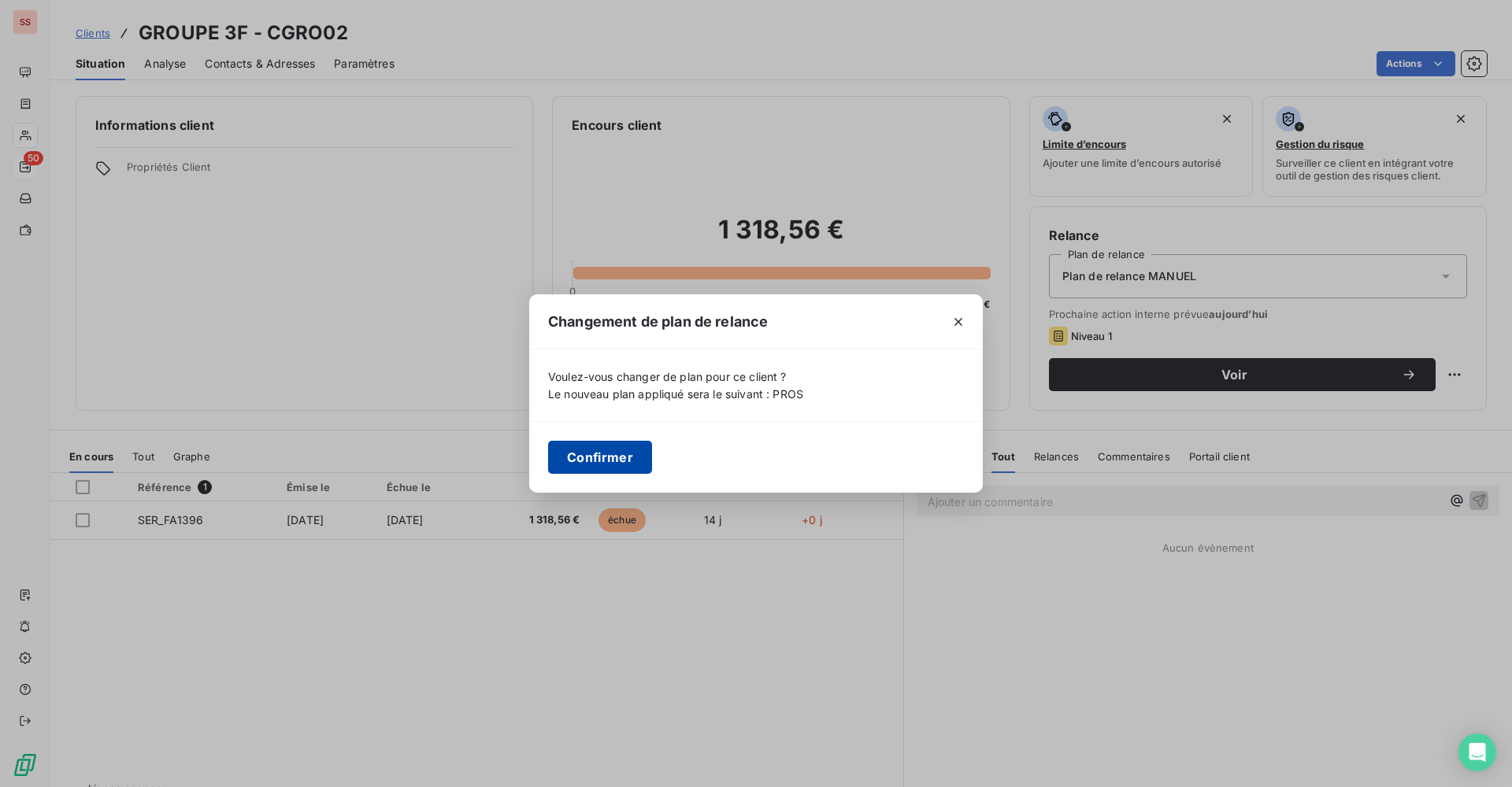
click at [565, 453] on button "Confirmer" at bounding box center [599, 457] width 104 height 33
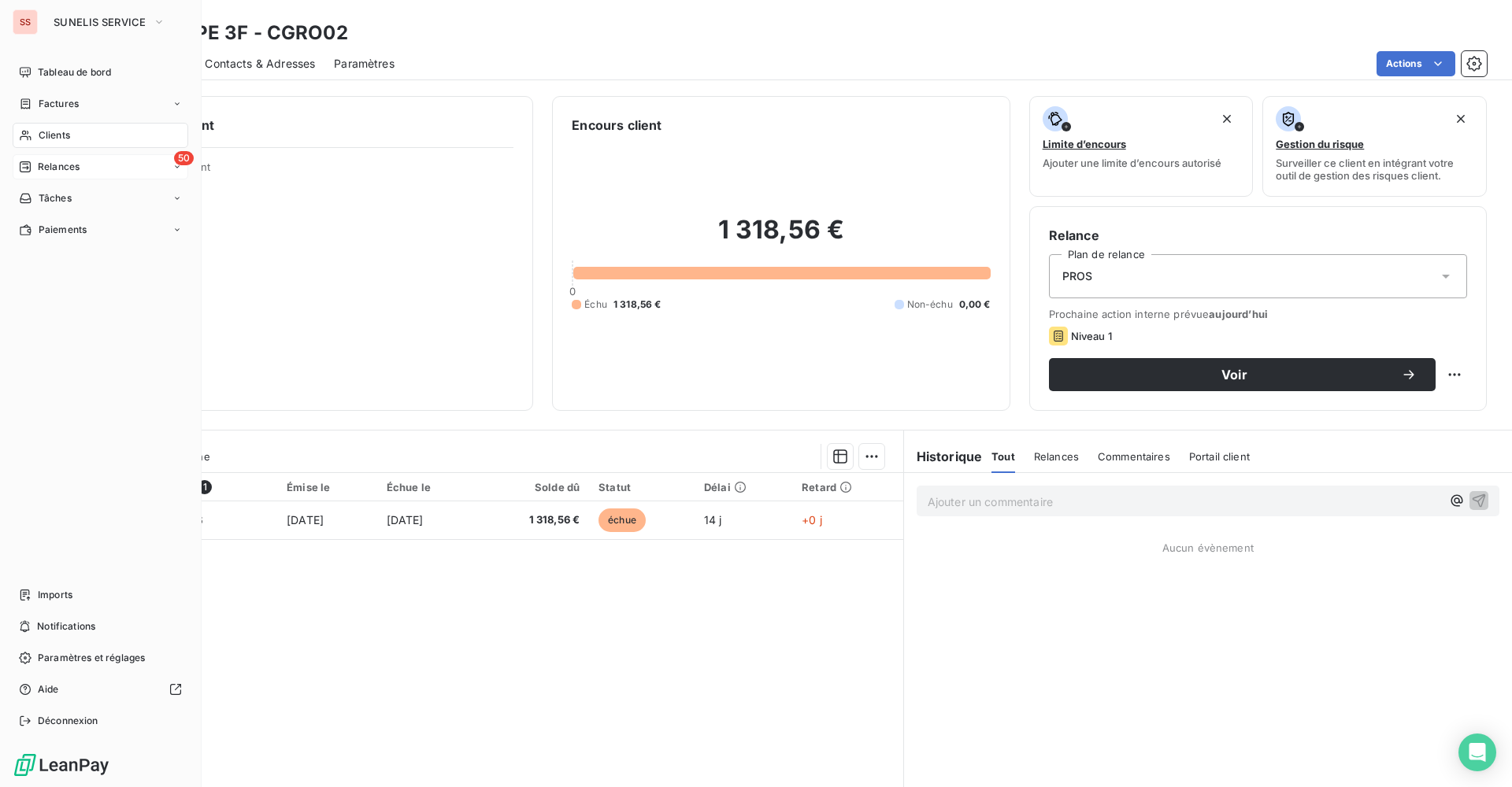
click at [46, 164] on span "Relances" at bounding box center [58, 167] width 42 height 15
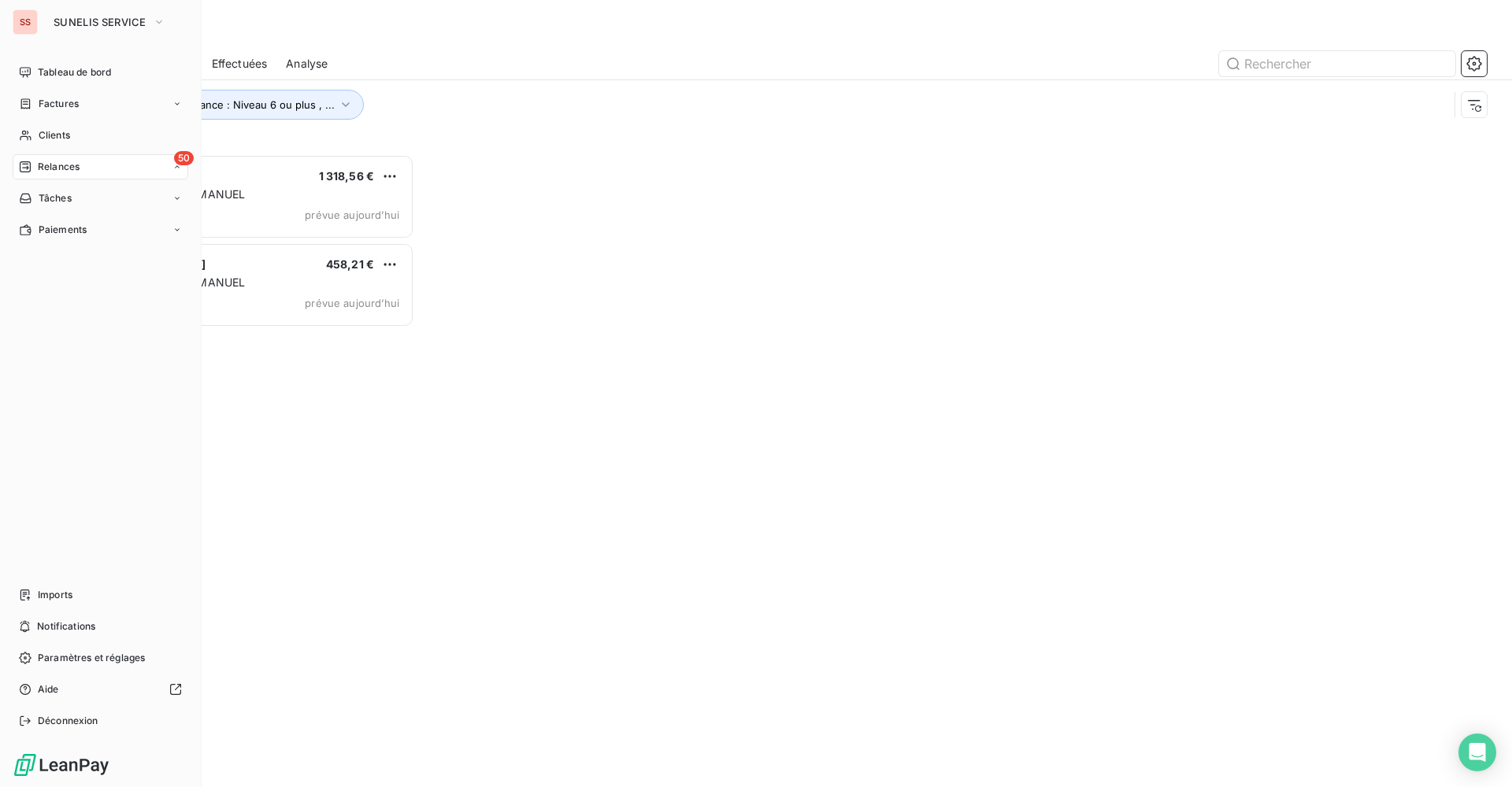
scroll to position [621, 327]
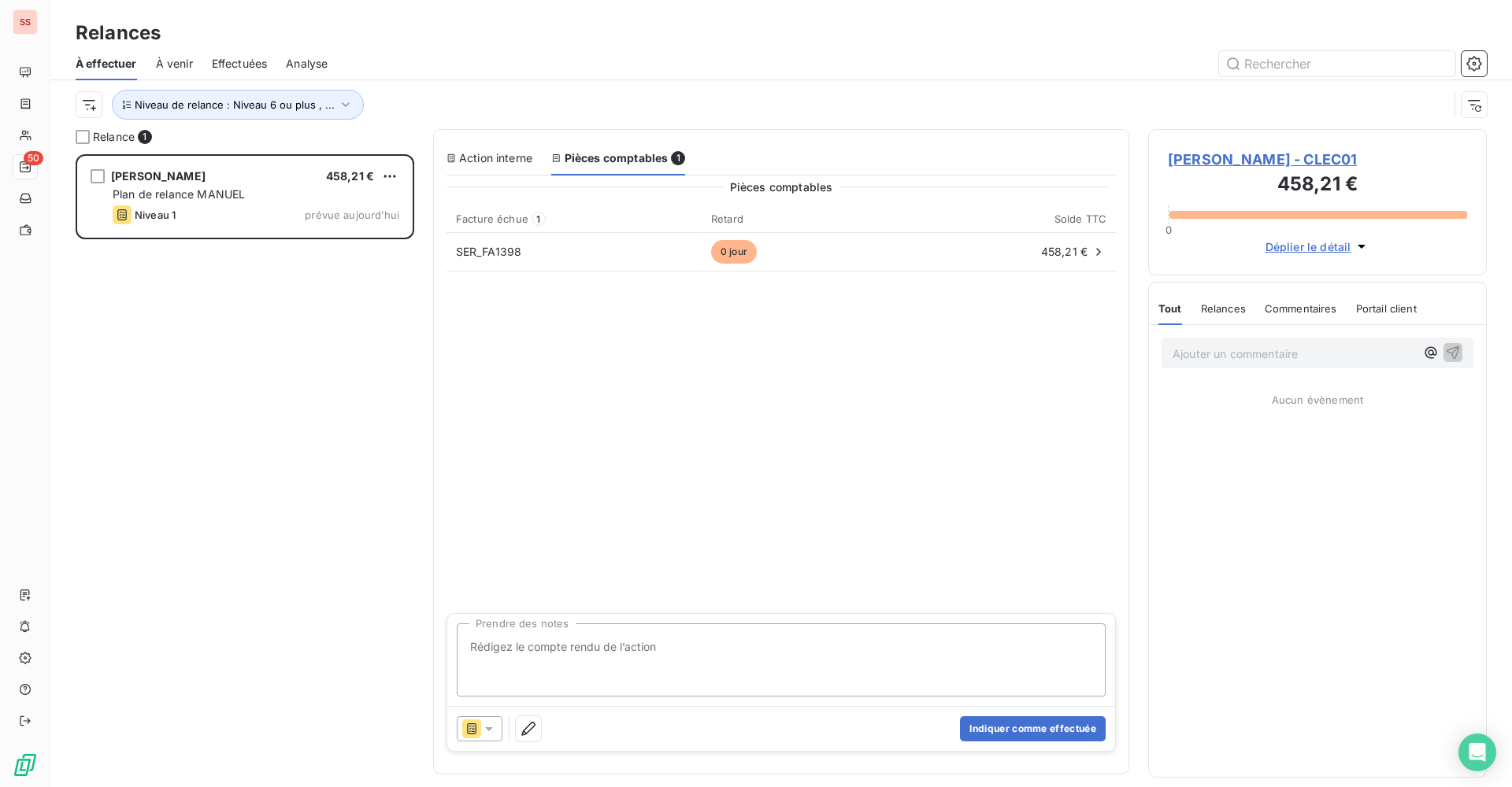
click at [1212, 158] on span "[PERSON_NAME] - CLEC01" at bounding box center [1318, 159] width 299 height 21
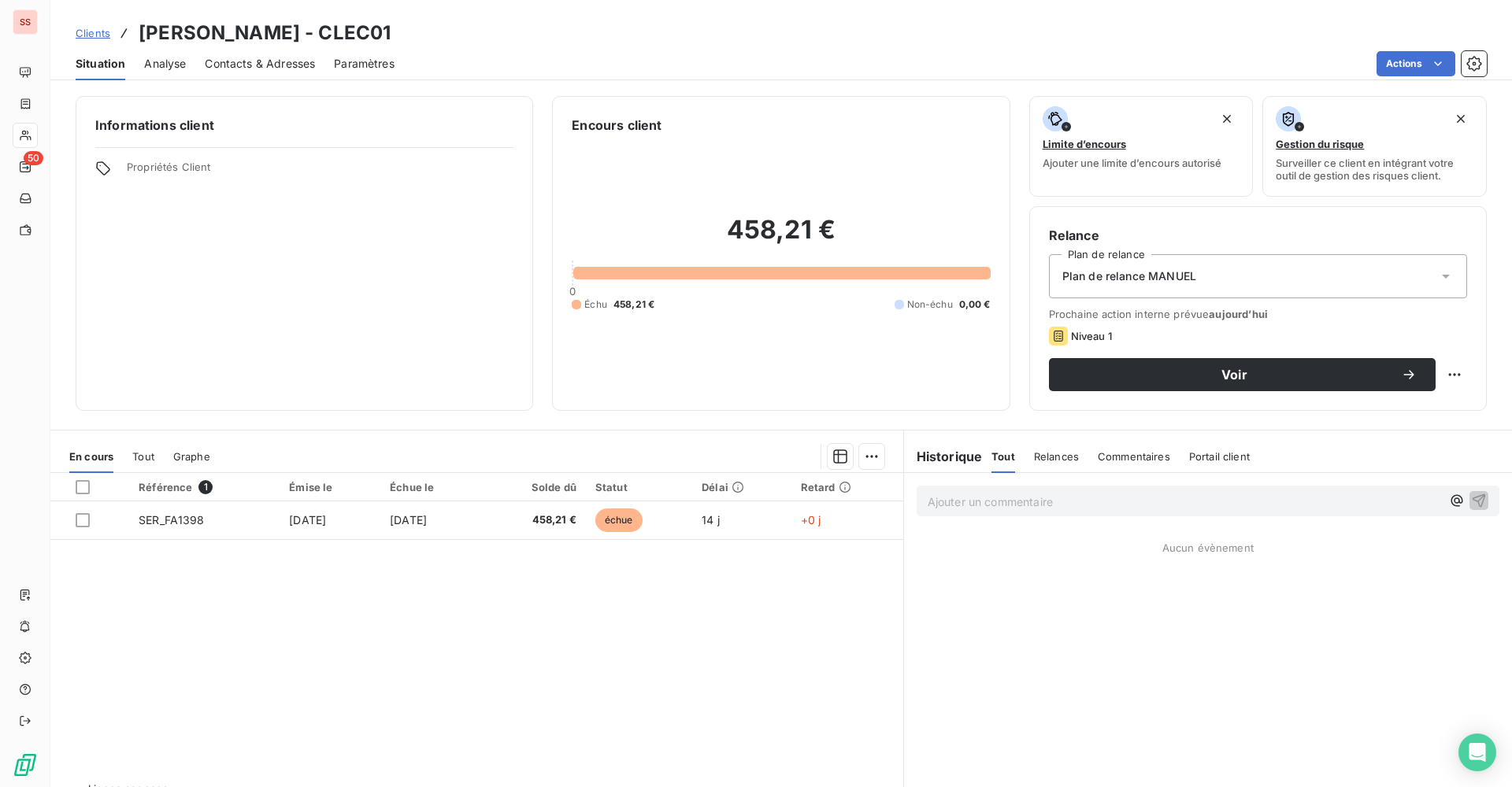
click at [1171, 287] on div "Plan de relance MANUEL" at bounding box center [1258, 276] width 418 height 44
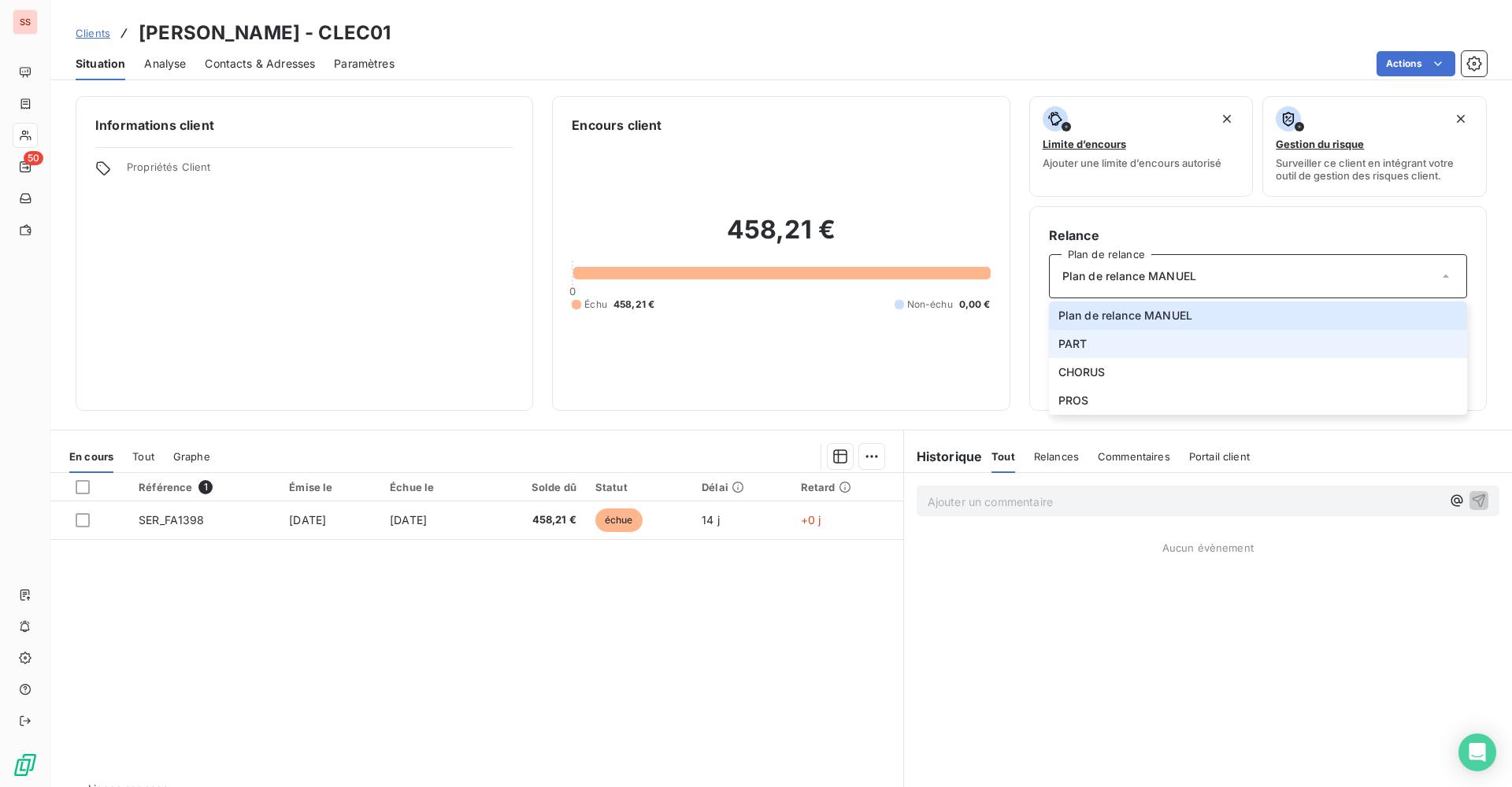
click at [1079, 347] on span "PART" at bounding box center [1073, 344] width 29 height 15
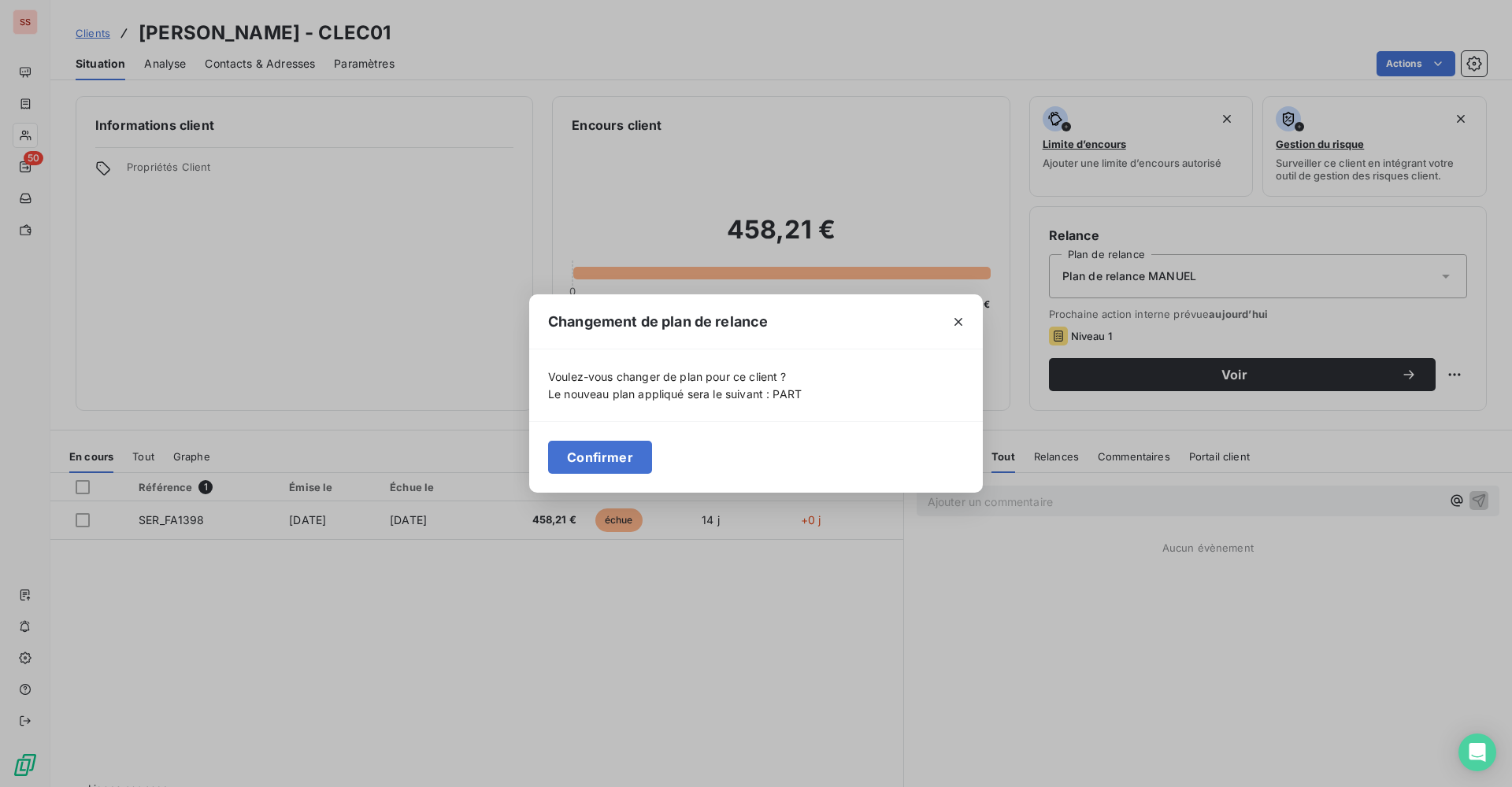
click at [600, 466] on button "Confirmer" at bounding box center [599, 457] width 104 height 33
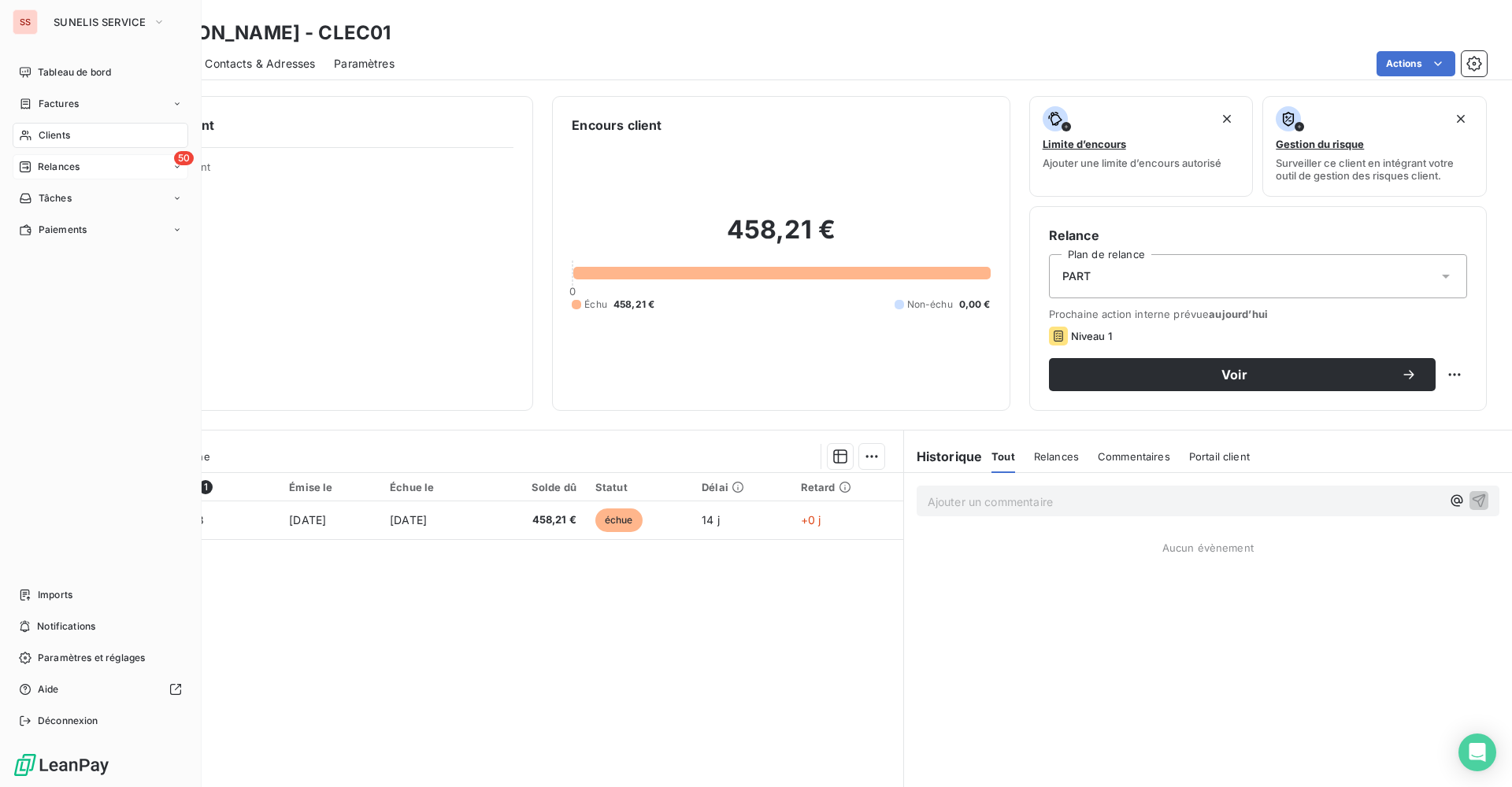
click at [44, 163] on span "Relances" at bounding box center [58, 167] width 42 height 15
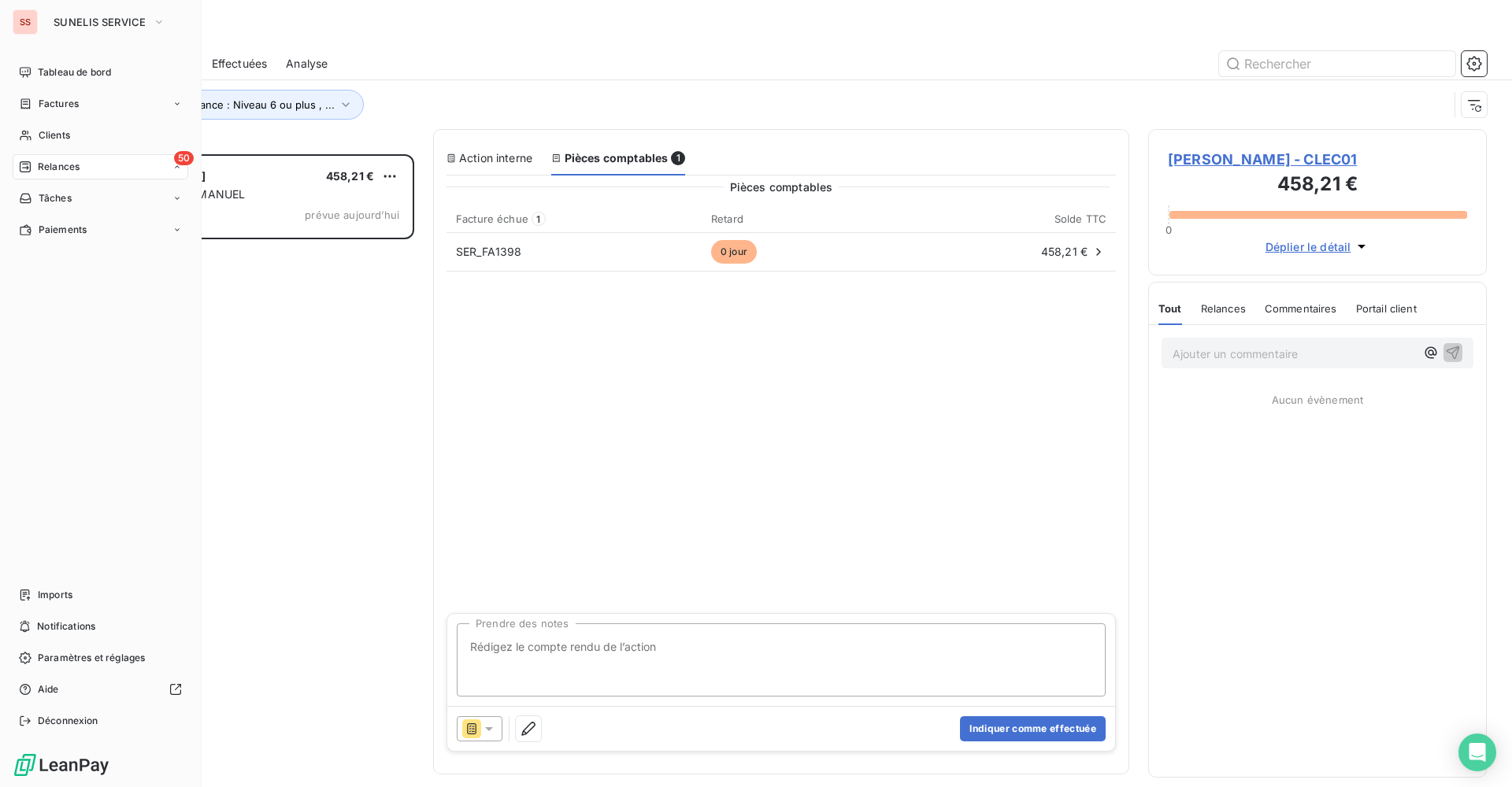
scroll to position [621, 327]
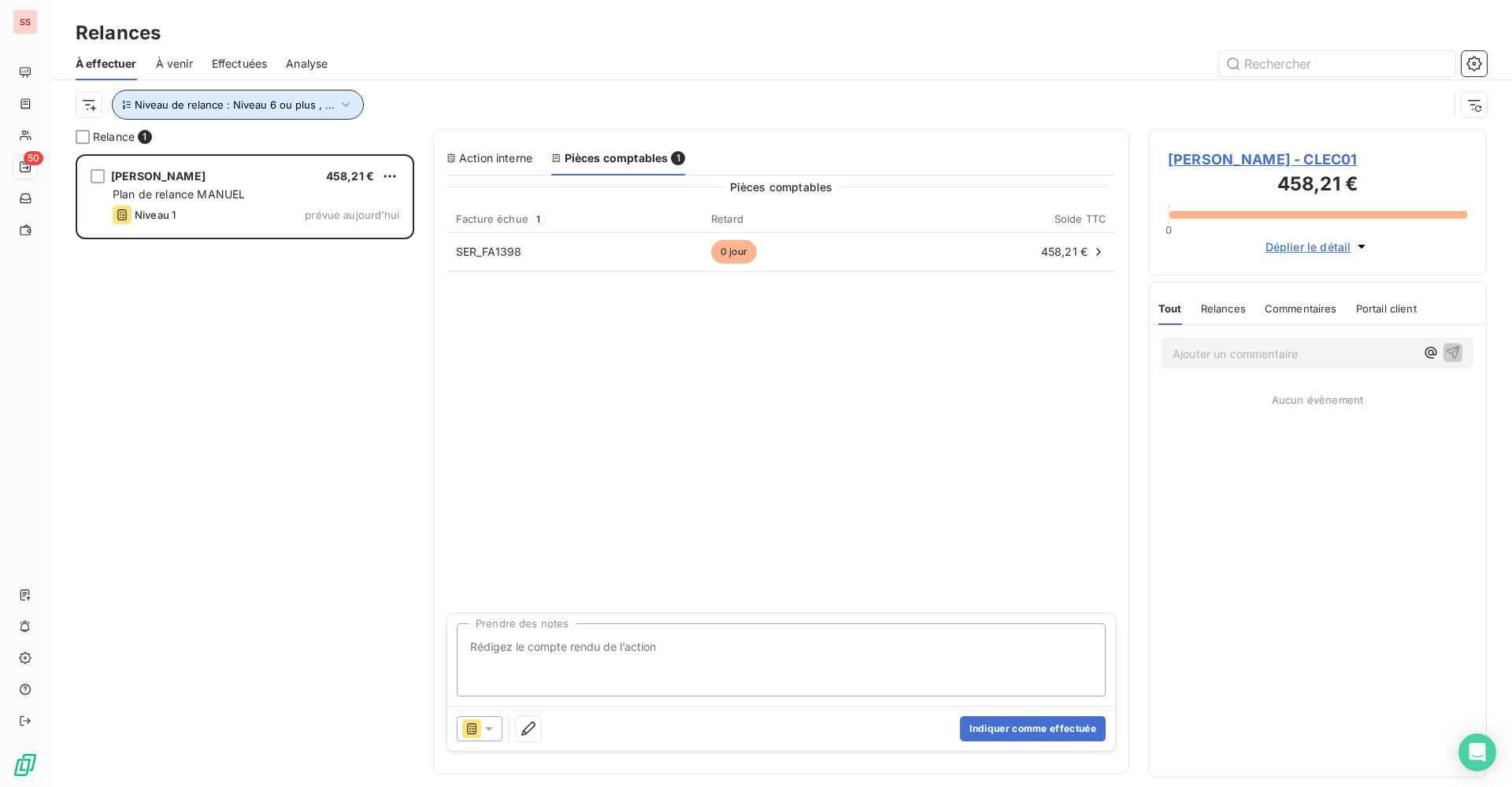
click at [329, 101] on span "Niveau de relance : Niveau 6 ou plus , ..." at bounding box center [234, 104] width 200 height 13
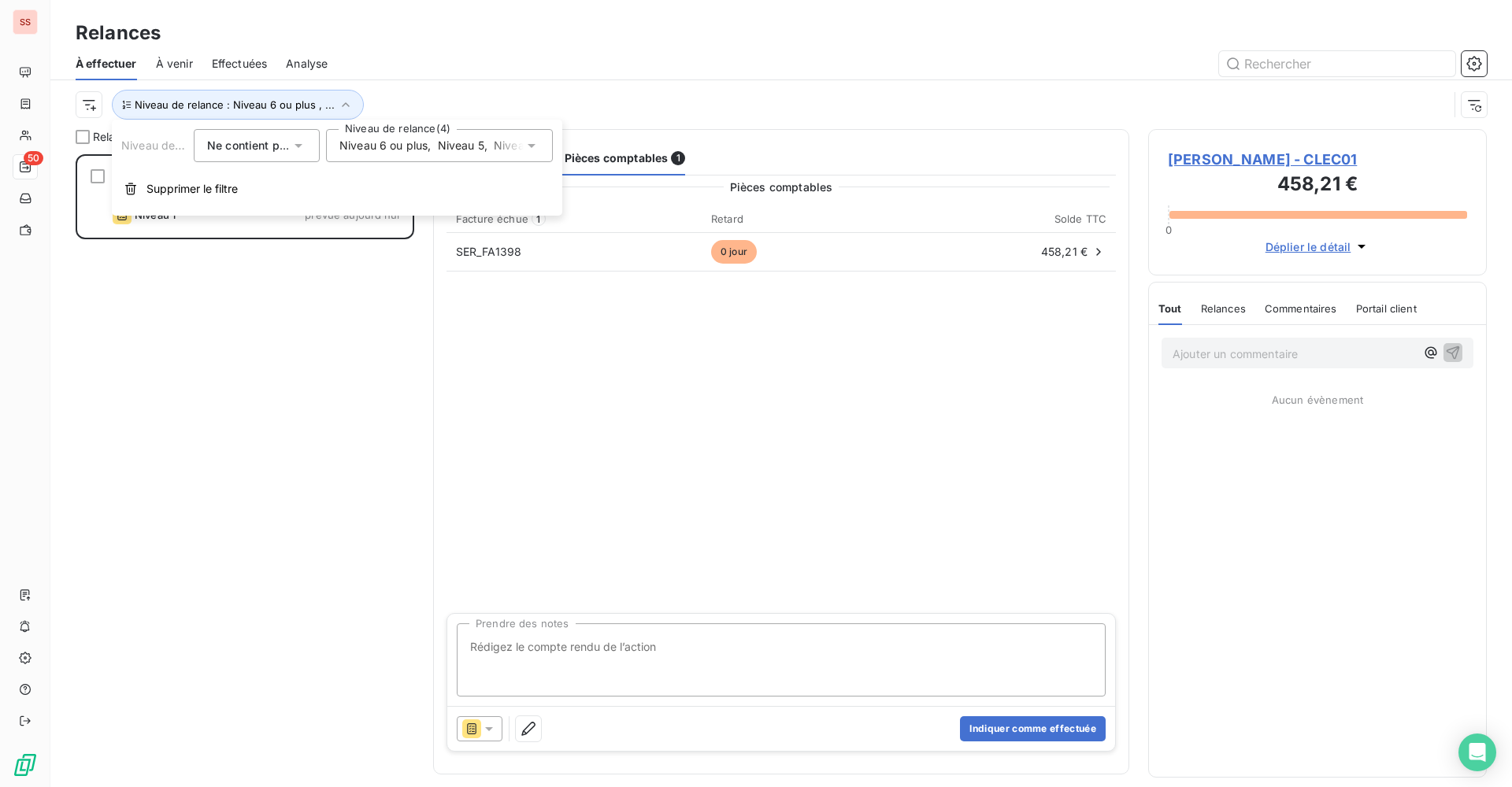
click at [252, 269] on div "[PERSON_NAME] 458,21 € Plan de relance [PERSON_NAME] 1 prévue aujourd’hui" at bounding box center [245, 470] width 339 height 633
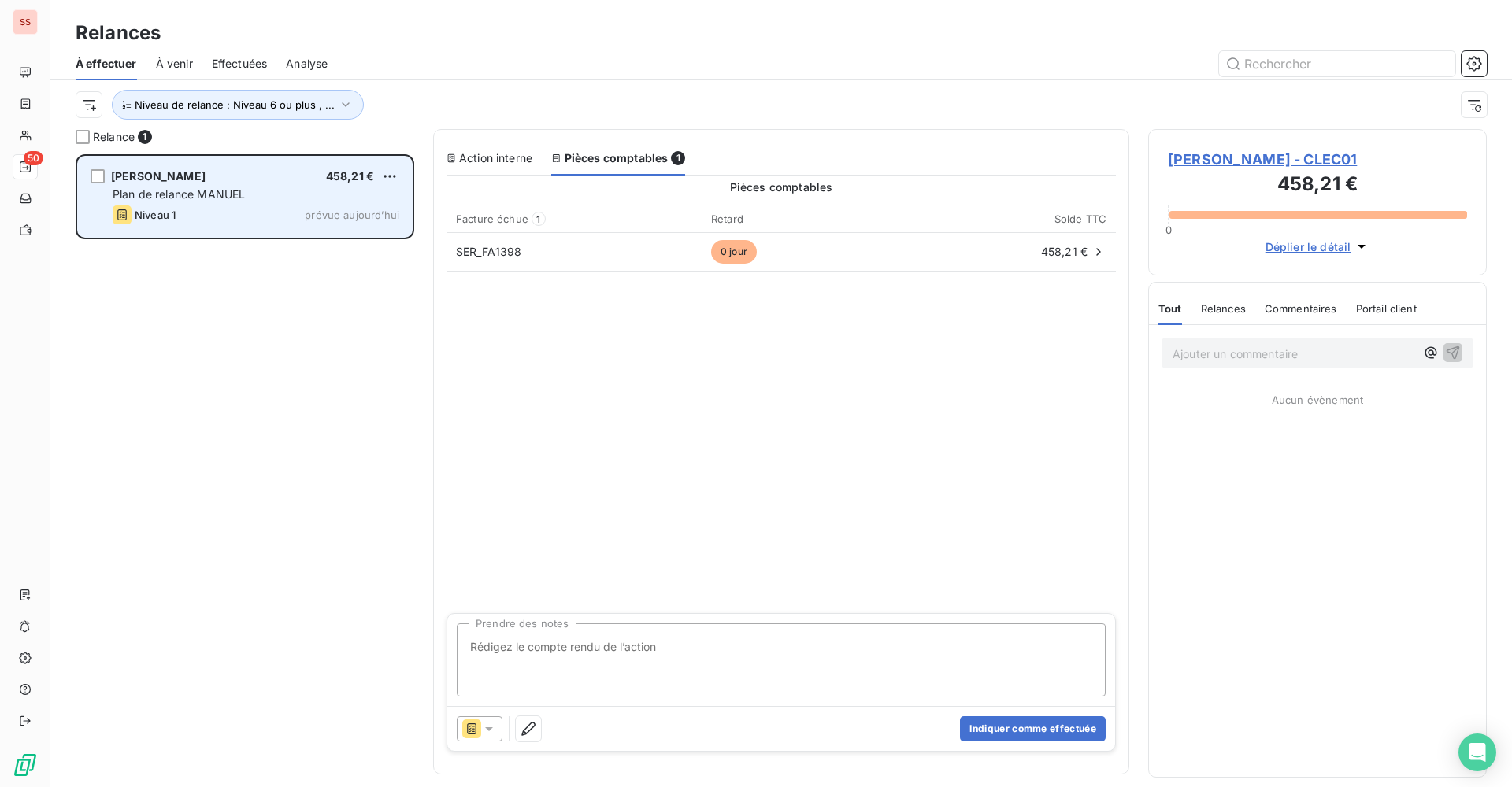
click at [222, 187] on span "Plan de relance MANUEL" at bounding box center [179, 194] width 133 height 14
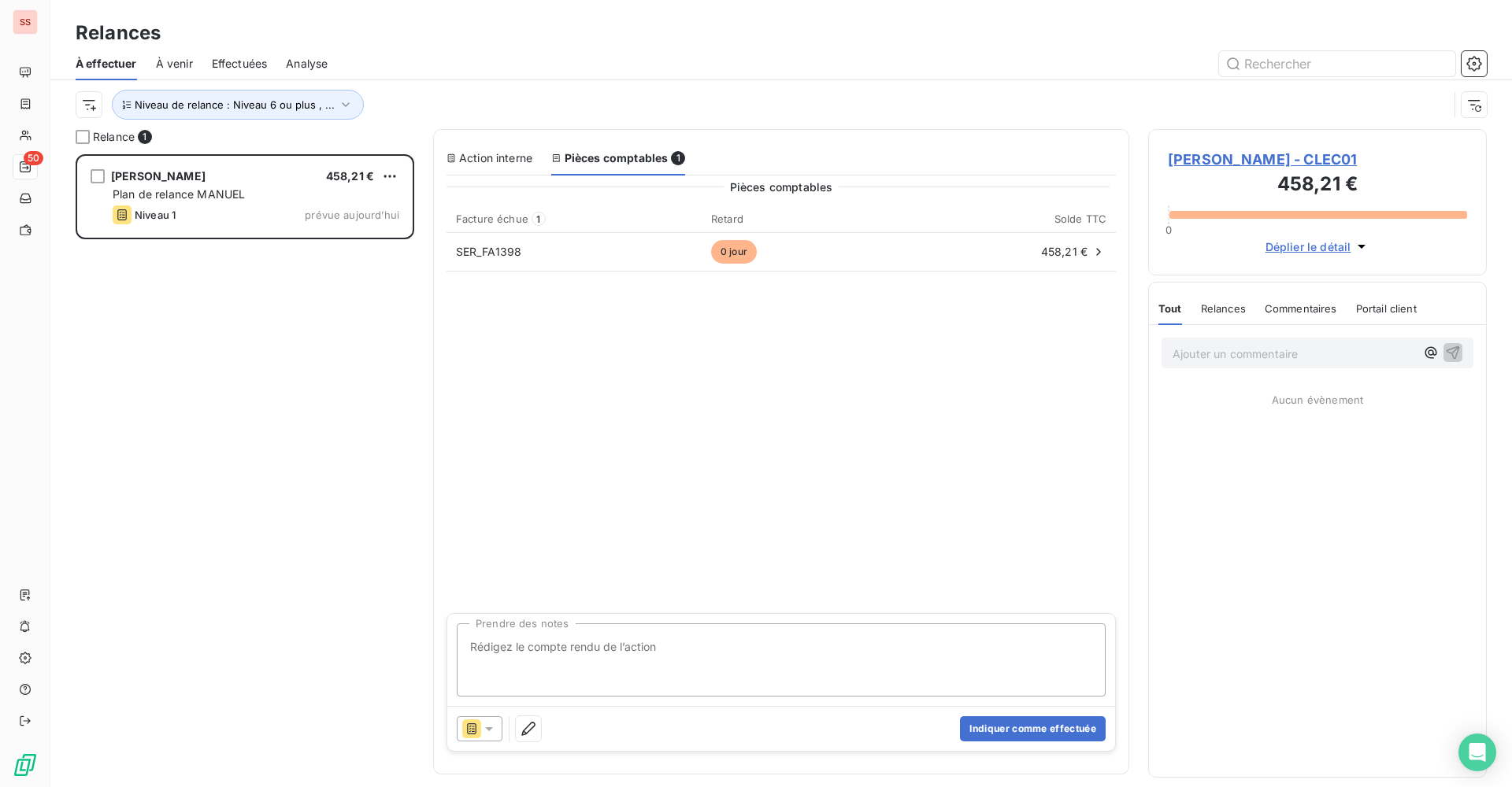
click at [1210, 155] on span "[PERSON_NAME] - CLEC01" at bounding box center [1318, 159] width 299 height 21
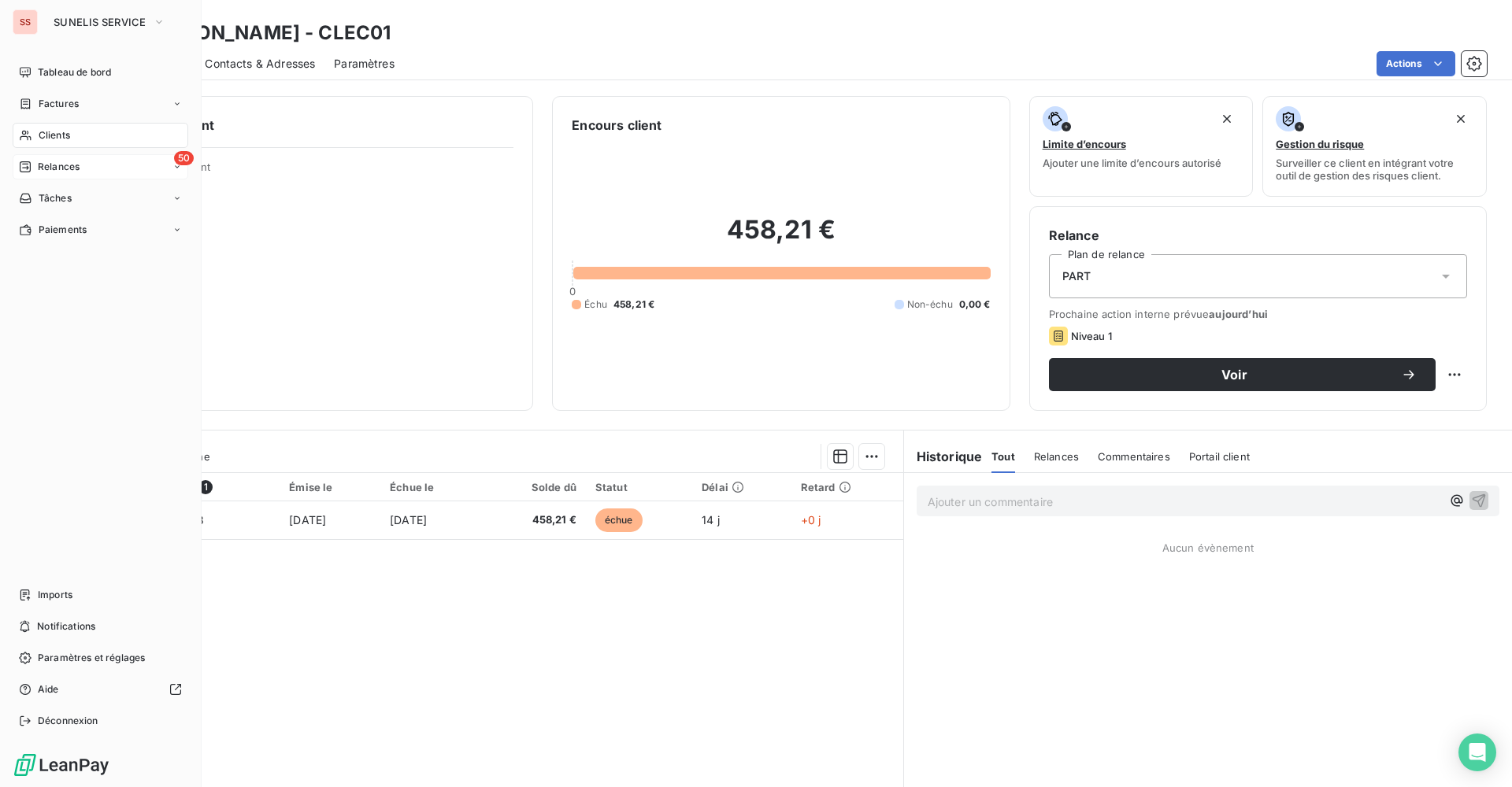
click at [49, 165] on span "Relances" at bounding box center [58, 167] width 42 height 15
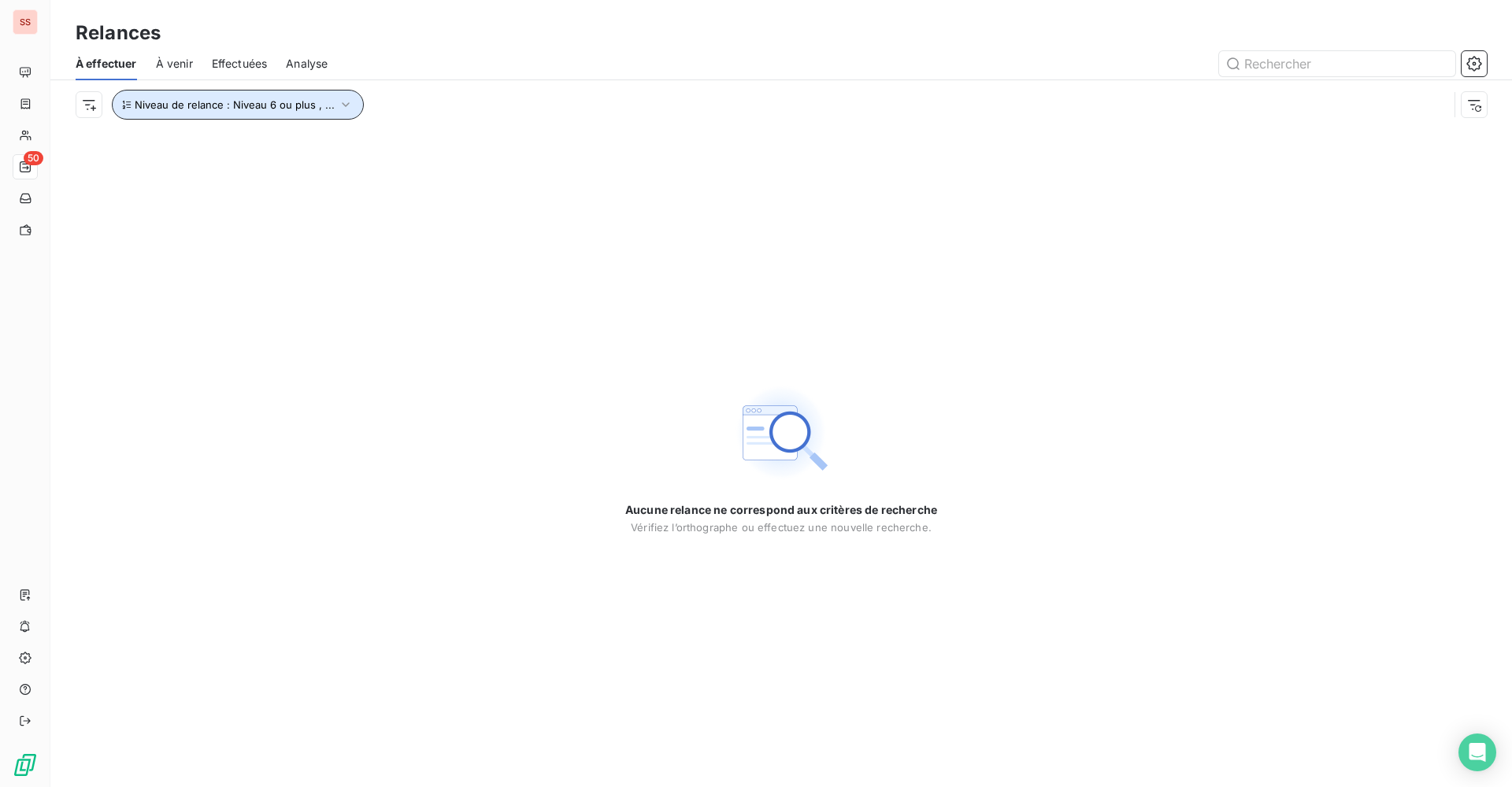
click at [289, 104] on span "Niveau de relance : Niveau 6 ou plus , ..." at bounding box center [234, 104] width 200 height 13
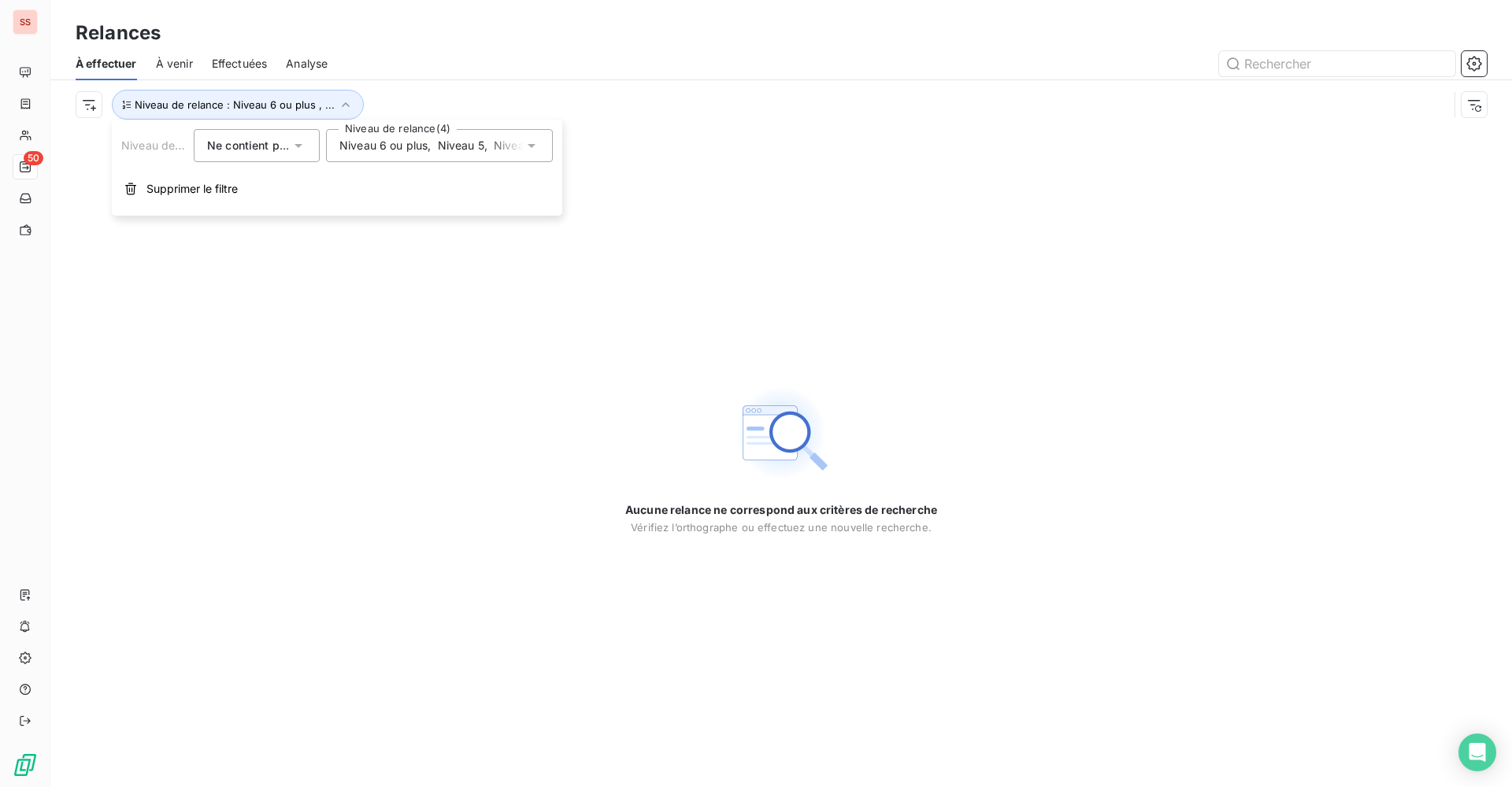
click at [423, 146] on span "Niveau 6 ou plus" at bounding box center [383, 145] width 88 height 15
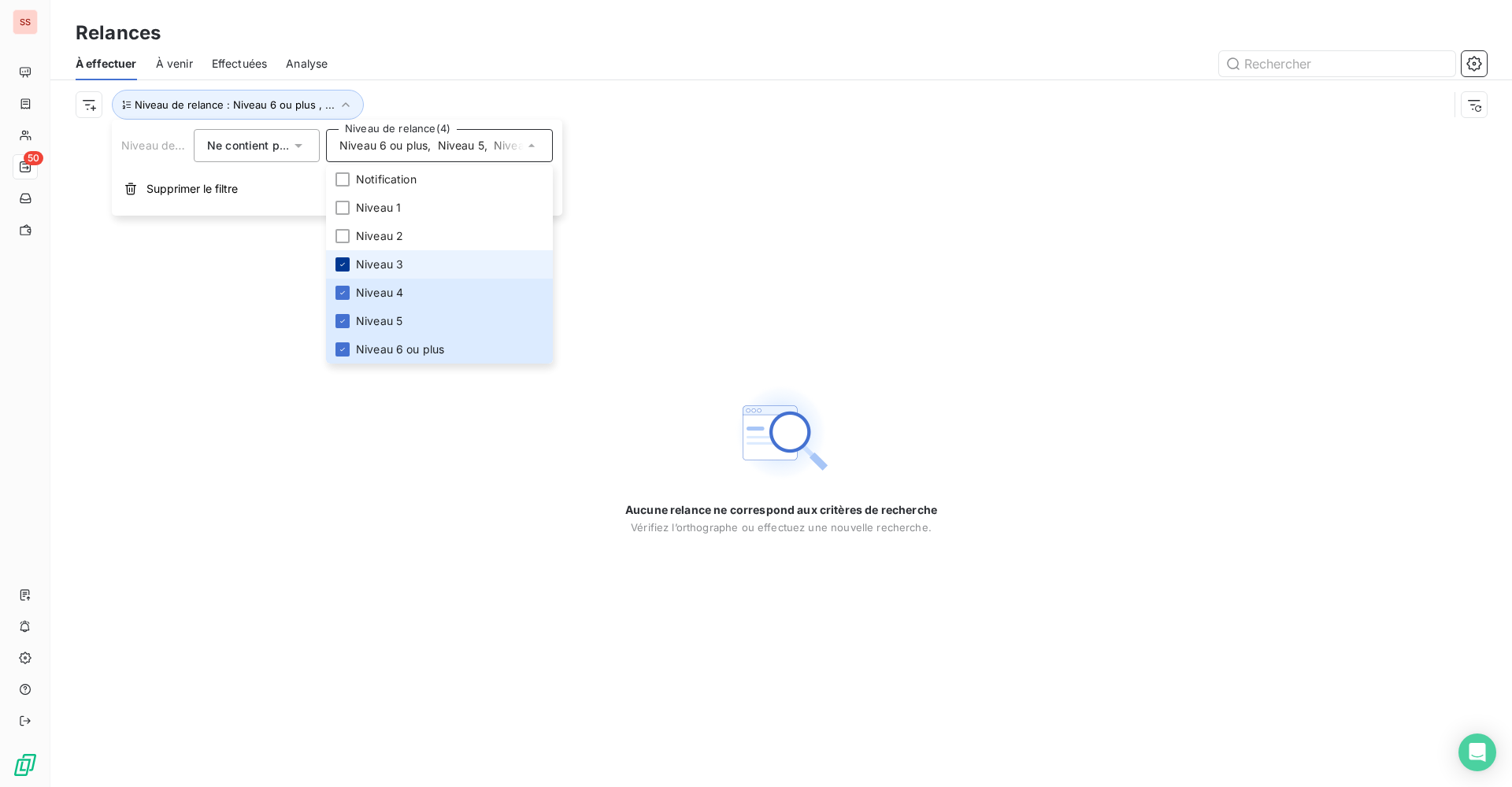
click at [346, 262] on icon at bounding box center [342, 264] width 9 height 9
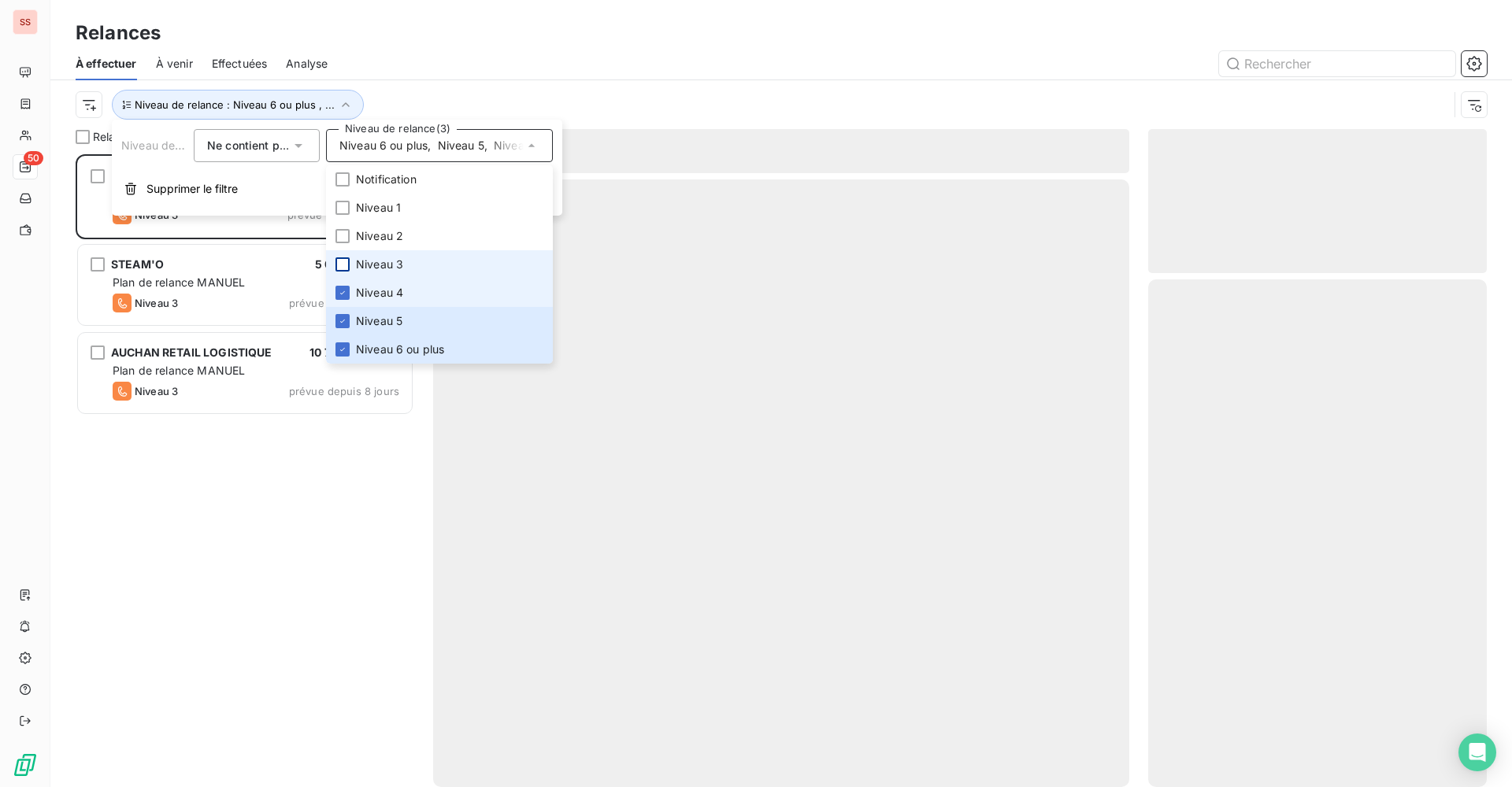
scroll to position [621, 327]
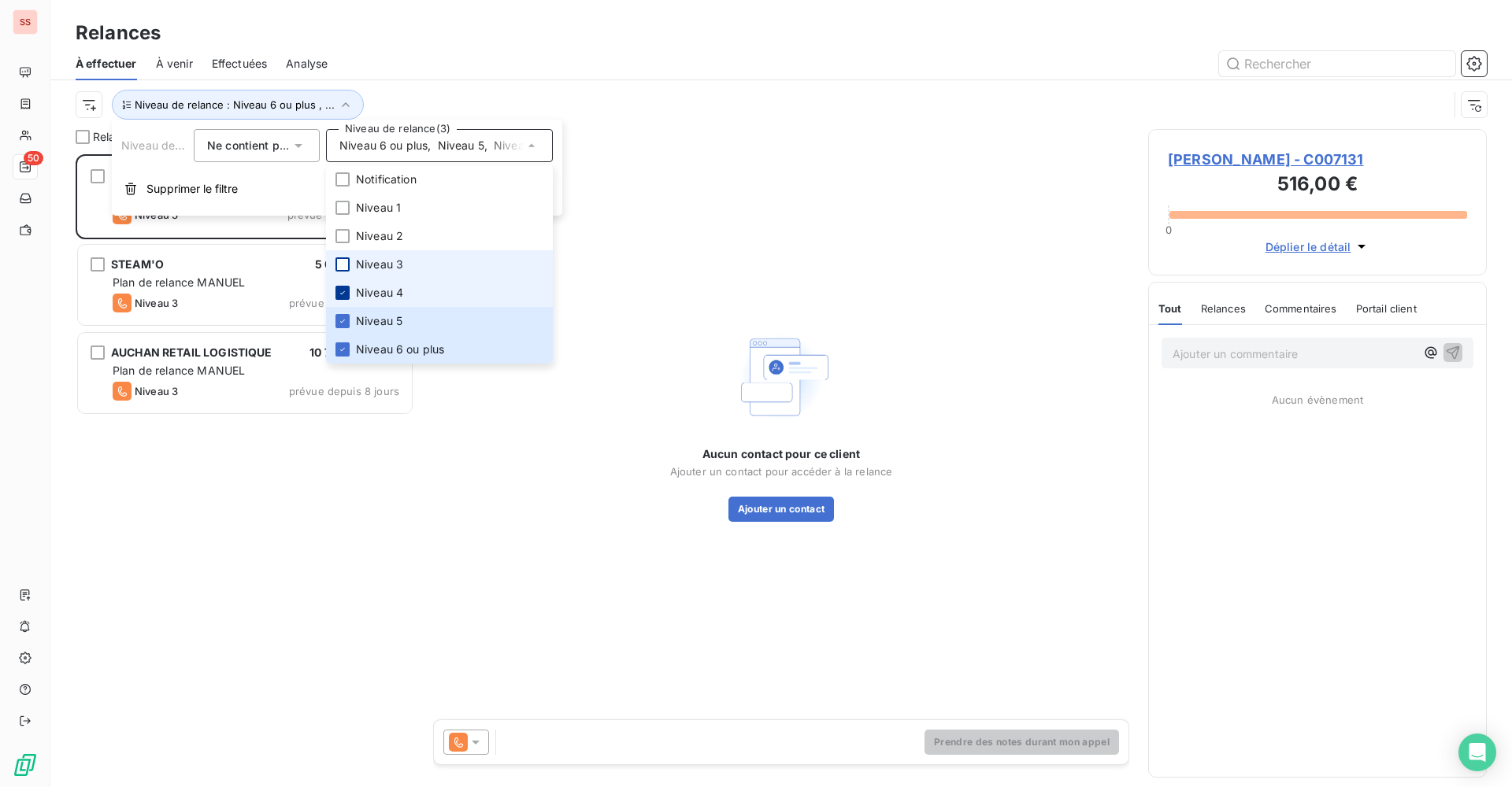
click at [339, 289] on icon at bounding box center [342, 293] width 9 height 9
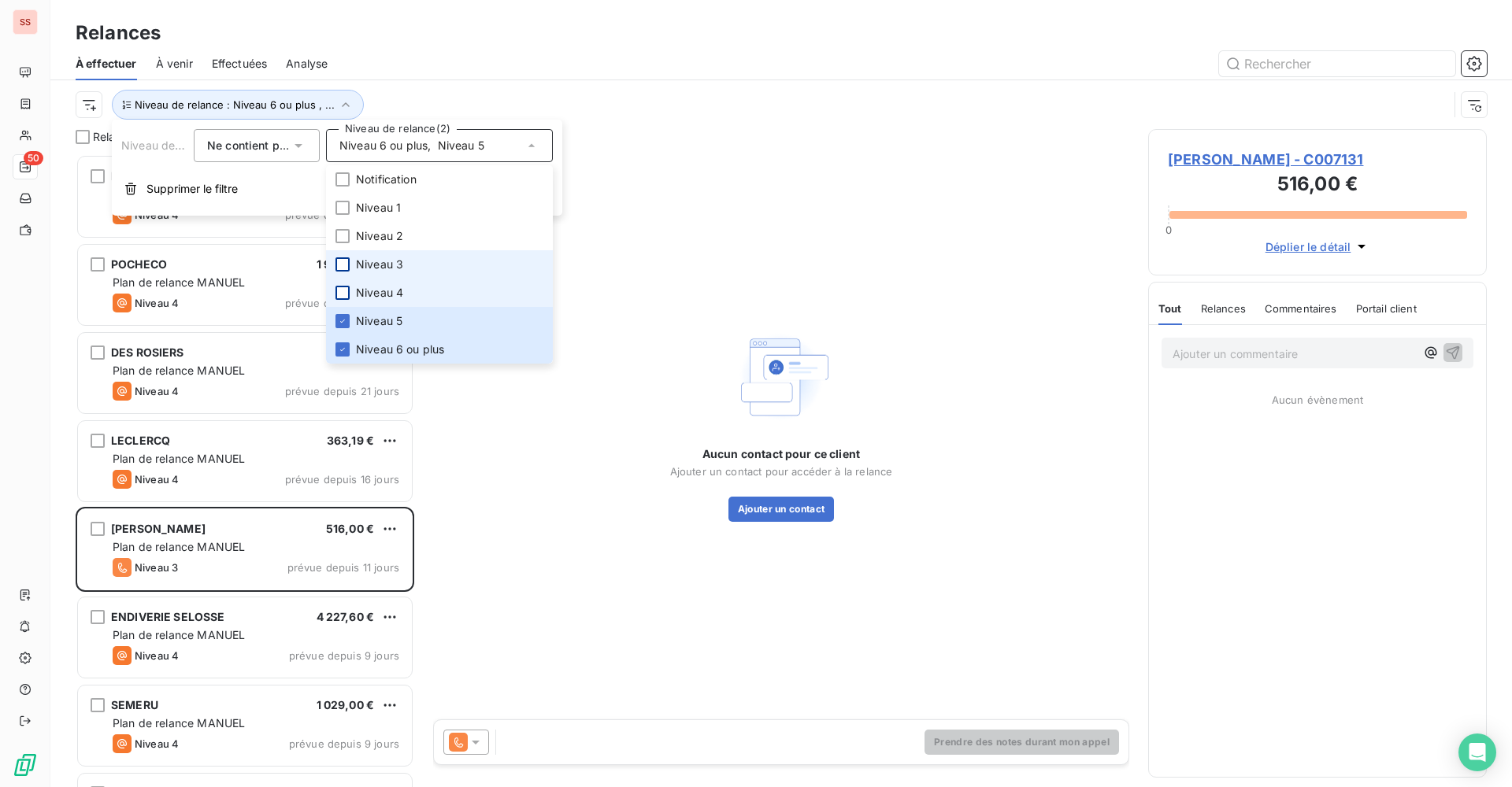
click at [449, 43] on div "Relances" at bounding box center [781, 33] width 1462 height 28
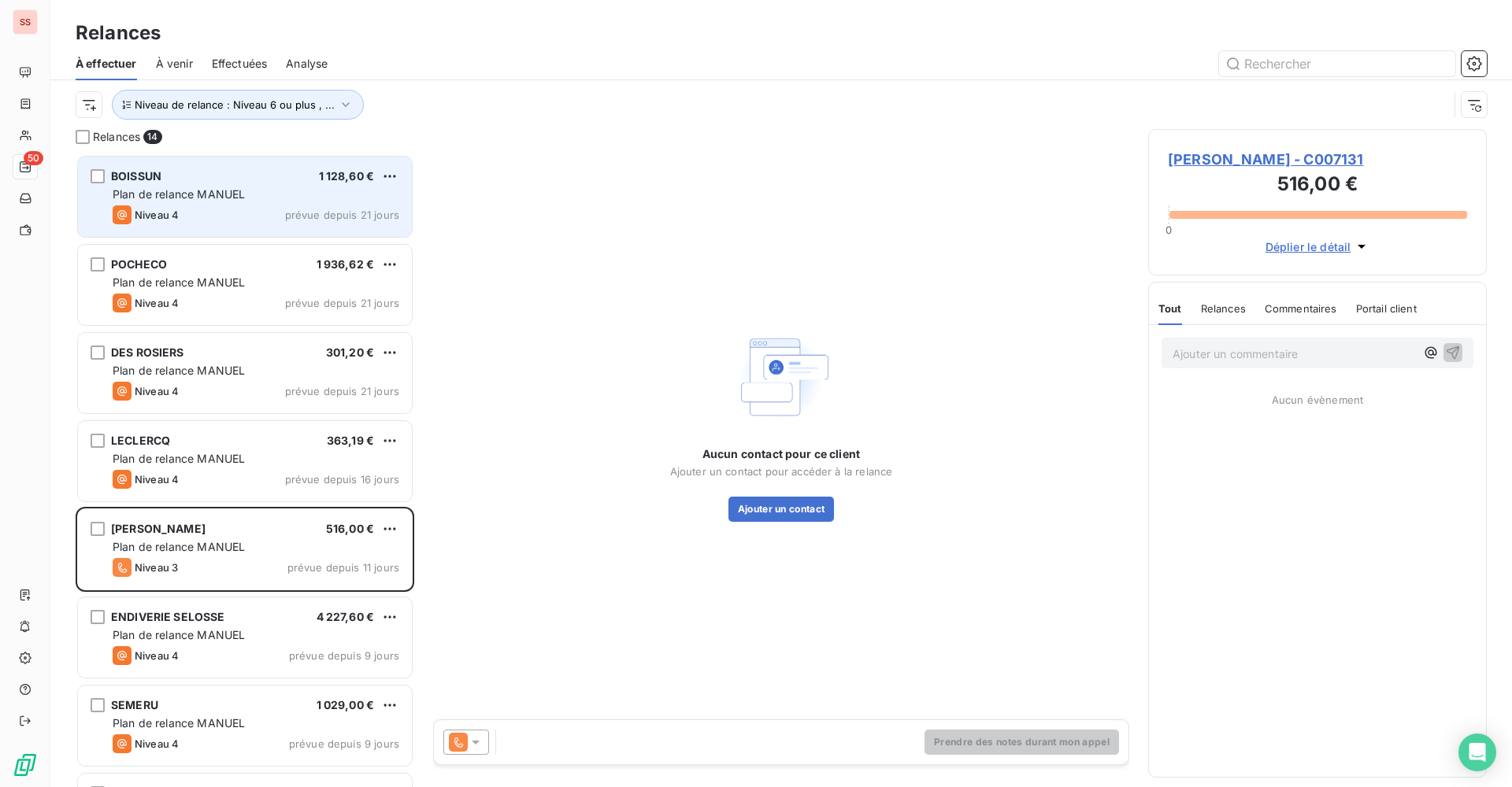
click at [232, 202] on div "BOISSUN 1 128,60 € Plan de relance [PERSON_NAME] 4 prévue depuis 21 jours" at bounding box center [245, 197] width 334 height 80
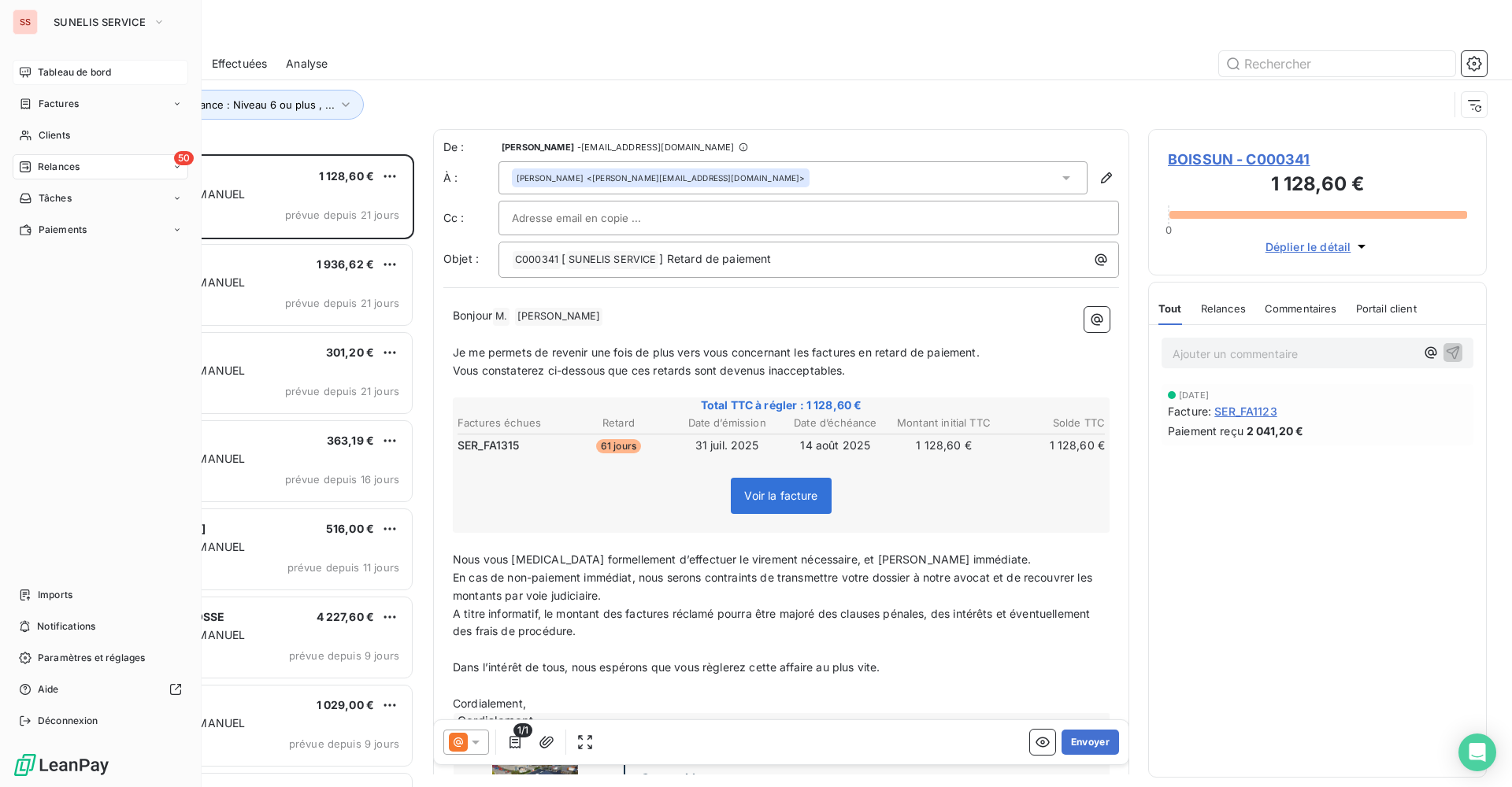
click at [58, 77] on span "Tableau de bord" at bounding box center [74, 72] width 74 height 15
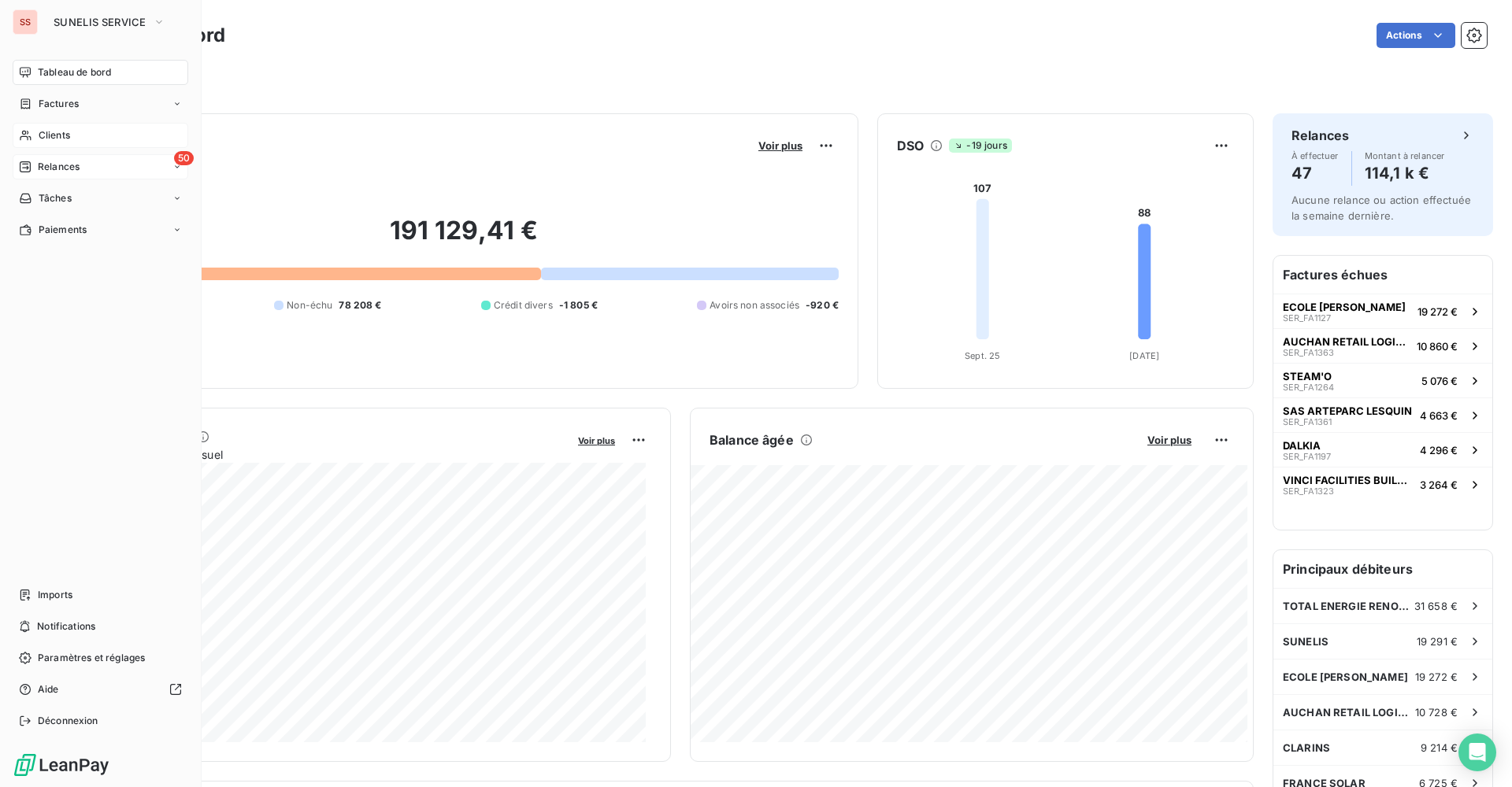
click at [79, 139] on div "Clients" at bounding box center [100, 135] width 175 height 25
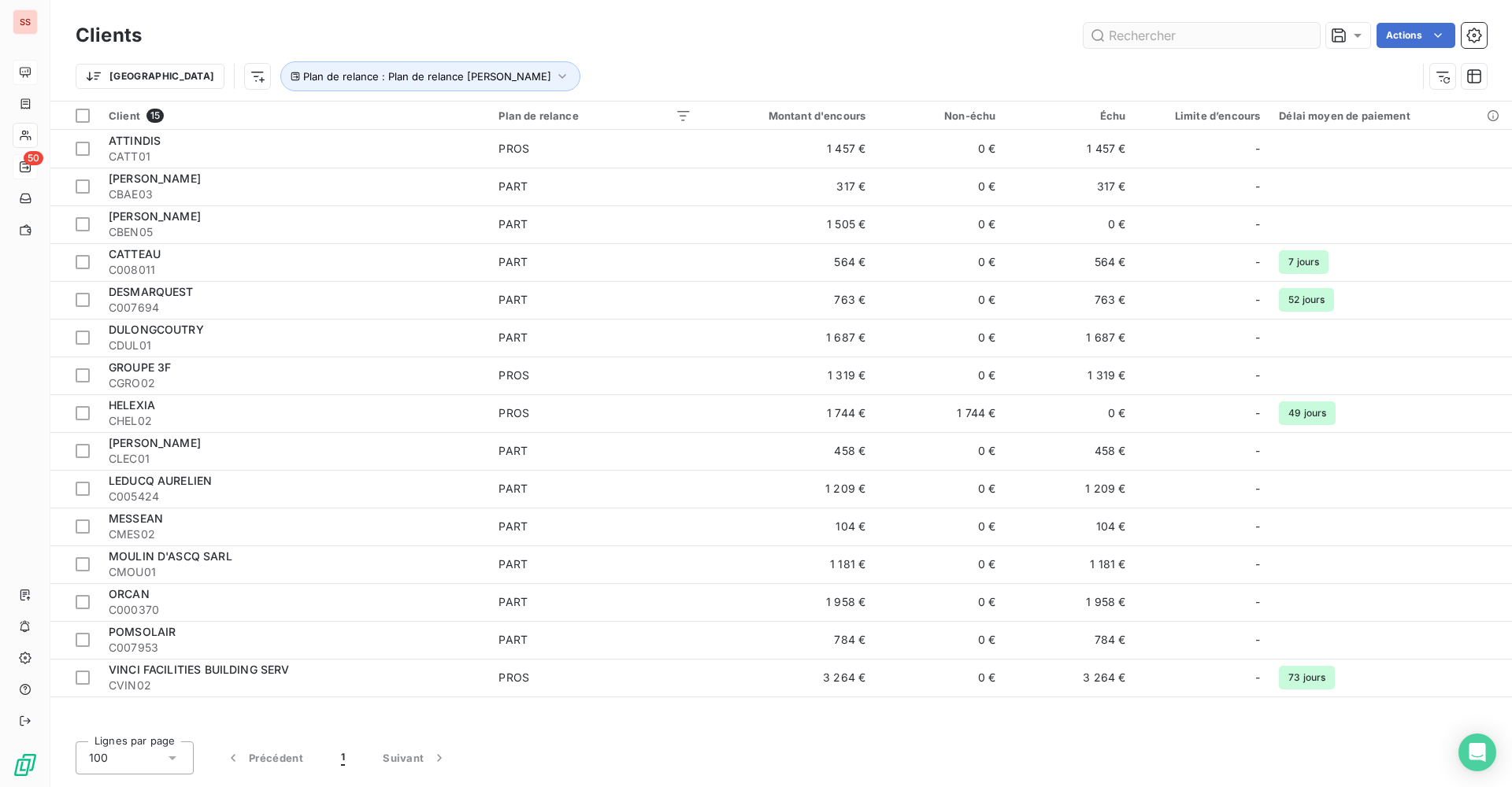
click at [1155, 39] on input "text" at bounding box center [1201, 35] width 236 height 25
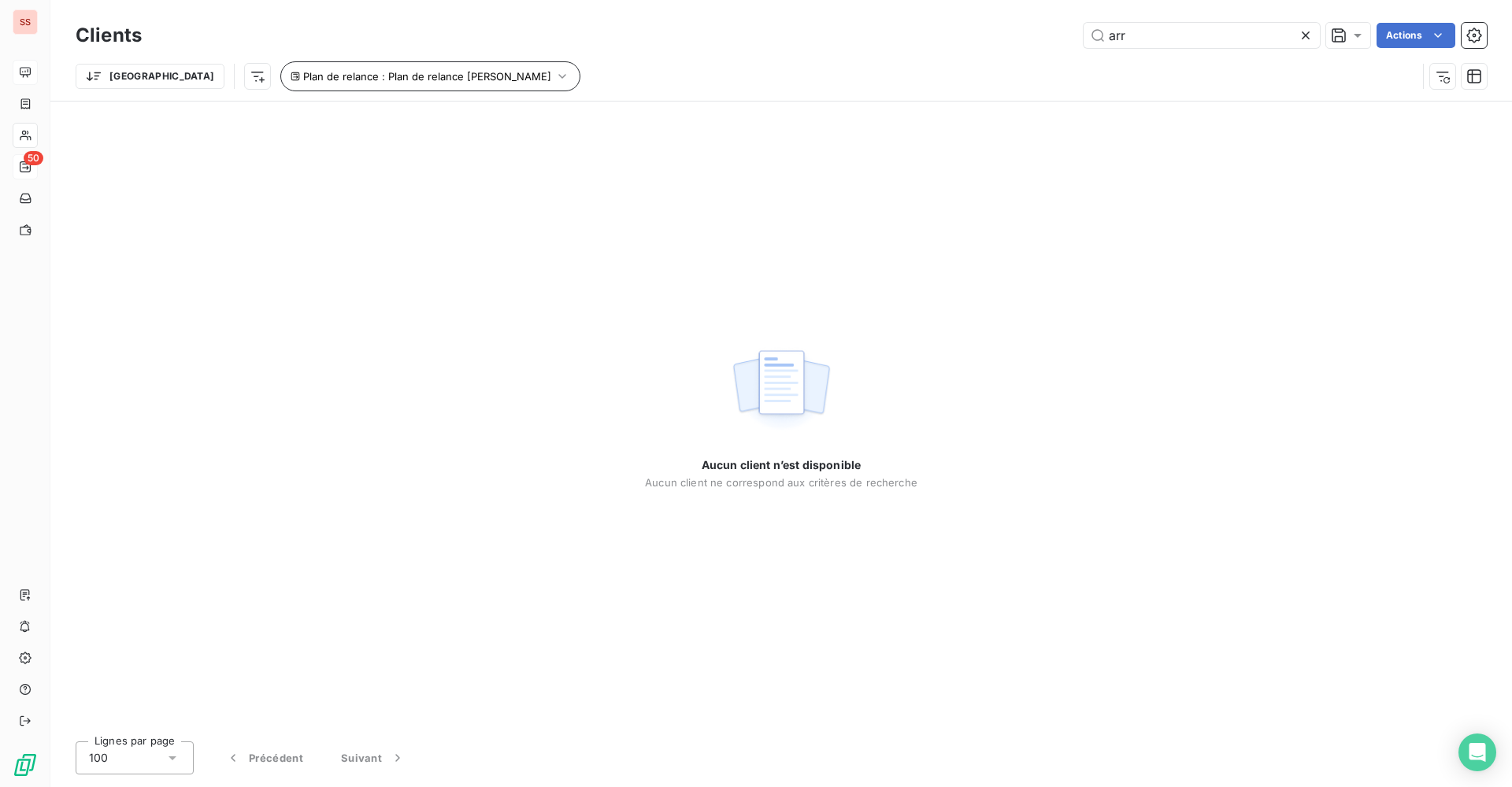
type input "arr"
click at [554, 72] on icon "button" at bounding box center [562, 76] width 15 height 15
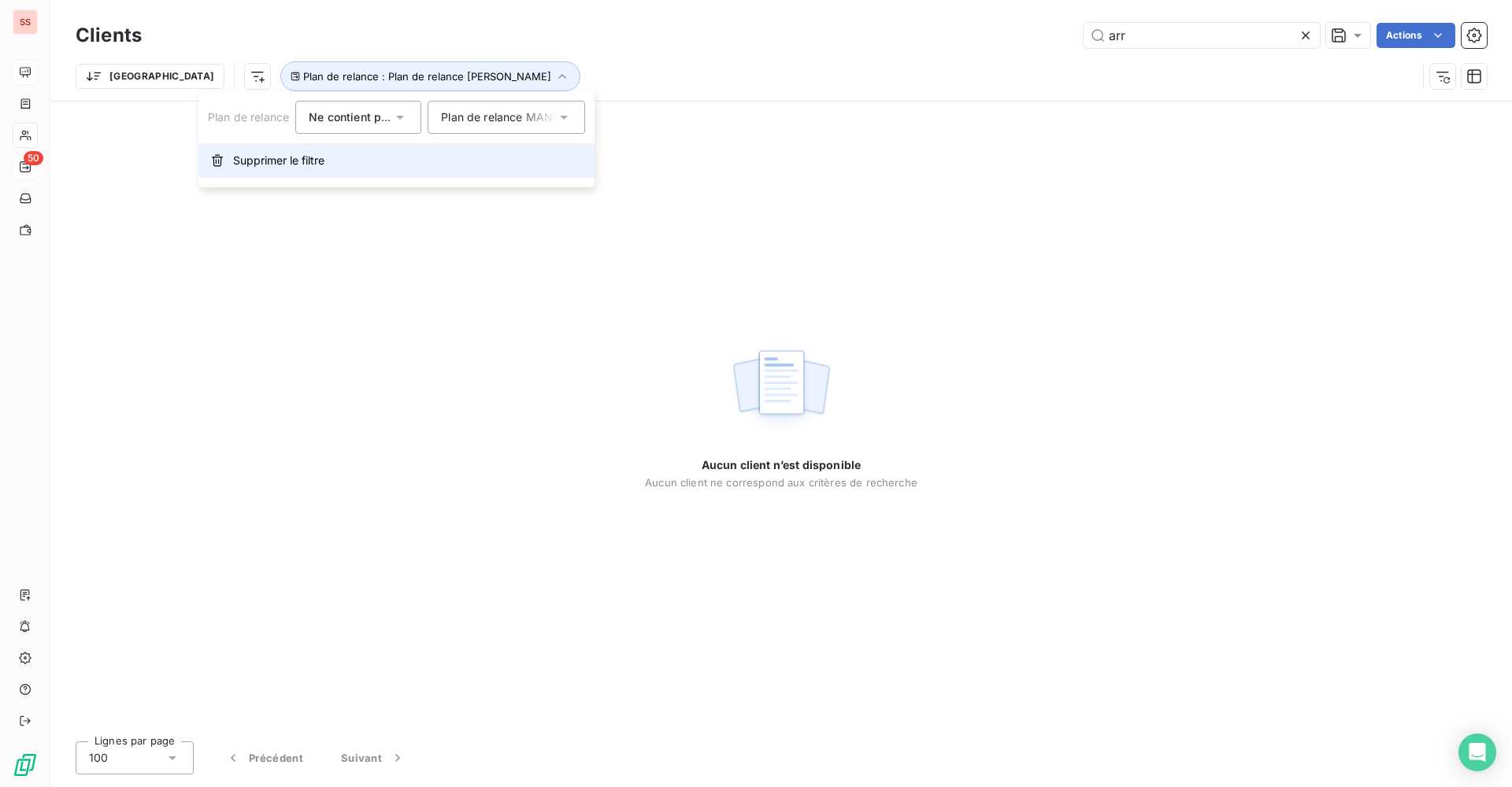
click at [240, 159] on span "Supprimer le filtre" at bounding box center [278, 161] width 92 height 15
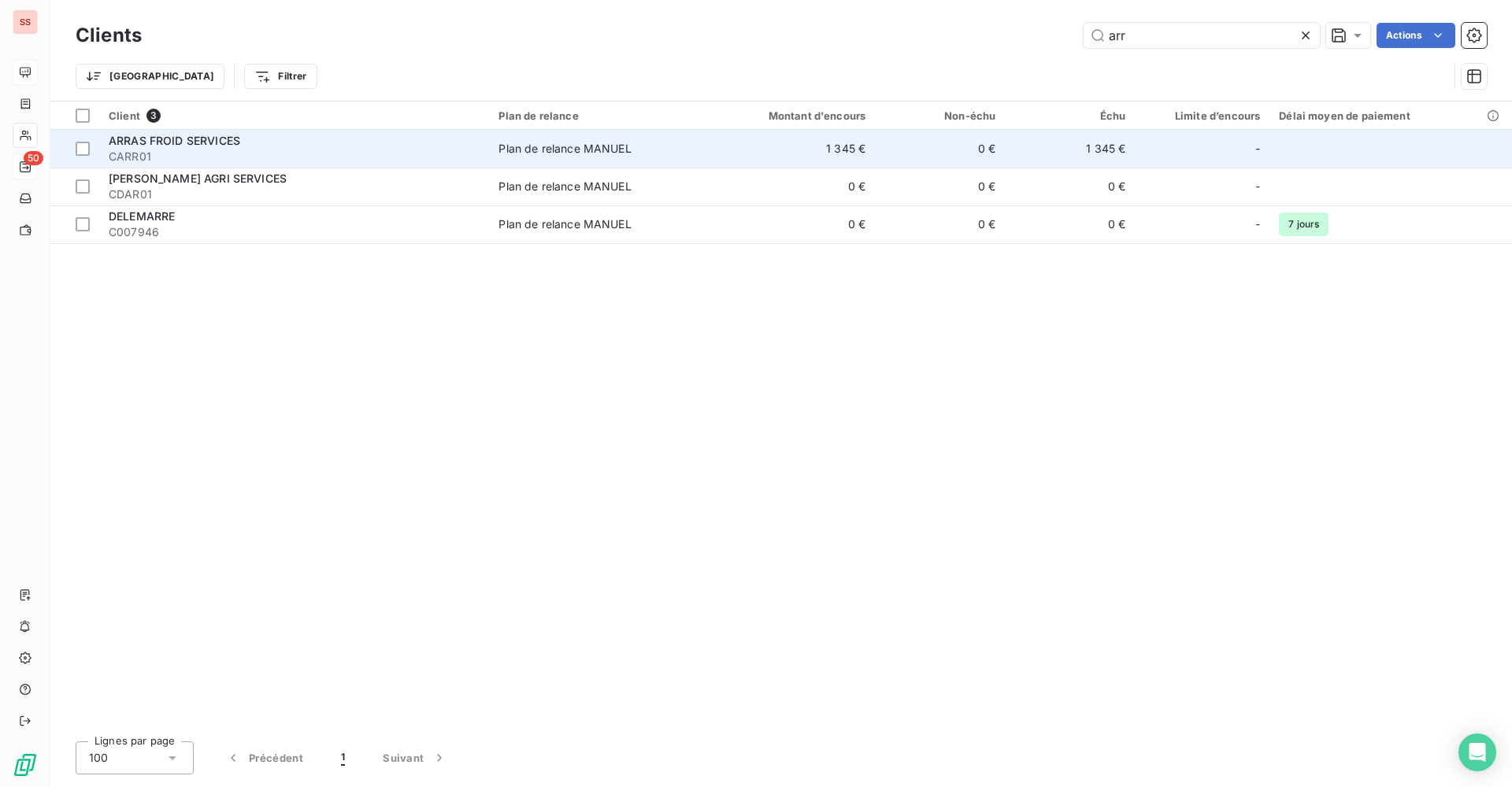
click at [264, 143] on div "ARRAS FROID SERVICES" at bounding box center [294, 141] width 371 height 15
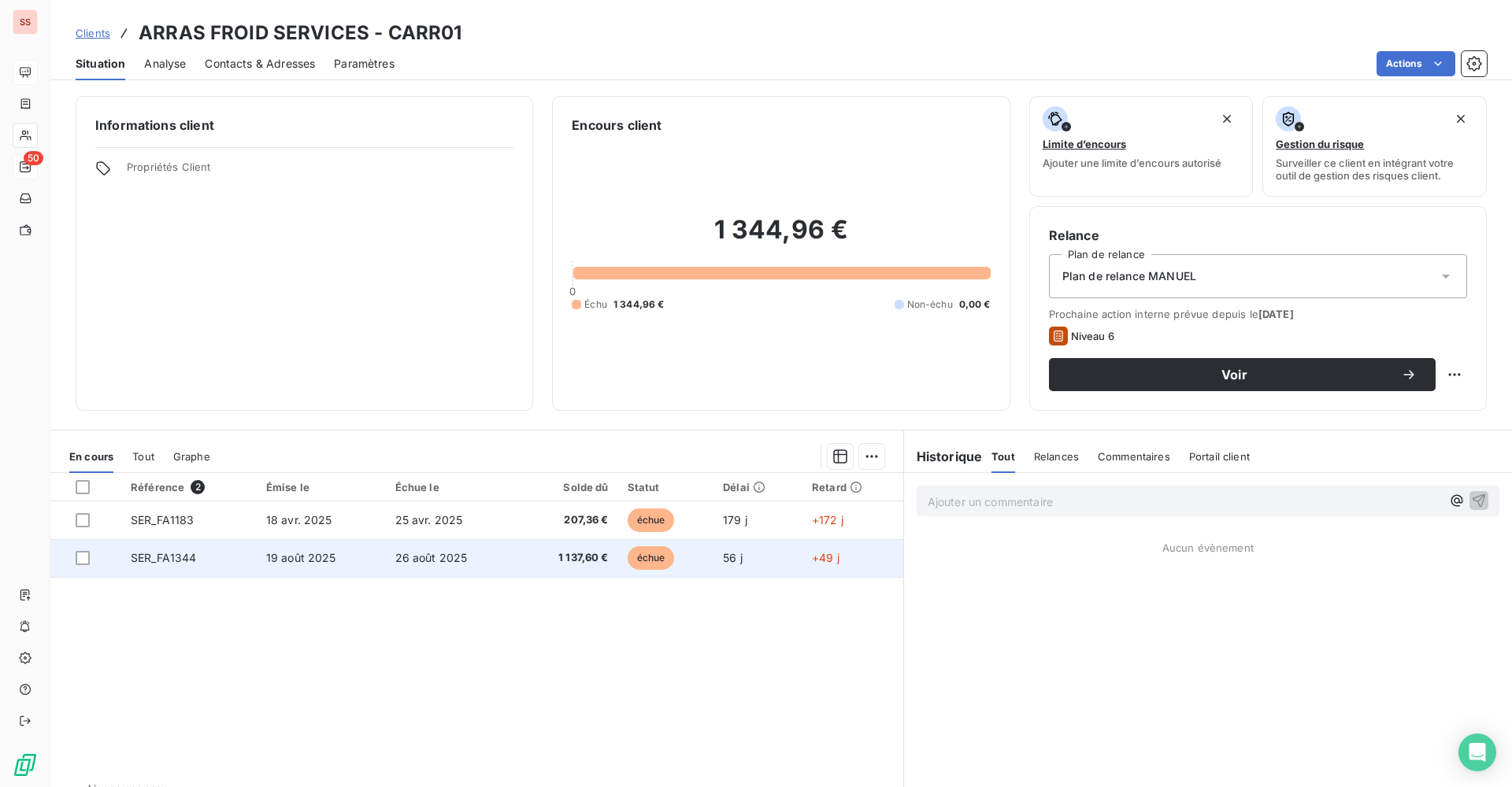
click at [484, 559] on td "26 août 2025" at bounding box center [452, 558] width 133 height 38
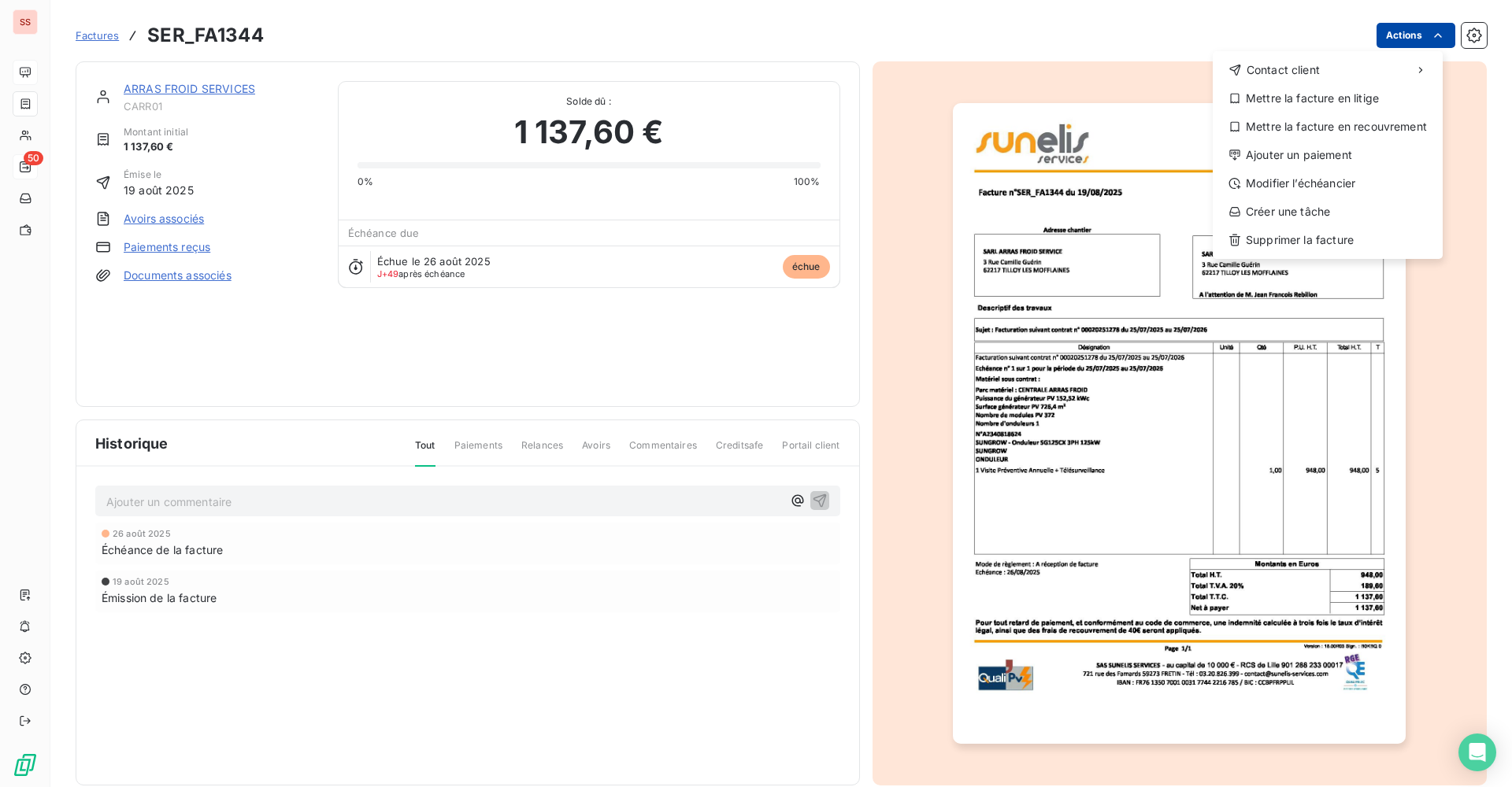
click at [1434, 38] on html "SS 50 Factures SER_FA1344 Actions Contact client Mettre la facture en litige Me…" at bounding box center [756, 394] width 1512 height 787
click at [1290, 161] on div "Ajouter un paiement" at bounding box center [1327, 155] width 217 height 25
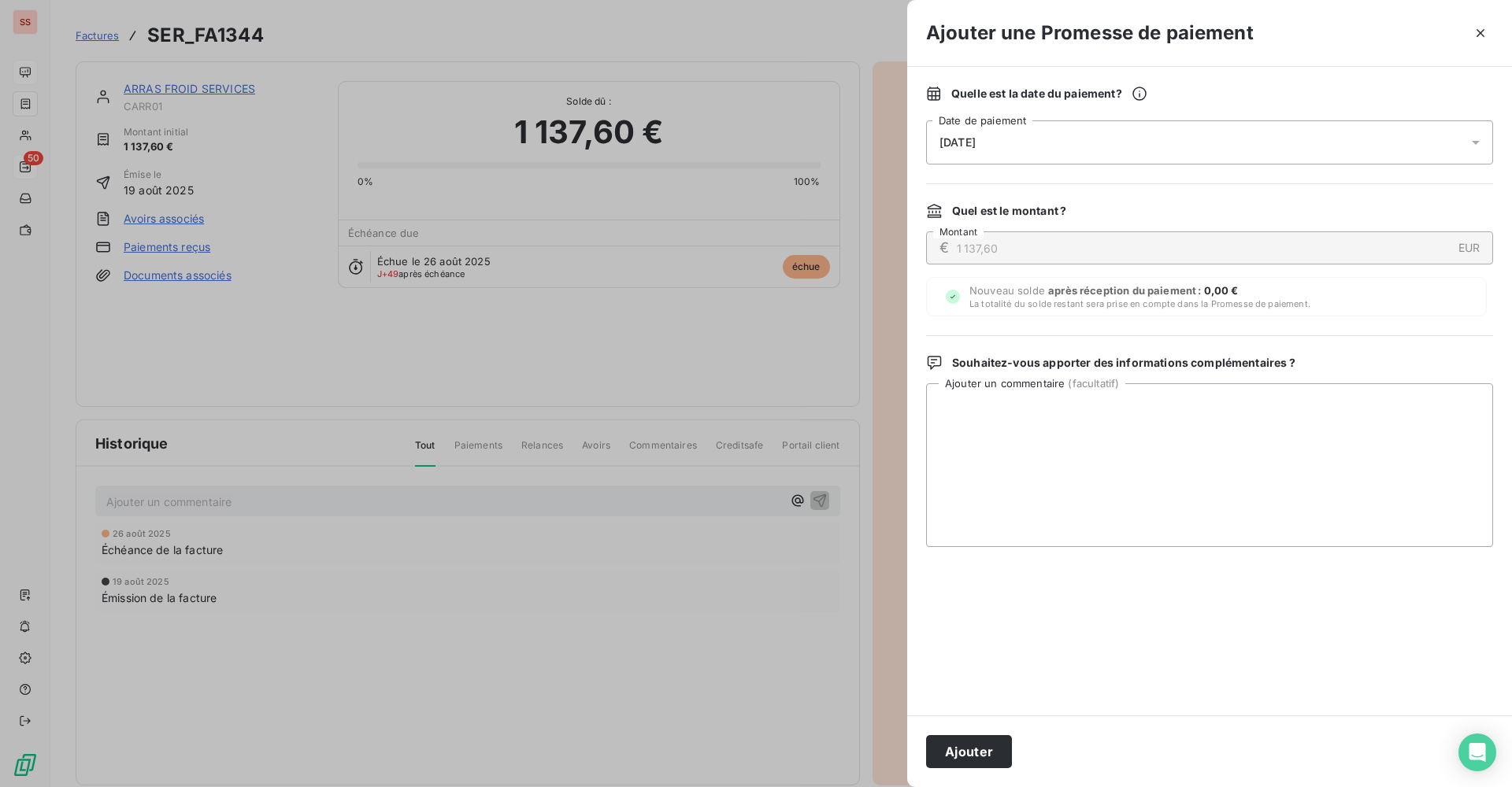
click at [1053, 135] on div "[DATE]" at bounding box center [1209, 143] width 567 height 44
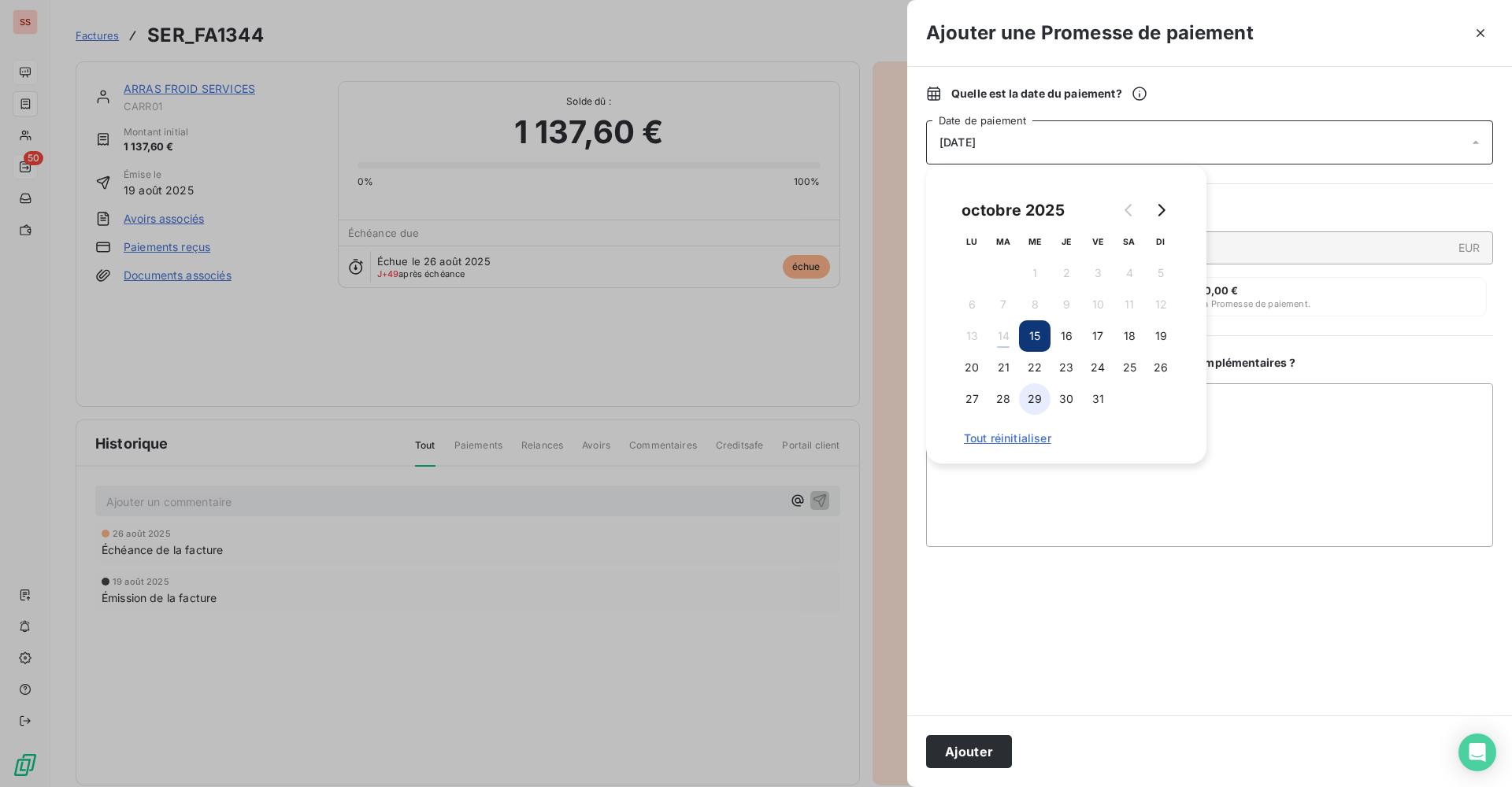
click at [1045, 399] on button "29" at bounding box center [1035, 399] width 32 height 32
click at [1031, 394] on button "29" at bounding box center [1035, 399] width 32 height 32
click at [1328, 433] on textarea "Ajouter un commentaire ( facultatif )" at bounding box center [1209, 465] width 567 height 163
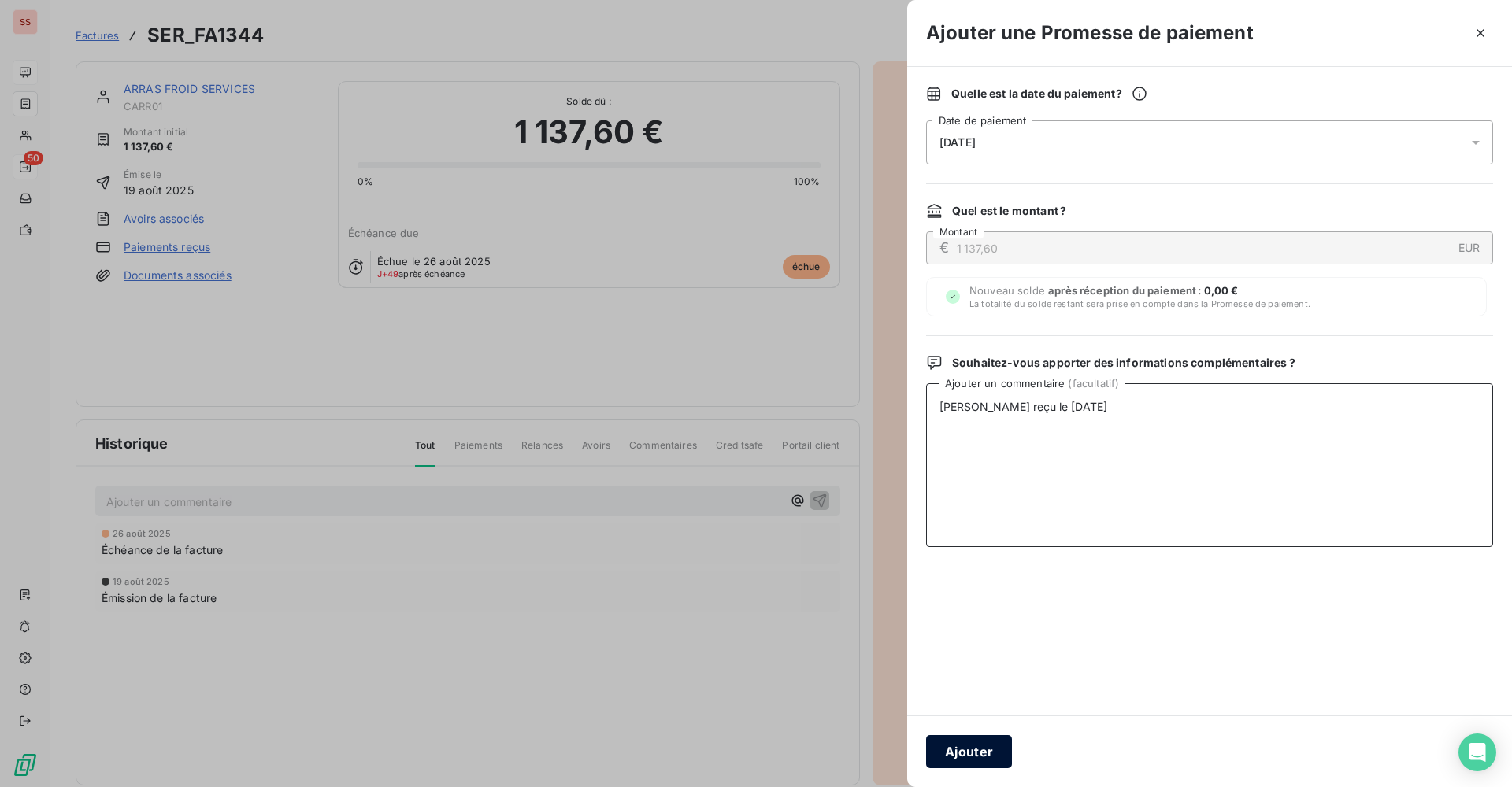
type textarea "[PERSON_NAME] reçu le [DATE]"
click at [977, 752] on button "Ajouter" at bounding box center [969, 751] width 86 height 33
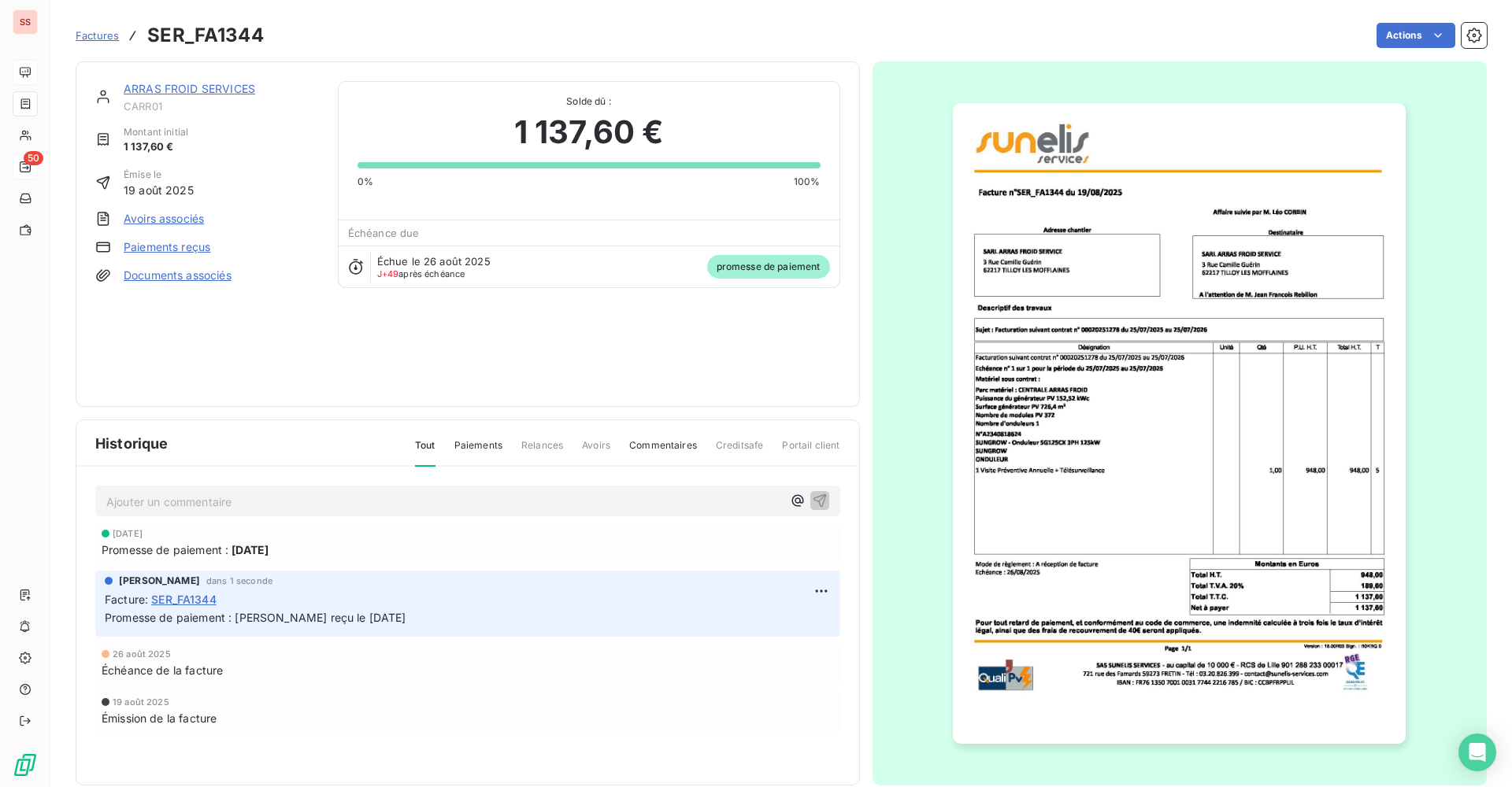
click at [94, 32] on span "Factures" at bounding box center [97, 35] width 44 height 13
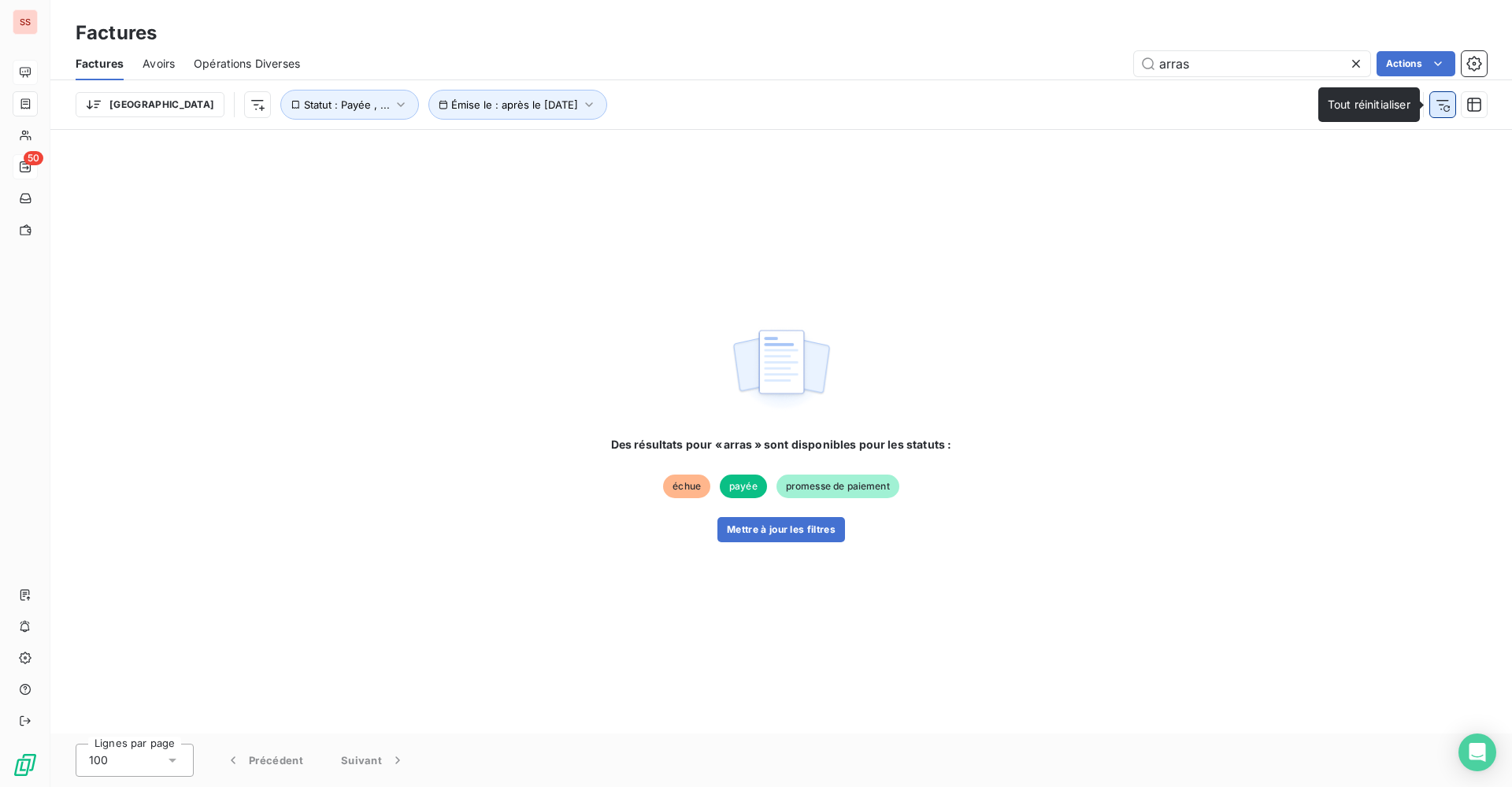
type input "arras"
click at [1450, 107] on button "button" at bounding box center [1442, 104] width 25 height 25
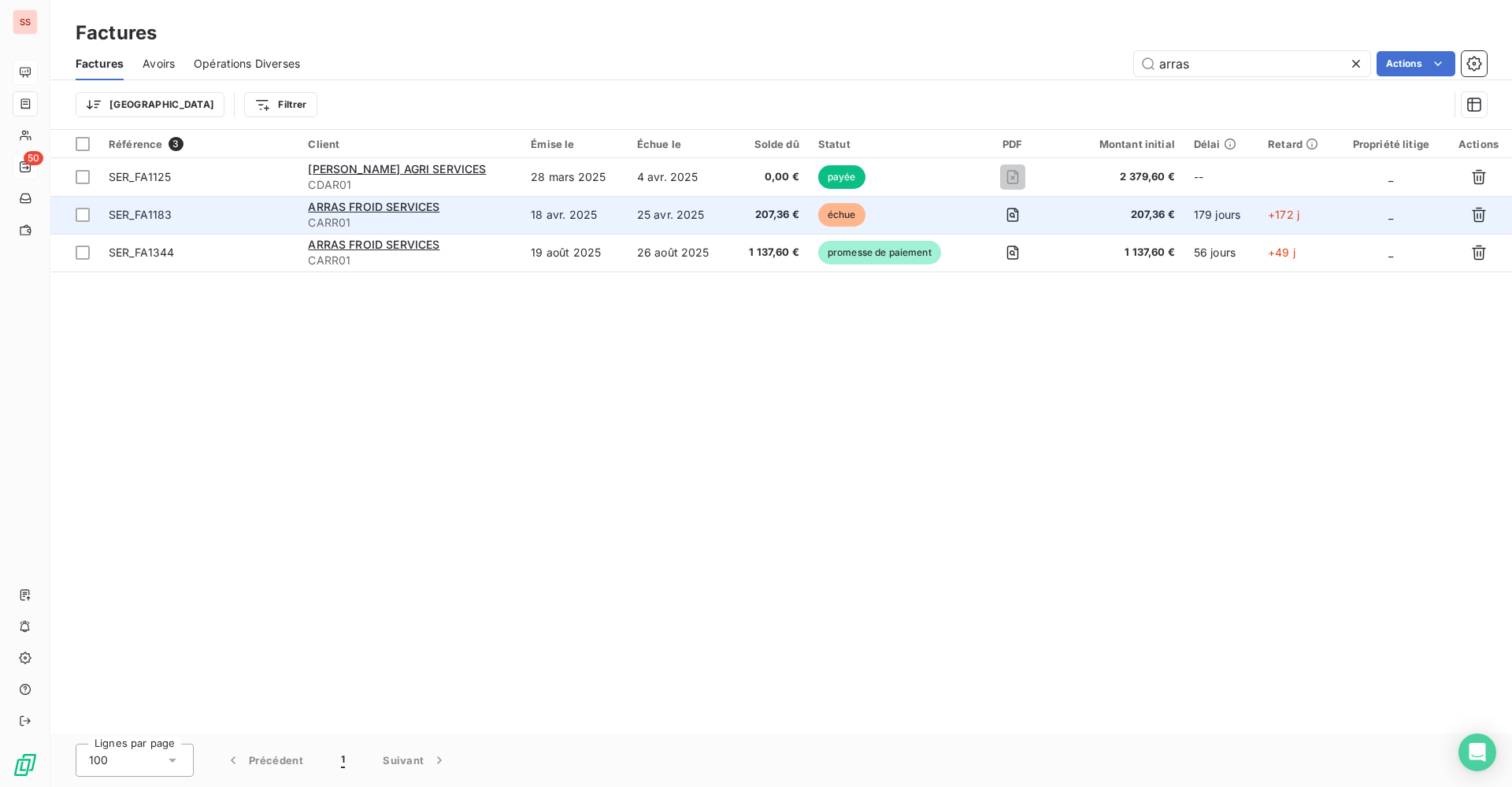
click at [878, 208] on td "échue" at bounding box center [889, 215] width 161 height 38
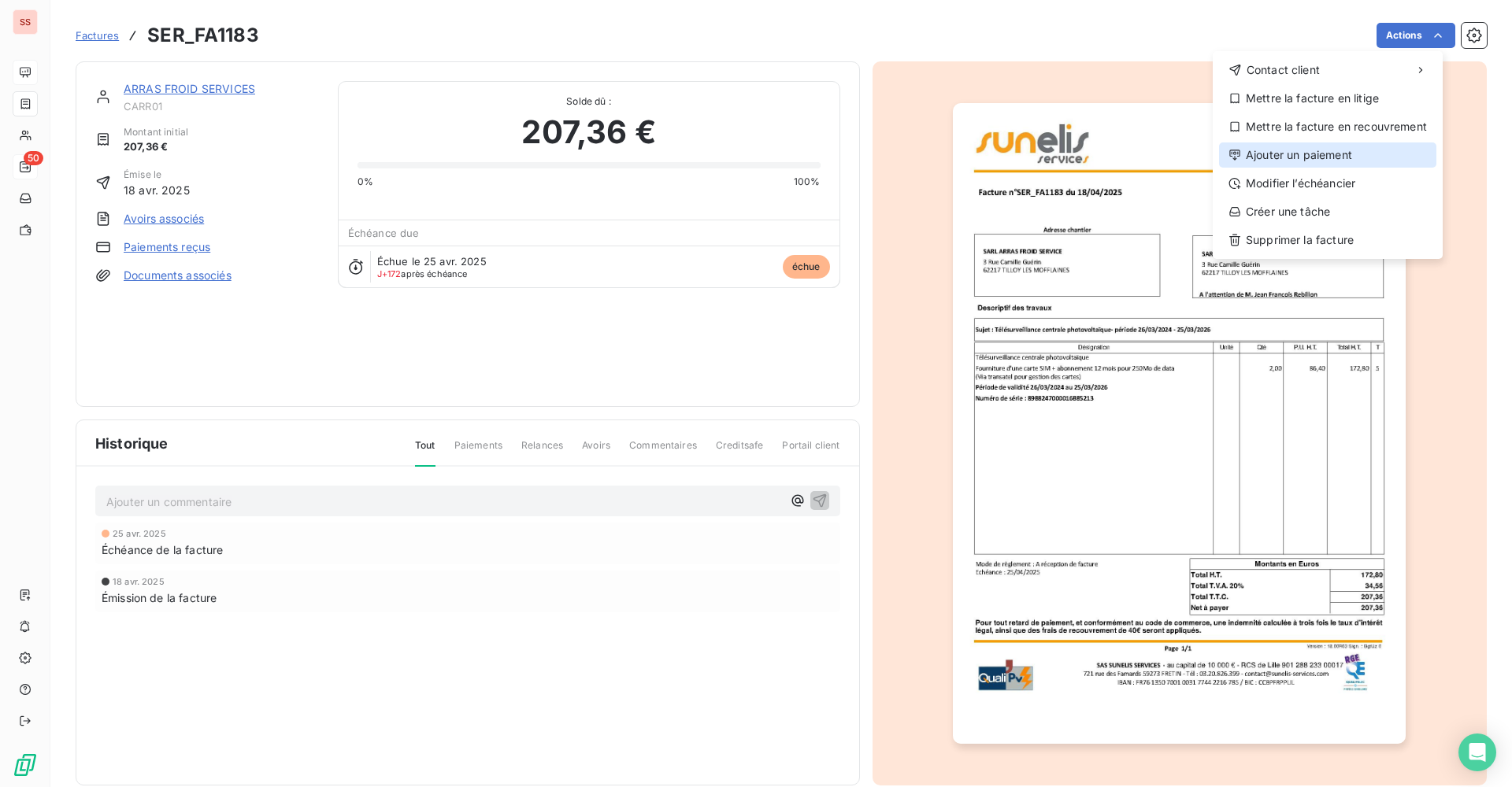
click at [1339, 161] on div "Ajouter un paiement" at bounding box center [1327, 155] width 217 height 25
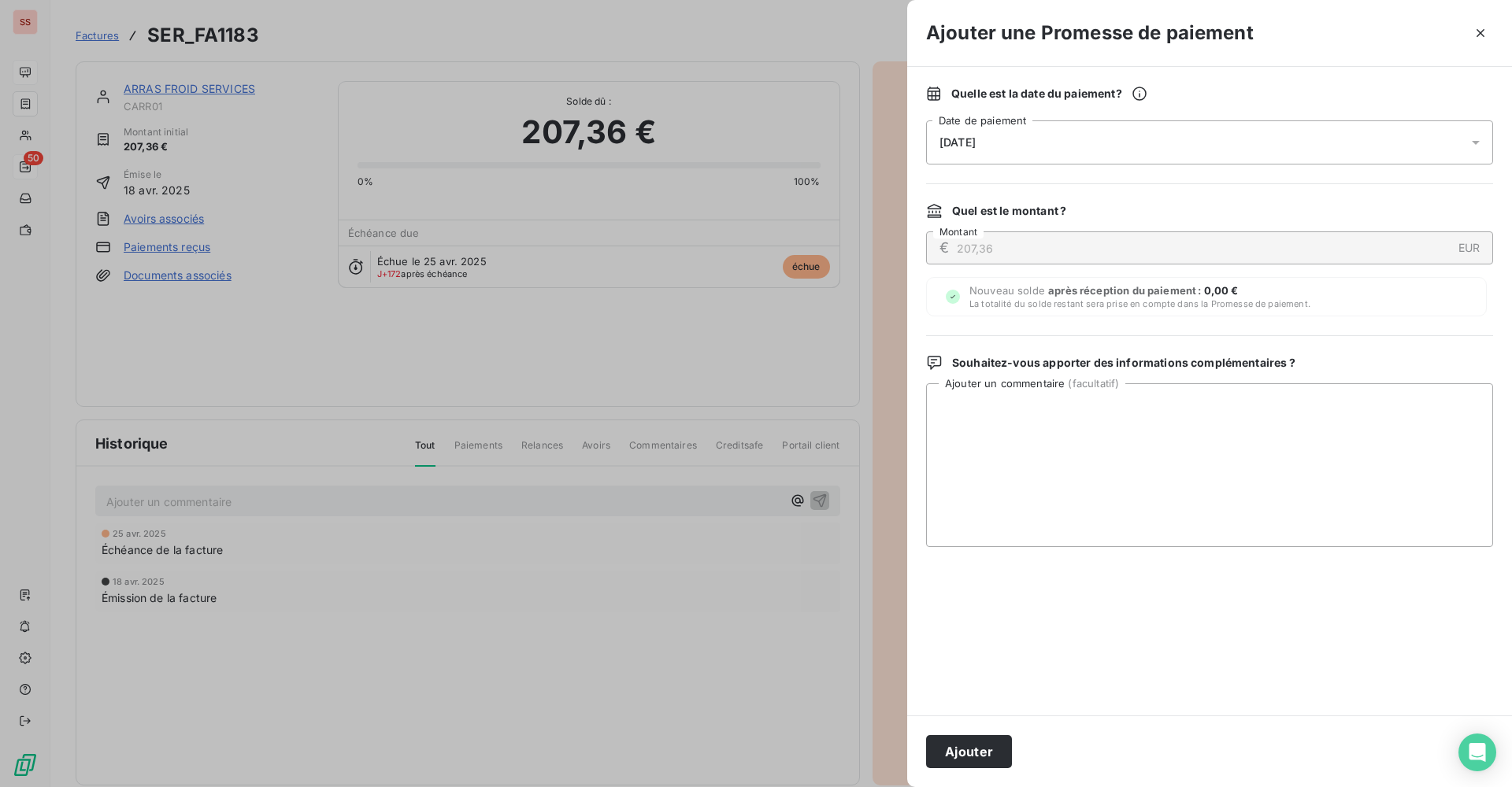
click at [1082, 135] on div "[DATE]" at bounding box center [1209, 143] width 567 height 44
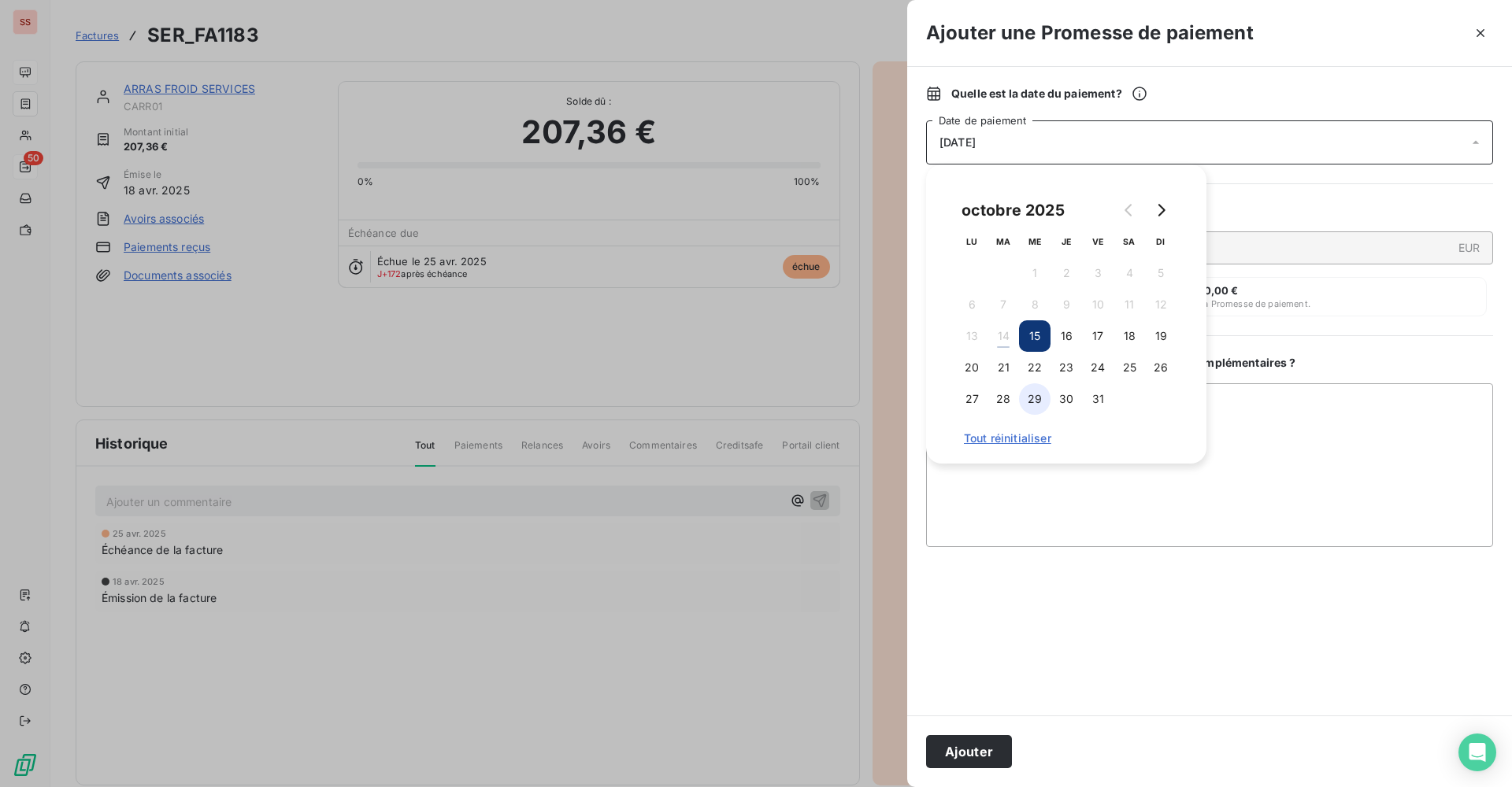
click at [1035, 403] on button "29" at bounding box center [1035, 399] width 32 height 32
click at [1064, 475] on textarea "Ajouter un commentaire ( facultatif )" at bounding box center [1209, 465] width 567 height 163
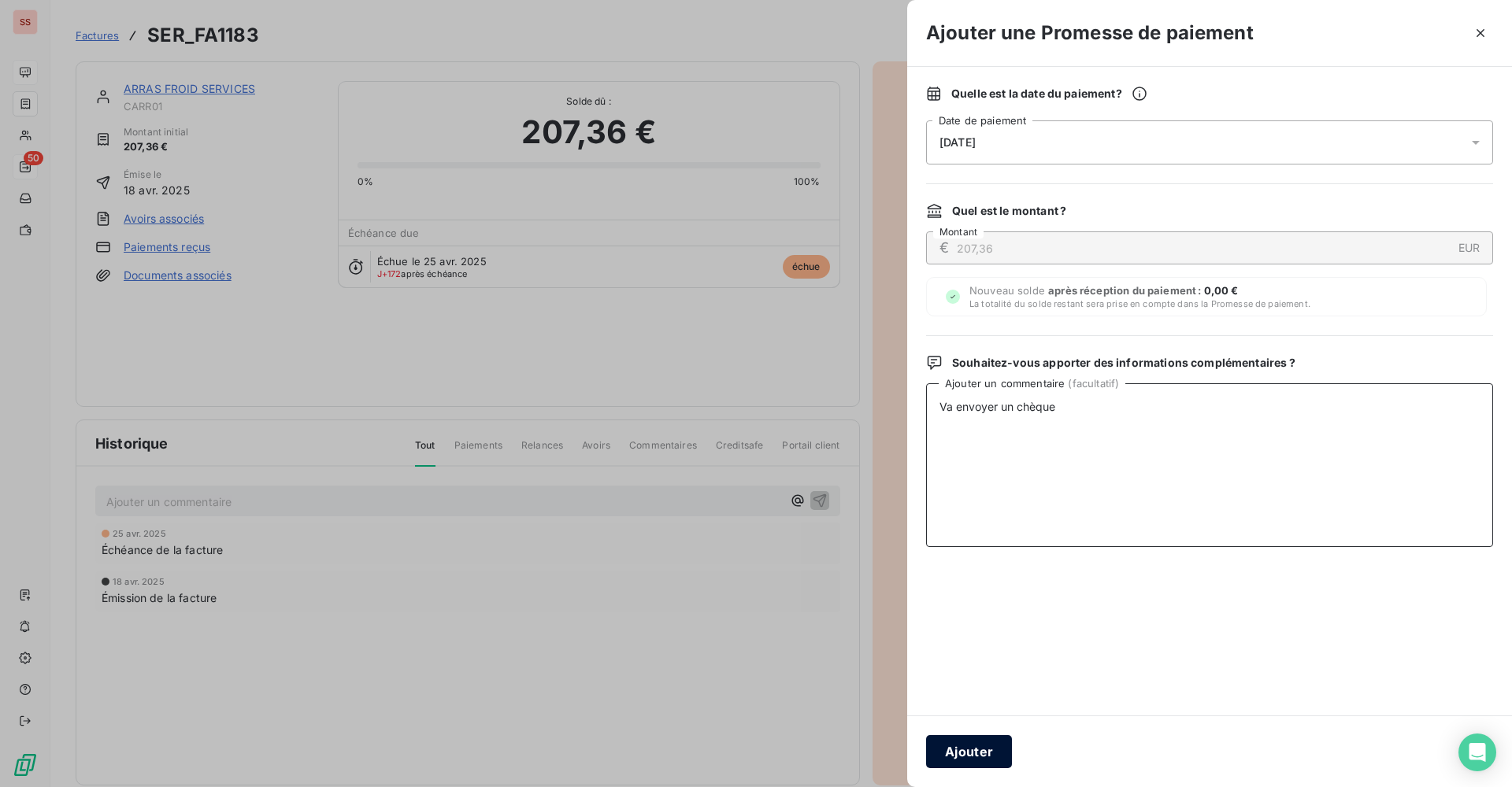
type textarea "Va envoyer un chèque"
click at [962, 743] on button "Ajouter" at bounding box center [969, 751] width 86 height 33
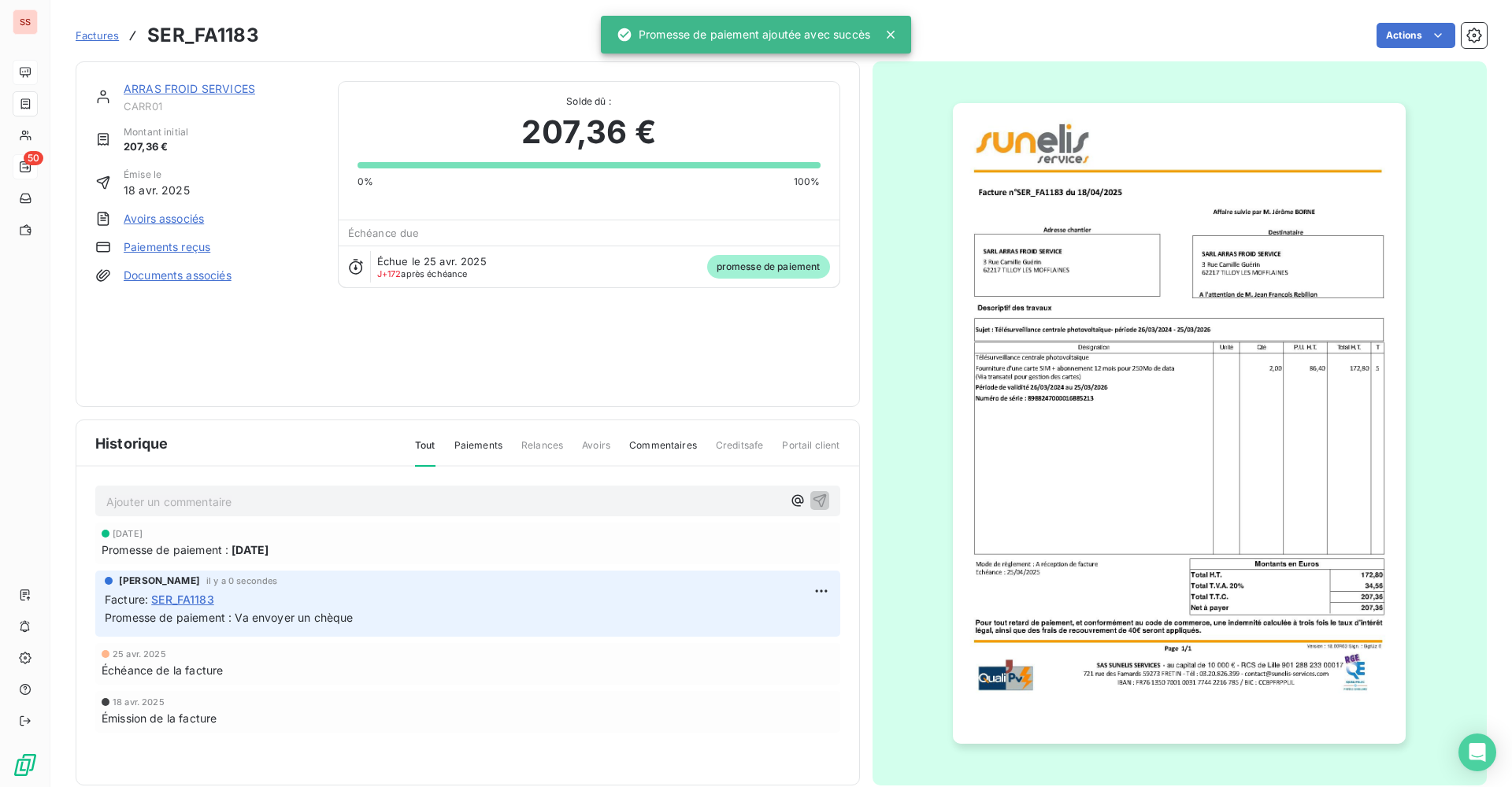
click at [105, 33] on span "Factures" at bounding box center [97, 35] width 44 height 13
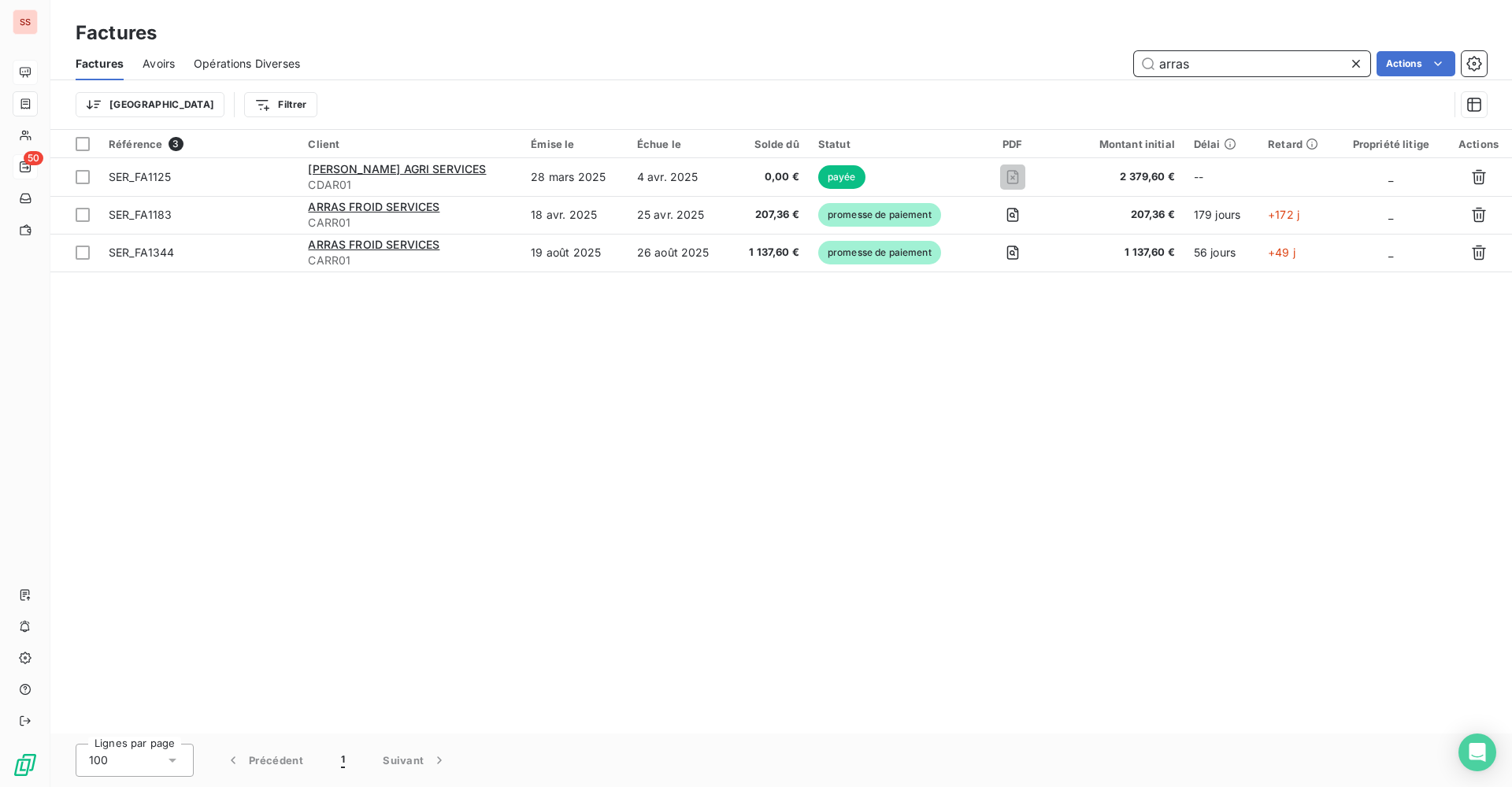
drag, startPoint x: 1199, startPoint y: 54, endPoint x: 1071, endPoint y: 64, distance: 128.4
click at [1075, 64] on div "arras Actions" at bounding box center [903, 63] width 1168 height 25
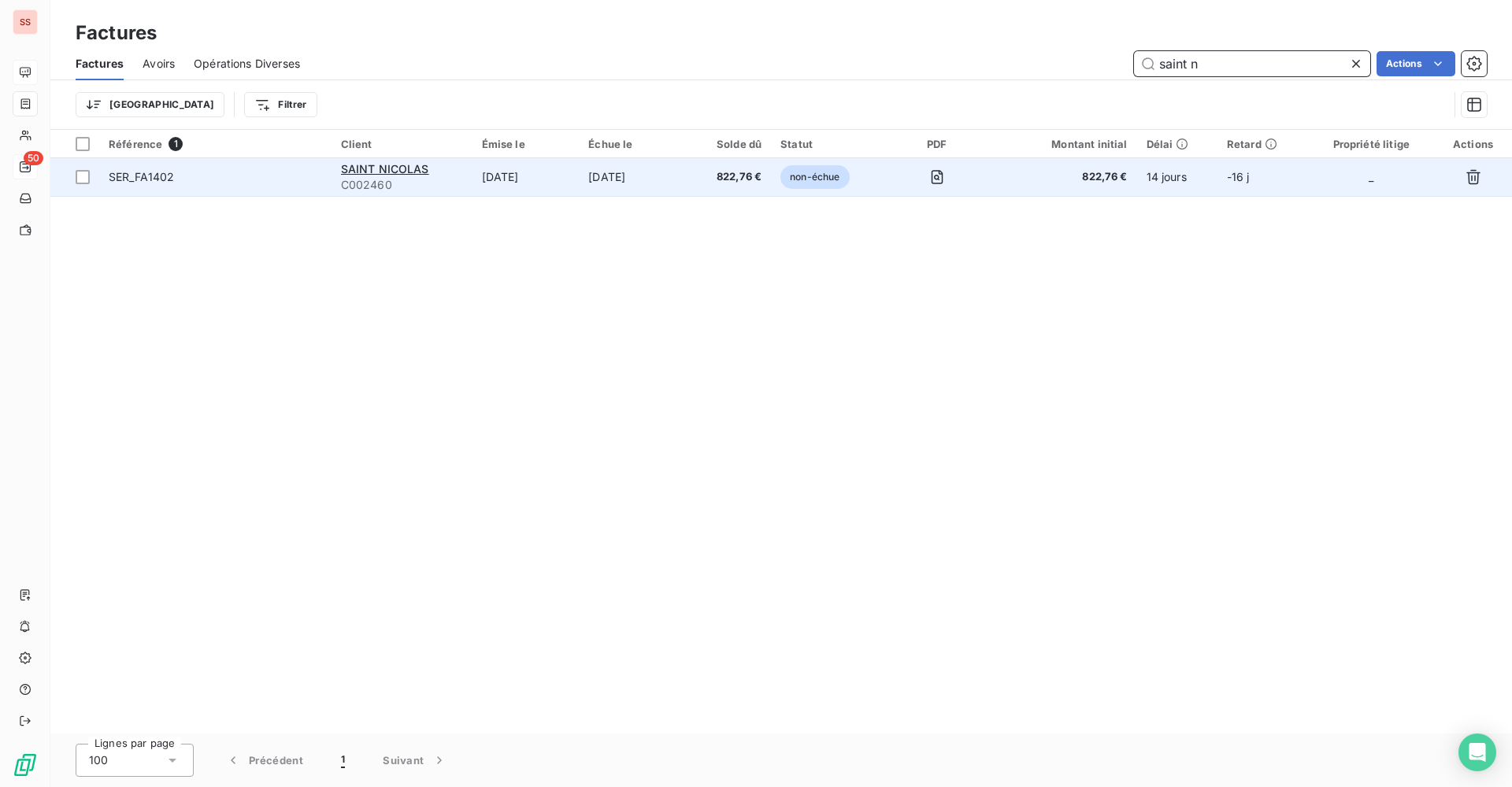
type input "saint n"
click at [258, 170] on span "SER_FA1402" at bounding box center [215, 177] width 213 height 15
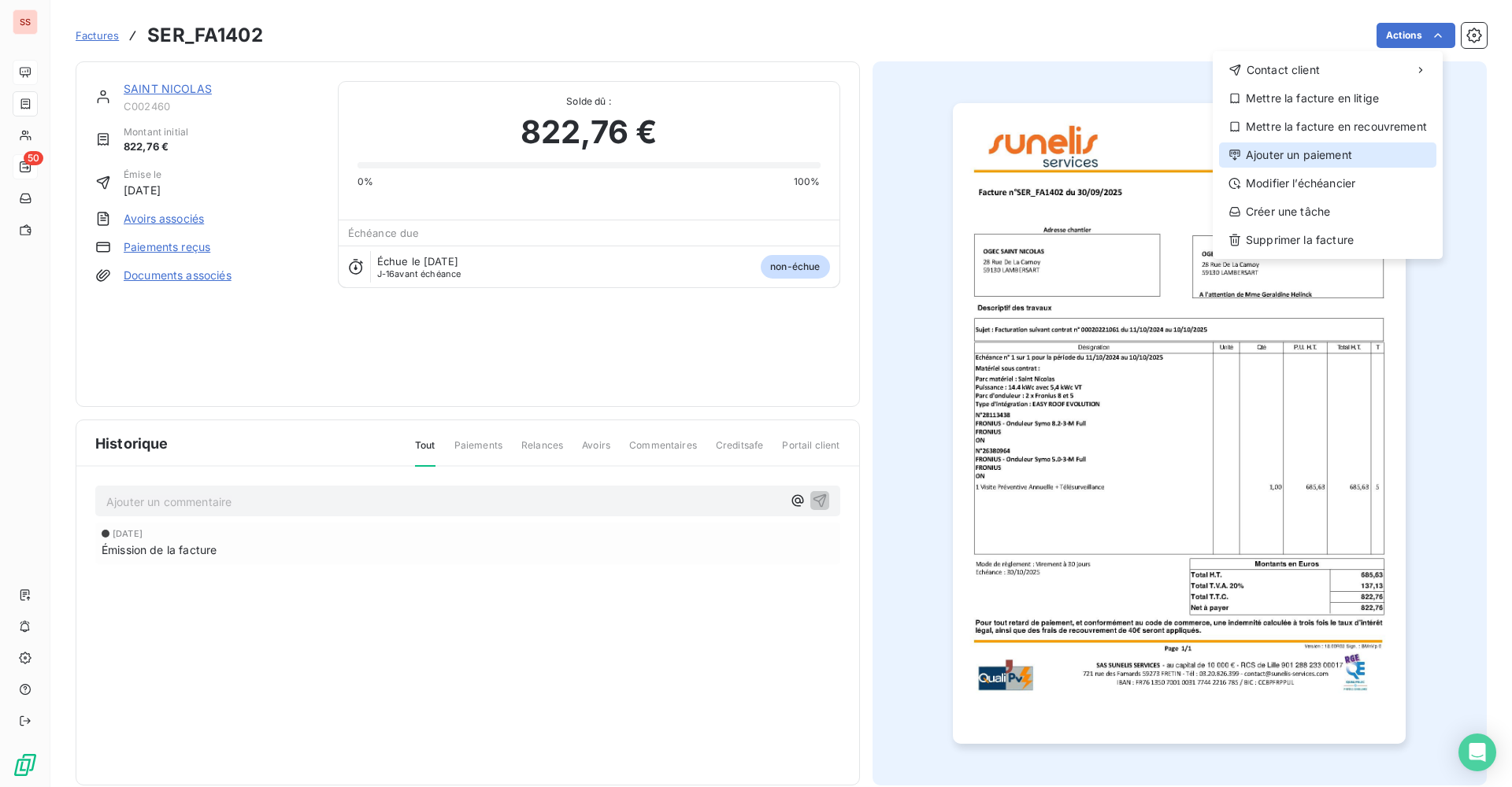
click at [1358, 153] on div "Ajouter un paiement" at bounding box center [1327, 155] width 217 height 25
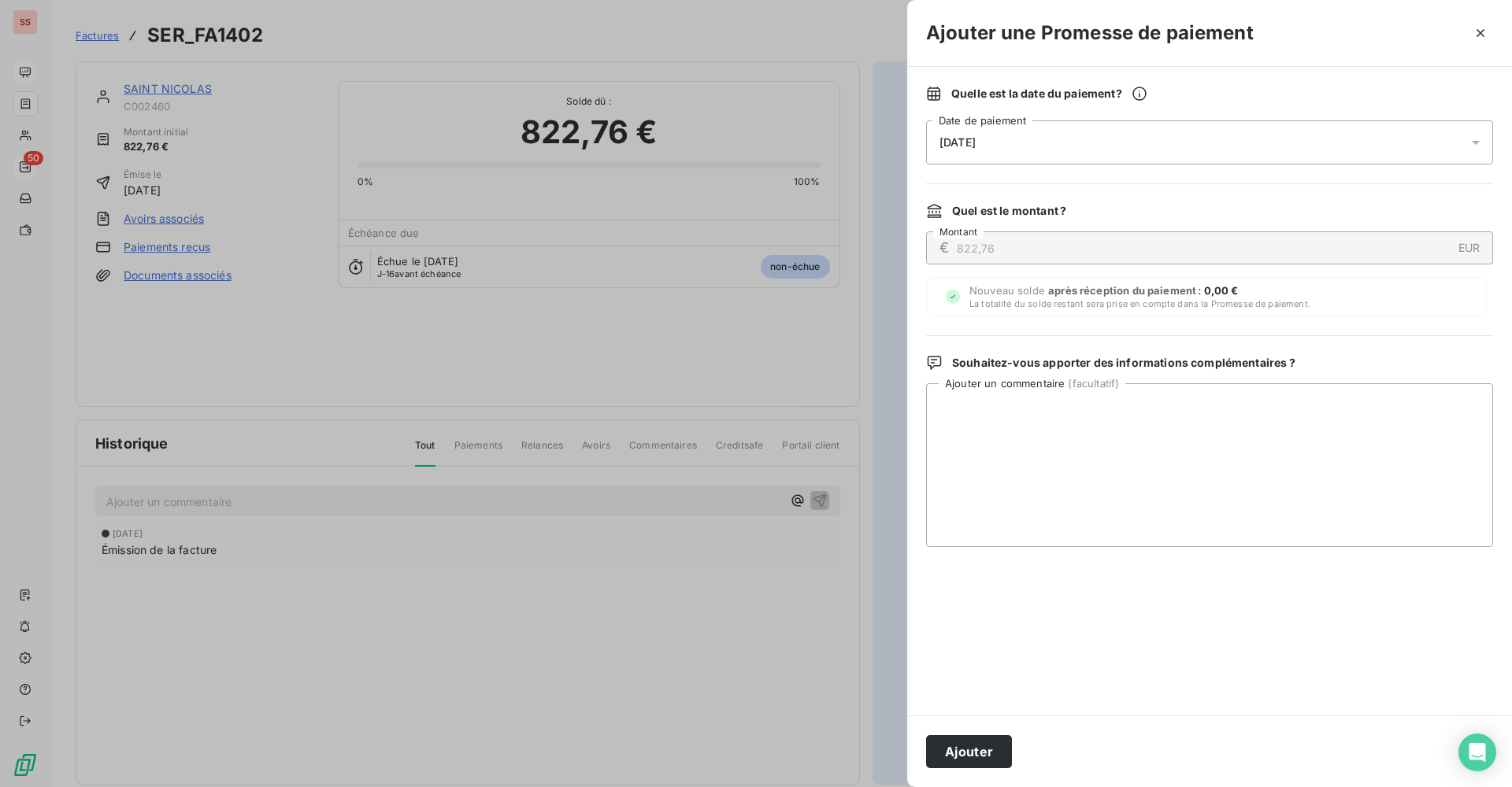
click at [1073, 147] on div "[DATE]" at bounding box center [1209, 143] width 567 height 44
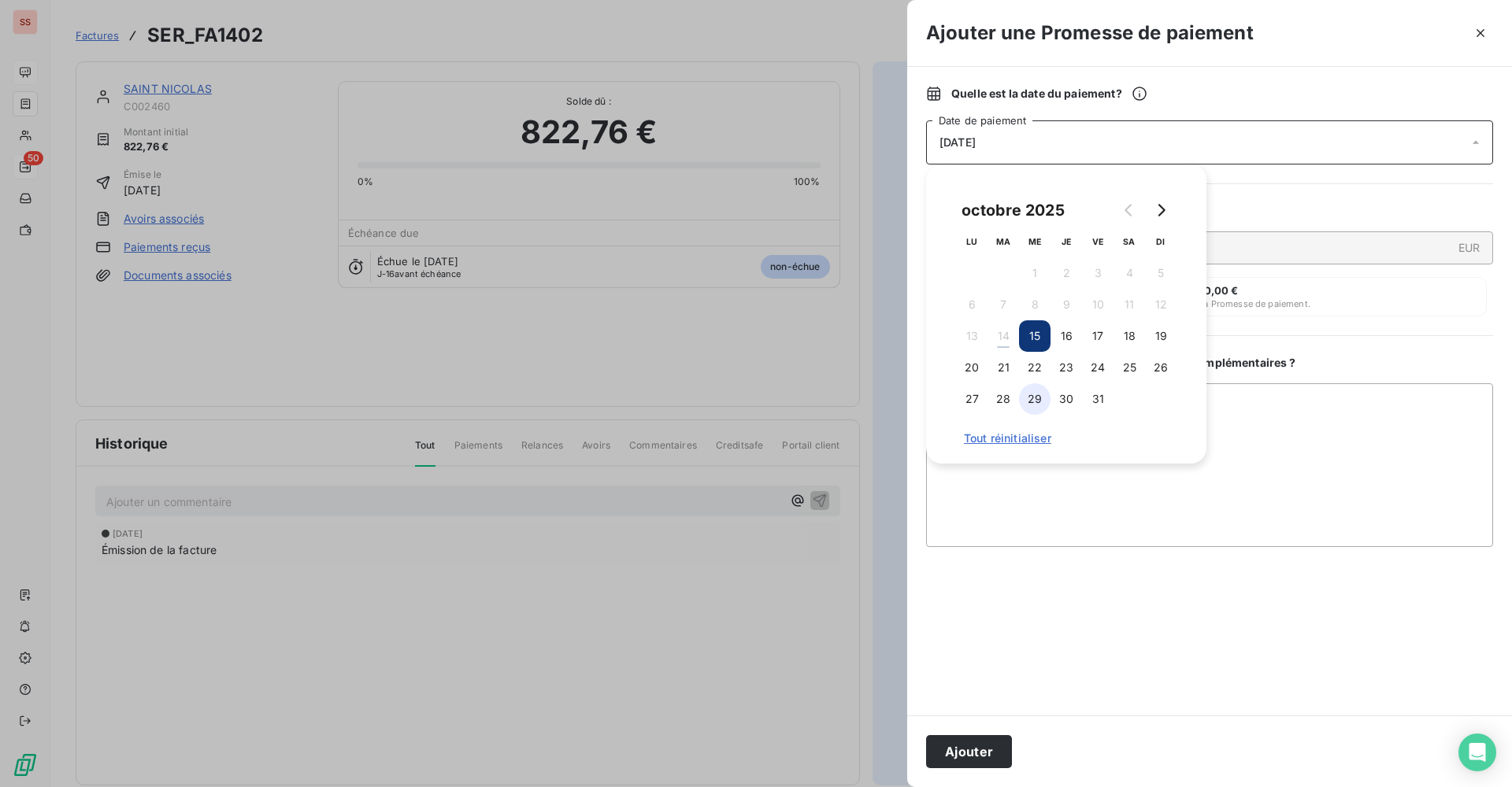
click at [1029, 403] on button "29" at bounding box center [1035, 399] width 32 height 32
click at [1097, 478] on textarea "Ajouter un commentaire ( facultatif )" at bounding box center [1209, 465] width 567 height 163
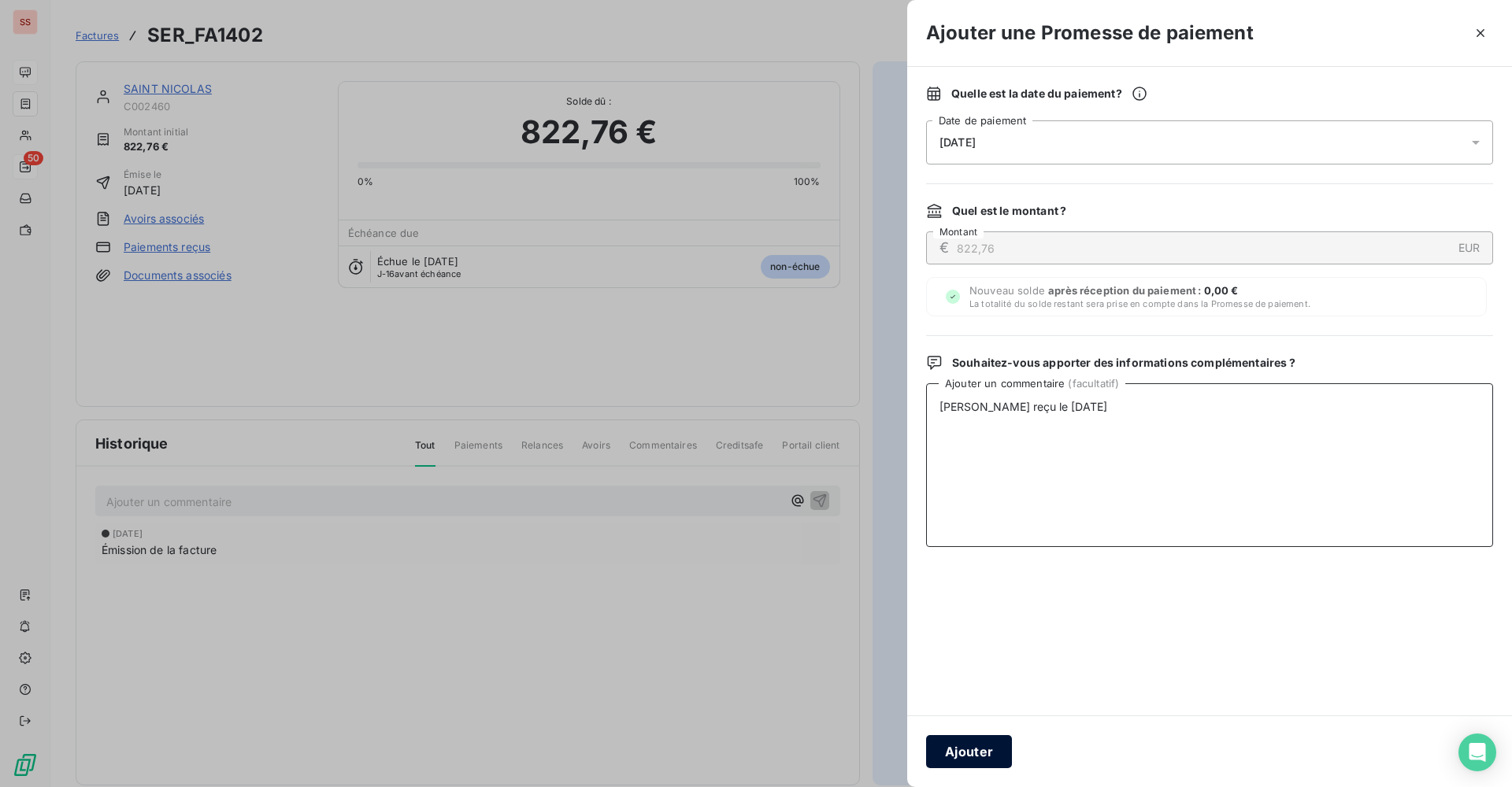
type textarea "[PERSON_NAME] reçu le [DATE]"
click at [979, 753] on button "Ajouter" at bounding box center [969, 751] width 86 height 33
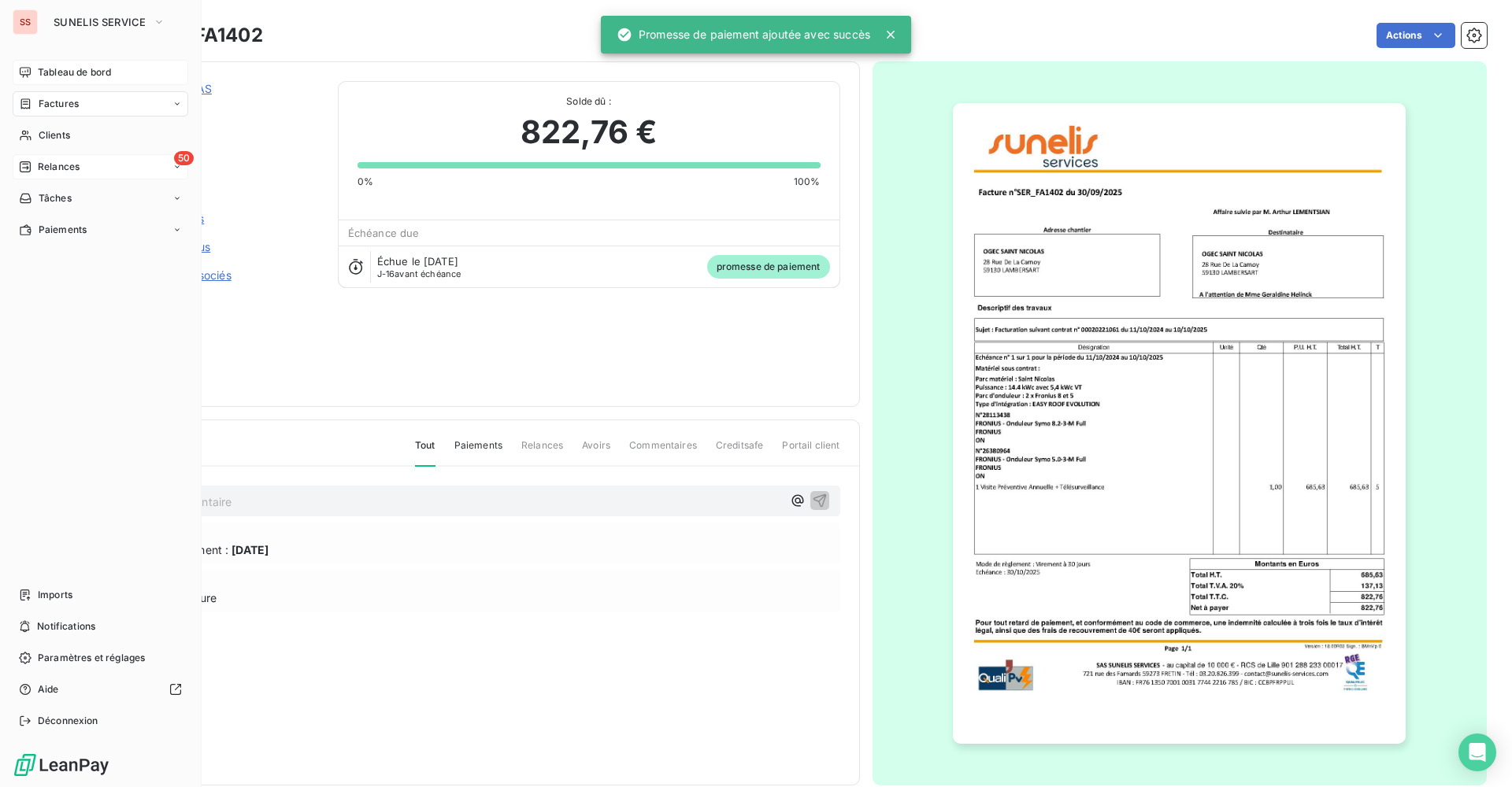
click at [25, 68] on icon at bounding box center [25, 72] width 13 height 13
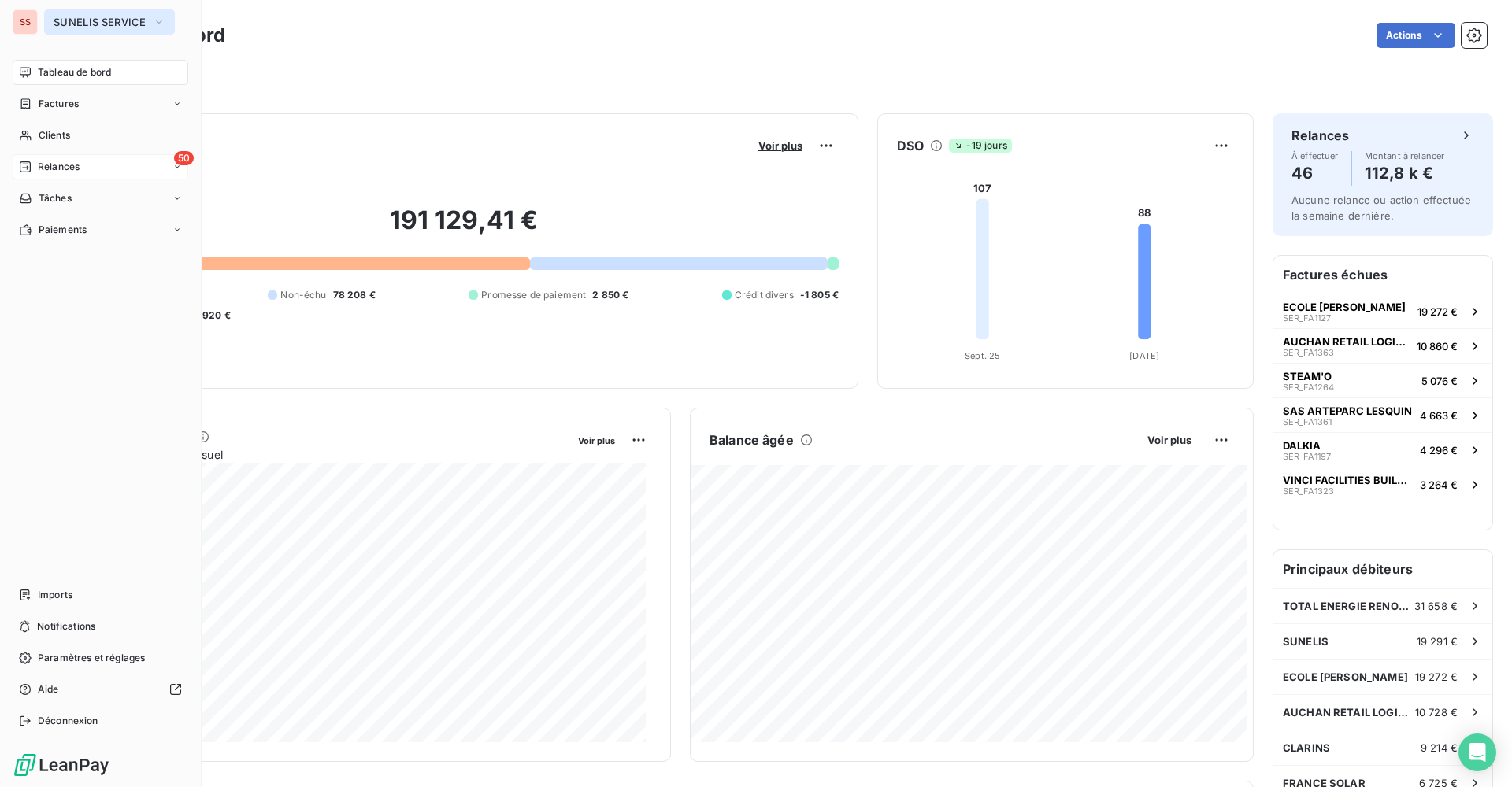
click at [153, 21] on icon "button" at bounding box center [159, 22] width 13 height 15
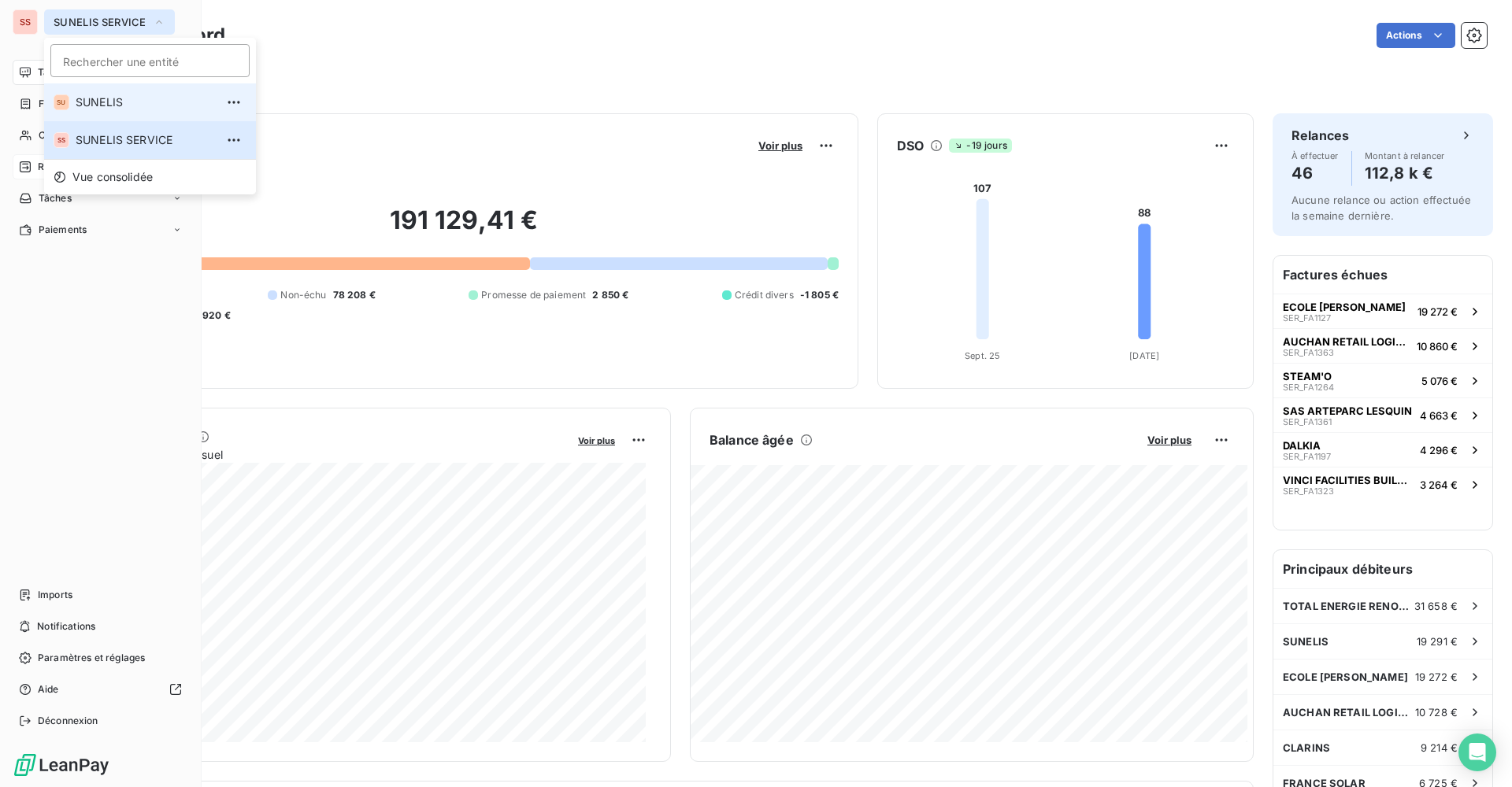
click at [101, 92] on li "SU SUNELIS" at bounding box center [151, 103] width 212 height 38
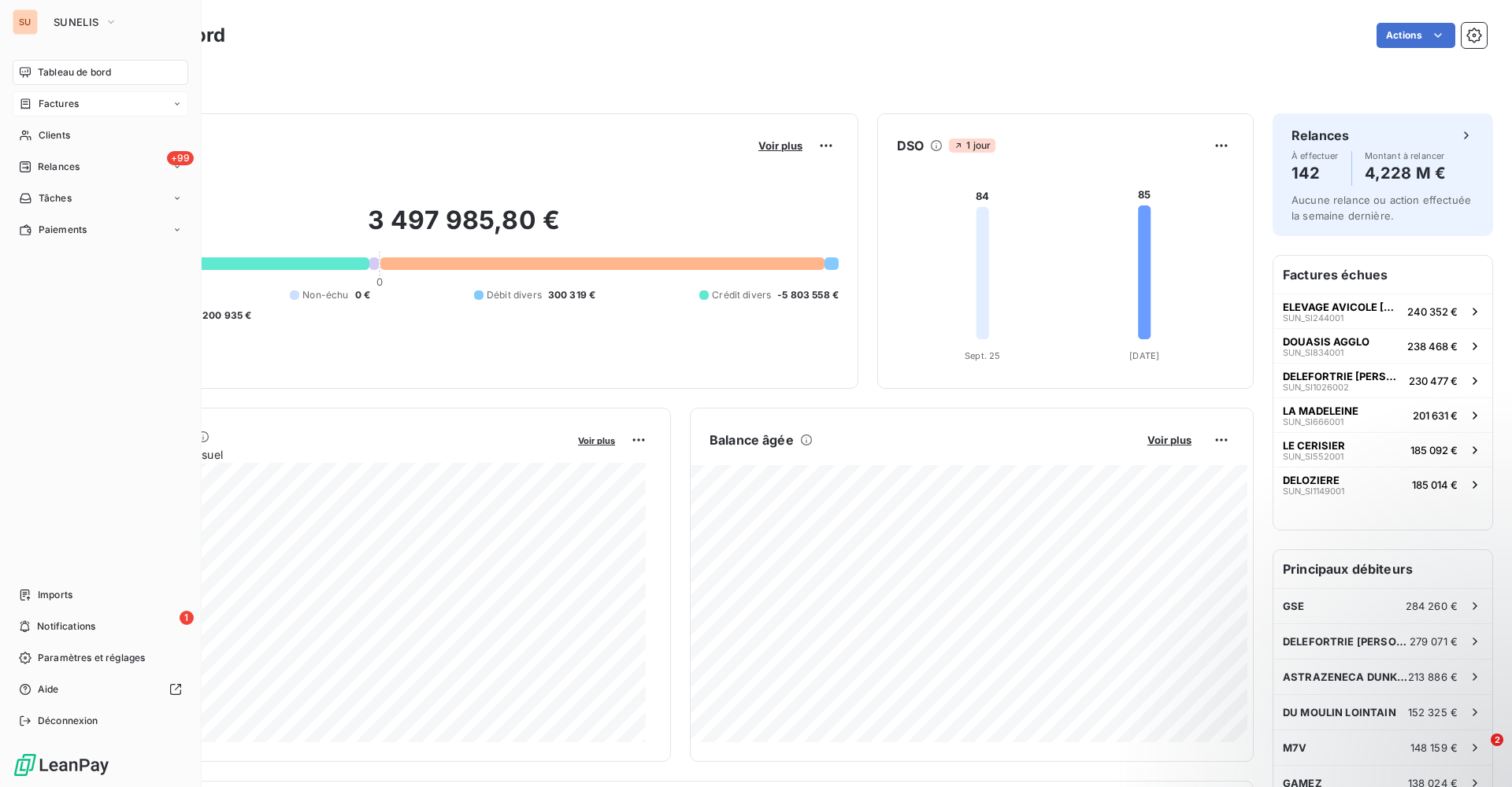
click at [56, 108] on span "Factures" at bounding box center [58, 104] width 40 height 15
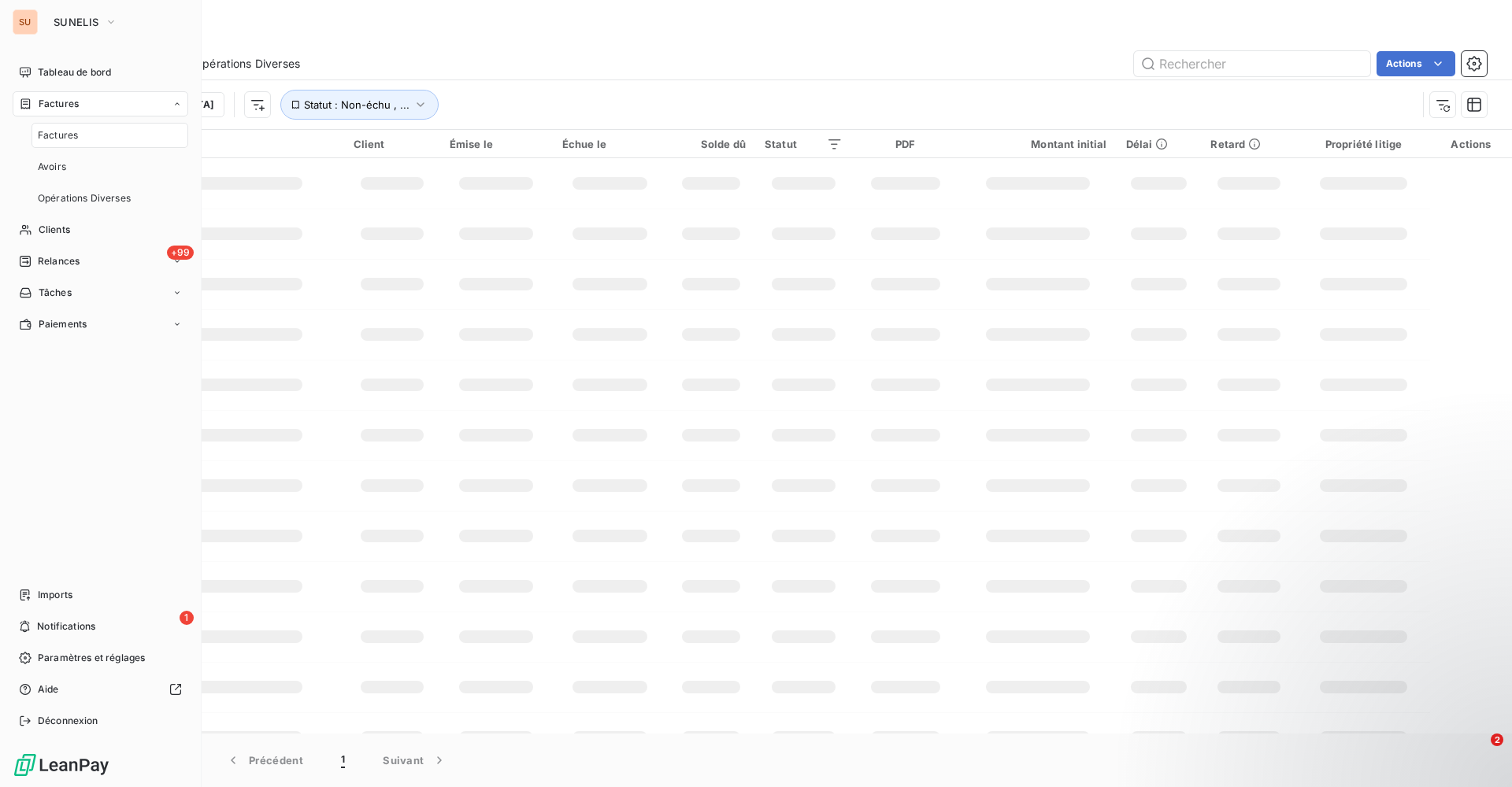
click at [436, 69] on div "Actions" at bounding box center [903, 63] width 1168 height 25
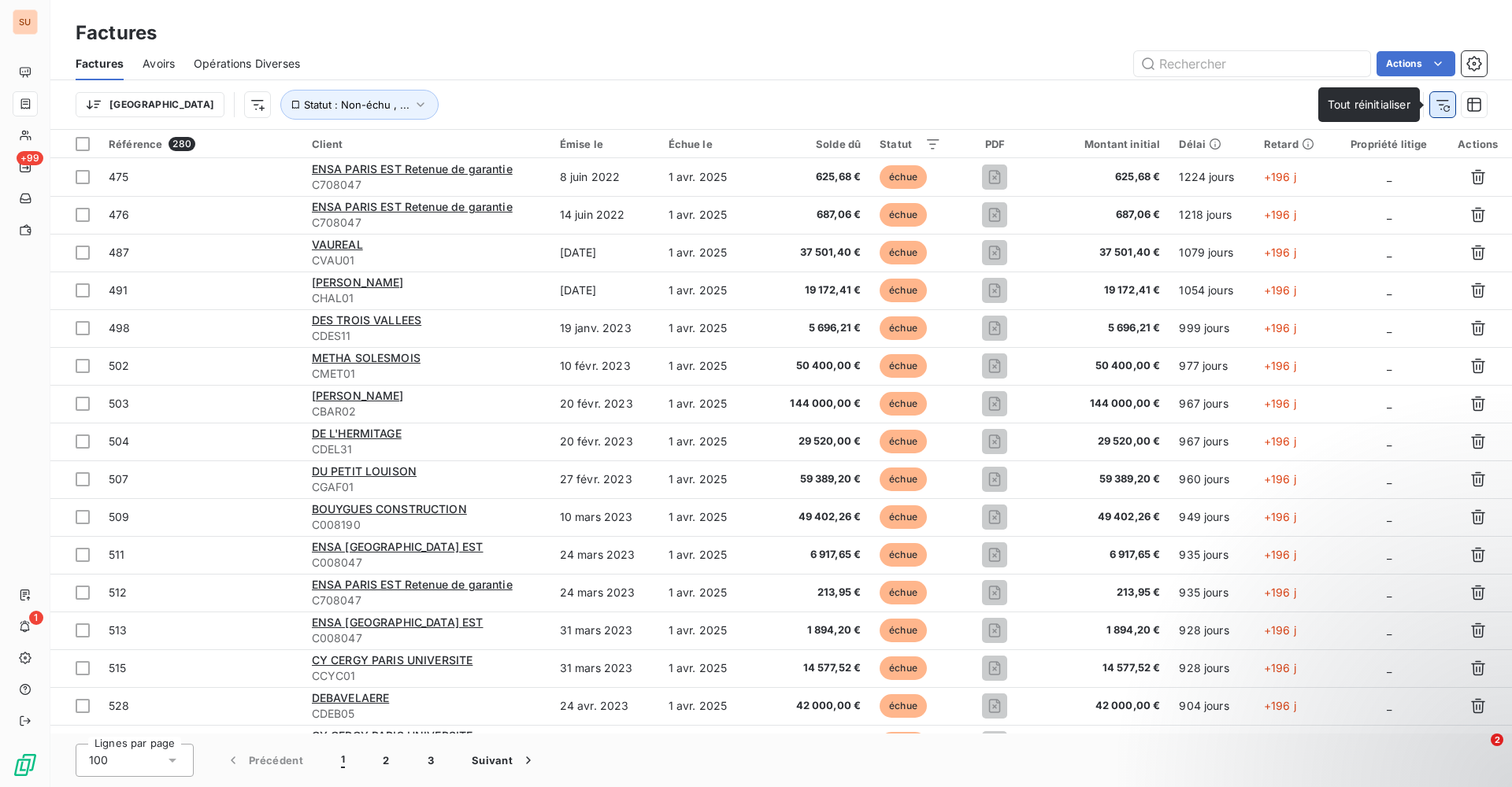
click at [1449, 102] on icon "button" at bounding box center [1443, 104] width 15 height 15
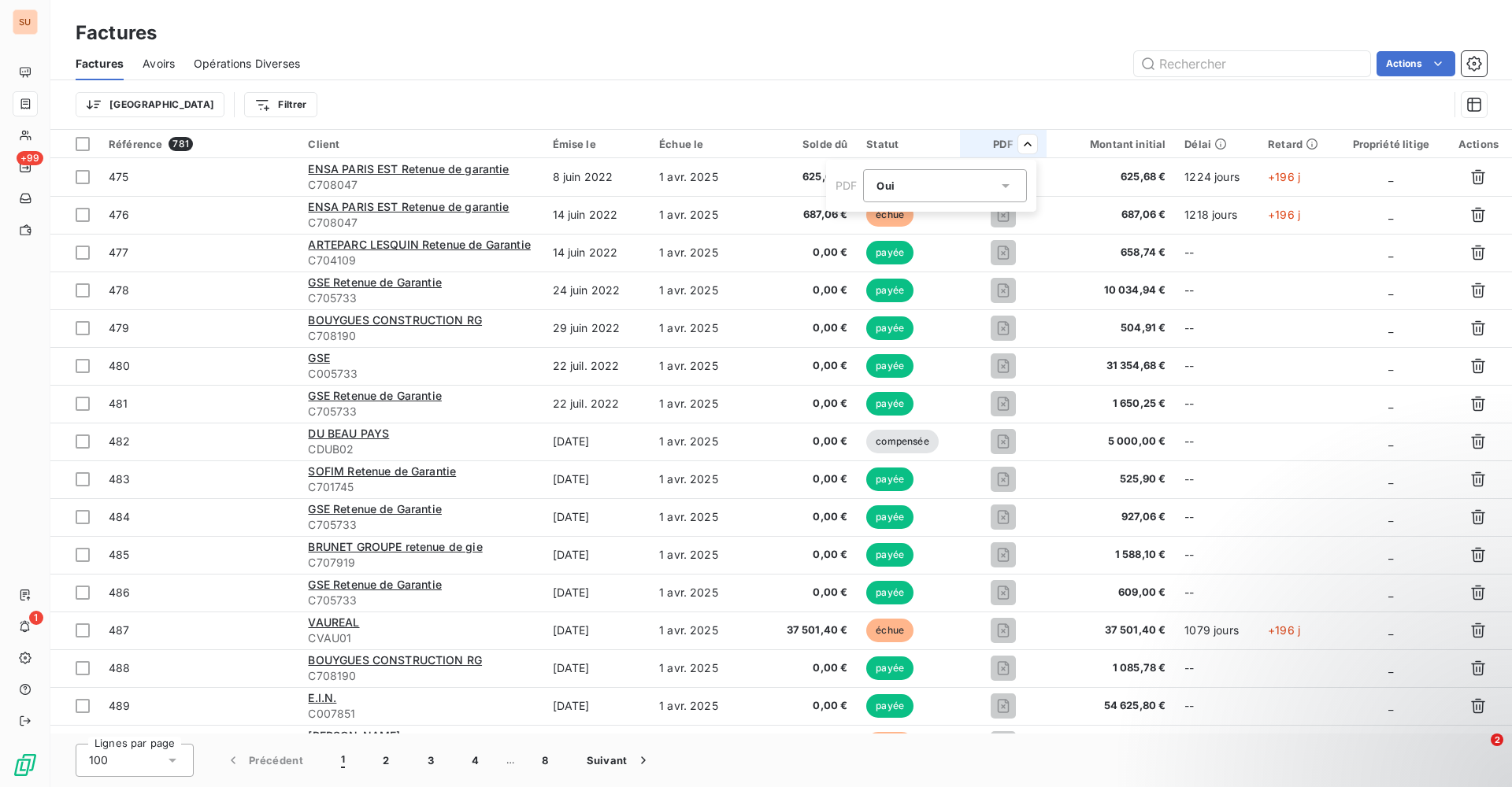
click at [989, 185] on div "Oui is_true" at bounding box center [937, 186] width 122 height 22
click at [883, 248] on div at bounding box center [881, 251] width 15 height 15
click at [917, 90] on html "SU +99 1 Factures Factures Avoirs Opérations Diverses Actions Trier PDF : Non R…" at bounding box center [756, 394] width 1512 height 787
click at [683, 179] on icon at bounding box center [686, 186] width 15 height 15
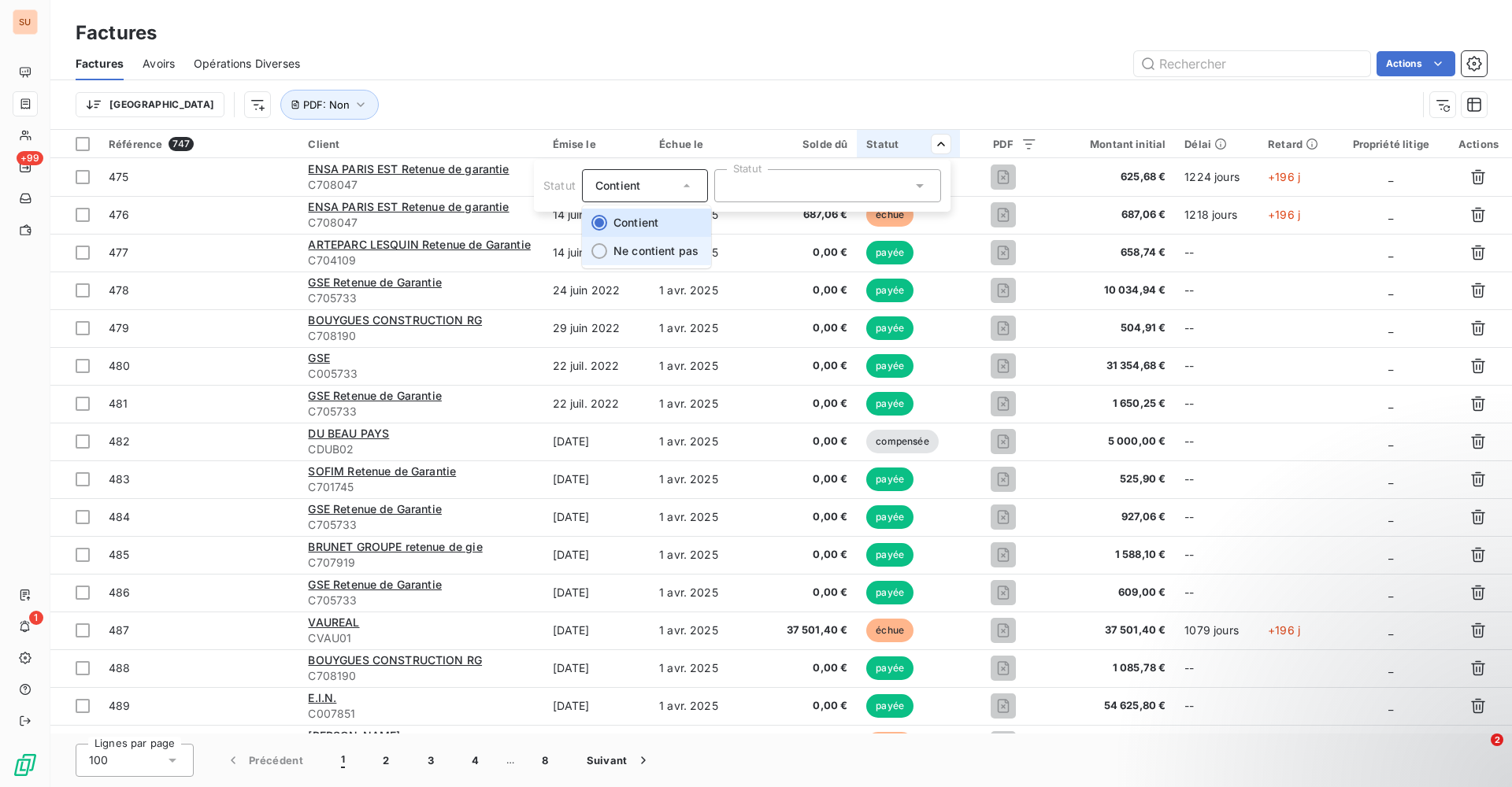
click at [625, 259] on li "Ne contient pas" at bounding box center [646, 251] width 129 height 28
click at [903, 191] on div at bounding box center [827, 186] width 227 height 33
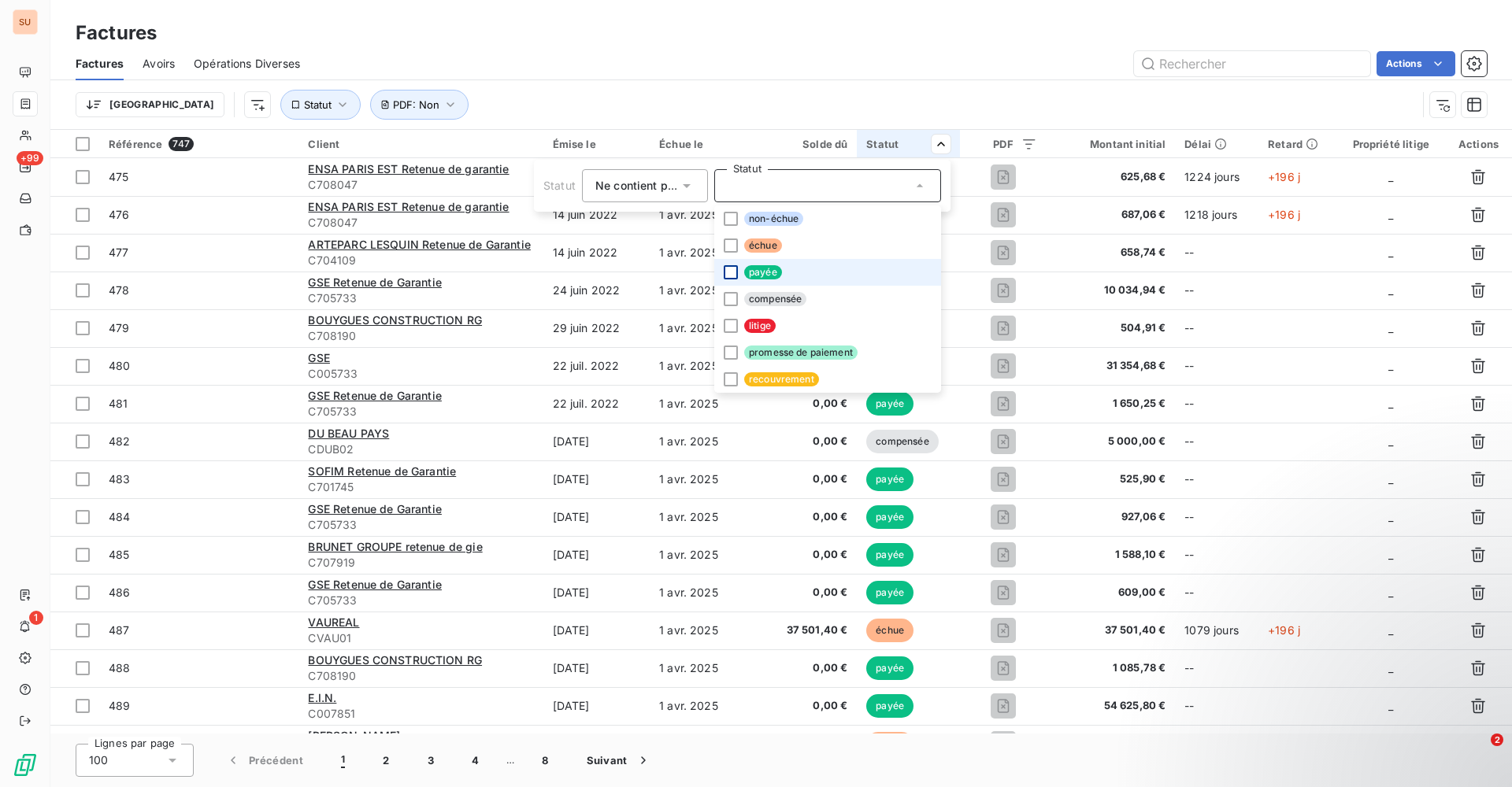
click at [724, 274] on div at bounding box center [731, 272] width 15 height 15
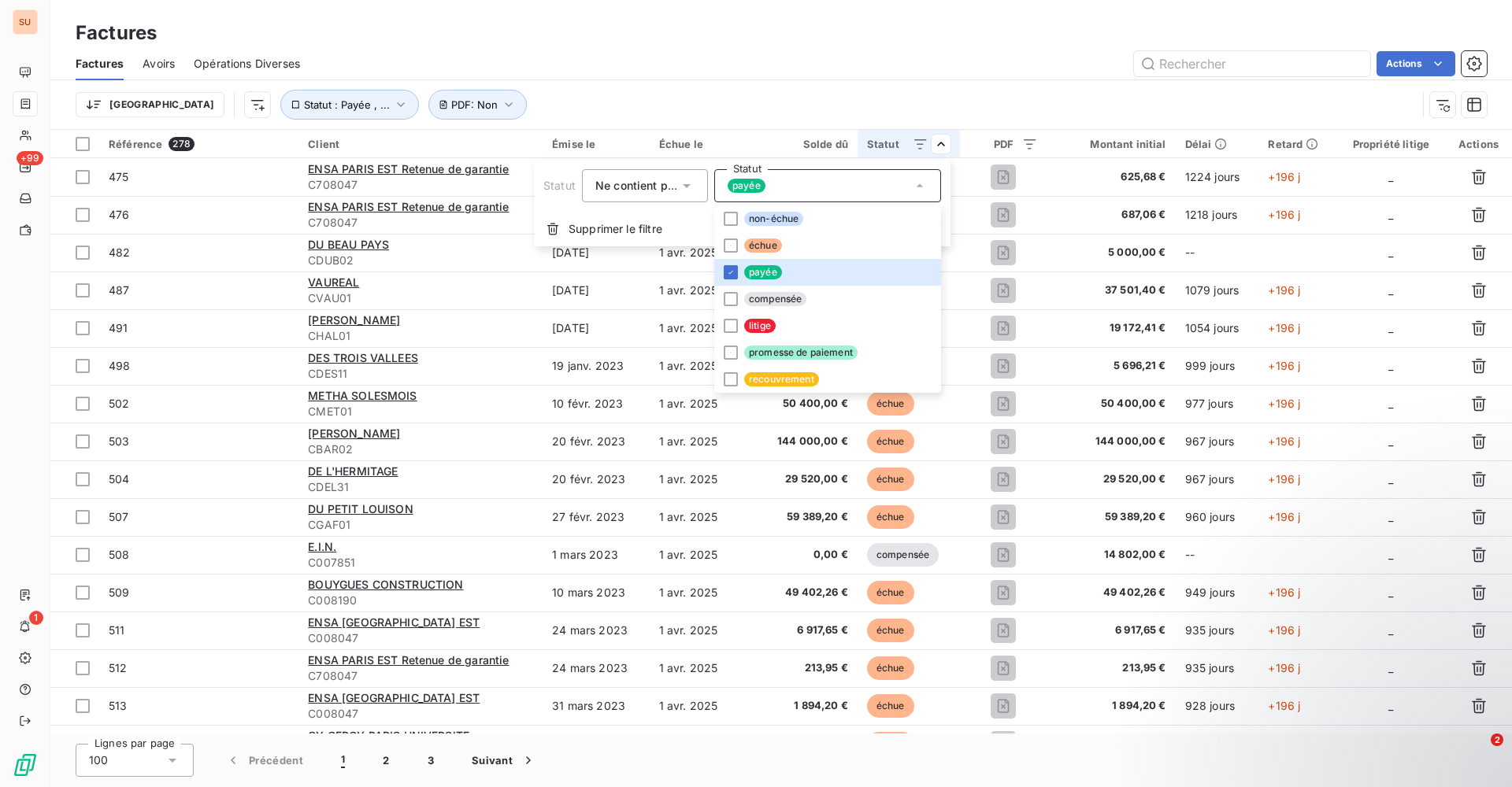
click at [781, 34] on html "SU +99 1 Factures Factures Avoirs Opérations Diverses Actions Trier Statut : Pa…" at bounding box center [756, 394] width 1512 height 787
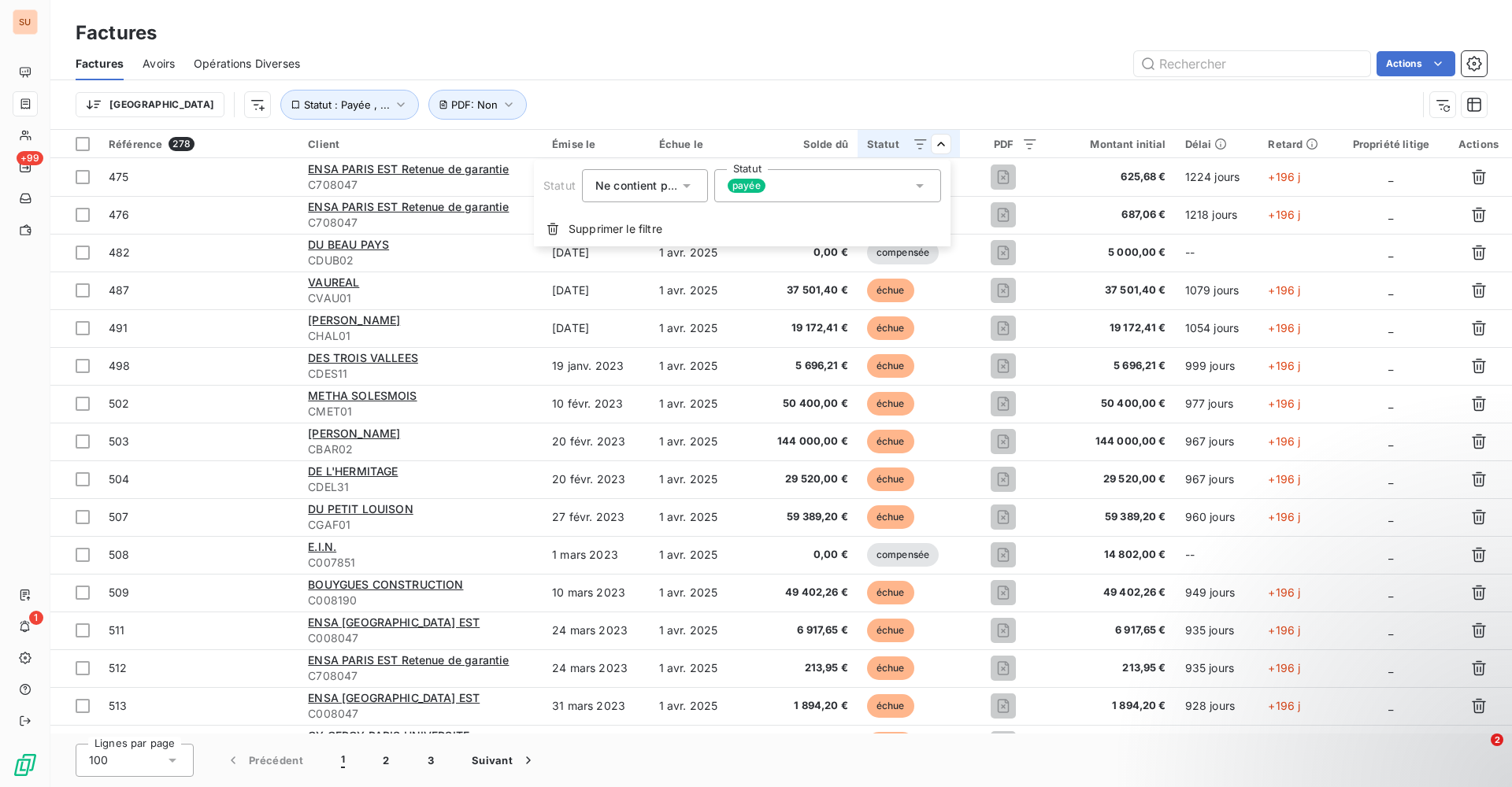
click at [876, 190] on div "payée" at bounding box center [827, 186] width 227 height 33
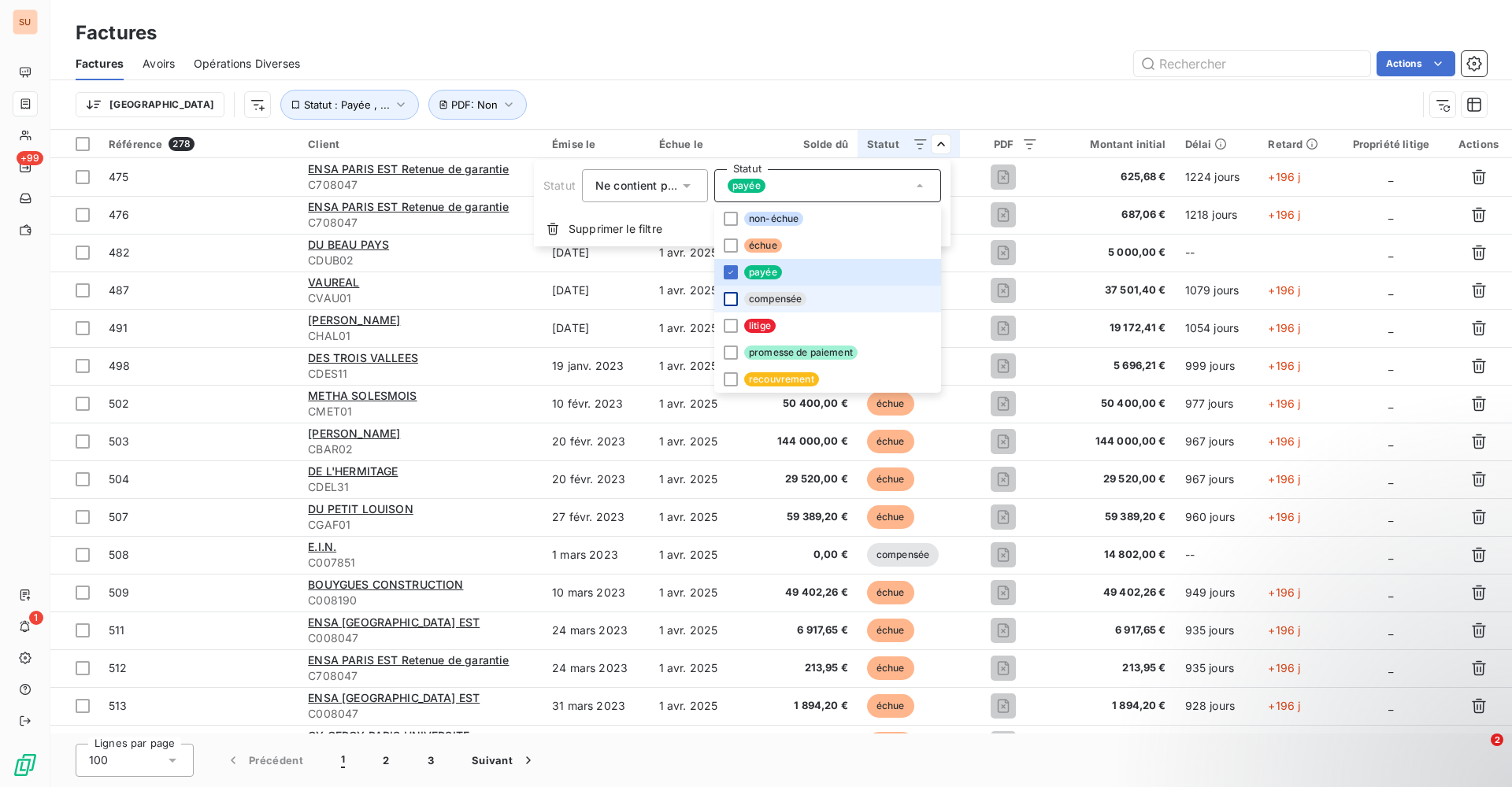
click at [731, 300] on div at bounding box center [731, 299] width 15 height 15
click at [800, 84] on html "SU +99 1 Factures Factures Avoirs Opérations Diverses Actions Trier Statut : Pa…" at bounding box center [756, 394] width 1512 height 787
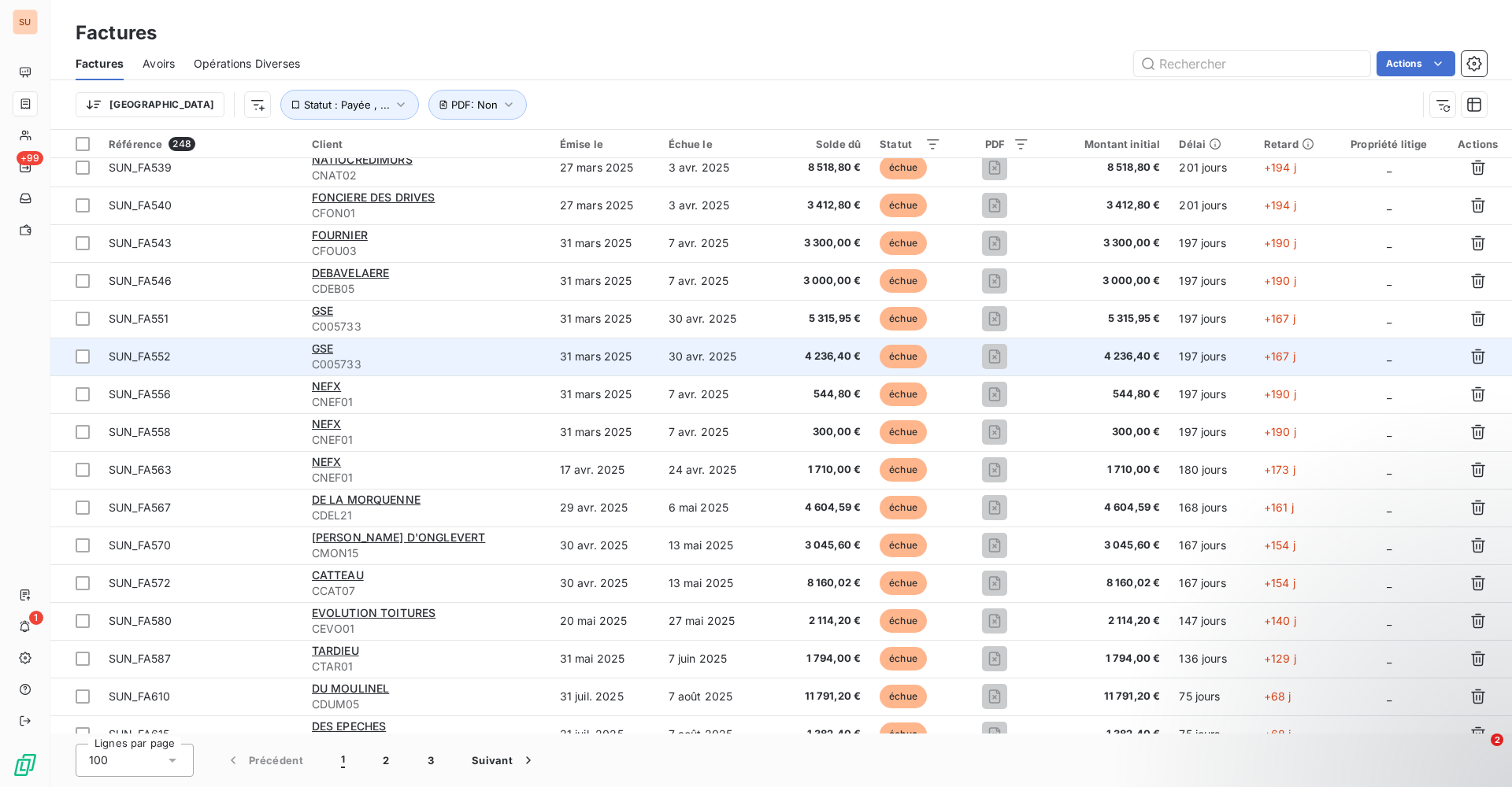
scroll to position [3204, 0]
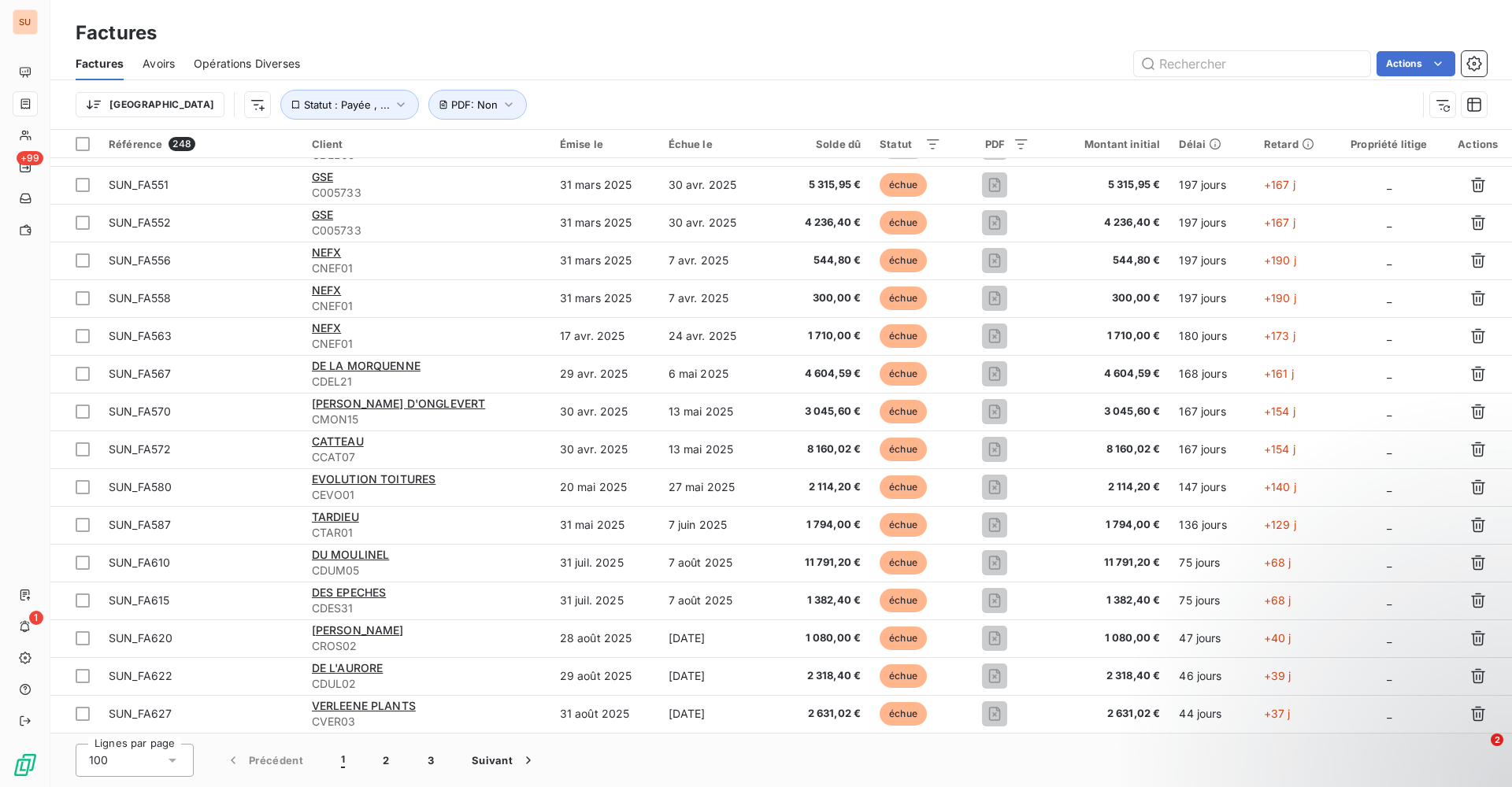
click at [182, 770] on div "100" at bounding box center [134, 760] width 118 height 33
click at [601, 147] on div "Émise le" at bounding box center [604, 144] width 90 height 13
click at [589, 168] on div "Trier par ordre croissant" at bounding box center [554, 177] width 187 height 34
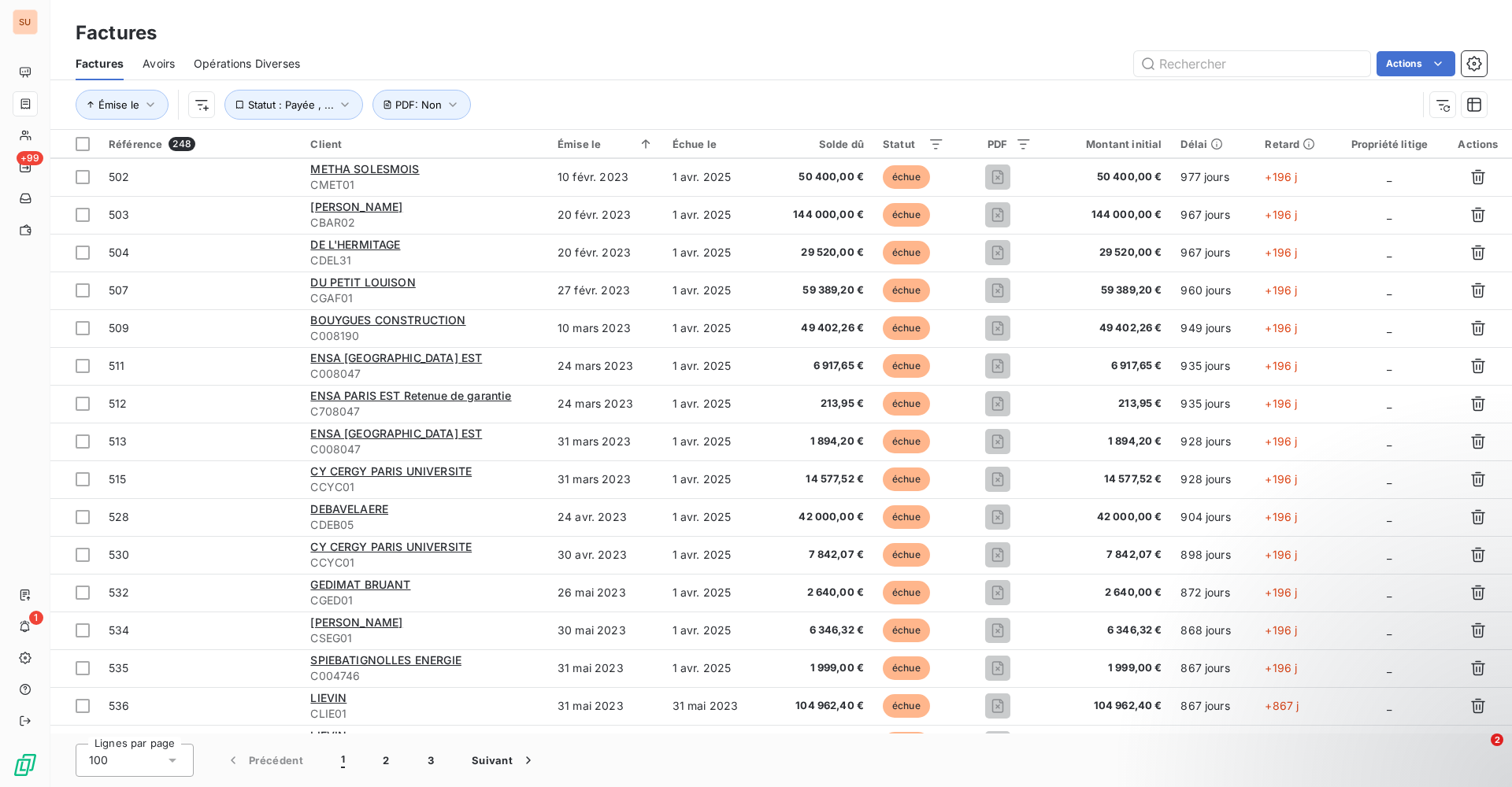
scroll to position [0, 0]
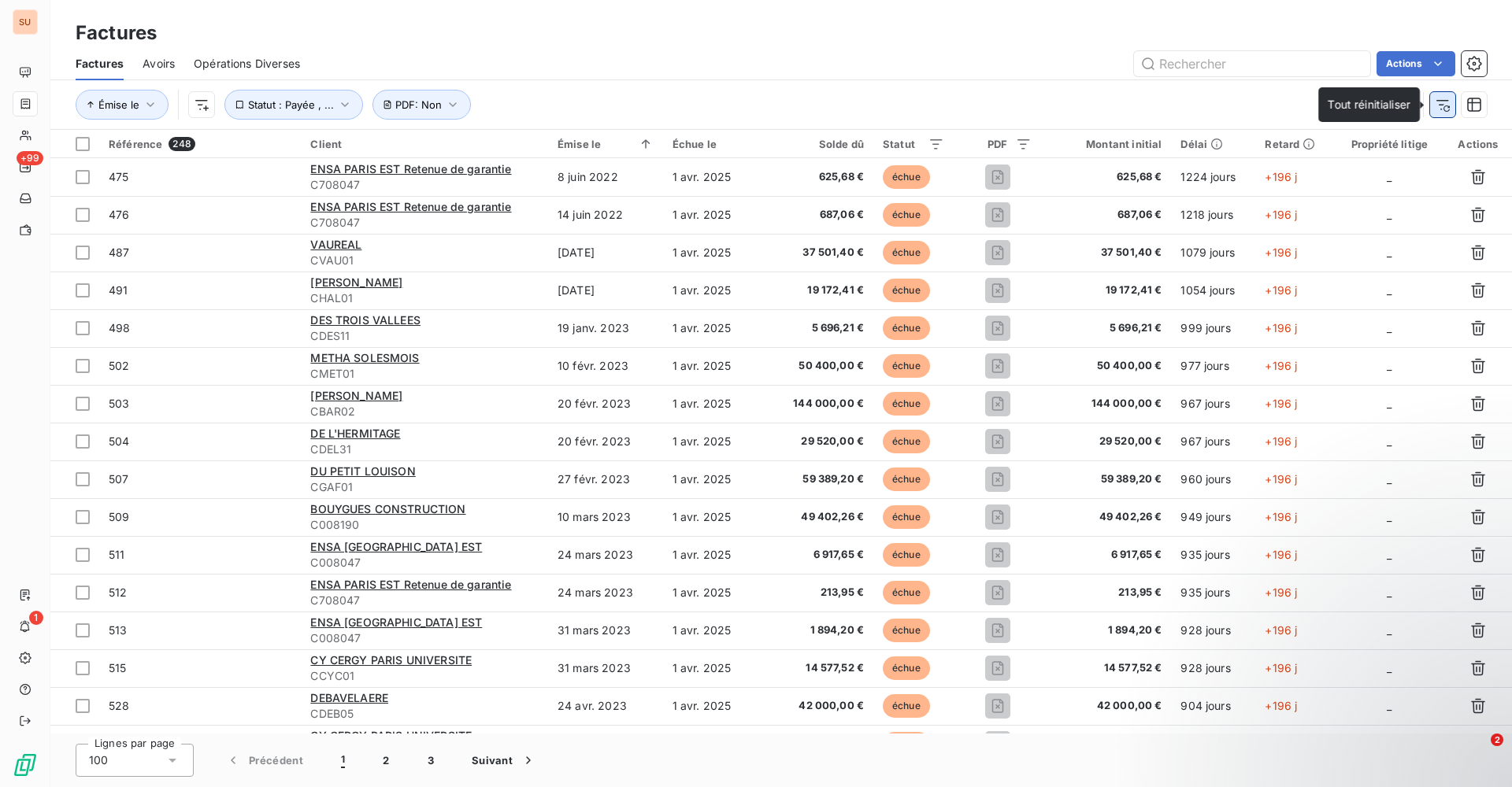
click at [1443, 109] on icon "button" at bounding box center [1443, 104] width 15 height 15
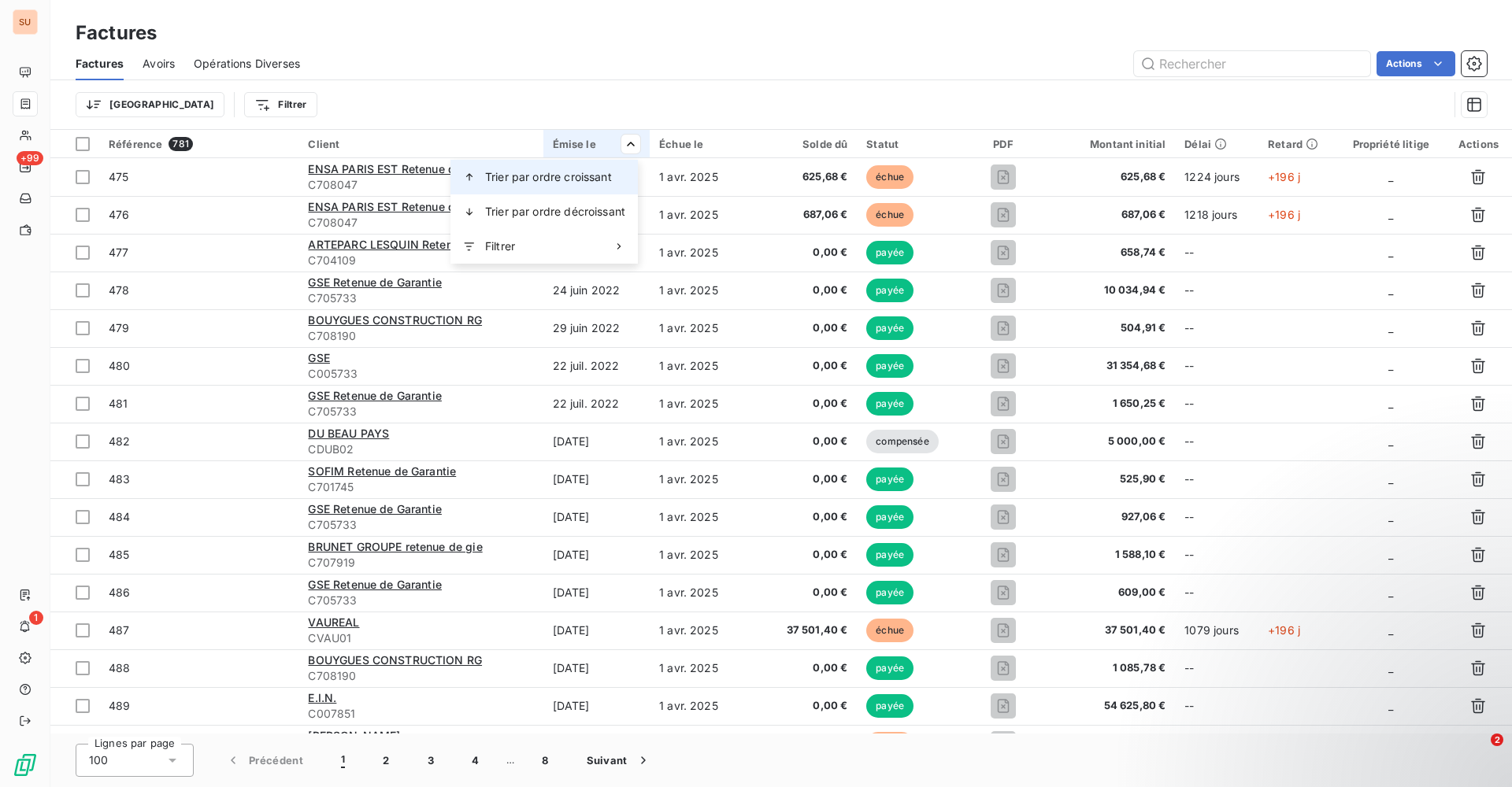
click at [578, 182] on span "Trier par ordre croissant" at bounding box center [548, 177] width 127 height 15
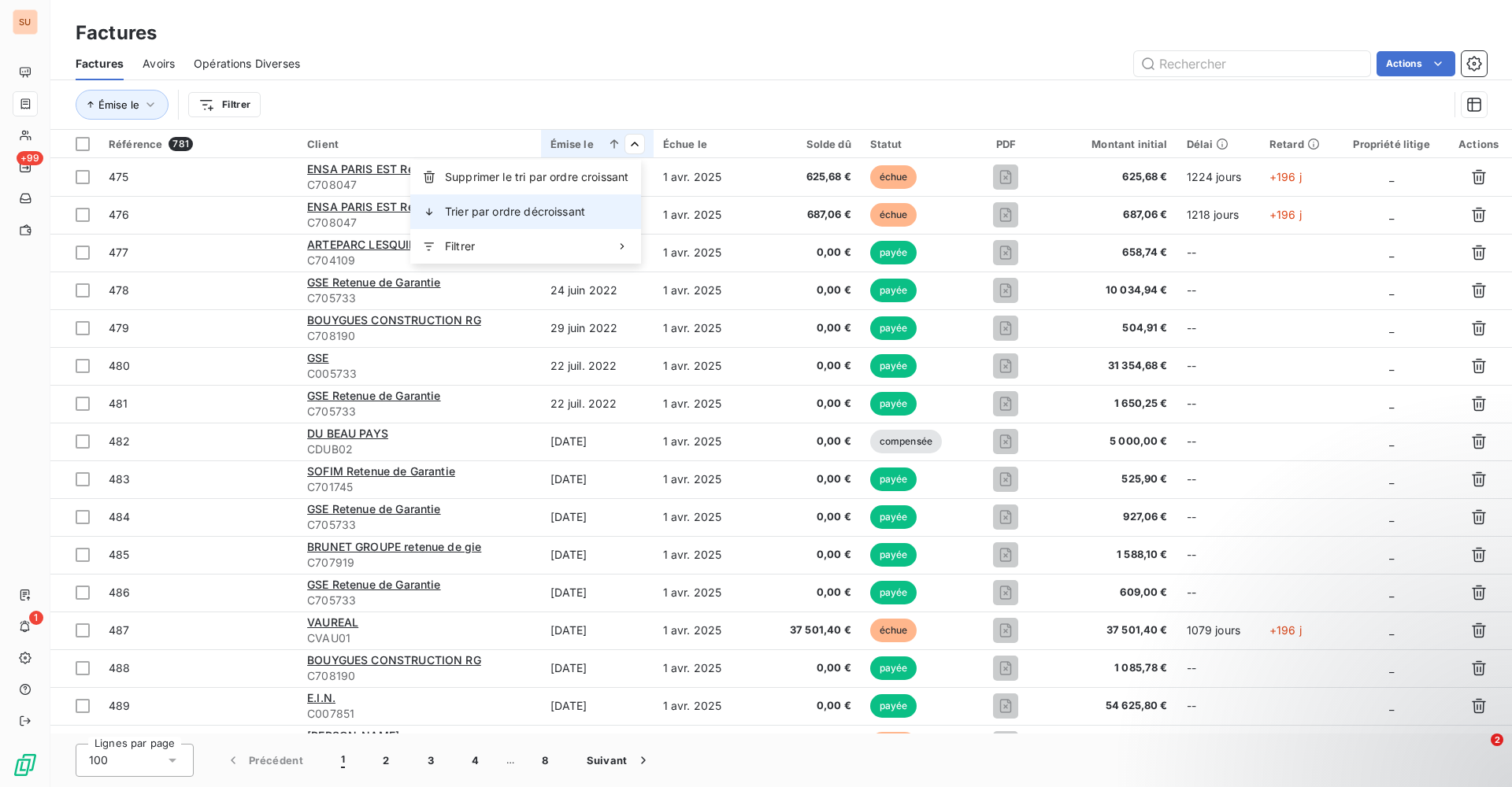
click at [585, 202] on div "Trier par ordre décroissant" at bounding box center [525, 211] width 231 height 34
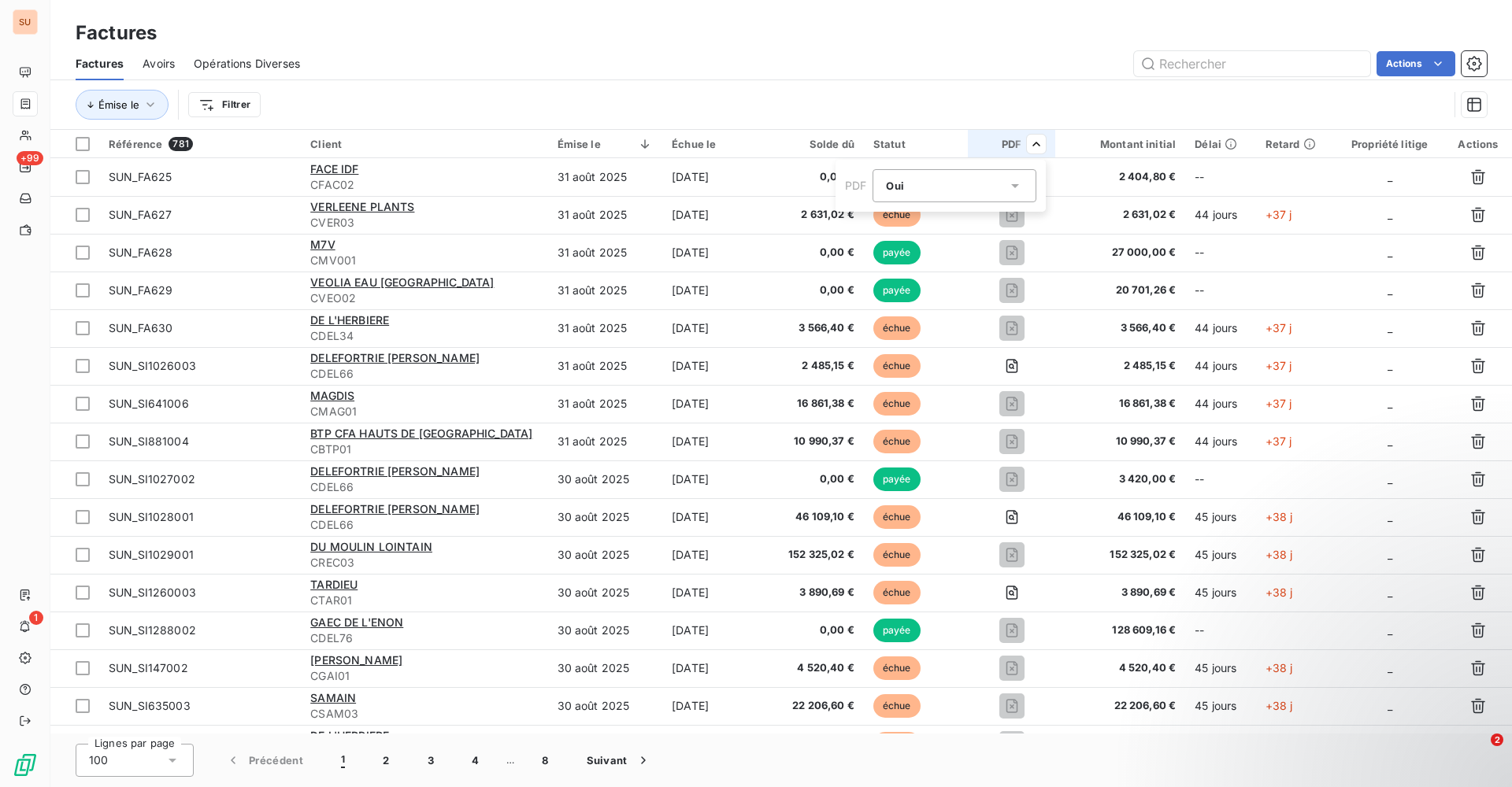
click at [1010, 186] on icon at bounding box center [1015, 186] width 15 height 15
click at [889, 254] on div at bounding box center [890, 251] width 15 height 15
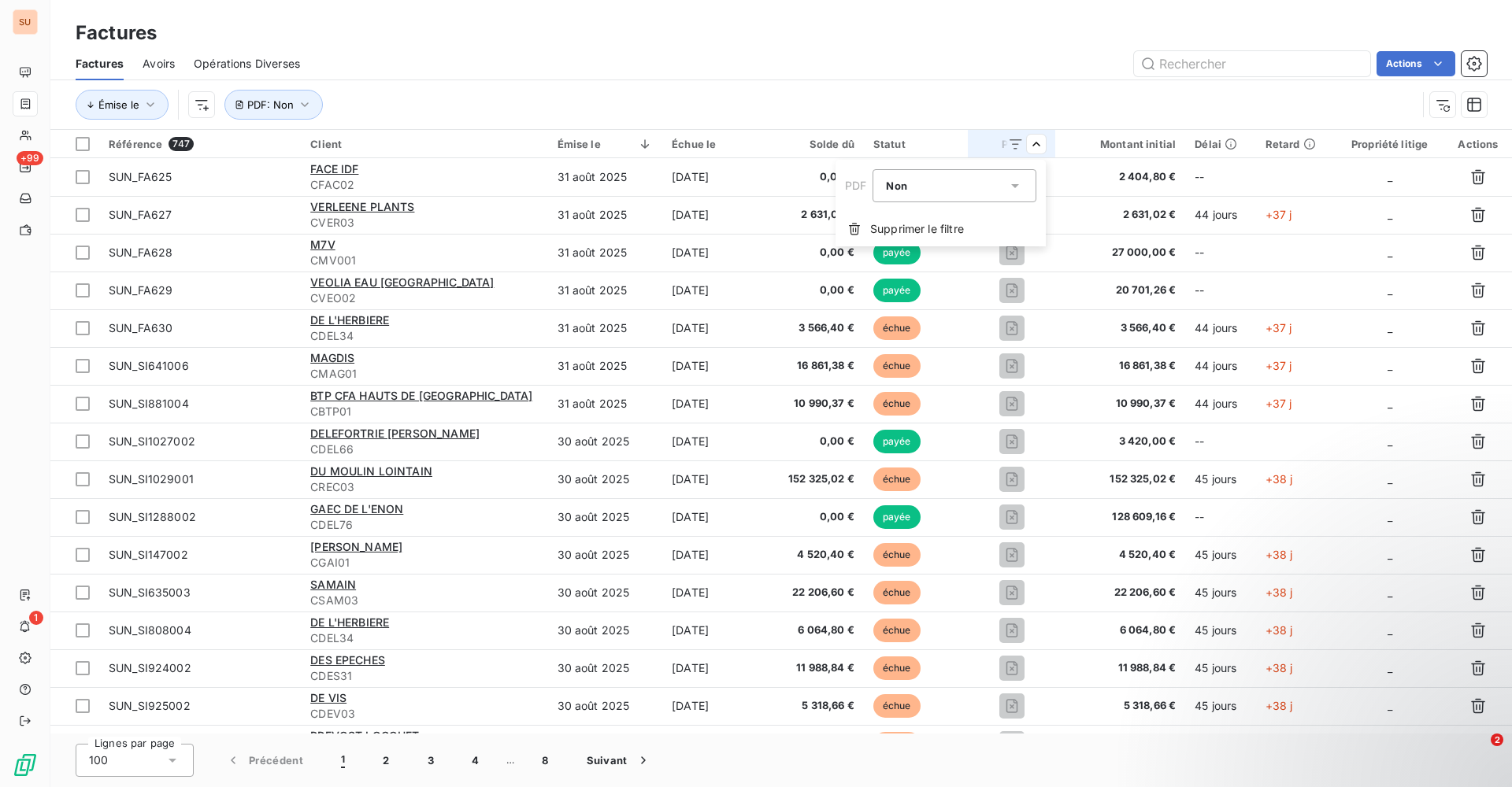
click at [924, 103] on html "SU +99 1 Factures Factures Avoirs Opérations Diverses Actions Émise le PDF : No…" at bounding box center [756, 394] width 1512 height 787
click at [678, 181] on div "Contient is" at bounding box center [646, 186] width 84 height 22
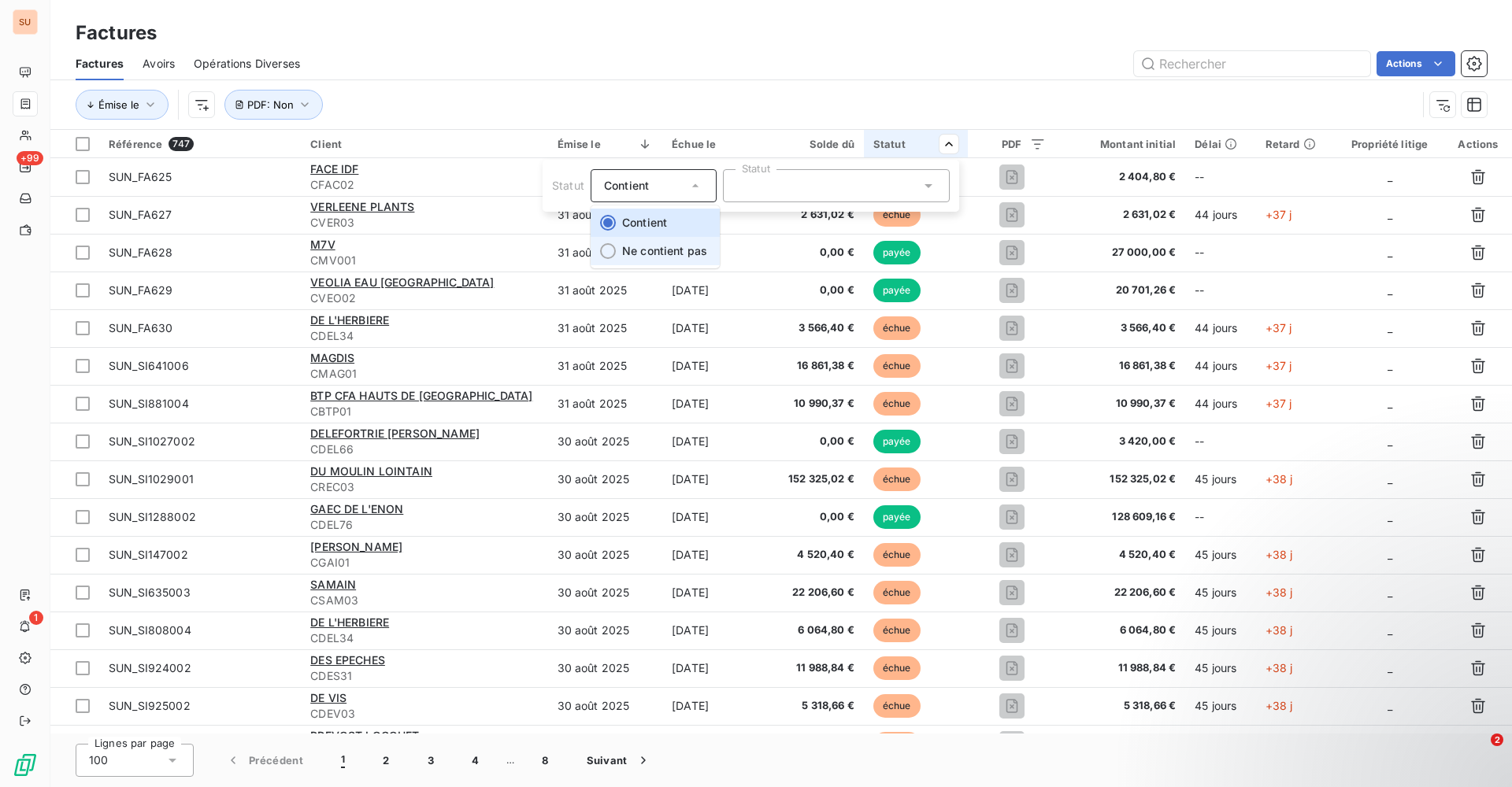
click at [612, 246] on div at bounding box center [608, 251] width 15 height 15
click at [818, 189] on div at bounding box center [836, 186] width 227 height 33
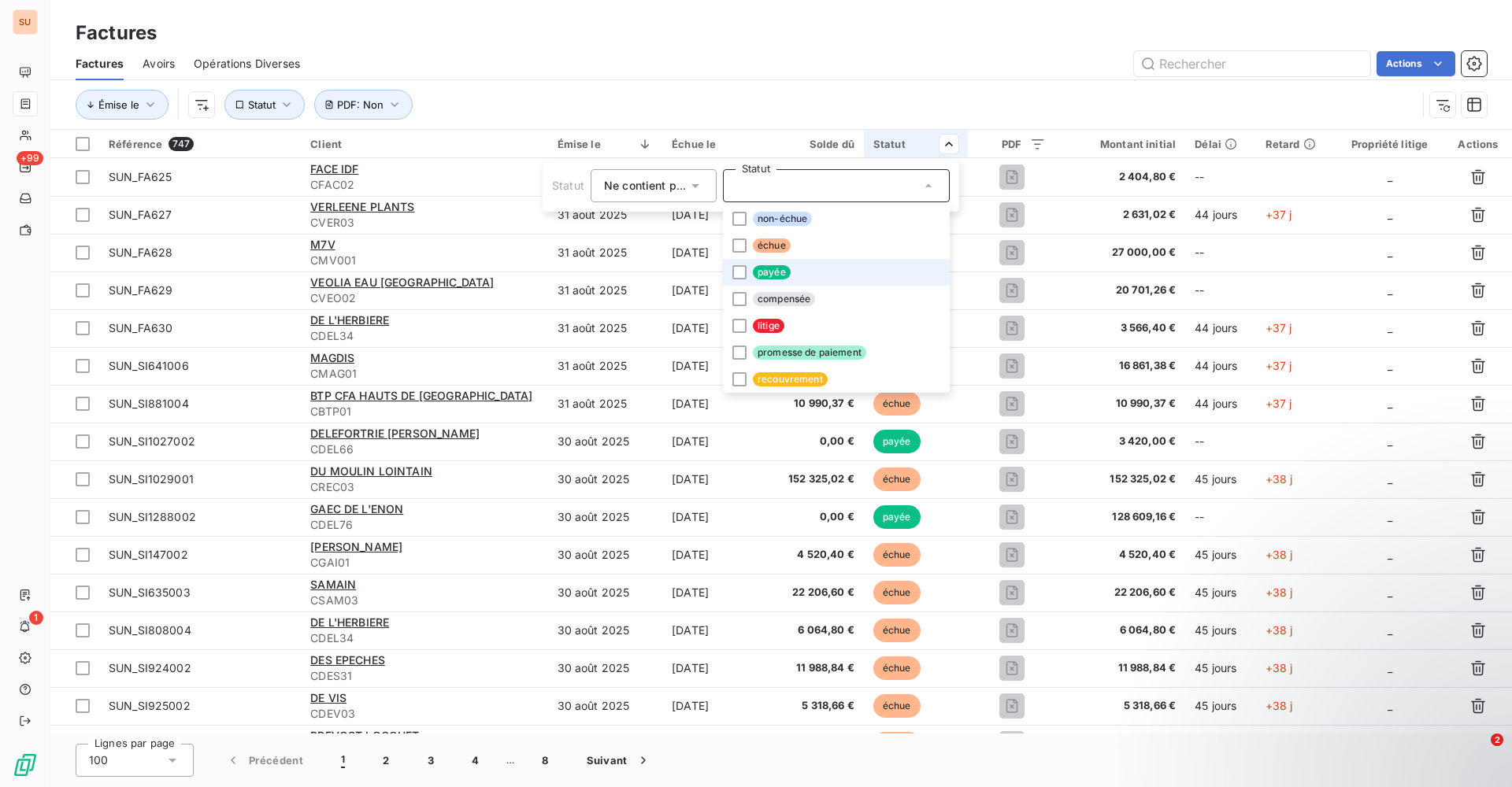
click at [762, 268] on span "payée" at bounding box center [772, 272] width 38 height 15
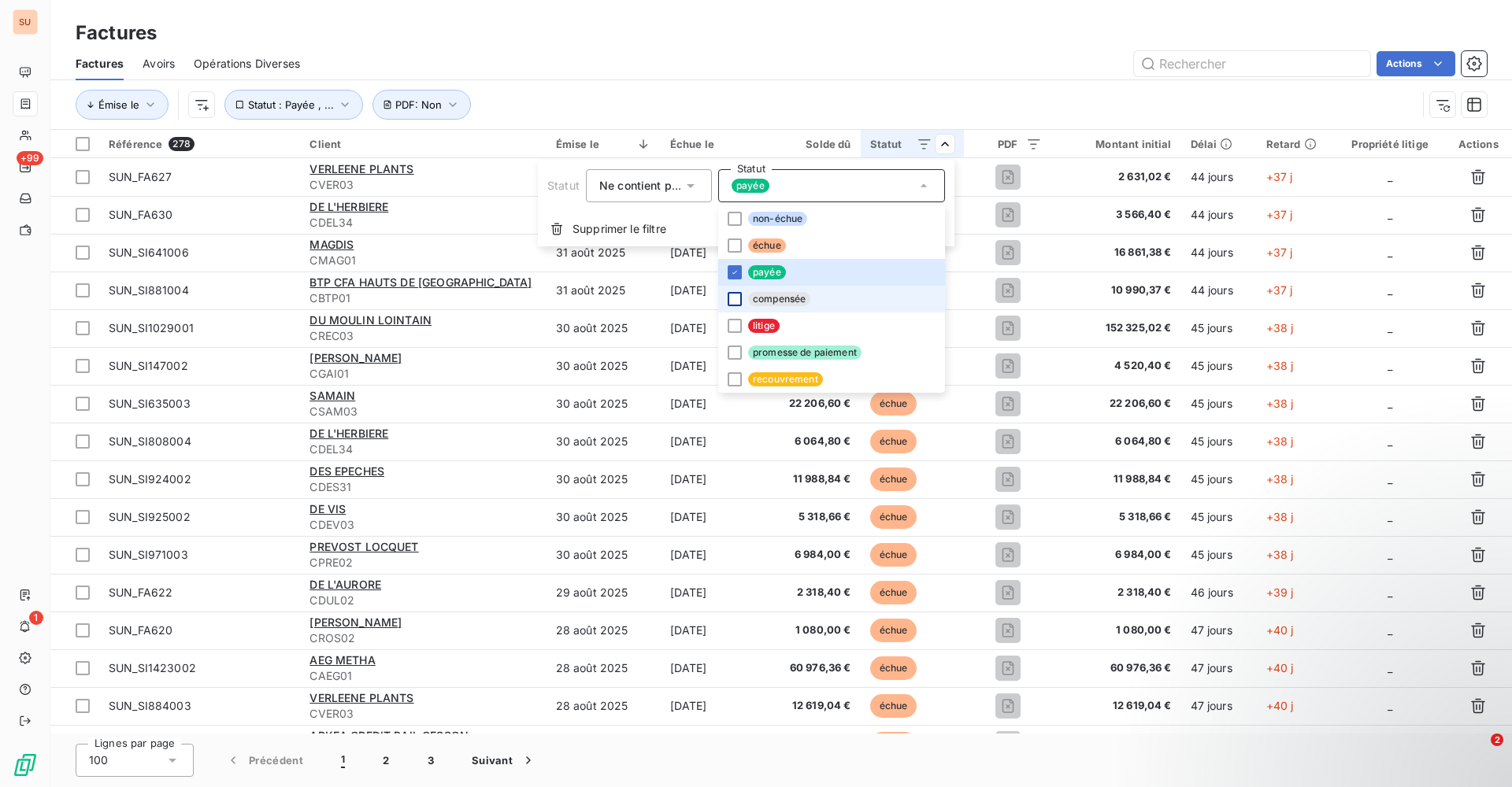
click at [640, 296] on html "SU +99 1 Factures Factures Avoirs Opérations Diverses Actions Émise le Statut :…" at bounding box center [756, 394] width 1512 height 787
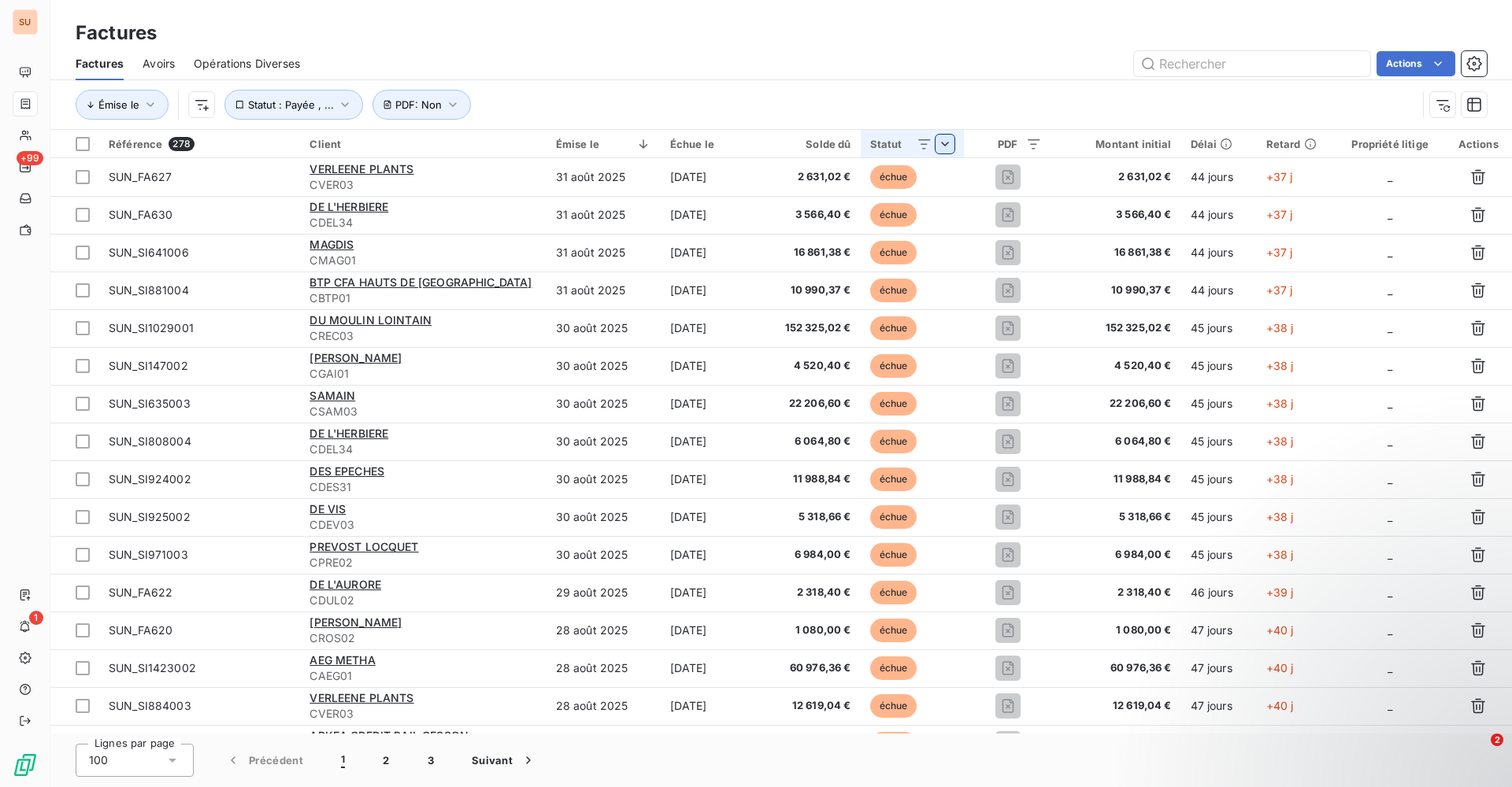
click at [934, 144] on html "SU +99 1 Factures Factures Avoirs Opérations Diverses Actions Émise le Statut :…" at bounding box center [756, 394] width 1512 height 787
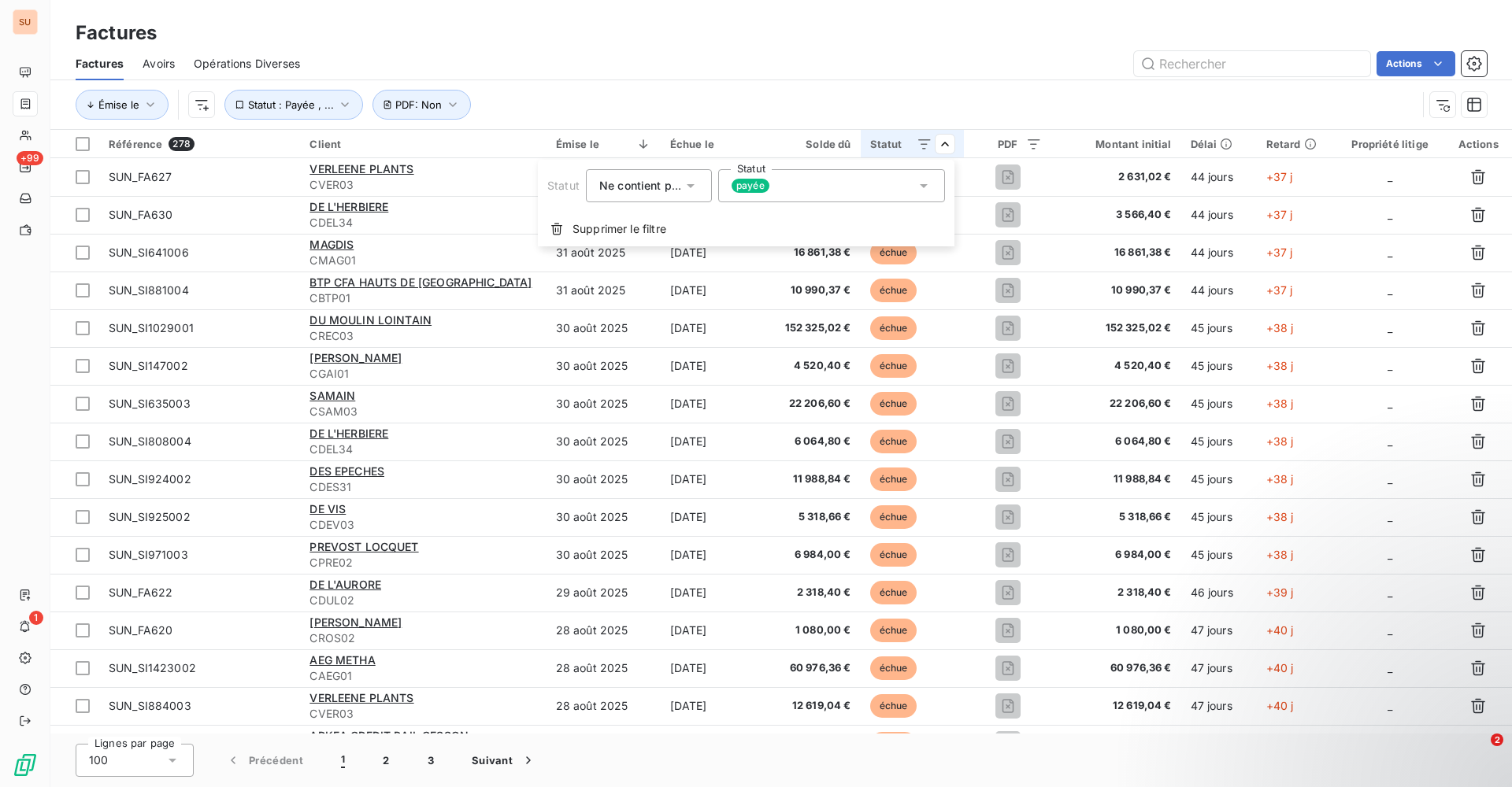
click at [837, 194] on div "payée" at bounding box center [831, 186] width 227 height 33
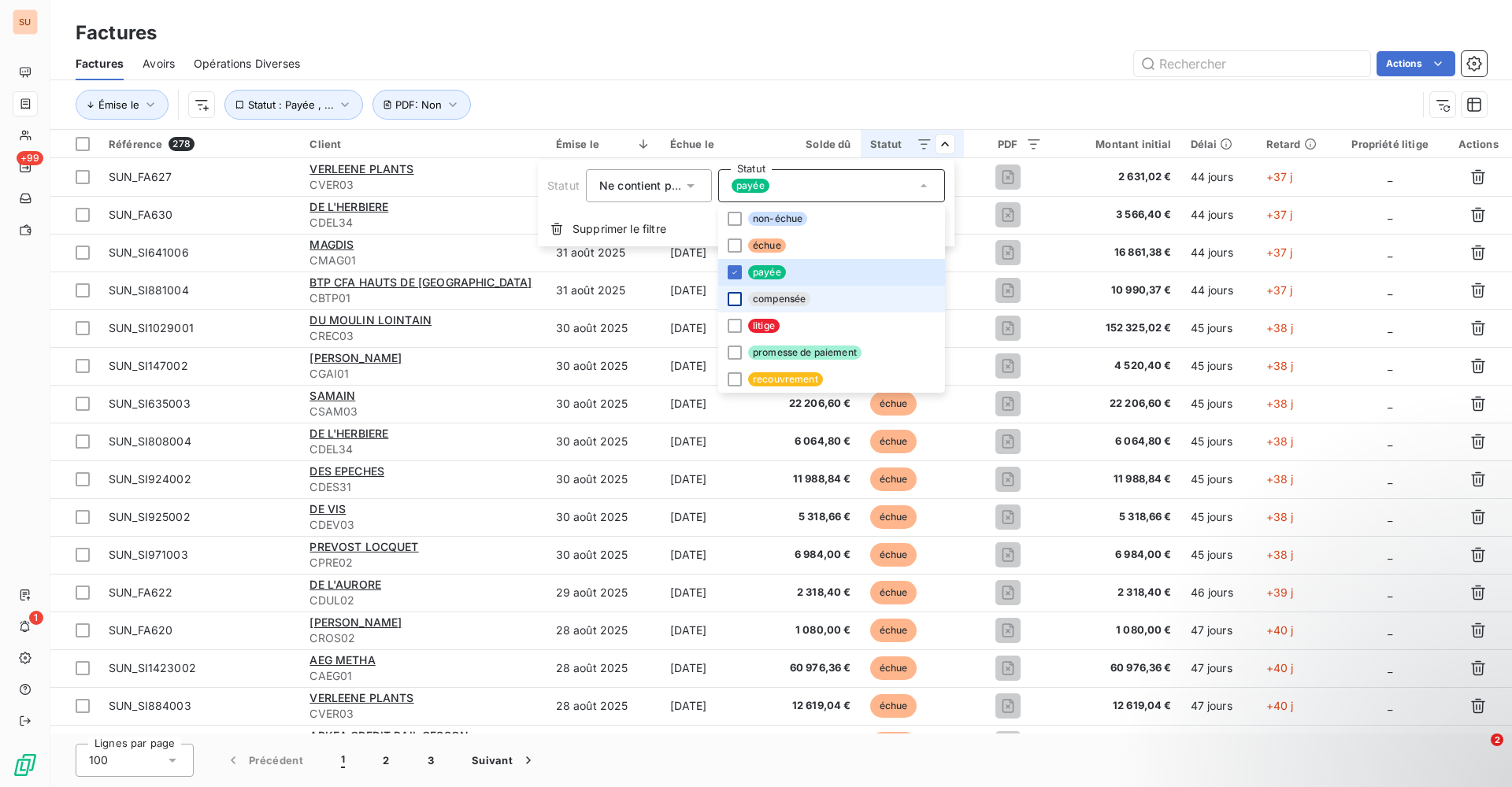
click at [738, 297] on div at bounding box center [734, 299] width 15 height 15
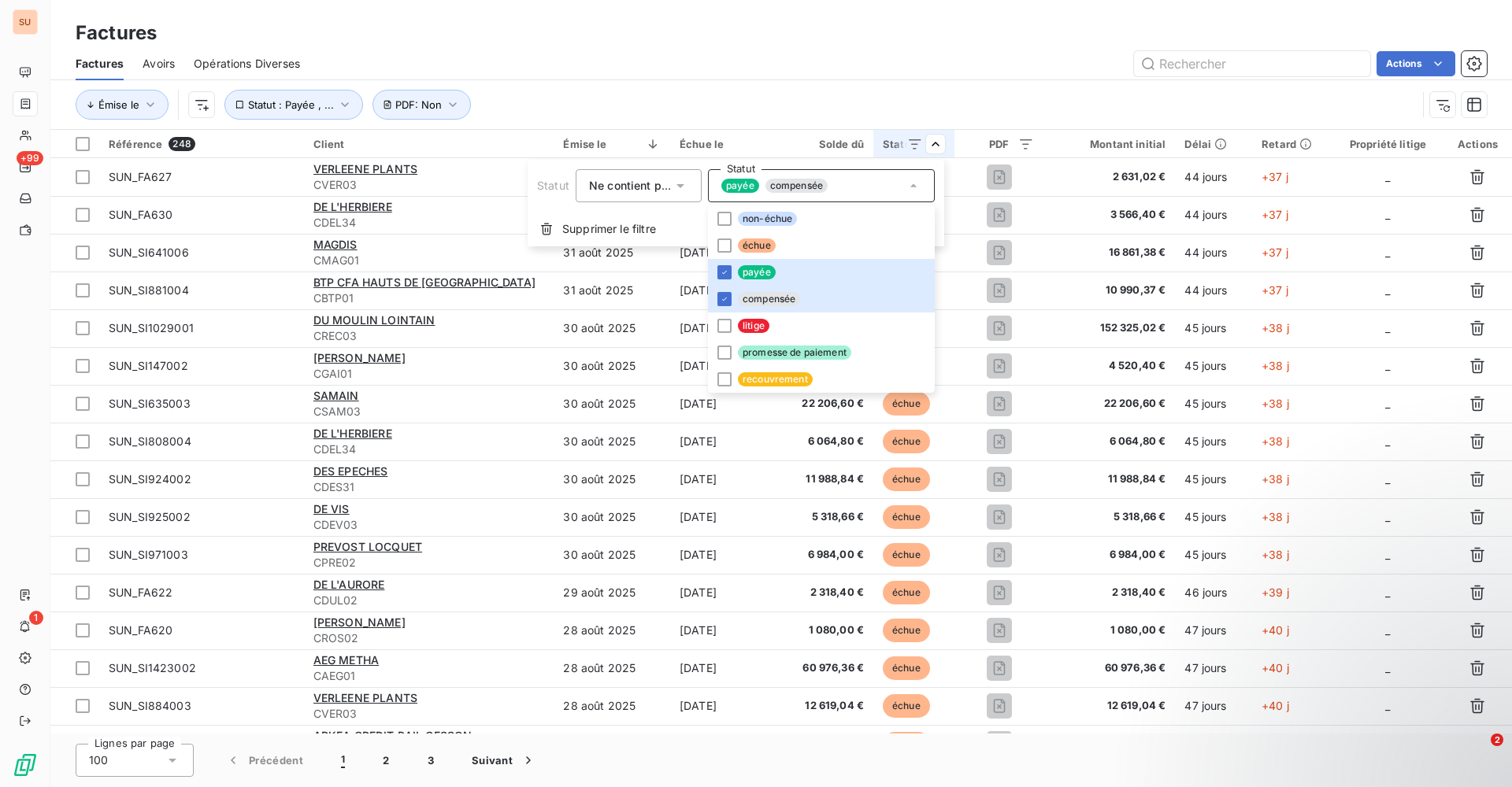
click at [796, 70] on html "SU +99 1 Factures Factures Avoirs Opérations Diverses Actions Émise le Statut :…" at bounding box center [756, 394] width 1512 height 787
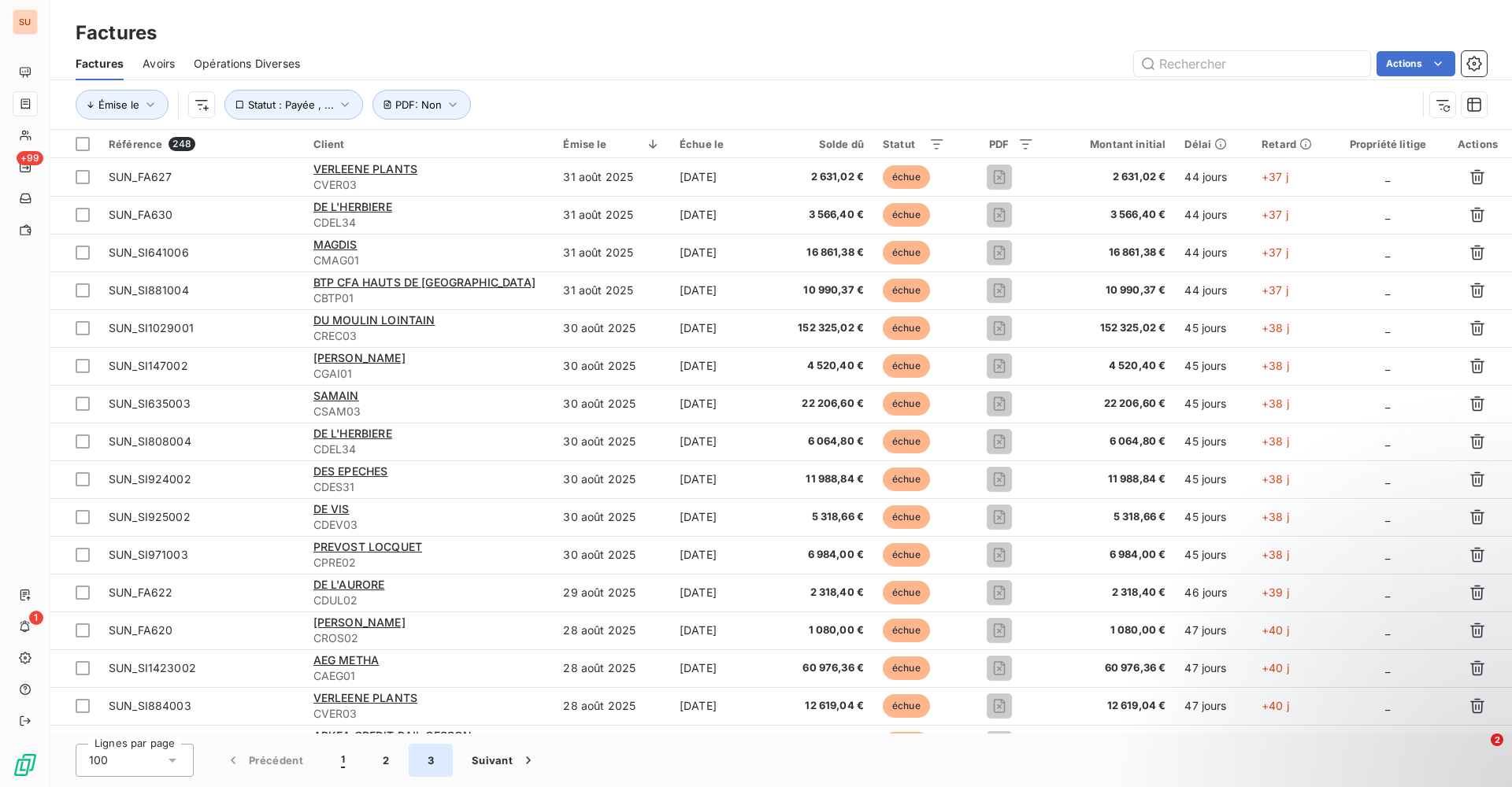
click at [420, 764] on button "3" at bounding box center [431, 760] width 44 height 33
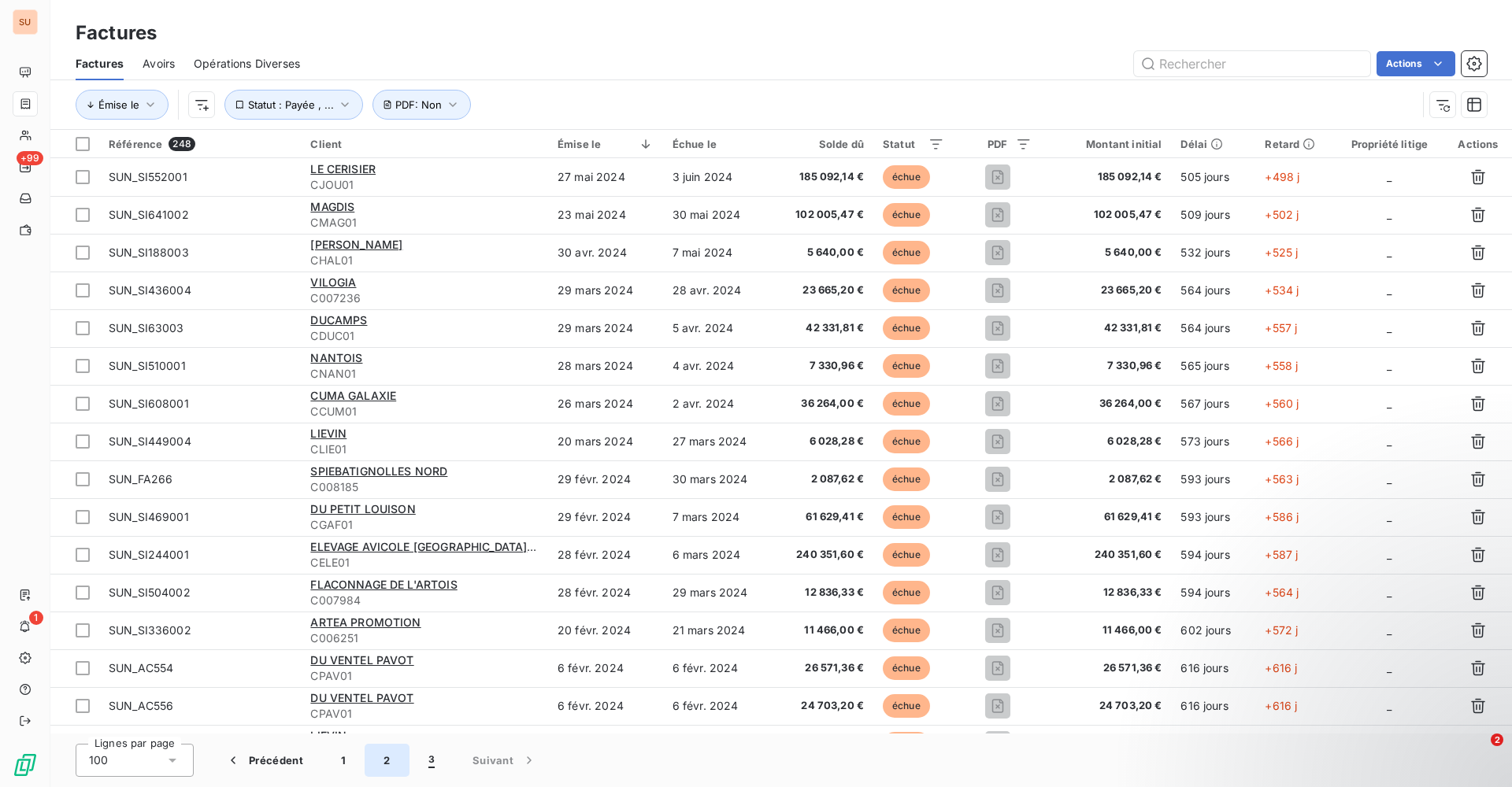
click at [383, 754] on button "2" at bounding box center [387, 760] width 44 height 33
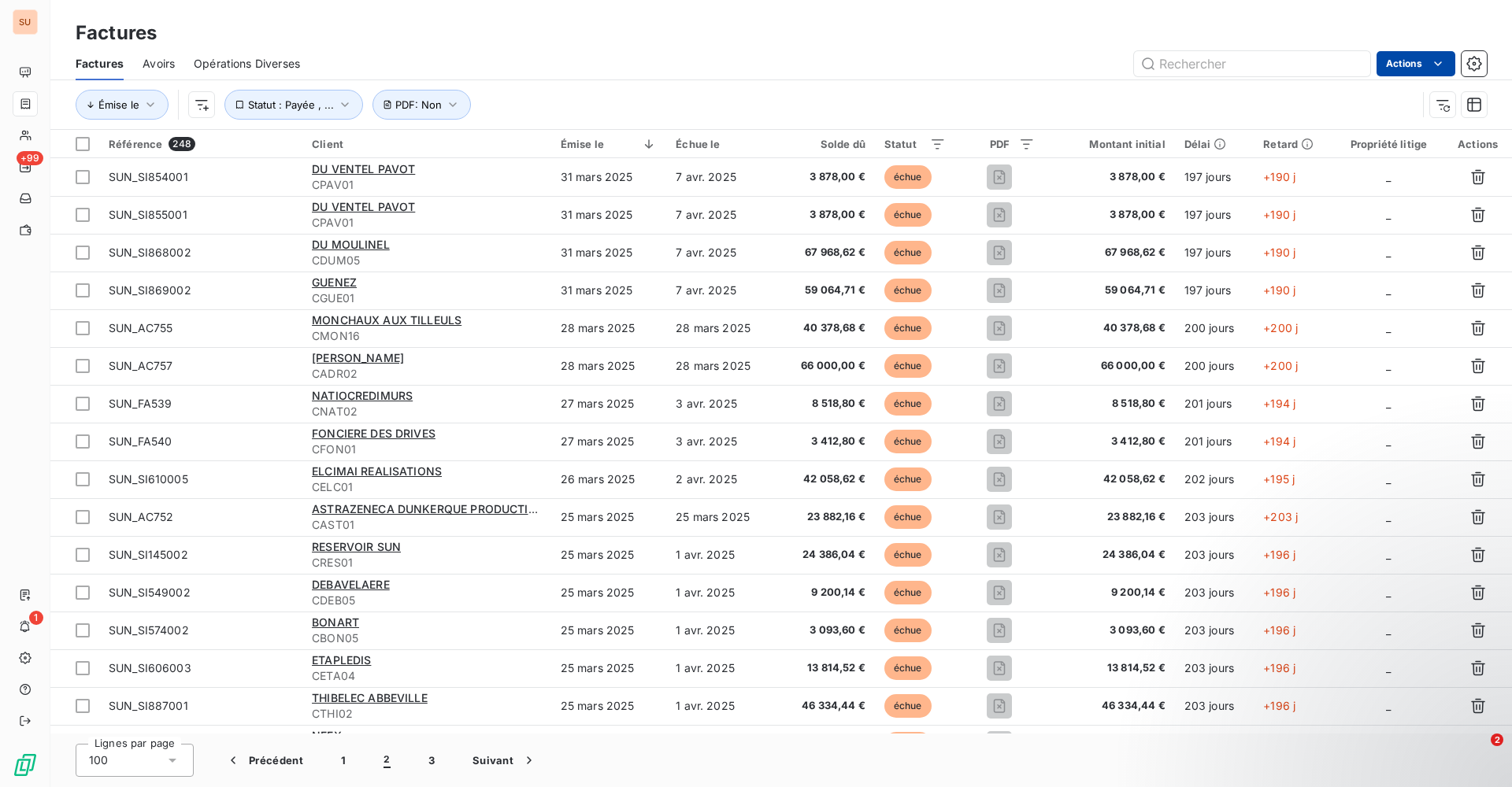
click at [1448, 62] on html "SU +99 1 Factures Factures Avoirs Opérations Diverses Actions Émise le Statut :…" at bounding box center [756, 394] width 1512 height 787
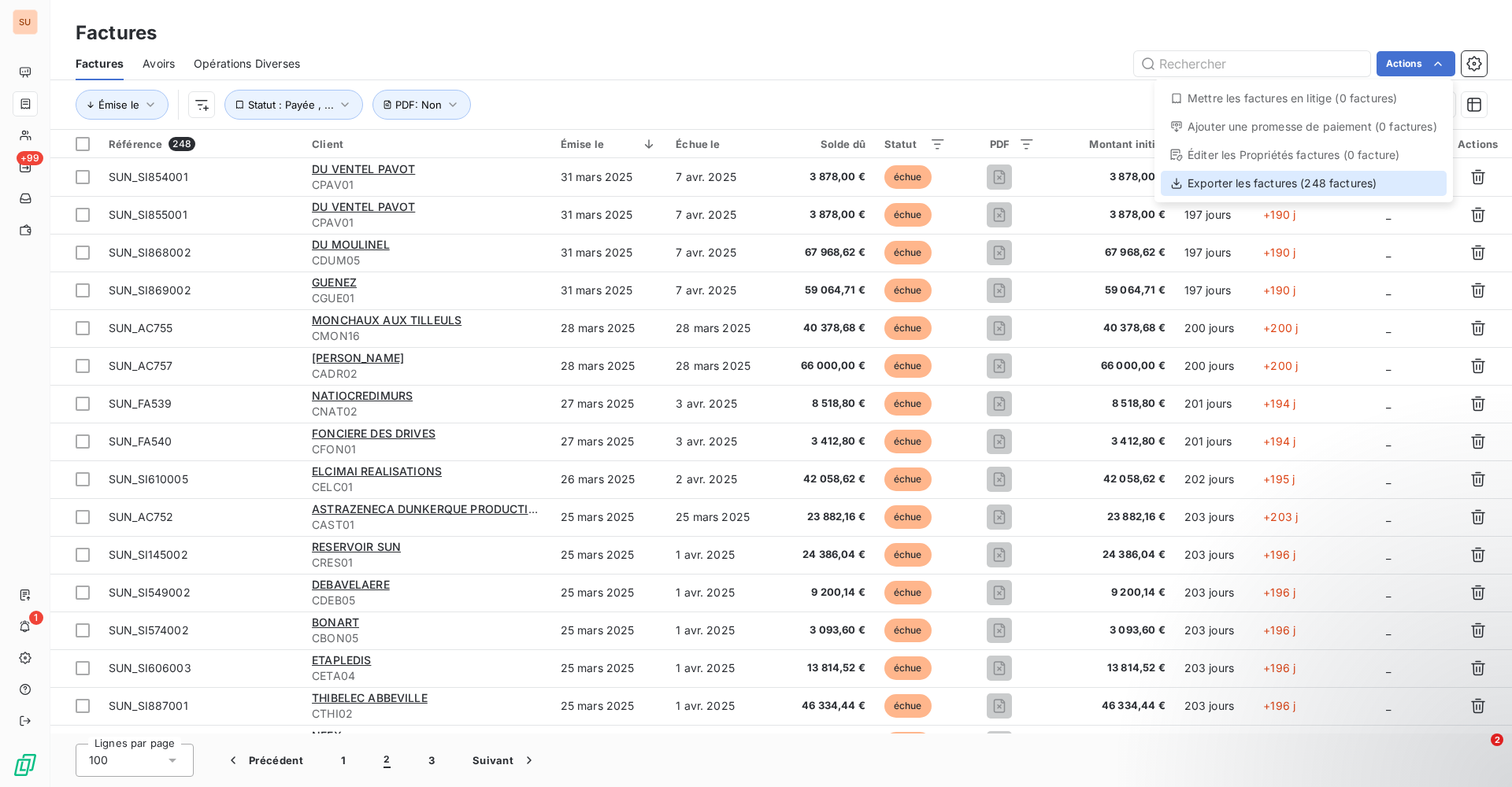
click at [1242, 187] on div "Exporter les factures (248 factures)" at bounding box center [1303, 183] width 286 height 25
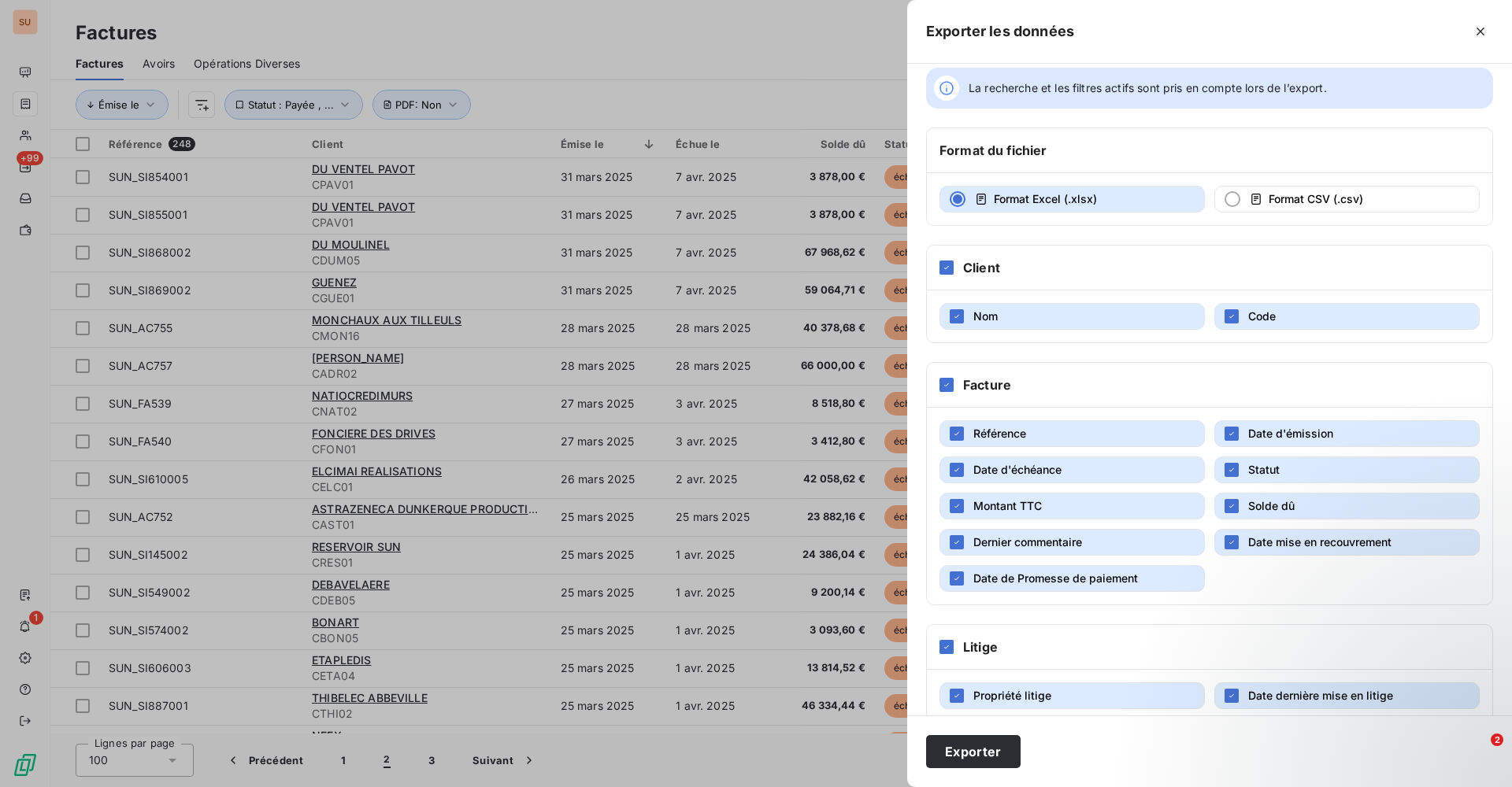
scroll to position [41, 0]
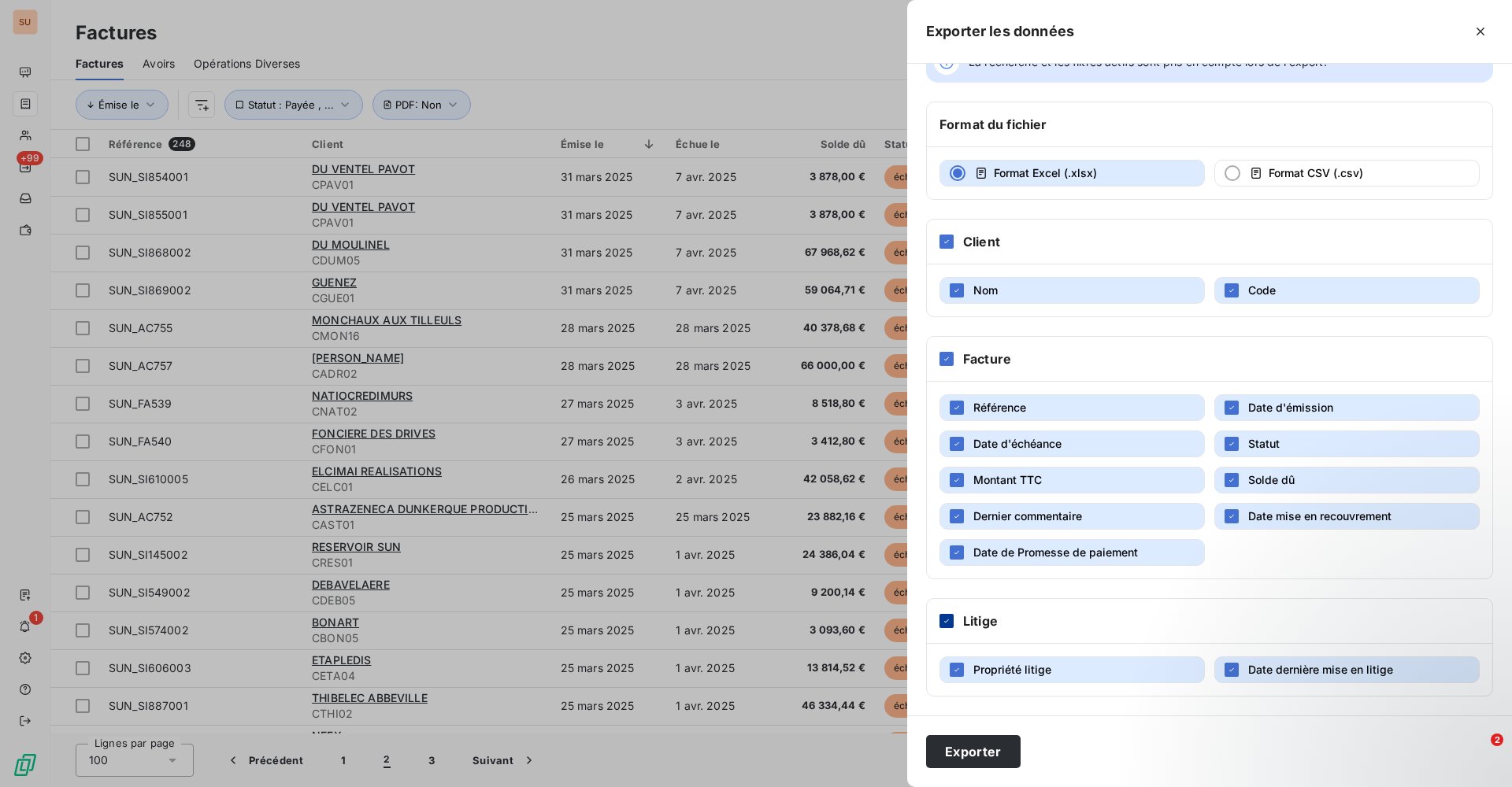
click at [950, 620] on icon at bounding box center [946, 621] width 9 height 9
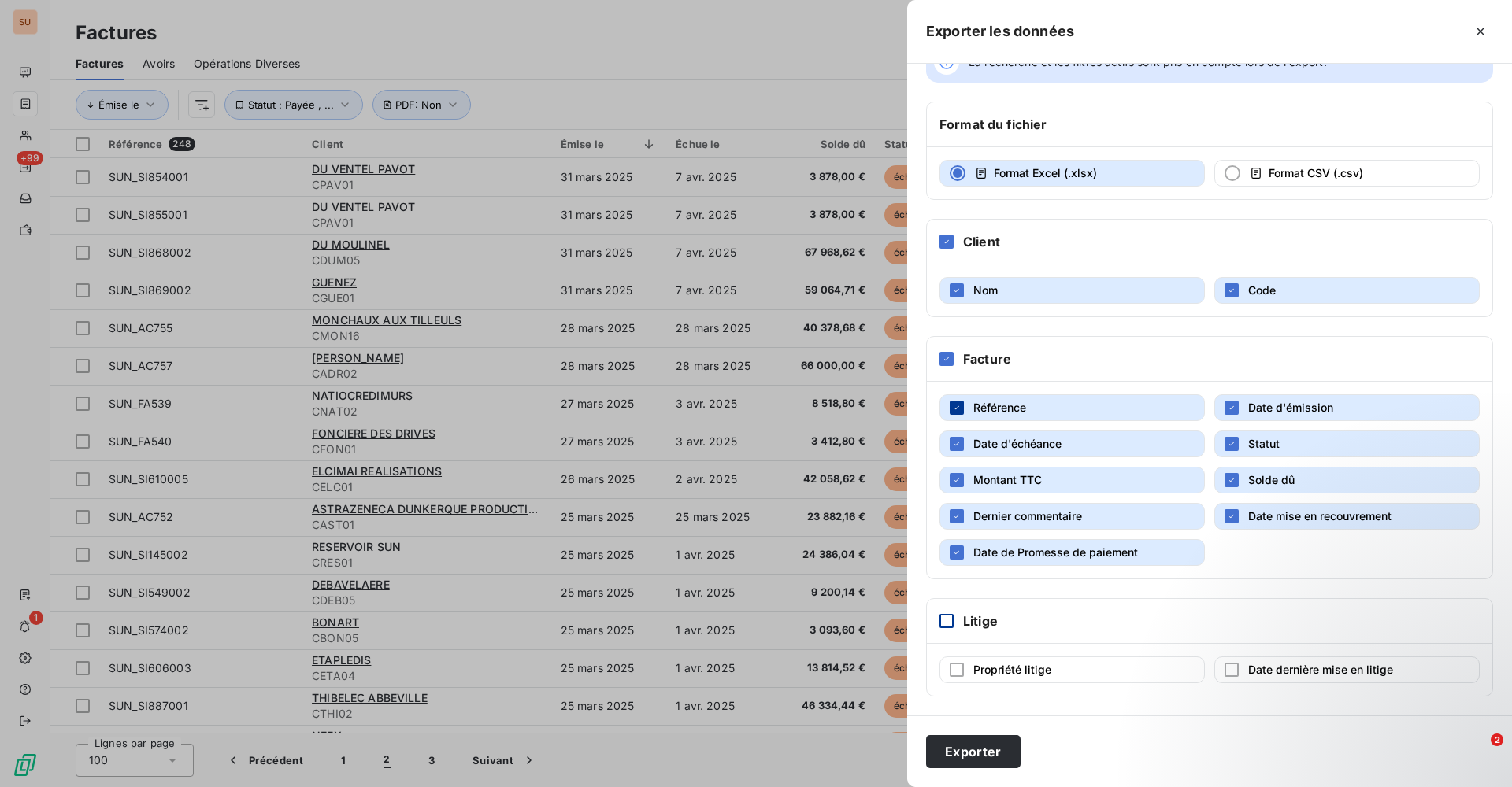
click at [961, 407] on icon "button" at bounding box center [957, 407] width 9 height 9
click at [955, 362] on div "Facture" at bounding box center [1209, 359] width 566 height 44
click at [951, 362] on icon at bounding box center [946, 358] width 9 height 9
click at [950, 358] on icon at bounding box center [946, 358] width 9 height 9
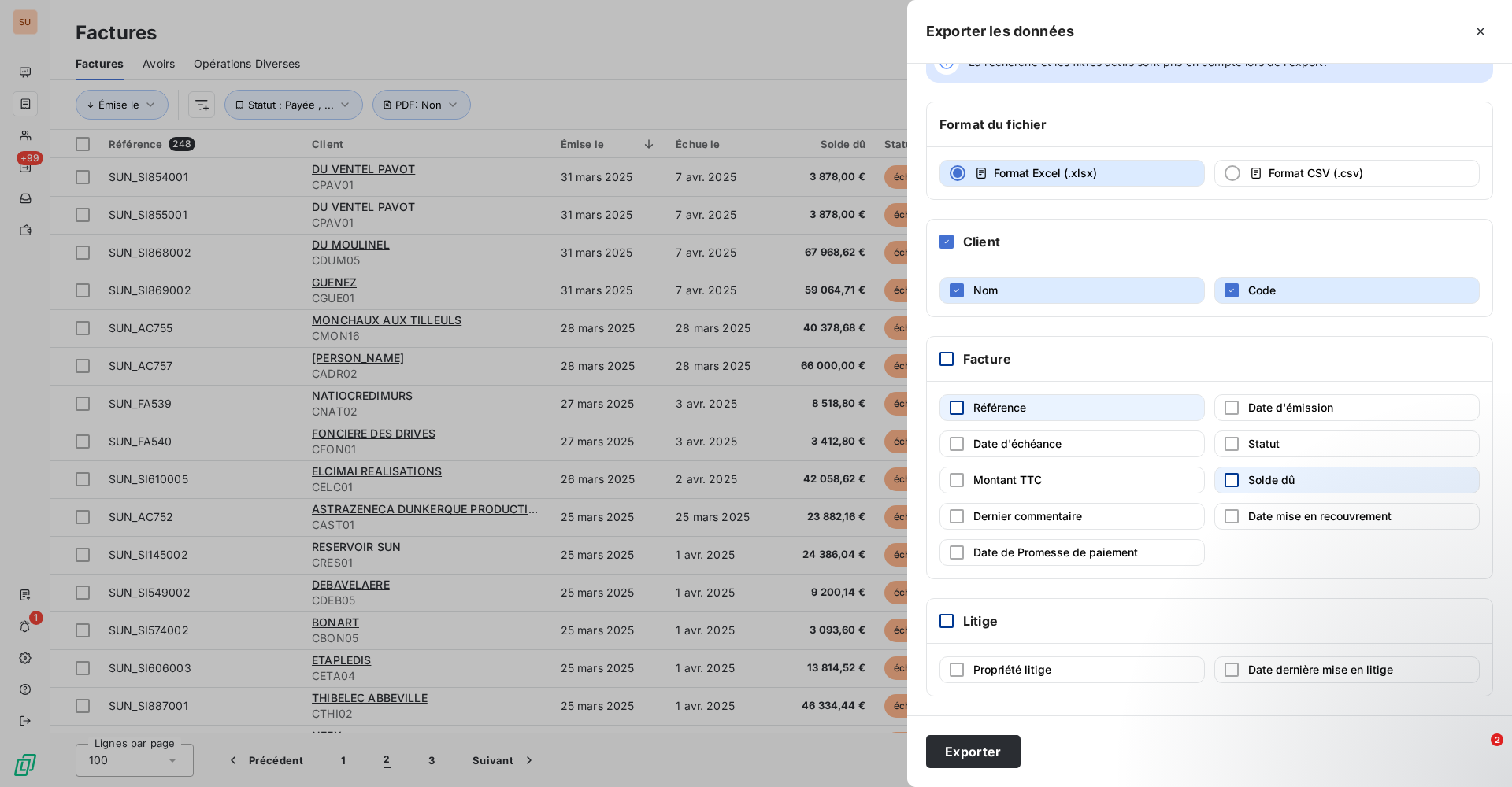
click at [1224, 477] on div "button" at bounding box center [1231, 480] width 15 height 15
click at [952, 751] on button "Exporter" at bounding box center [973, 751] width 94 height 33
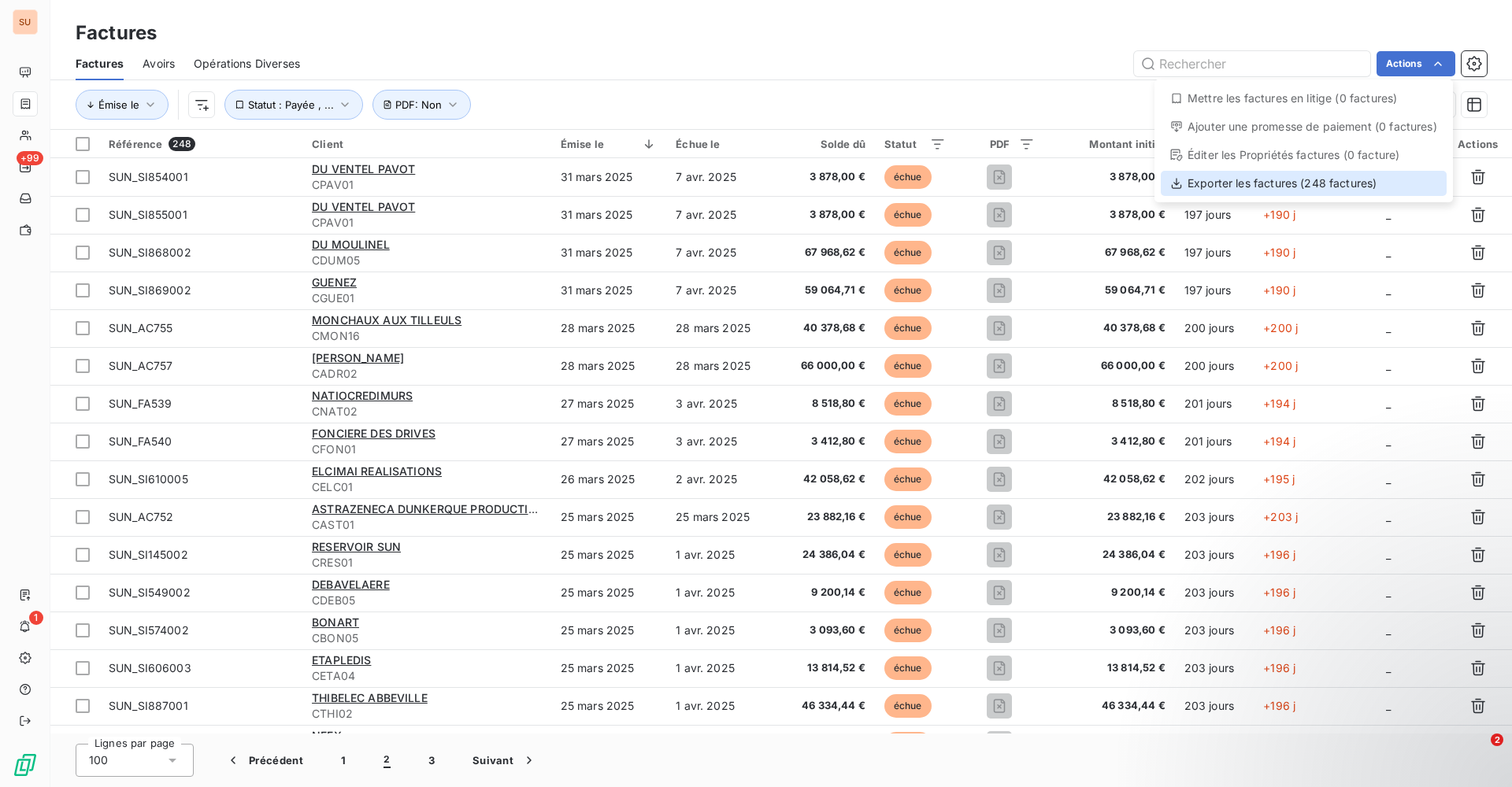
click at [1226, 181] on div "Exporter les factures (248 factures)" at bounding box center [1303, 183] width 286 height 25
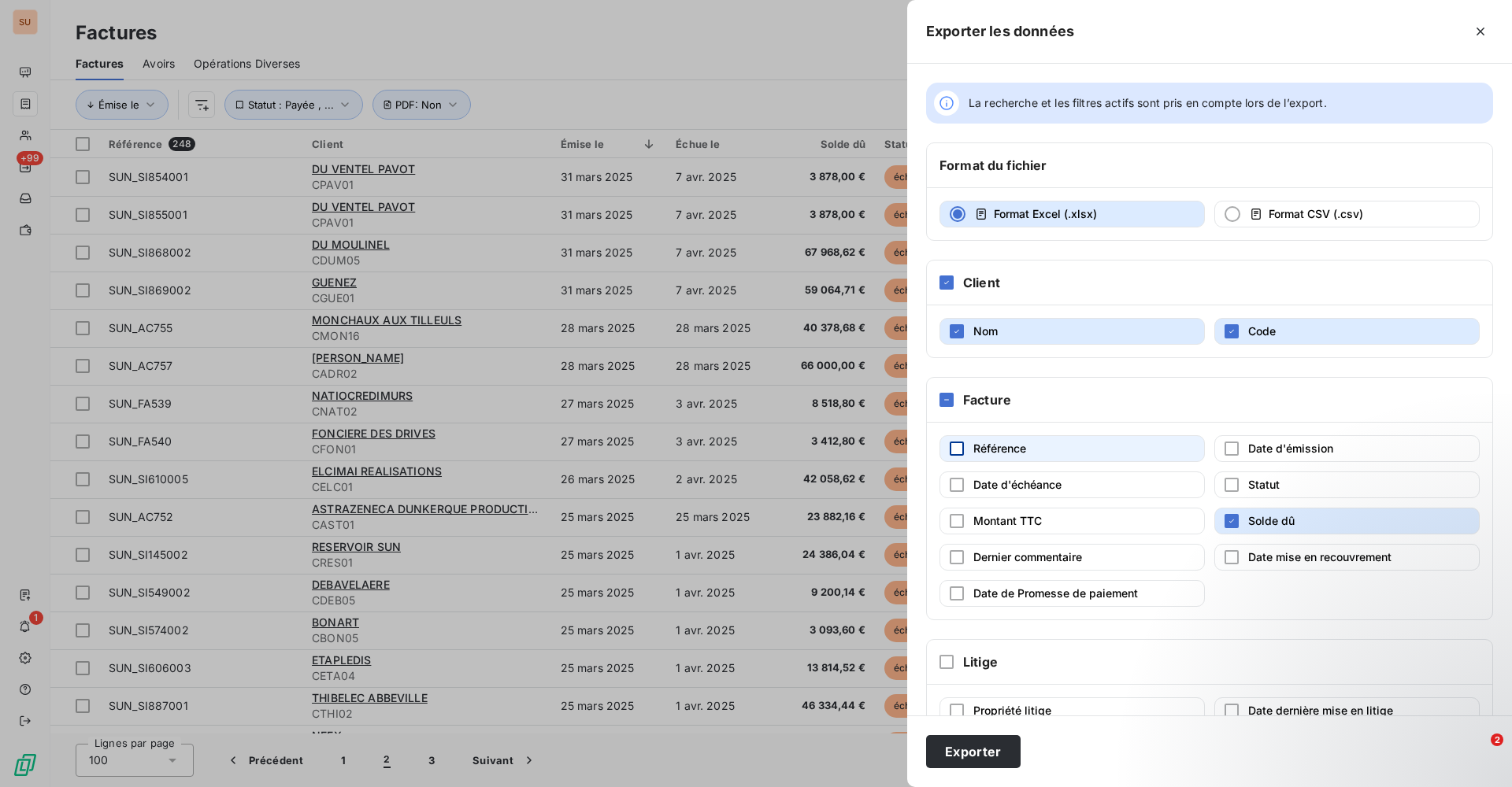
click at [952, 444] on div "button" at bounding box center [957, 448] width 15 height 15
click at [964, 753] on button "Exporter" at bounding box center [973, 751] width 94 height 33
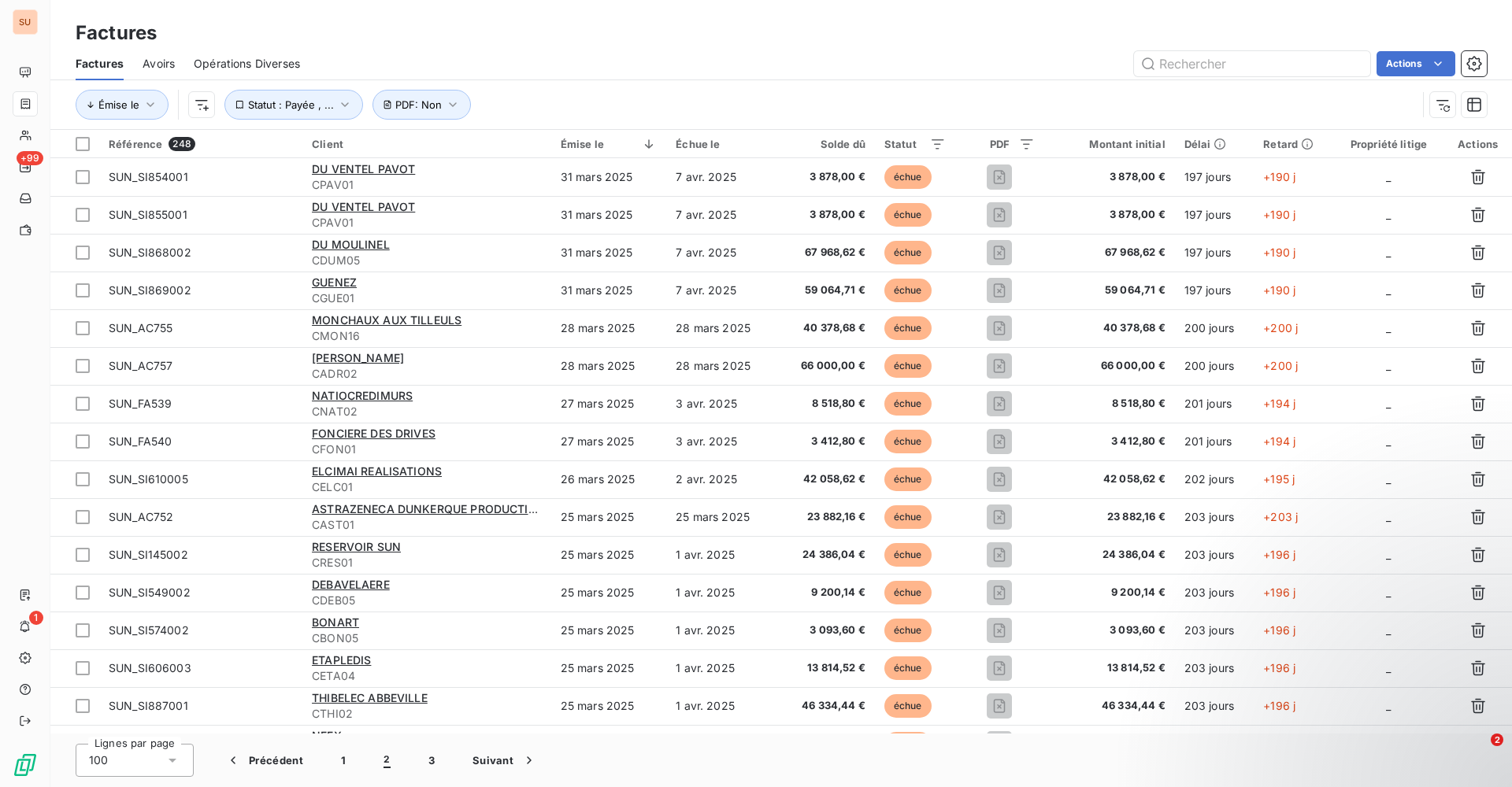
drag, startPoint x: 941, startPoint y: 95, endPoint x: 883, endPoint y: 98, distance: 58.1
click at [941, 95] on div "Émise le Statut : Payée , ... PDF : Non" at bounding box center [745, 104] width 1341 height 30
click at [438, 103] on span "PDF : Non" at bounding box center [418, 104] width 46 height 13
click at [420, 179] on button "Supprimer le filtre" at bounding box center [475, 189] width 210 height 34
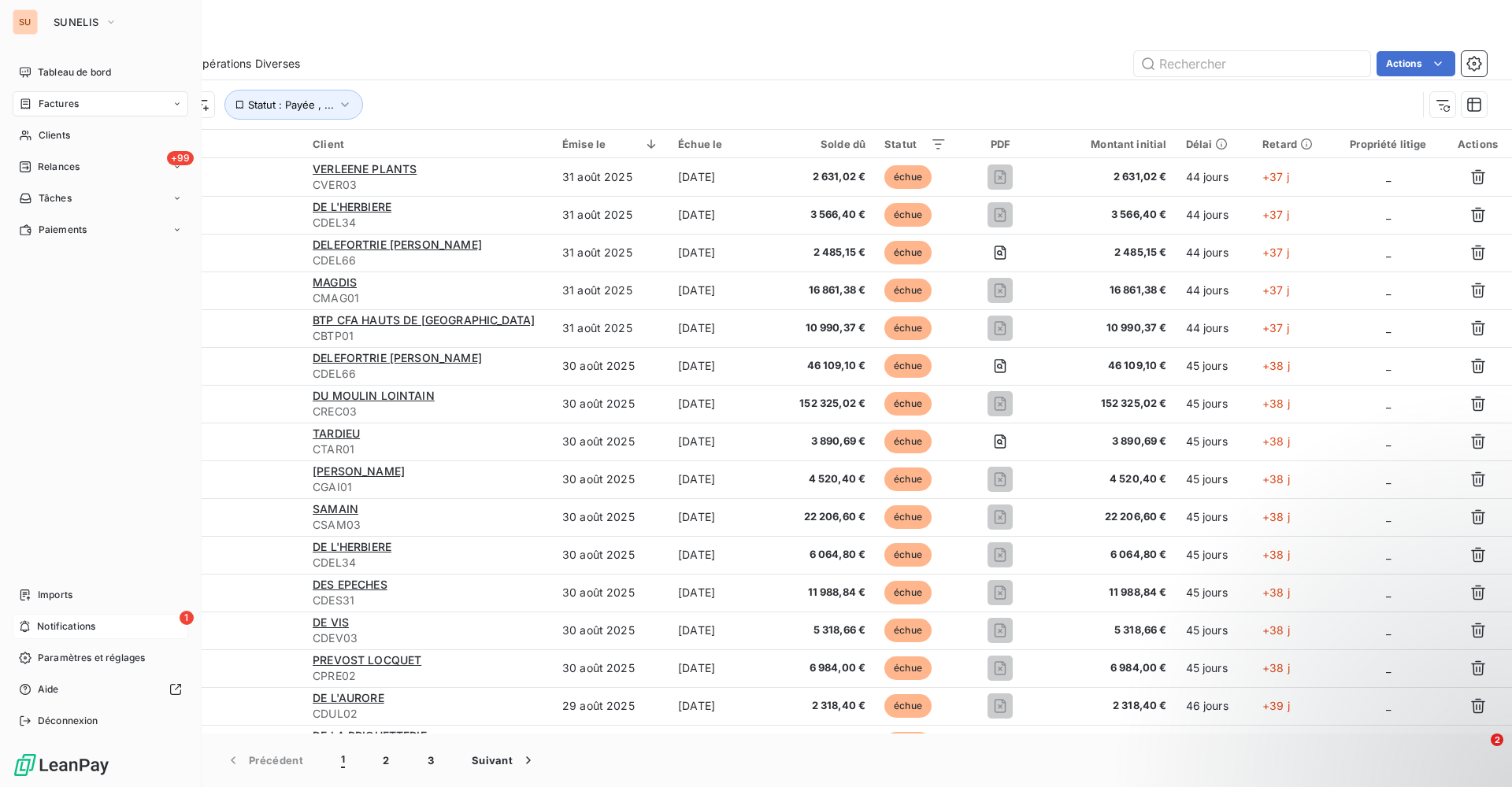
click at [21, 627] on icon at bounding box center [25, 627] width 9 height 12
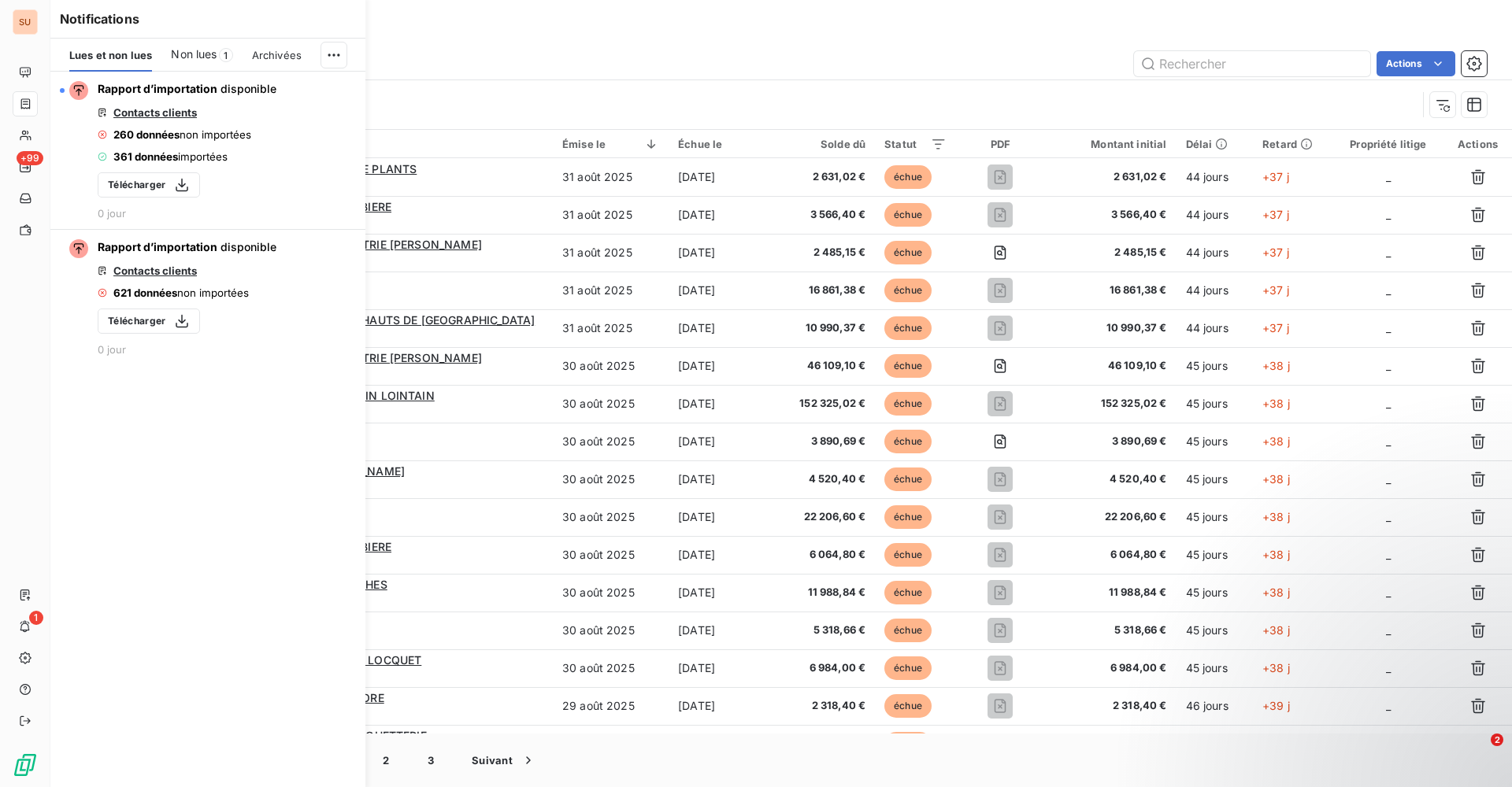
click at [201, 50] on span "Non lues" at bounding box center [193, 54] width 45 height 15
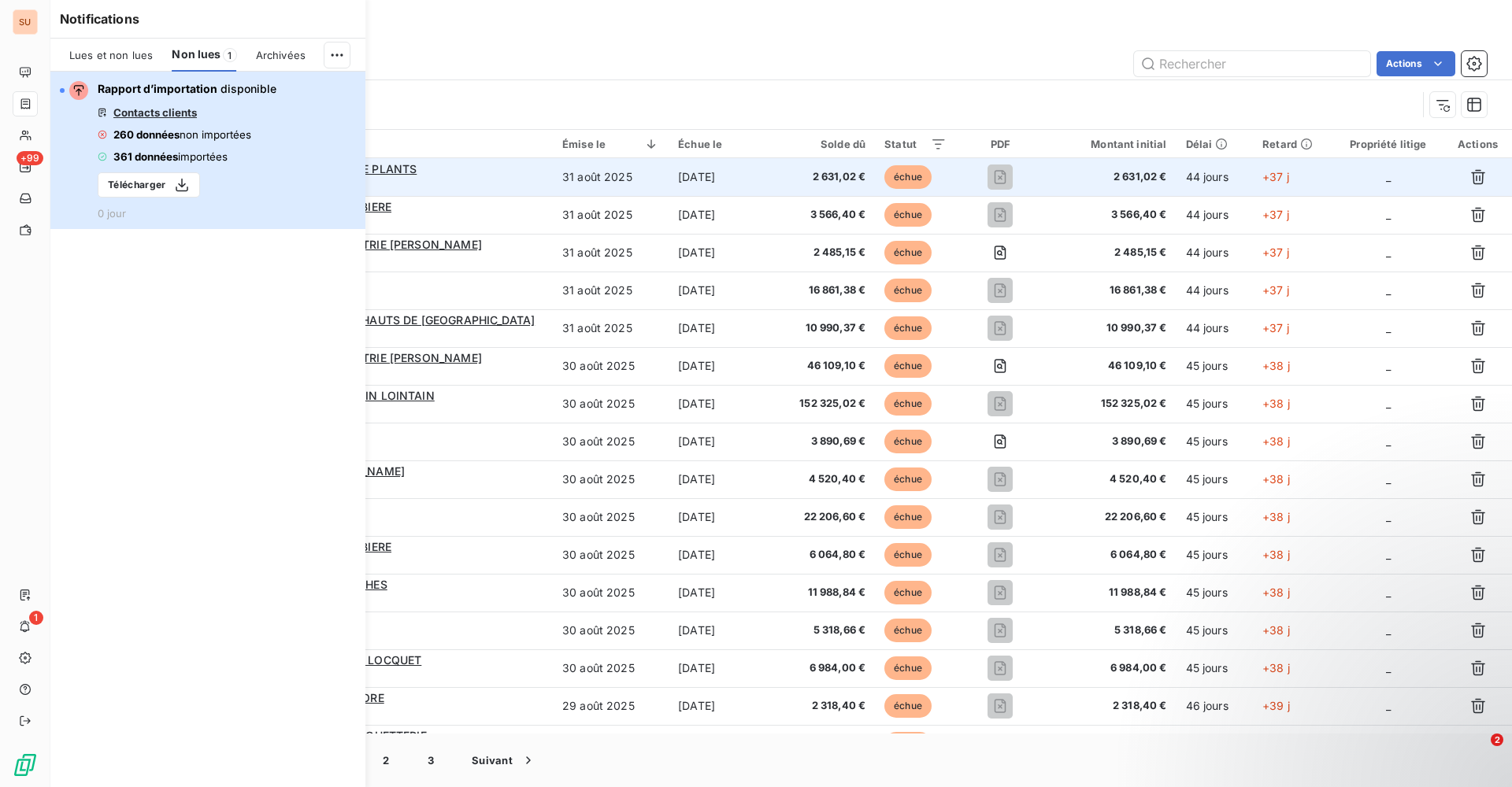
click at [237, 188] on div "Rapport d’importation disponible Contacts clients 260 données non importées 361…" at bounding box center [187, 151] width 179 height 139
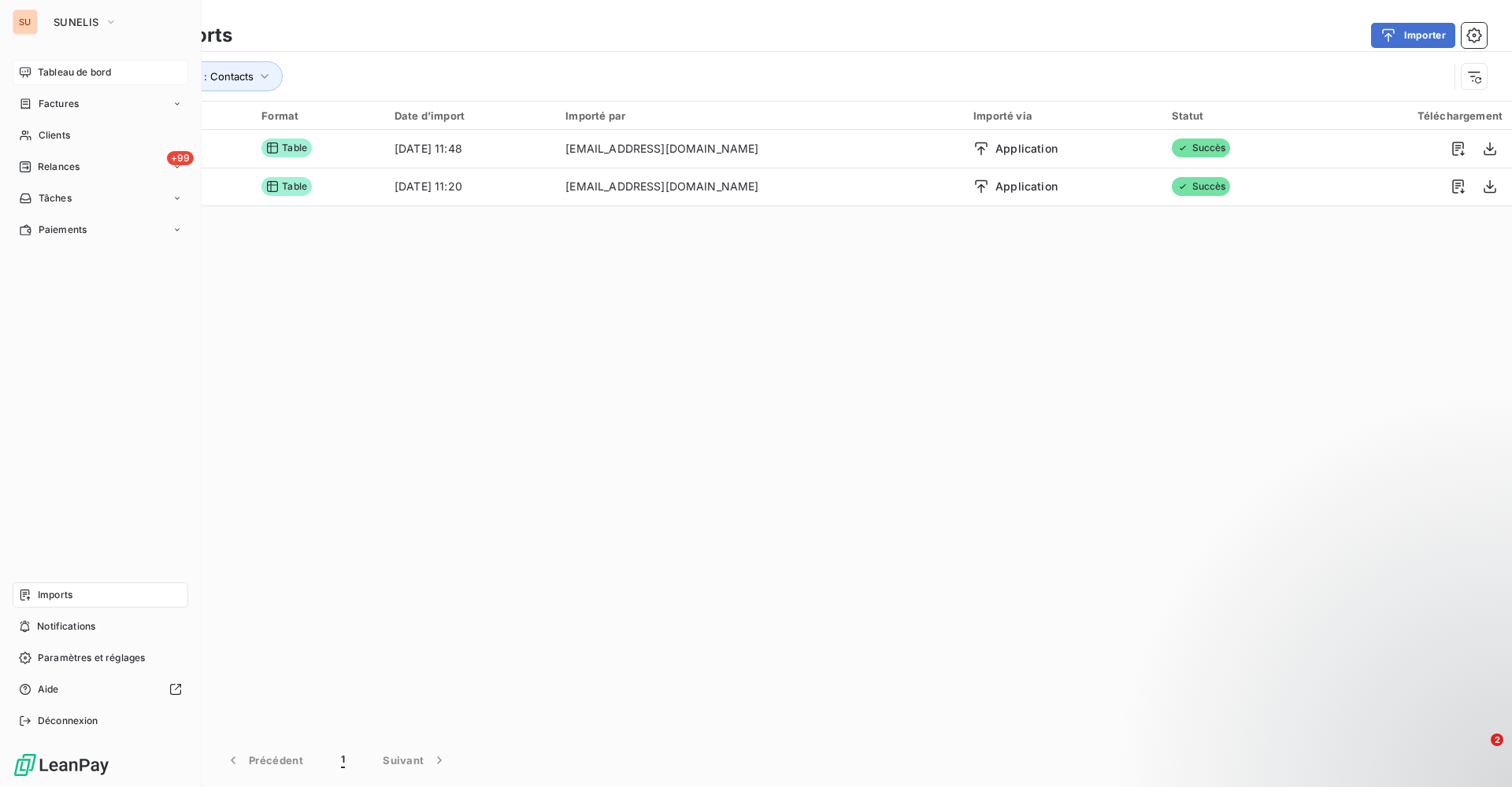
click at [50, 60] on div "Tableau de bord" at bounding box center [100, 72] width 175 height 25
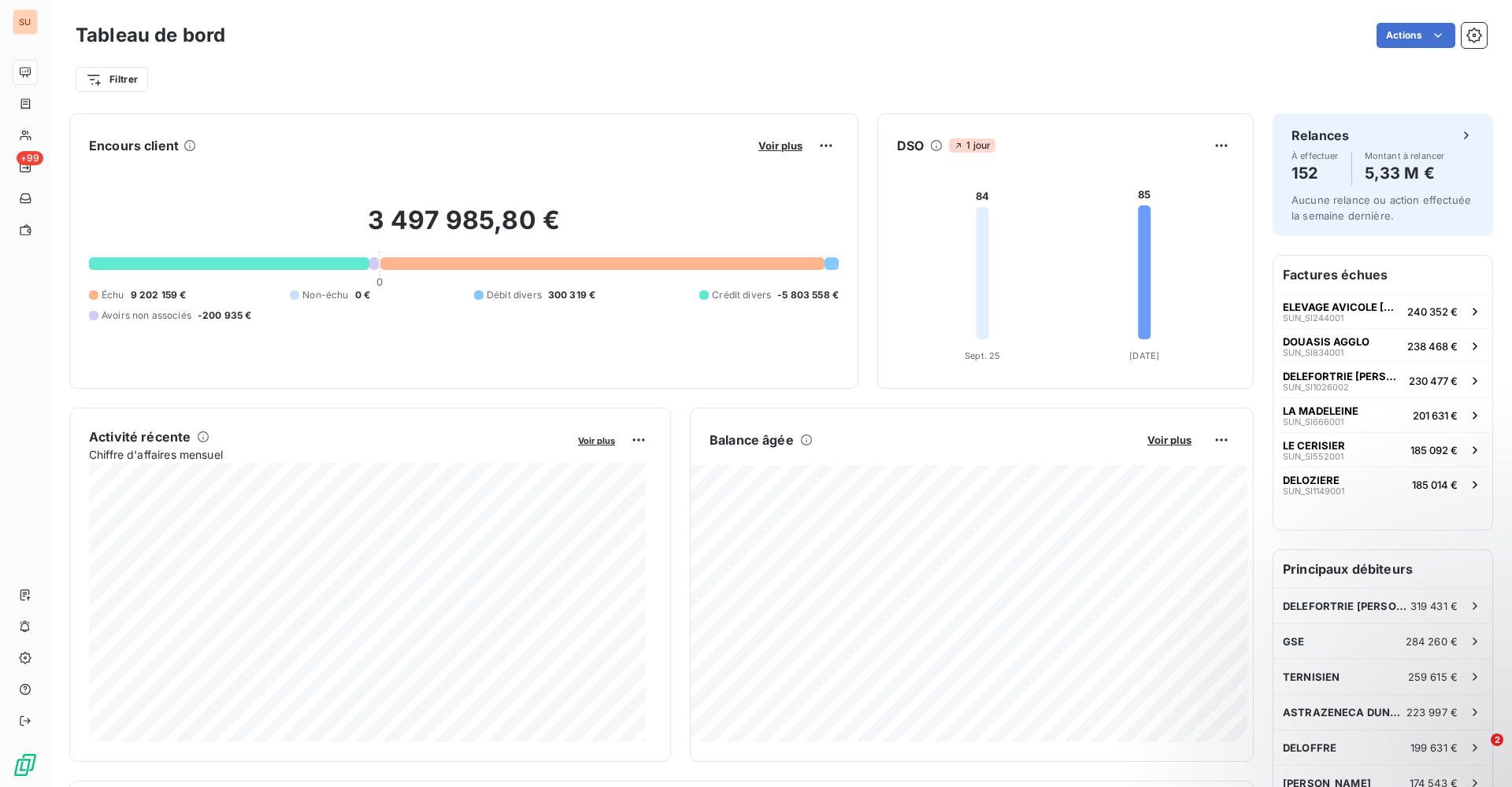
click at [443, 64] on div "Filtrer" at bounding box center [780, 74] width 1411 height 43
